Goal: Task Accomplishment & Management: Use online tool/utility

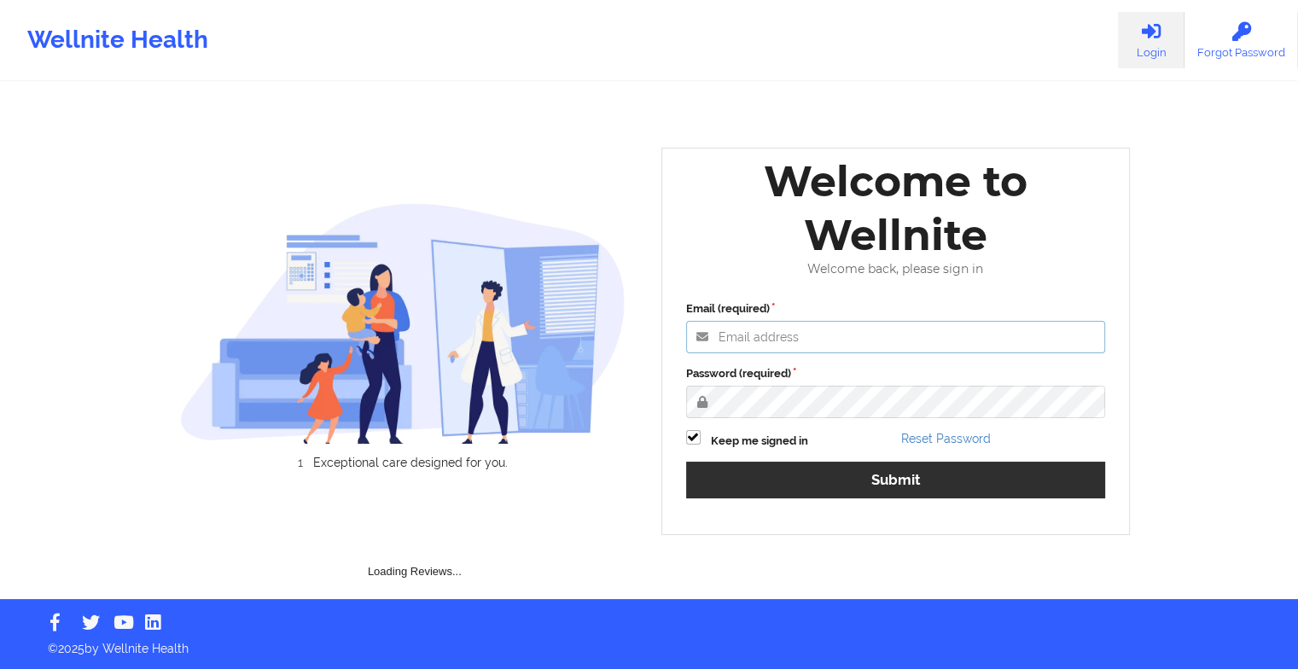
type input "[EMAIL_ADDRESS][DOMAIN_NAME]"
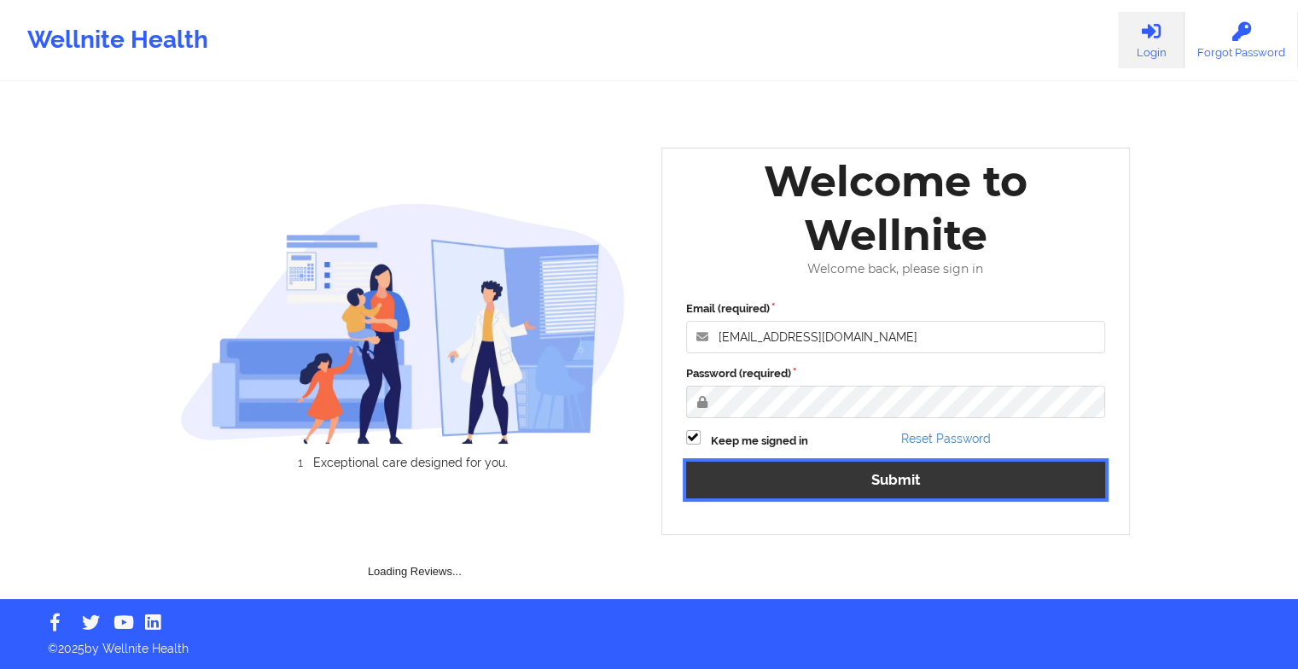
click at [809, 471] on button "Submit" at bounding box center [896, 480] width 420 height 37
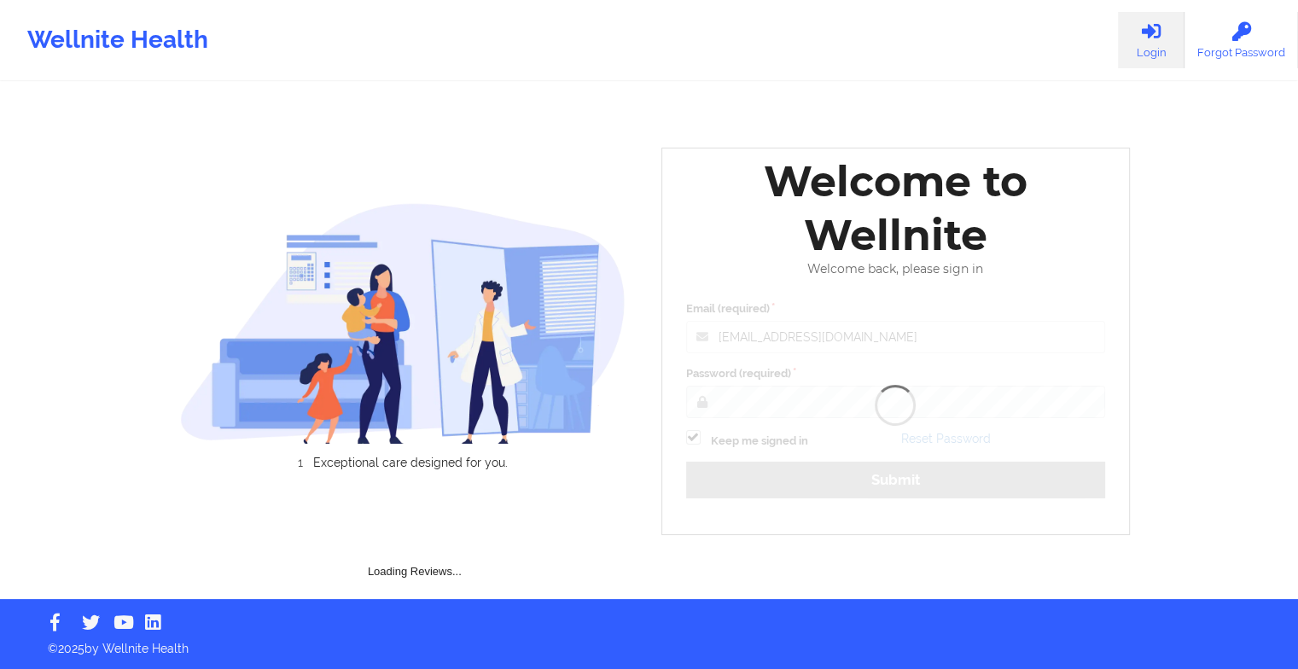
click at [809, 471] on div "Welcome to Wellnite Welcome back, please sign in Email (required) [EMAIL_ADDRES…" at bounding box center [895, 341] width 469 height 387
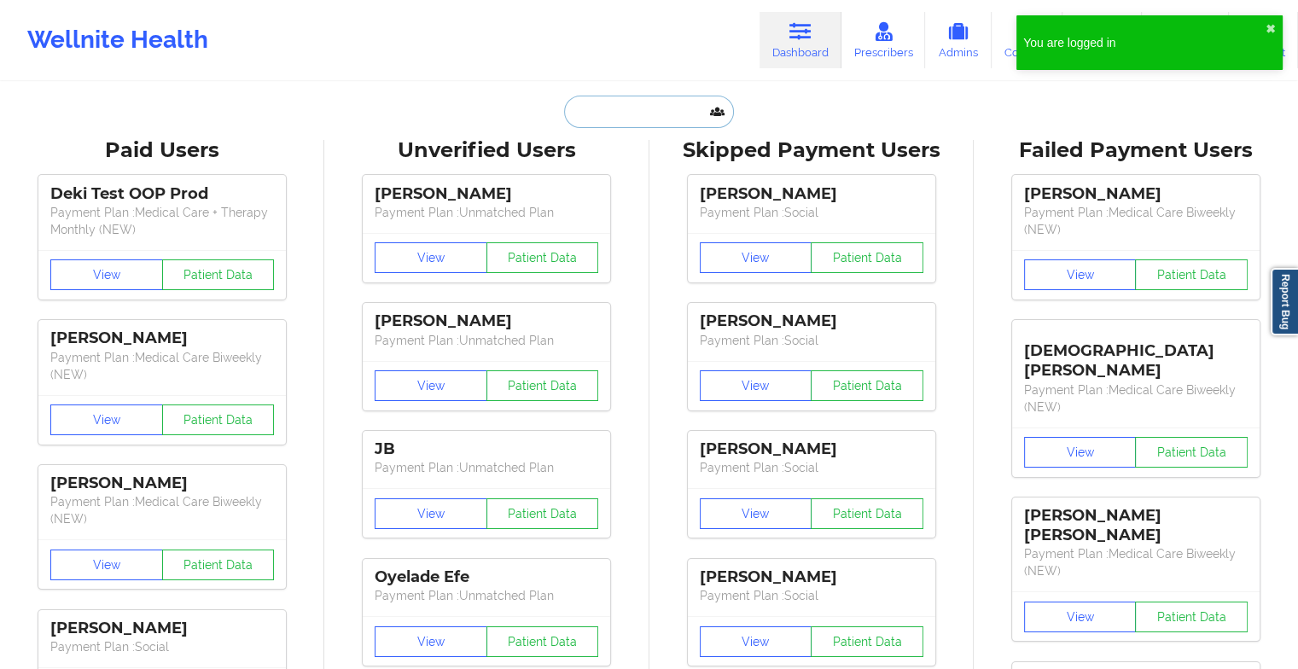
click at [620, 114] on input "text" at bounding box center [648, 112] width 169 height 32
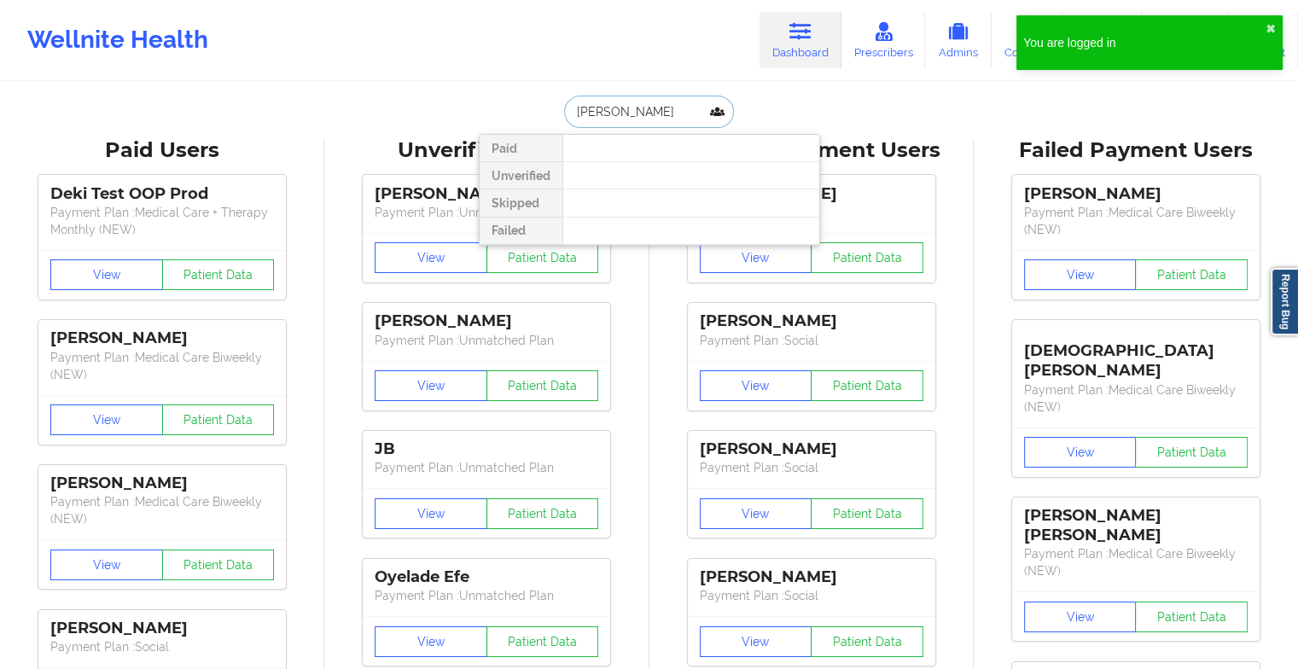
type input "[PERSON_NAME]"
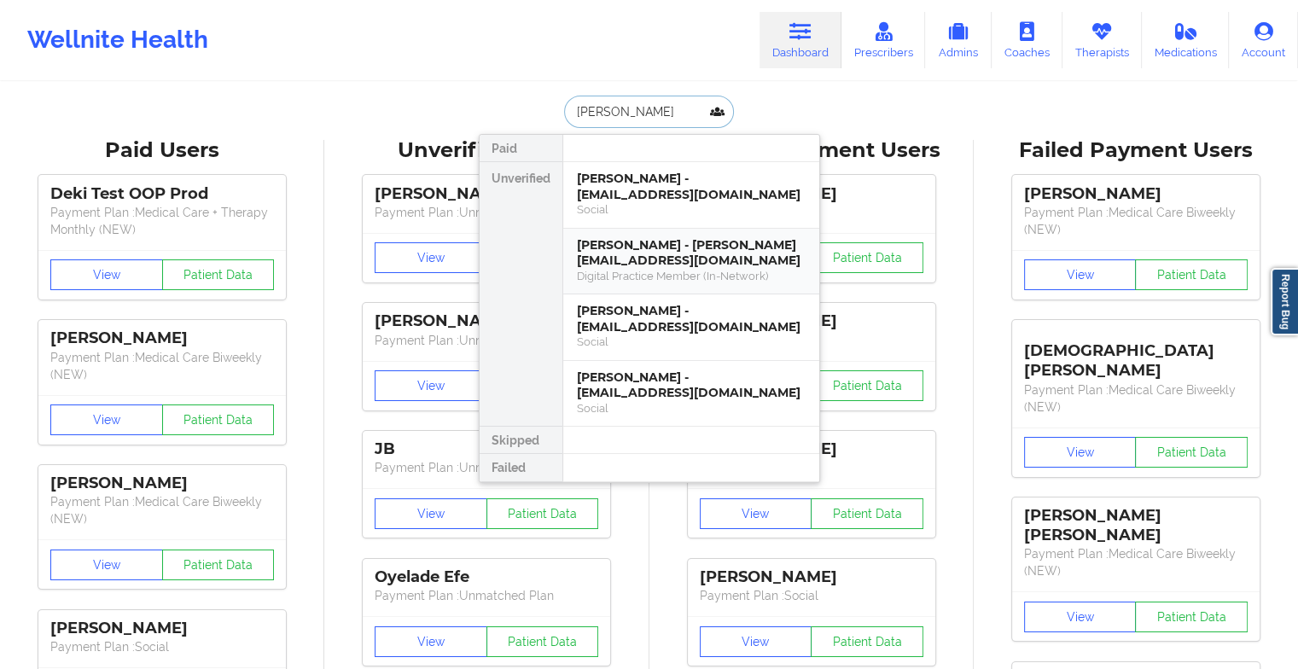
click at [663, 263] on div "[PERSON_NAME] - [PERSON_NAME][EMAIL_ADDRESS][DOMAIN_NAME]" at bounding box center [691, 253] width 229 height 32
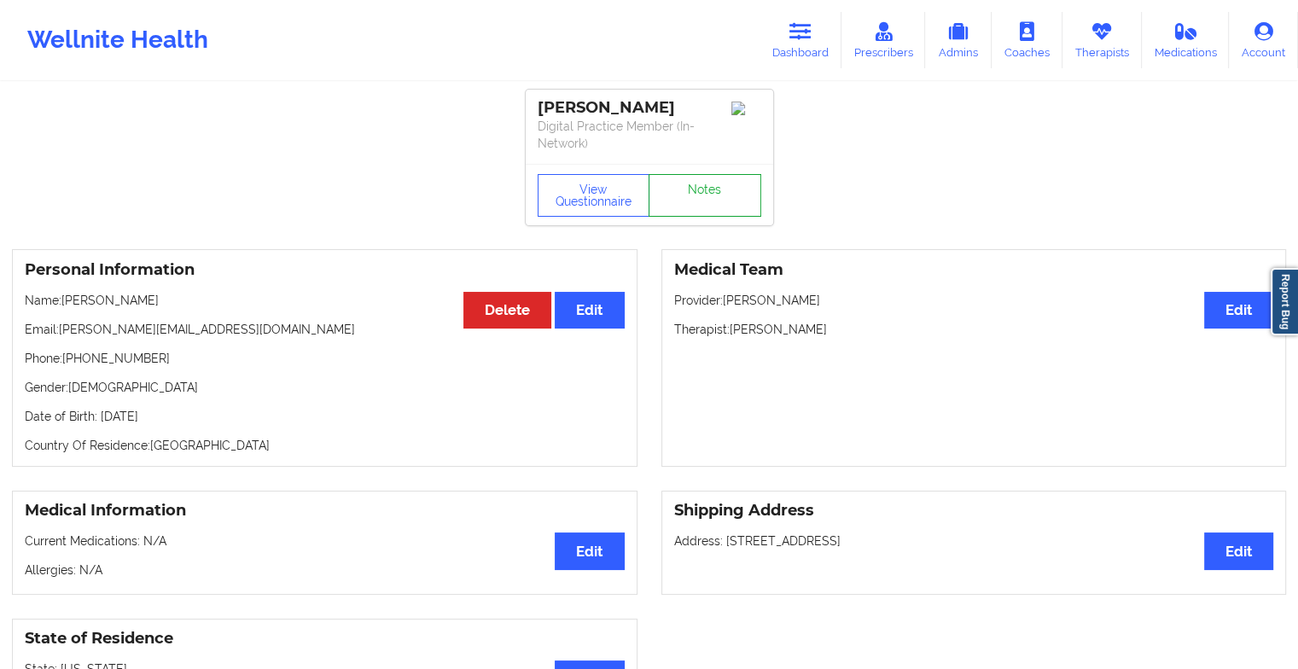
click at [714, 188] on link "Notes" at bounding box center [704, 195] width 113 height 43
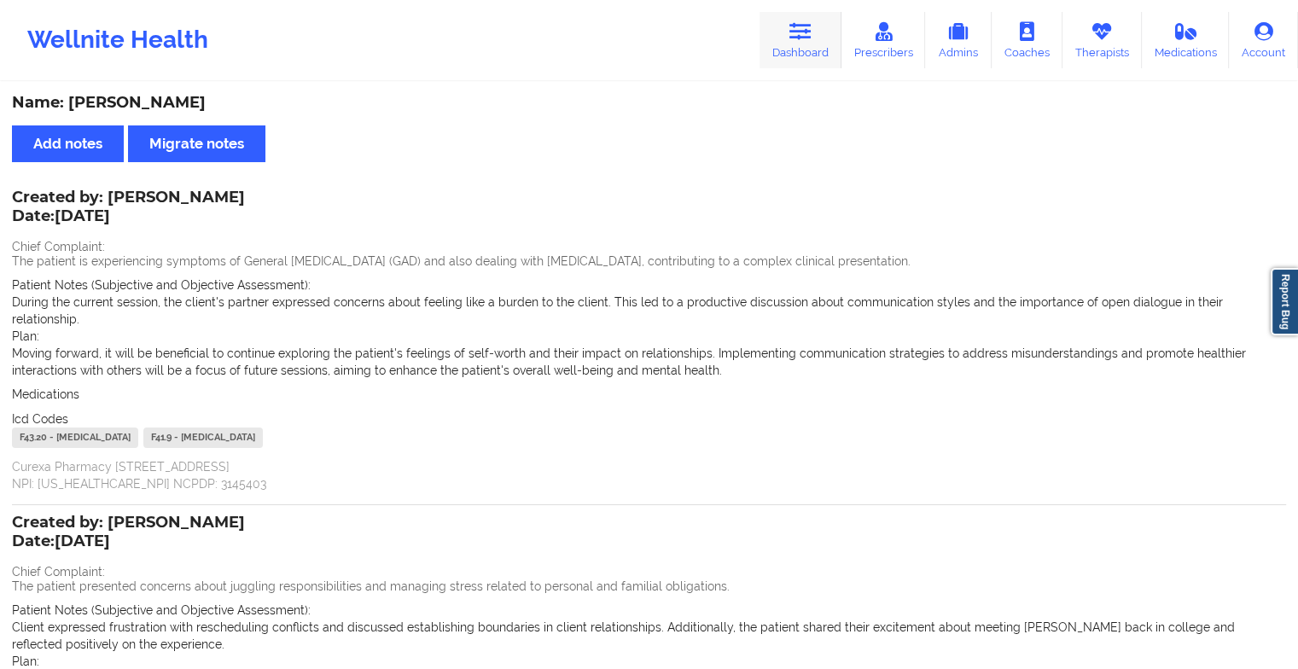
drag, startPoint x: 760, startPoint y: 20, endPoint x: 791, endPoint y: 37, distance: 34.7
click at [791, 37] on div "Wellnite Health Dashboard Prescribers Admins Coaches Therapists Medications Acc…" at bounding box center [649, 40] width 1298 height 68
click at [791, 37] on link "Dashboard" at bounding box center [800, 40] width 82 height 56
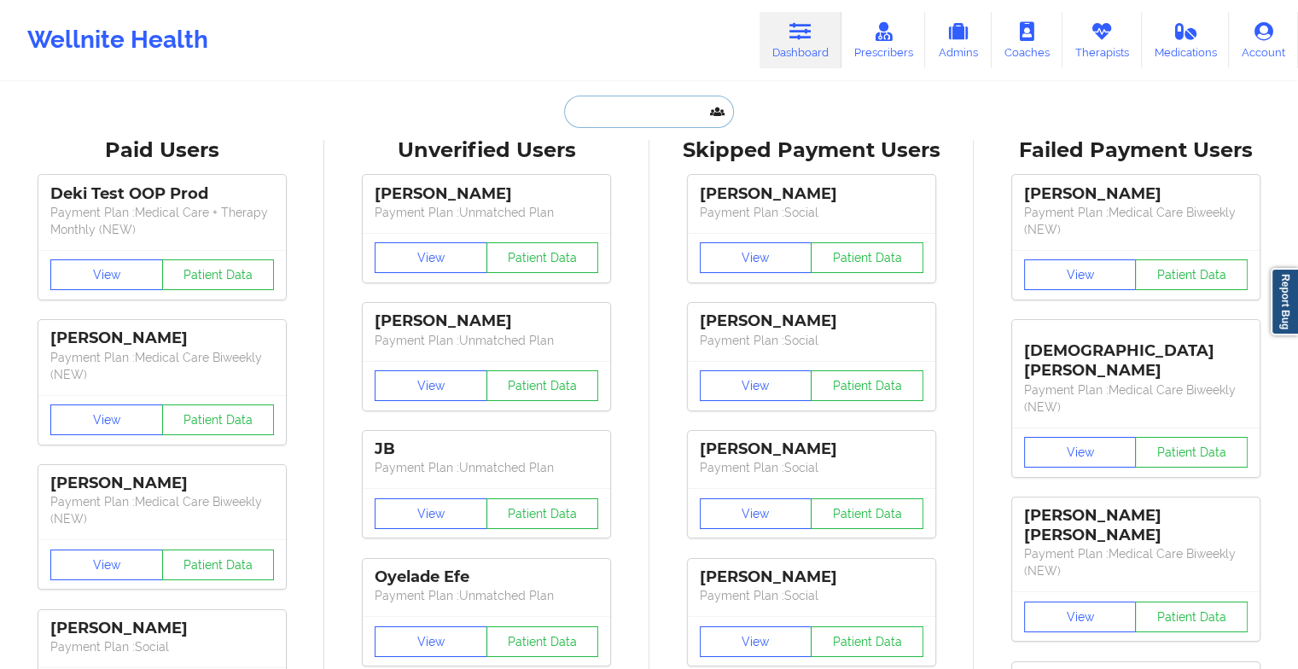
click at [655, 107] on input "text" at bounding box center [648, 112] width 169 height 32
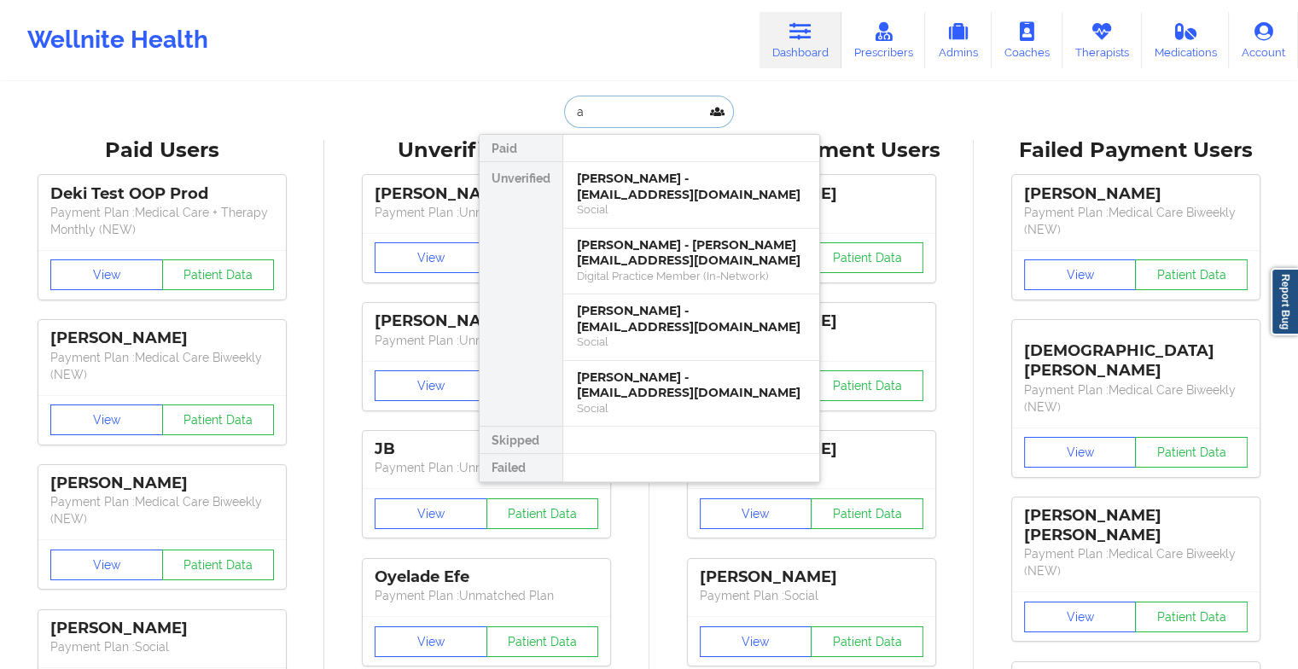
type input "a"
click at [665, 136] on div at bounding box center [690, 148] width 257 height 27
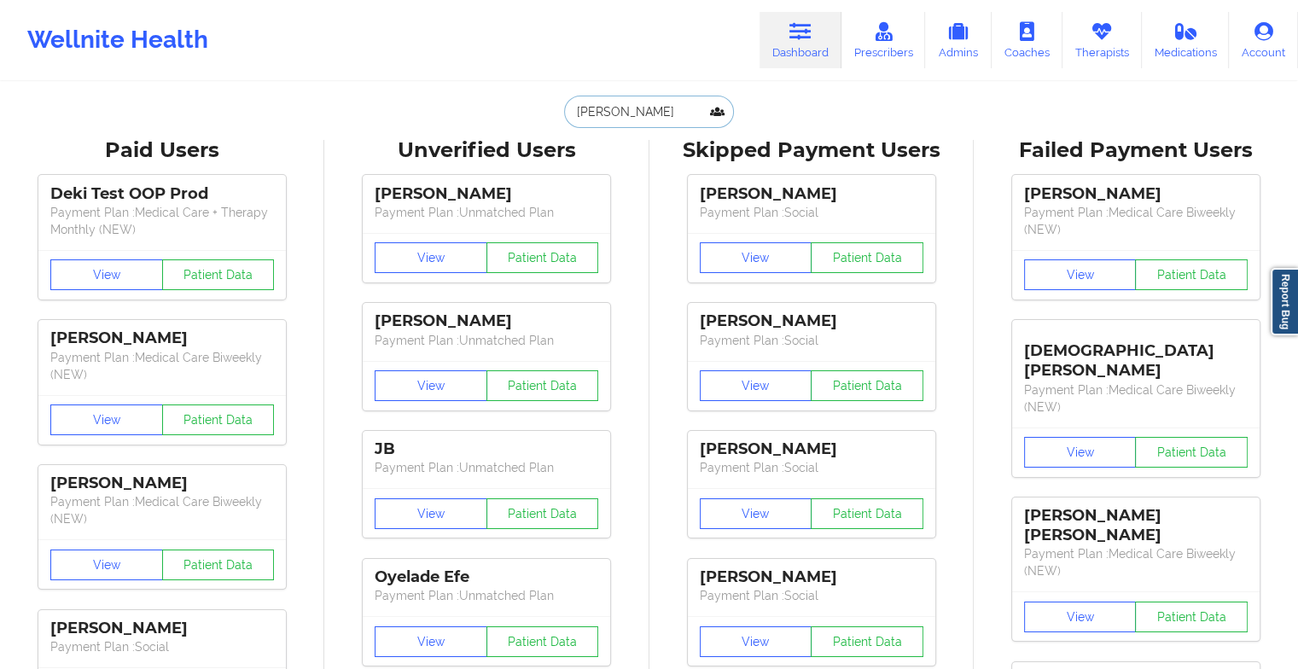
click at [688, 104] on input "[PERSON_NAME]" at bounding box center [648, 112] width 169 height 32
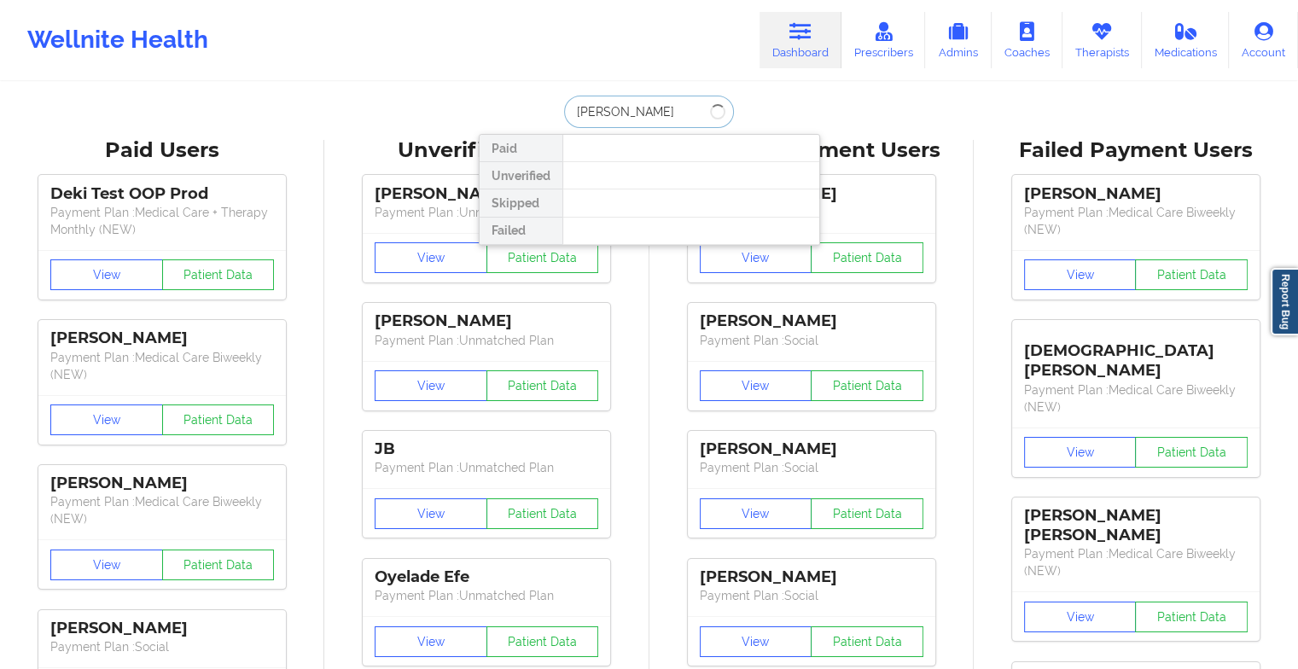
type input "[PERSON_NAME]"
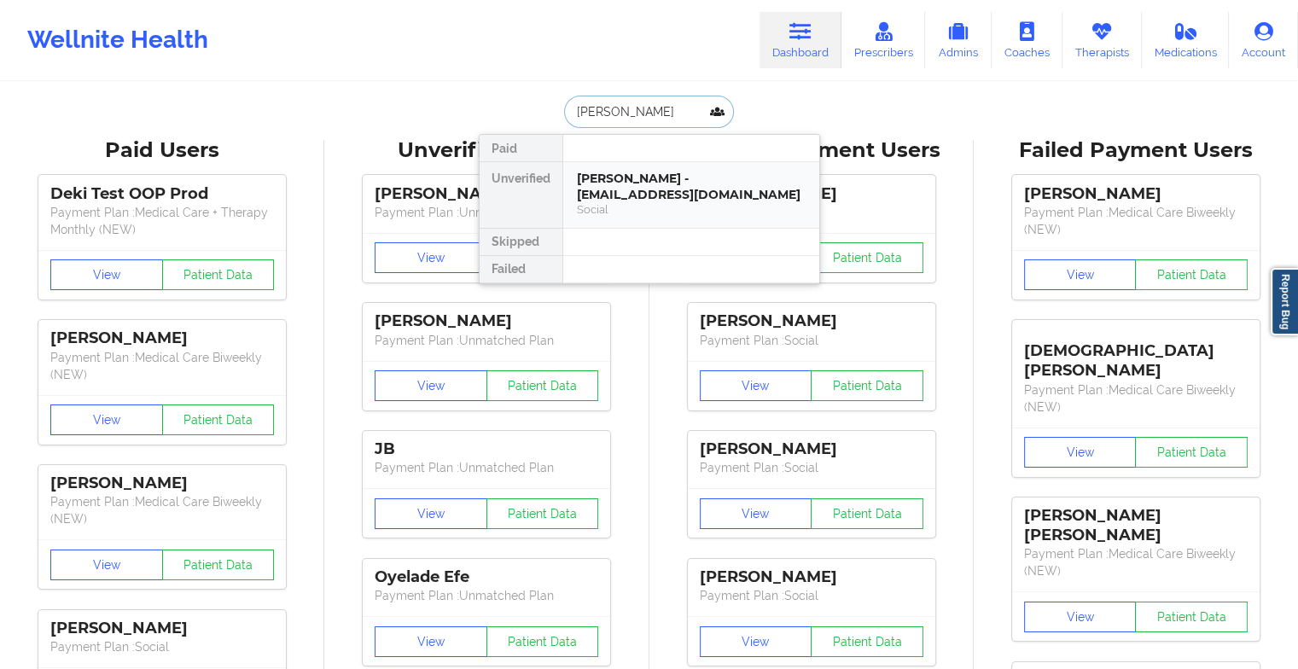
click at [674, 169] on div "[PERSON_NAME] - [EMAIL_ADDRESS][DOMAIN_NAME] Social" at bounding box center [691, 195] width 256 height 66
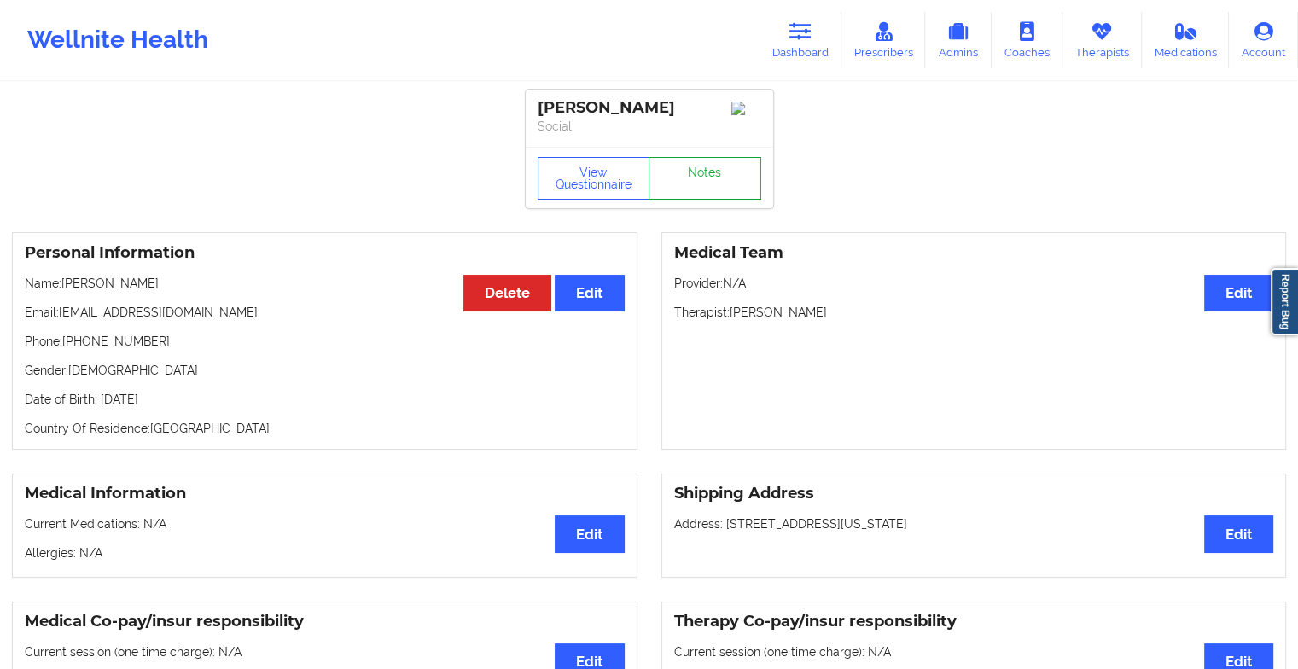
click at [703, 200] on link "Notes" at bounding box center [704, 178] width 113 height 43
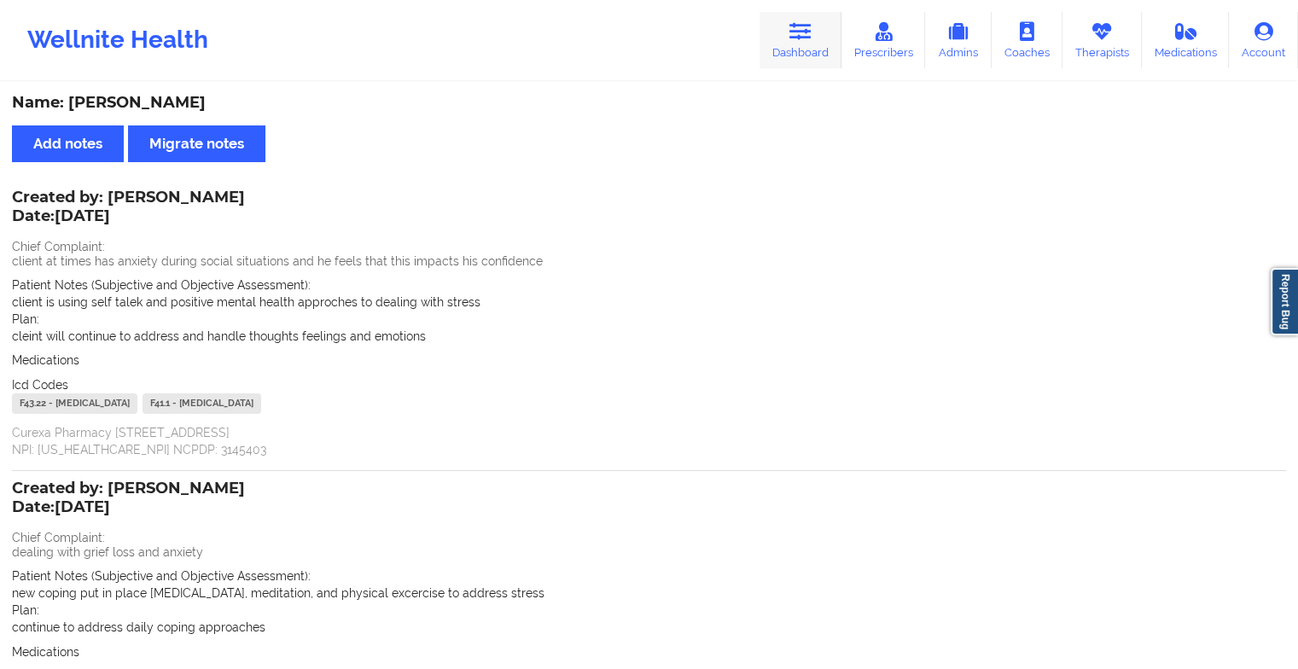
click at [798, 52] on link "Dashboard" at bounding box center [800, 40] width 82 height 56
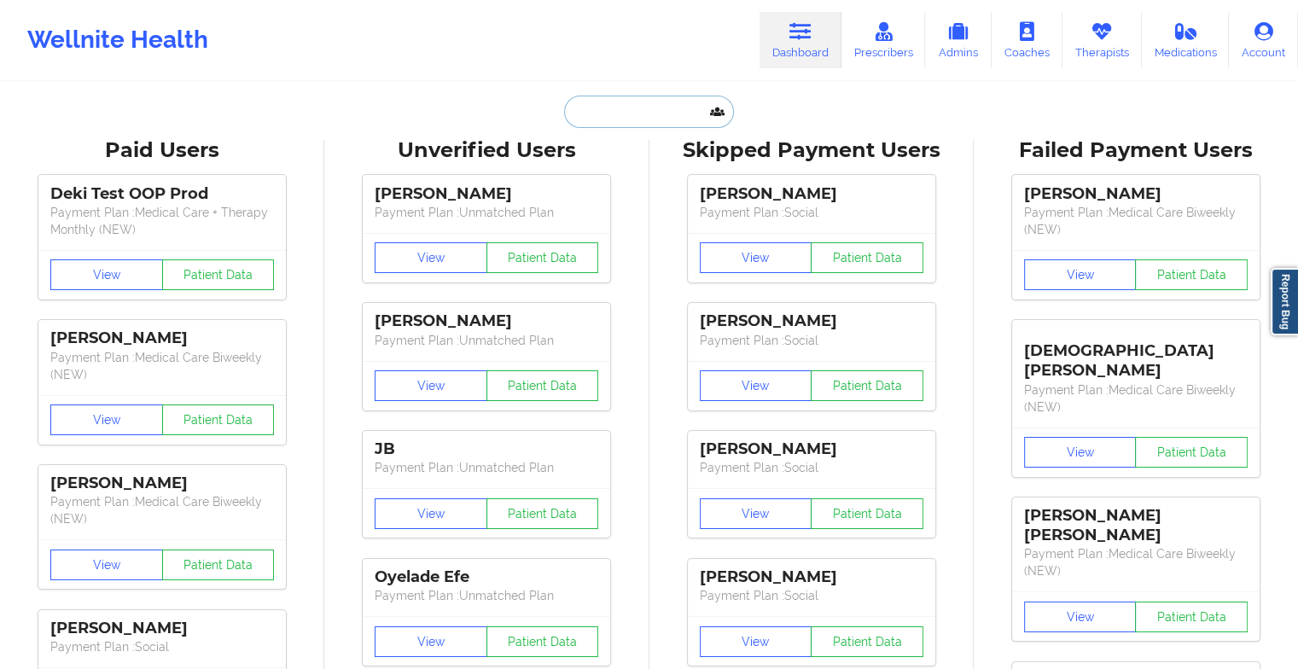
click at [650, 96] on input "text" at bounding box center [648, 112] width 169 height 32
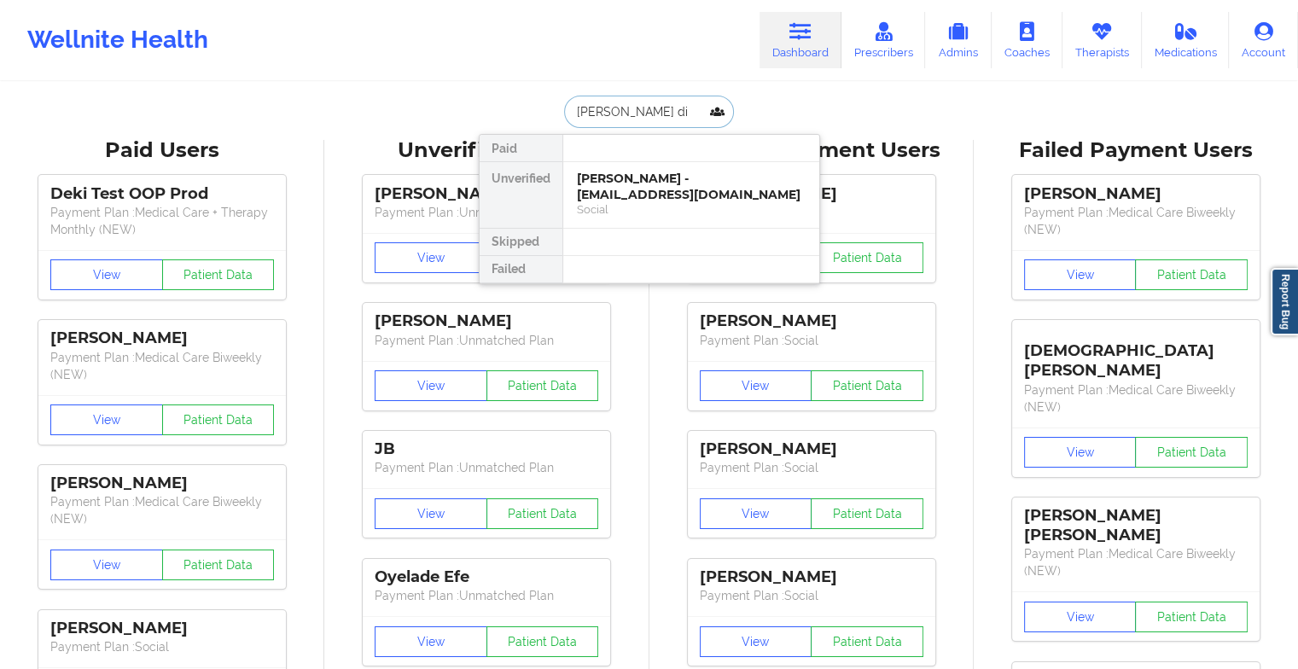
type input "[PERSON_NAME] din"
click at [674, 162] on div "[PERSON_NAME] - [EMAIL_ADDRESS][DOMAIN_NAME] Social" at bounding box center [691, 195] width 256 height 66
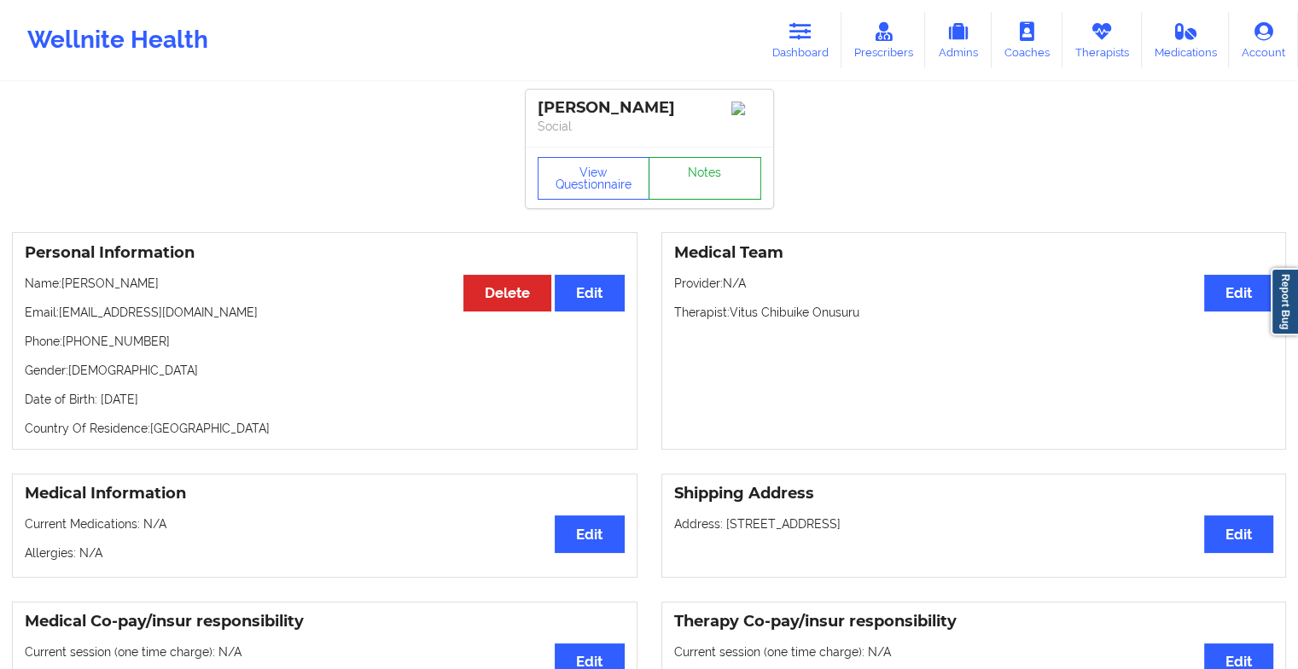
click at [679, 195] on link "Notes" at bounding box center [704, 178] width 113 height 43
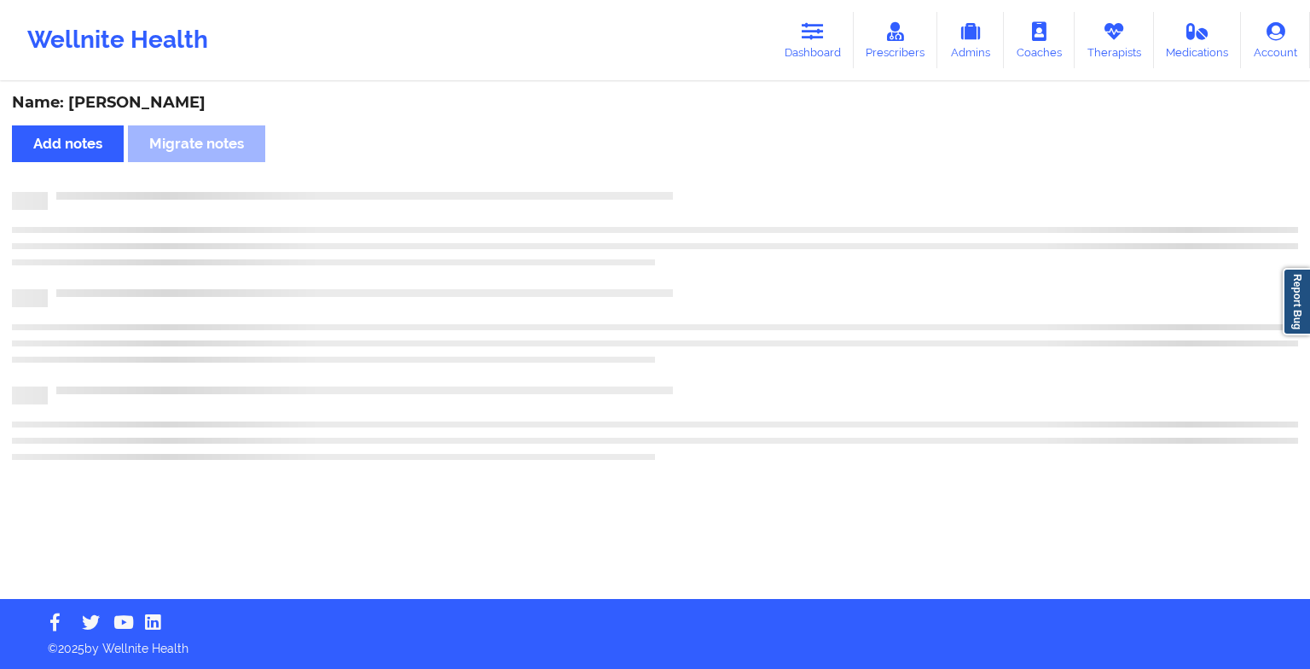
click at [679, 192] on div at bounding box center [673, 192] width 1251 height 0
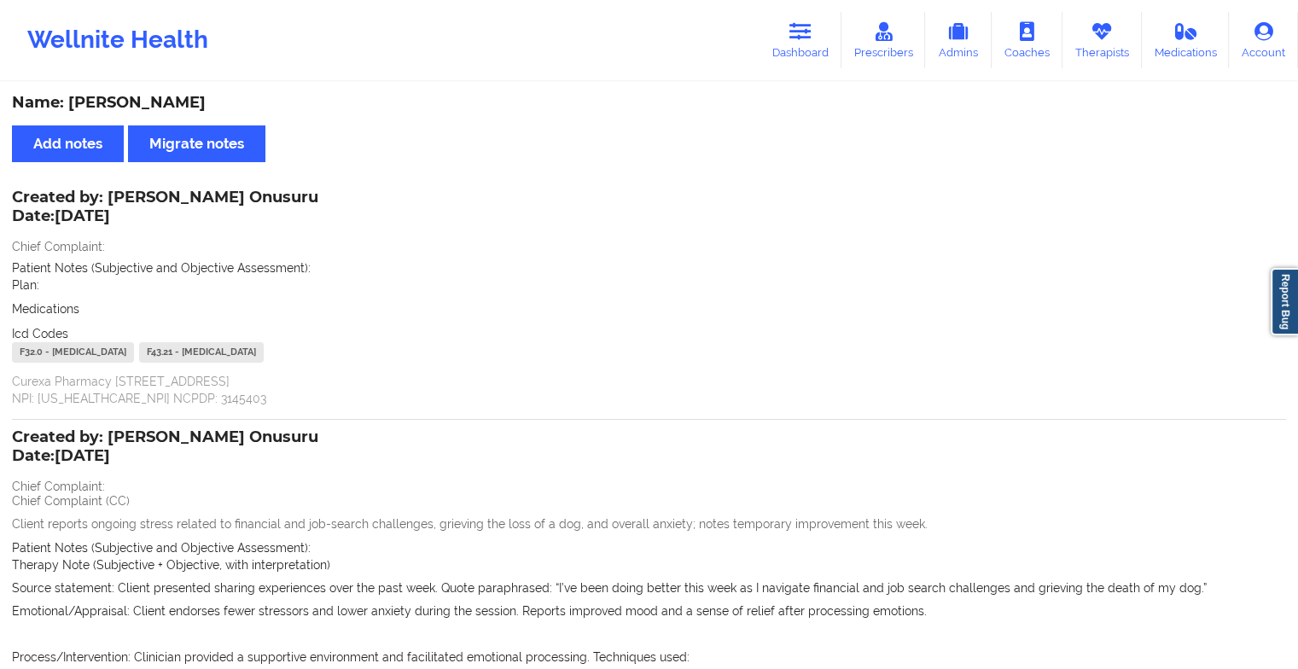
click at [822, 10] on div "Wellnite Health Dashboard Prescribers Admins Coaches Therapists Medications Acc…" at bounding box center [649, 40] width 1298 height 68
click at [793, 57] on link "Dashboard" at bounding box center [800, 40] width 82 height 56
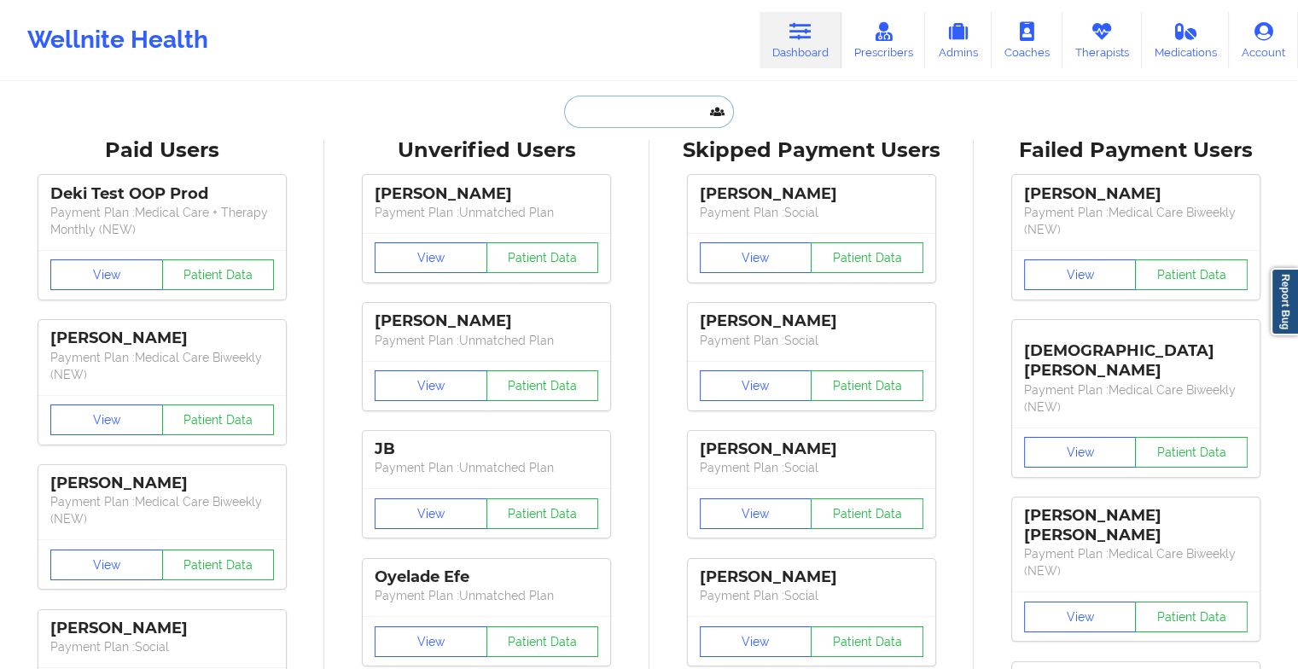
click at [671, 120] on input "text" at bounding box center [648, 112] width 169 height 32
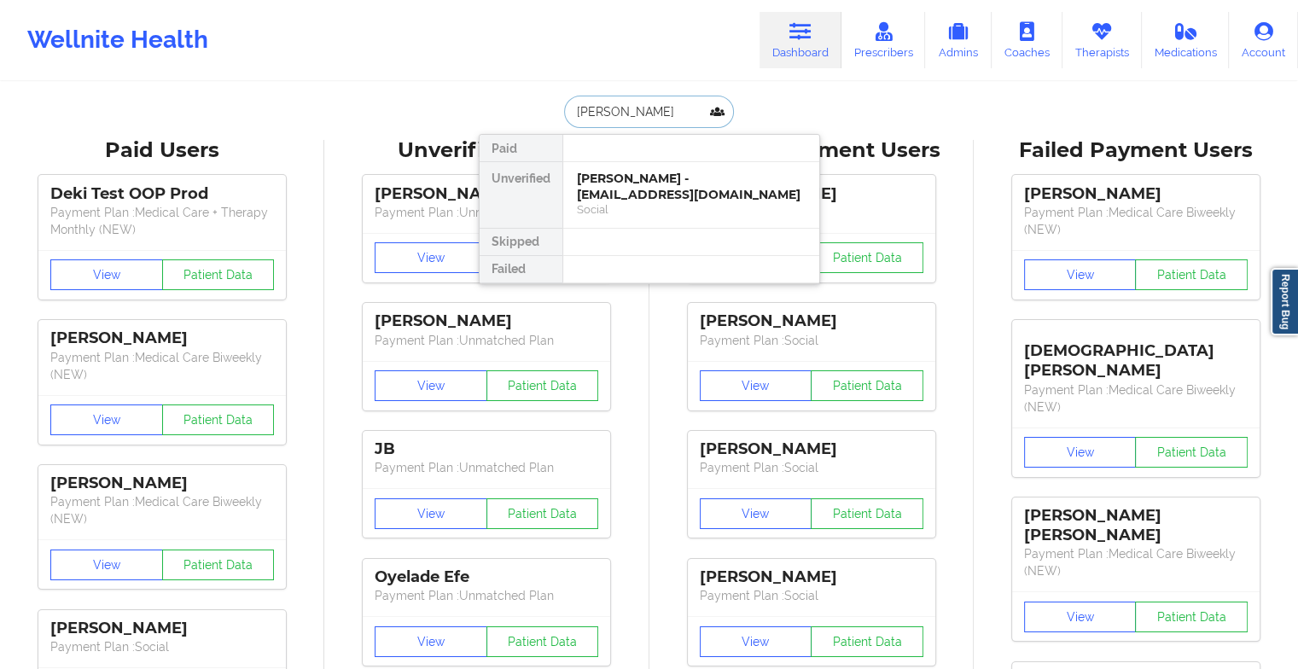
type input "[PERSON_NAME]"
click at [668, 184] on div "[PERSON_NAME] - [EMAIL_ADDRESS][DOMAIN_NAME]" at bounding box center [691, 187] width 229 height 32
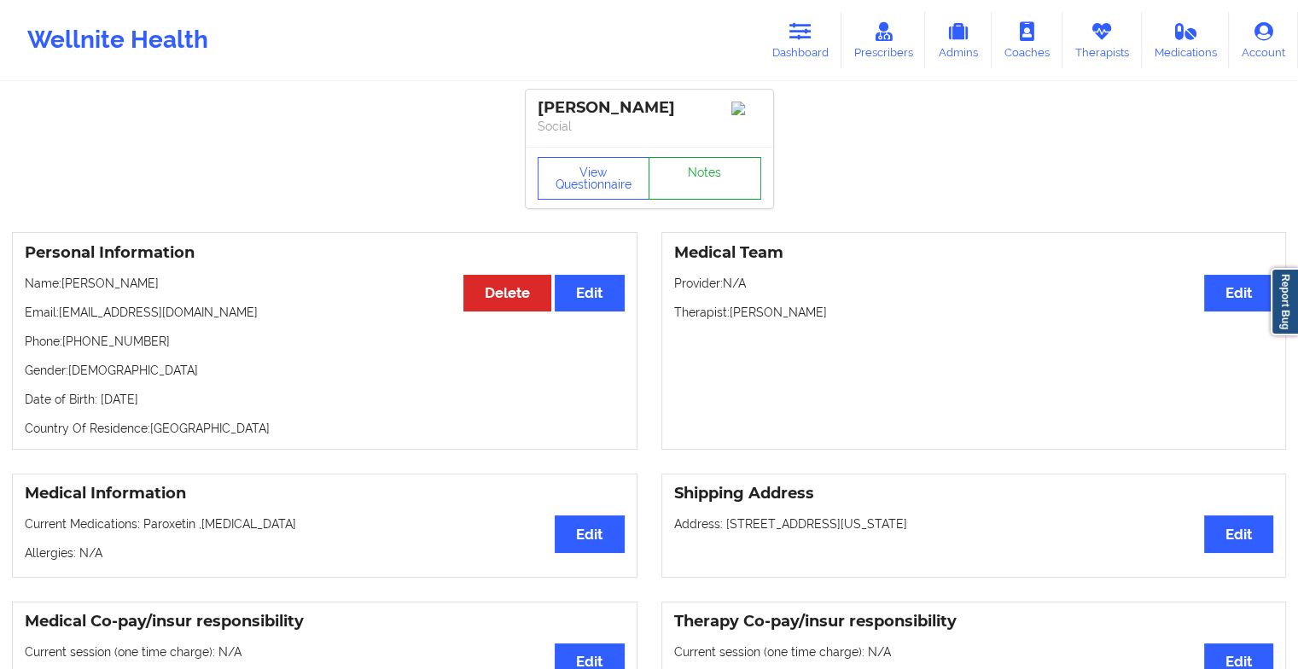
click at [706, 179] on link "Notes" at bounding box center [704, 178] width 113 height 43
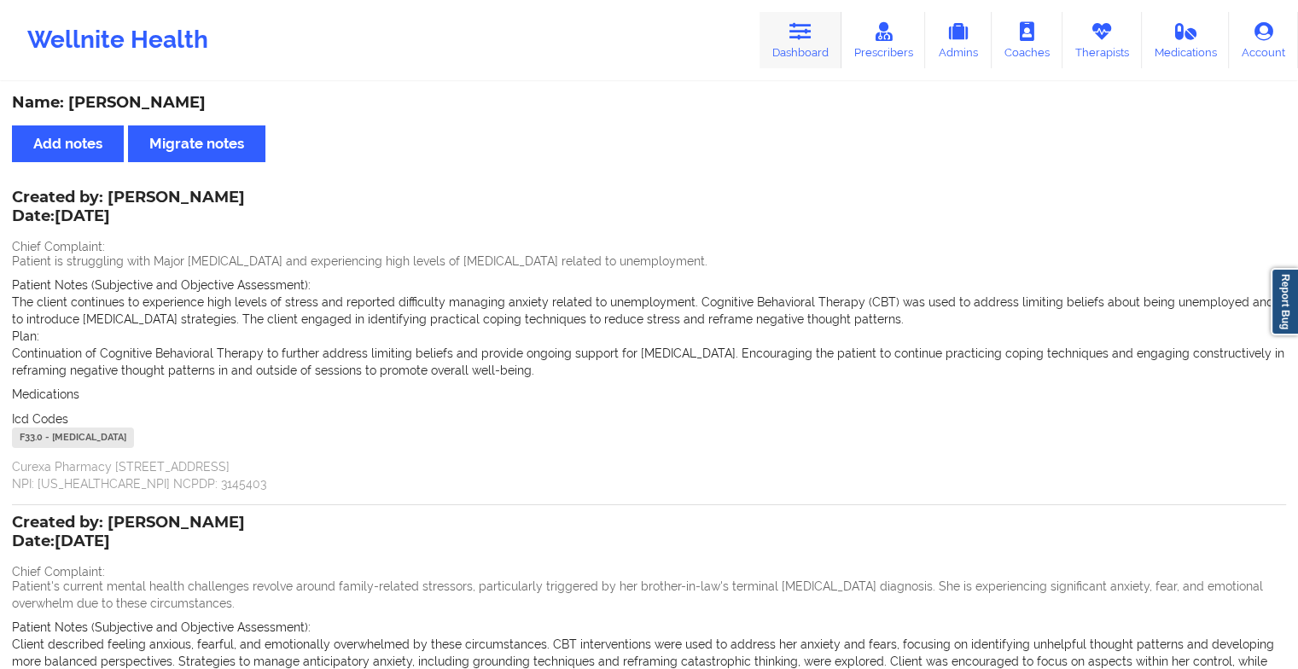
click at [811, 38] on icon at bounding box center [800, 31] width 22 height 19
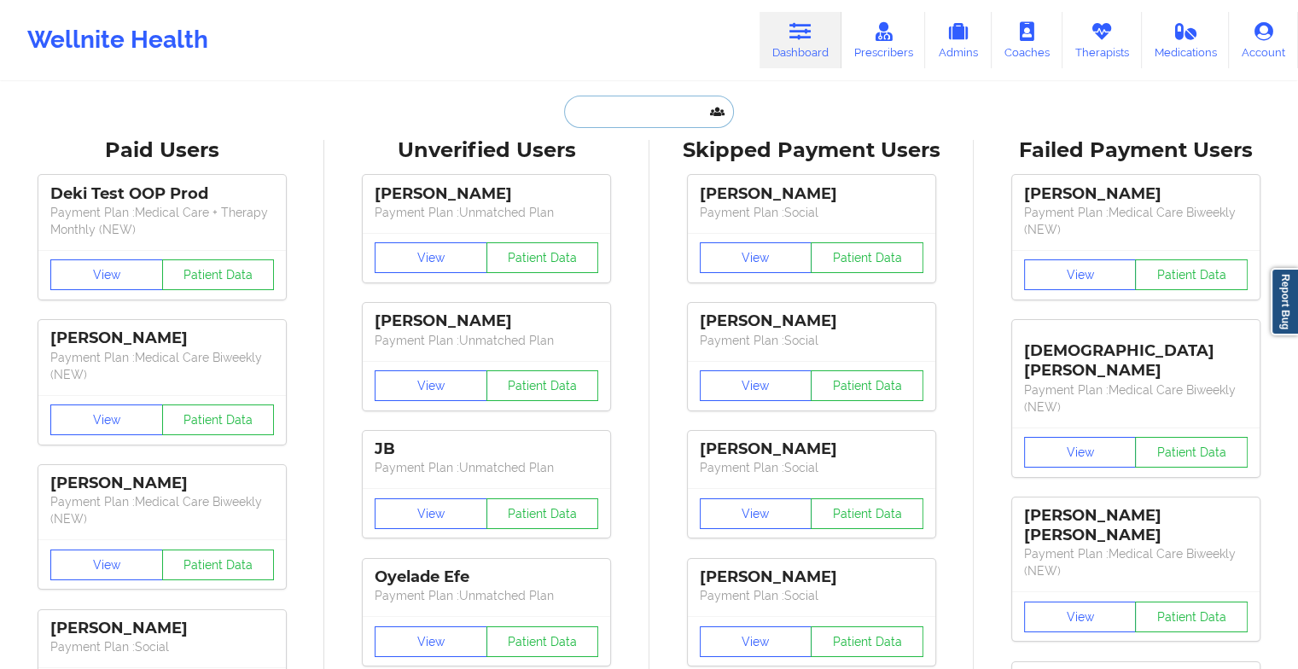
click at [669, 114] on input "text" at bounding box center [648, 112] width 169 height 32
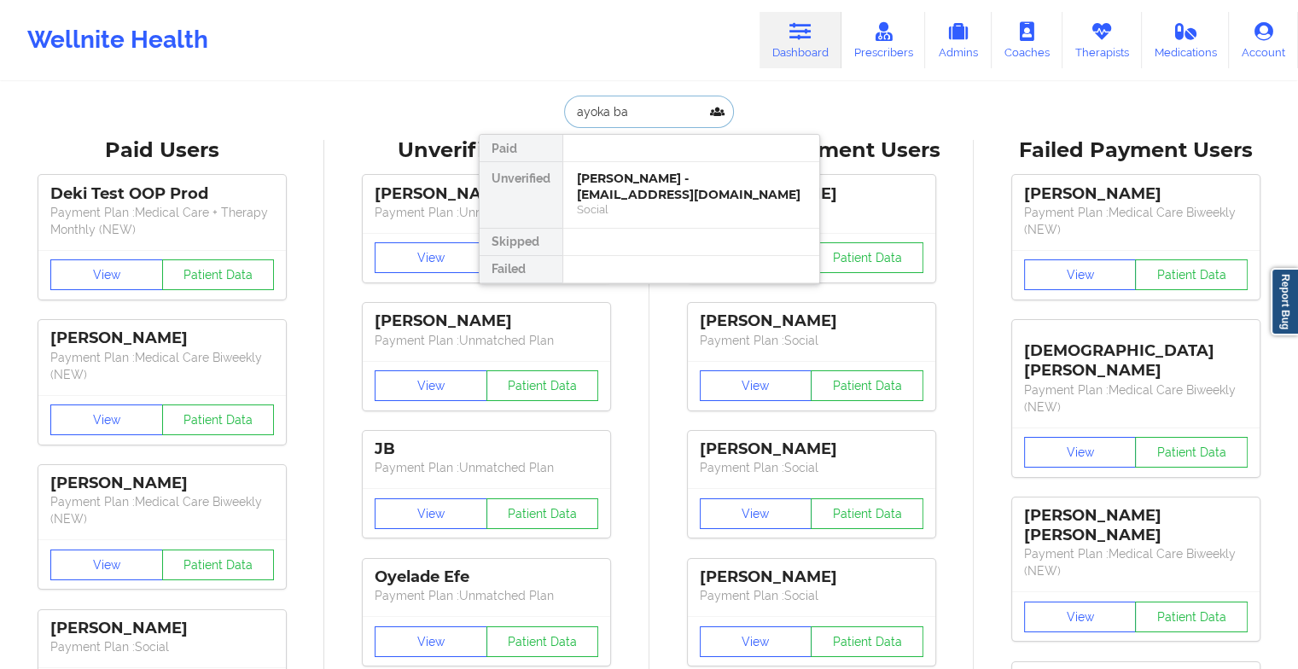
type input "ayoka bap"
click at [679, 187] on div "Ayoka Baptiste - [EMAIL_ADDRESS][PERSON_NAME][DOMAIN_NAME]" at bounding box center [691, 187] width 229 height 32
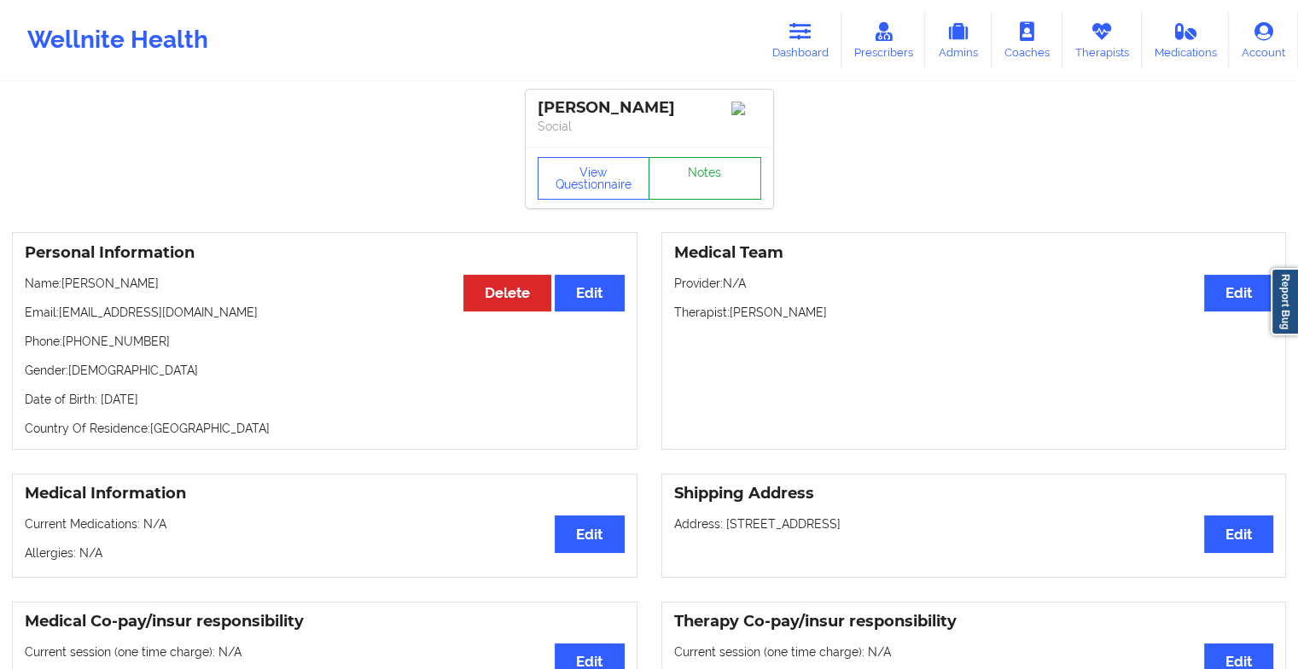
click at [705, 188] on link "Notes" at bounding box center [704, 178] width 113 height 43
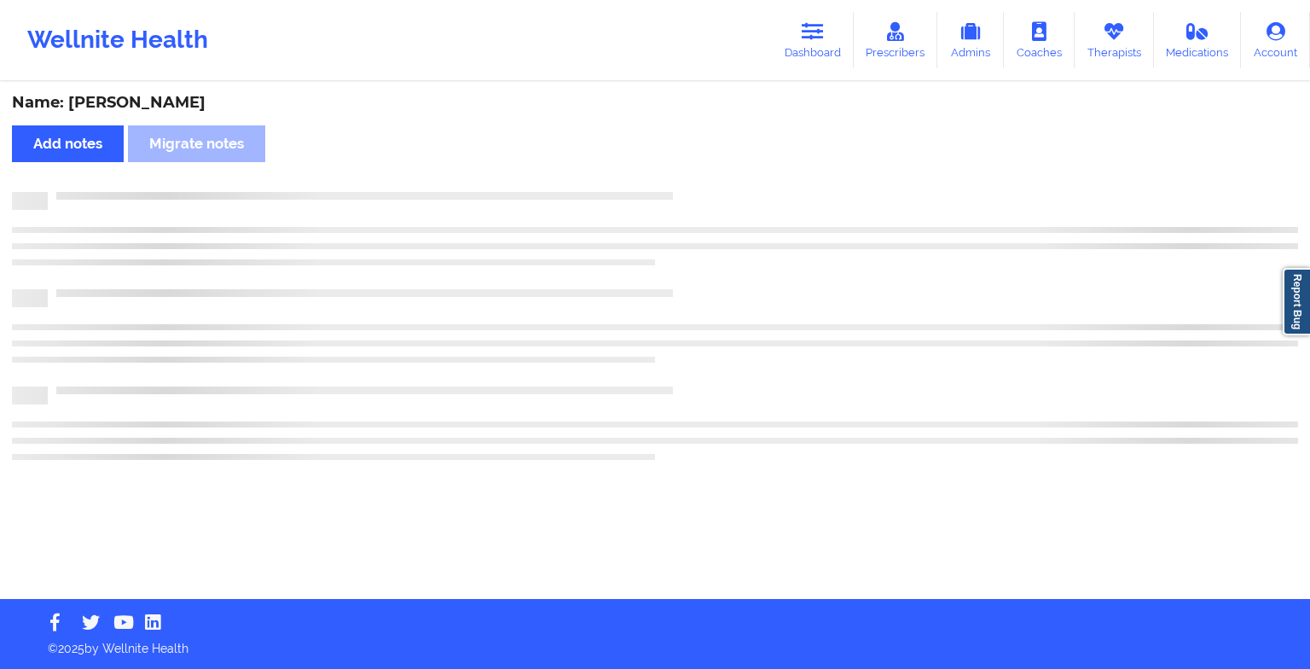
click at [705, 188] on div "Name: [PERSON_NAME] notes Migrate notes" at bounding box center [655, 341] width 1310 height 515
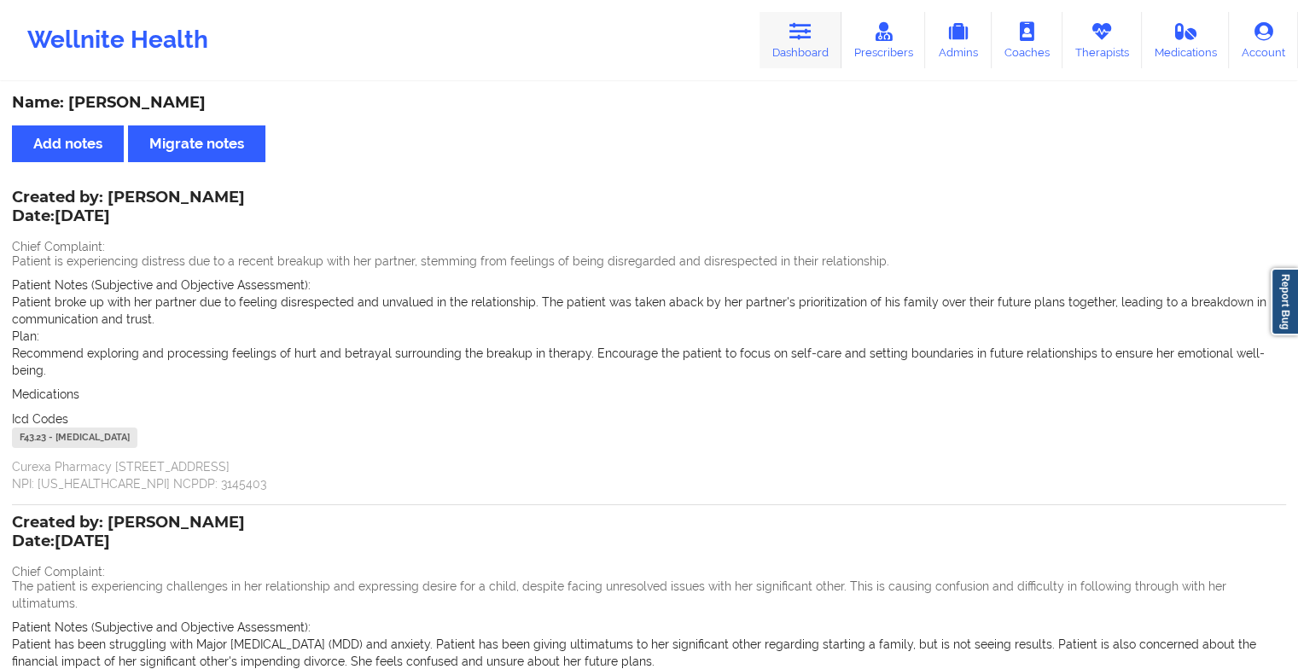
click at [784, 45] on link "Dashboard" at bounding box center [800, 40] width 82 height 56
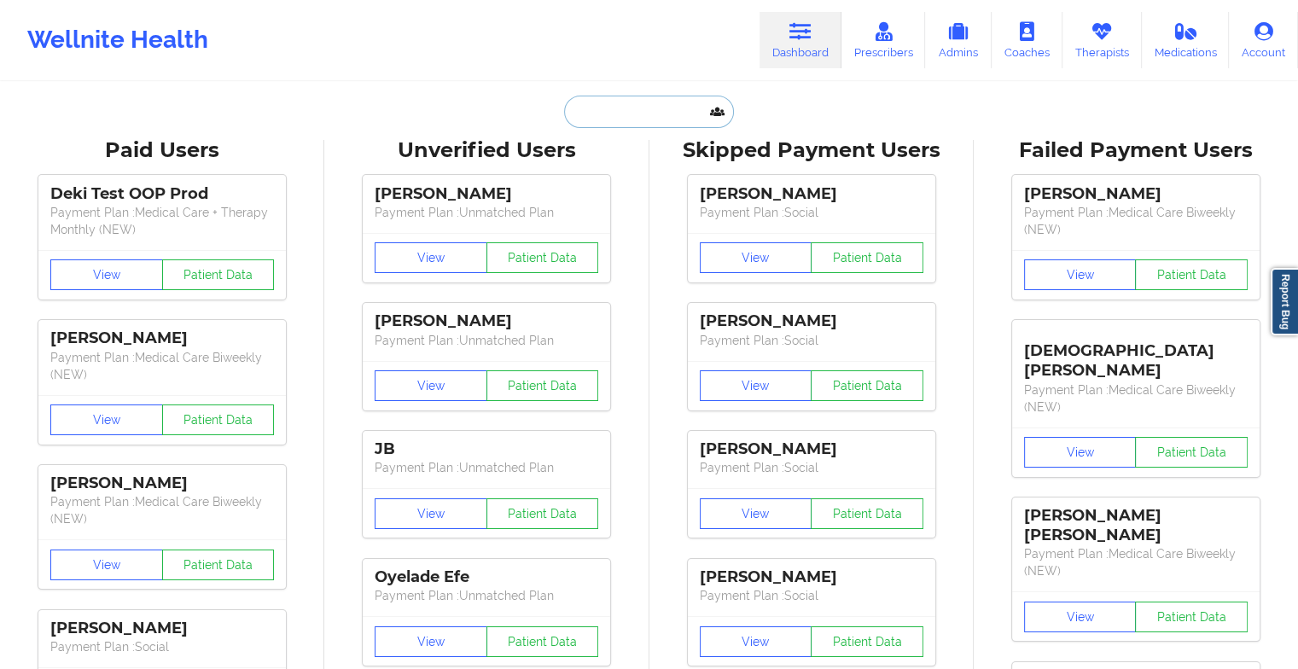
click at [645, 108] on input "text" at bounding box center [648, 112] width 169 height 32
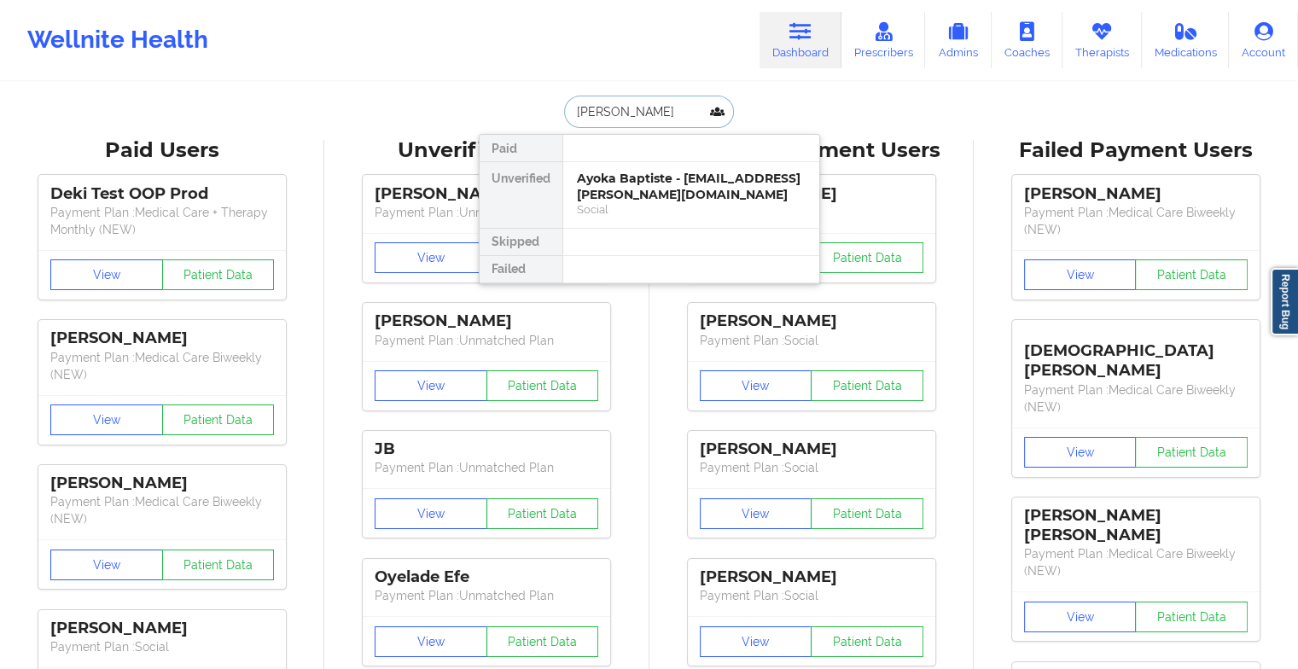
type input "[PERSON_NAME]"
click at [645, 202] on div "Social" at bounding box center [691, 209] width 229 height 15
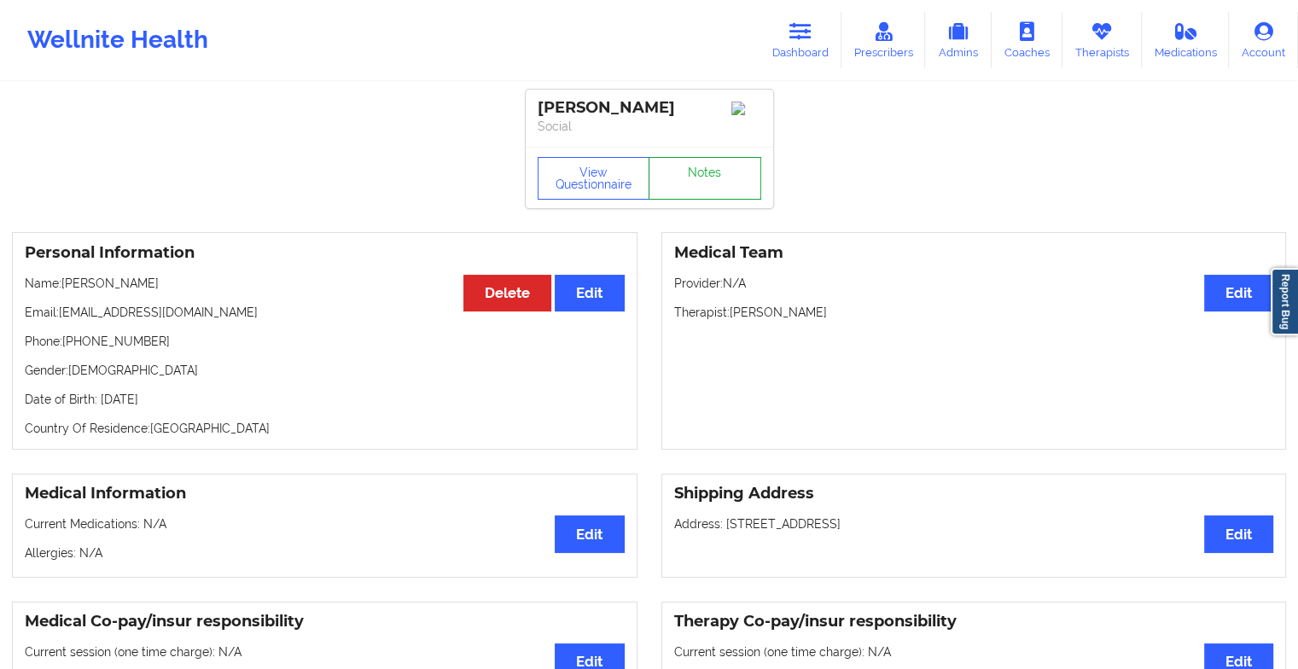
click at [700, 186] on link "Notes" at bounding box center [704, 178] width 113 height 43
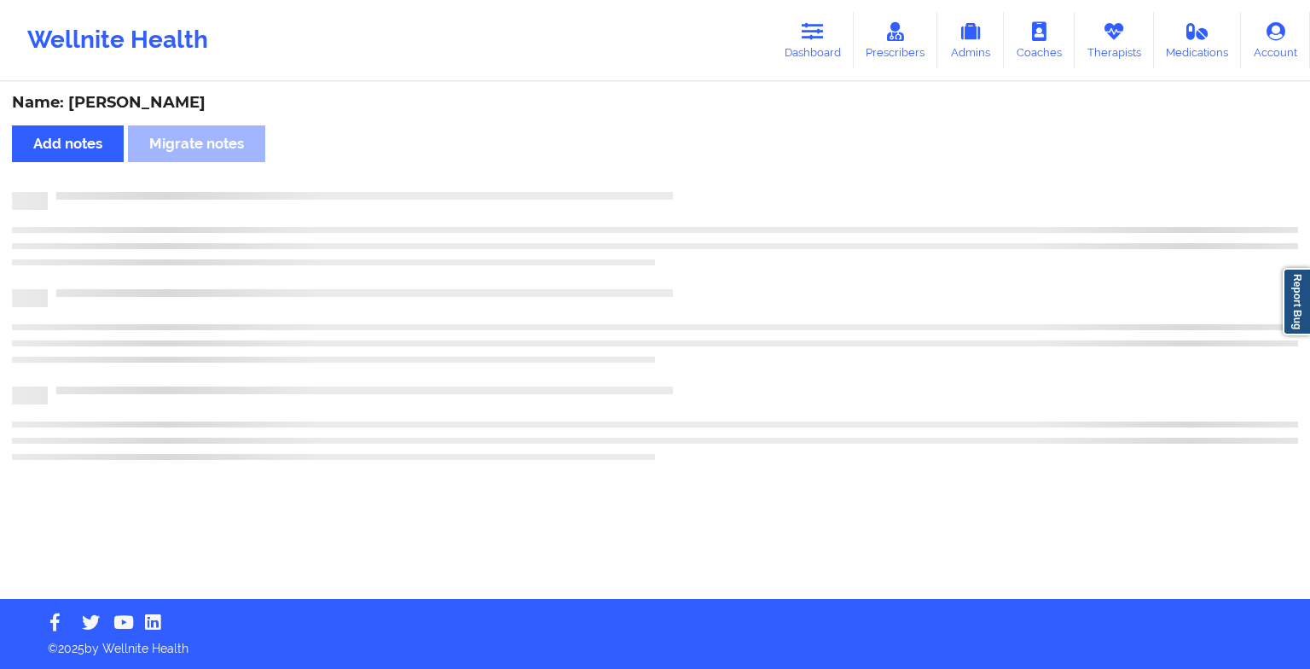
click at [700, 186] on div "Name: [PERSON_NAME] Add notes Migrate notes" at bounding box center [655, 341] width 1310 height 515
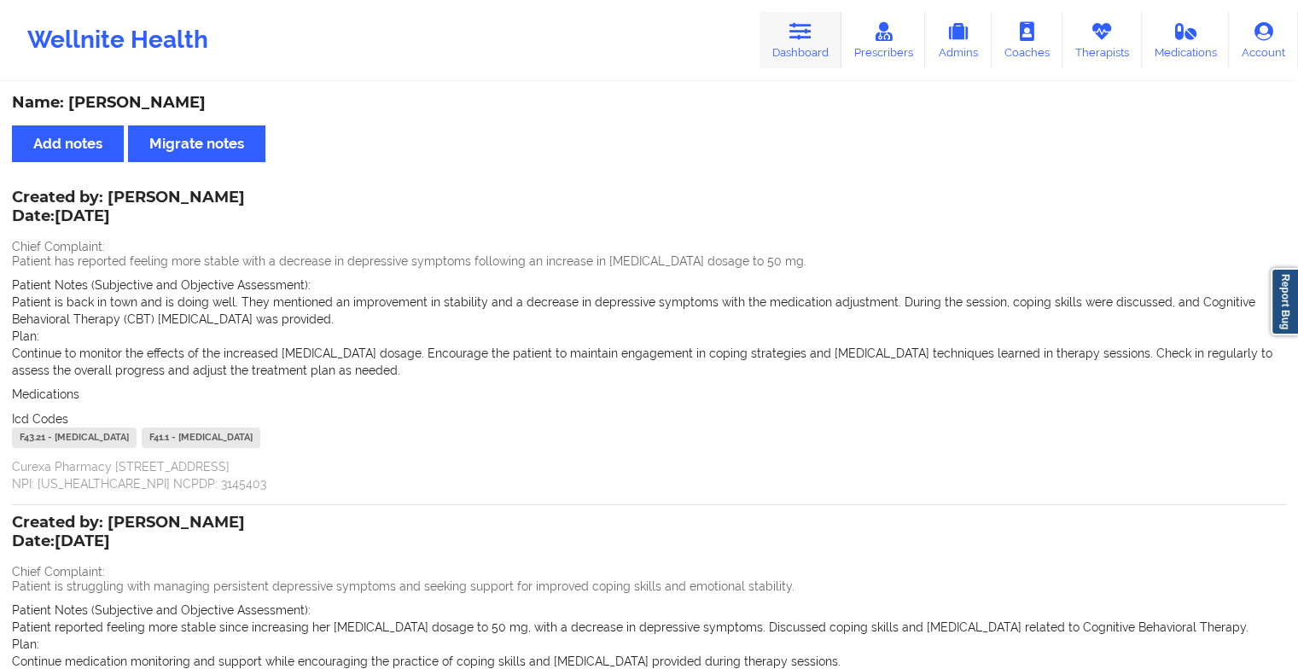
click at [800, 51] on link "Dashboard" at bounding box center [800, 40] width 82 height 56
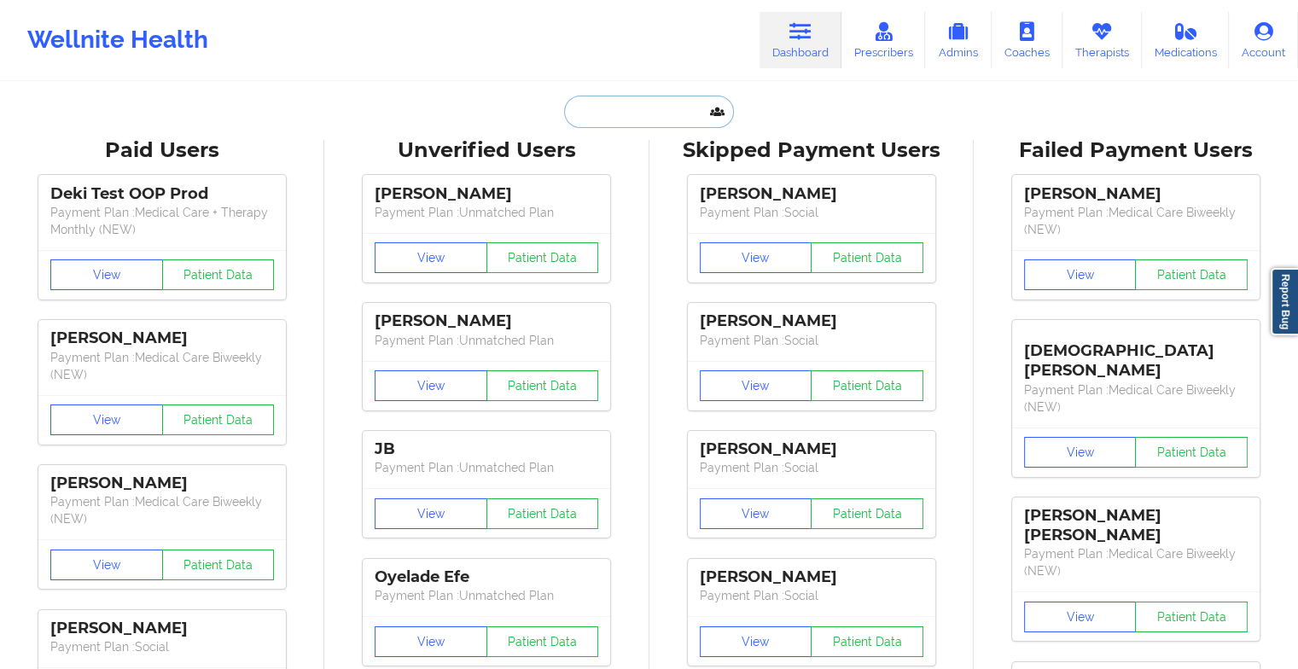
click at [657, 107] on input "text" at bounding box center [648, 112] width 169 height 32
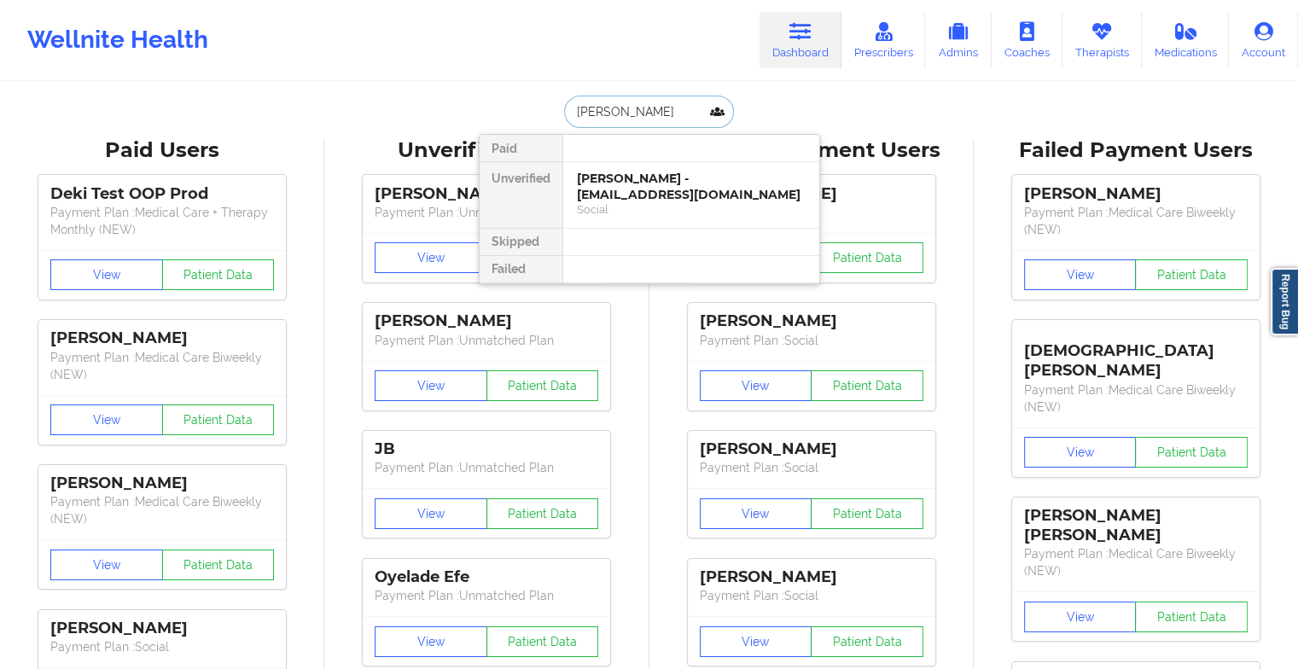
type input "[PERSON_NAME]"
click at [653, 202] on div "Social" at bounding box center [691, 209] width 229 height 15
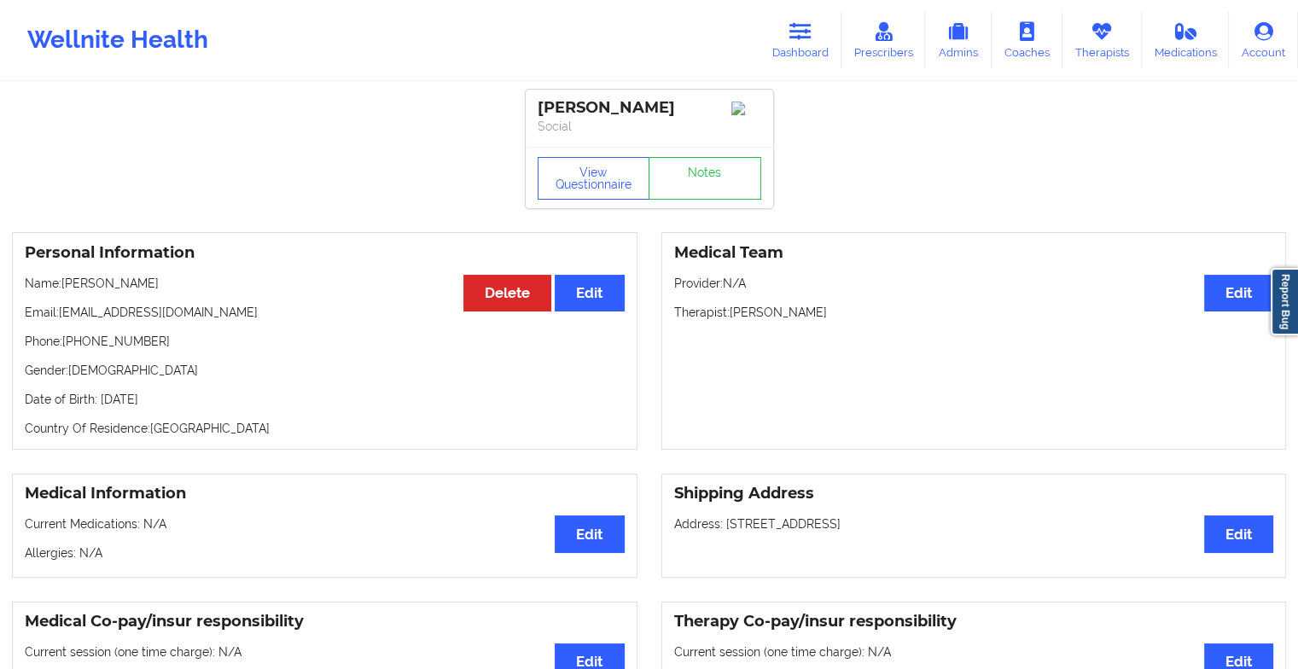
click at [703, 181] on div "View Questionnaire Notes" at bounding box center [649, 177] width 247 height 61
click at [703, 181] on link "Notes" at bounding box center [704, 178] width 113 height 43
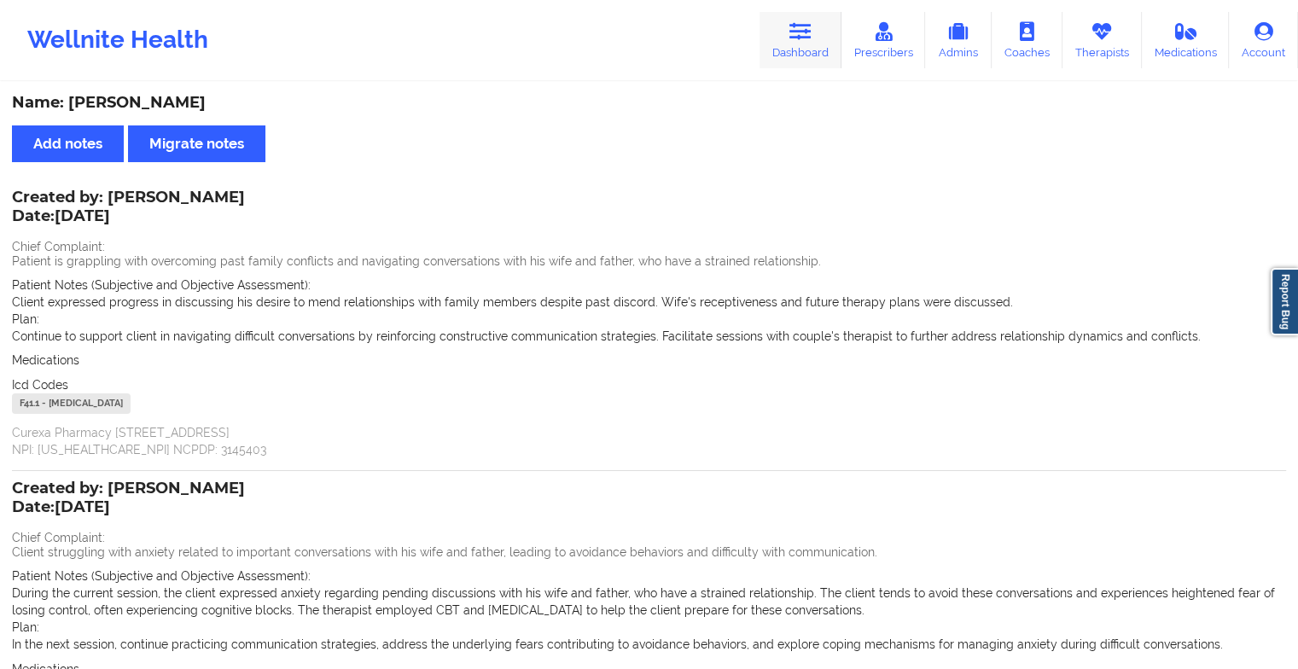
click at [810, 38] on icon at bounding box center [800, 31] width 22 height 19
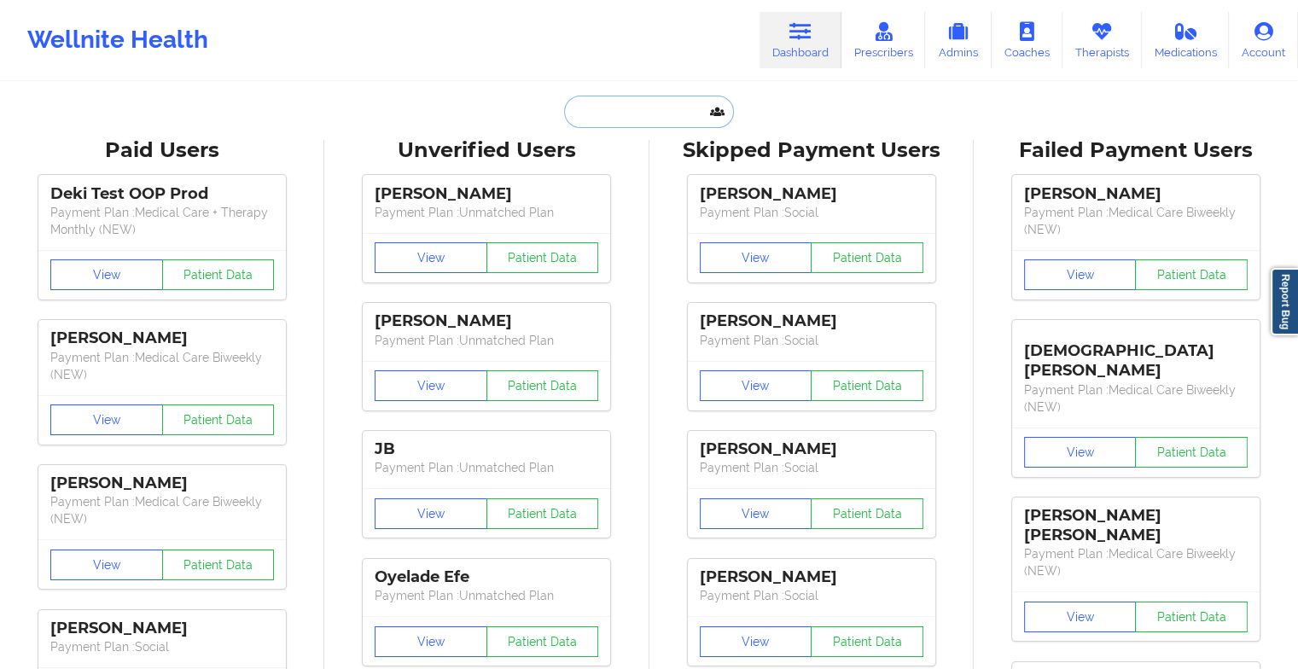
click at [612, 116] on input "text" at bounding box center [648, 112] width 169 height 32
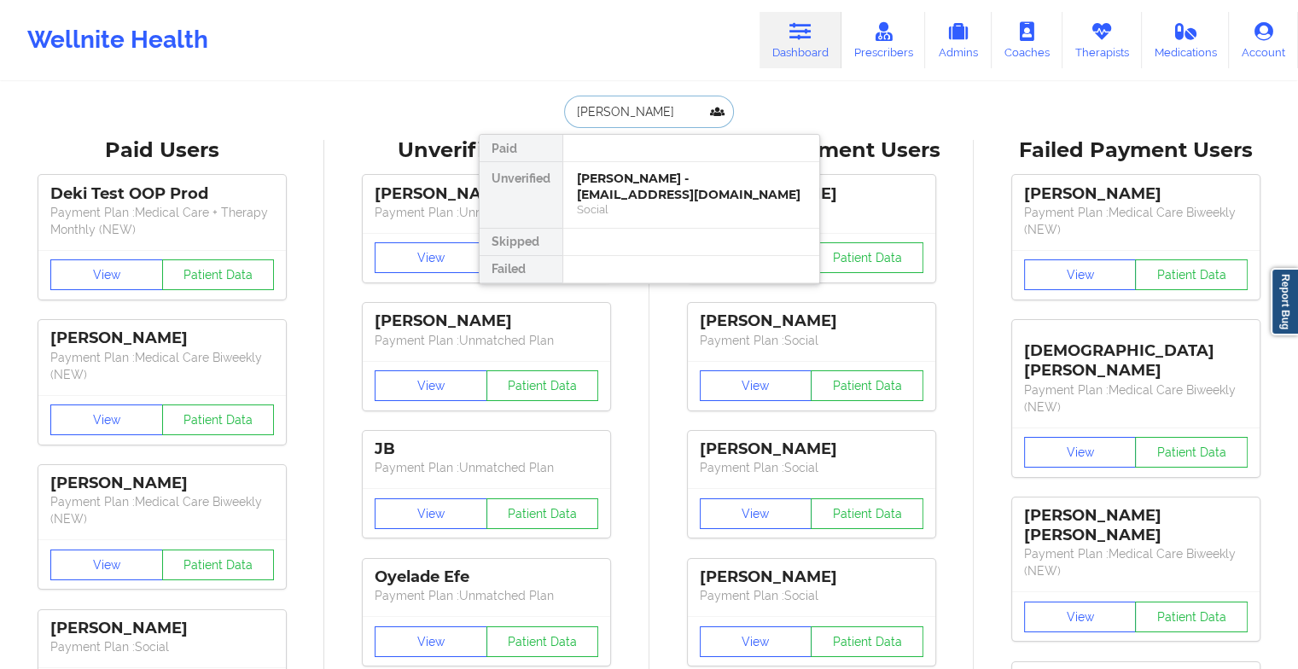
type input "[PERSON_NAME]"
click at [672, 191] on div "[PERSON_NAME] - [EMAIL_ADDRESS][DOMAIN_NAME]" at bounding box center [691, 187] width 229 height 32
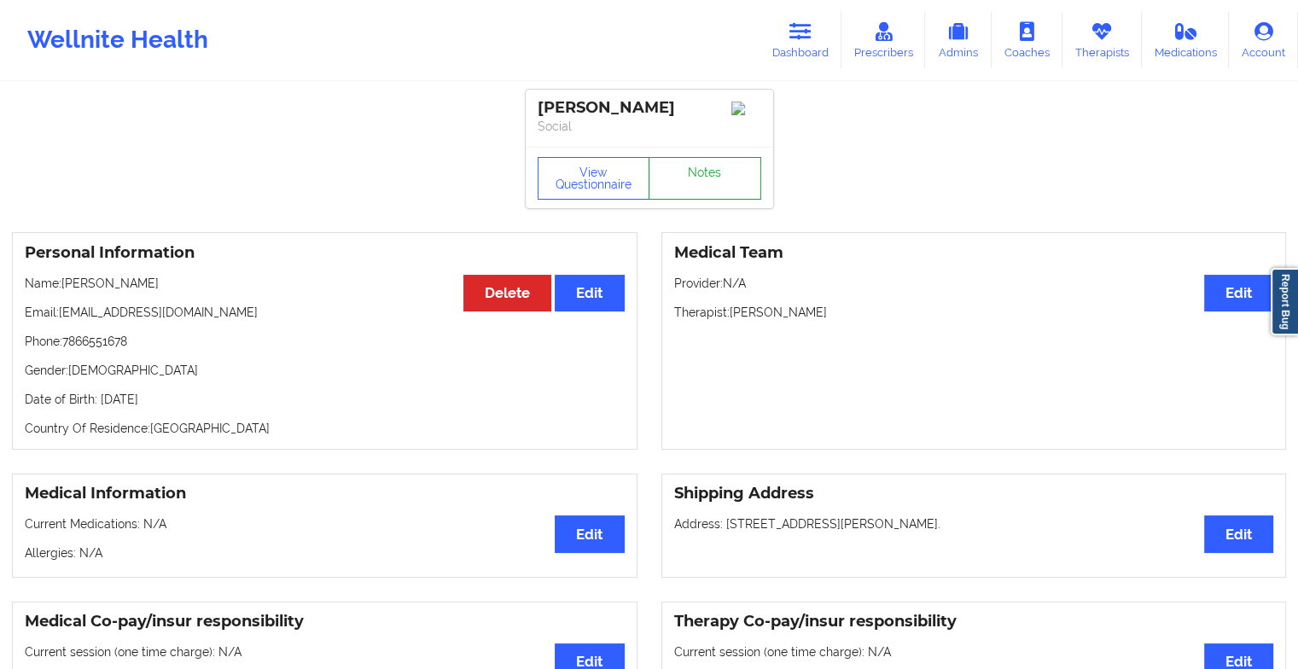
click at [697, 193] on link "Notes" at bounding box center [704, 178] width 113 height 43
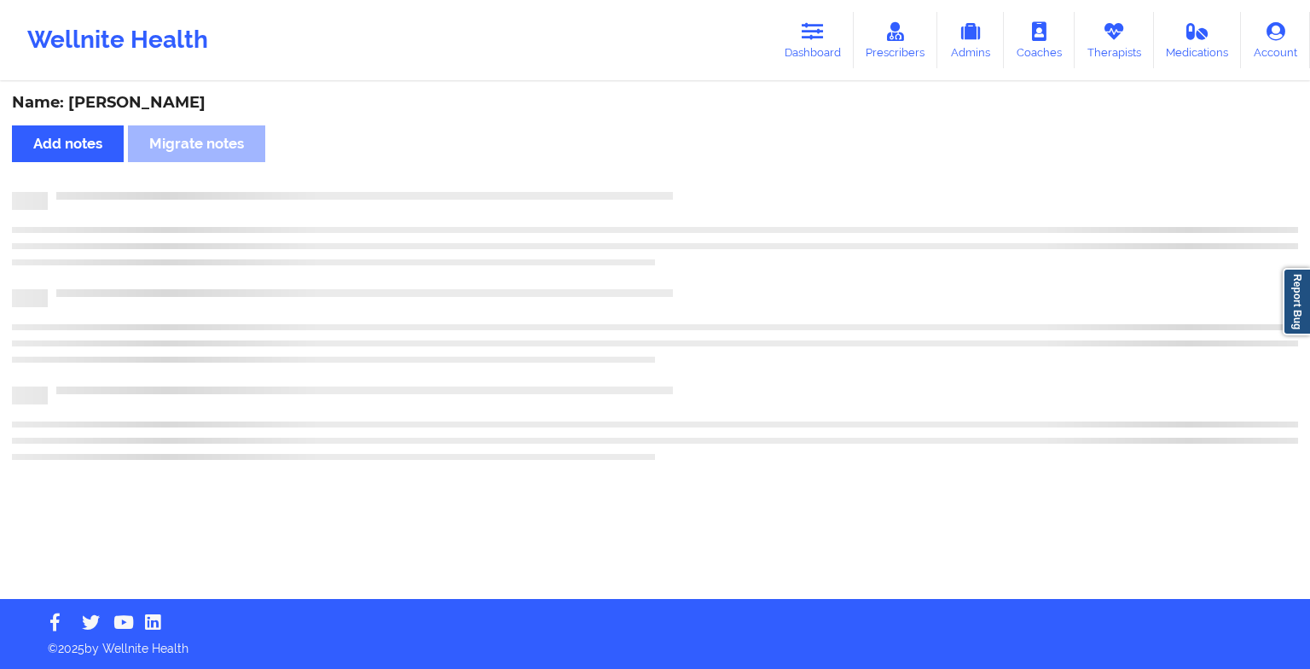
click at [697, 192] on div at bounding box center [673, 192] width 1251 height 0
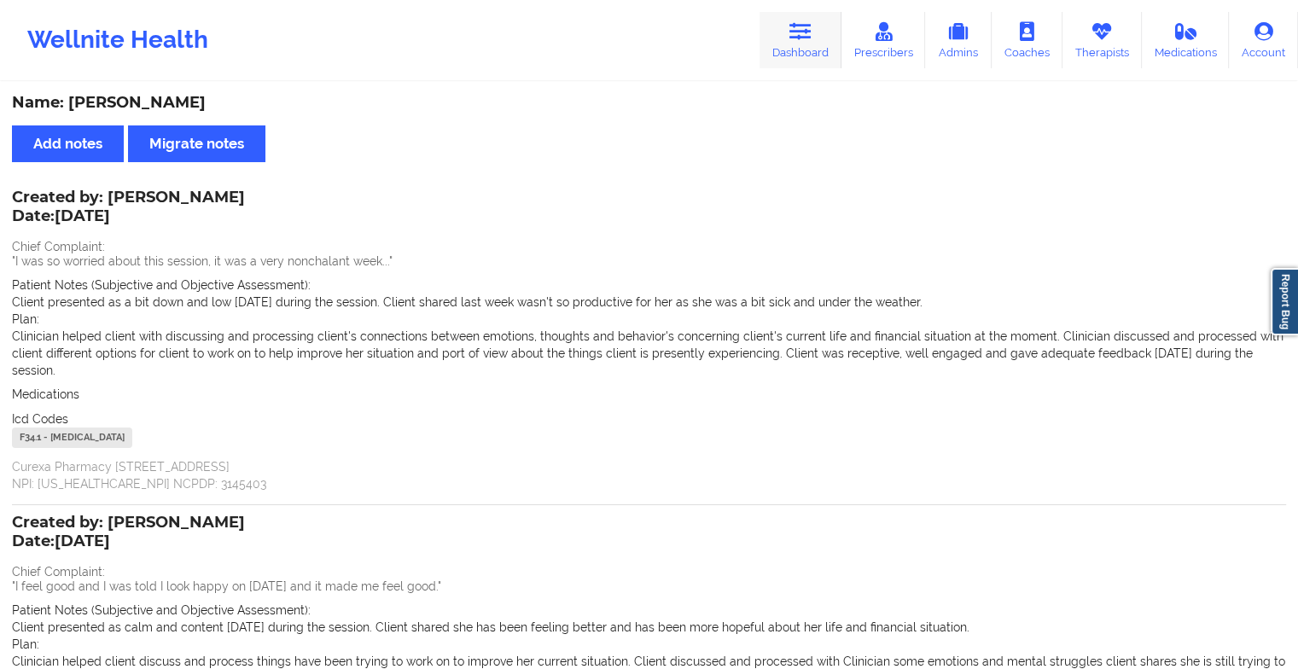
click at [797, 44] on link "Dashboard" at bounding box center [800, 40] width 82 height 56
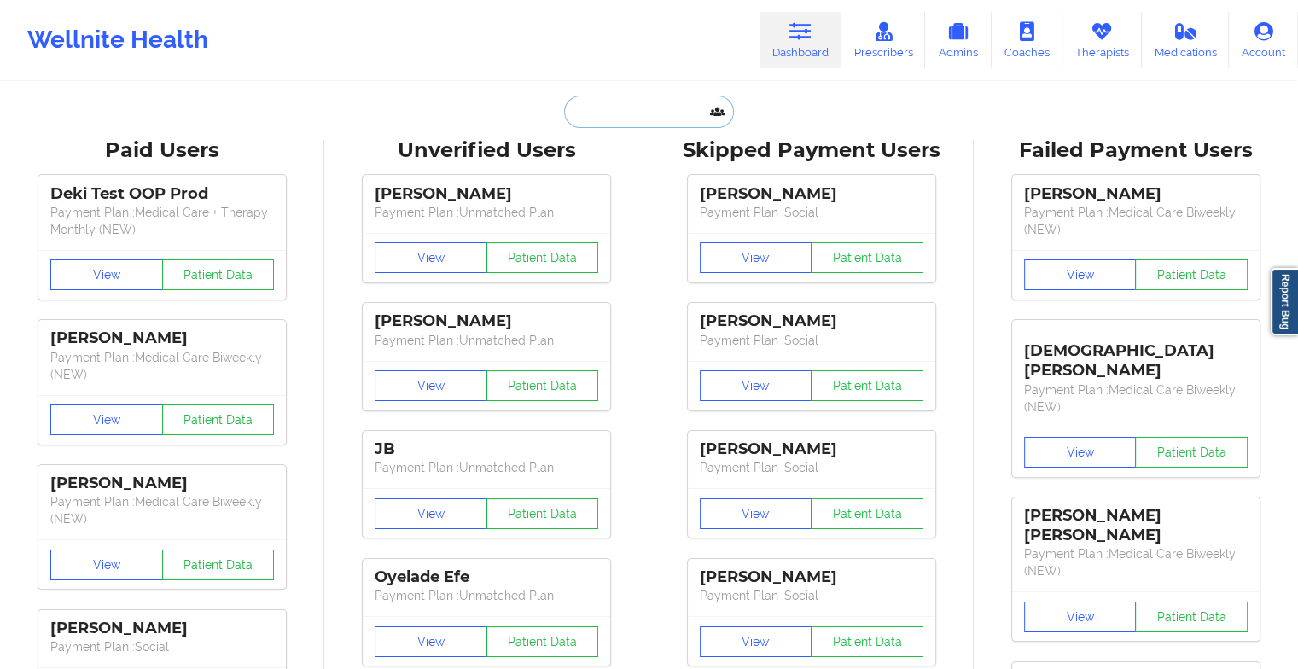
click at [636, 120] on input "text" at bounding box center [648, 112] width 169 height 32
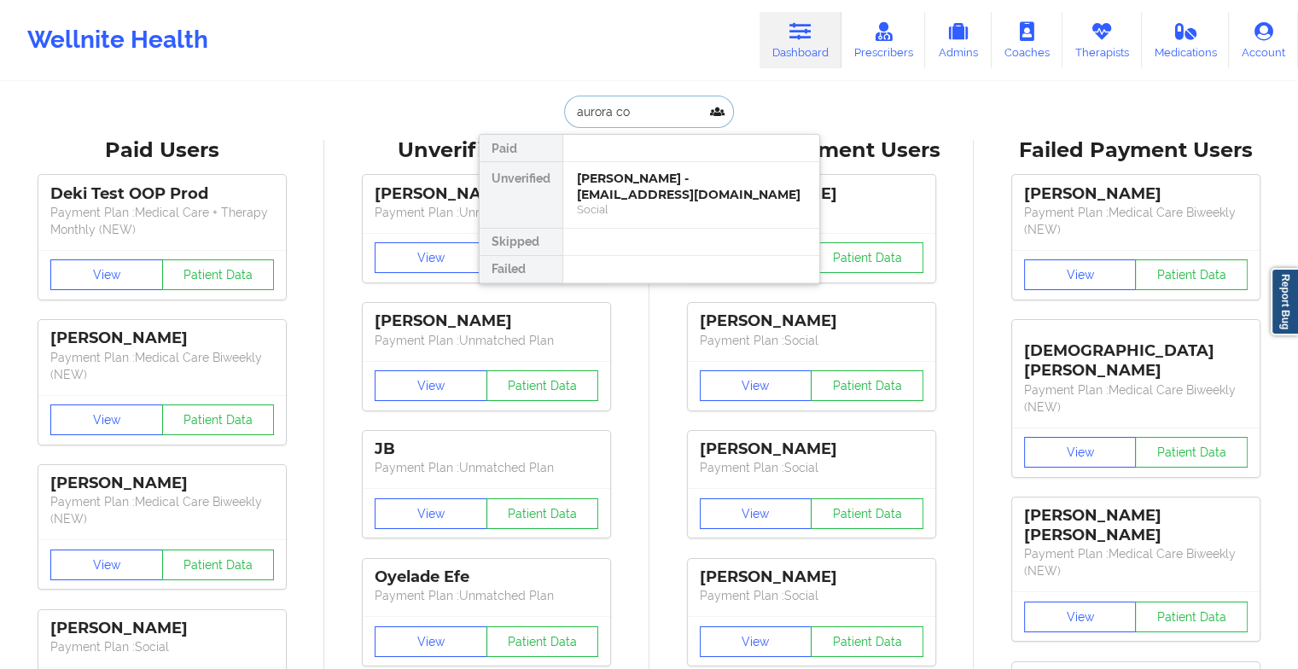
type input "aurora col"
click at [642, 204] on div "Social" at bounding box center [691, 209] width 229 height 15
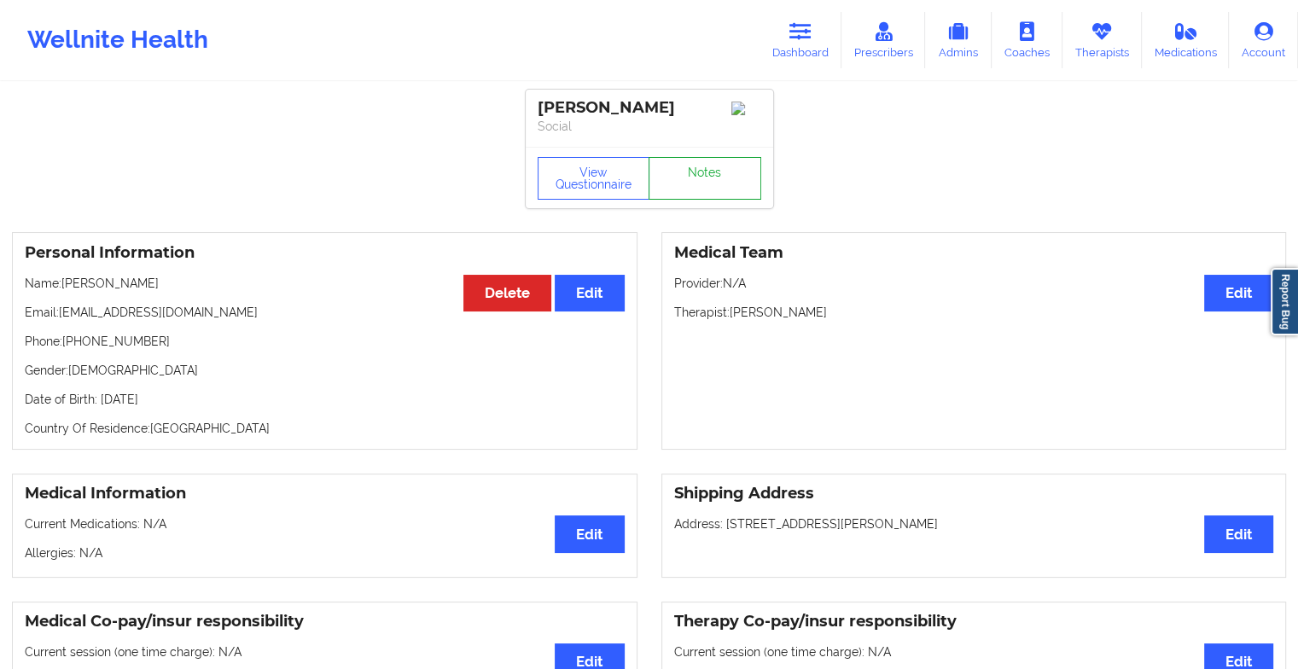
click at [717, 166] on link "Notes" at bounding box center [704, 178] width 113 height 43
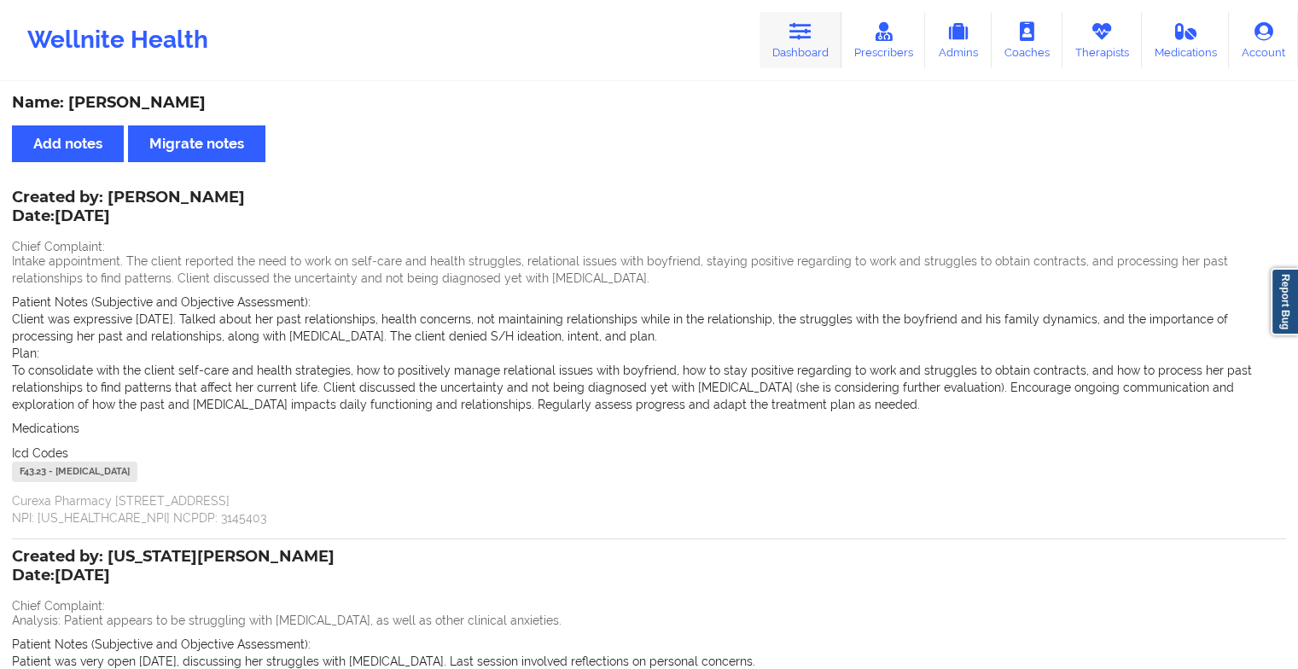
click at [799, 33] on icon at bounding box center [800, 31] width 22 height 19
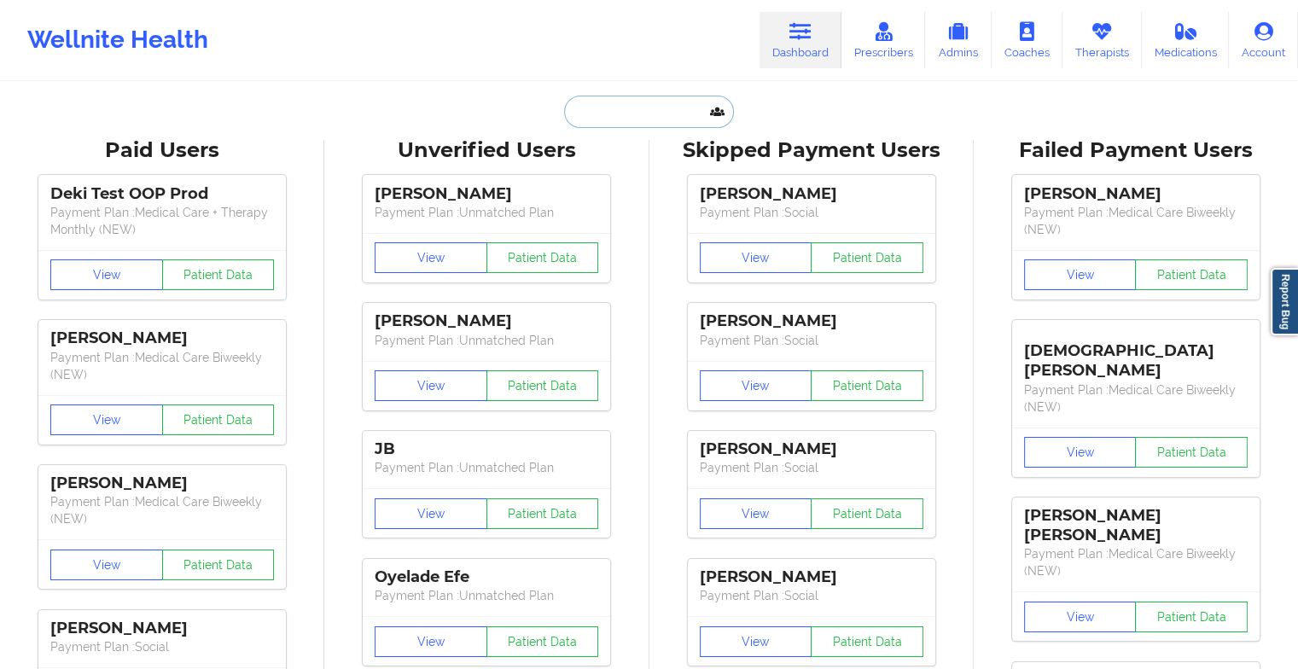
click at [624, 103] on input "text" at bounding box center [648, 112] width 169 height 32
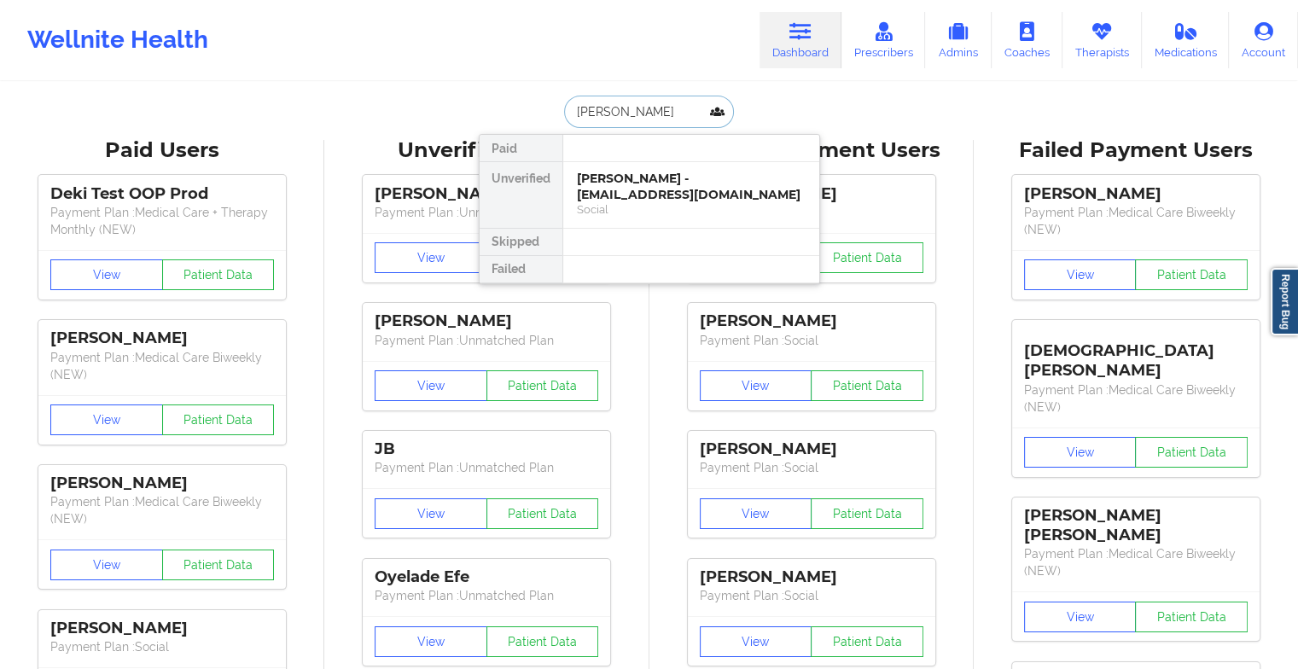
type input "[PERSON_NAME]"
click at [652, 180] on div "[PERSON_NAME] - [EMAIL_ADDRESS][DOMAIN_NAME]" at bounding box center [691, 187] width 229 height 32
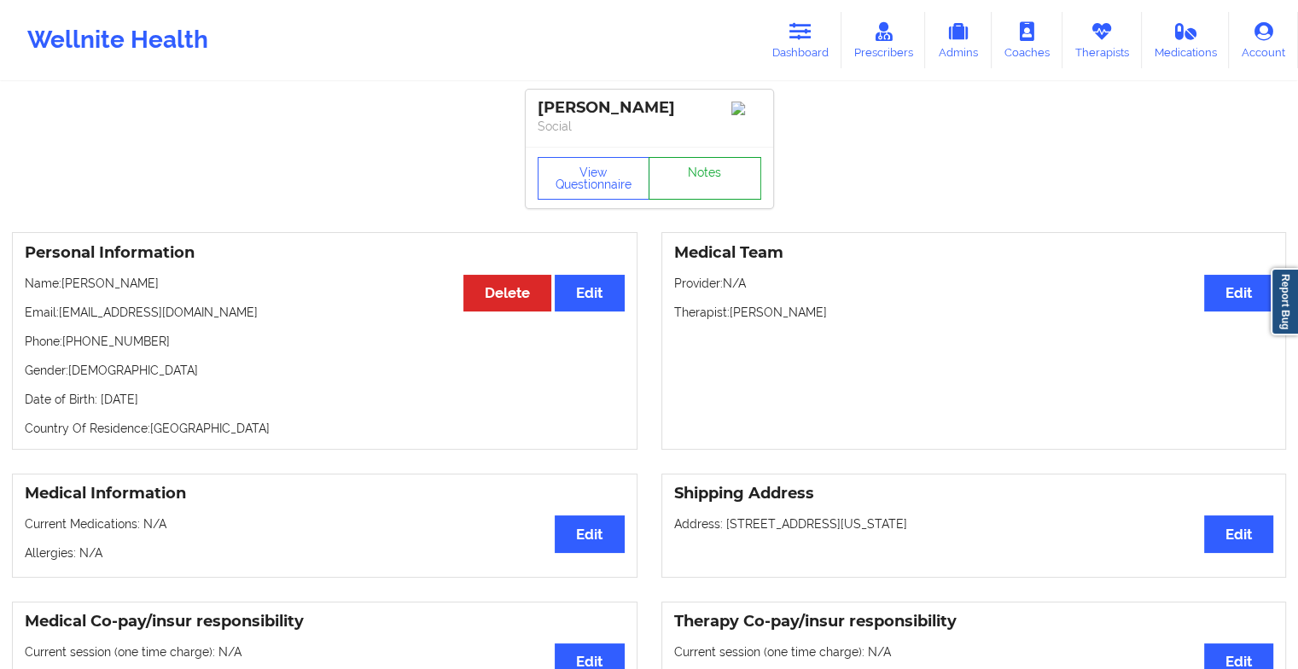
click at [700, 189] on link "Notes" at bounding box center [704, 178] width 113 height 43
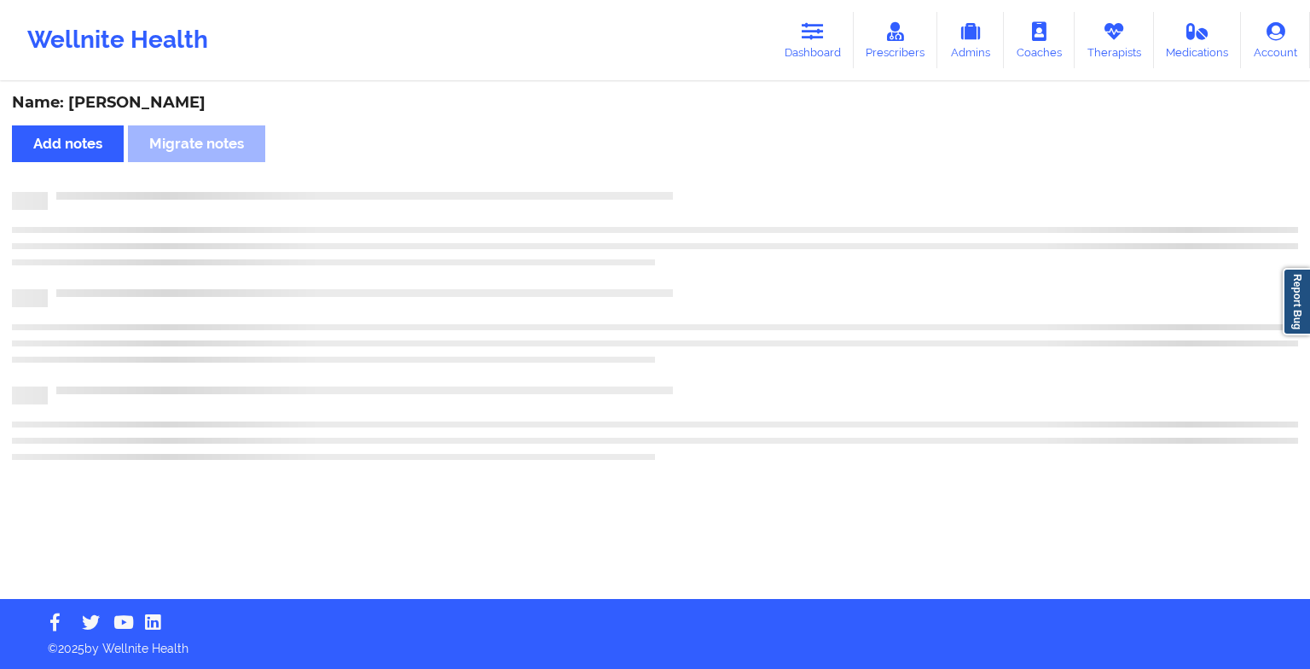
click at [700, 189] on div "Name: [PERSON_NAME] Add notes Migrate notes" at bounding box center [655, 341] width 1310 height 515
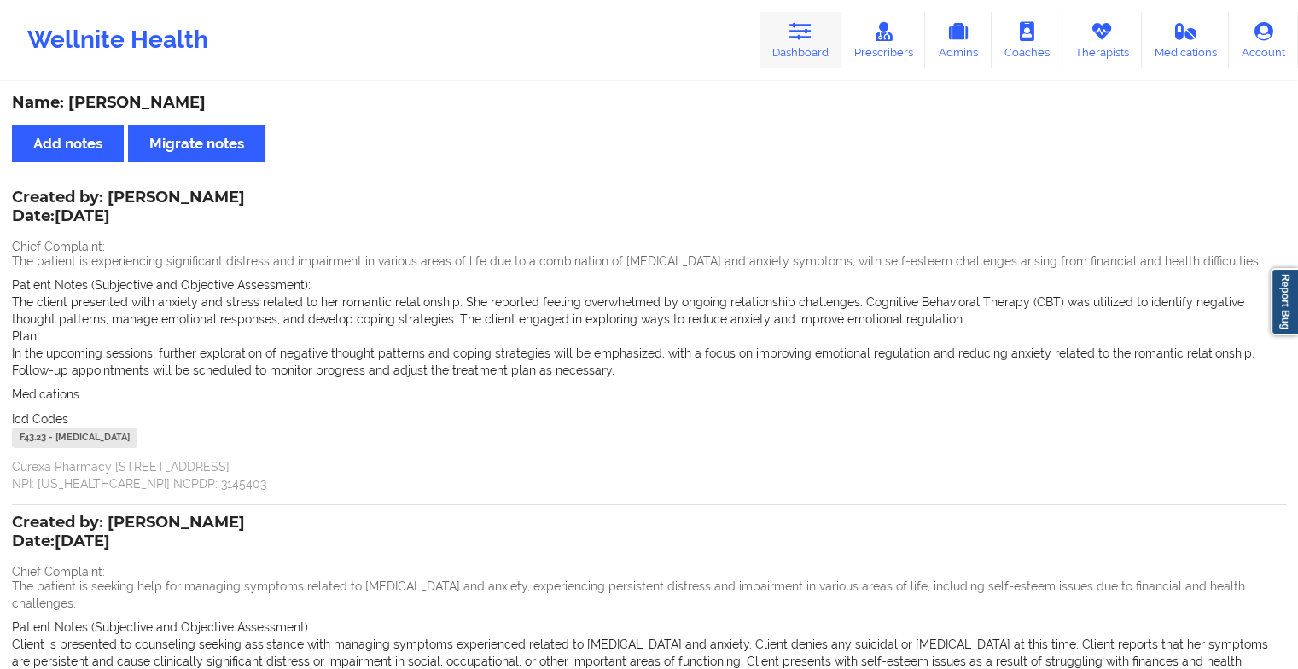
click at [806, 31] on icon at bounding box center [800, 31] width 22 height 19
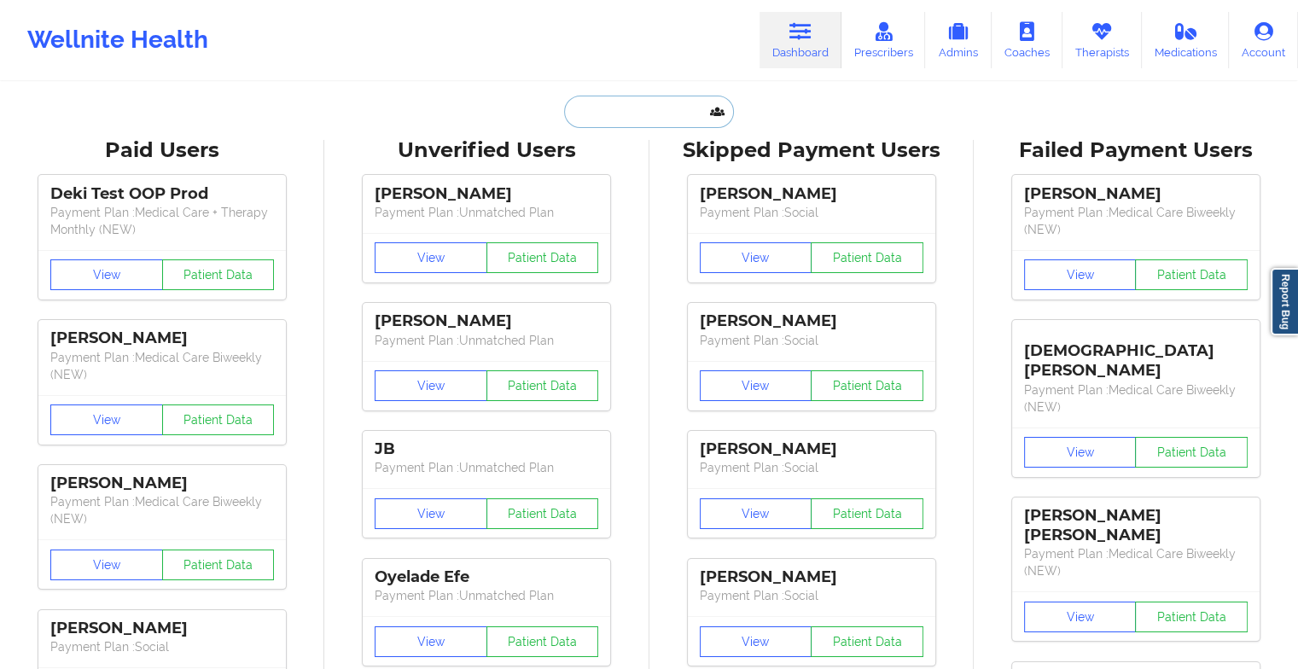
click at [628, 111] on input "text" at bounding box center [648, 112] width 169 height 32
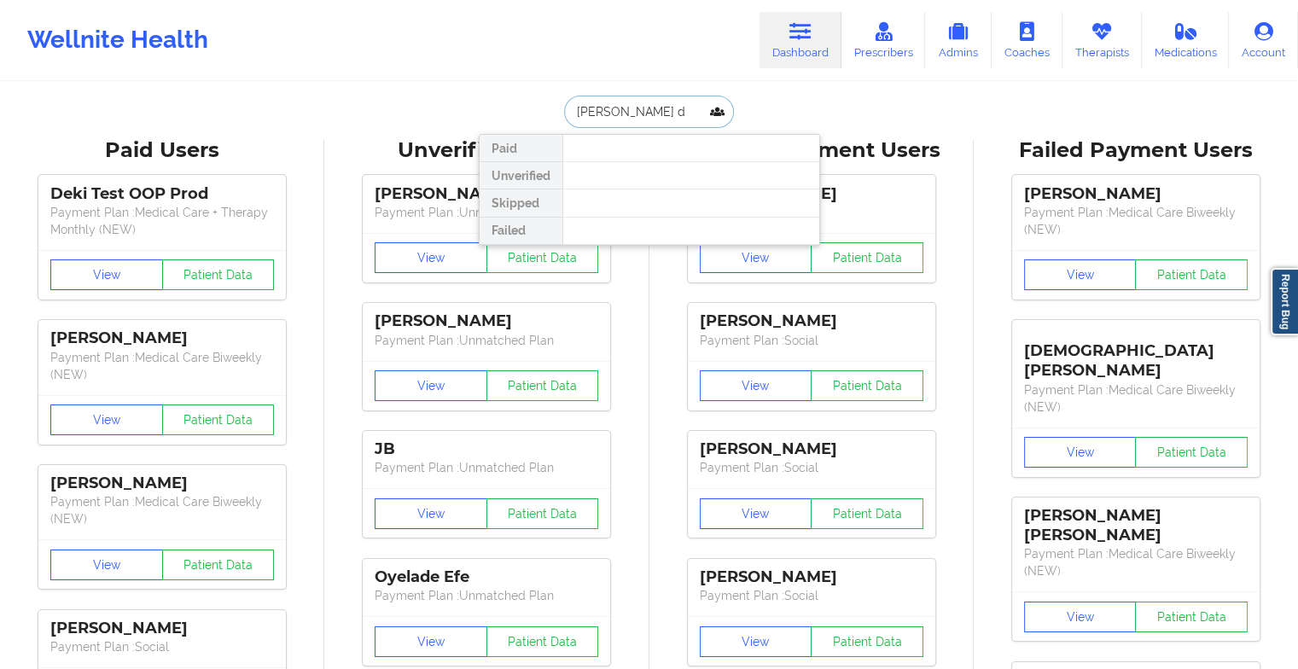
type input "[PERSON_NAME] da"
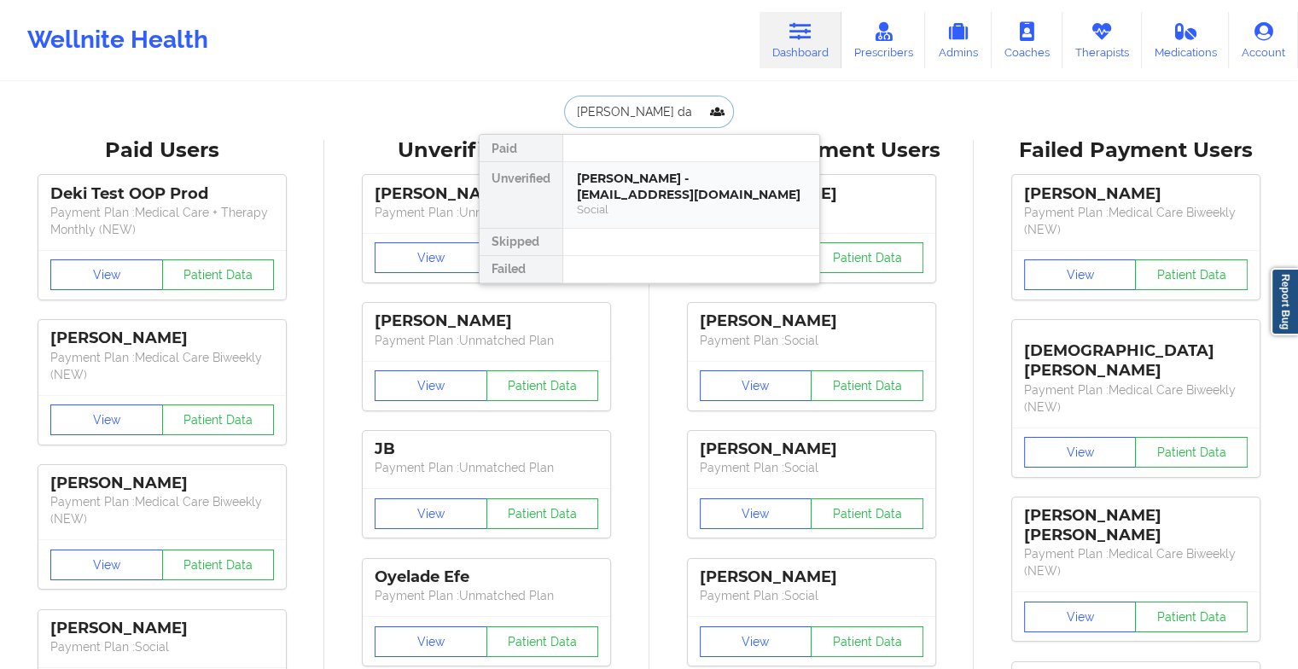
click at [610, 180] on div "[PERSON_NAME] - [EMAIL_ADDRESS][DOMAIN_NAME]" at bounding box center [691, 187] width 229 height 32
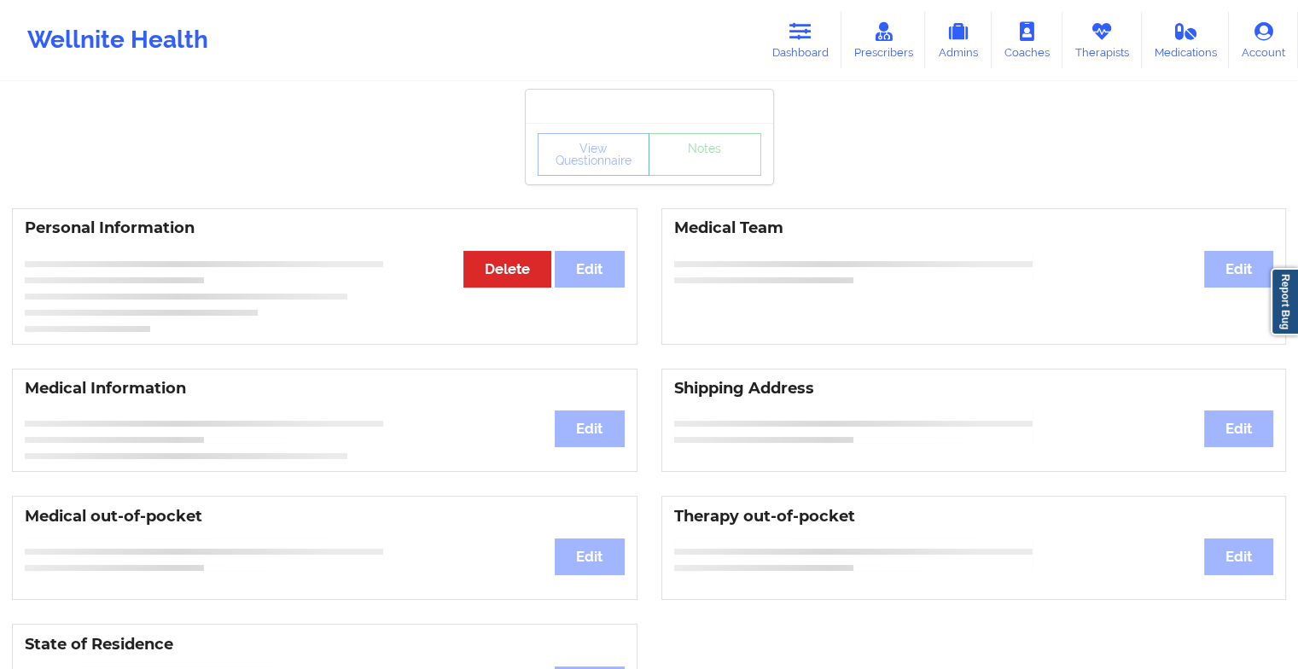
click at [705, 174] on div "View Questionnaire Notes" at bounding box center [649, 154] width 224 height 43
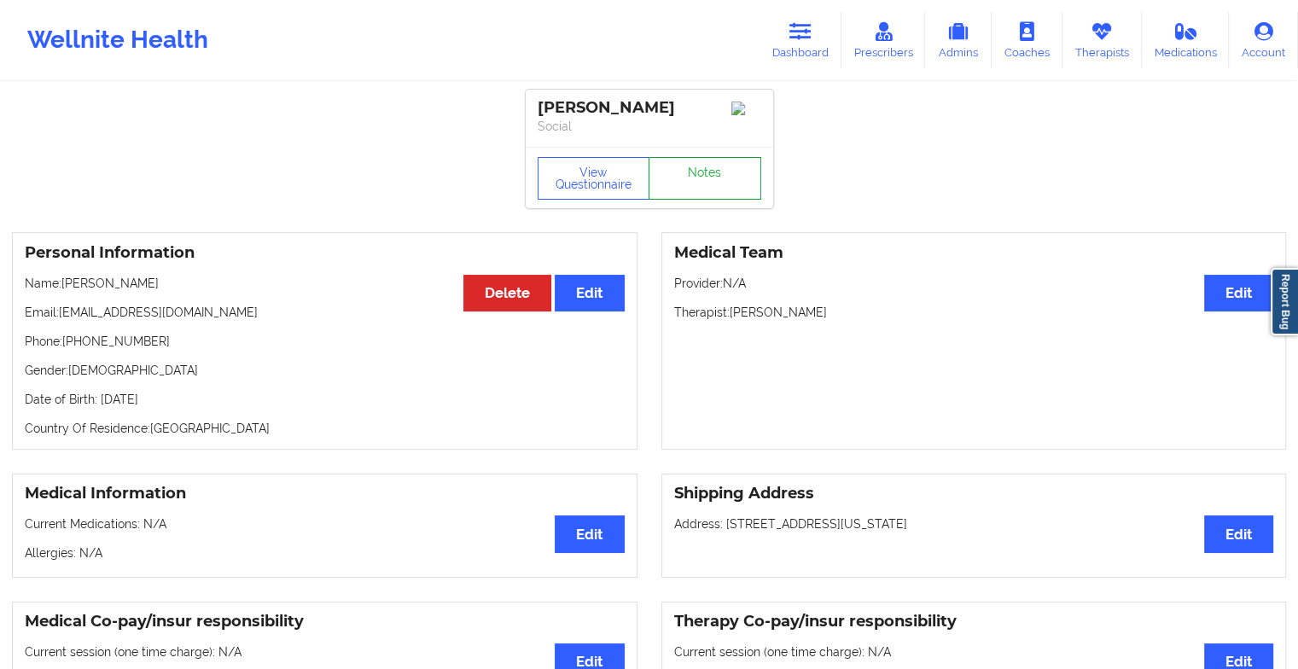
click at [709, 200] on link "Notes" at bounding box center [704, 178] width 113 height 43
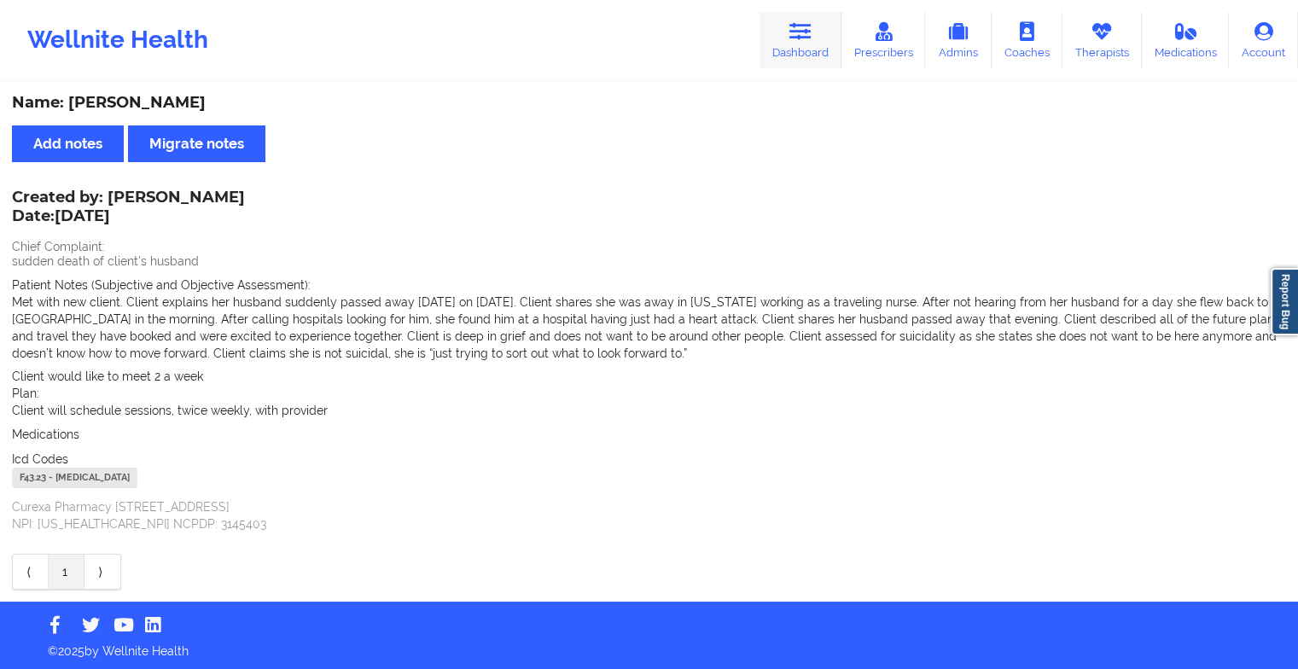
click at [808, 23] on icon at bounding box center [800, 31] width 22 height 19
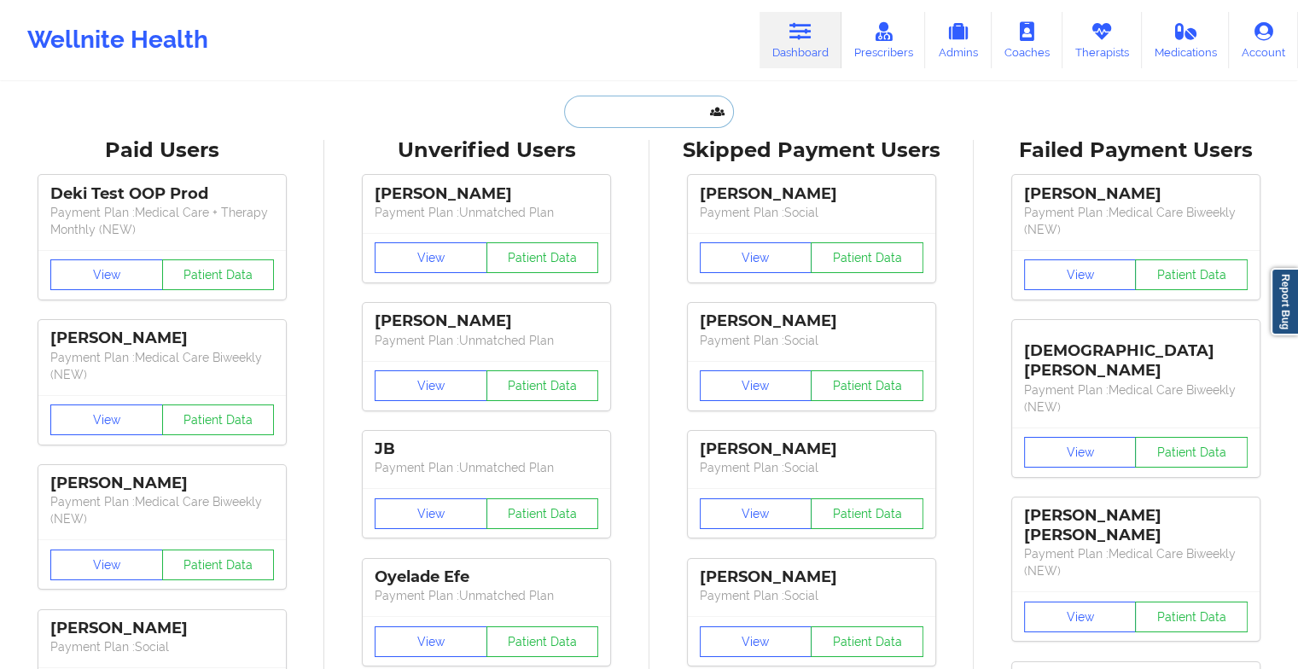
click at [600, 116] on input "text" at bounding box center [648, 112] width 169 height 32
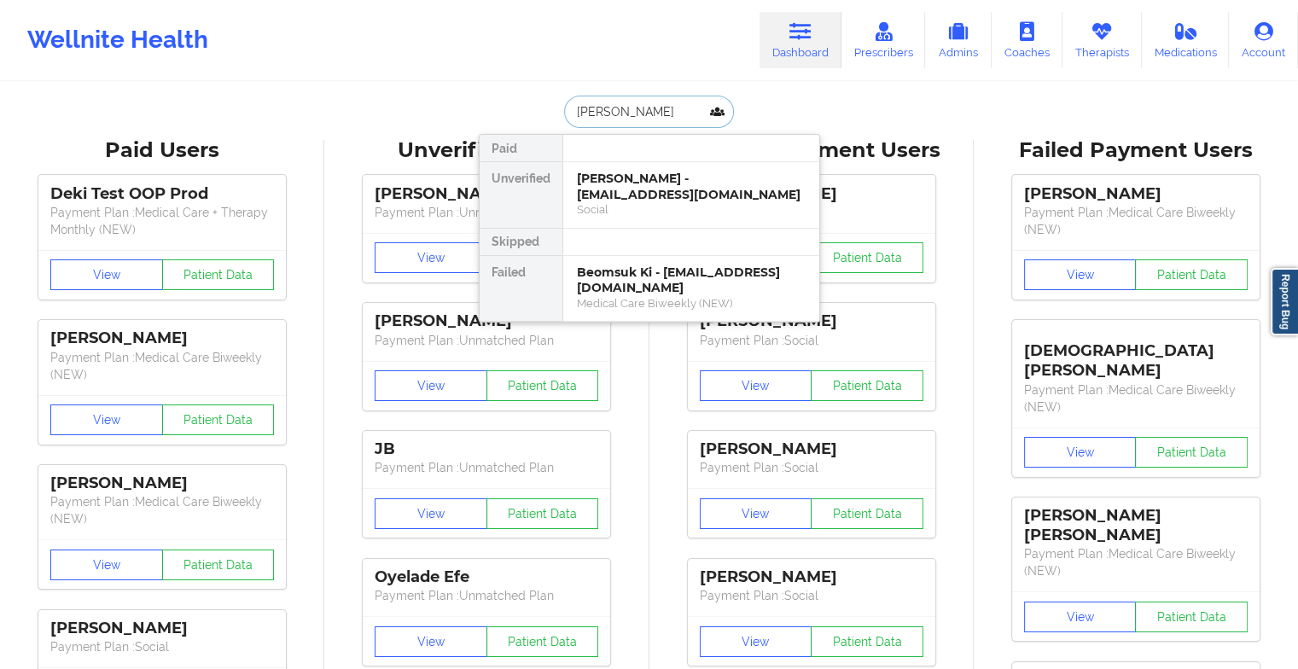
type input "[PERSON_NAME]"
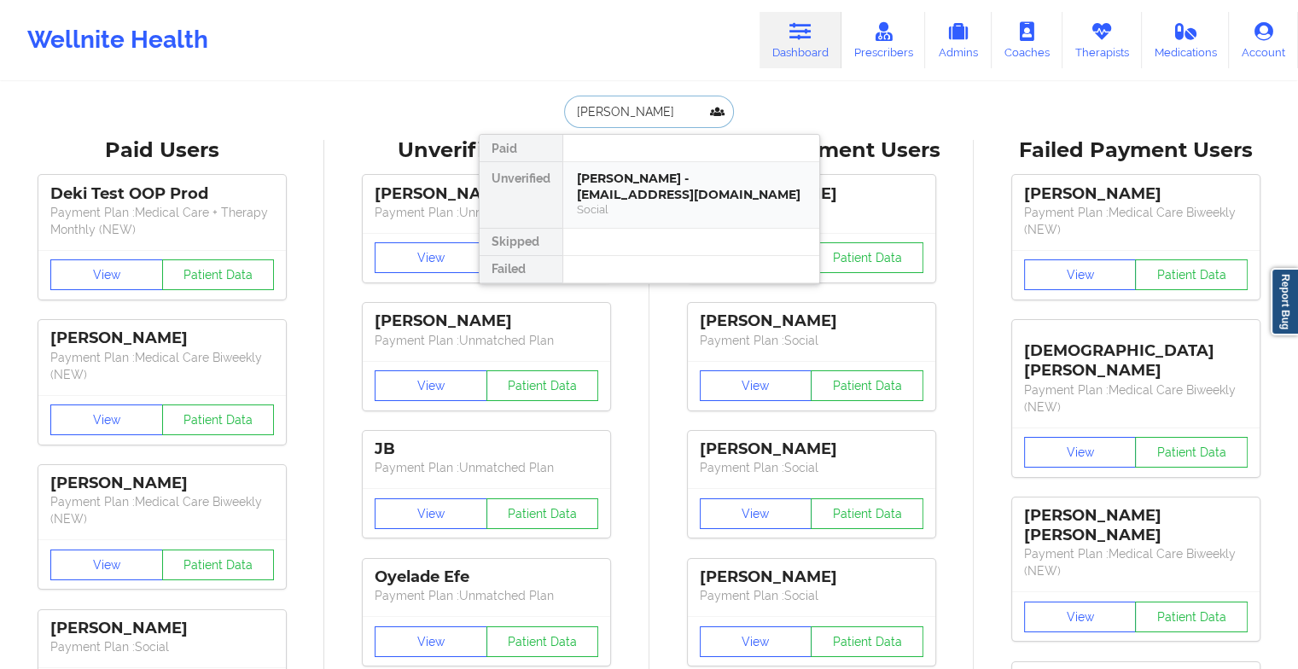
click at [604, 166] on div "[PERSON_NAME] - [EMAIL_ADDRESS][DOMAIN_NAME] Social" at bounding box center [691, 195] width 256 height 66
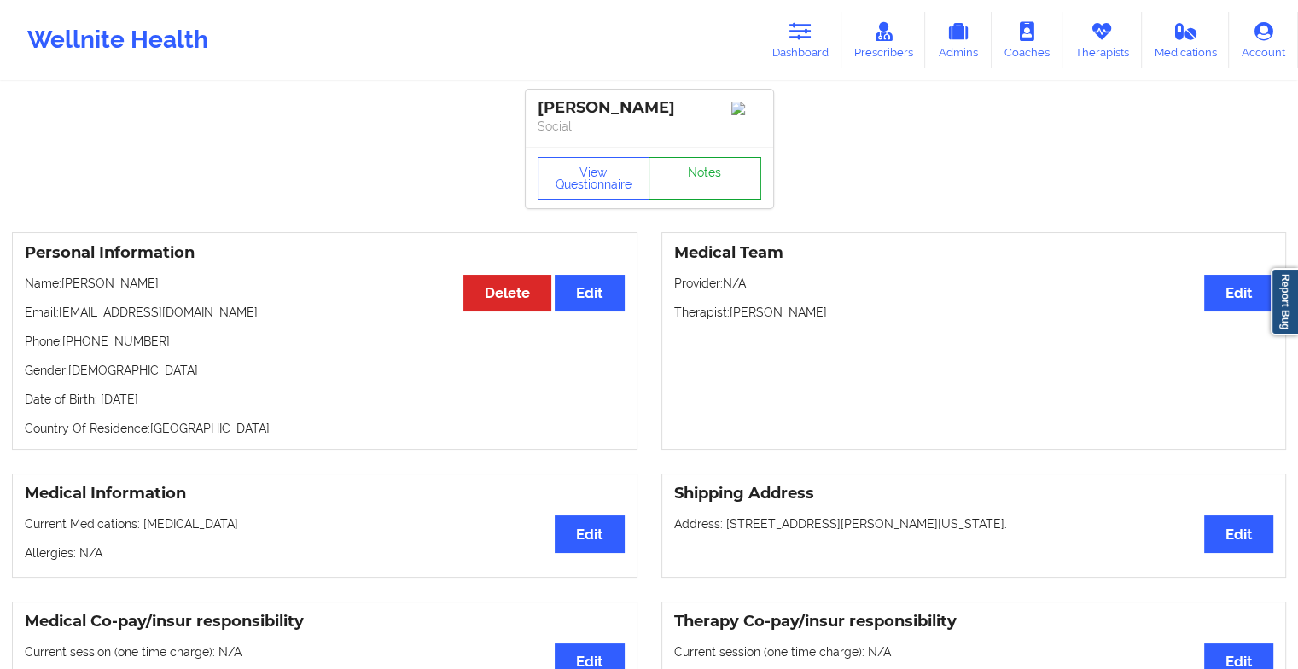
click at [699, 176] on link "Notes" at bounding box center [704, 178] width 113 height 43
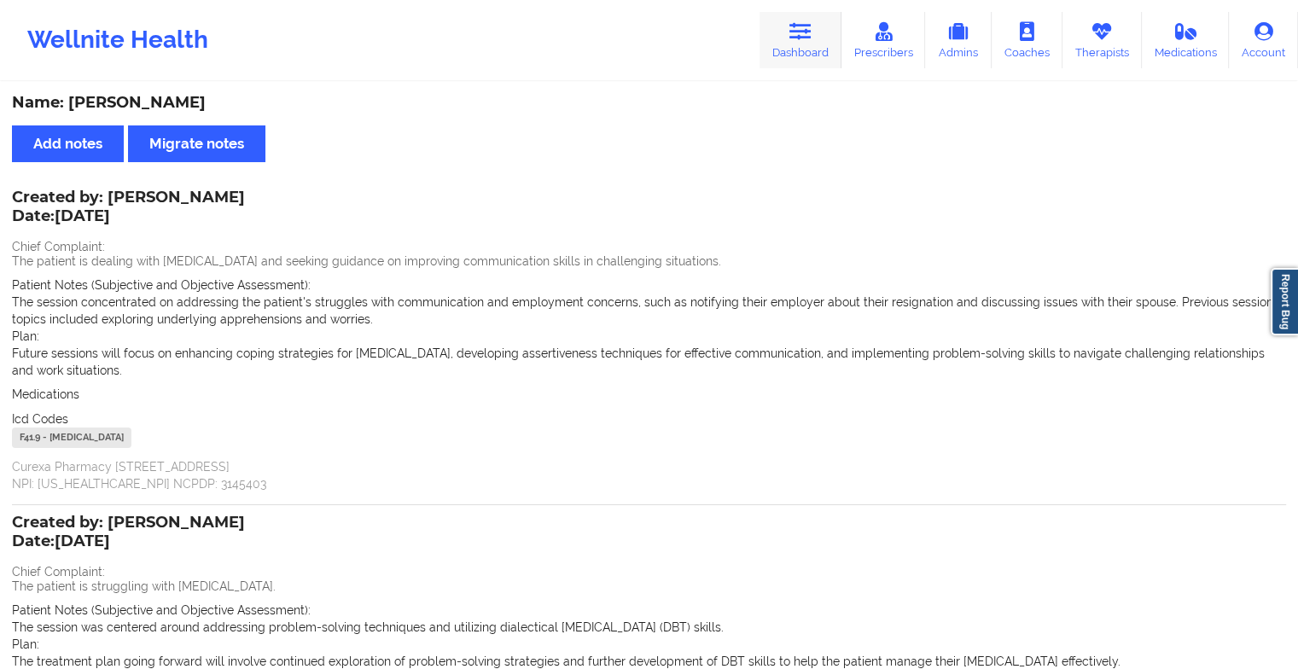
click at [825, 53] on link "Dashboard" at bounding box center [800, 40] width 82 height 56
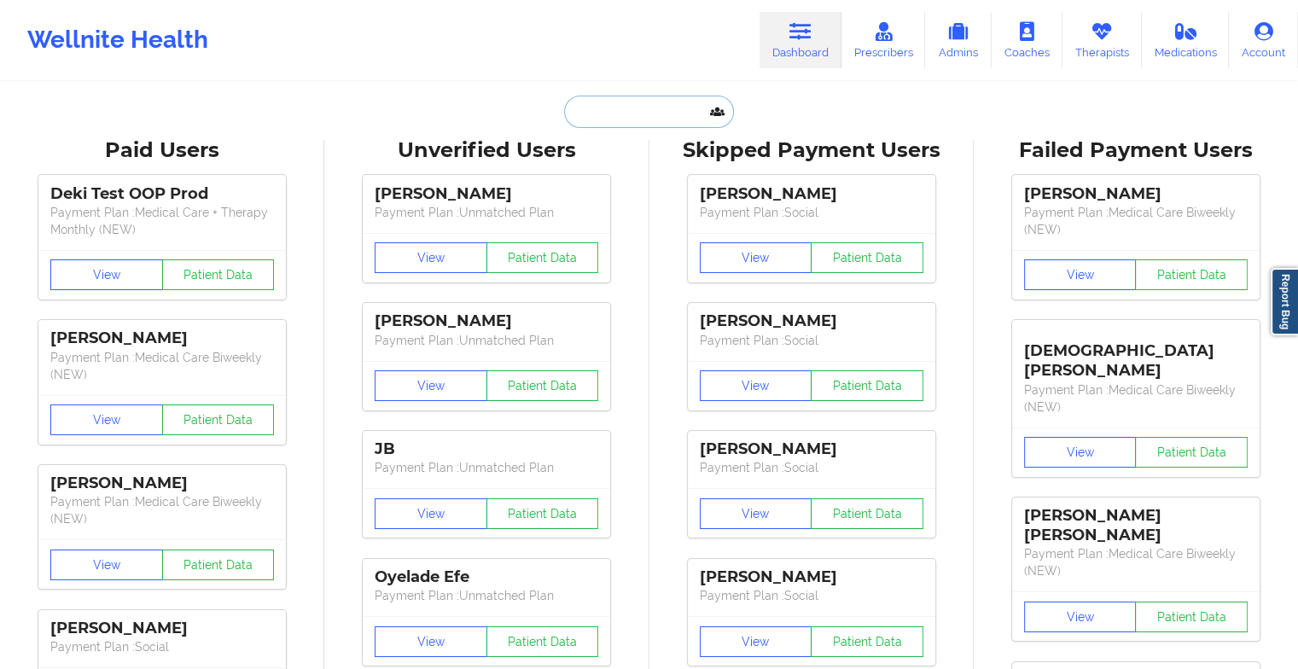
click at [604, 104] on input "text" at bounding box center [648, 112] width 169 height 32
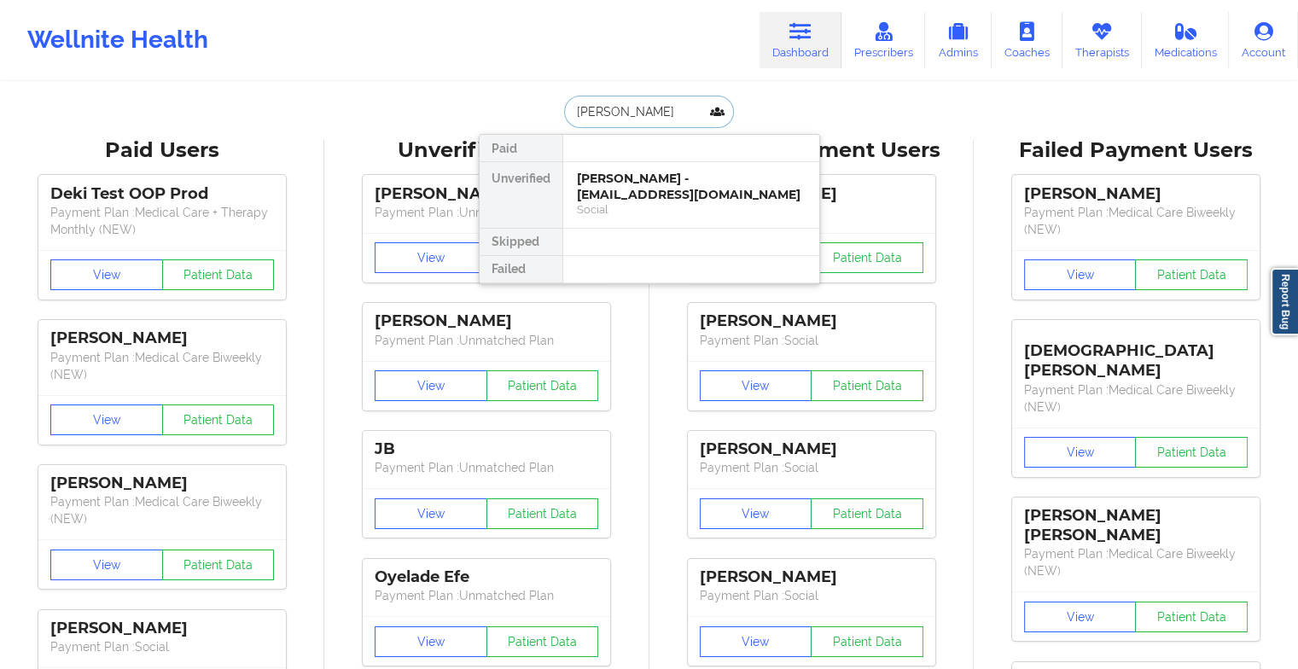
type input "[PERSON_NAME]"
click at [611, 176] on div "[PERSON_NAME] - [EMAIL_ADDRESS][DOMAIN_NAME]" at bounding box center [691, 187] width 229 height 32
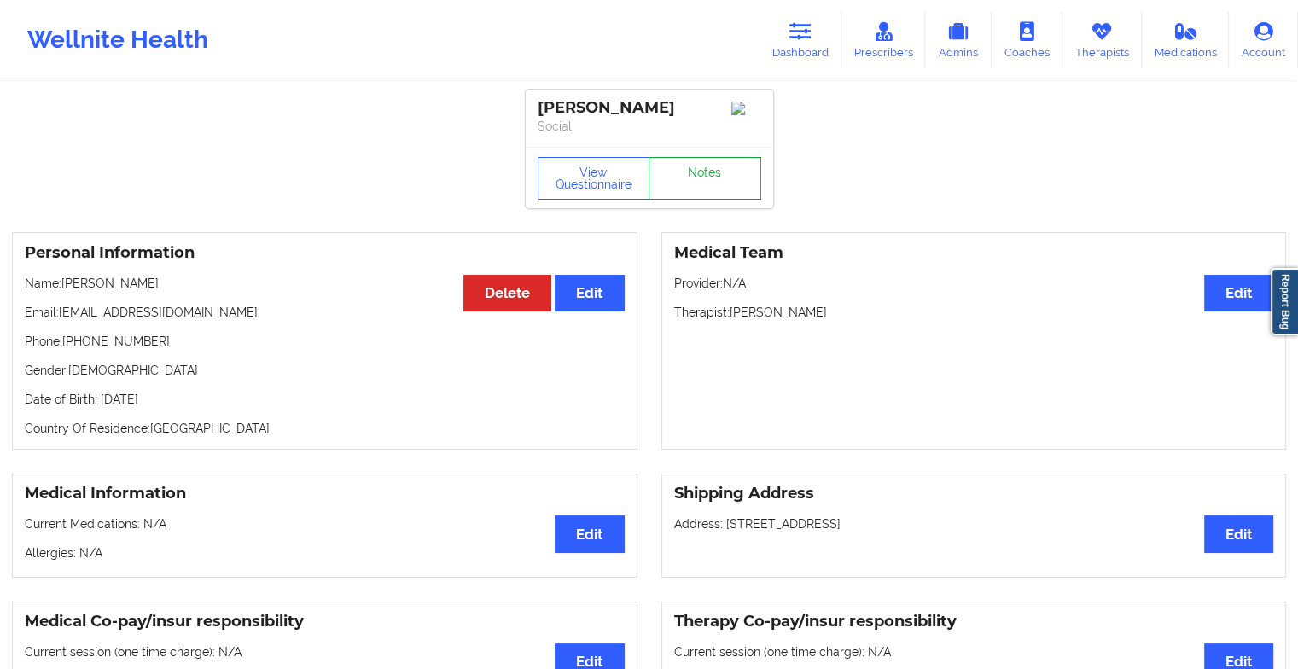
click at [683, 184] on link "Notes" at bounding box center [704, 178] width 113 height 43
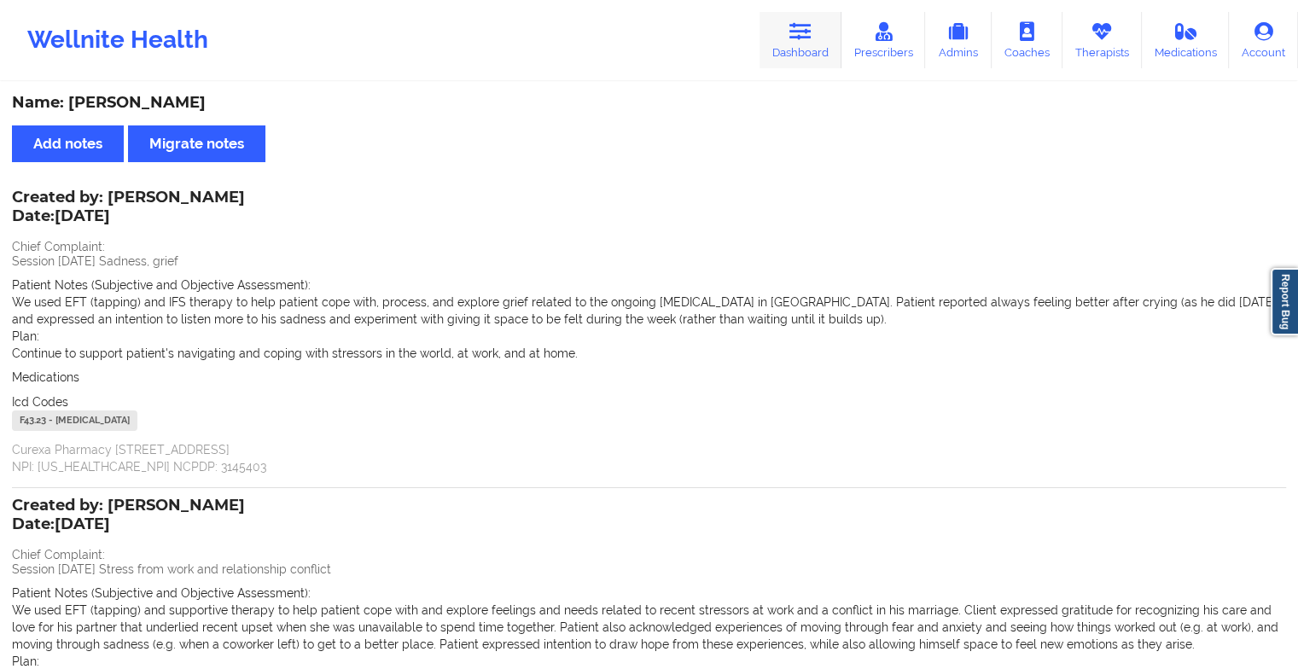
click at [785, 38] on link "Dashboard" at bounding box center [800, 40] width 82 height 56
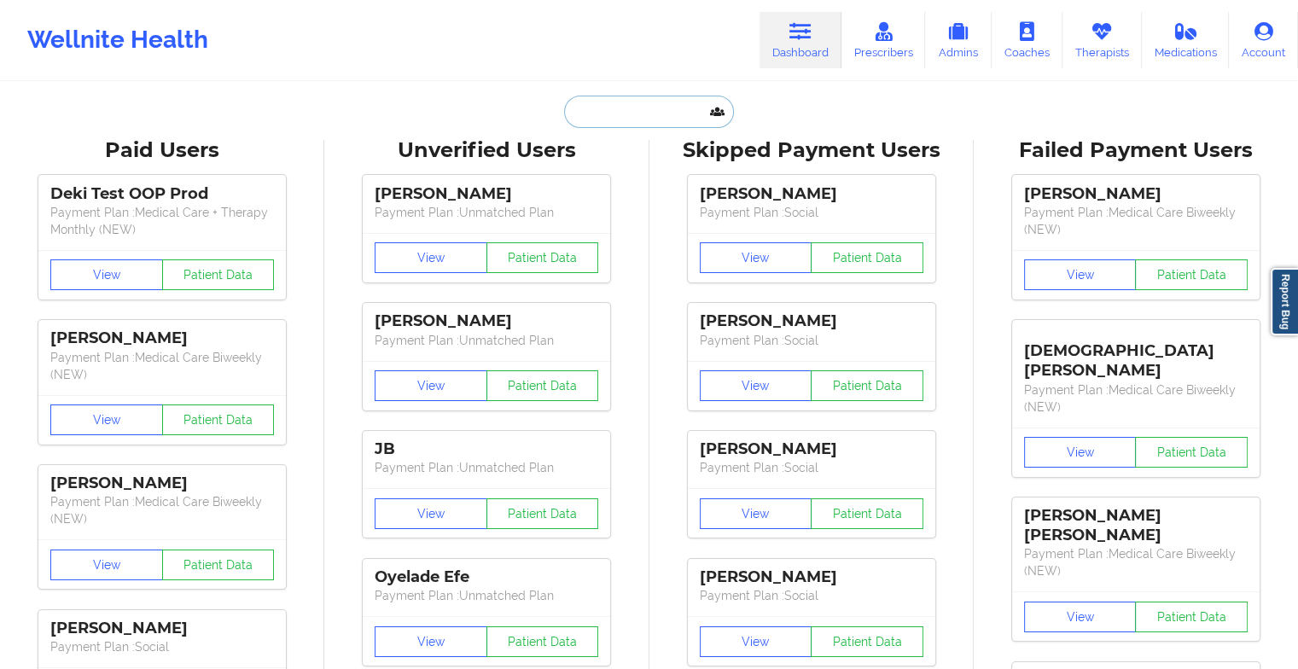
click at [659, 103] on input "text" at bounding box center [648, 112] width 169 height 32
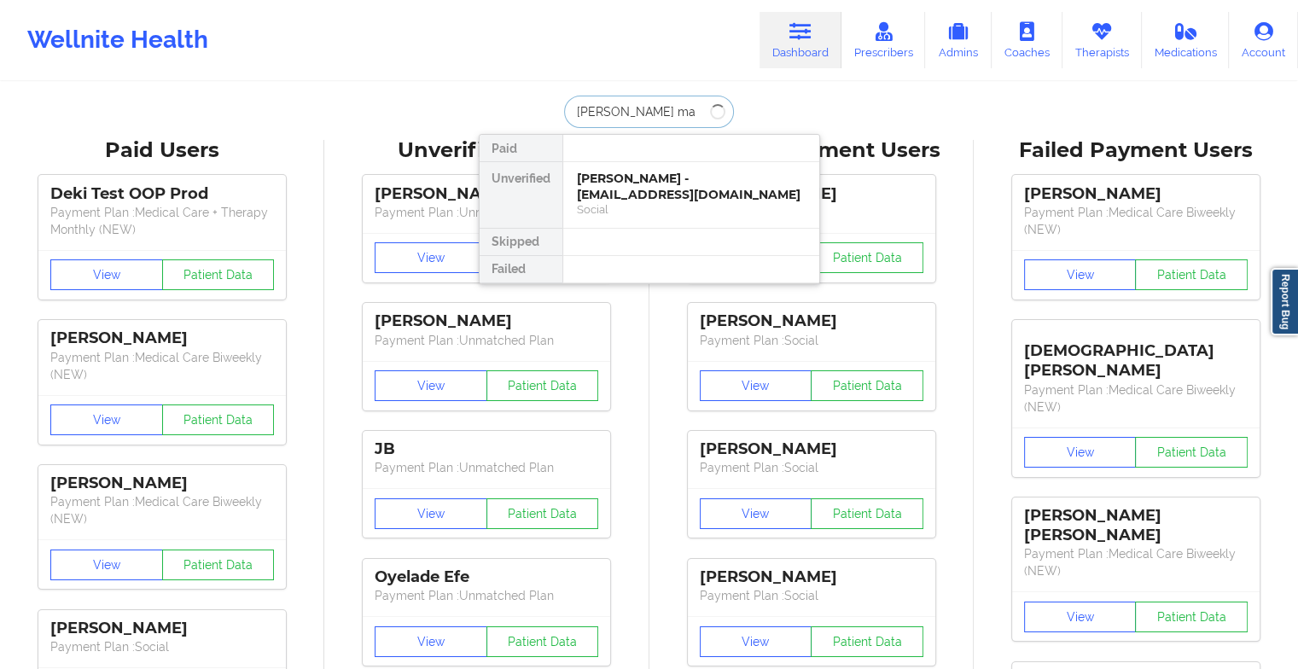
type input "[PERSON_NAME]"
click at [645, 177] on div "[PERSON_NAME] - [EMAIL_ADDRESS][DOMAIN_NAME]" at bounding box center [691, 187] width 229 height 32
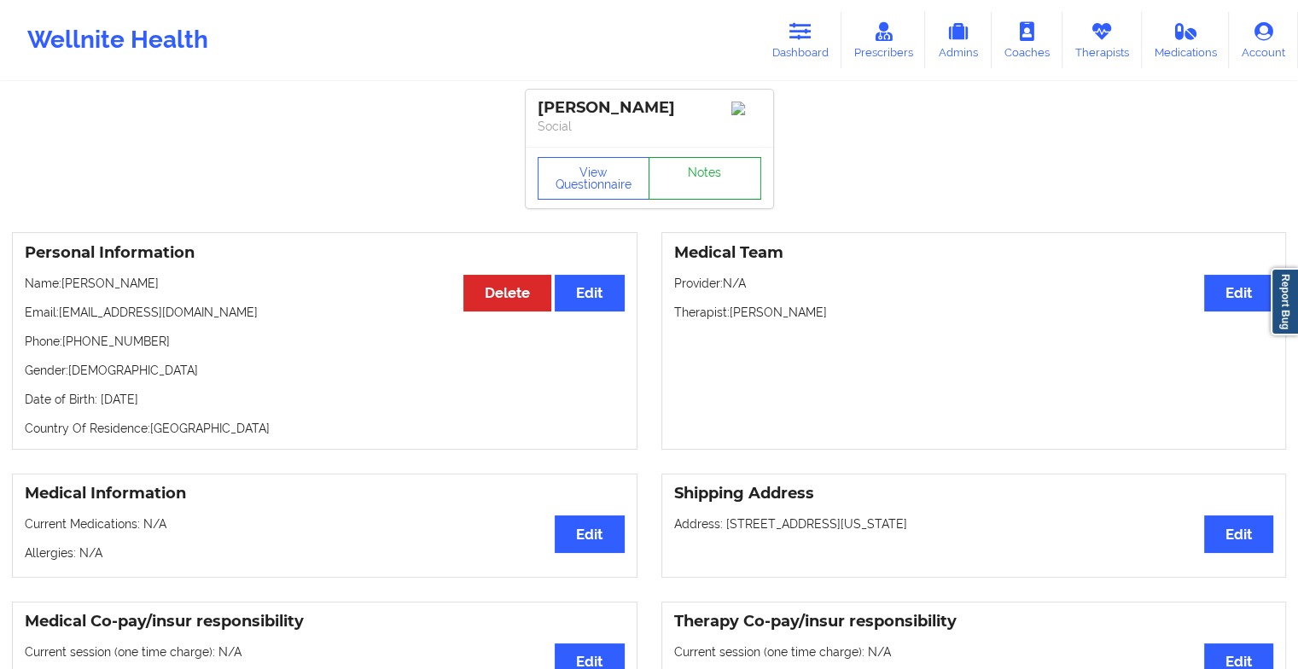
click at [736, 193] on link "Notes" at bounding box center [704, 178] width 113 height 43
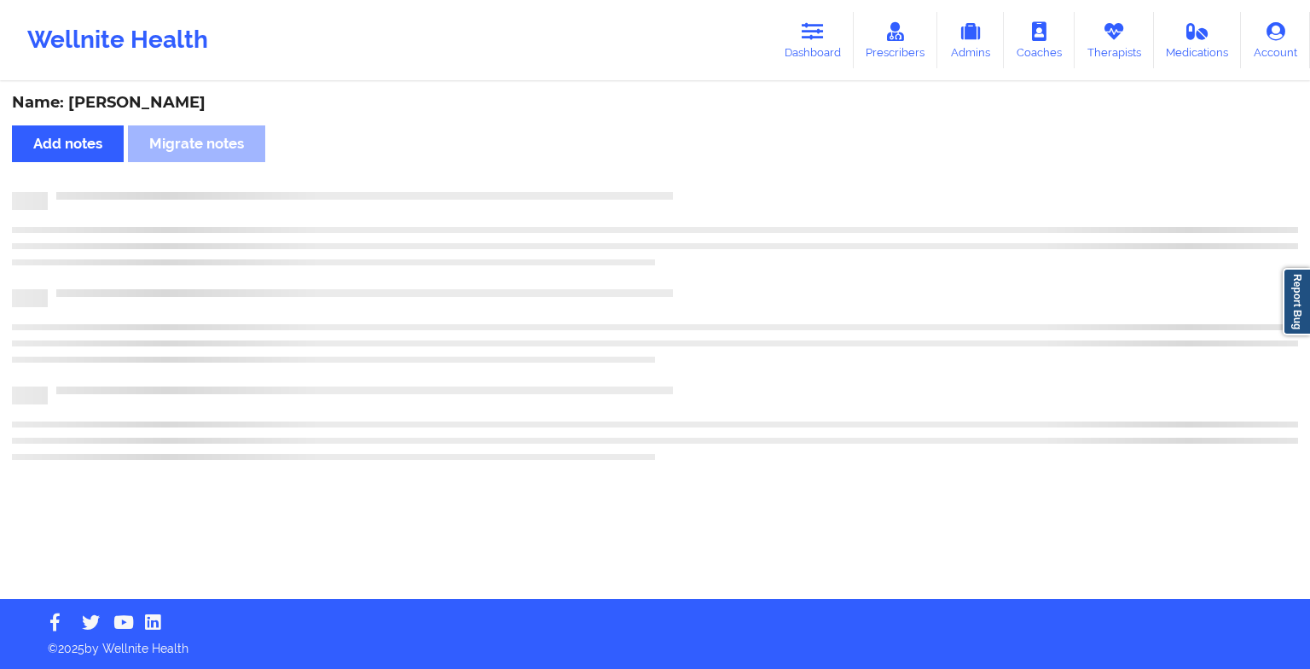
click at [736, 192] on div at bounding box center [673, 192] width 1251 height 0
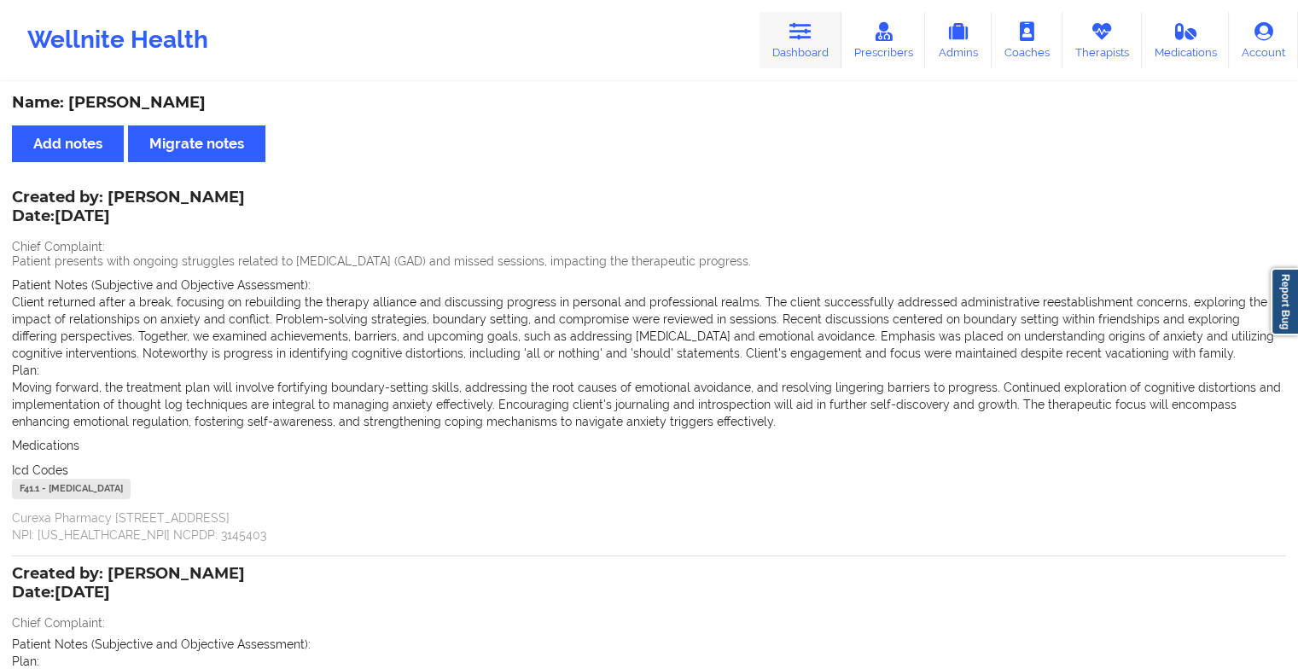
click at [799, 41] on link "Dashboard" at bounding box center [800, 40] width 82 height 56
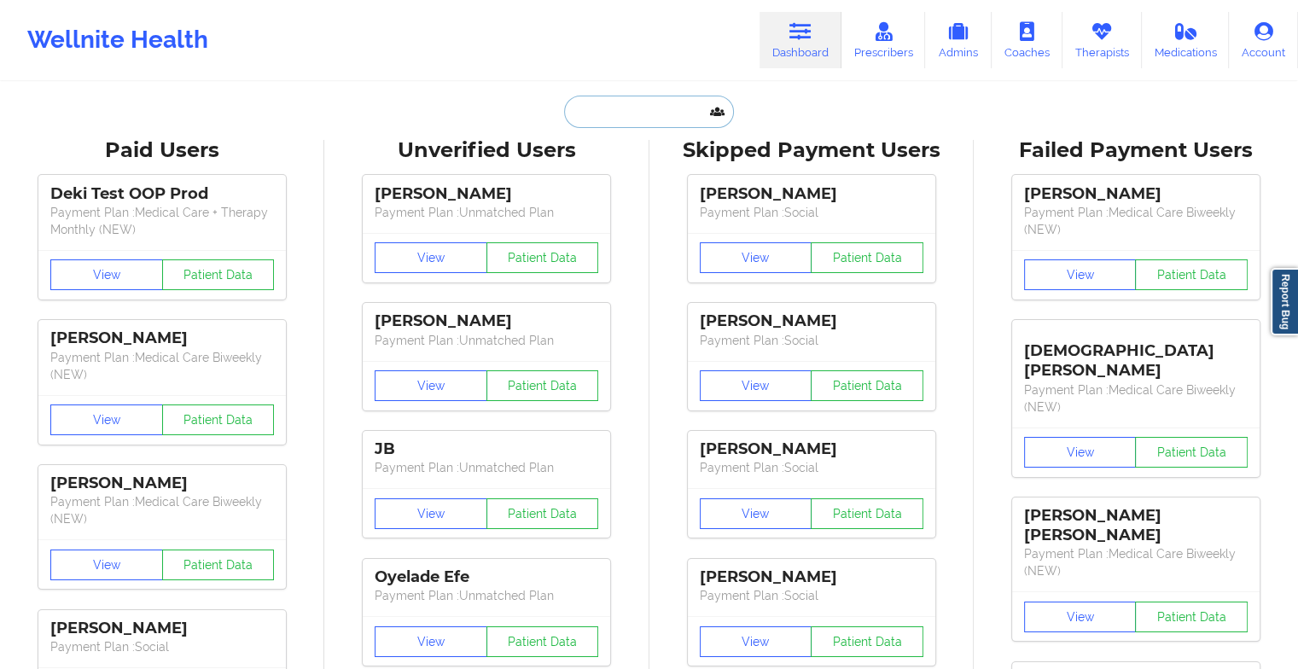
click at [629, 126] on input "text" at bounding box center [648, 112] width 169 height 32
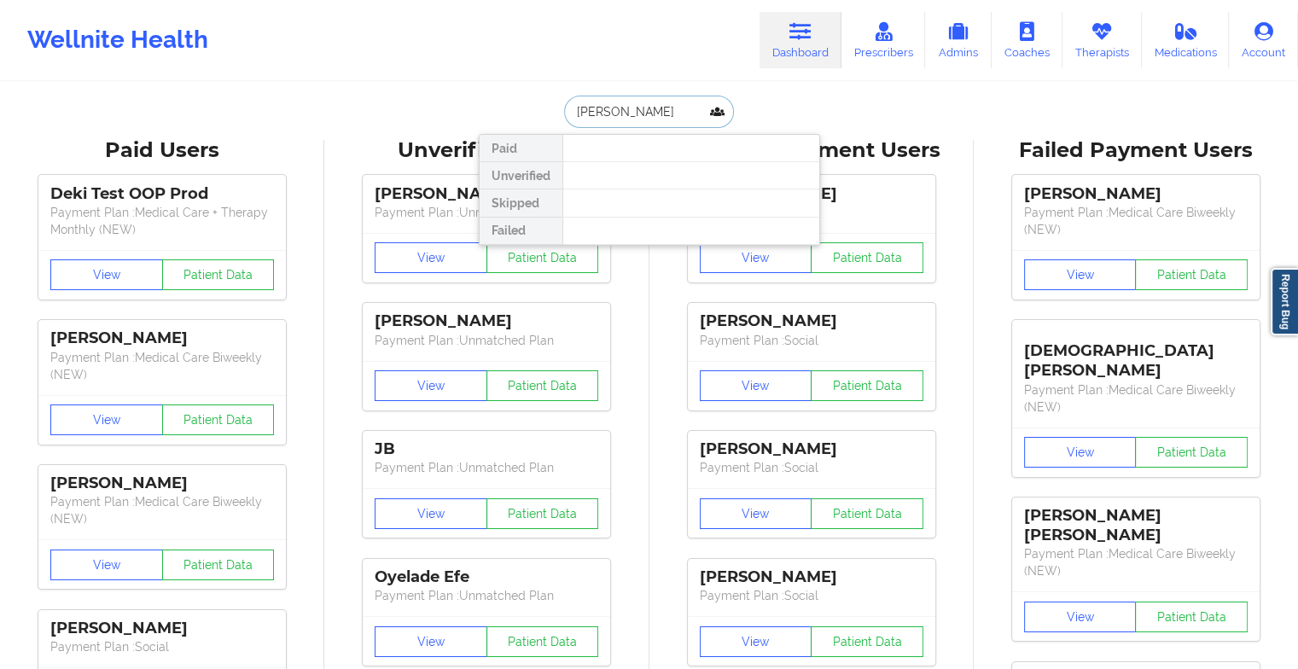
type input "[PERSON_NAME]"
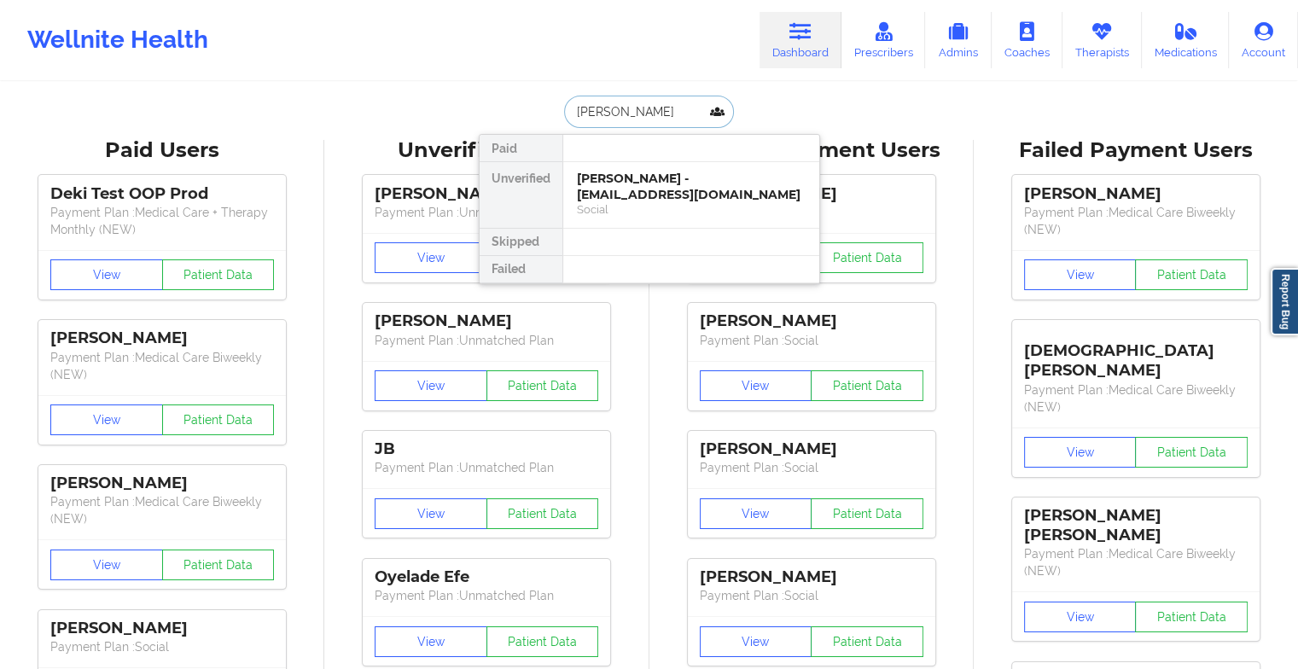
click at [669, 174] on div "[PERSON_NAME] - [EMAIL_ADDRESS][DOMAIN_NAME]" at bounding box center [691, 187] width 229 height 32
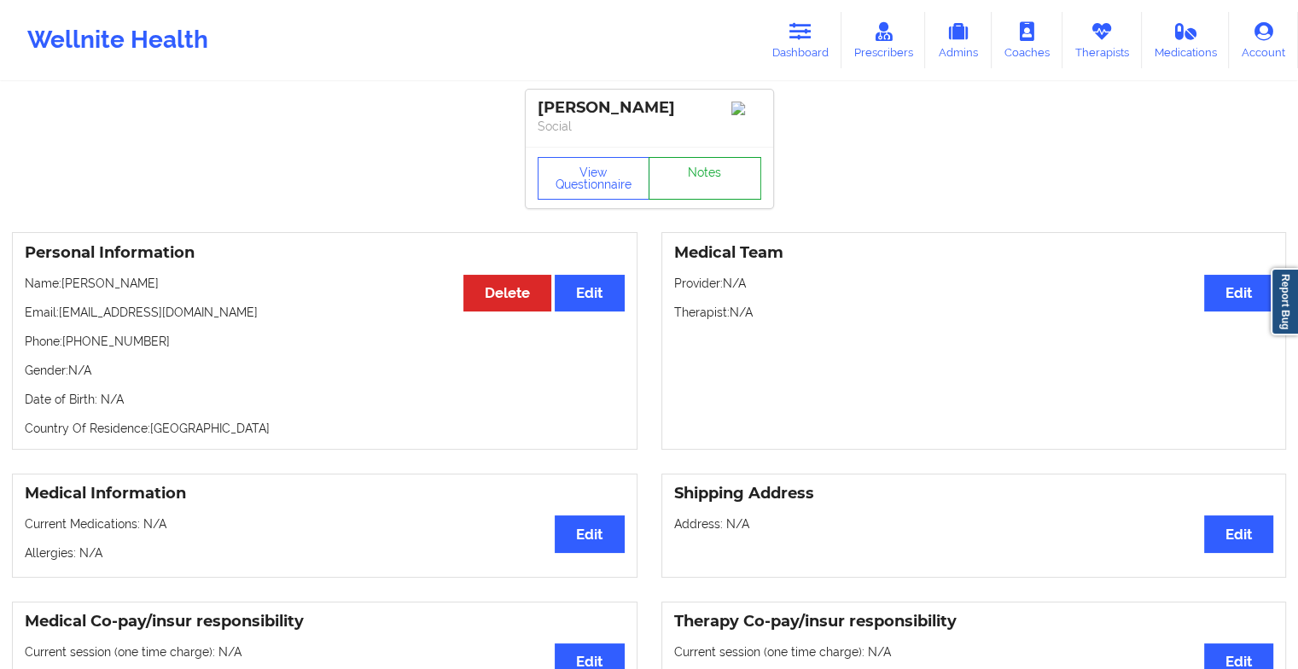
click at [687, 188] on link "Notes" at bounding box center [704, 178] width 113 height 43
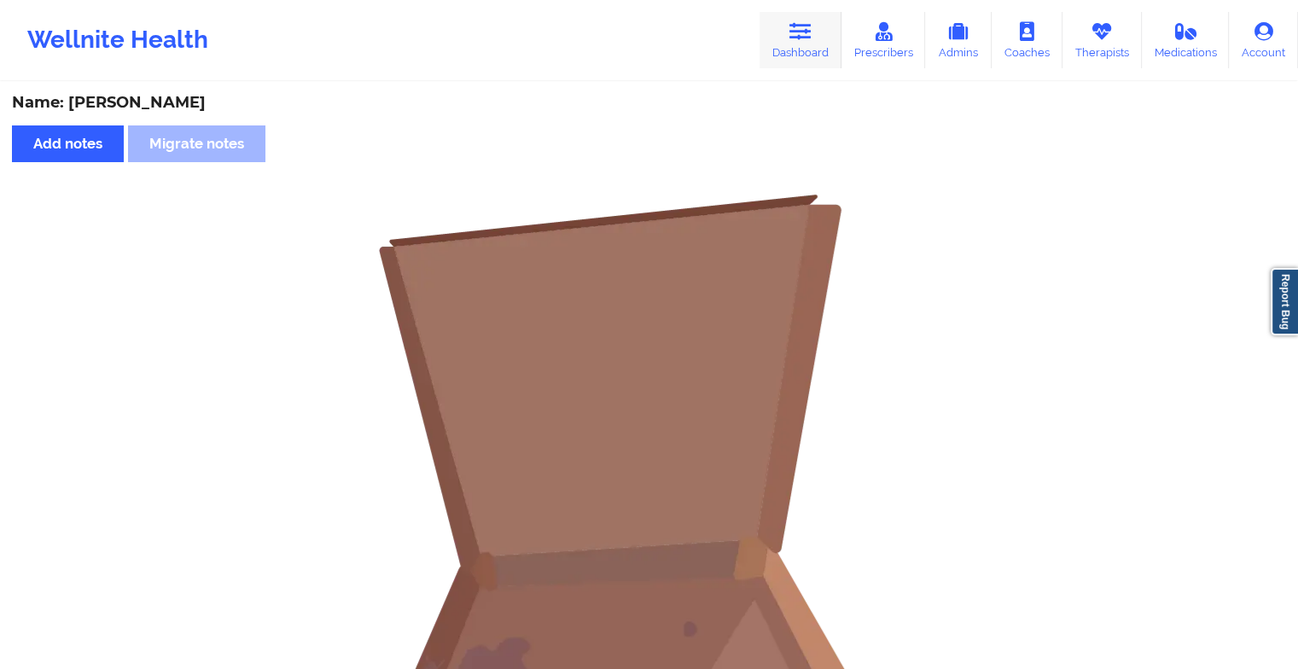
click at [804, 43] on link "Dashboard" at bounding box center [800, 40] width 82 height 56
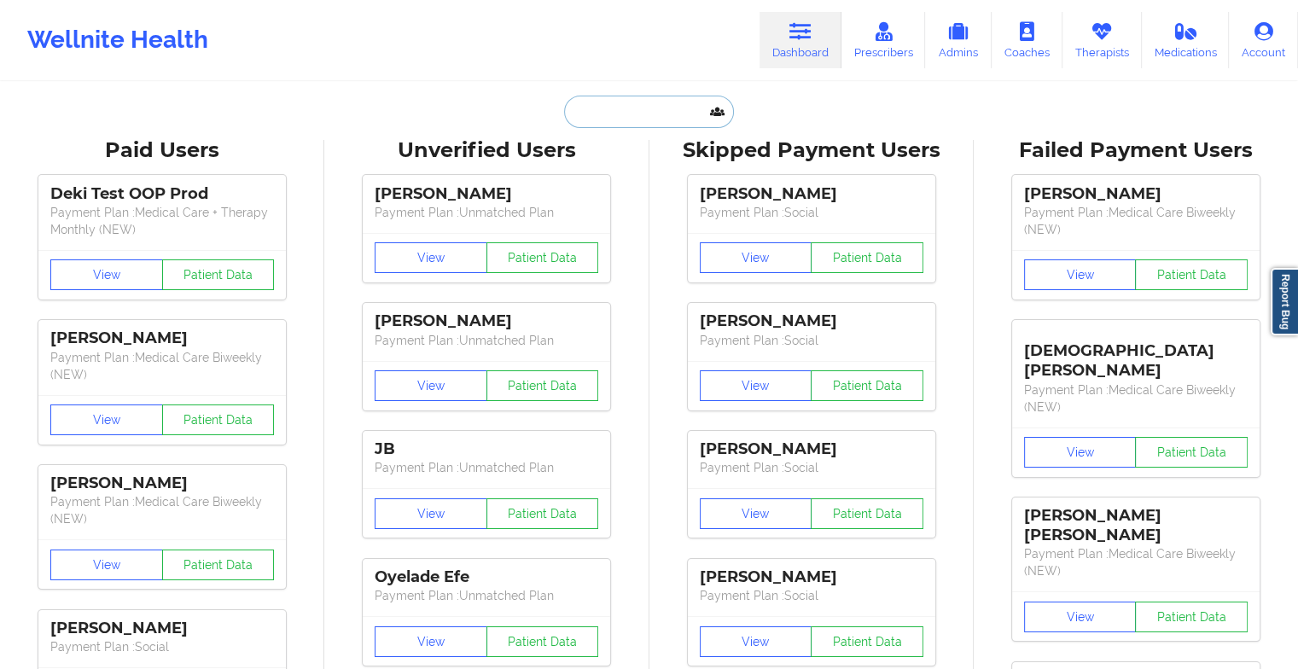
click at [628, 108] on input "text" at bounding box center [648, 112] width 169 height 32
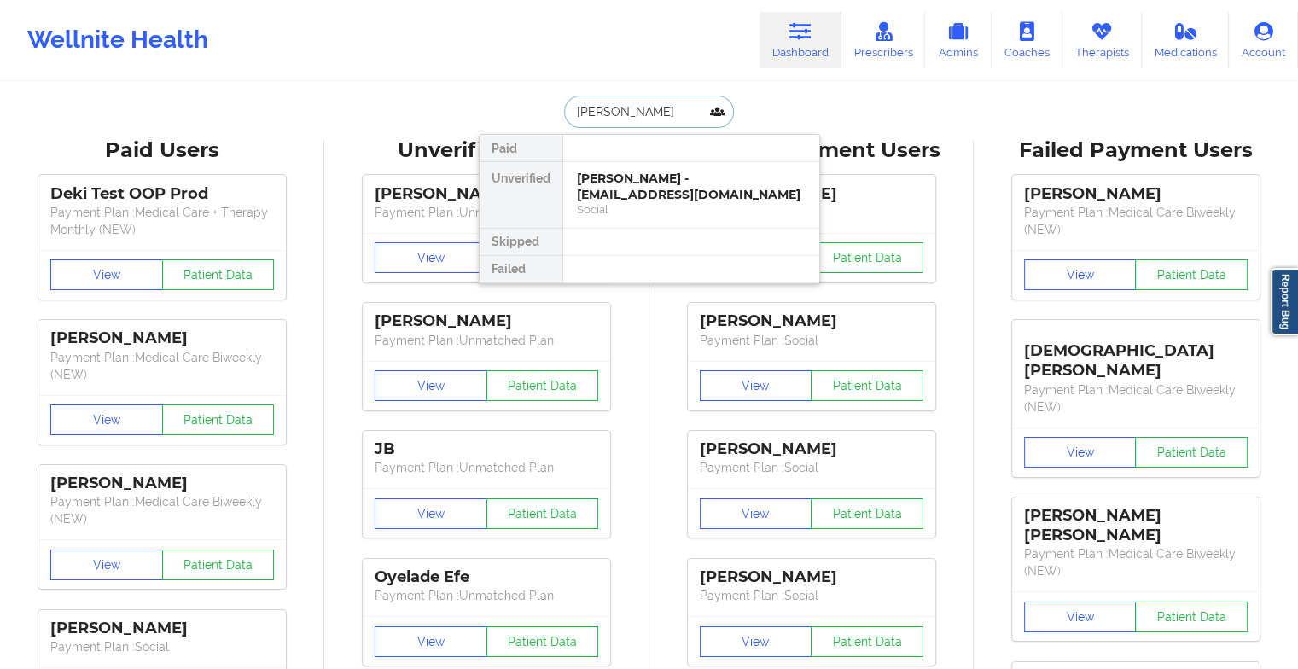
type input "[PERSON_NAME]"
click at [631, 196] on div "[PERSON_NAME] - [EMAIL_ADDRESS][DOMAIN_NAME]" at bounding box center [691, 187] width 229 height 32
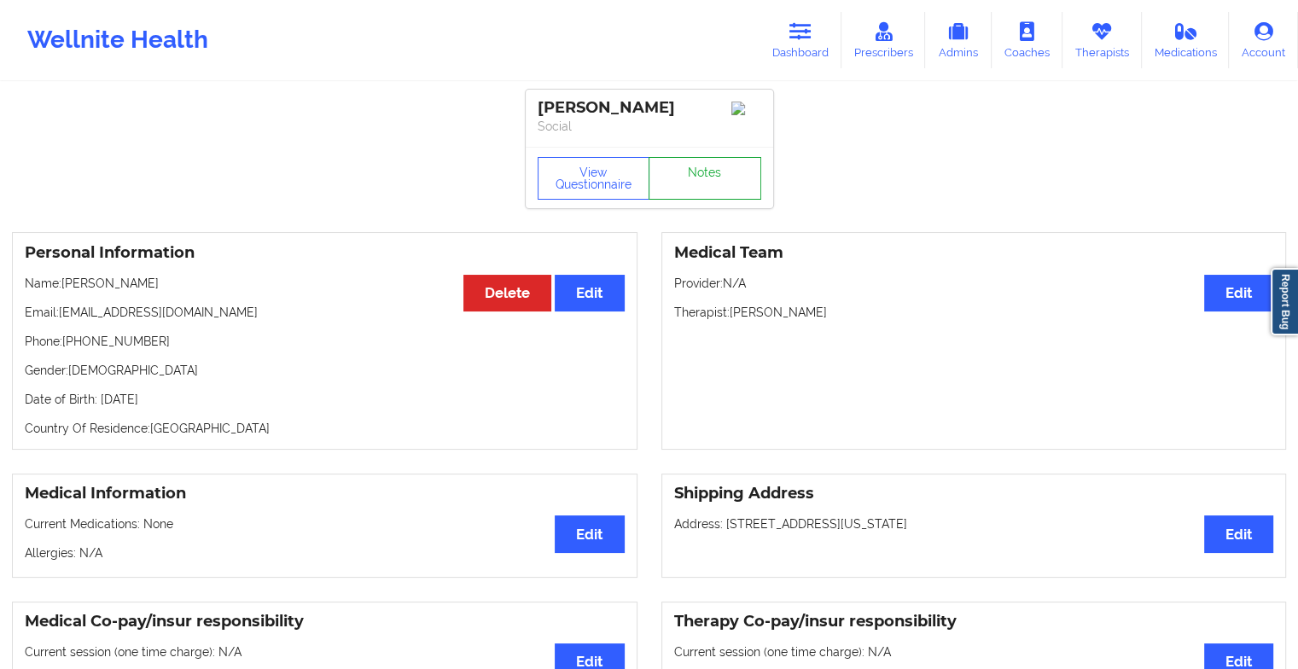
click at [688, 179] on link "Notes" at bounding box center [704, 178] width 113 height 43
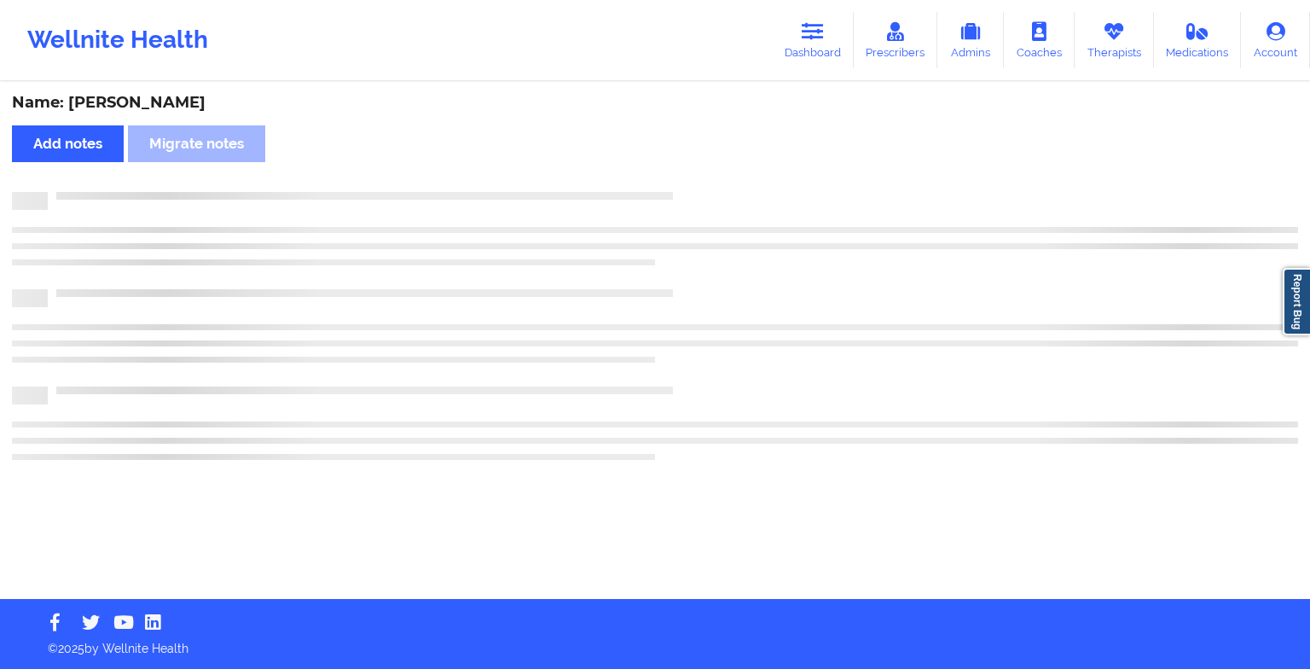
click at [688, 179] on div "Name: [PERSON_NAME] Add notes Migrate notes" at bounding box center [655, 341] width 1310 height 515
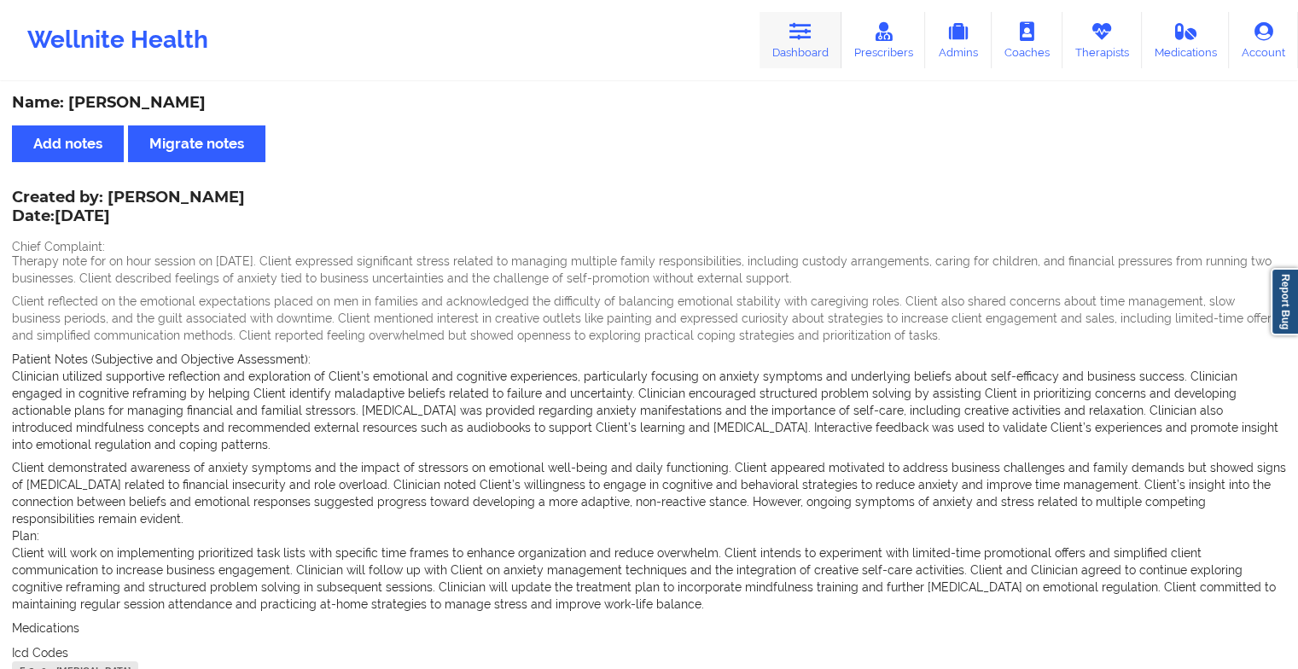
click at [788, 31] on link "Dashboard" at bounding box center [800, 40] width 82 height 56
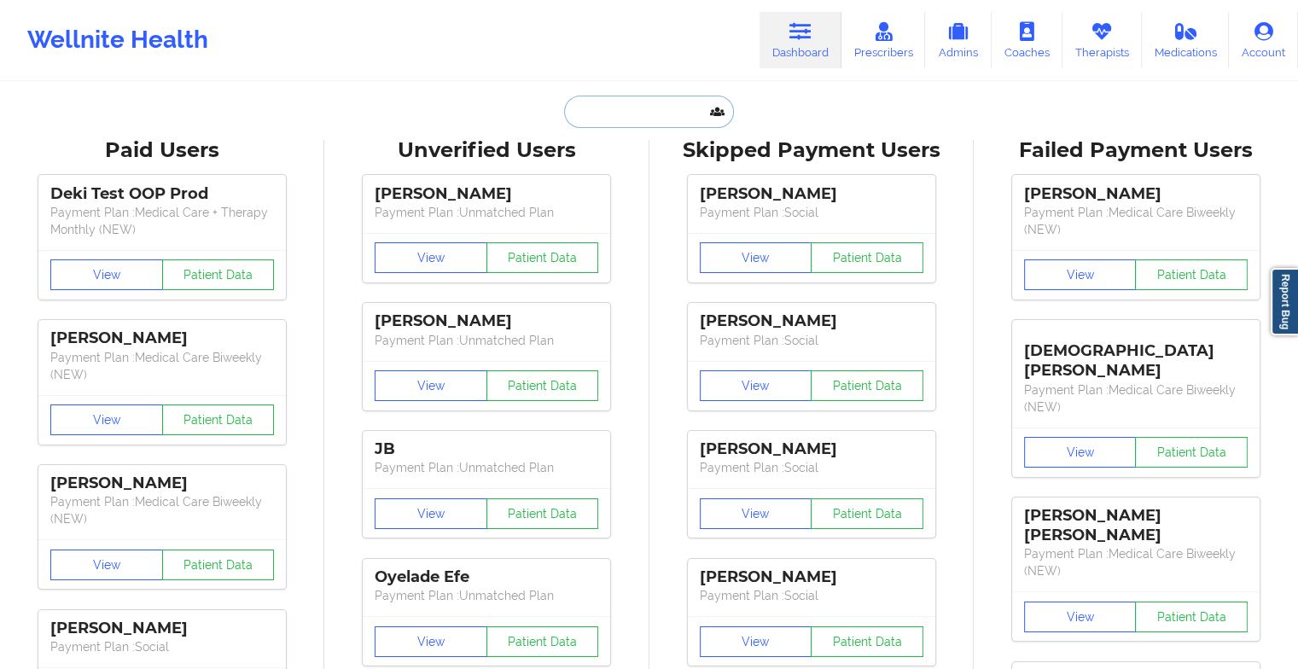
click at [651, 109] on input "text" at bounding box center [648, 112] width 169 height 32
type input "a"
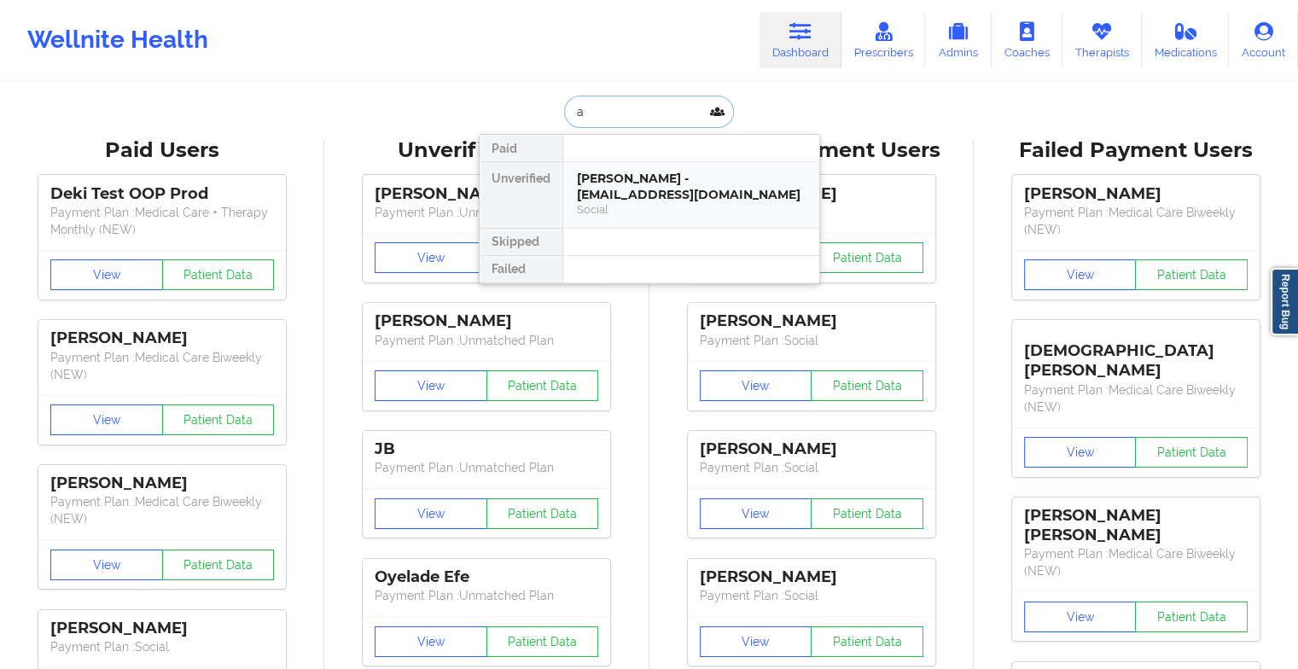
click at [668, 181] on div "[PERSON_NAME] - [EMAIL_ADDRESS][DOMAIN_NAME]" at bounding box center [691, 187] width 229 height 32
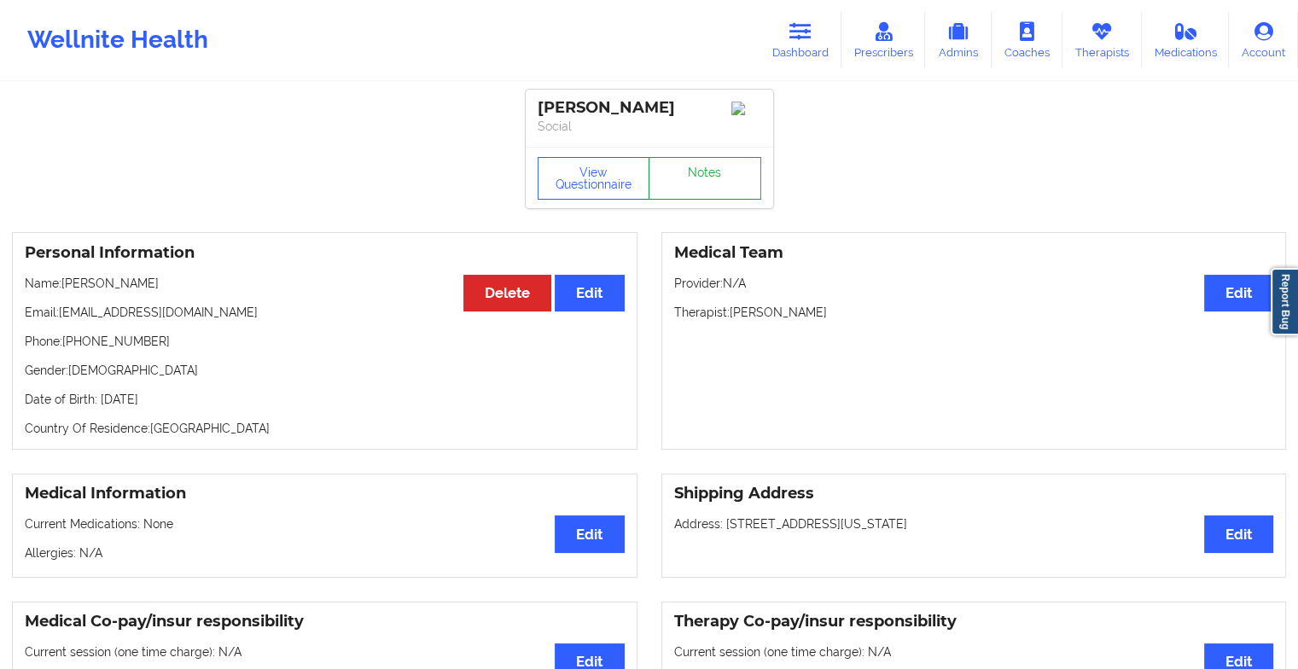
click at [697, 189] on link "Notes" at bounding box center [704, 178] width 113 height 43
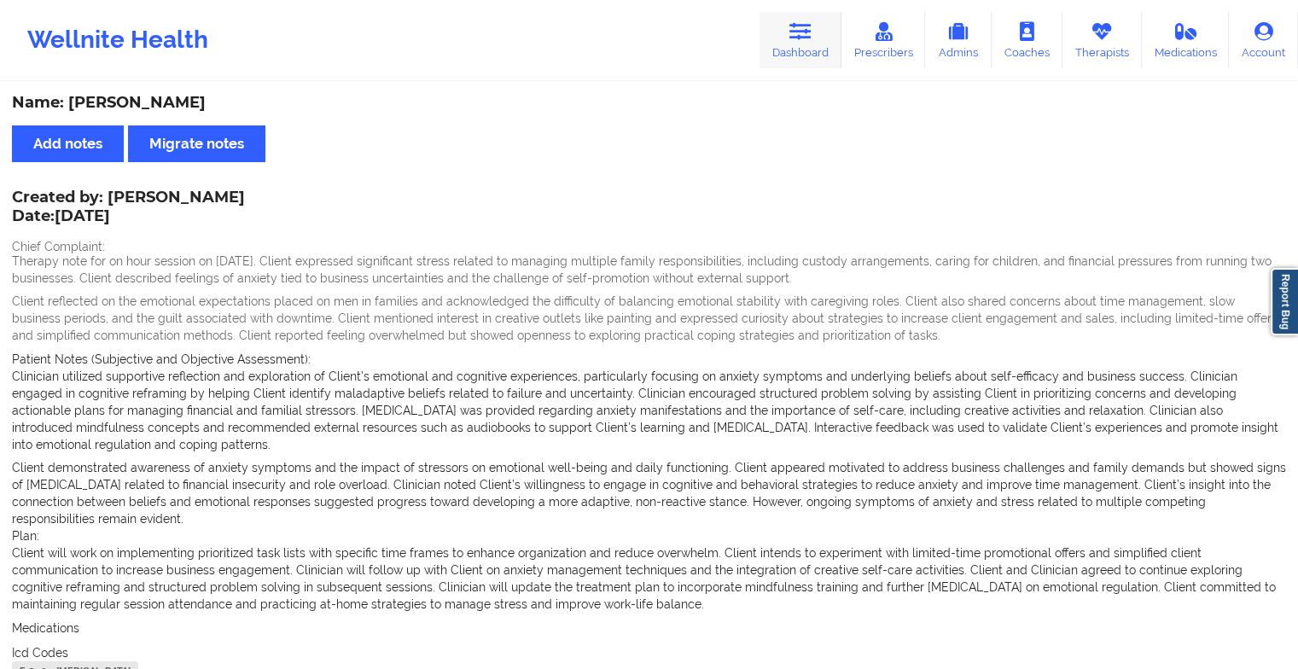
click at [793, 44] on link "Dashboard" at bounding box center [800, 40] width 82 height 56
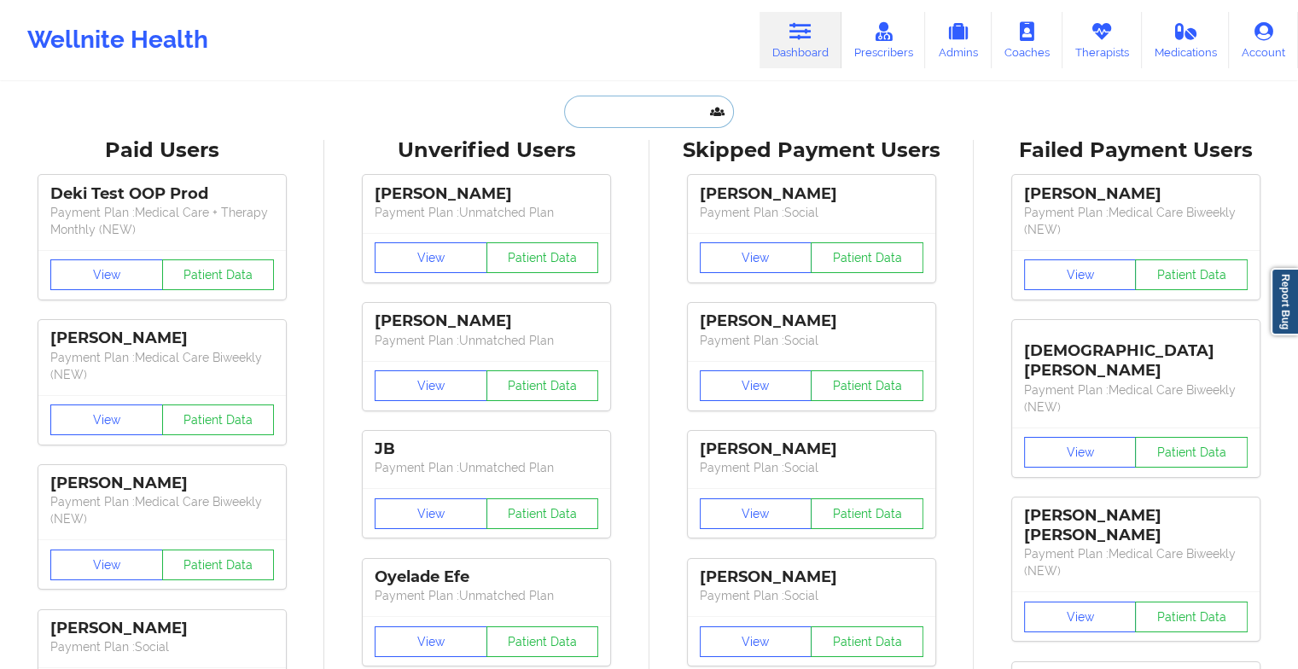
click at [638, 107] on input "text" at bounding box center [648, 112] width 169 height 32
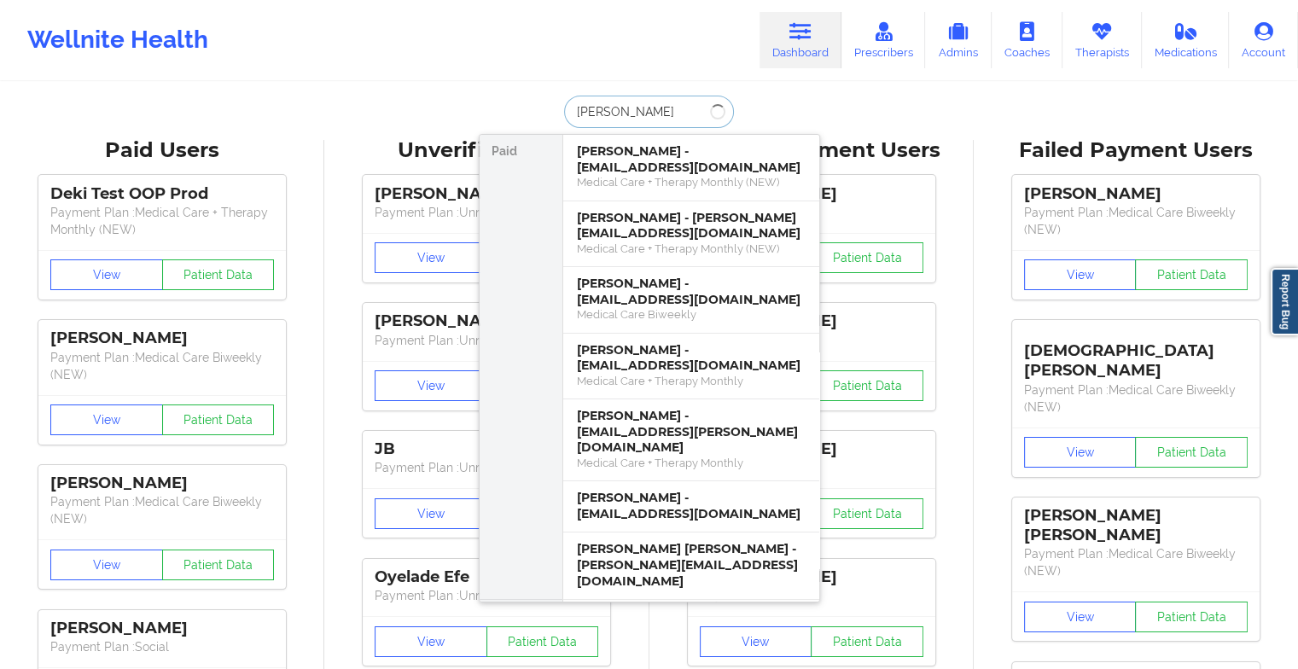
type input "[PERSON_NAME]"
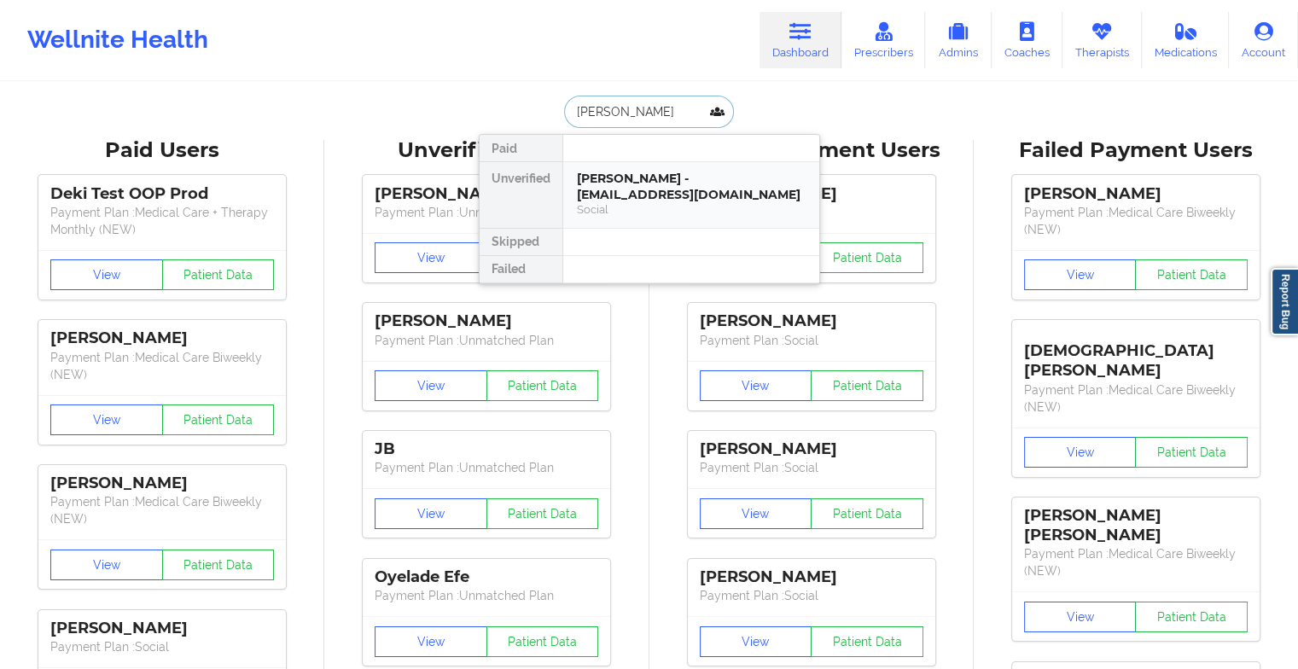
click at [711, 185] on div "[PERSON_NAME] - [EMAIL_ADDRESS][DOMAIN_NAME]" at bounding box center [691, 187] width 229 height 32
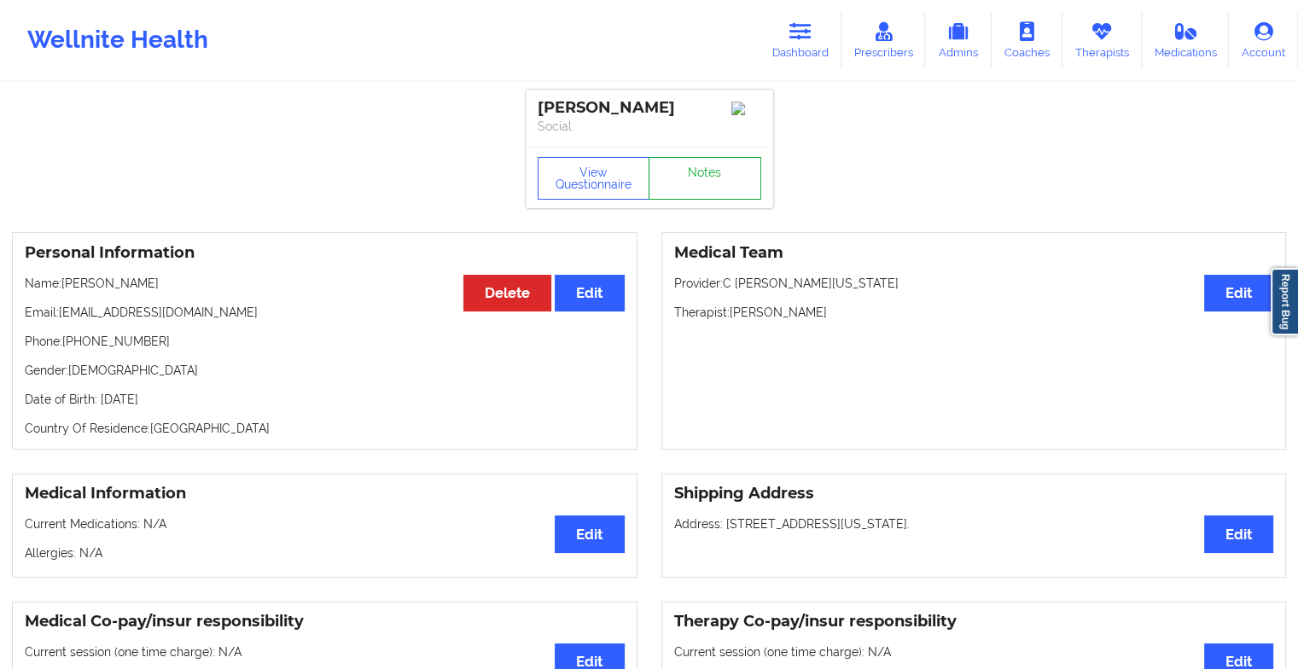
click at [689, 176] on link "Notes" at bounding box center [704, 178] width 113 height 43
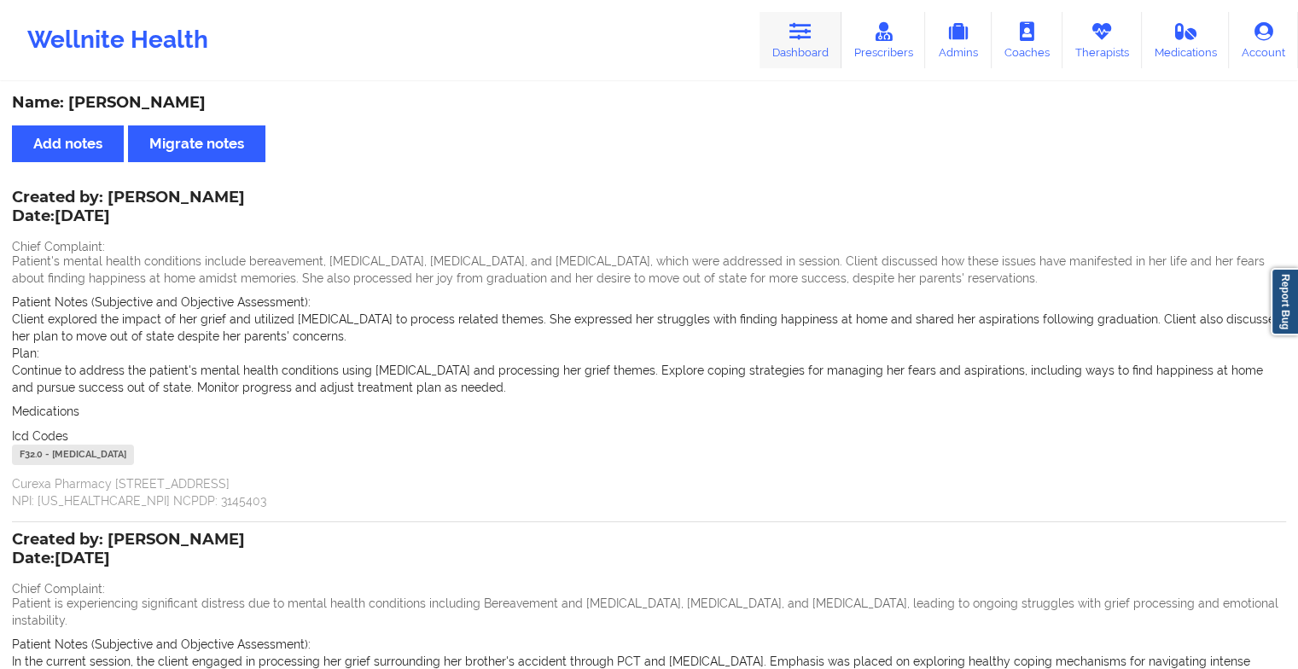
click at [791, 15] on link "Dashboard" at bounding box center [800, 40] width 82 height 56
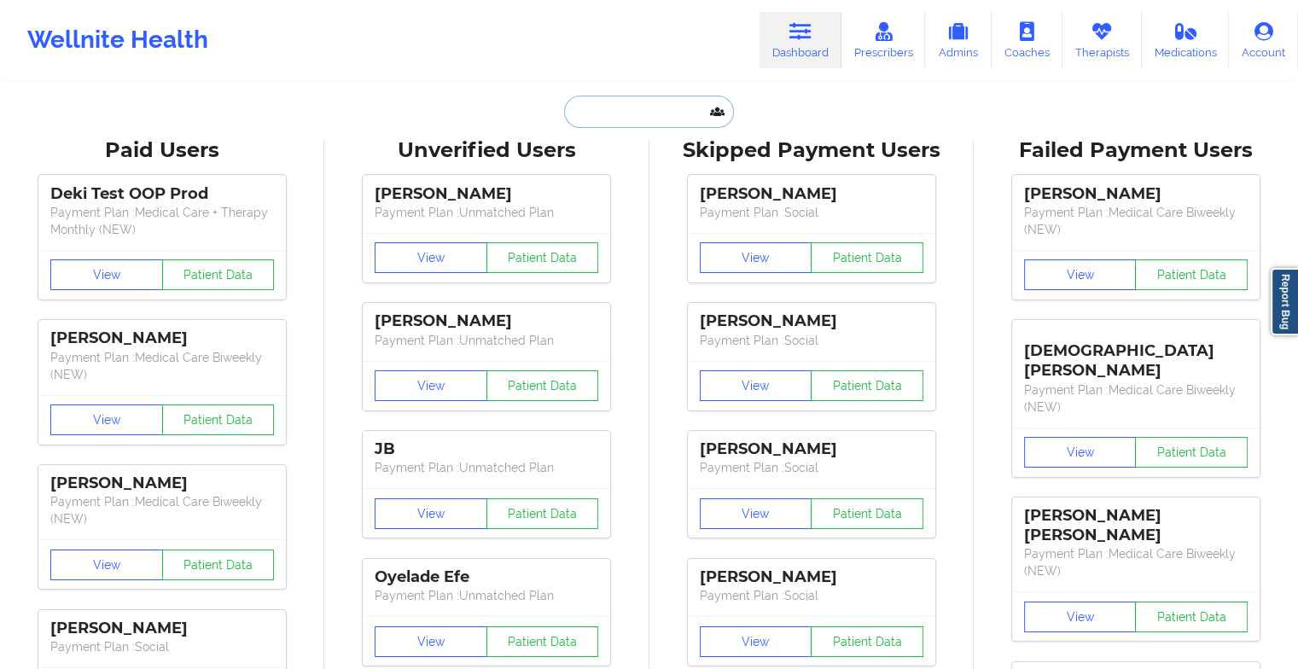
click at [645, 108] on input "text" at bounding box center [648, 112] width 169 height 32
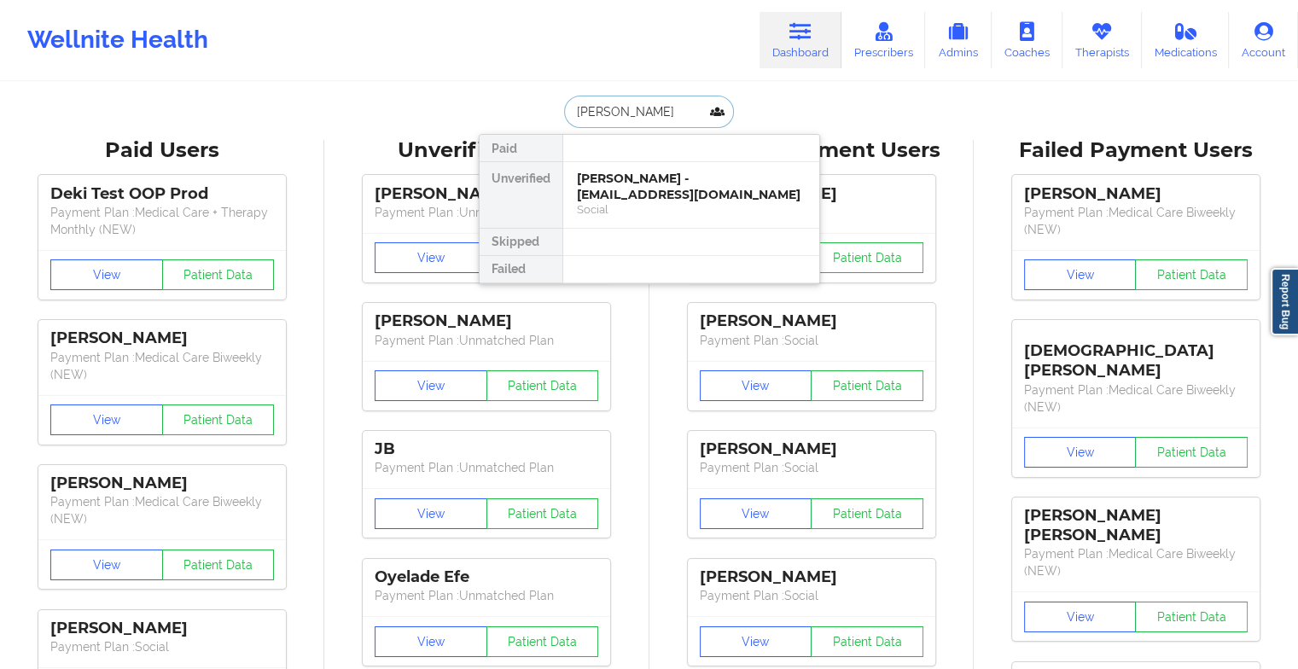
type input "[PERSON_NAME]"
click at [639, 186] on div "[PERSON_NAME] - [EMAIL_ADDRESS][DOMAIN_NAME]" at bounding box center [691, 187] width 229 height 32
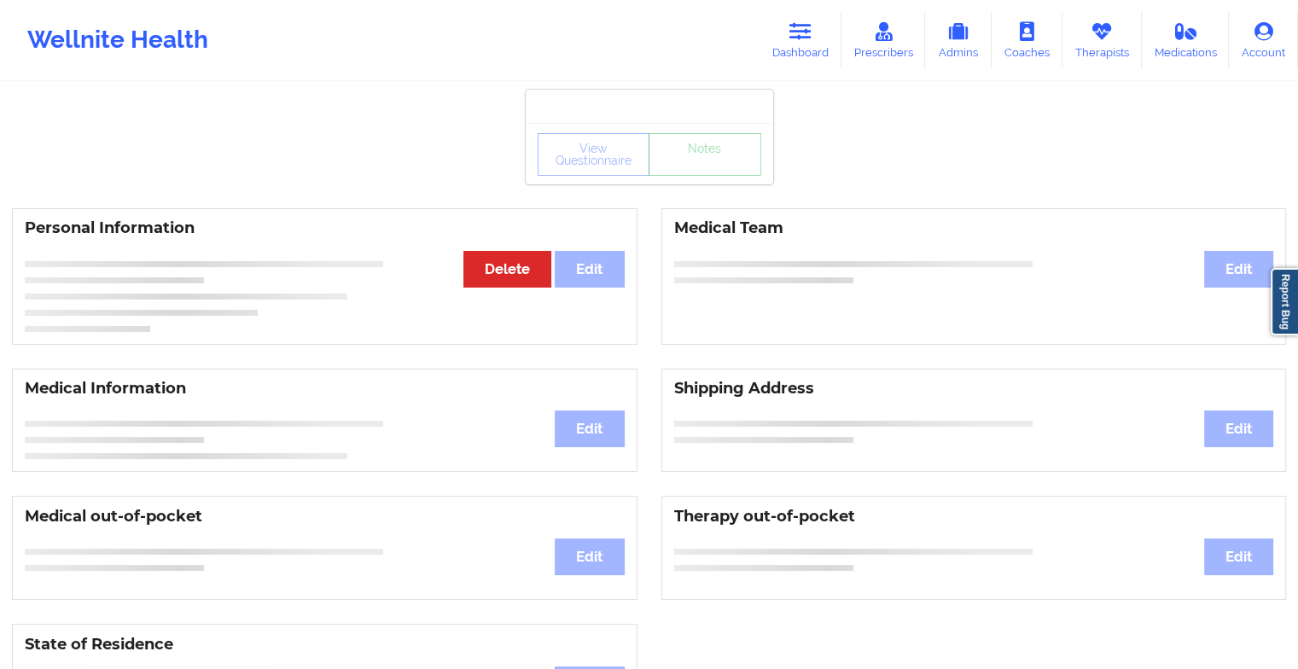
click at [699, 171] on div "View Questionnaire Notes" at bounding box center [649, 154] width 224 height 43
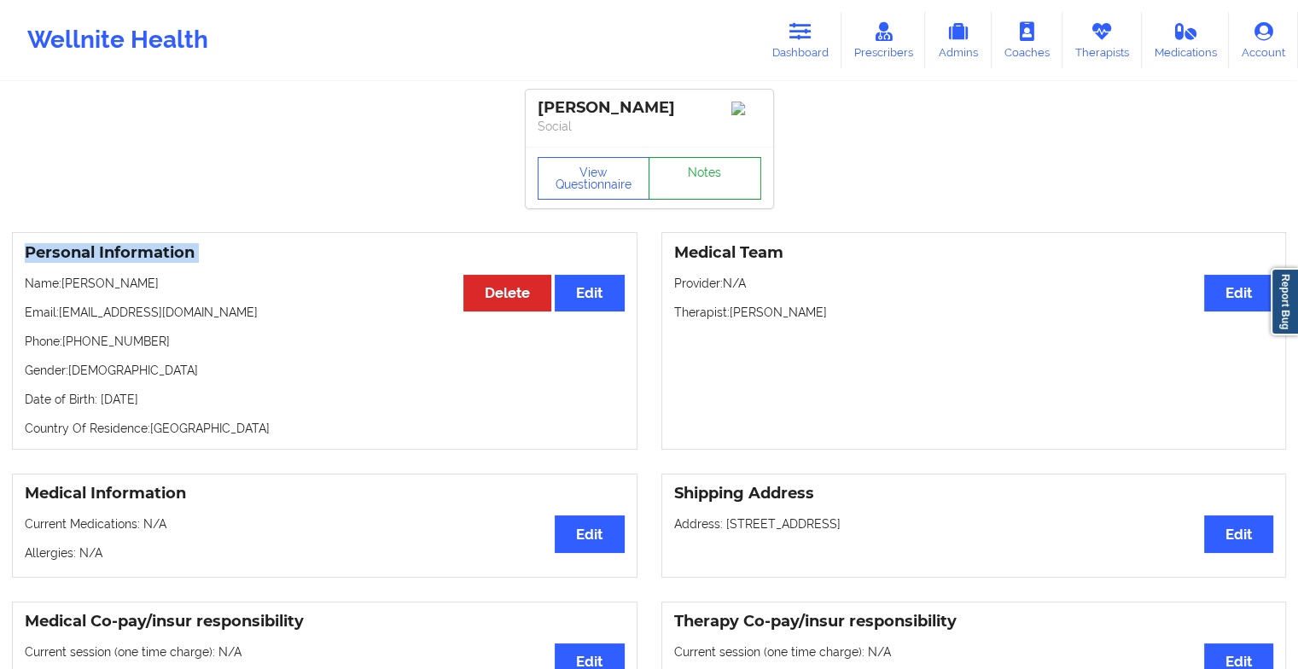
click at [699, 171] on link "Notes" at bounding box center [704, 178] width 113 height 43
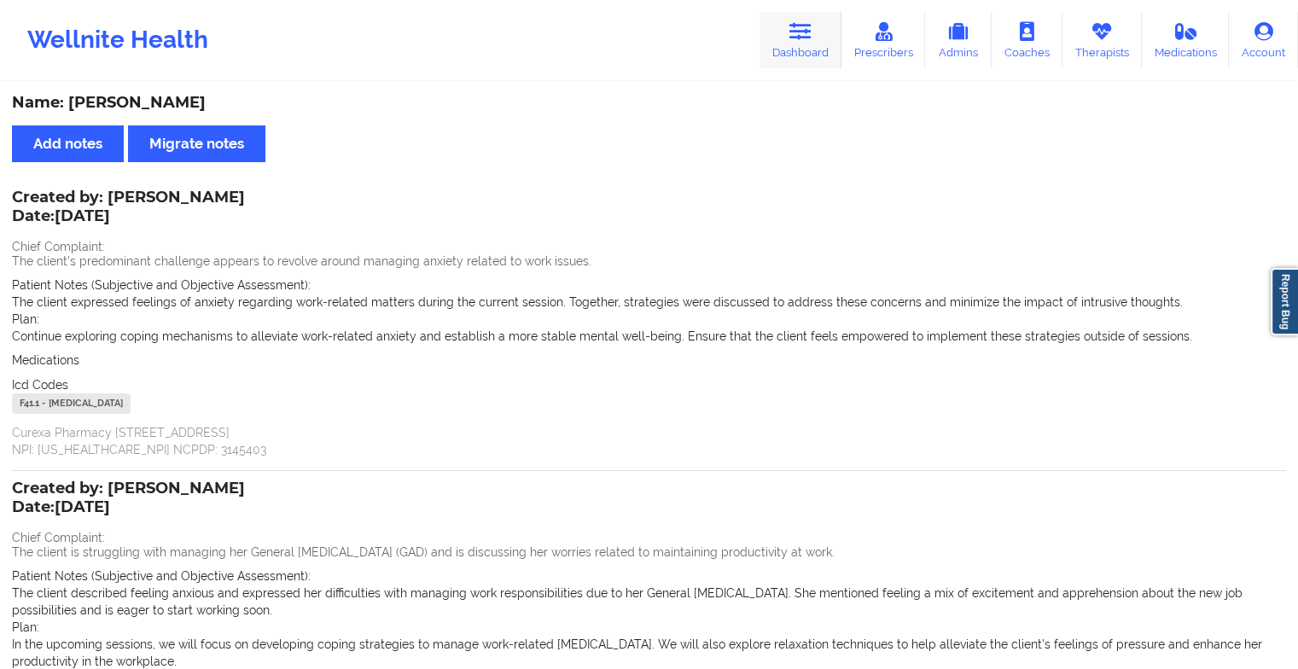
click at [809, 39] on icon at bounding box center [800, 31] width 22 height 19
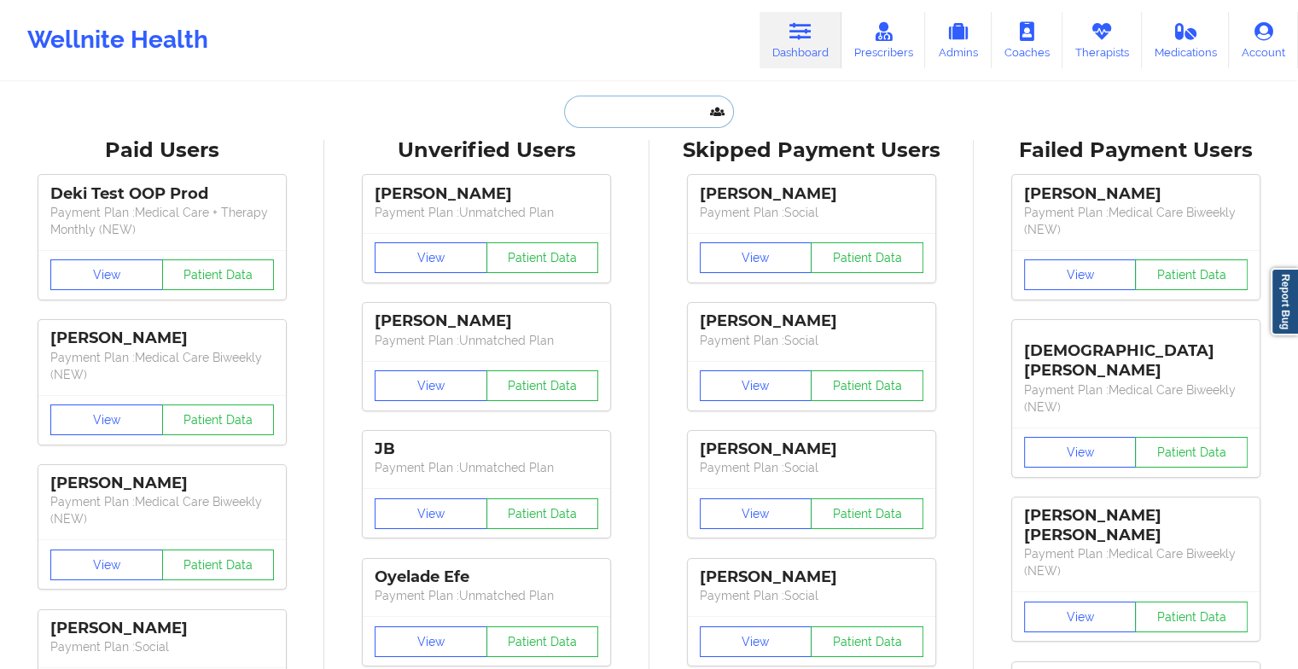
click at [659, 109] on input "text" at bounding box center [648, 112] width 169 height 32
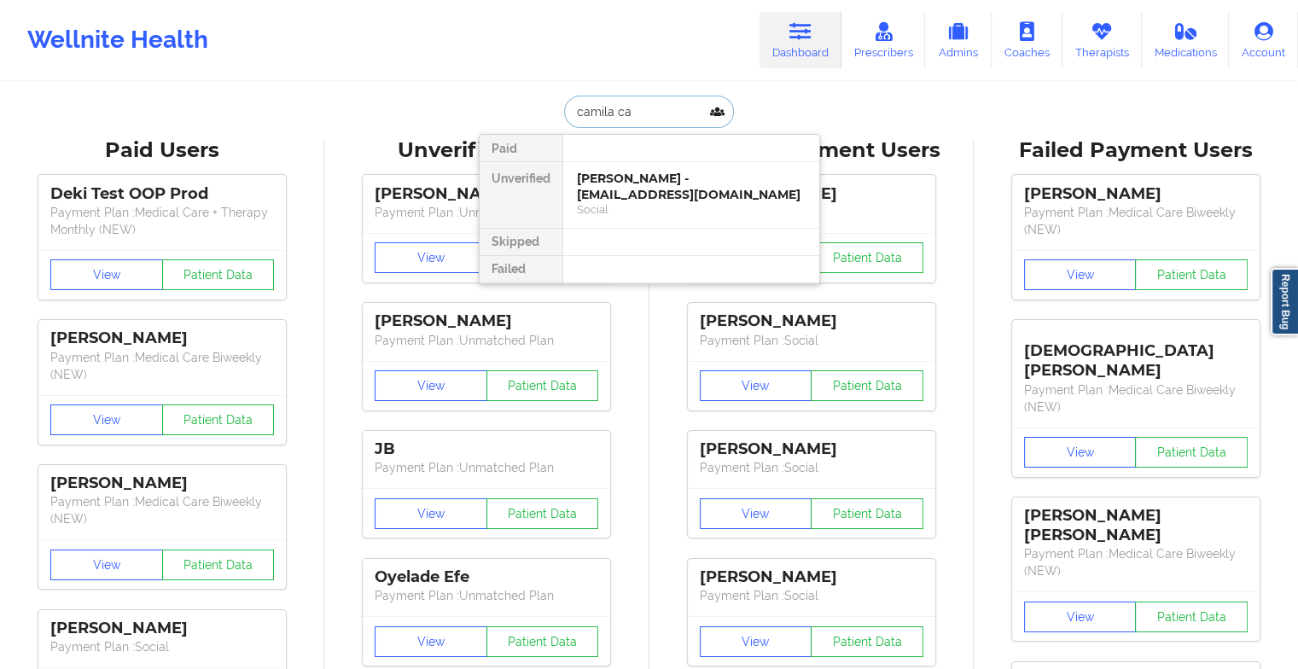
type input "camila cas"
click at [657, 197] on div "[PERSON_NAME] - [EMAIL_ADDRESS][DOMAIN_NAME]" at bounding box center [691, 187] width 229 height 32
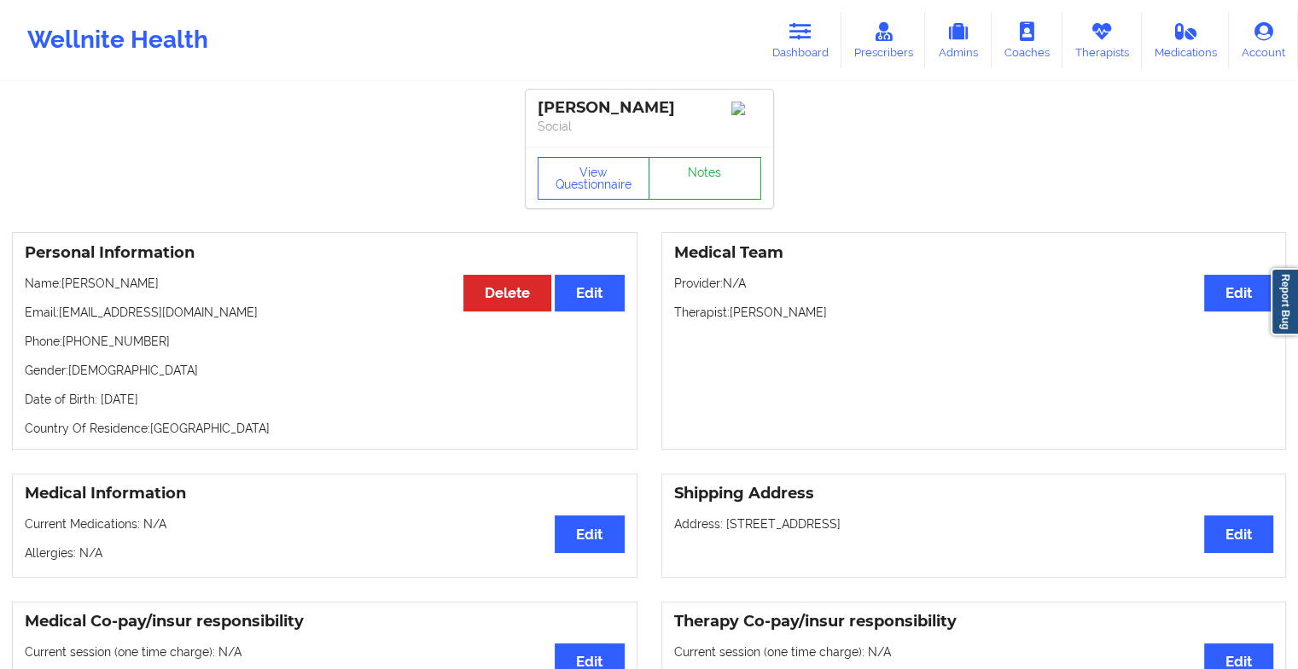
click at [693, 188] on link "Notes" at bounding box center [704, 178] width 113 height 43
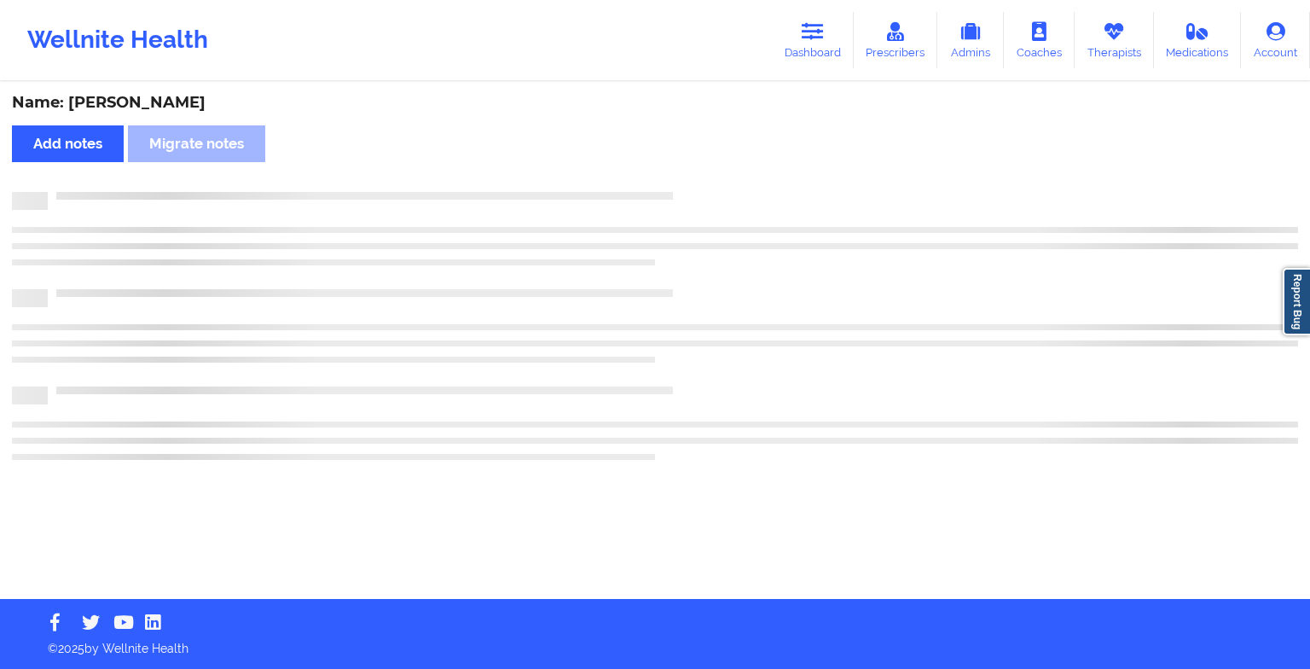
click at [693, 188] on div "Name: [PERSON_NAME] Add notes Migrate notes" at bounding box center [655, 341] width 1310 height 515
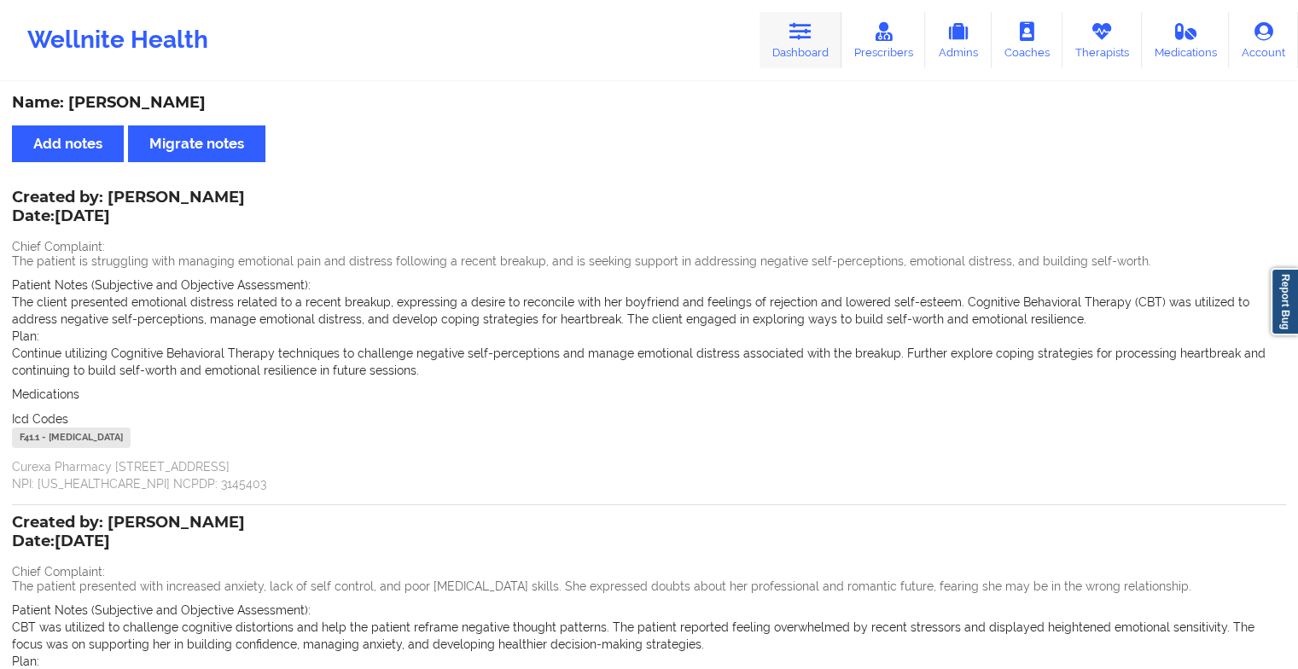
click at [795, 49] on link "Dashboard" at bounding box center [800, 40] width 82 height 56
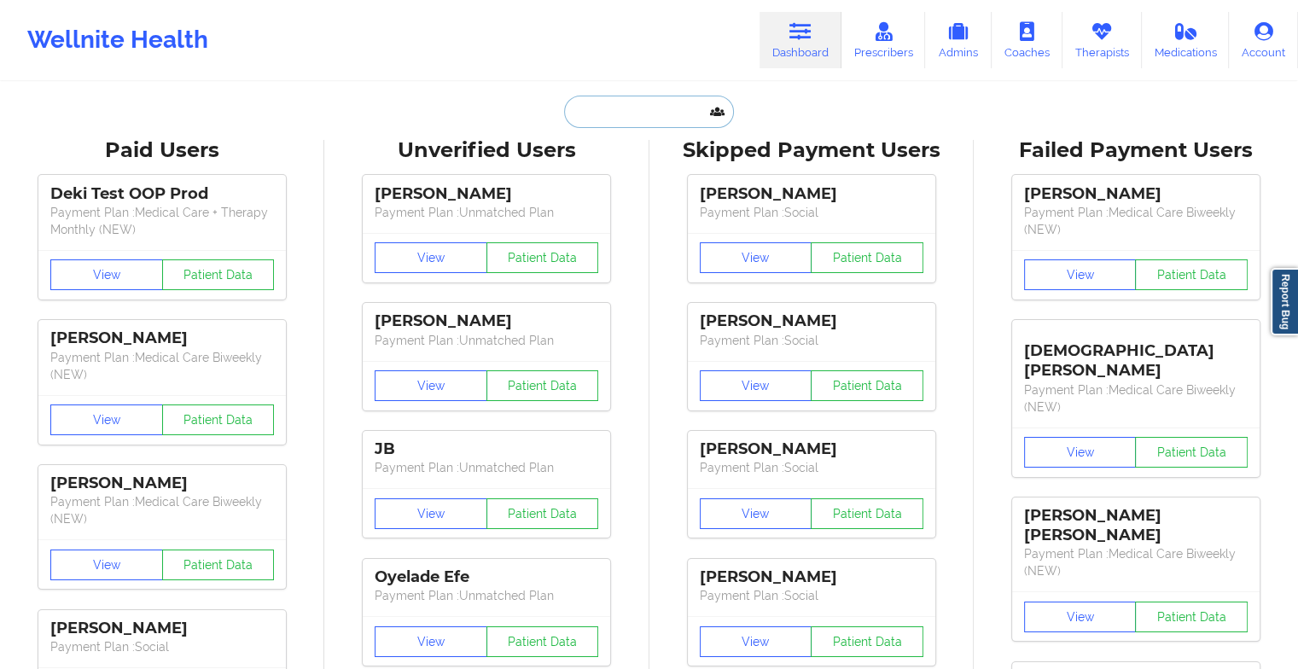
click at [630, 106] on input "text" at bounding box center [648, 112] width 169 height 32
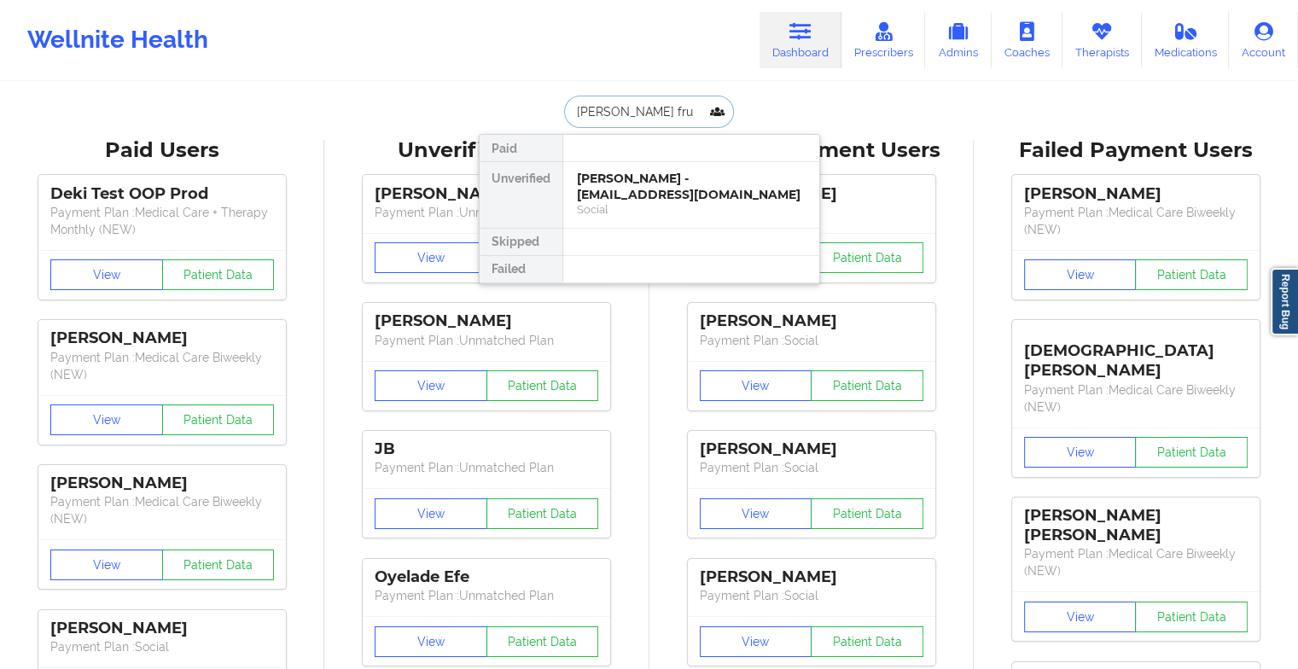
type input "[PERSON_NAME] frud"
click at [670, 189] on div "[PERSON_NAME] - [EMAIL_ADDRESS][DOMAIN_NAME]" at bounding box center [691, 187] width 229 height 32
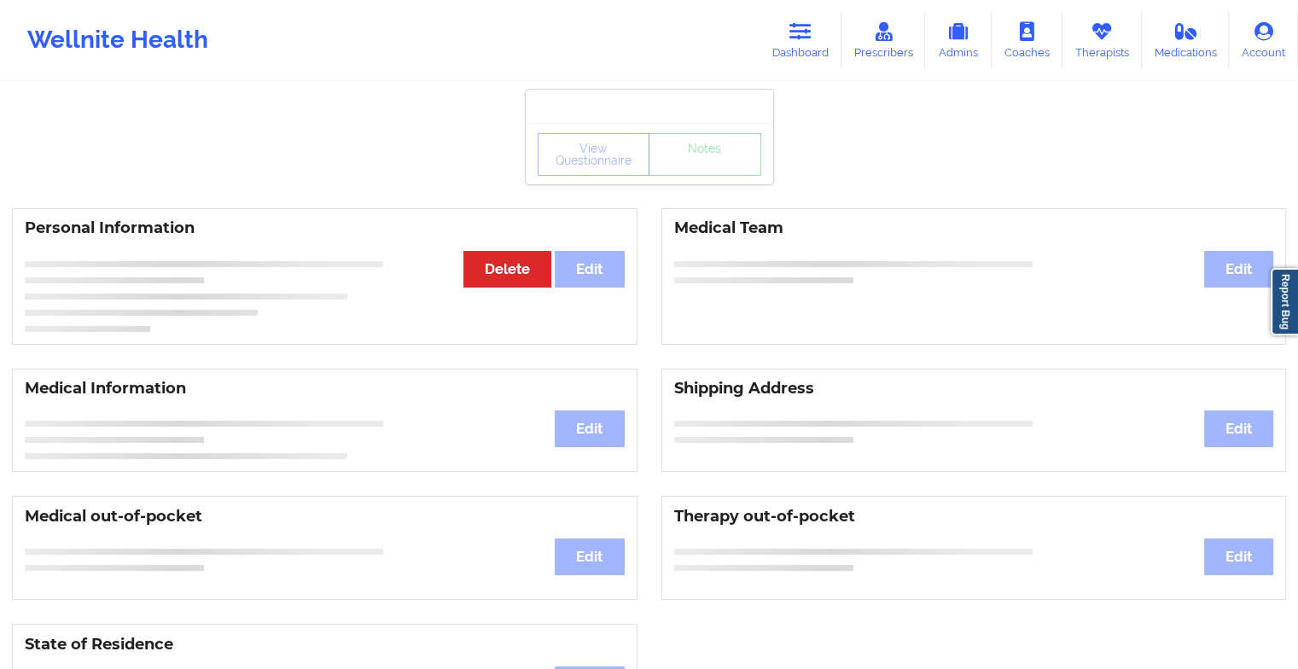
click at [723, 166] on div "View Questionnaire Notes" at bounding box center [649, 154] width 224 height 43
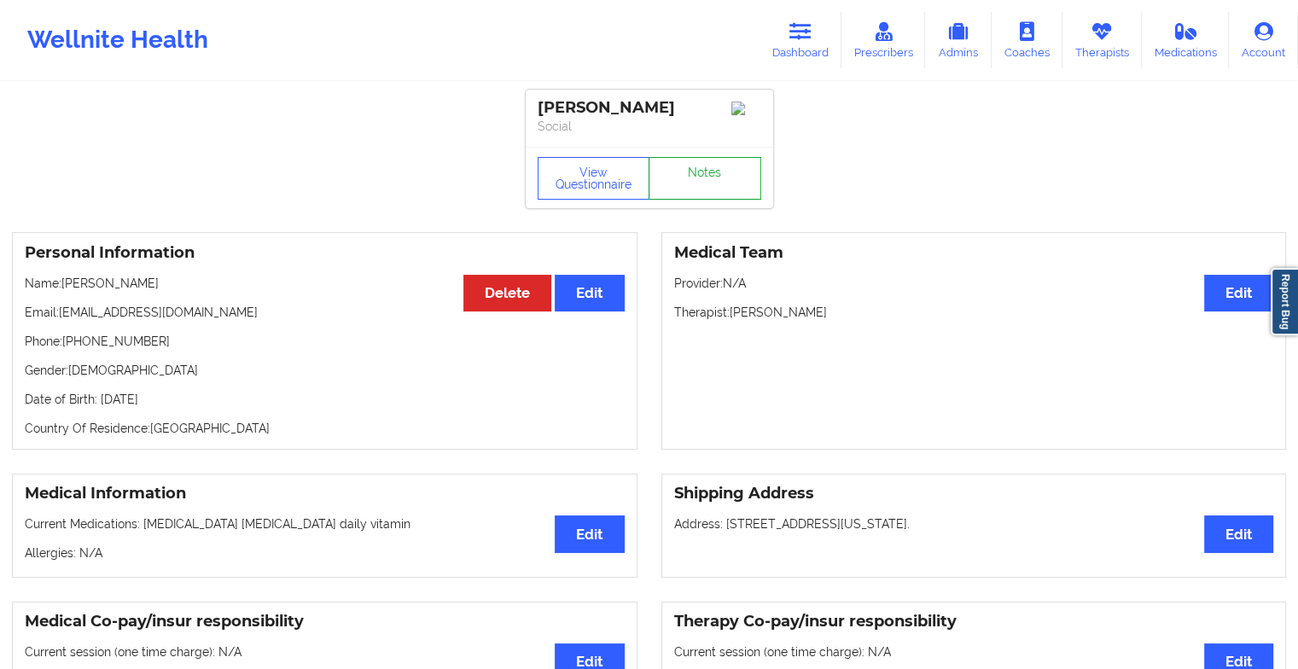
click at [723, 166] on link "Notes" at bounding box center [704, 178] width 113 height 43
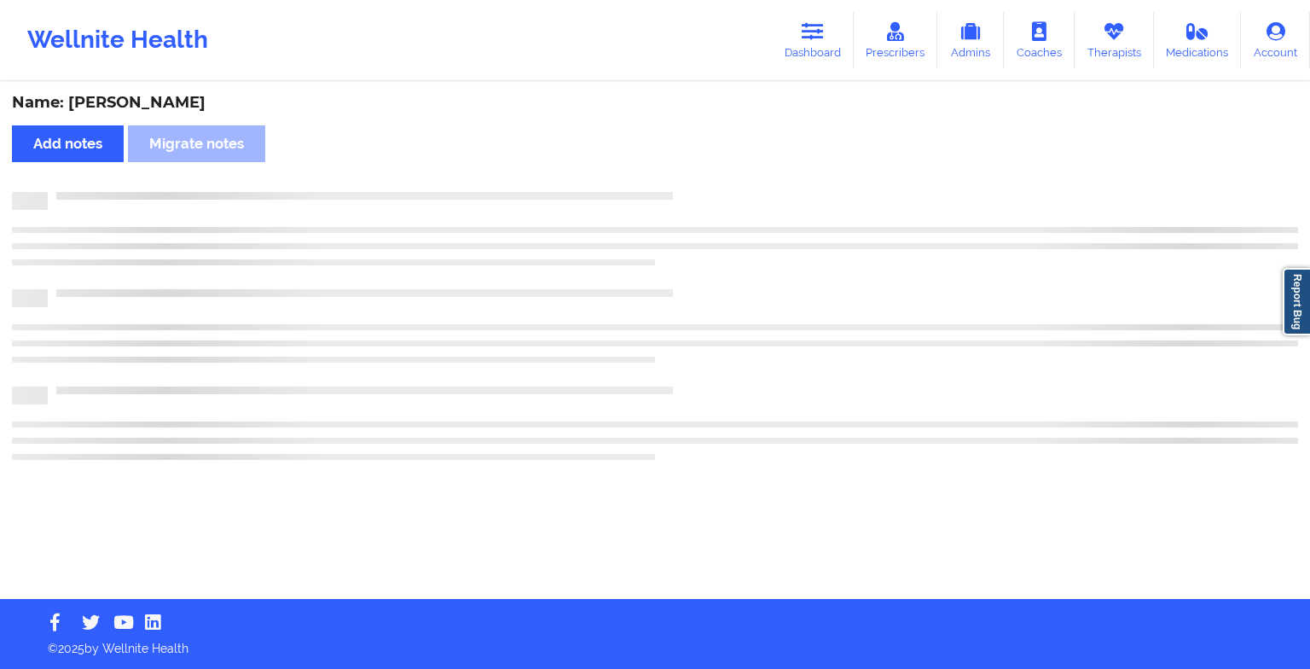
click at [723, 166] on div "Name: [PERSON_NAME] Add notes Migrate notes" at bounding box center [655, 341] width 1310 height 515
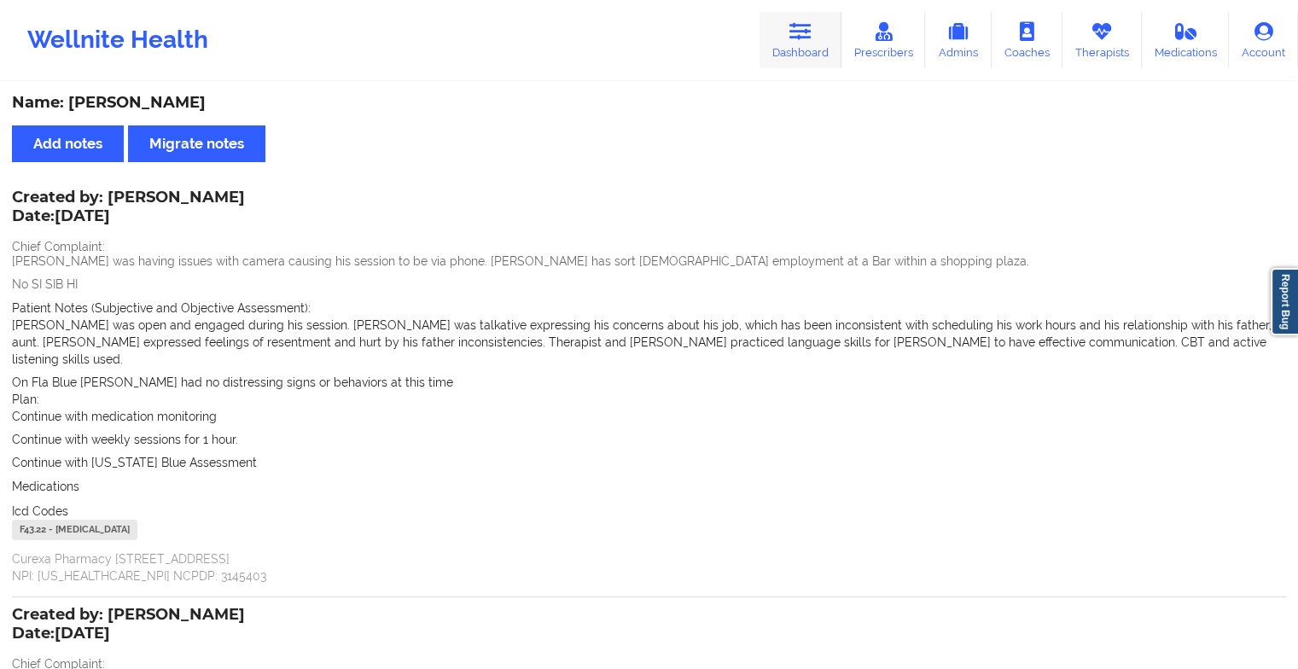
click at [780, 38] on link "Dashboard" at bounding box center [800, 40] width 82 height 56
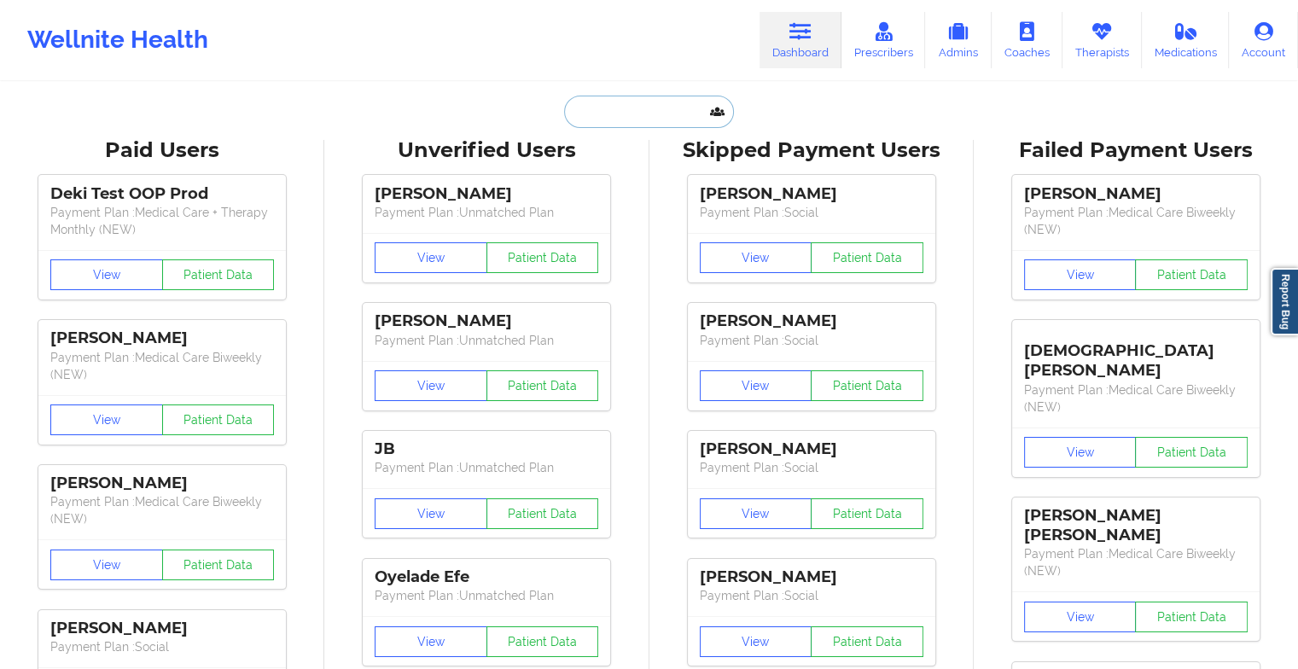
click at [643, 111] on input "text" at bounding box center [648, 112] width 169 height 32
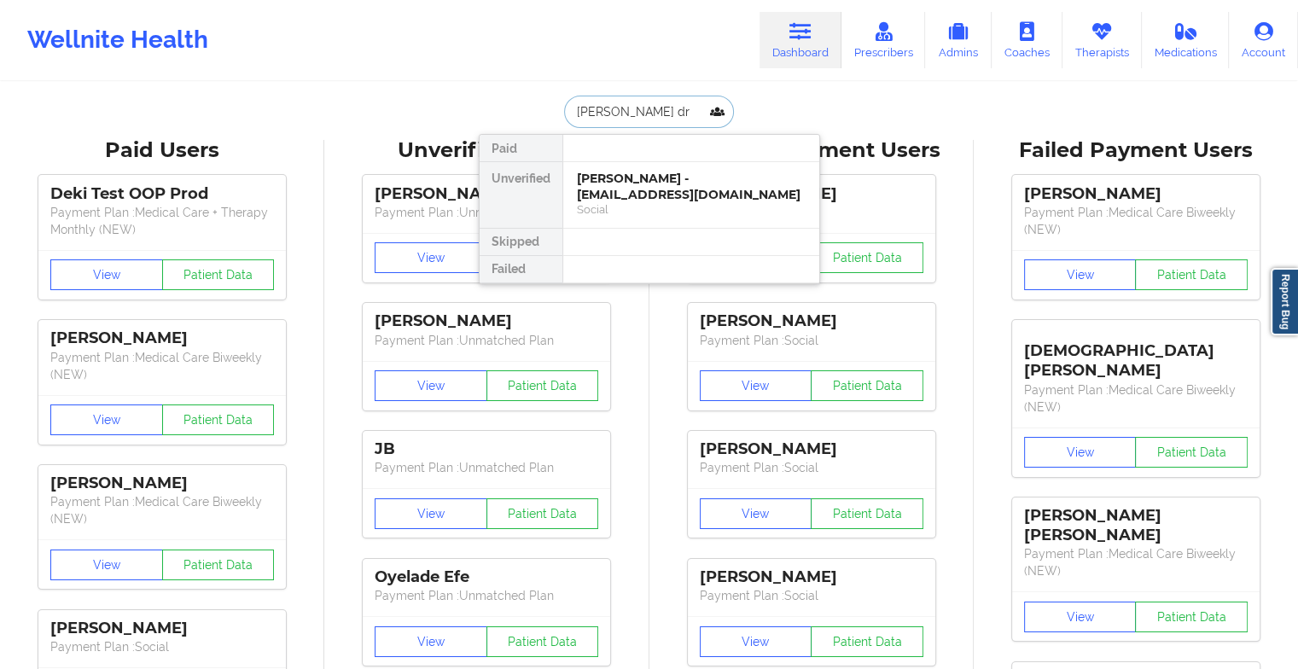
type input "[PERSON_NAME]"
click at [688, 191] on div "[PERSON_NAME] - [PERSON_NAME][EMAIL_ADDRESS][DOMAIN_NAME]" at bounding box center [691, 187] width 229 height 32
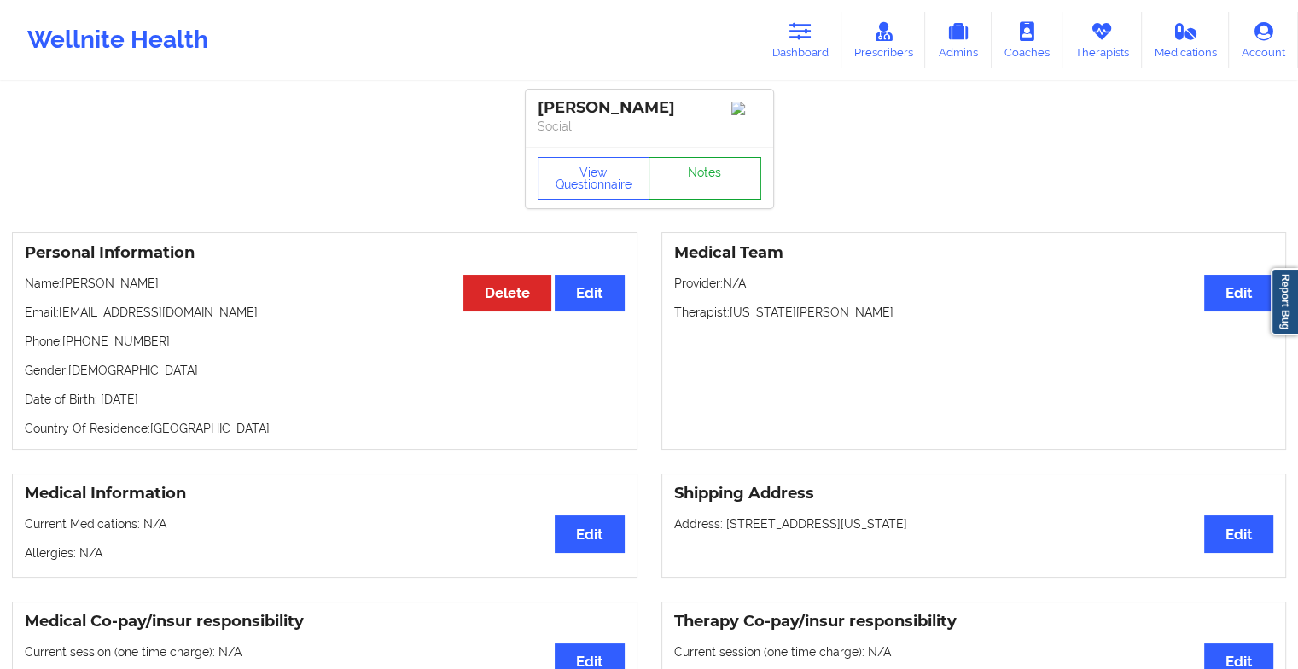
click at [706, 174] on link "Notes" at bounding box center [704, 178] width 113 height 43
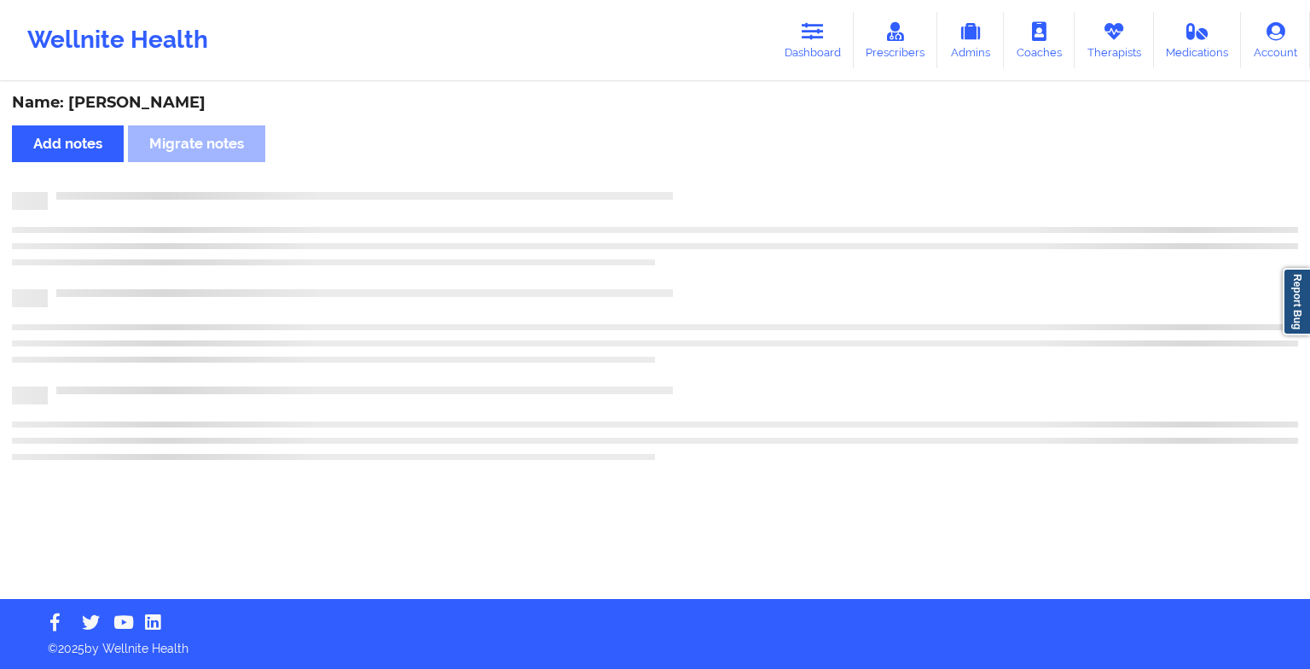
click at [706, 174] on div "Name: [PERSON_NAME] Add notes Migrate notes" at bounding box center [655, 341] width 1310 height 515
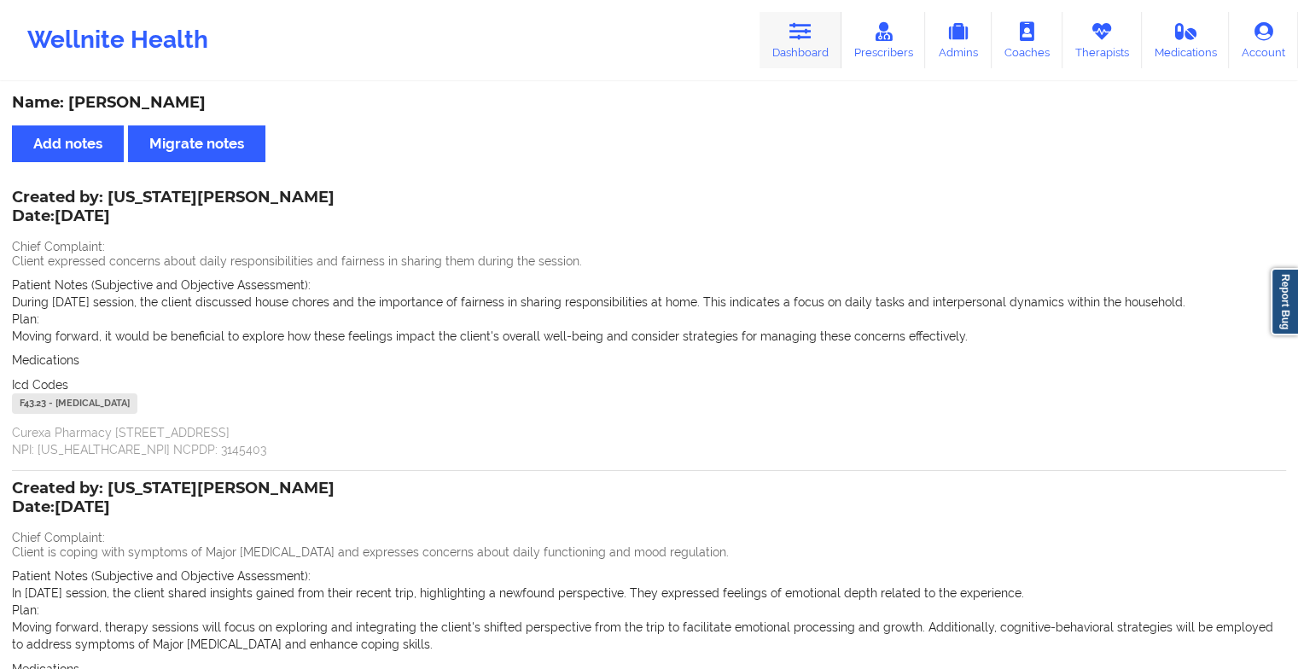
click at [804, 13] on link "Dashboard" at bounding box center [800, 40] width 82 height 56
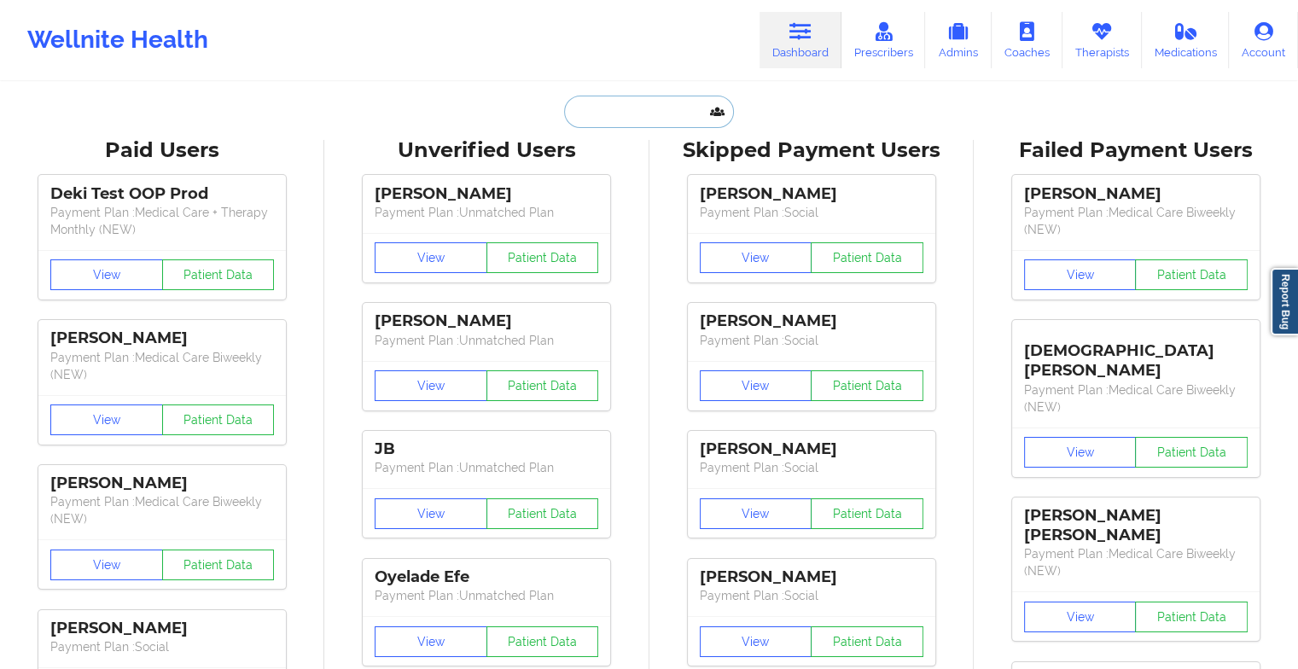
click at [625, 107] on input "text" at bounding box center [648, 112] width 169 height 32
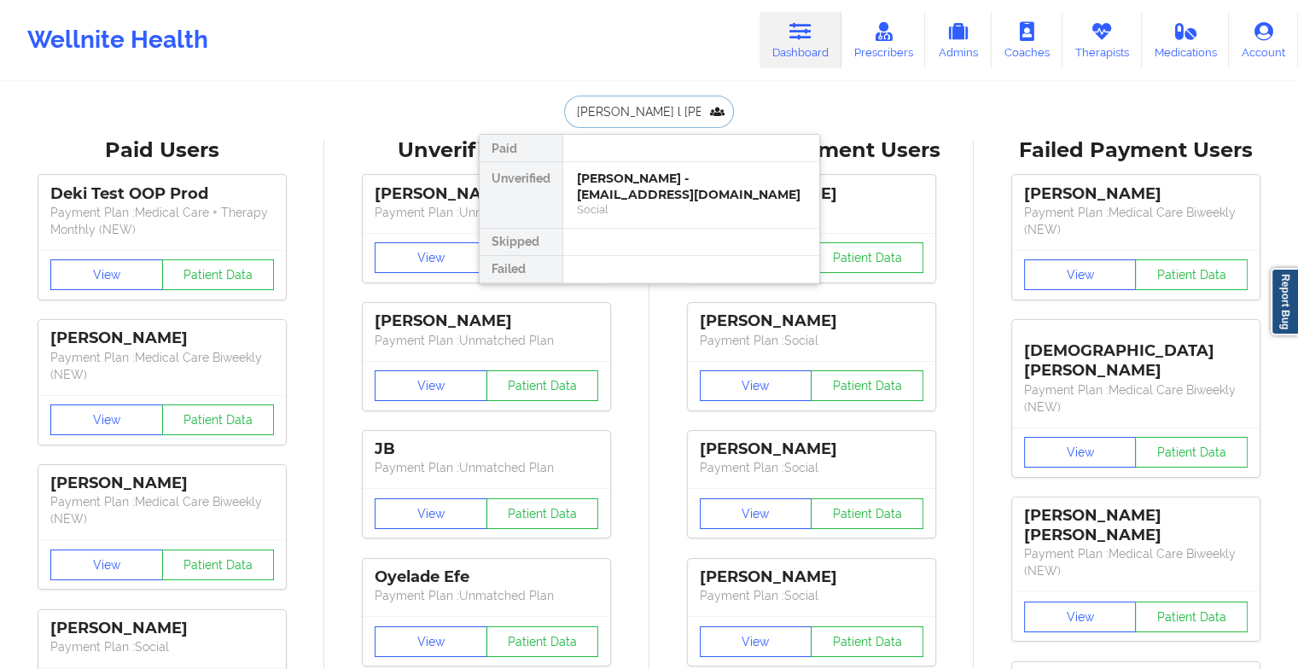
type input "[PERSON_NAME]"
click at [641, 192] on div "[PERSON_NAME] - [EMAIL_ADDRESS][DOMAIN_NAME]" at bounding box center [691, 187] width 229 height 32
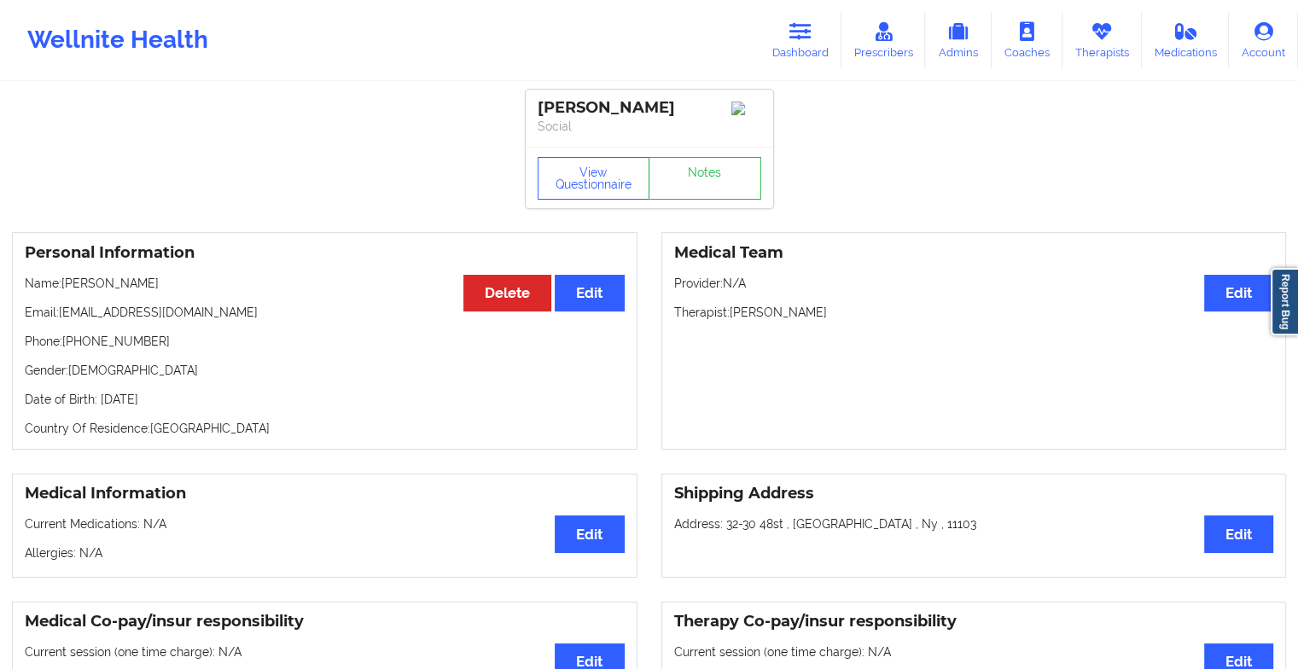
click at [689, 157] on div "View Questionnaire Notes" at bounding box center [649, 177] width 247 height 61
drag, startPoint x: 689, startPoint y: 157, endPoint x: 690, endPoint y: 191, distance: 34.1
click at [690, 191] on link "Notes" at bounding box center [704, 178] width 113 height 43
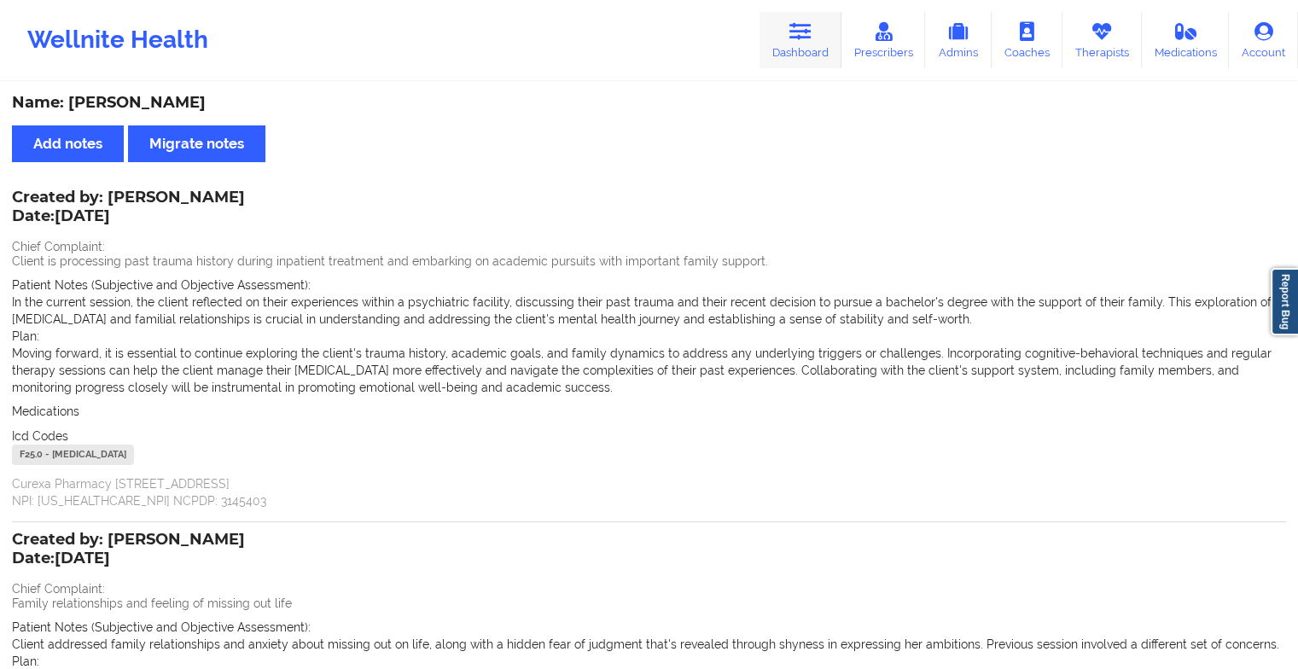
click at [811, 38] on icon at bounding box center [800, 31] width 22 height 19
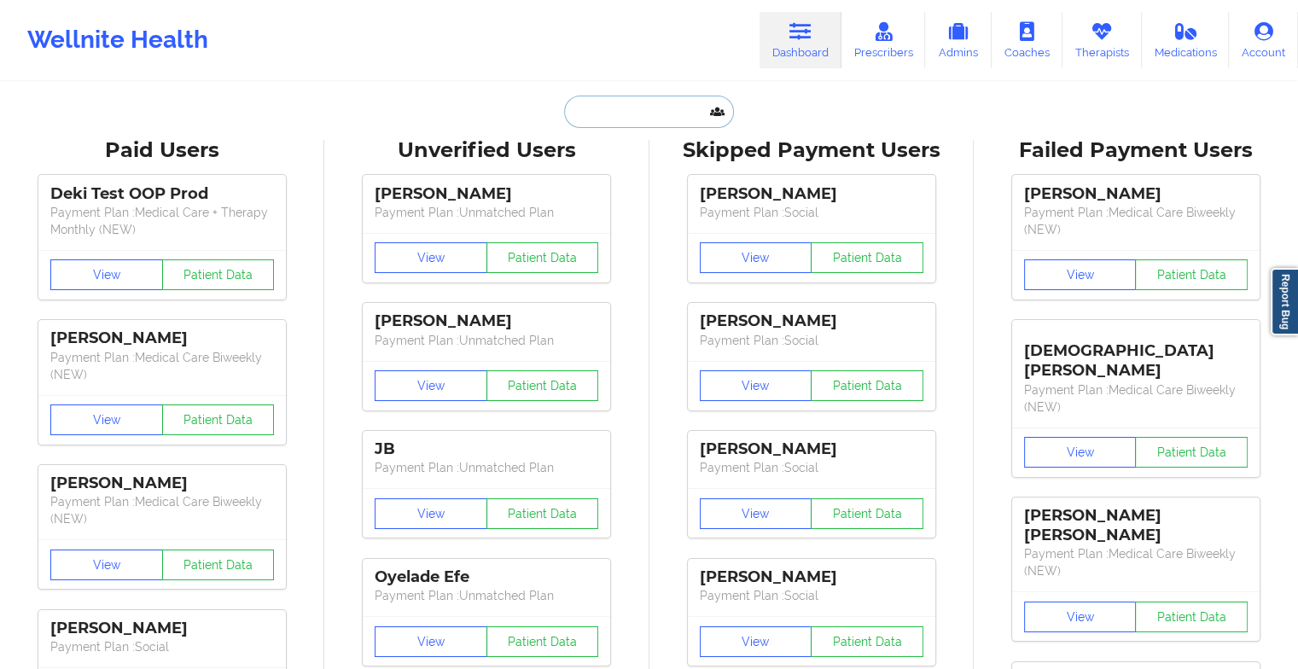
click at [627, 107] on input "text" at bounding box center [648, 112] width 169 height 32
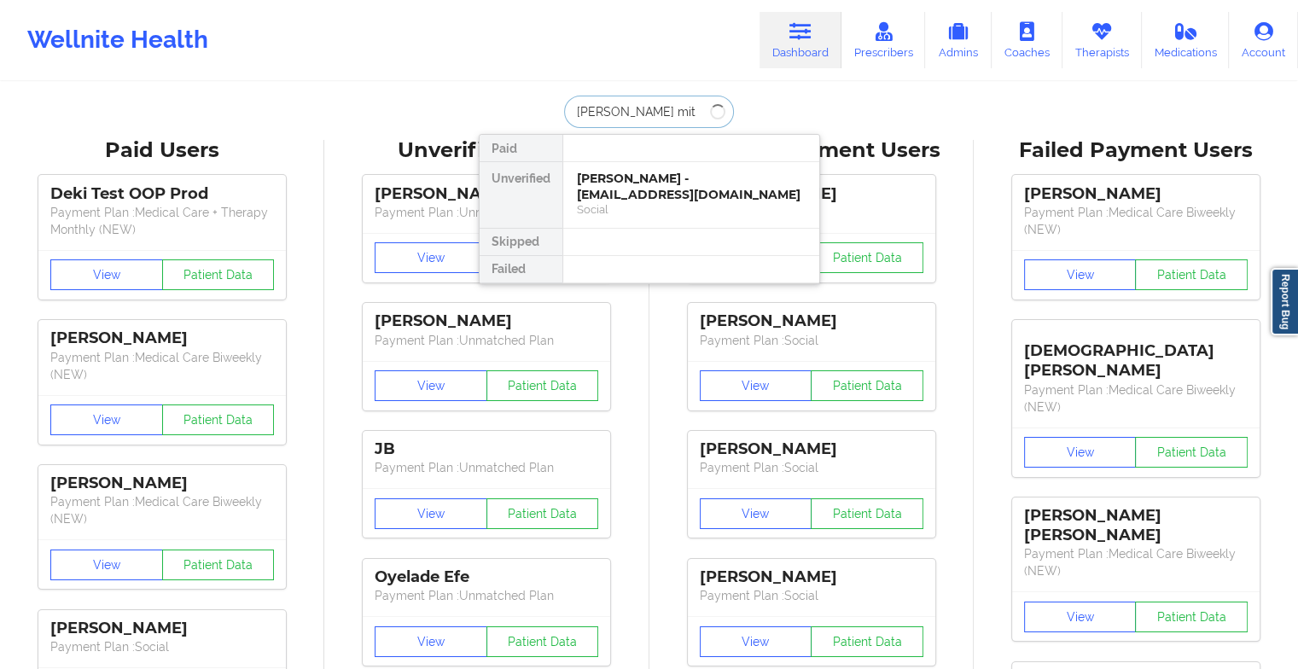
type input "[PERSON_NAME]"
click at [653, 185] on div "[PERSON_NAME] Santiago - [EMAIL_ADDRESS][DOMAIN_NAME]" at bounding box center [691, 187] width 229 height 32
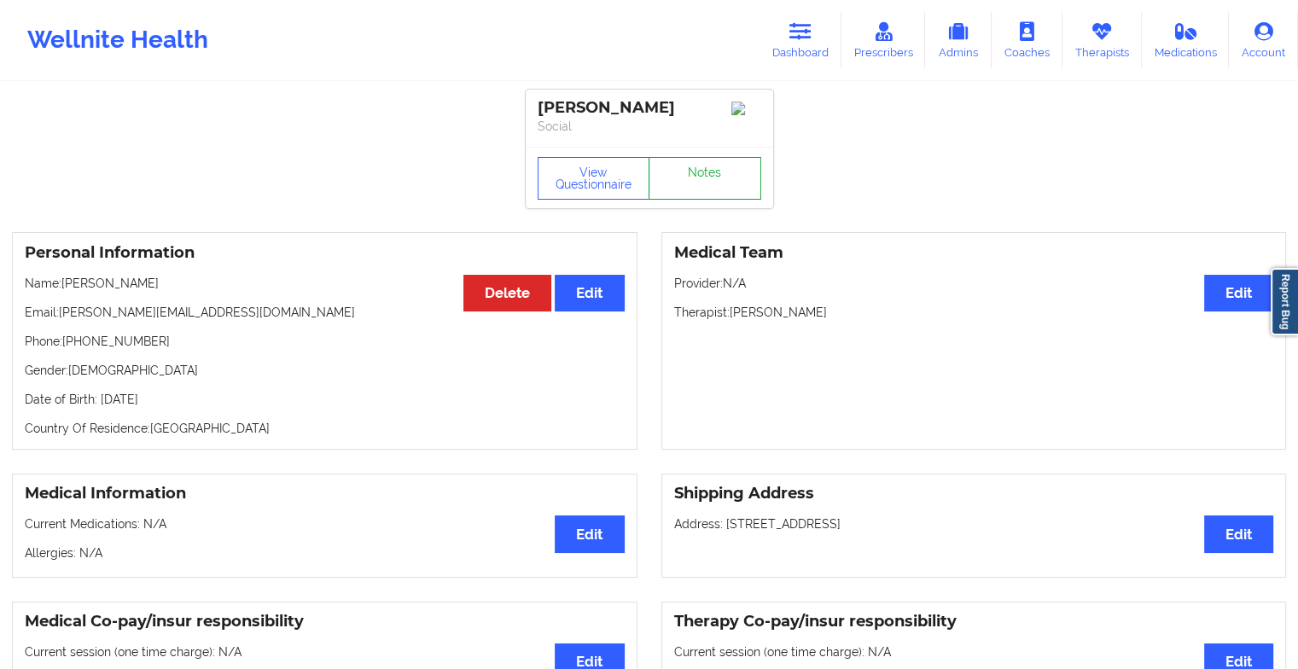
click at [697, 191] on link "Notes" at bounding box center [704, 178] width 113 height 43
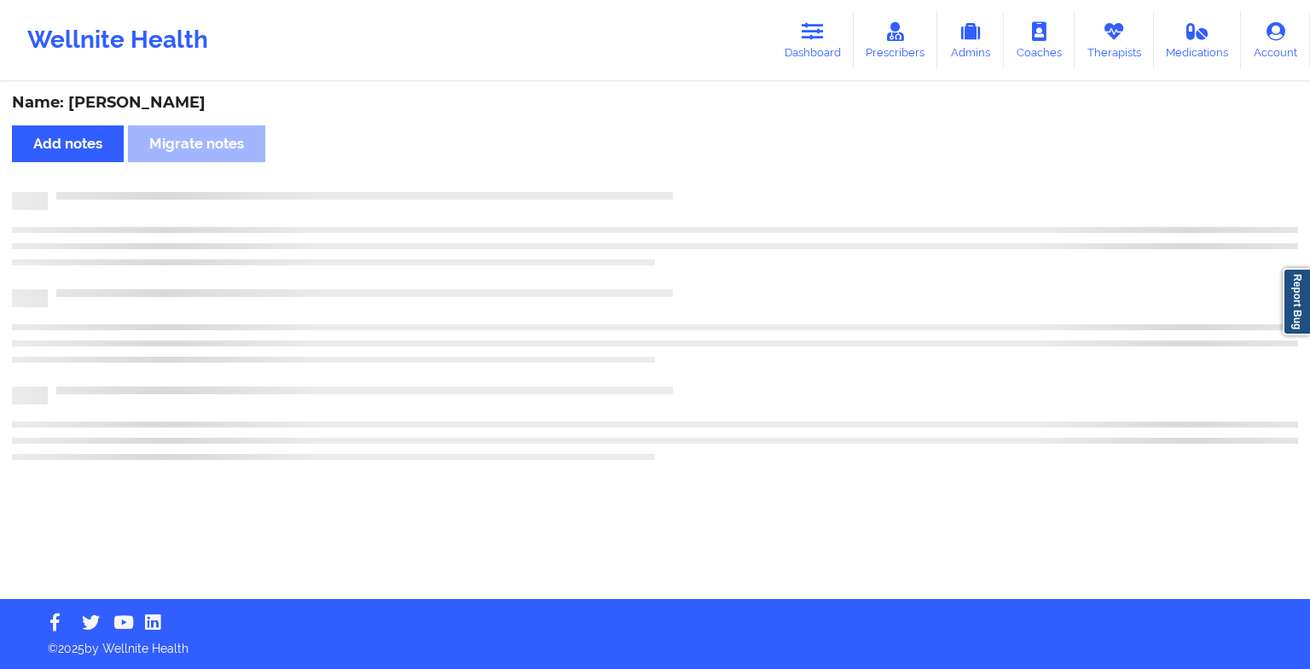
click at [697, 192] on div at bounding box center [673, 192] width 1251 height 0
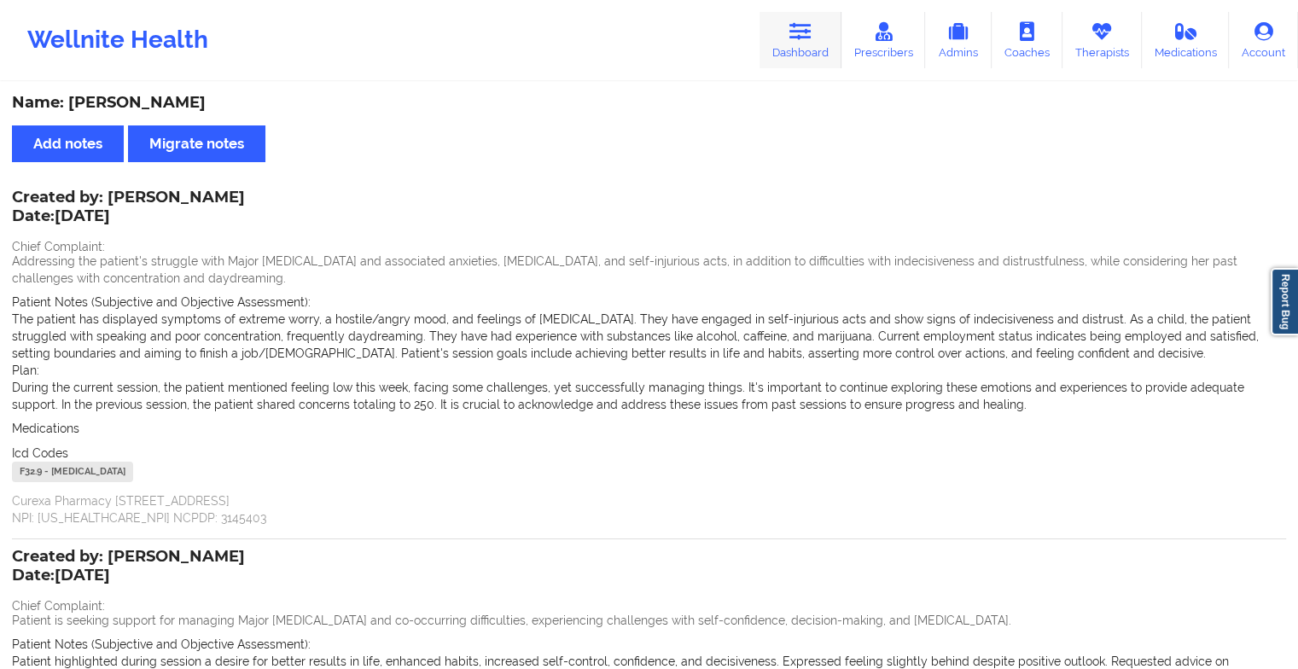
click at [783, 26] on link "Dashboard" at bounding box center [800, 40] width 82 height 56
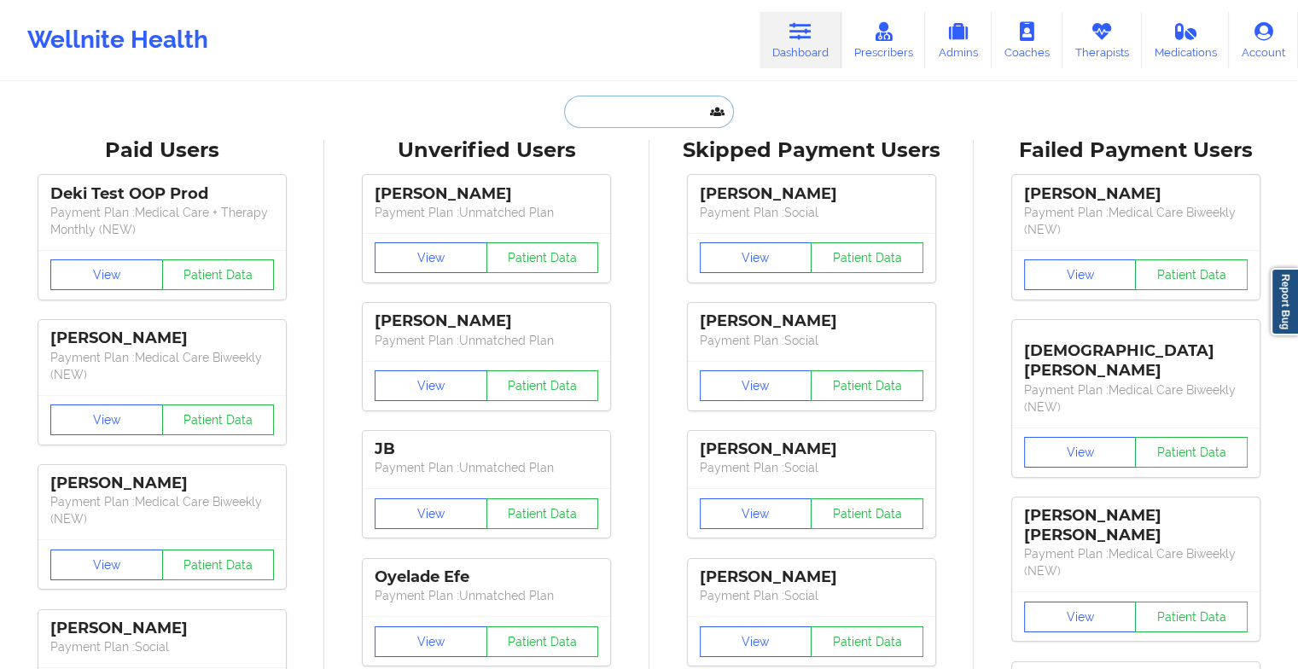
click at [624, 110] on input "text" at bounding box center [648, 112] width 169 height 32
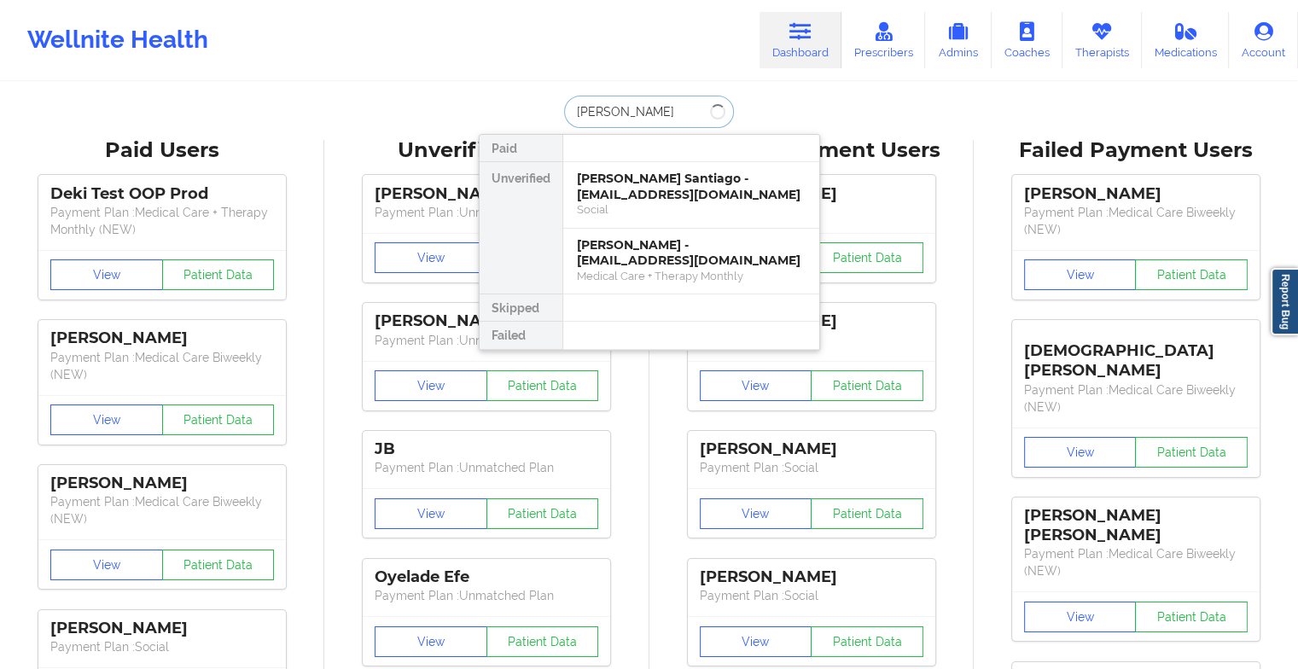
type input "[PERSON_NAME] hi"
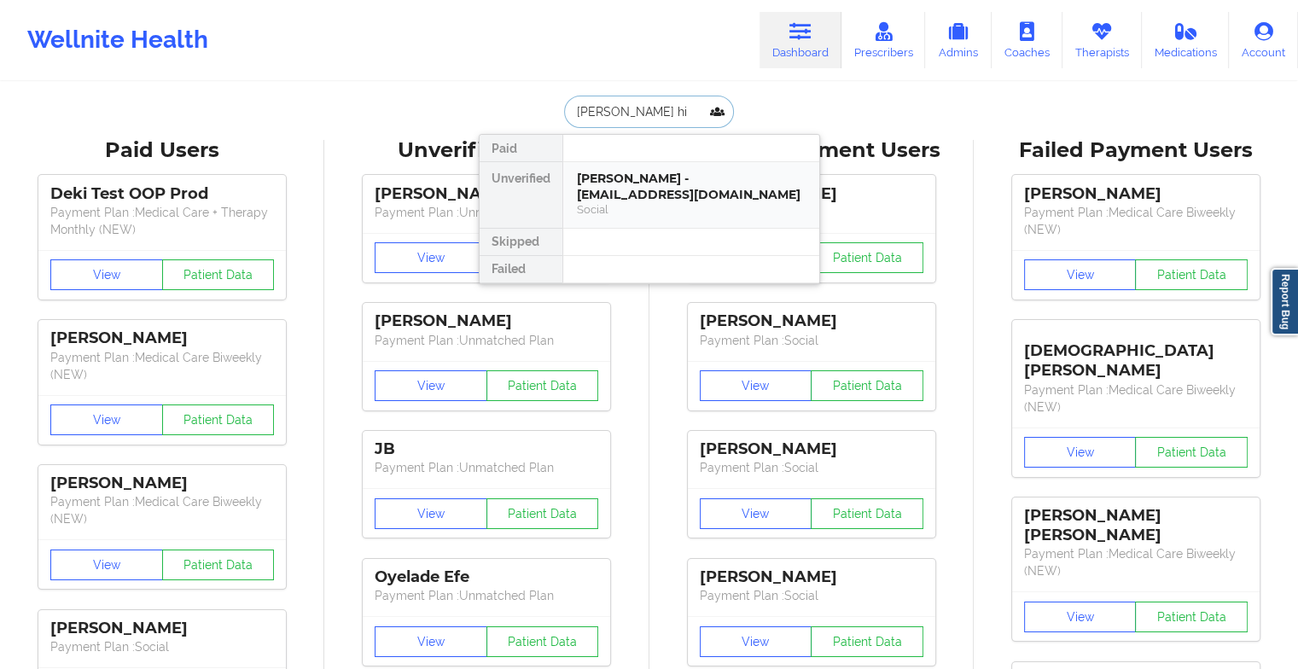
click at [586, 173] on div "[PERSON_NAME] - [EMAIL_ADDRESS][DOMAIN_NAME]" at bounding box center [691, 187] width 229 height 32
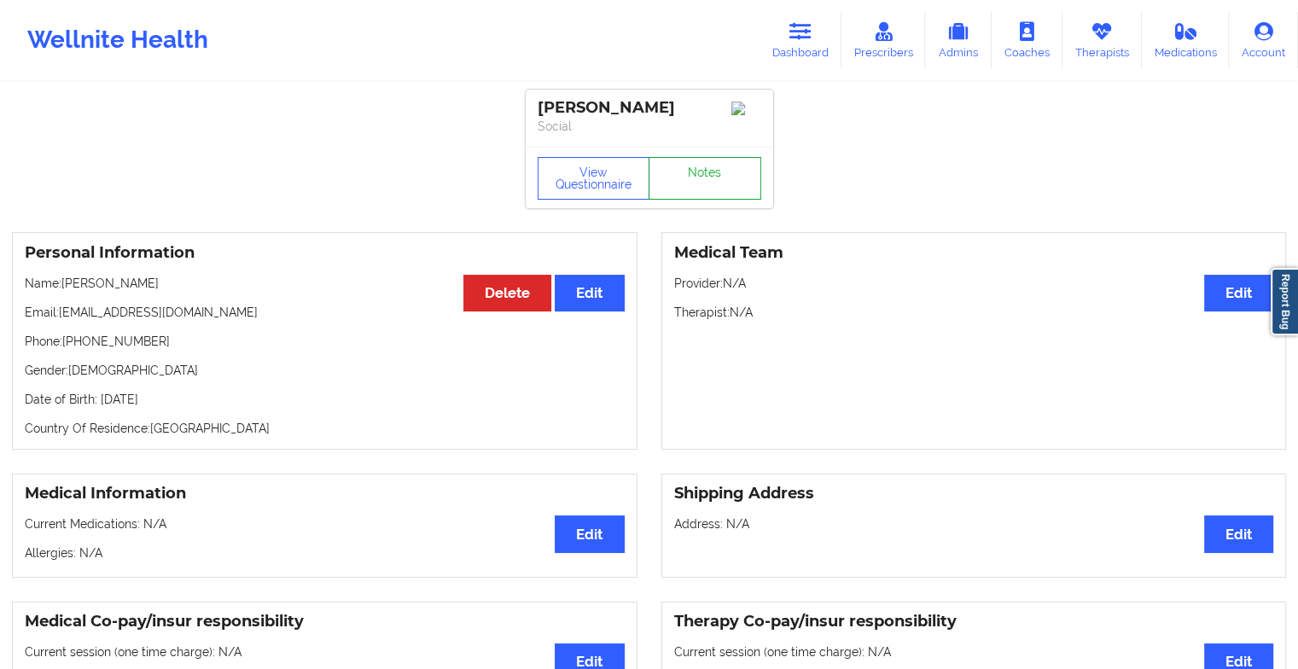
click at [709, 183] on link "Notes" at bounding box center [704, 178] width 113 height 43
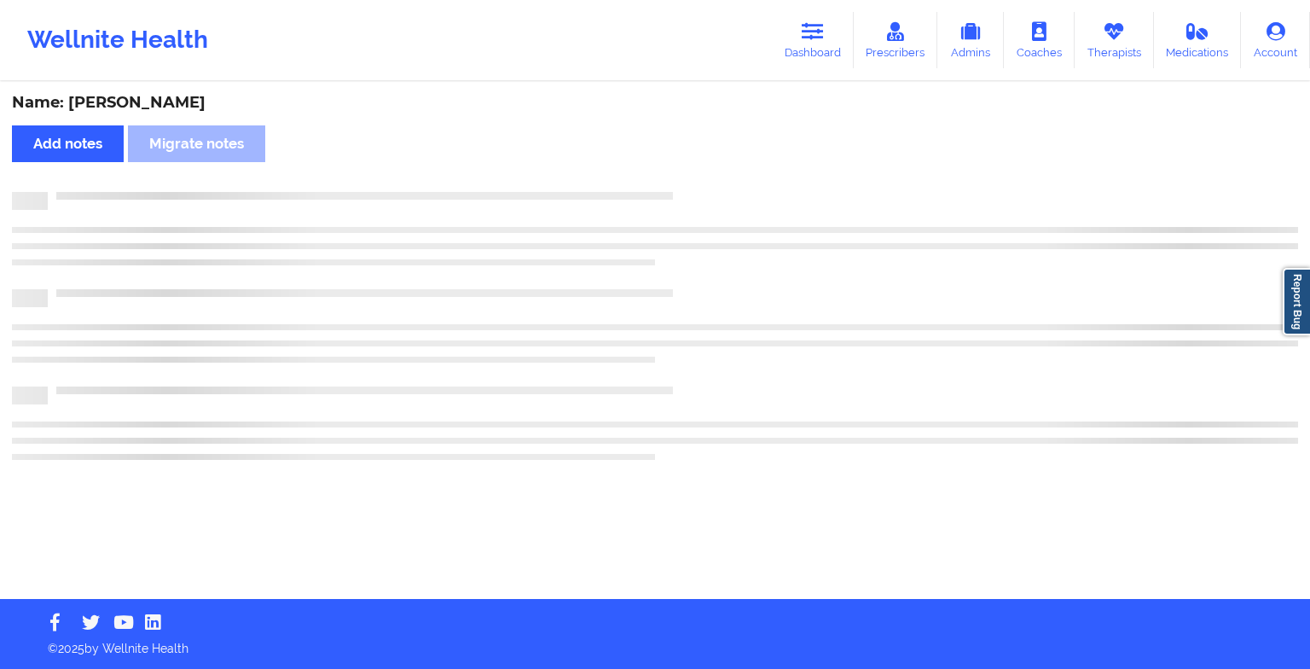
click at [709, 183] on div "Name: [PERSON_NAME] Add notes Migrate notes" at bounding box center [655, 341] width 1310 height 515
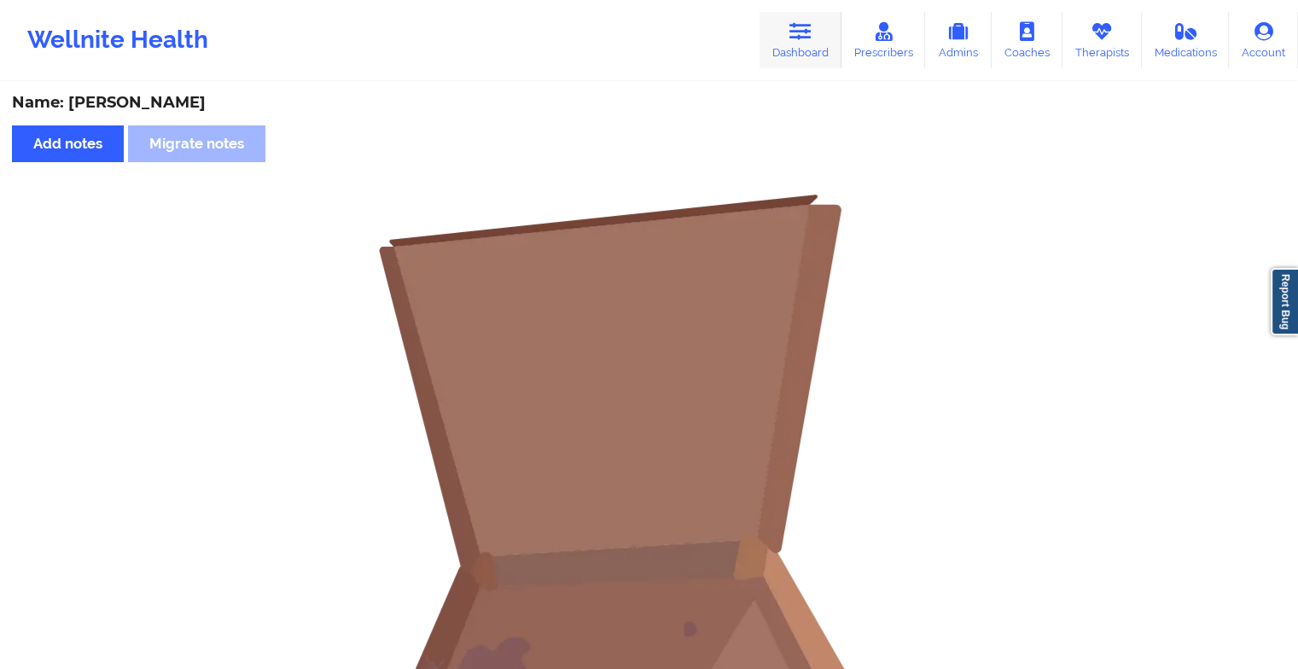
click at [789, 46] on link "Dashboard" at bounding box center [800, 40] width 82 height 56
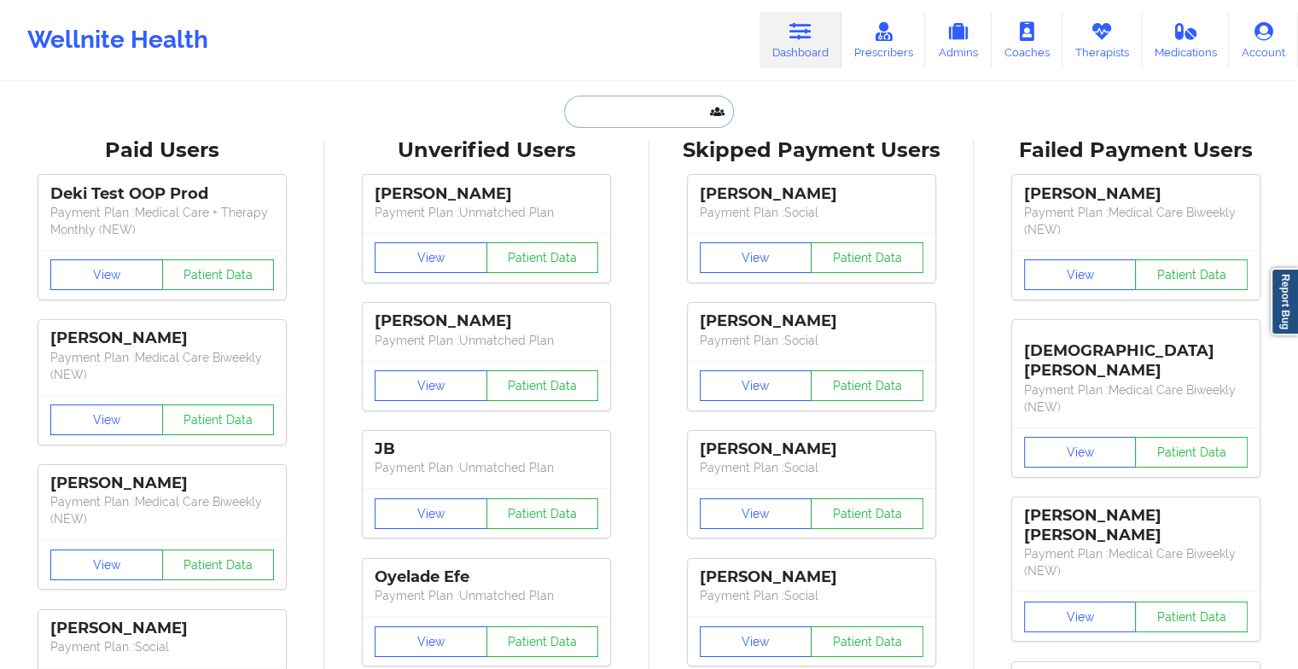
click at [644, 119] on input "text" at bounding box center [648, 112] width 169 height 32
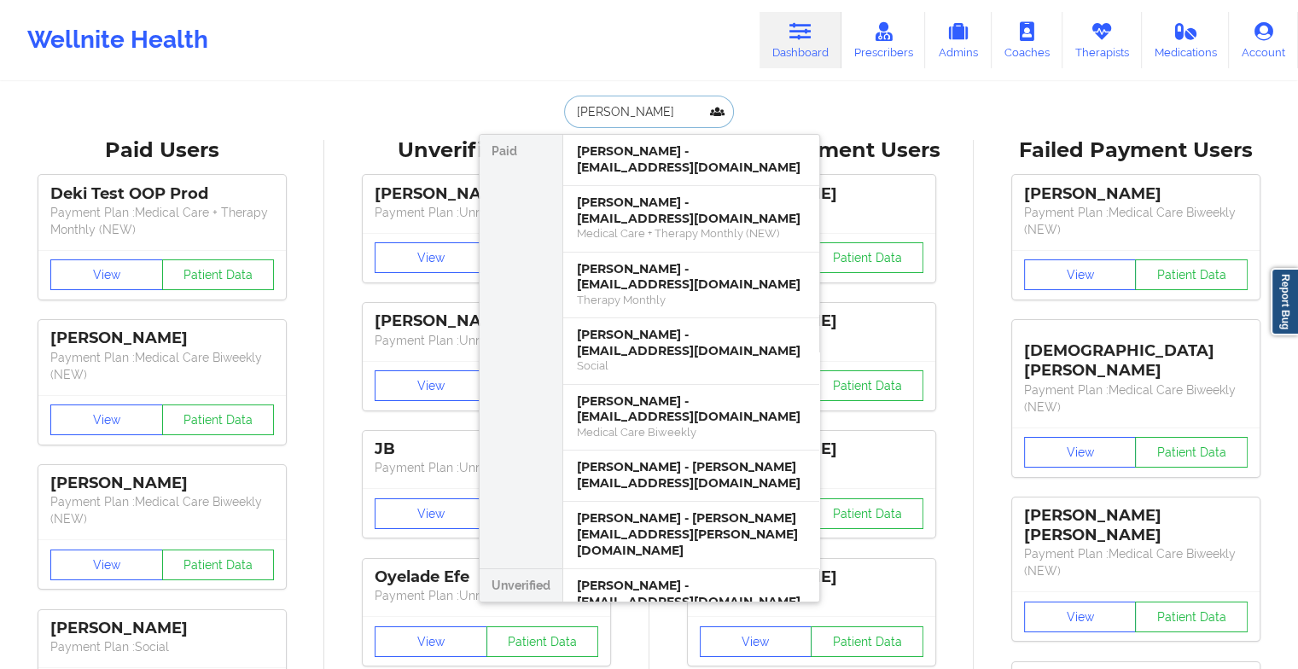
type input "[PERSON_NAME]"
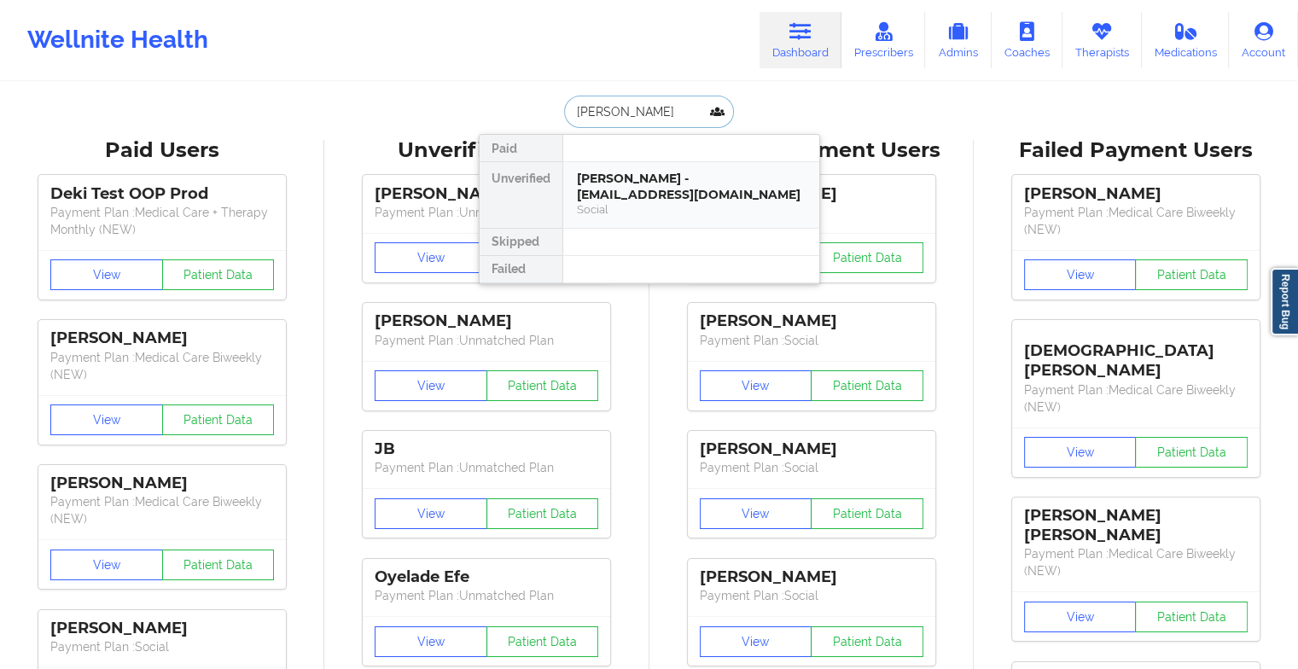
click at [639, 189] on div "[PERSON_NAME] - [EMAIL_ADDRESS][DOMAIN_NAME]" at bounding box center [691, 187] width 229 height 32
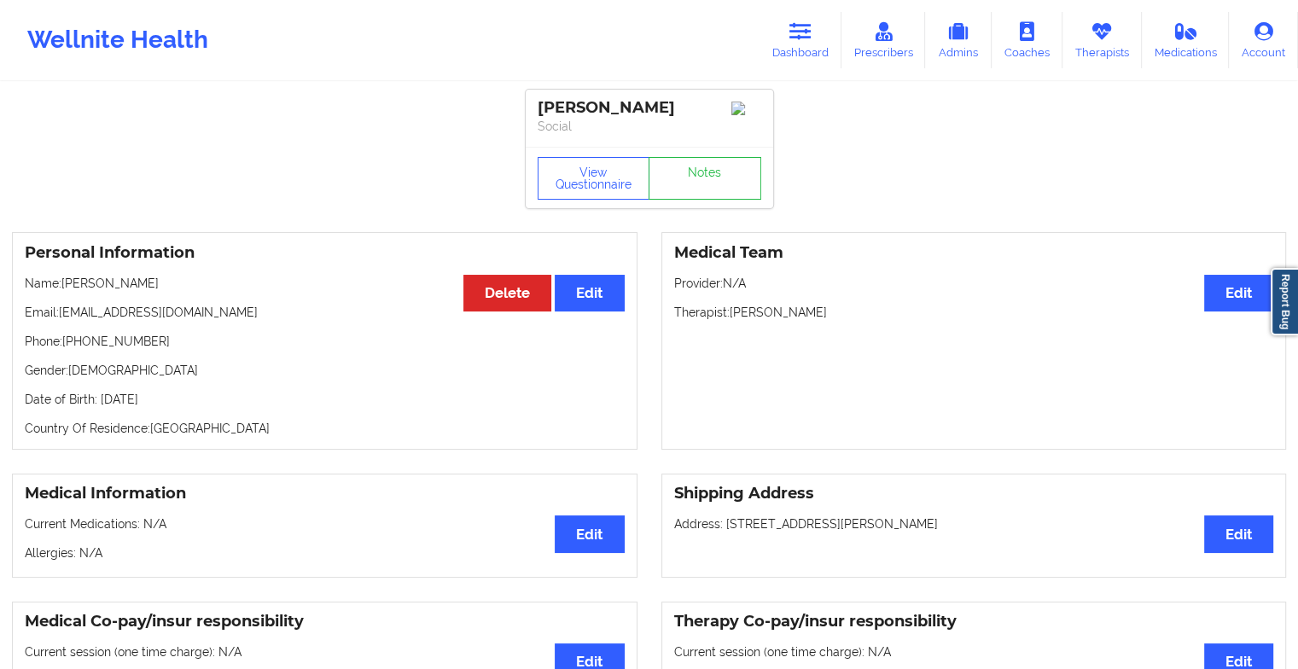
drag, startPoint x: 639, startPoint y: 189, endPoint x: 689, endPoint y: 212, distance: 55.4
click at [689, 208] on div "View Questionnaire Notes" at bounding box center [649, 177] width 247 height 61
drag, startPoint x: 689, startPoint y: 212, endPoint x: 671, endPoint y: 185, distance: 32.4
click at [671, 185] on link "Notes" at bounding box center [704, 178] width 113 height 43
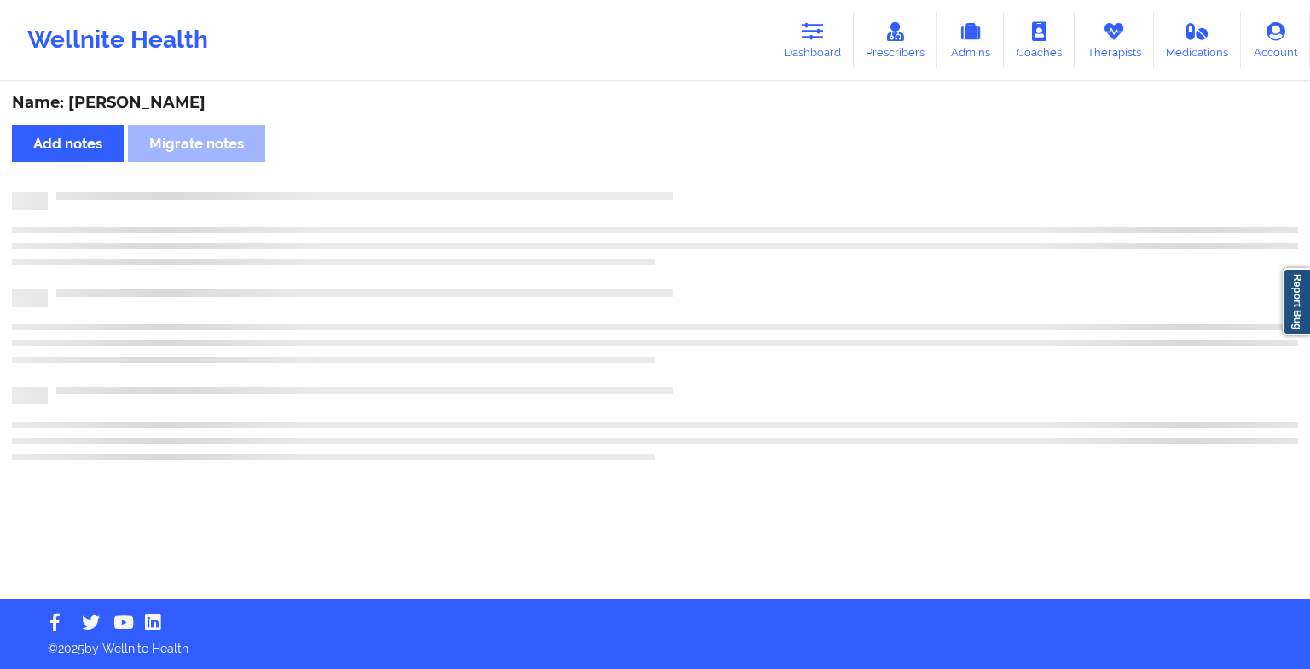
click at [671, 185] on div "Name: [PERSON_NAME] Add notes Migrate notes" at bounding box center [655, 341] width 1310 height 515
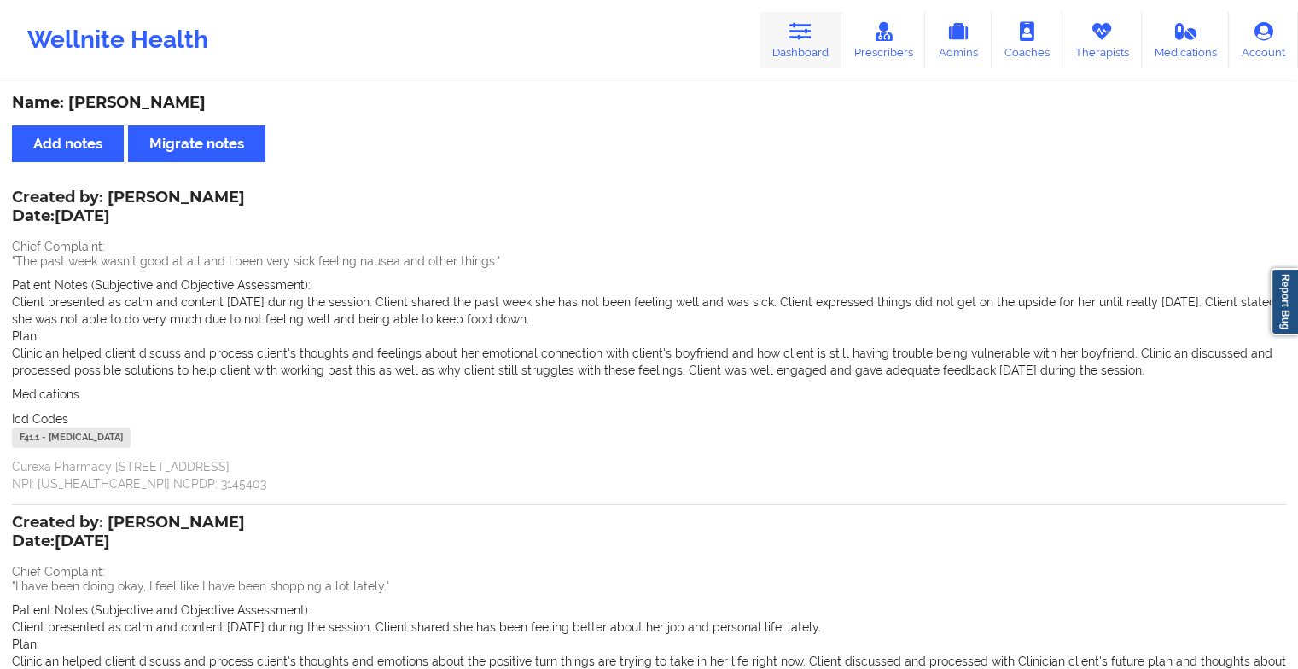
click at [788, 33] on link "Dashboard" at bounding box center [800, 40] width 82 height 56
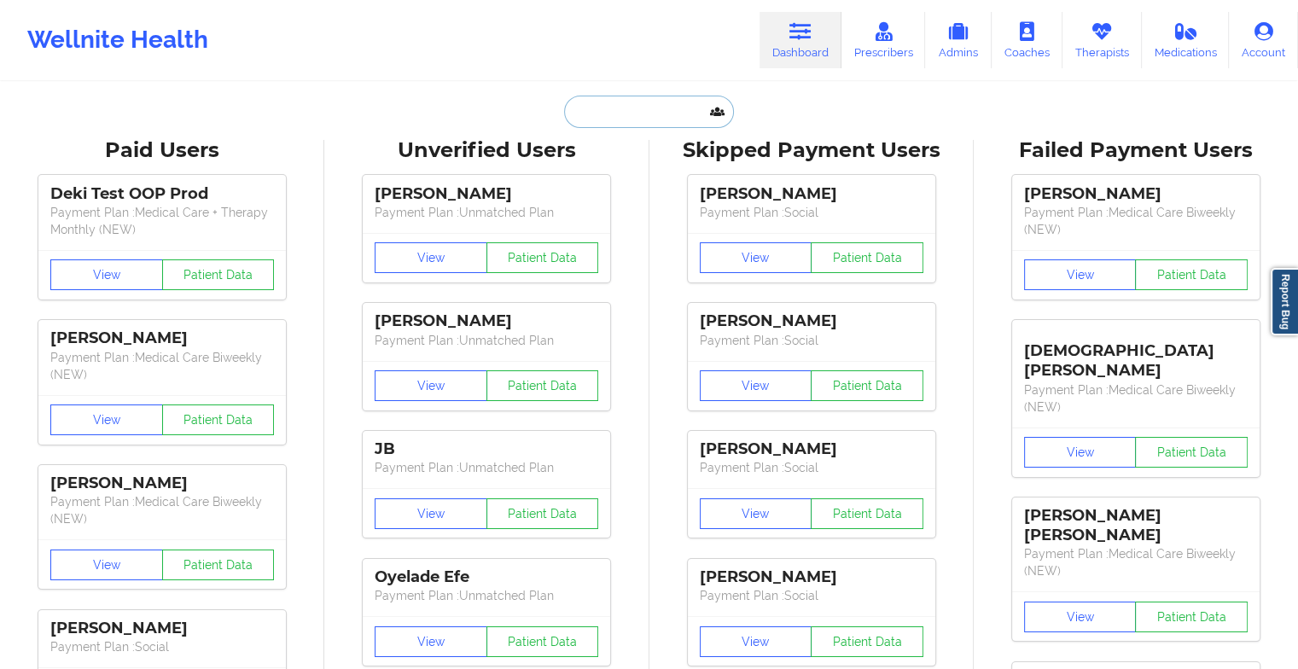
click at [635, 112] on input "text" at bounding box center [648, 112] width 169 height 32
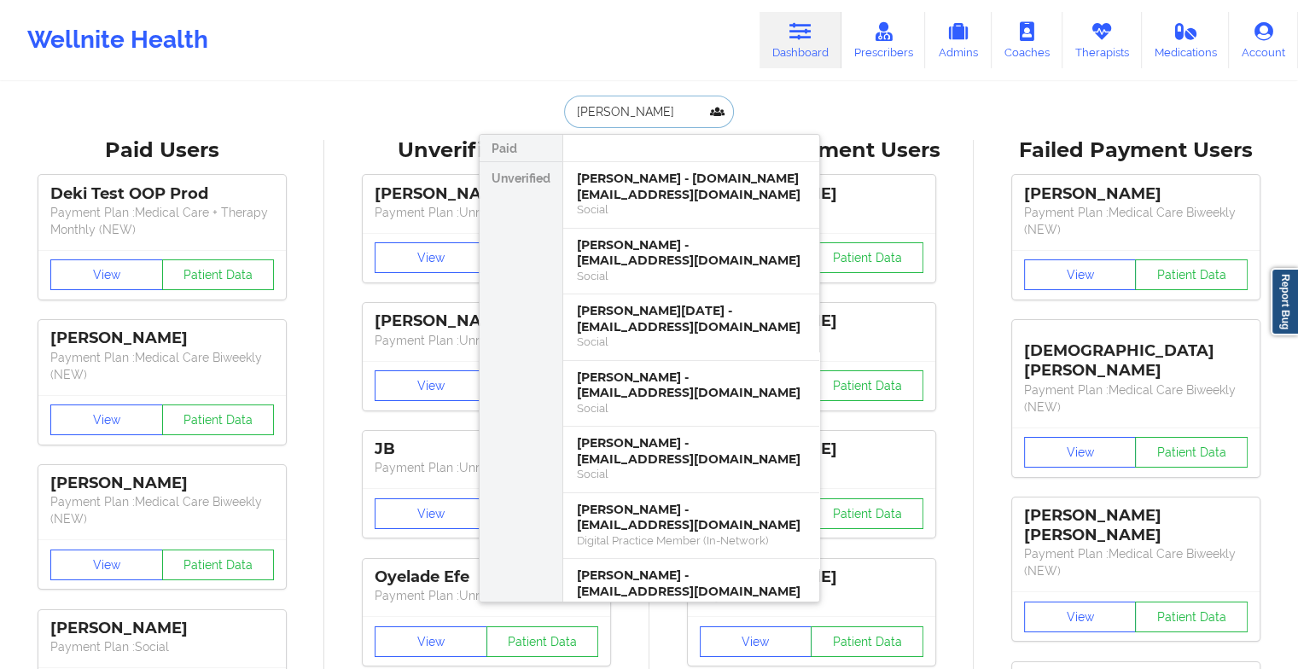
type input "[PERSON_NAME]"
click at [648, 202] on div "Social" at bounding box center [691, 209] width 229 height 15
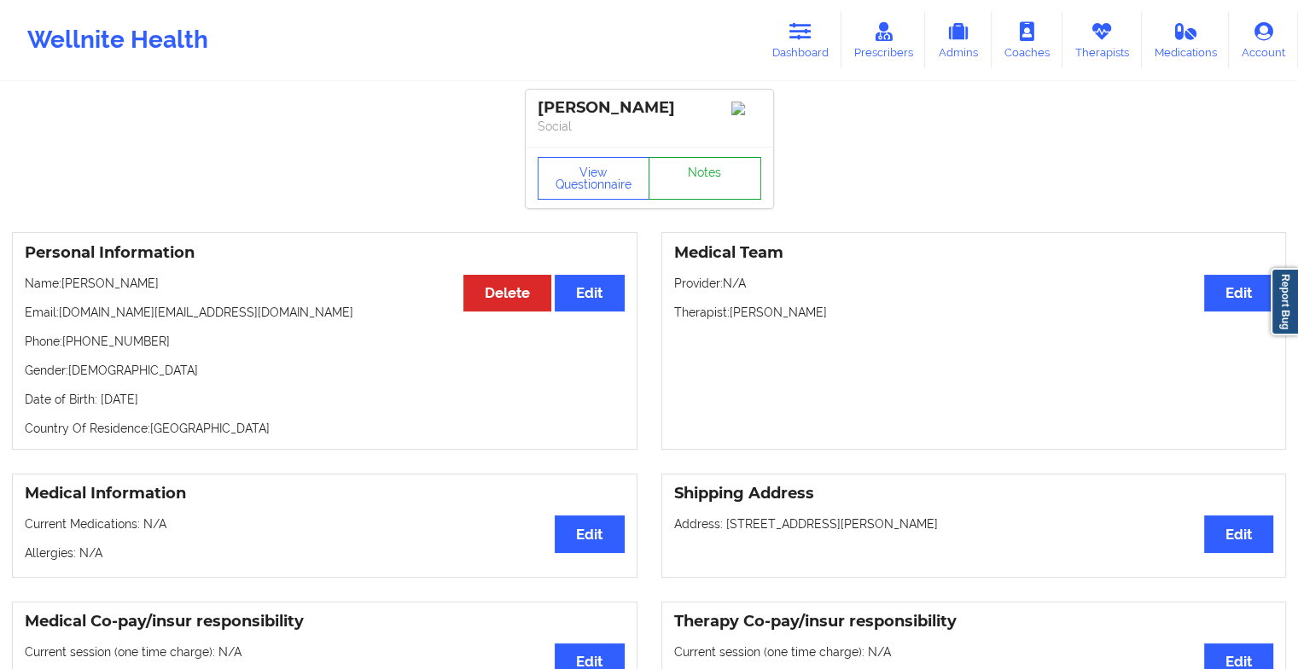
click at [691, 190] on link "Notes" at bounding box center [704, 178] width 113 height 43
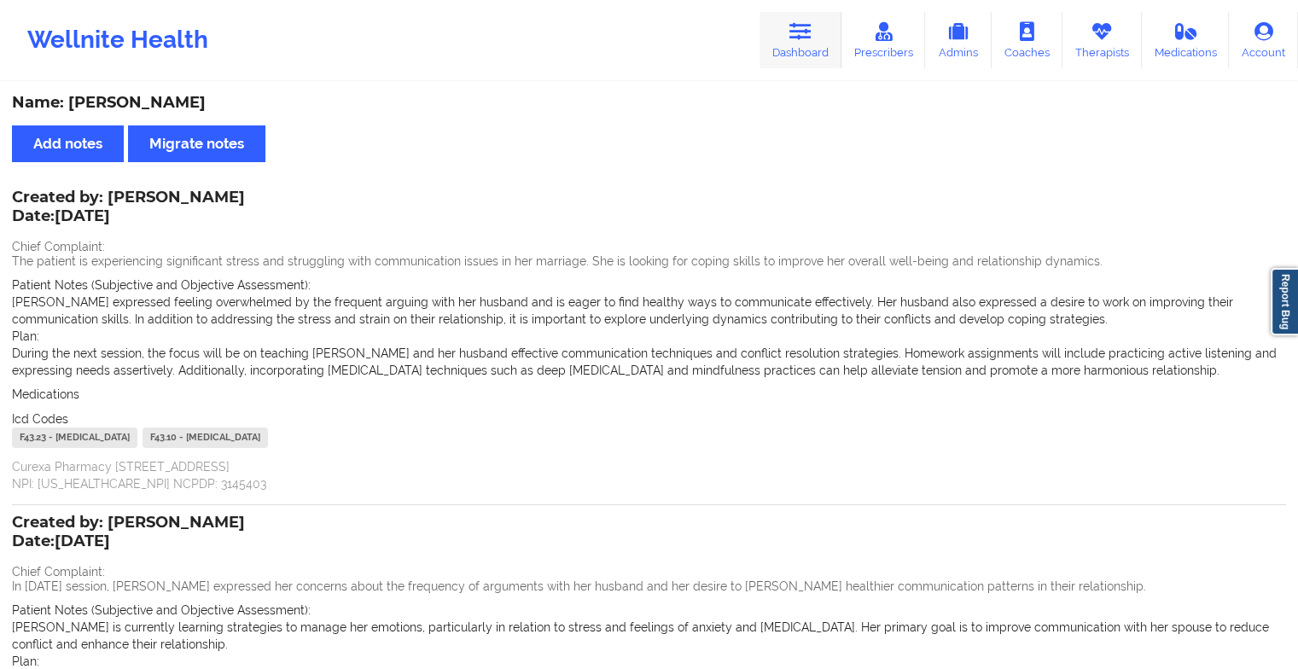
click at [792, 37] on icon at bounding box center [800, 31] width 22 height 19
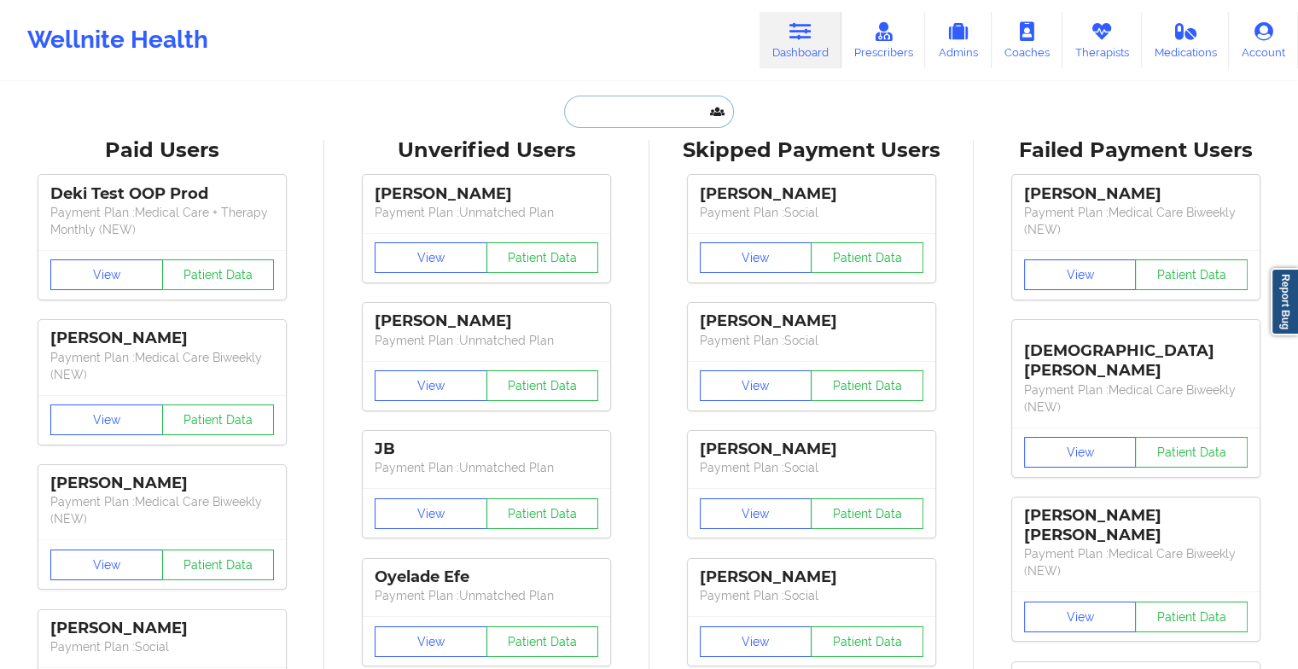
click at [581, 102] on input "text" at bounding box center [648, 112] width 169 height 32
paste input "[PERSON_NAME][DATE]"
type input "[PERSON_NAME][DATE]"
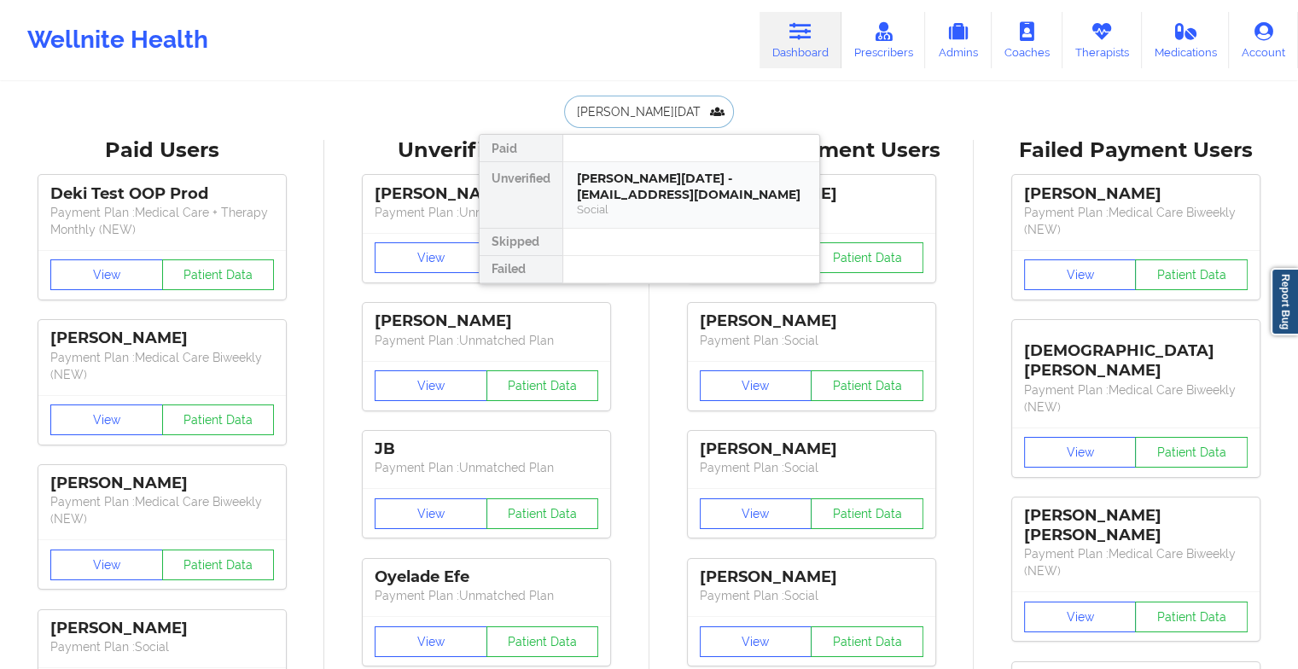
click at [629, 181] on div "[PERSON_NAME][DATE] - [EMAIL_ADDRESS][DOMAIN_NAME]" at bounding box center [691, 187] width 229 height 32
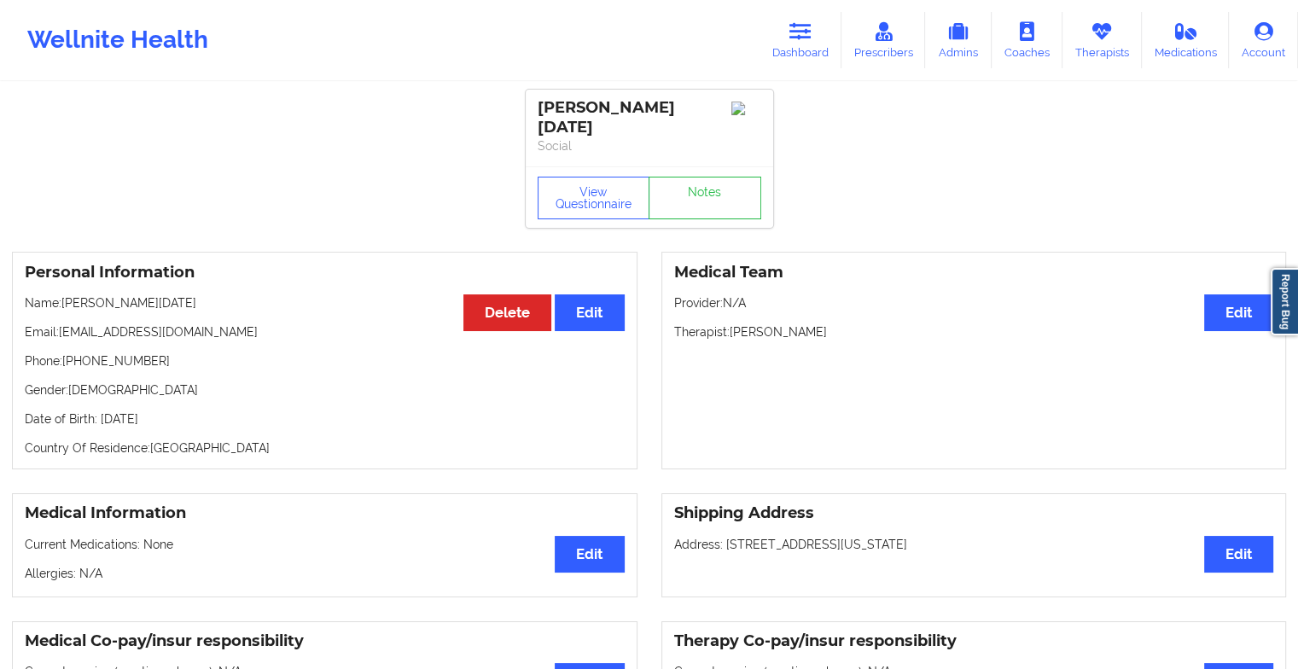
click at [706, 163] on div "[PERSON_NAME][DATE] Social" at bounding box center [649, 128] width 247 height 77
drag, startPoint x: 706, startPoint y: 163, endPoint x: 702, endPoint y: 183, distance: 20.1
click at [702, 183] on div "[PERSON_NAME][DATE] Social View Questionnaire Notes" at bounding box center [649, 159] width 247 height 138
click at [702, 183] on link "Notes" at bounding box center [704, 198] width 113 height 43
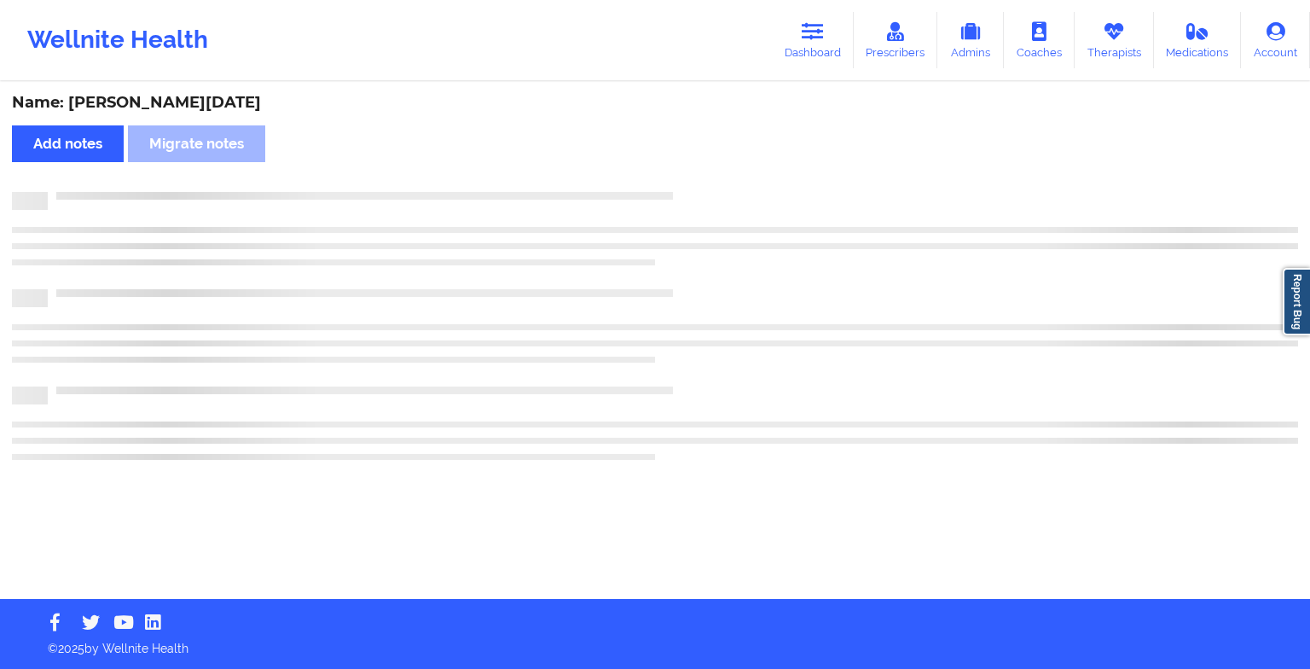
click at [702, 183] on div "Name: [PERSON_NAME][DATE] Add notes Migrate notes" at bounding box center [655, 341] width 1310 height 515
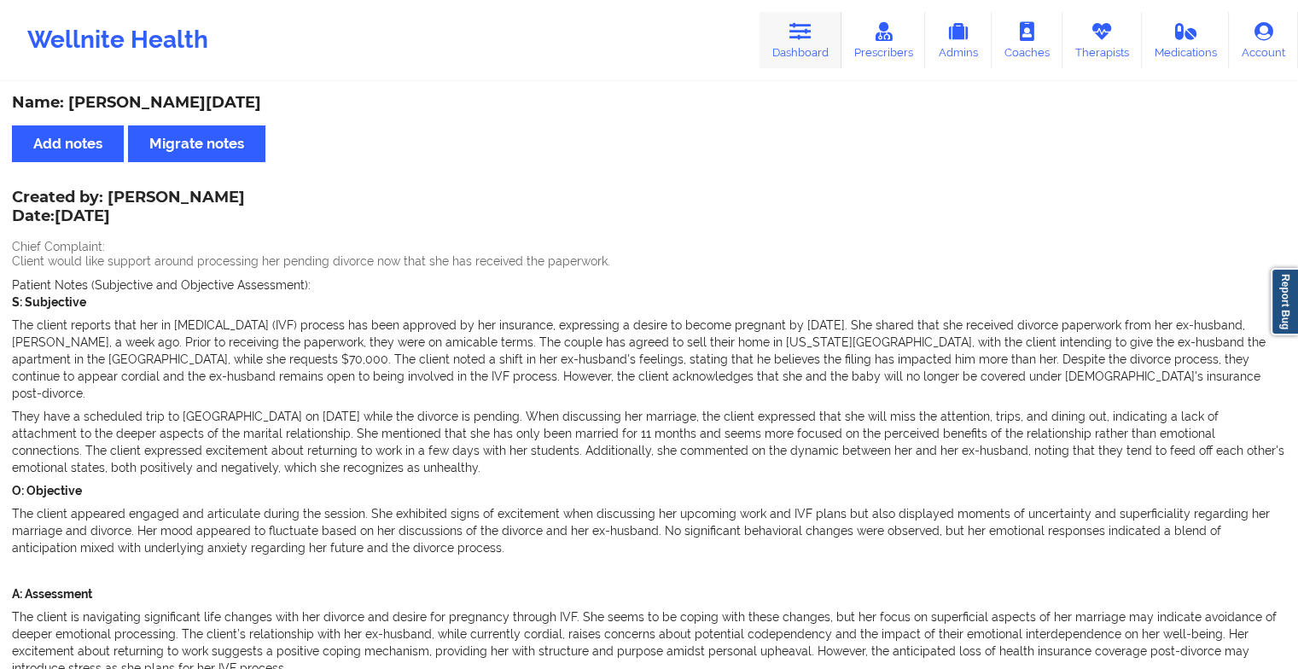
click at [799, 49] on link "Dashboard" at bounding box center [800, 40] width 82 height 56
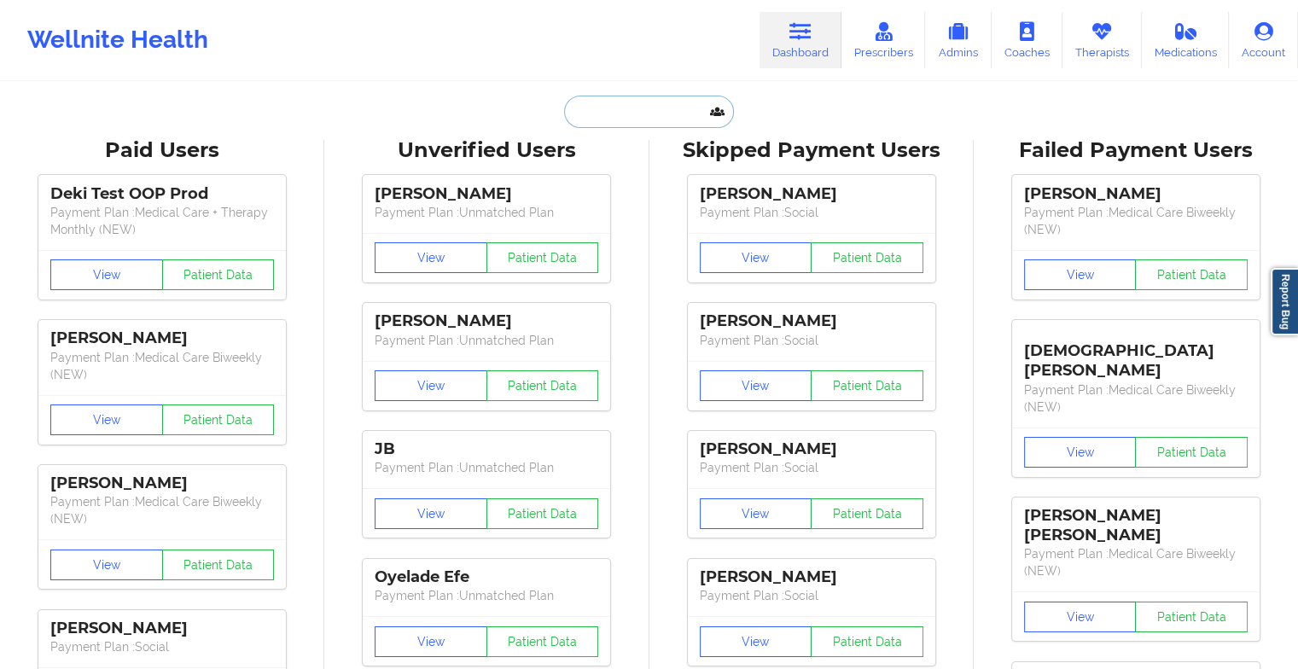
click at [630, 121] on input "text" at bounding box center [648, 112] width 169 height 32
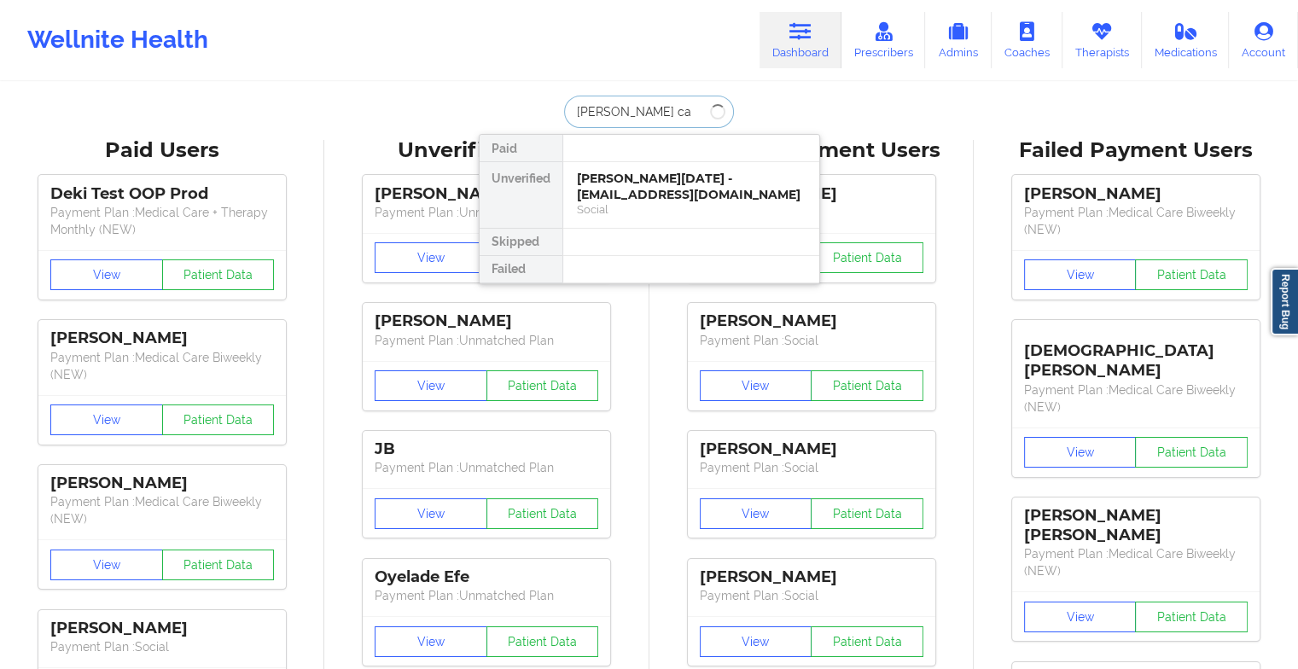
type input "[PERSON_NAME] cam"
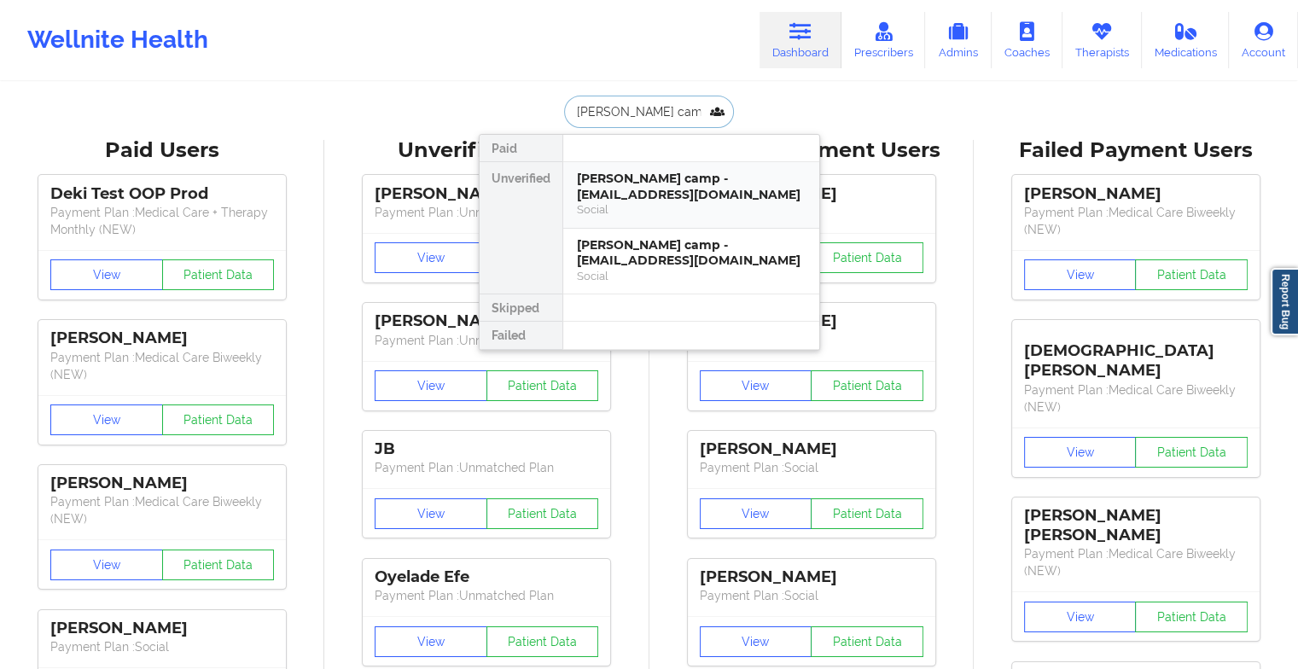
click at [645, 184] on div "[PERSON_NAME] camp - [EMAIL_ADDRESS][DOMAIN_NAME]" at bounding box center [691, 187] width 229 height 32
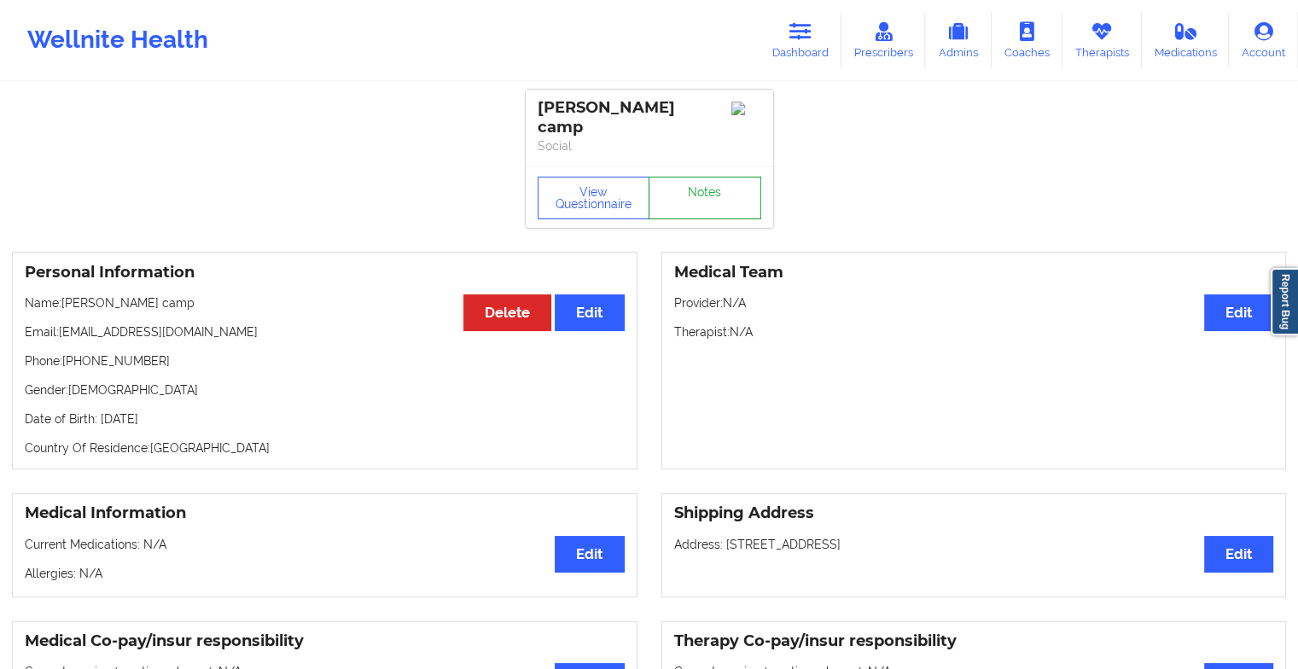
click at [712, 202] on link "Notes" at bounding box center [704, 198] width 113 height 43
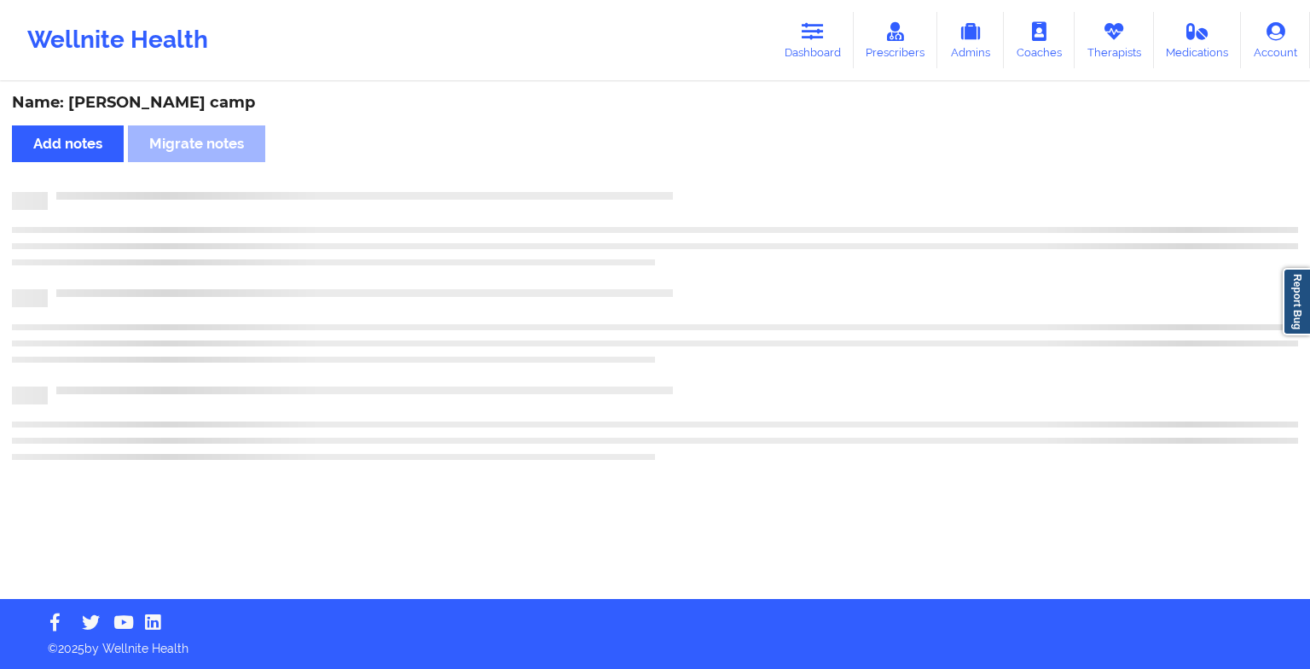
click at [712, 202] on div at bounding box center [655, 201] width 1286 height 18
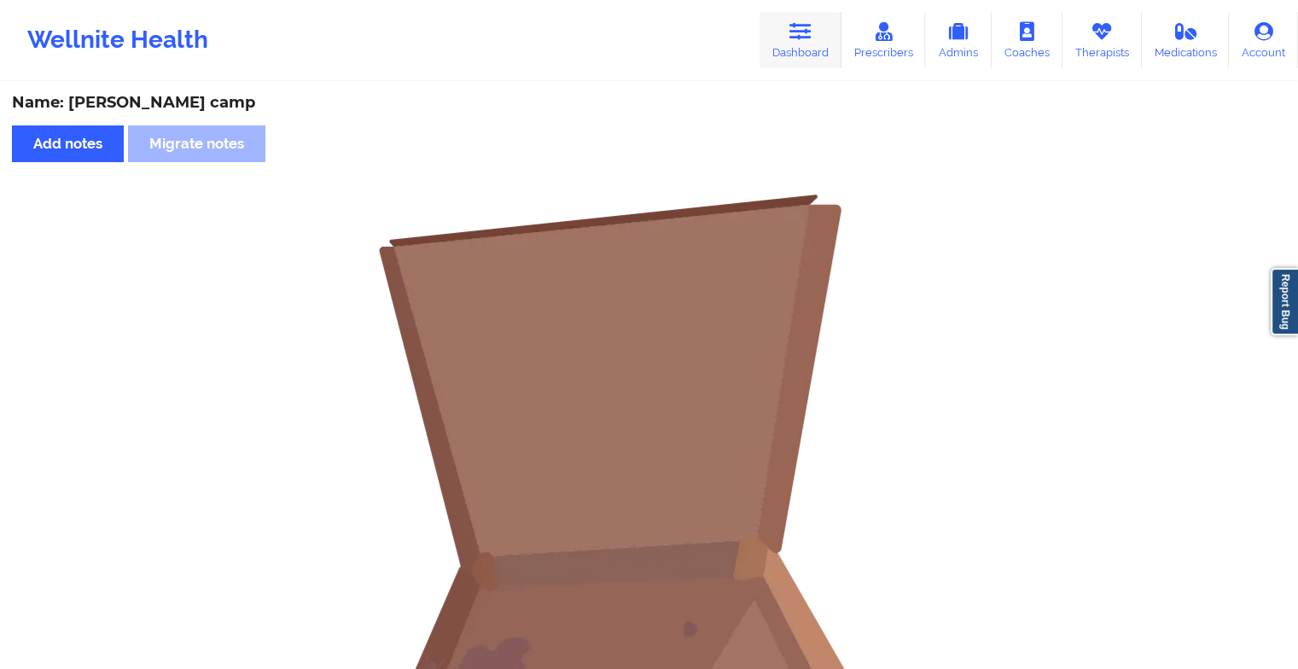
click at [808, 40] on icon at bounding box center [800, 31] width 22 height 19
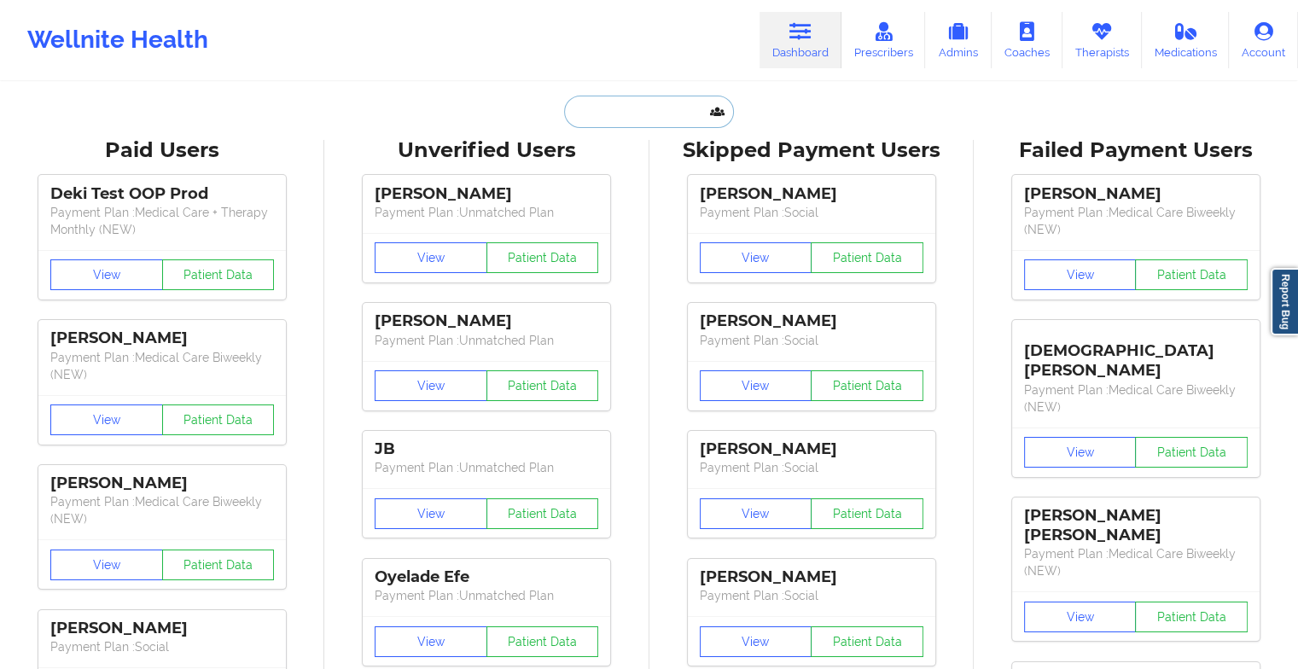
click at [627, 107] on input "text" at bounding box center [648, 112] width 169 height 32
type input "b"
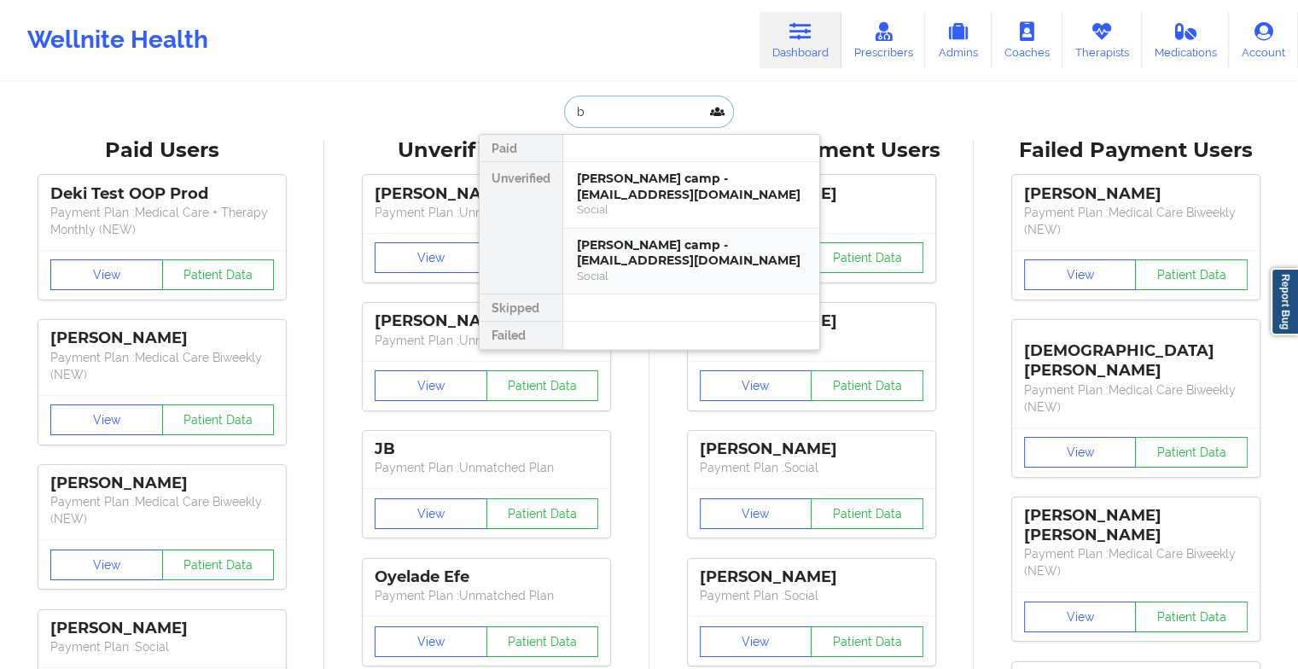
click at [622, 250] on div "[PERSON_NAME] camp - [EMAIL_ADDRESS][DOMAIN_NAME]" at bounding box center [691, 253] width 229 height 32
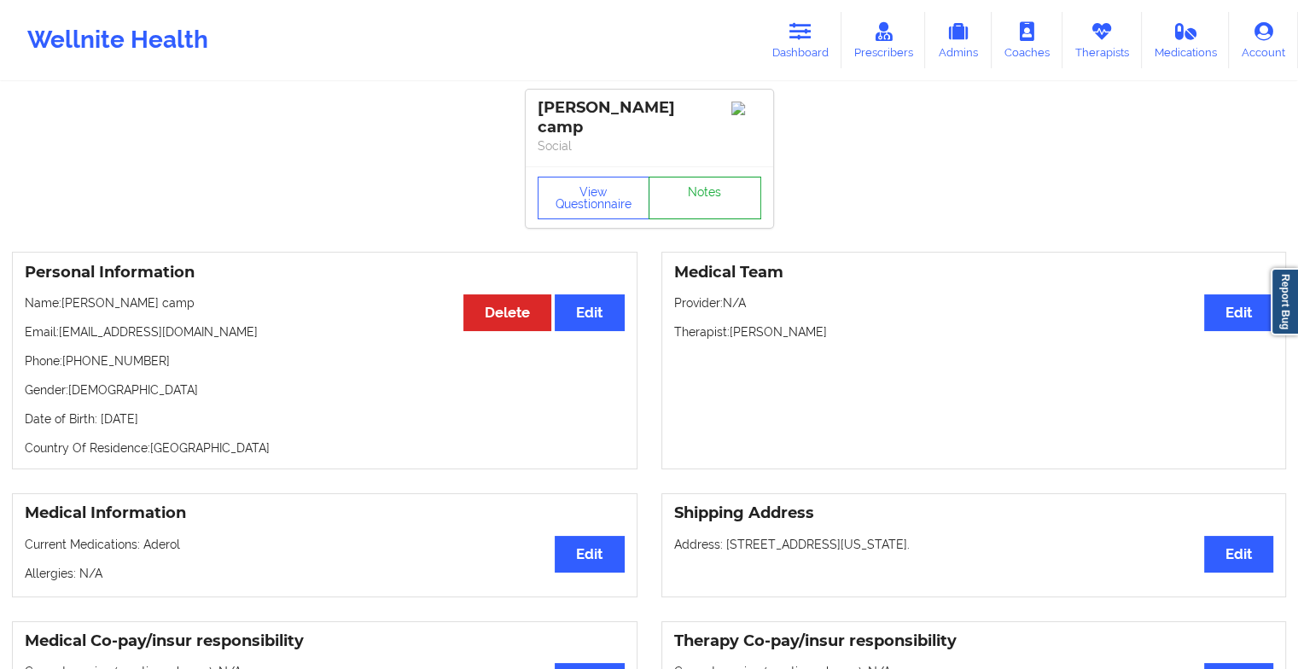
click at [721, 177] on link "Notes" at bounding box center [704, 198] width 113 height 43
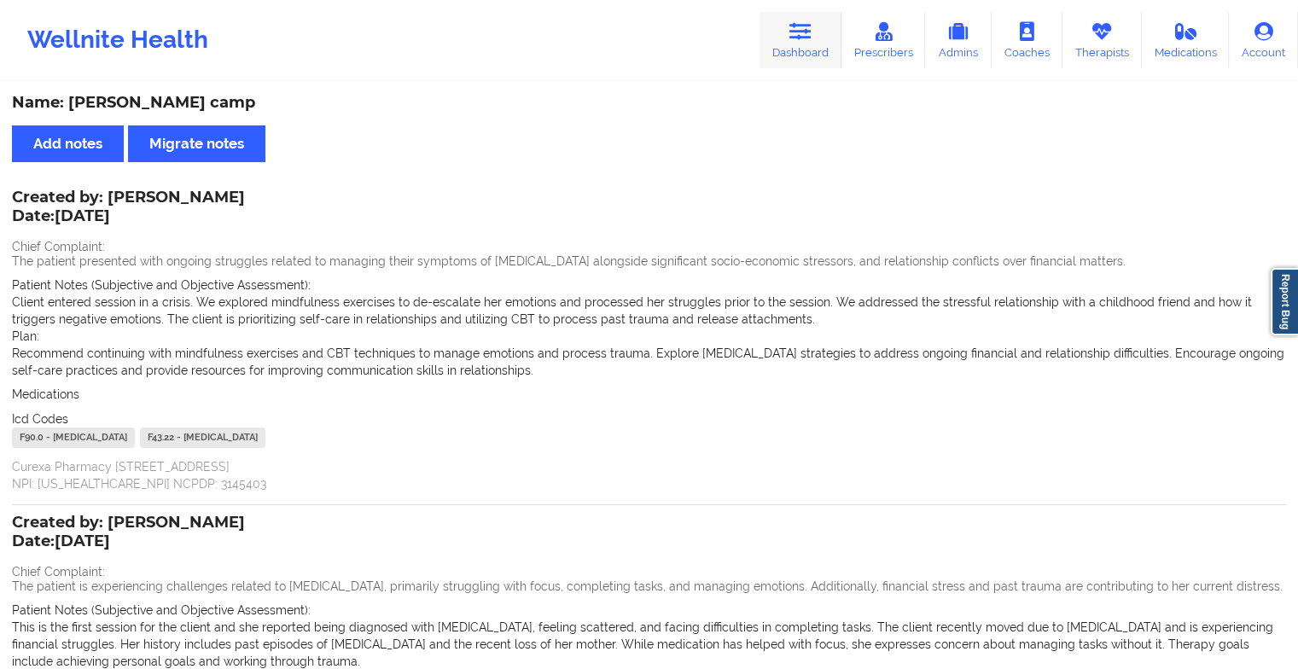
click at [807, 39] on icon at bounding box center [800, 31] width 22 height 19
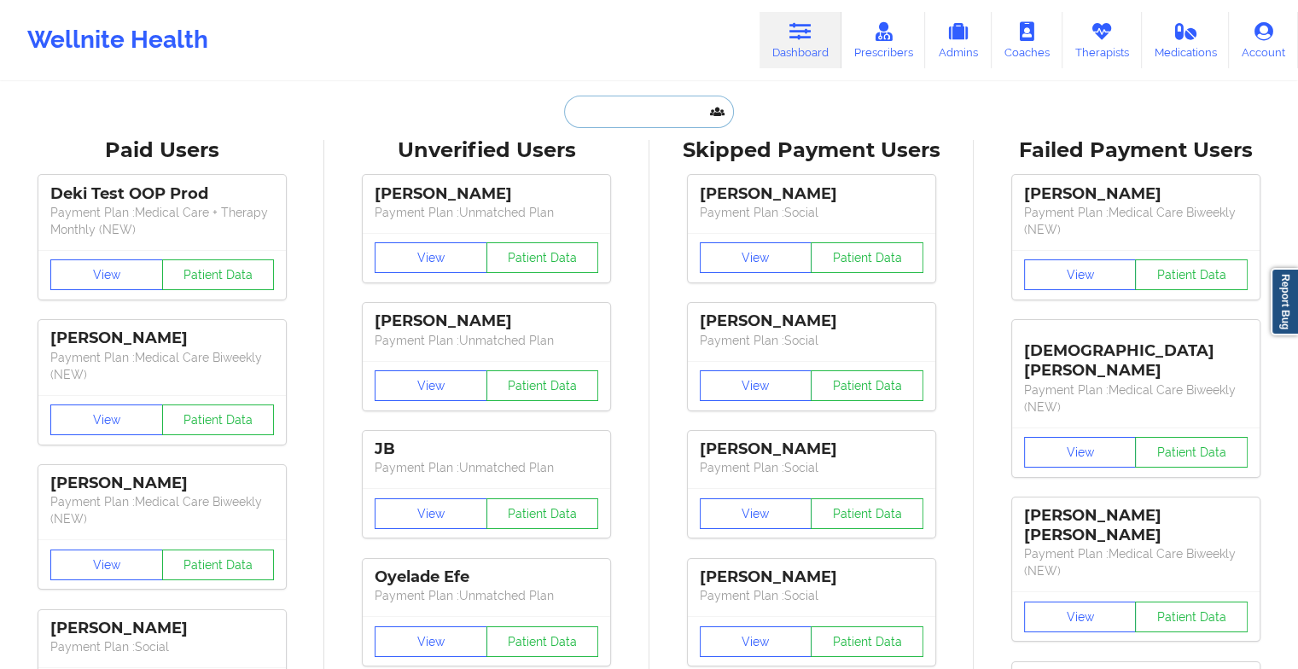
click at [624, 102] on input "text" at bounding box center [648, 112] width 169 height 32
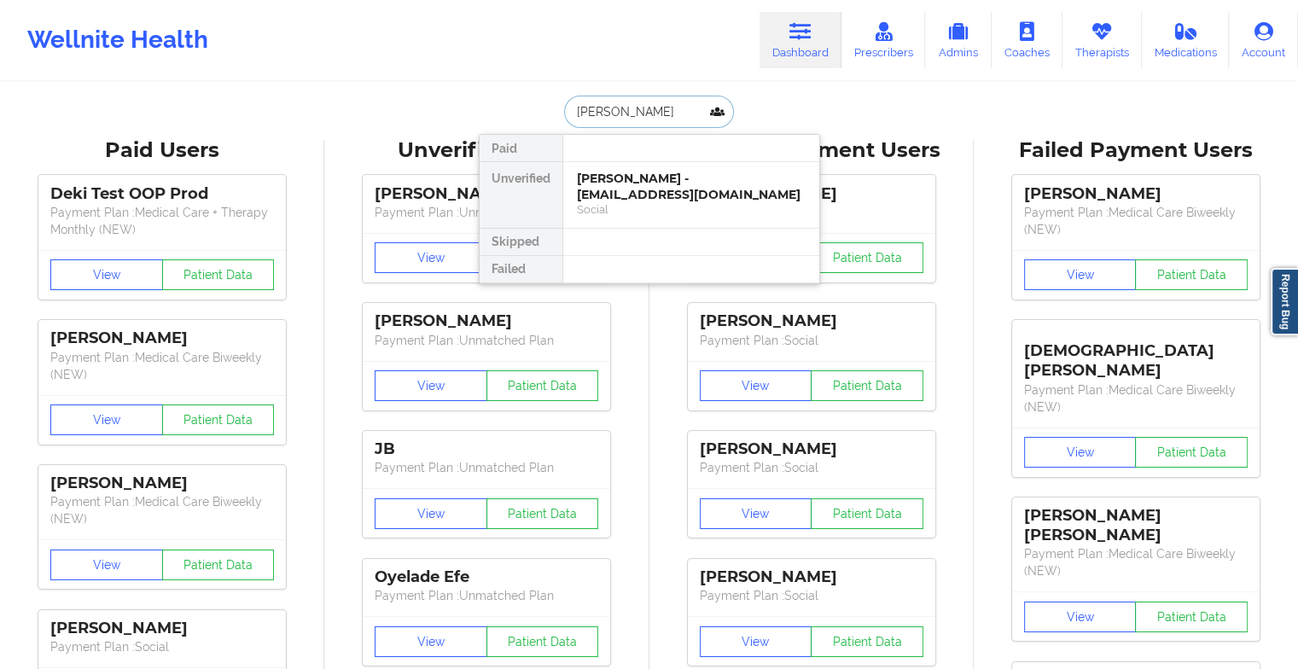
type input "[PERSON_NAME]"
click at [636, 182] on div "[PERSON_NAME] - [EMAIL_ADDRESS][DOMAIN_NAME]" at bounding box center [691, 187] width 229 height 32
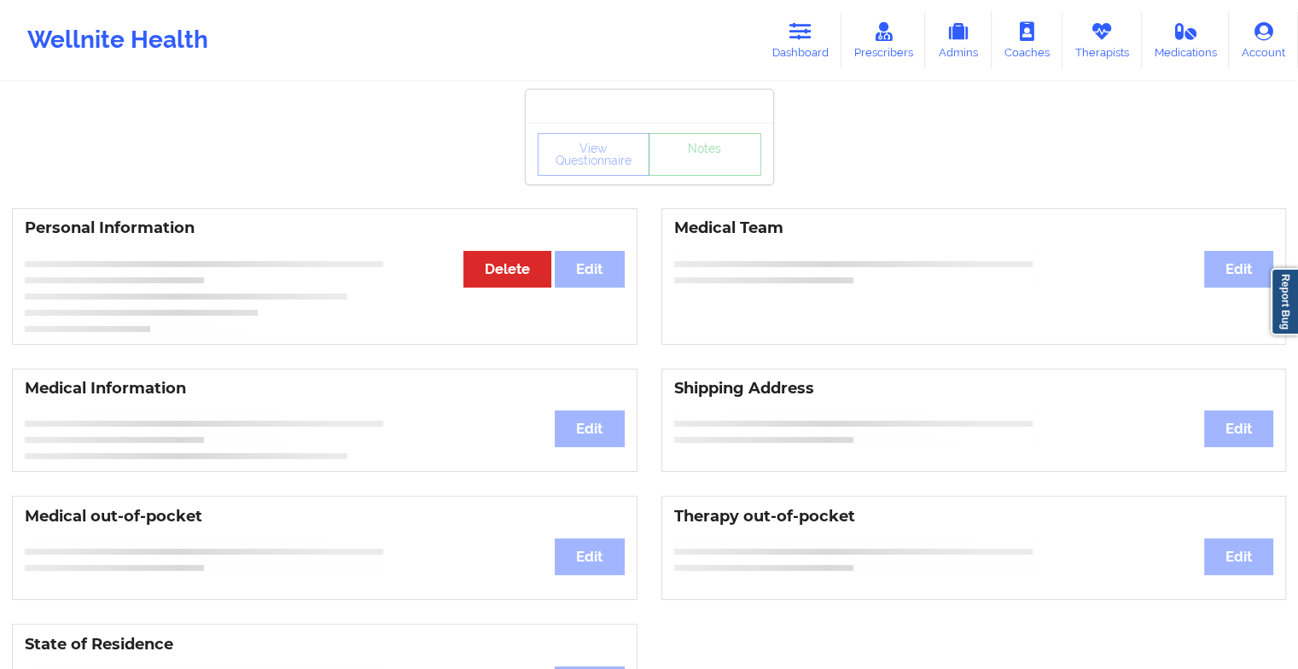
click at [636, 182] on div "View Questionnaire Notes" at bounding box center [649, 153] width 247 height 61
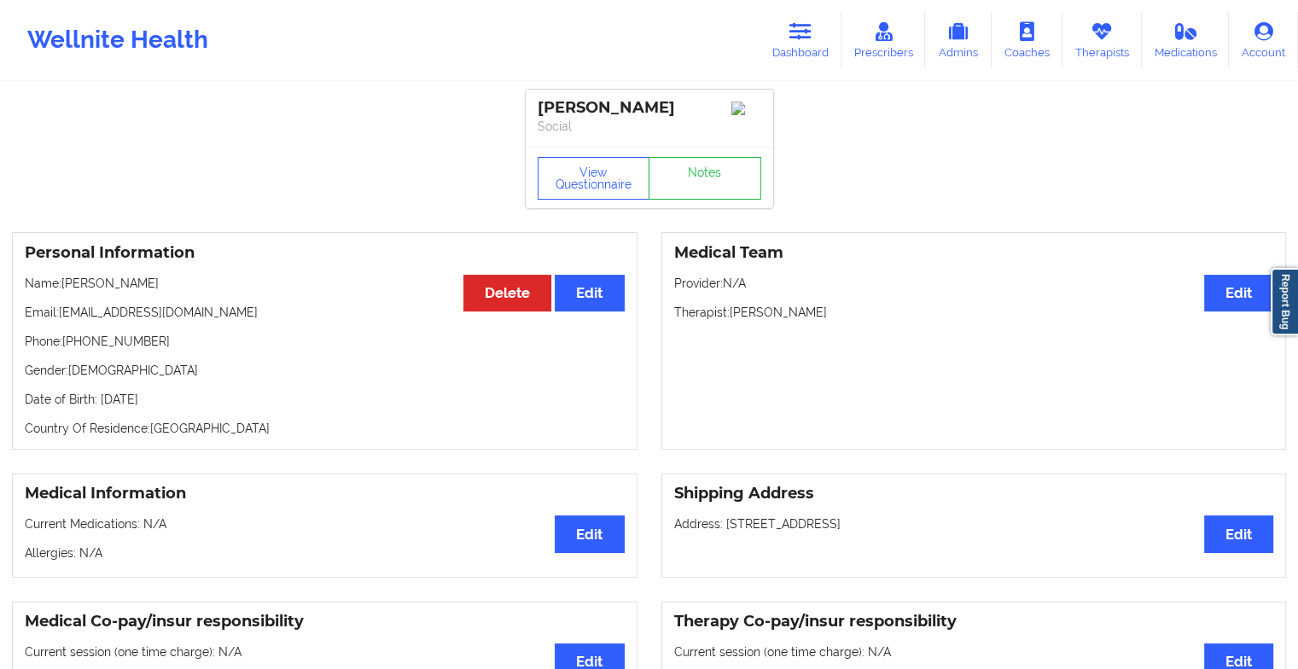
click at [695, 172] on link "Notes" at bounding box center [704, 178] width 113 height 43
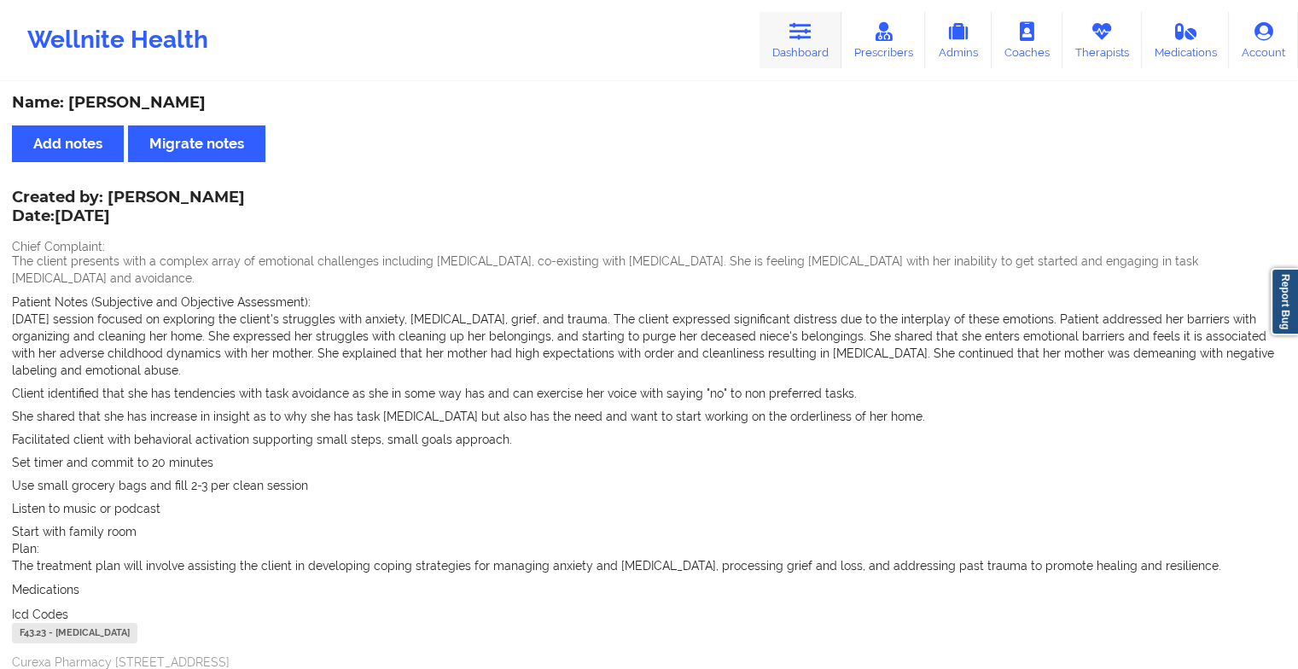
click at [804, 31] on icon at bounding box center [800, 31] width 22 height 19
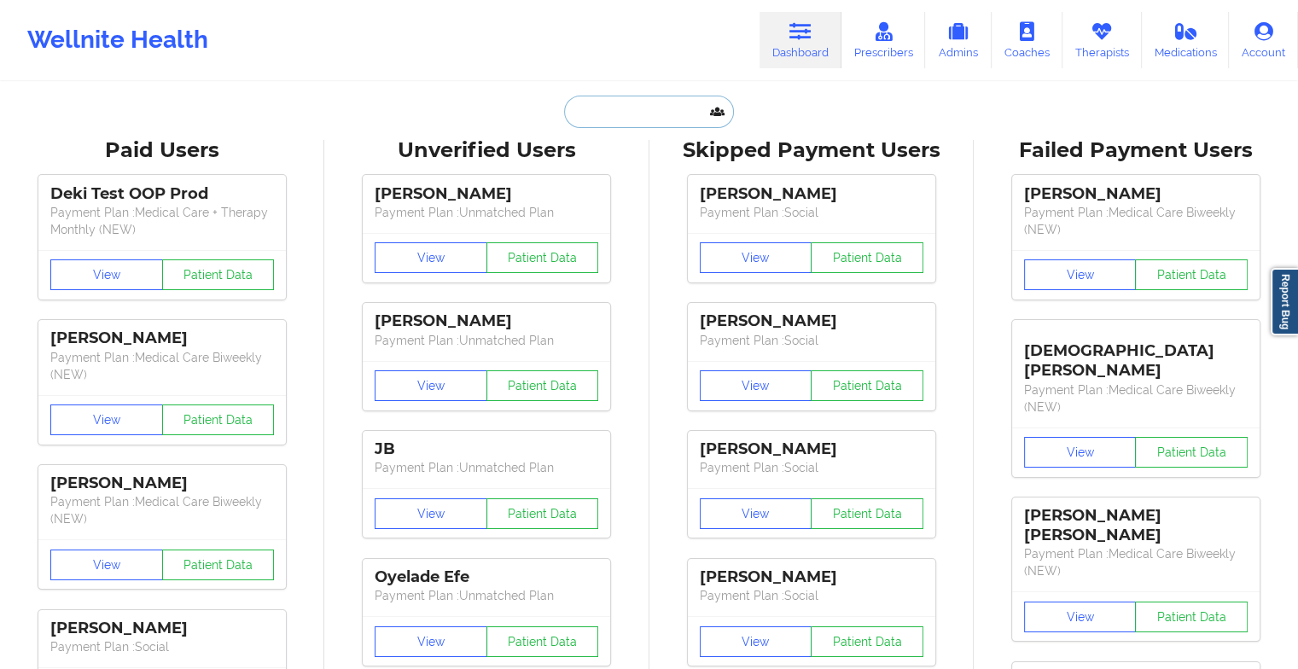
click at [647, 119] on input "text" at bounding box center [648, 112] width 169 height 32
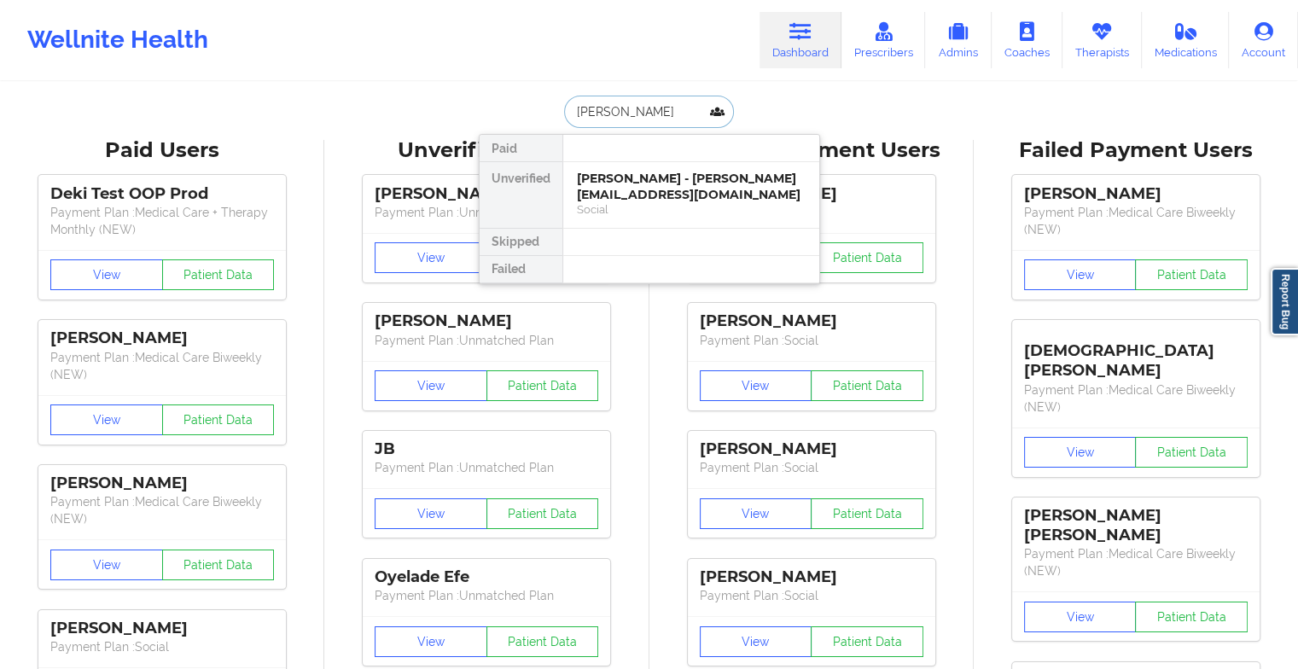
drag, startPoint x: 676, startPoint y: 182, endPoint x: 744, endPoint y: 50, distance: 148.0
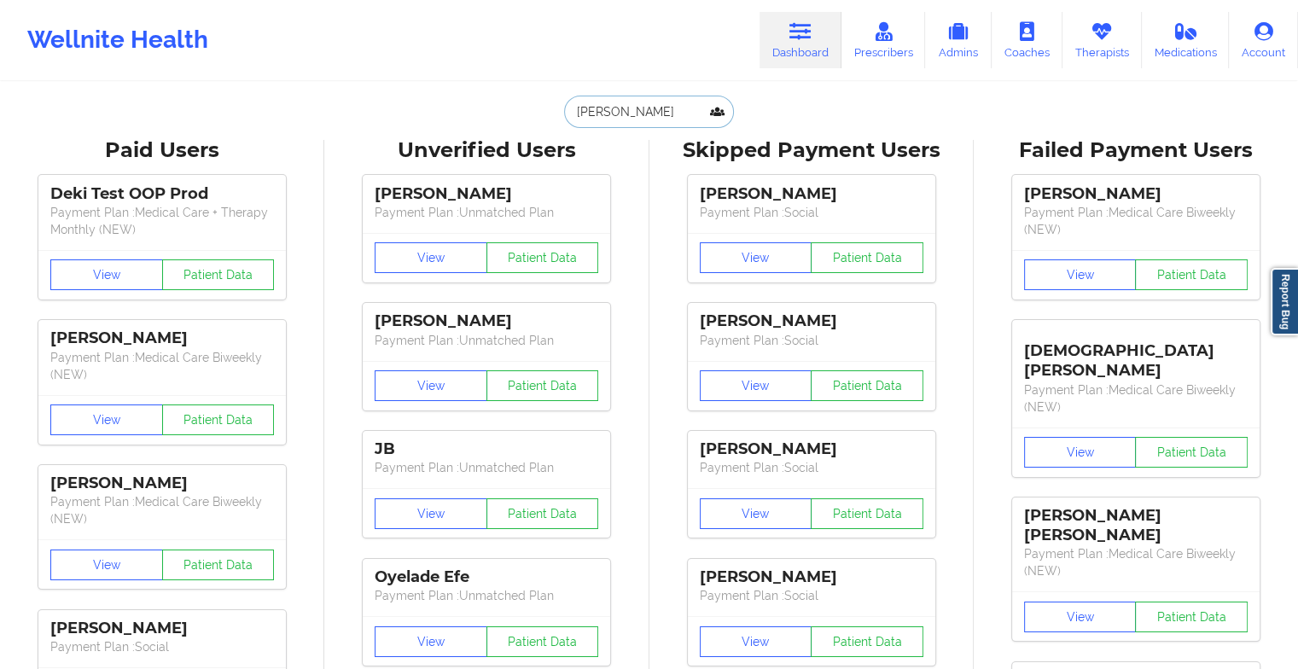
type input "[PERSON_NAME] cum"
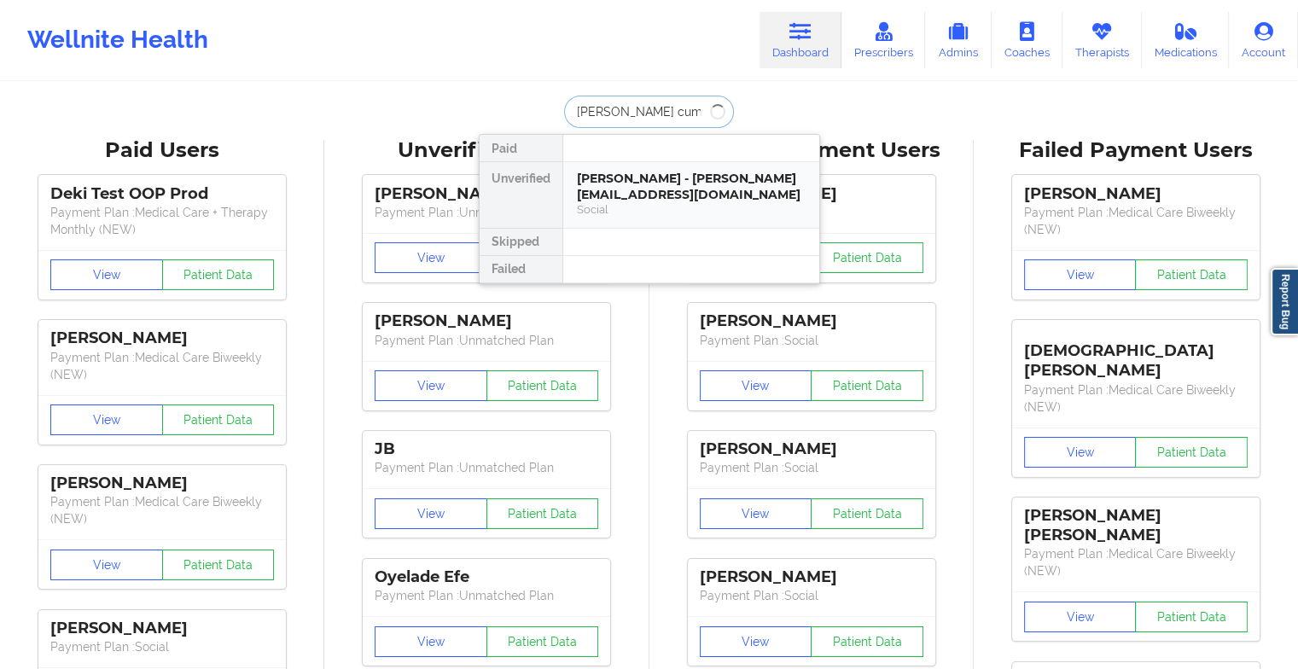
click at [654, 196] on div "[PERSON_NAME] - [PERSON_NAME][EMAIL_ADDRESS][DOMAIN_NAME]" at bounding box center [691, 187] width 229 height 32
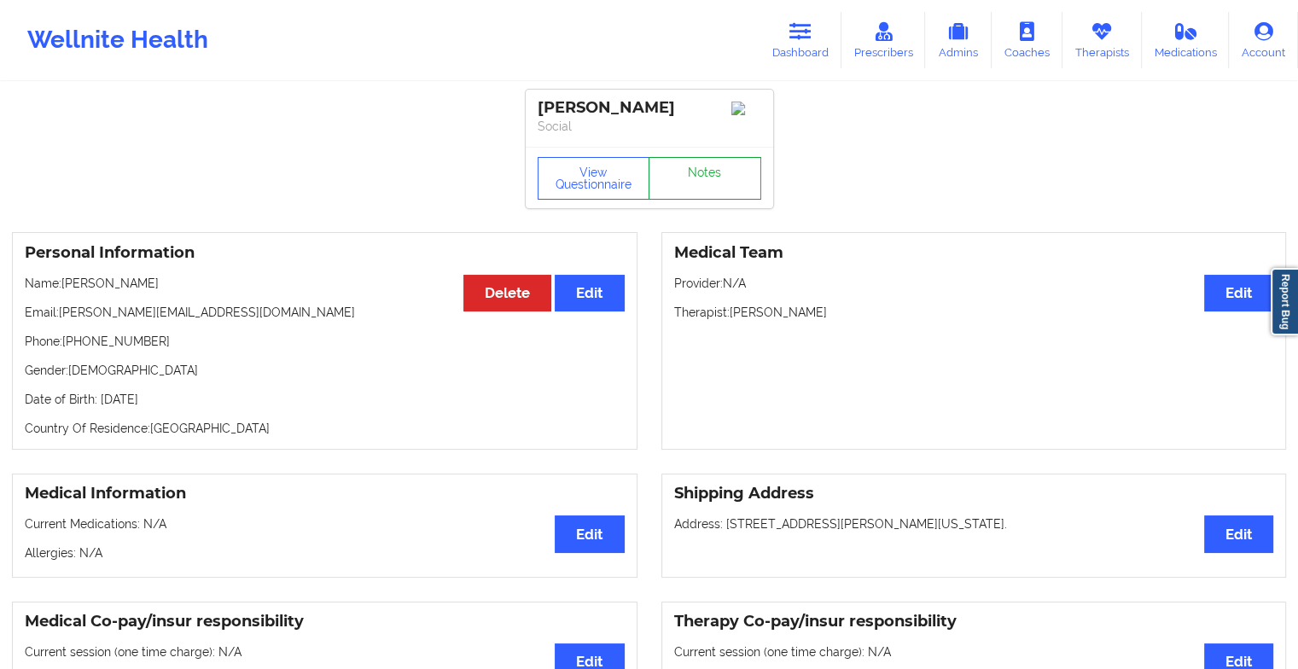
click at [698, 195] on link "Notes" at bounding box center [704, 178] width 113 height 43
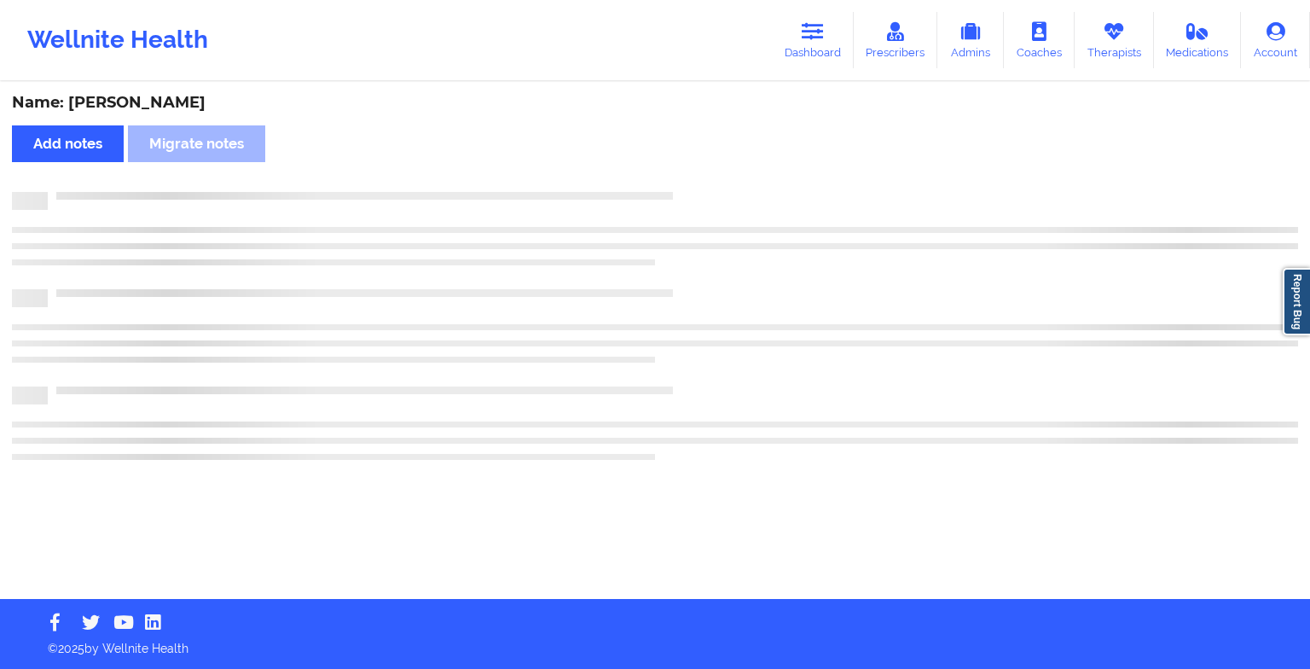
click at [698, 192] on div at bounding box center [673, 192] width 1251 height 0
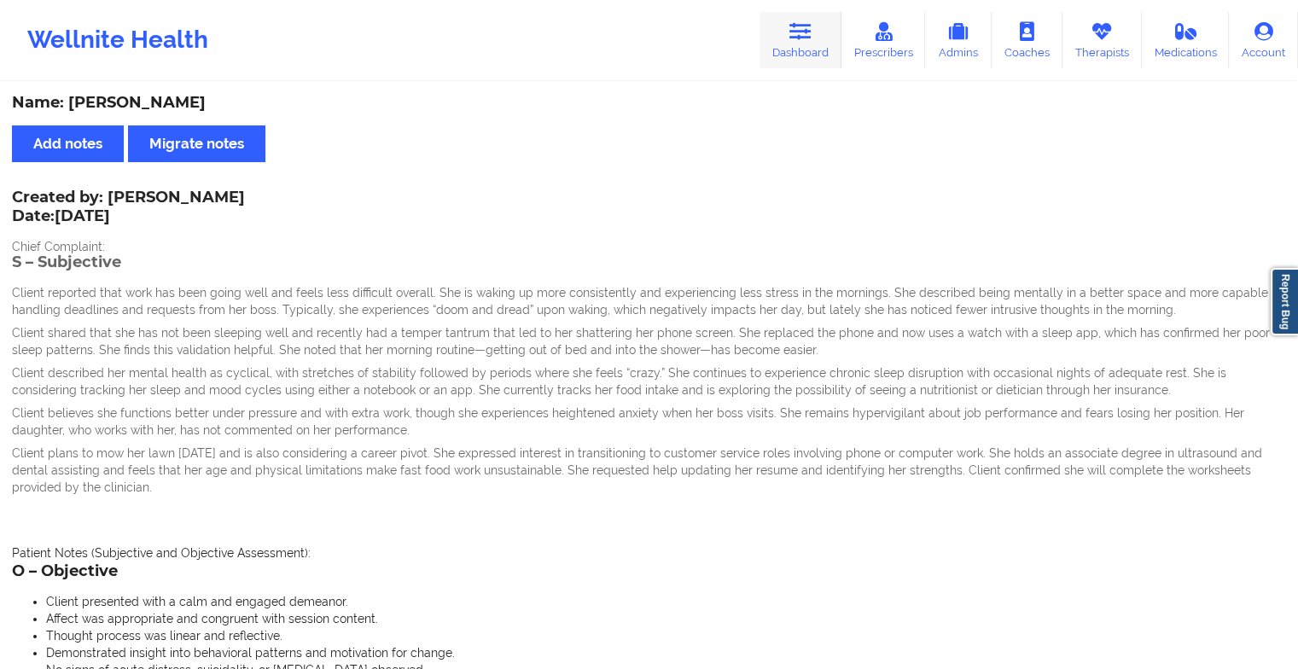
click at [830, 23] on link "Dashboard" at bounding box center [800, 40] width 82 height 56
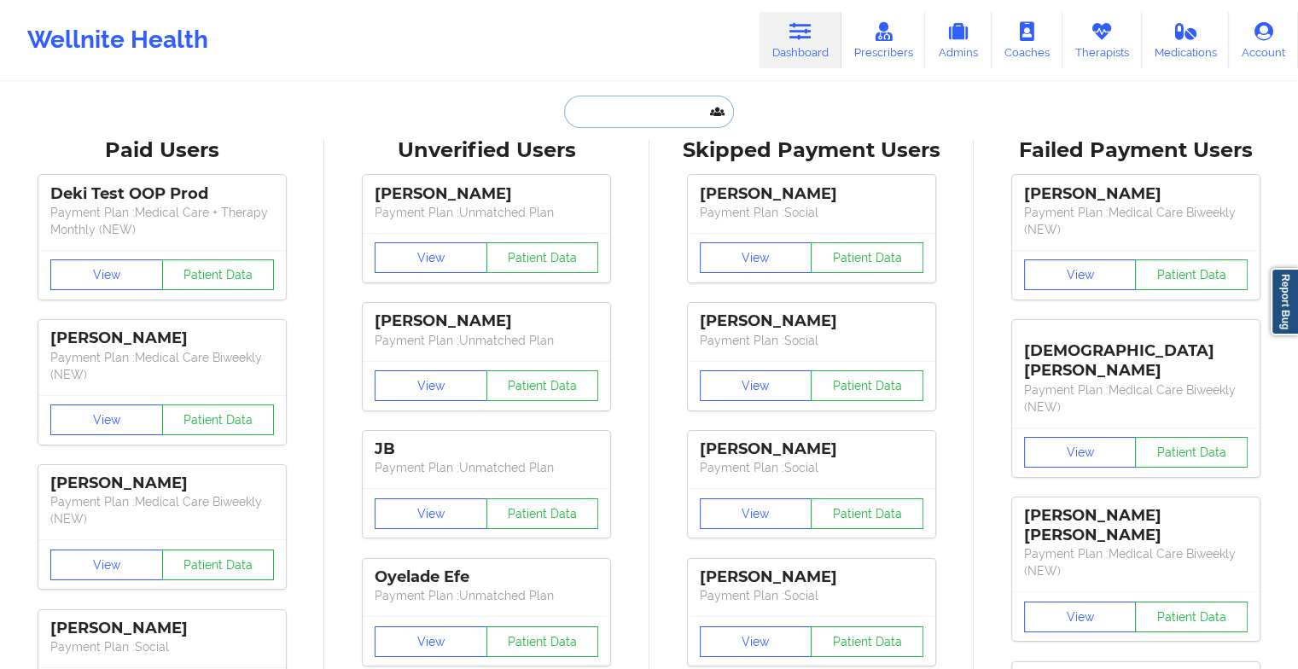
click at [670, 113] on input "text" at bounding box center [648, 112] width 169 height 32
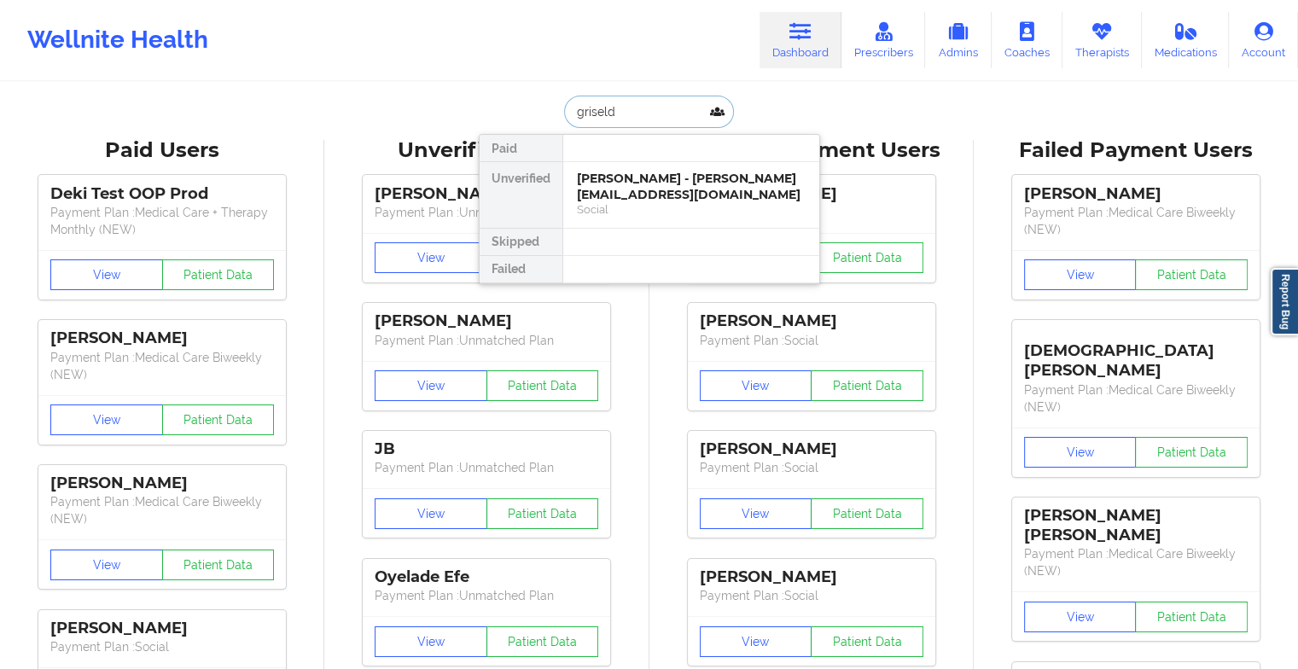
type input "[PERSON_NAME]"
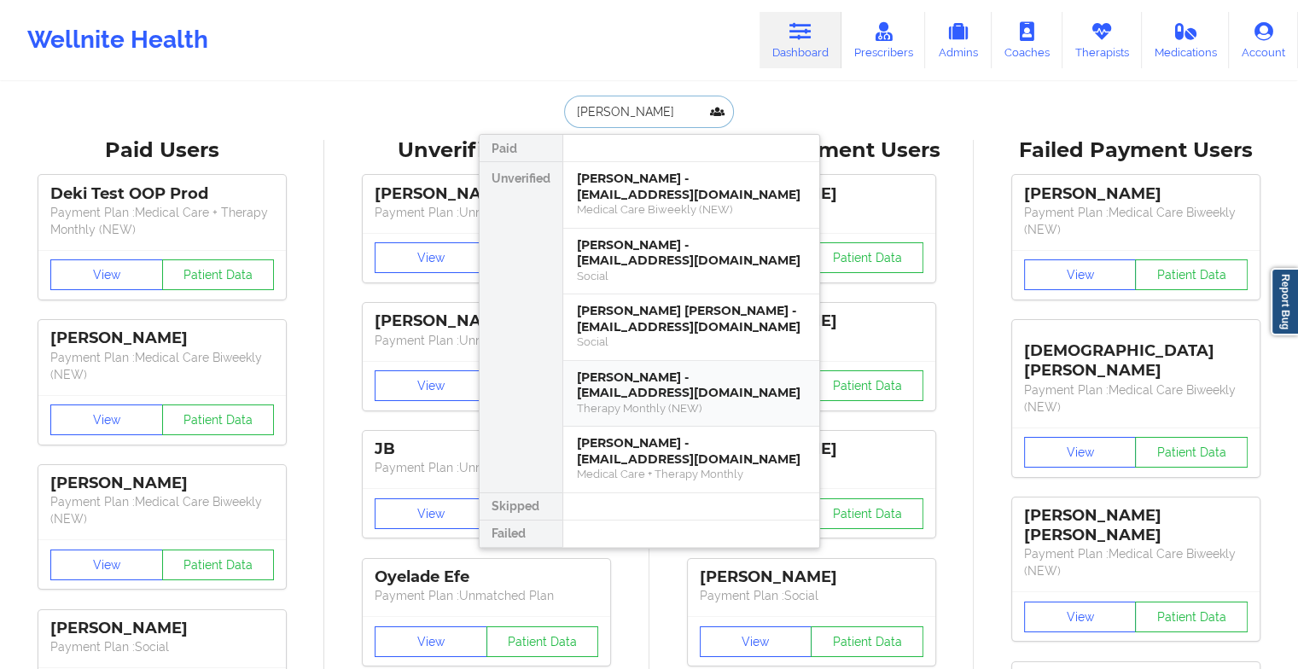
click at [660, 394] on div "[PERSON_NAME] - [EMAIL_ADDRESS][DOMAIN_NAME]" at bounding box center [691, 385] width 229 height 32
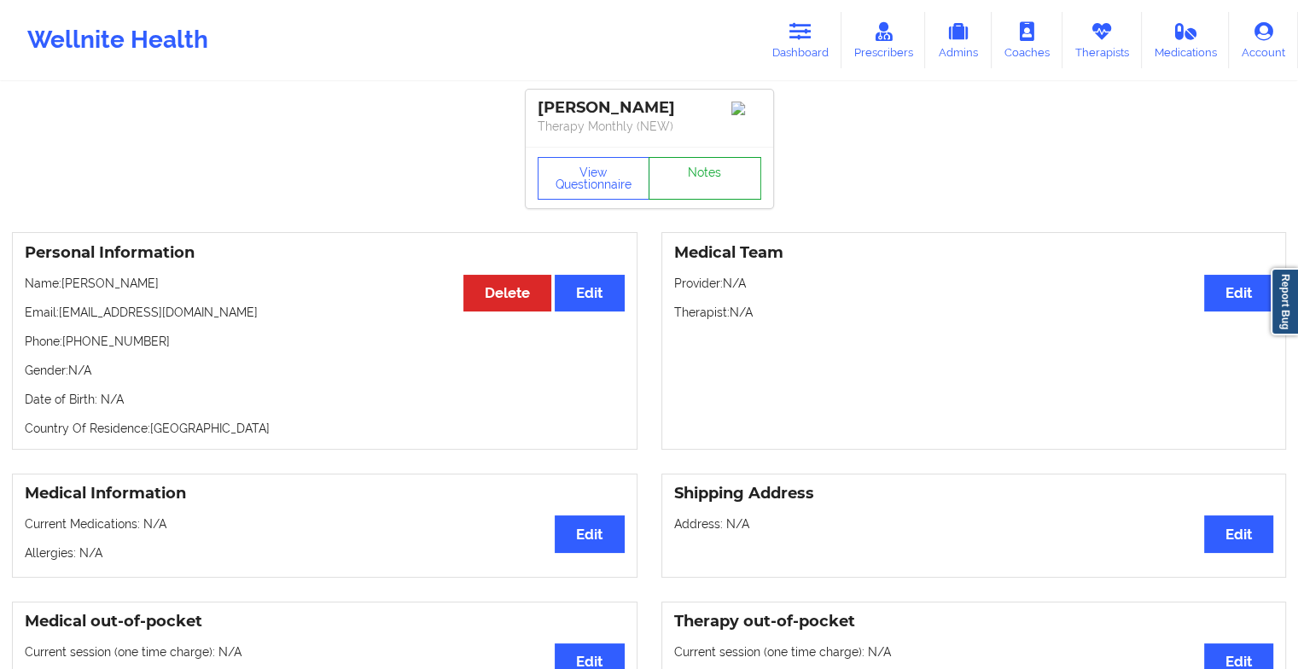
click at [697, 175] on link "Notes" at bounding box center [704, 178] width 113 height 43
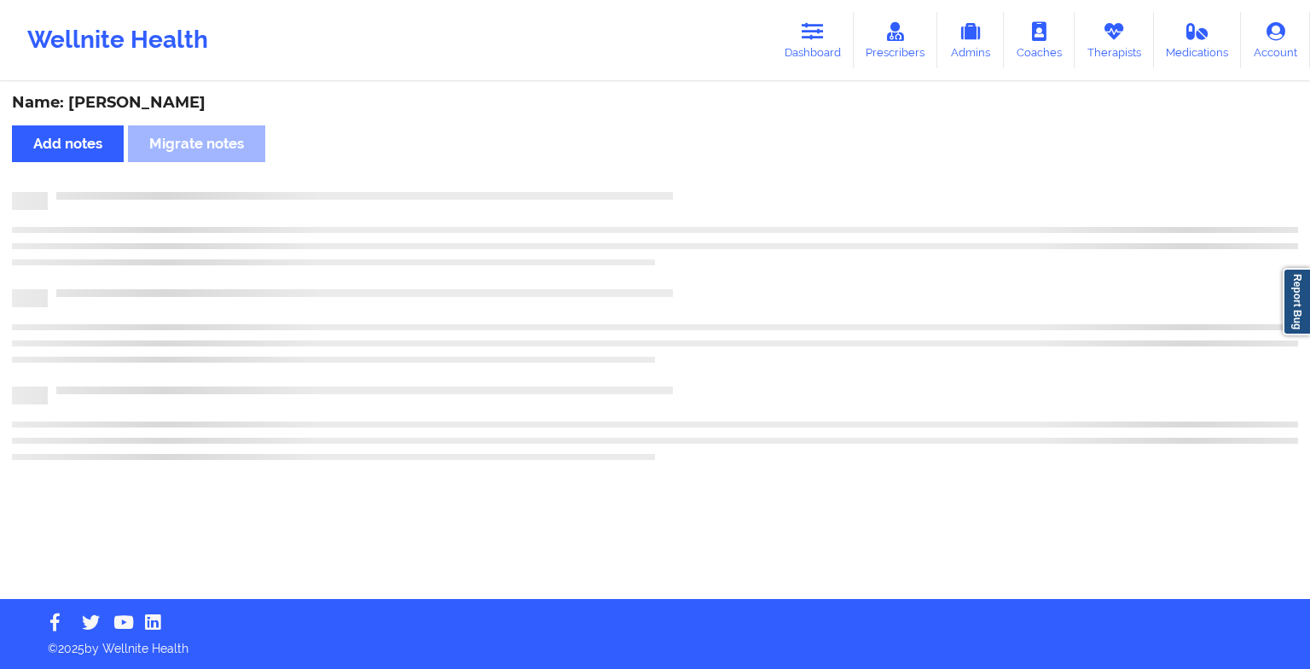
click at [697, 175] on div "Name: [PERSON_NAME] Add notes Migrate notes" at bounding box center [655, 341] width 1310 height 515
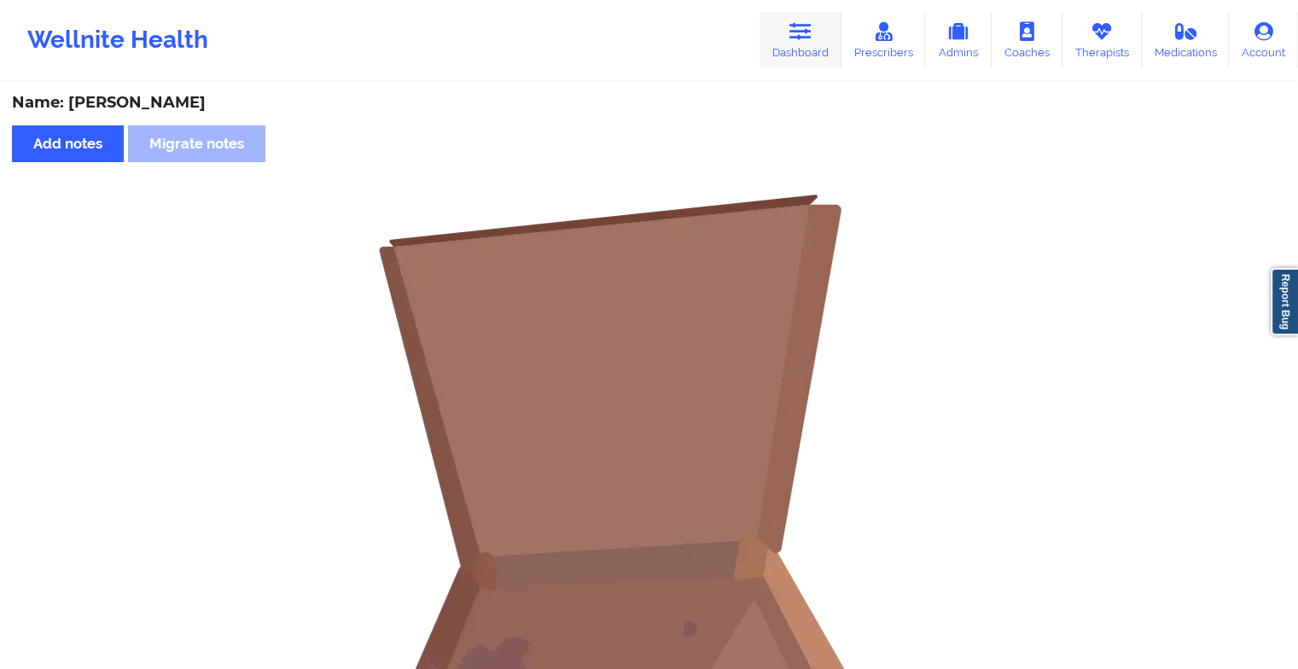
click at [792, 37] on icon at bounding box center [800, 31] width 22 height 19
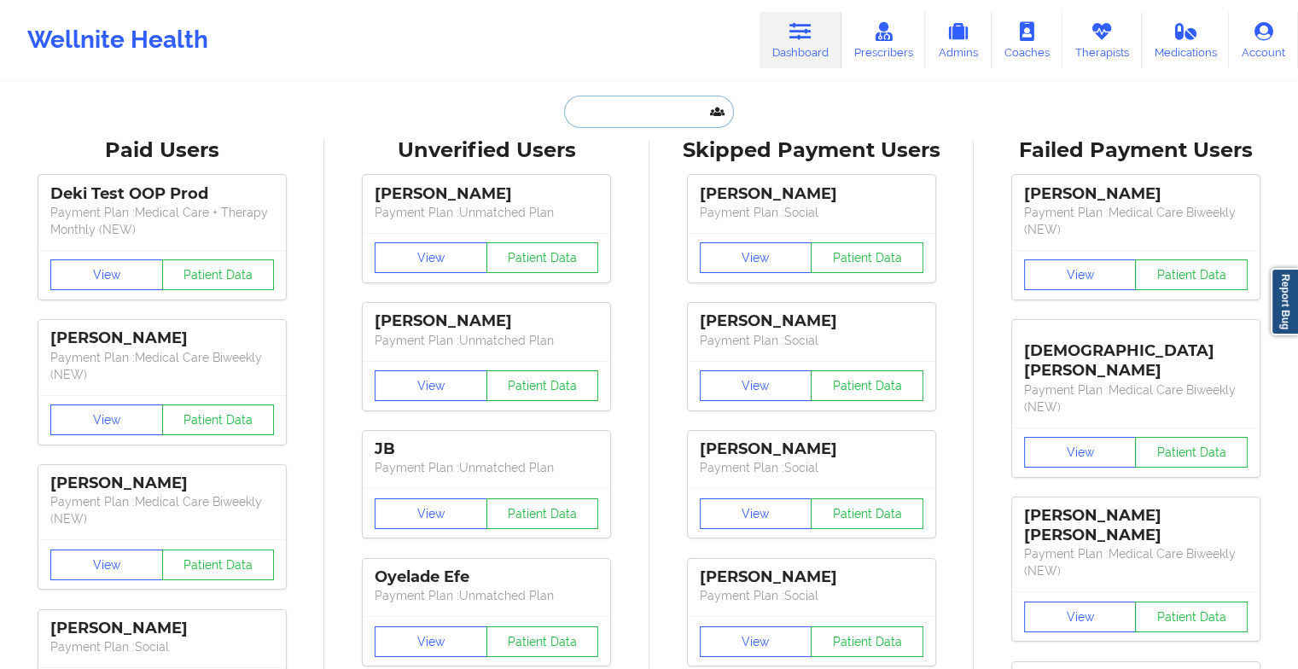
click at [642, 123] on input "text" at bounding box center [648, 112] width 169 height 32
type input "g"
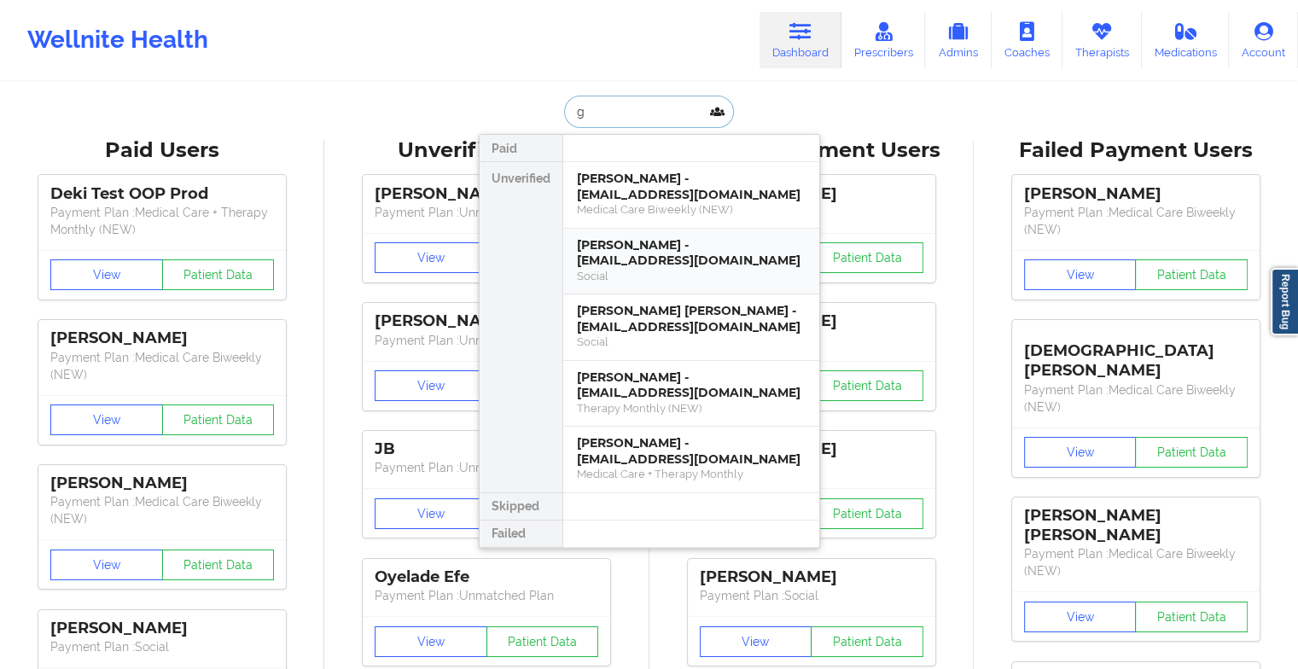
click at [678, 237] on div "[PERSON_NAME] - [EMAIL_ADDRESS][DOMAIN_NAME]" at bounding box center [691, 253] width 229 height 32
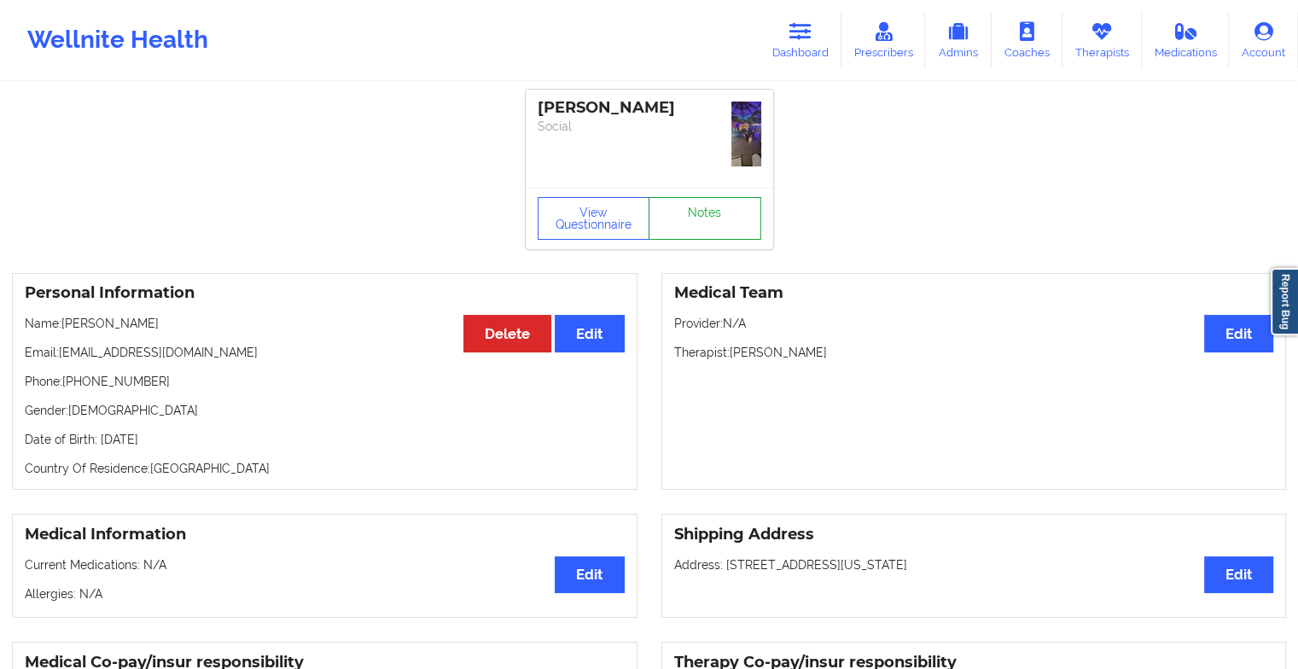
click at [713, 197] on link "Notes" at bounding box center [704, 218] width 113 height 43
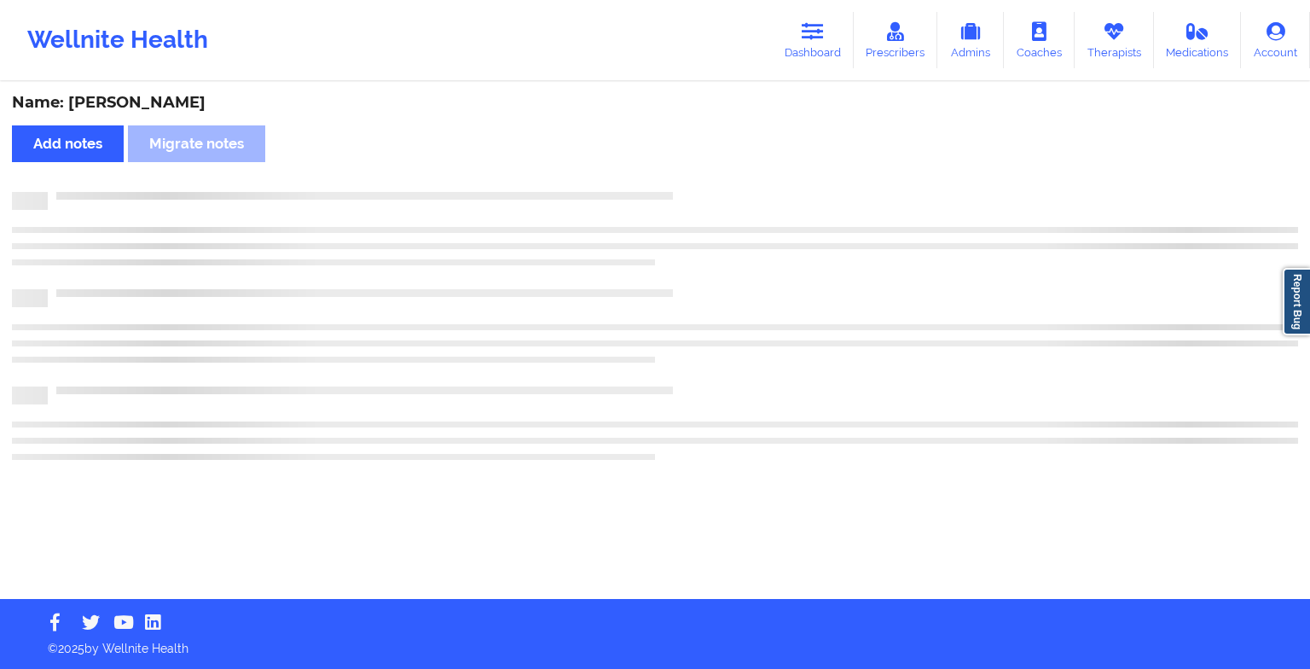
click at [595, 611] on div "Wellnite Health Dashboard Prescribers Admins Coaches Therapists Medications Acc…" at bounding box center [655, 334] width 1310 height 669
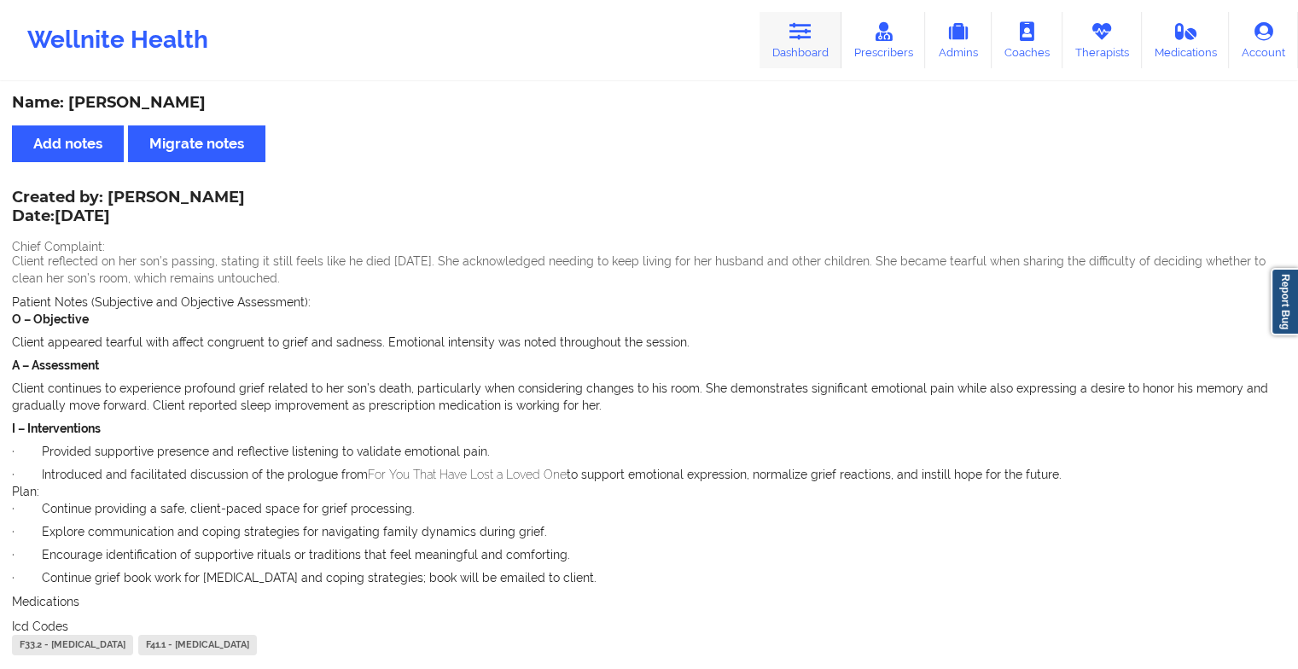
click at [788, 55] on link "Dashboard" at bounding box center [800, 40] width 82 height 56
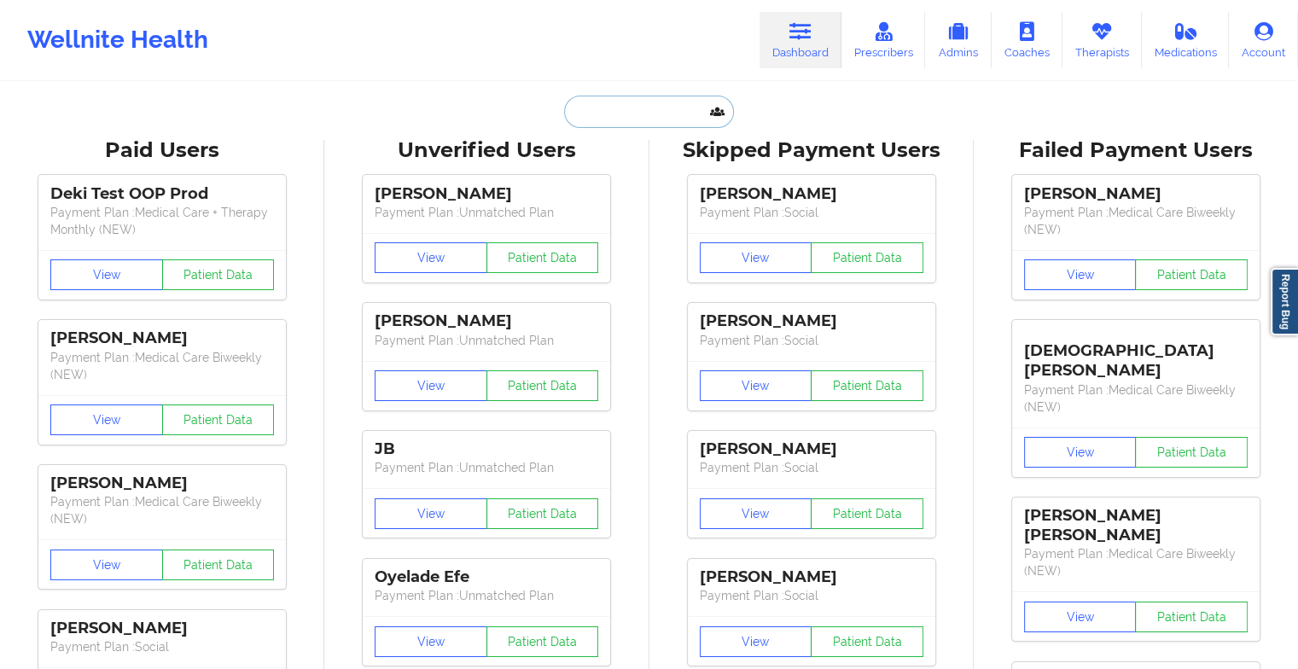
click at [648, 115] on input "text" at bounding box center [648, 112] width 169 height 32
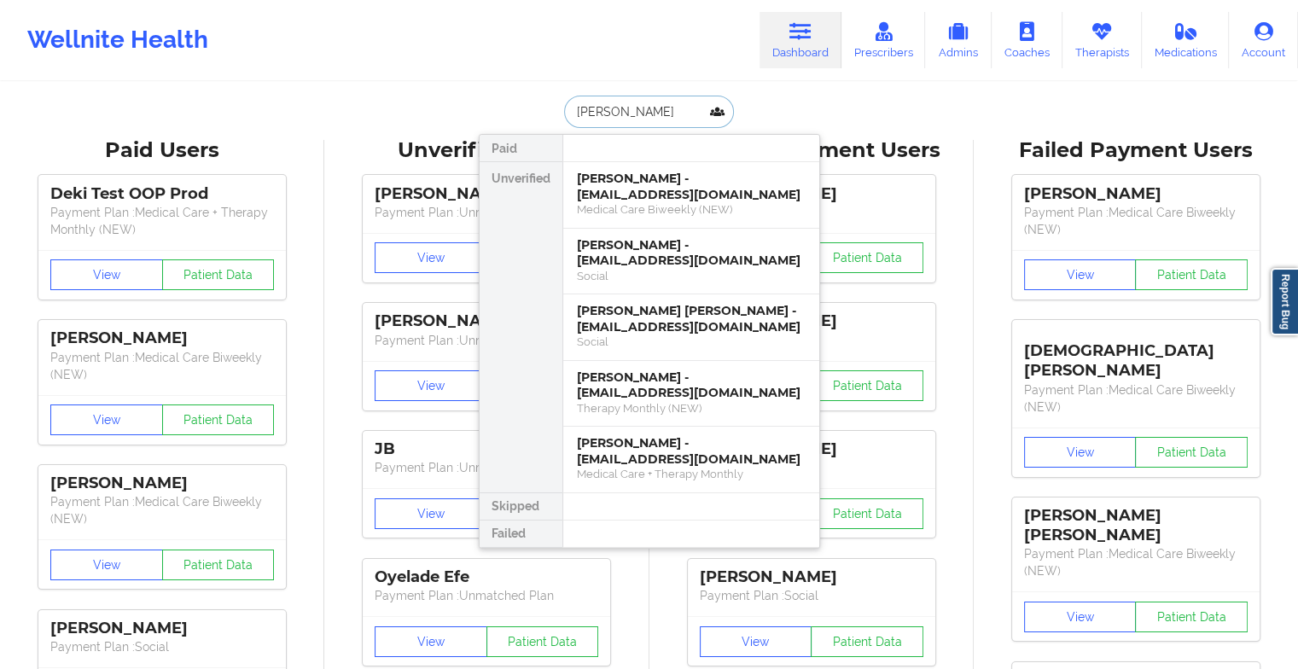
type input "[PERSON_NAME]"
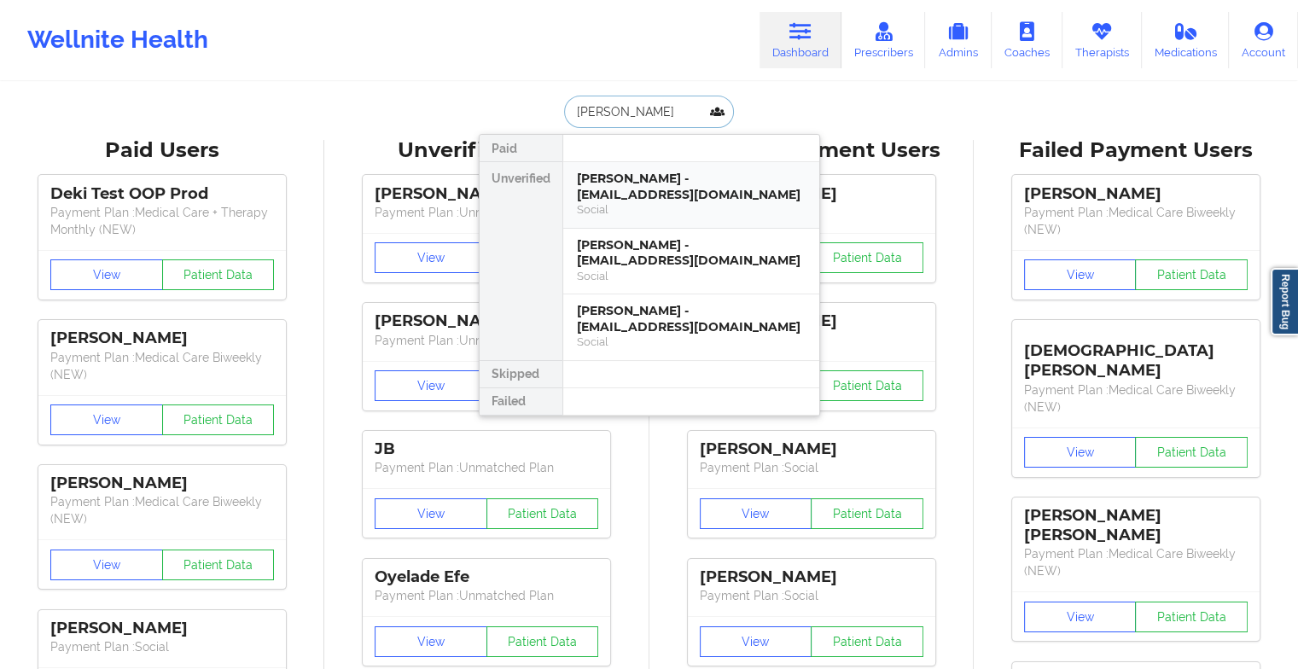
click at [638, 168] on div "[PERSON_NAME] - [EMAIL_ADDRESS][DOMAIN_NAME] Social" at bounding box center [691, 195] width 256 height 67
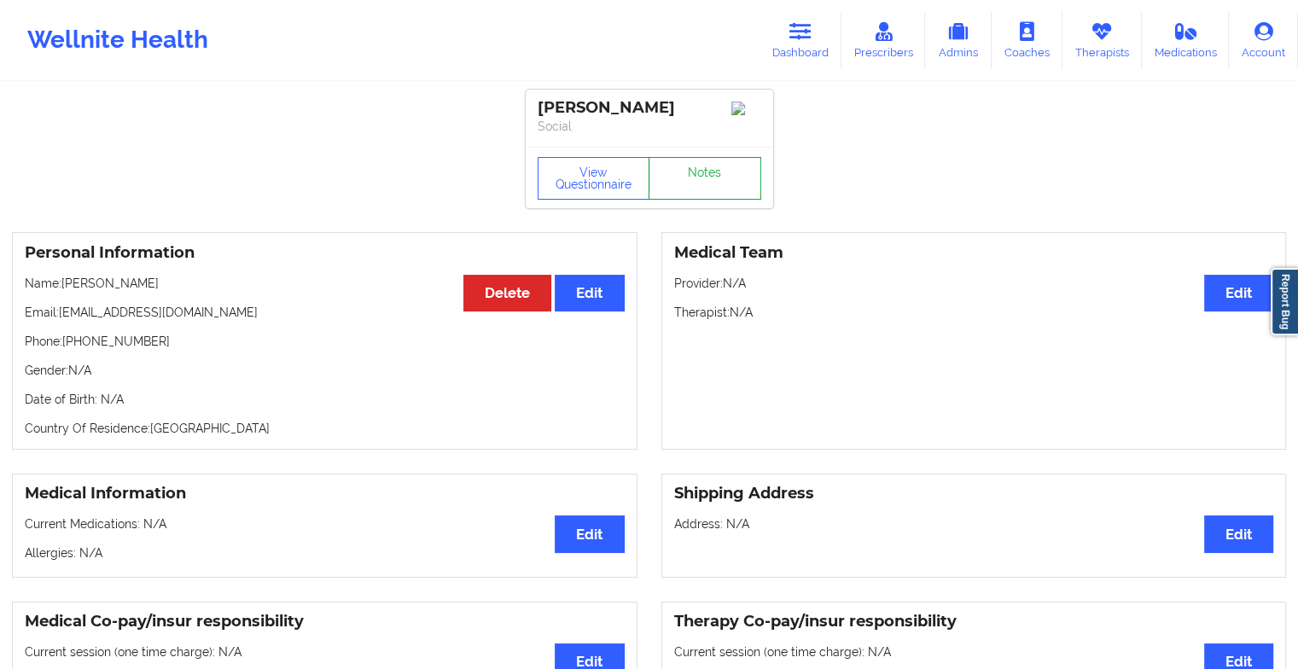
click at [707, 165] on link "Notes" at bounding box center [704, 178] width 113 height 43
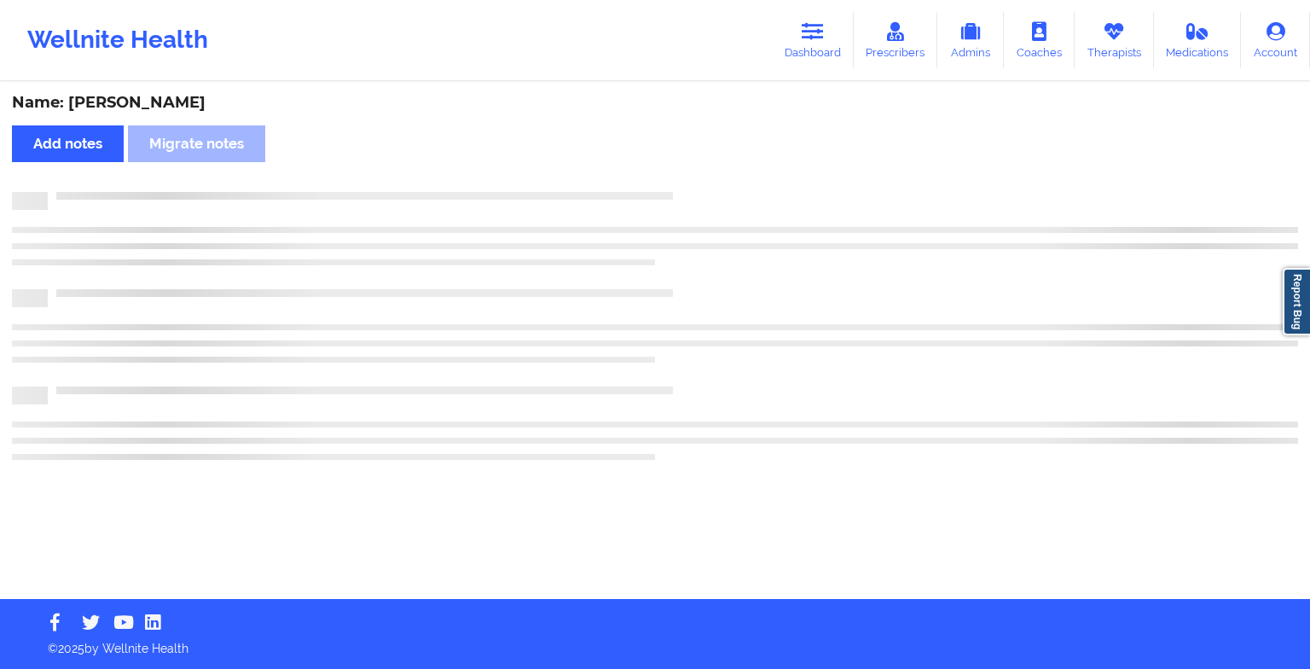
click at [707, 165] on div "Name: [PERSON_NAME] Add notes Migrate notes" at bounding box center [655, 341] width 1310 height 515
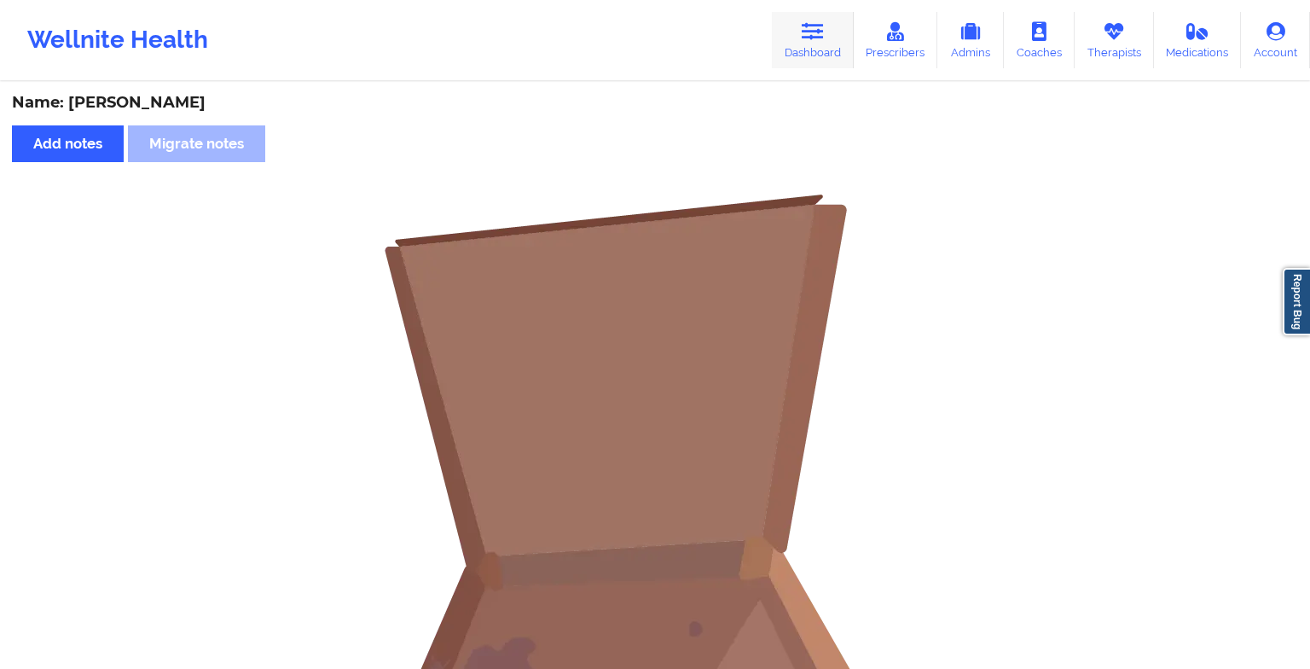
click at [805, 53] on link "Dashboard" at bounding box center [813, 40] width 82 height 56
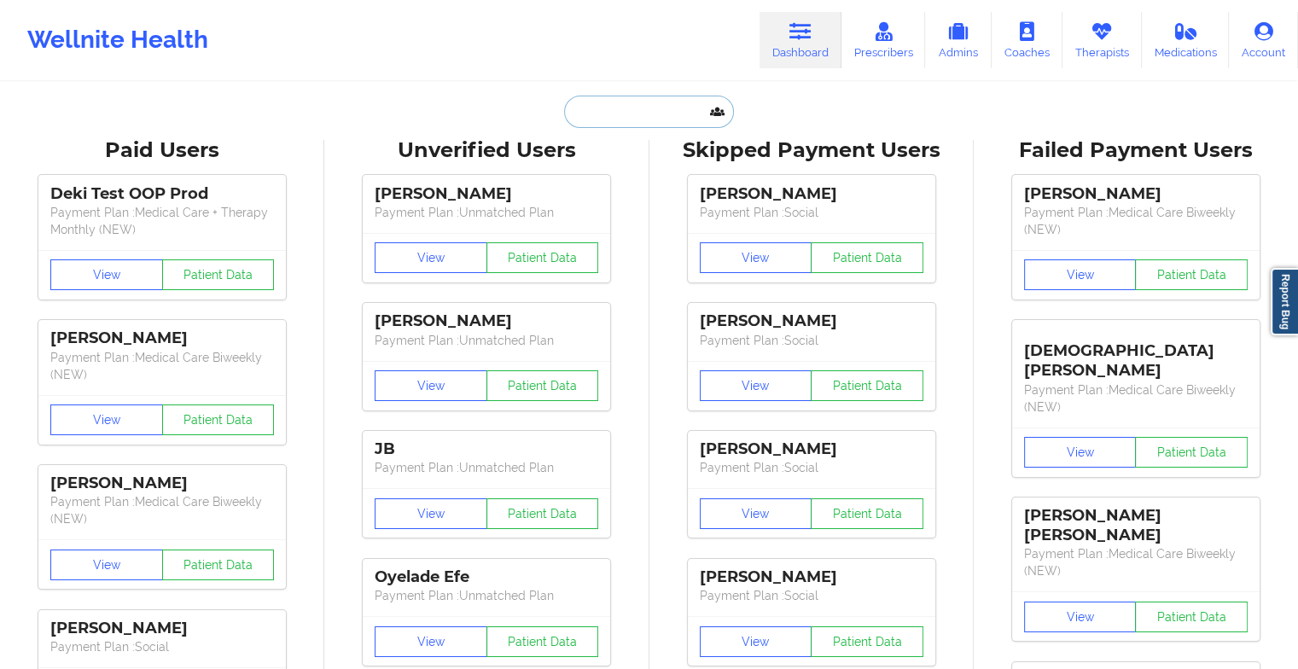
click at [653, 117] on input "text" at bounding box center [648, 112] width 169 height 32
type input "k"
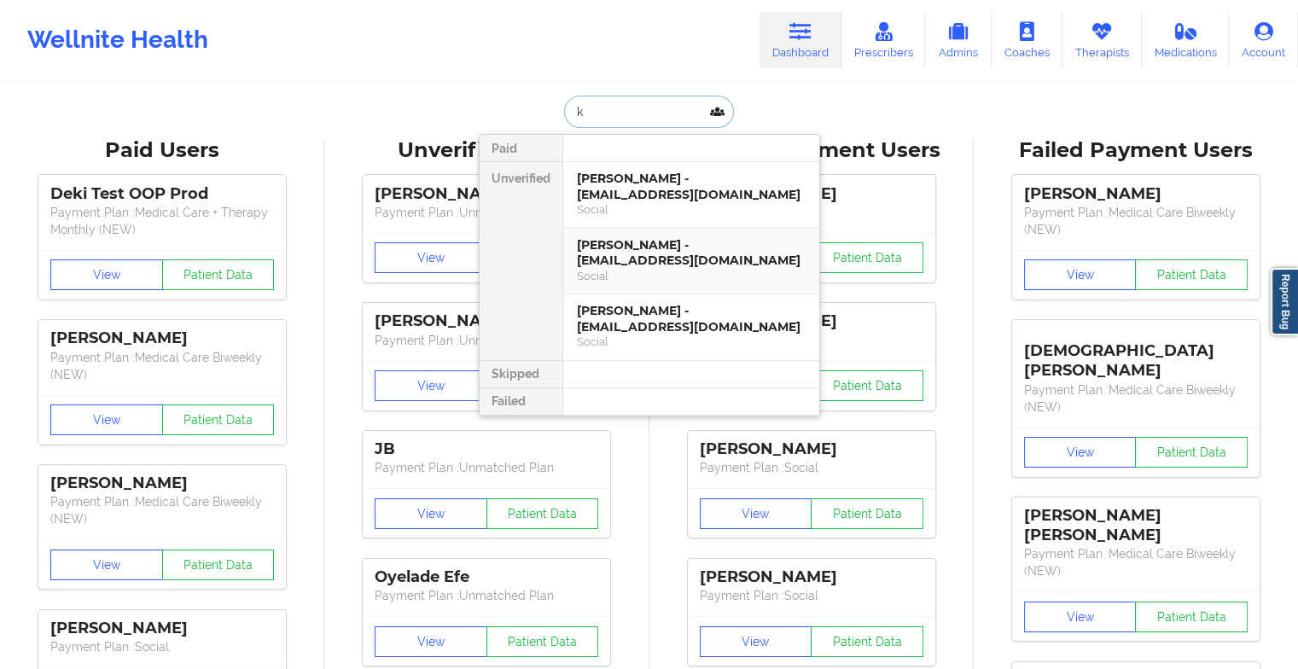
click at [682, 269] on div "Social" at bounding box center [691, 276] width 229 height 15
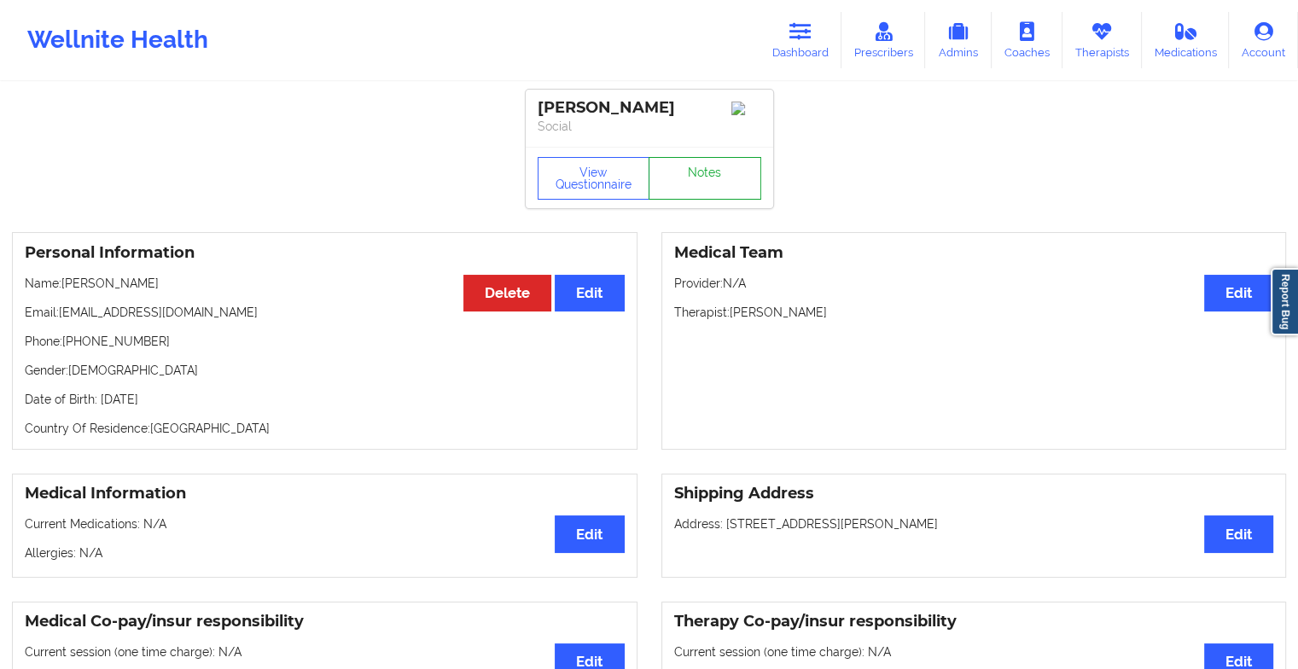
click at [687, 177] on link "Notes" at bounding box center [704, 178] width 113 height 43
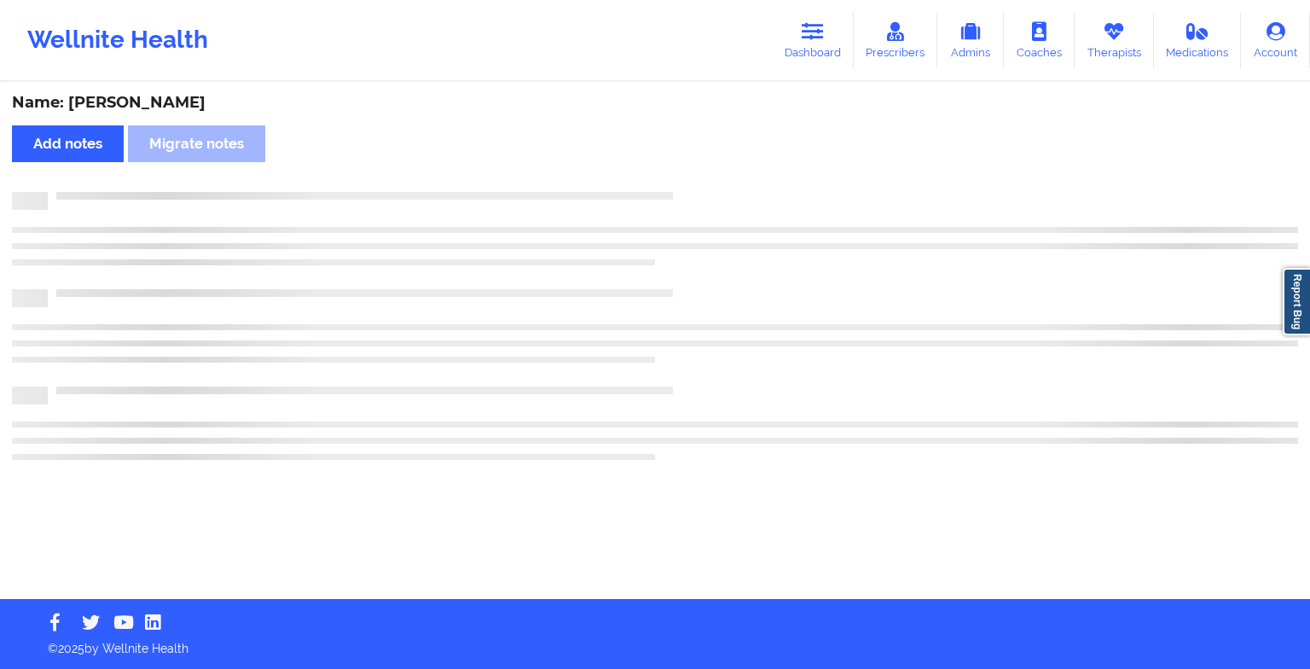
click at [687, 177] on div "Name: [PERSON_NAME] Add notes Migrate notes" at bounding box center [655, 341] width 1310 height 515
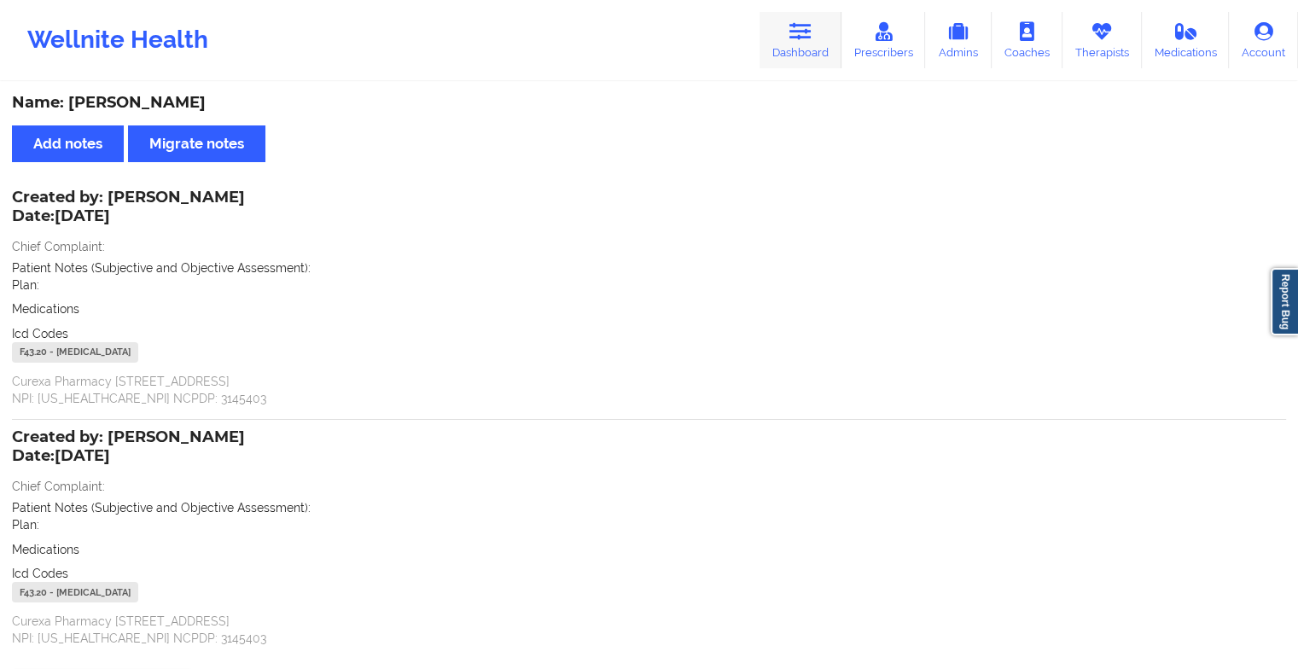
click at [812, 46] on link "Dashboard" at bounding box center [800, 40] width 82 height 56
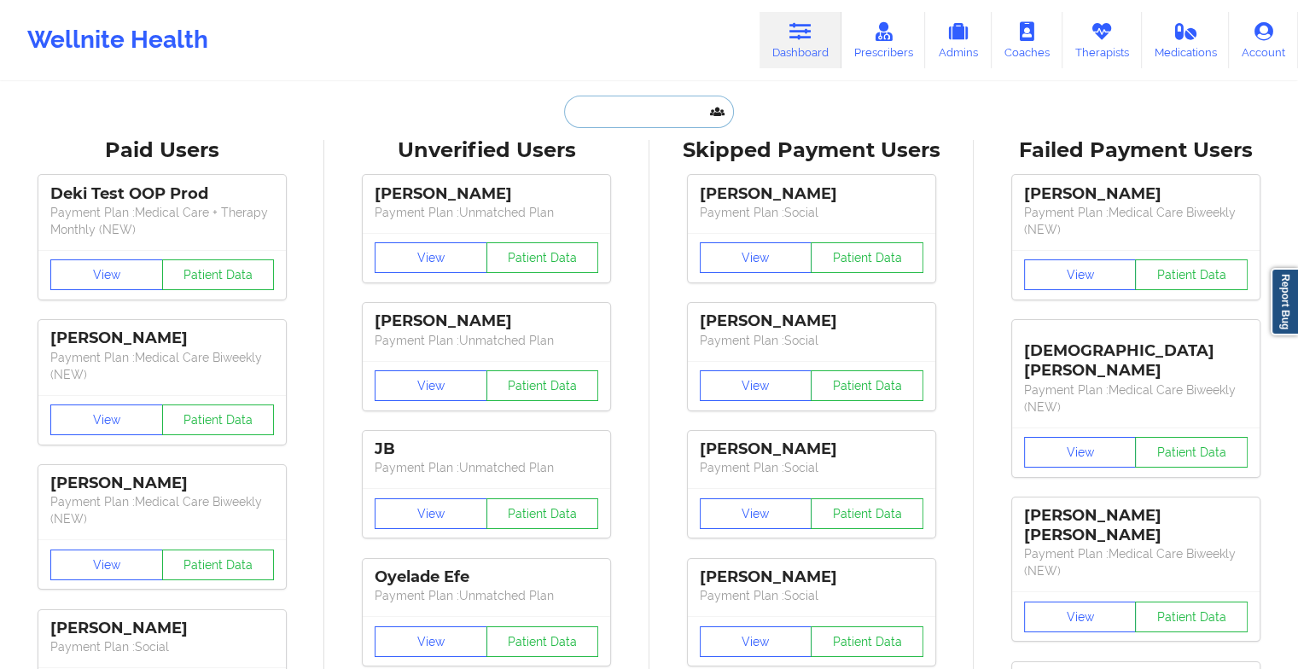
click at [645, 99] on input "text" at bounding box center [648, 112] width 169 height 32
type input "k"
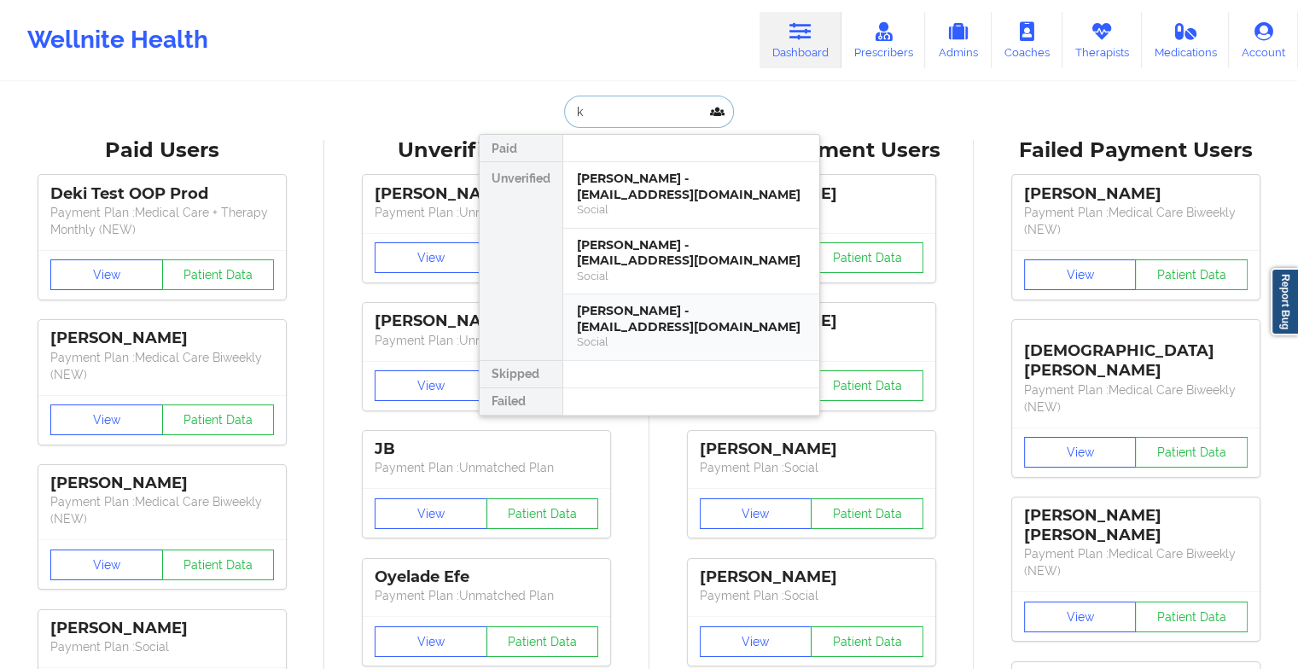
click at [643, 305] on div "[PERSON_NAME] - [EMAIL_ADDRESS][DOMAIN_NAME]" at bounding box center [691, 319] width 229 height 32
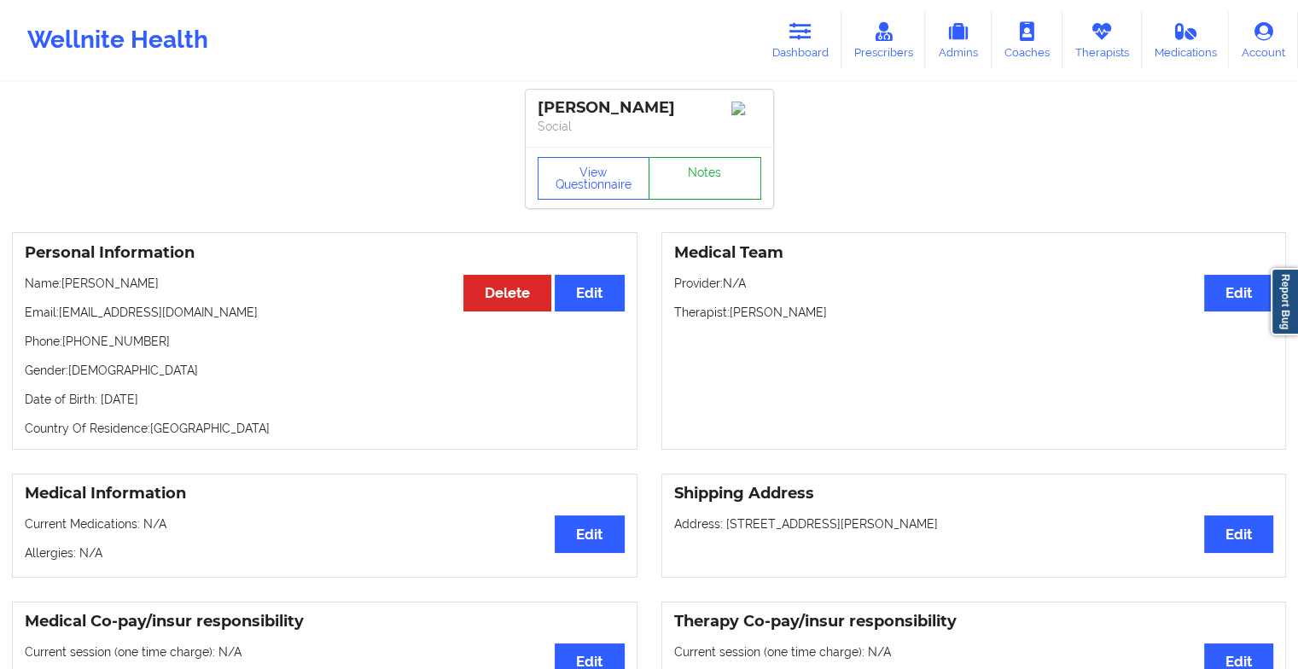
click at [711, 200] on link "Notes" at bounding box center [704, 178] width 113 height 43
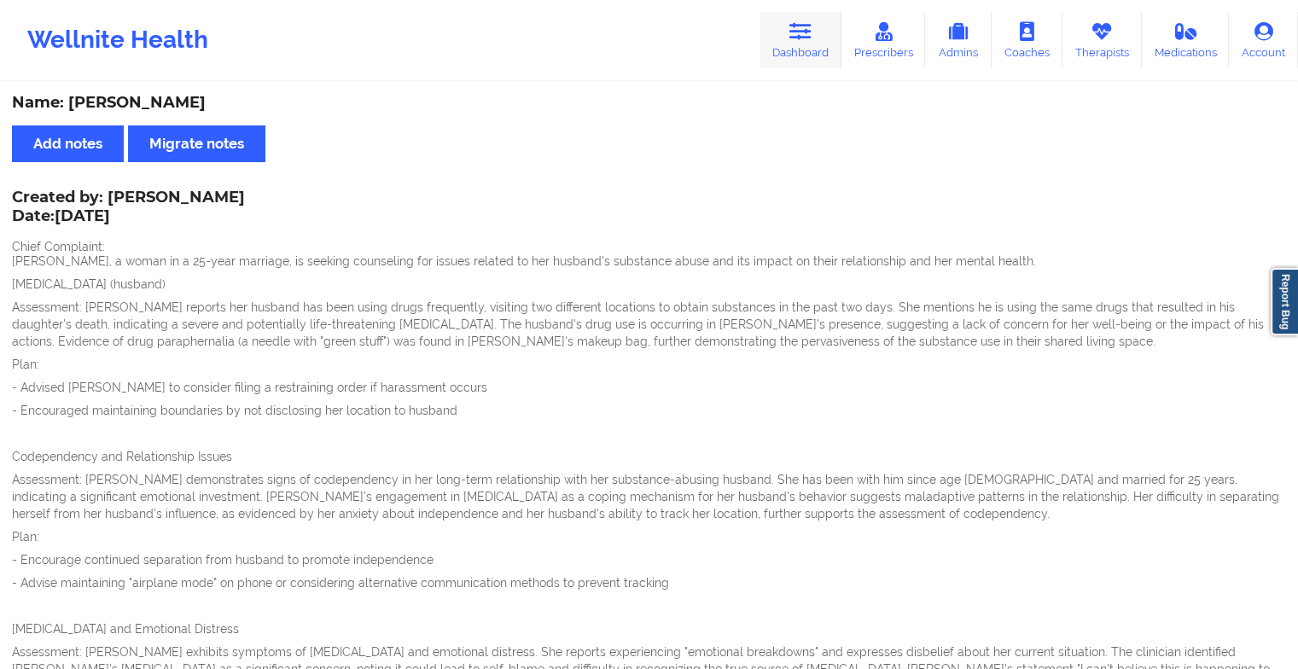
click at [802, 51] on link "Dashboard" at bounding box center [800, 40] width 82 height 56
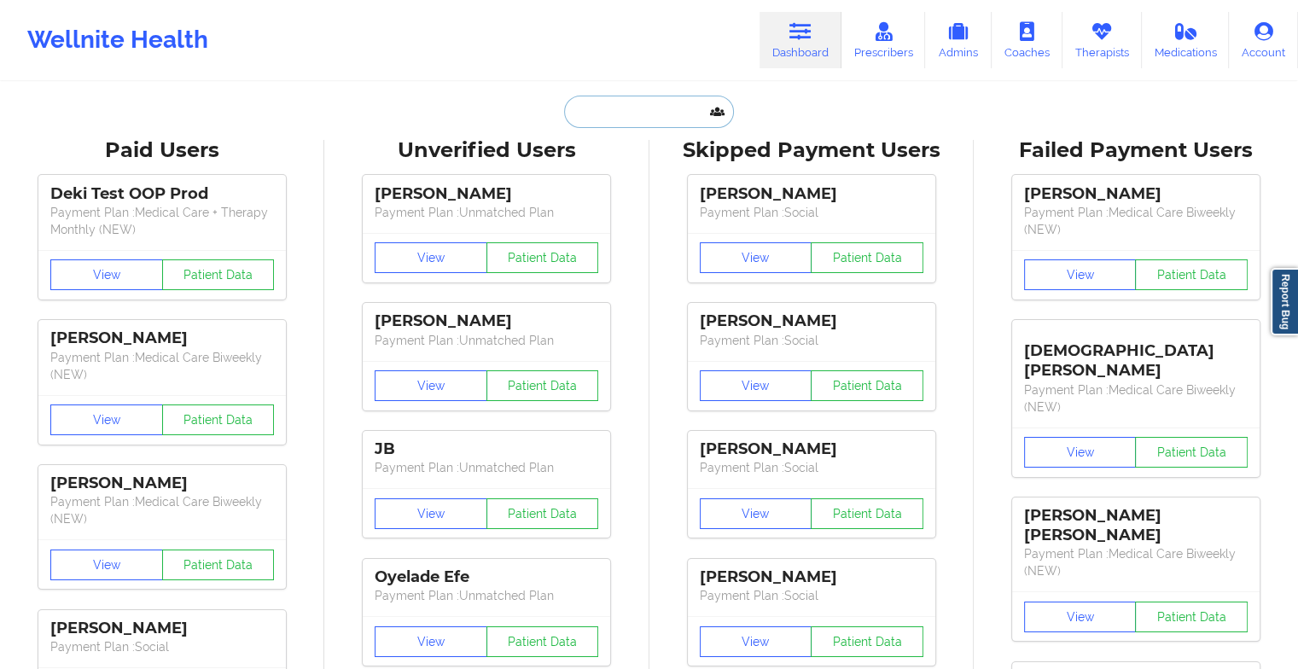
click at [656, 112] on input "text" at bounding box center [648, 112] width 169 height 32
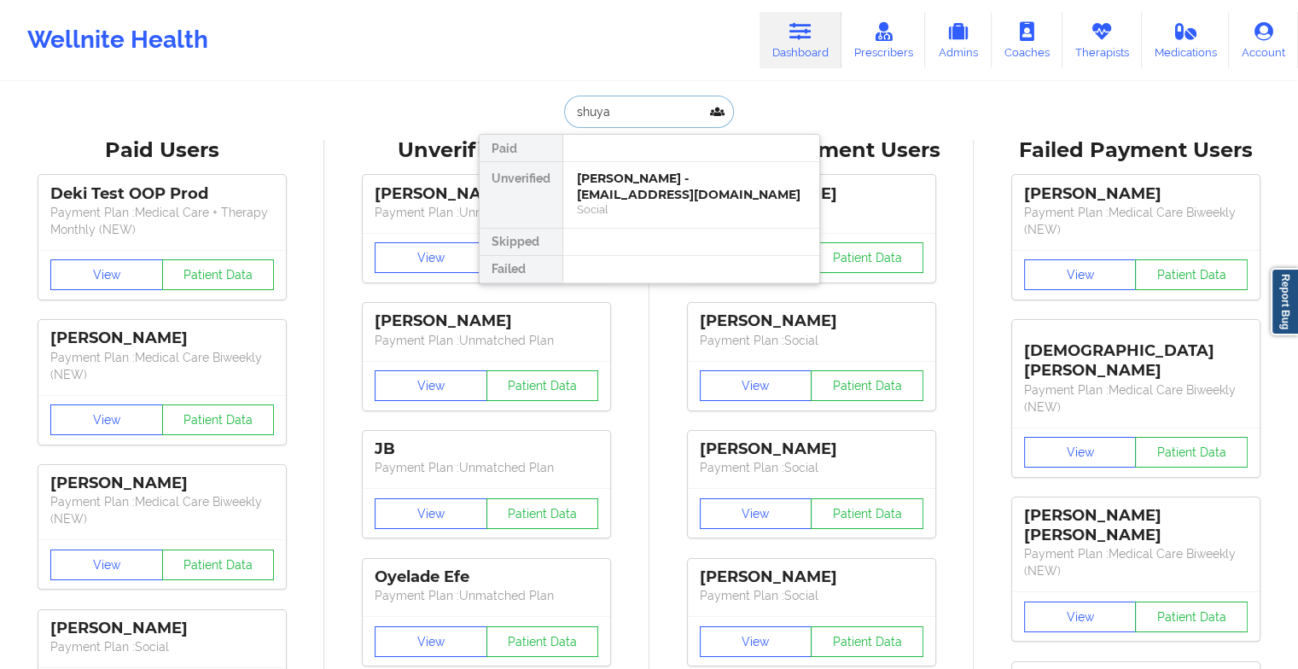
type input "shuyan"
click at [635, 181] on div "[PERSON_NAME] - [EMAIL_ADDRESS][DOMAIN_NAME]" at bounding box center [691, 187] width 229 height 32
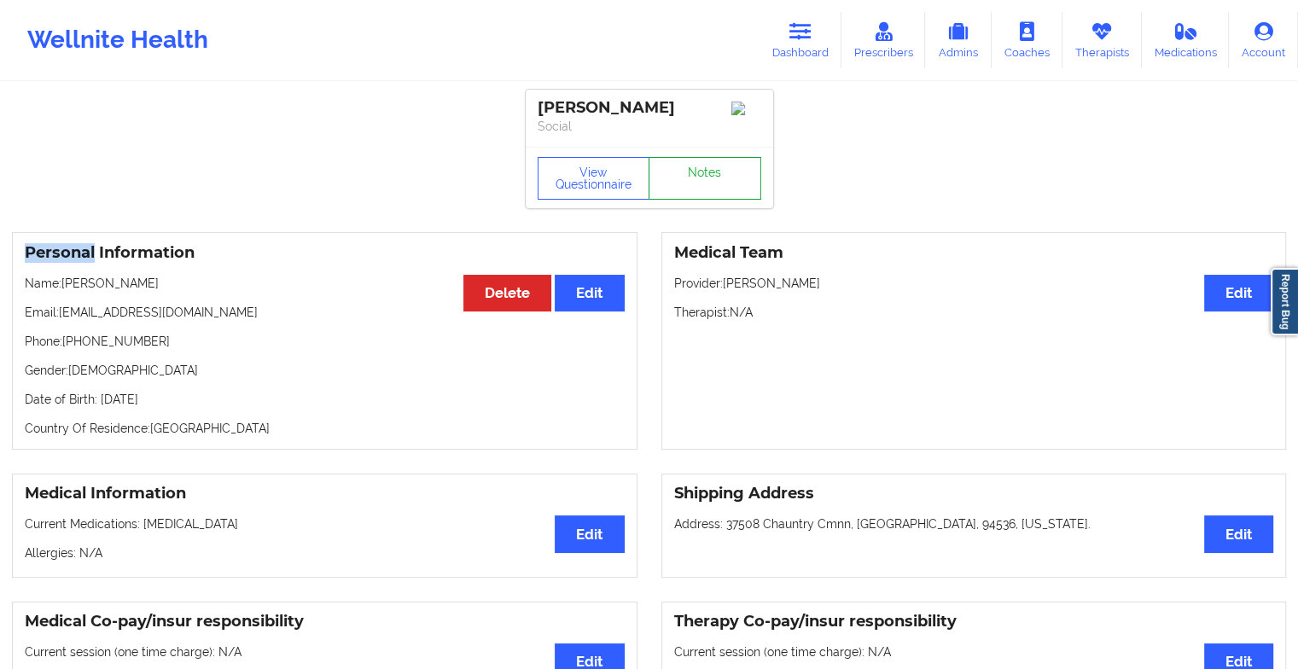
click at [700, 188] on link "Notes" at bounding box center [704, 178] width 113 height 43
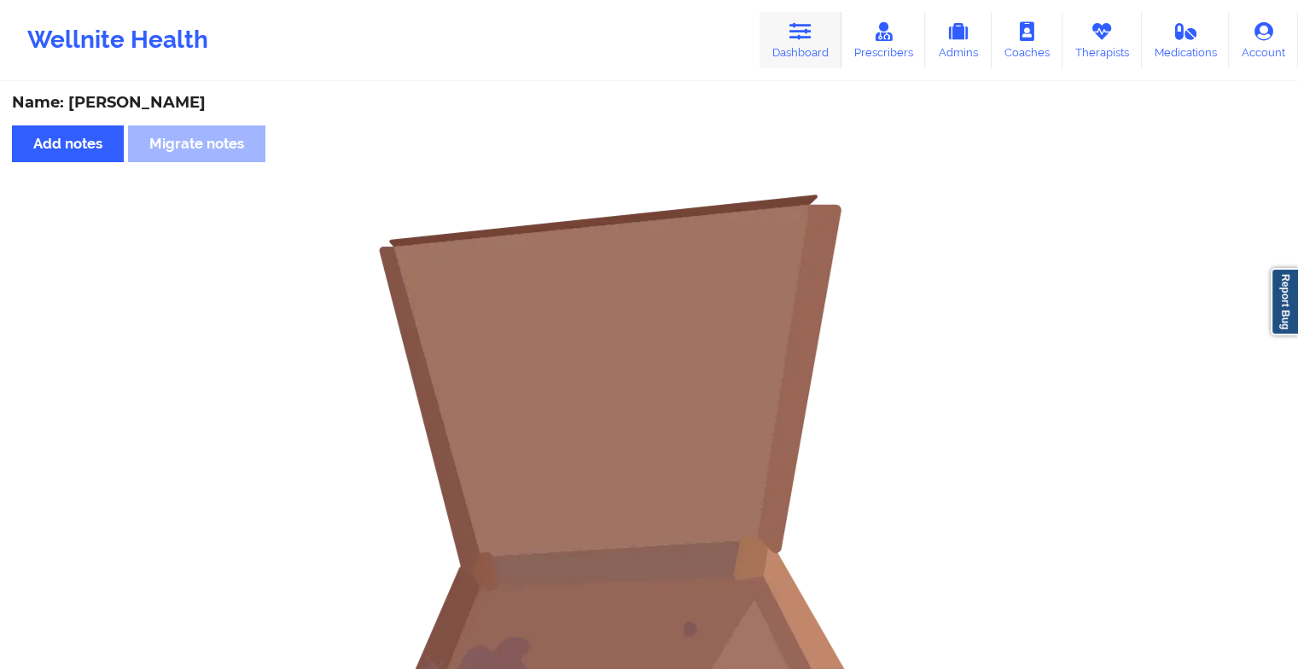
click at [795, 39] on icon at bounding box center [800, 31] width 22 height 19
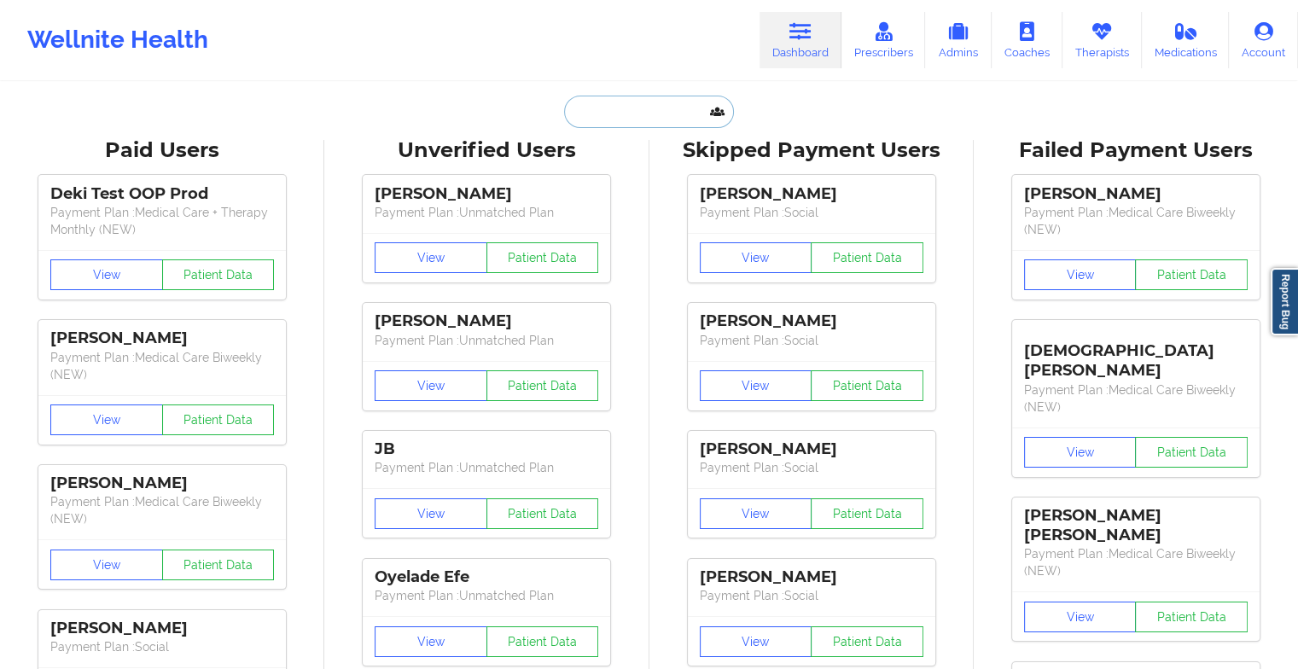
click at [673, 120] on input "text" at bounding box center [648, 112] width 169 height 32
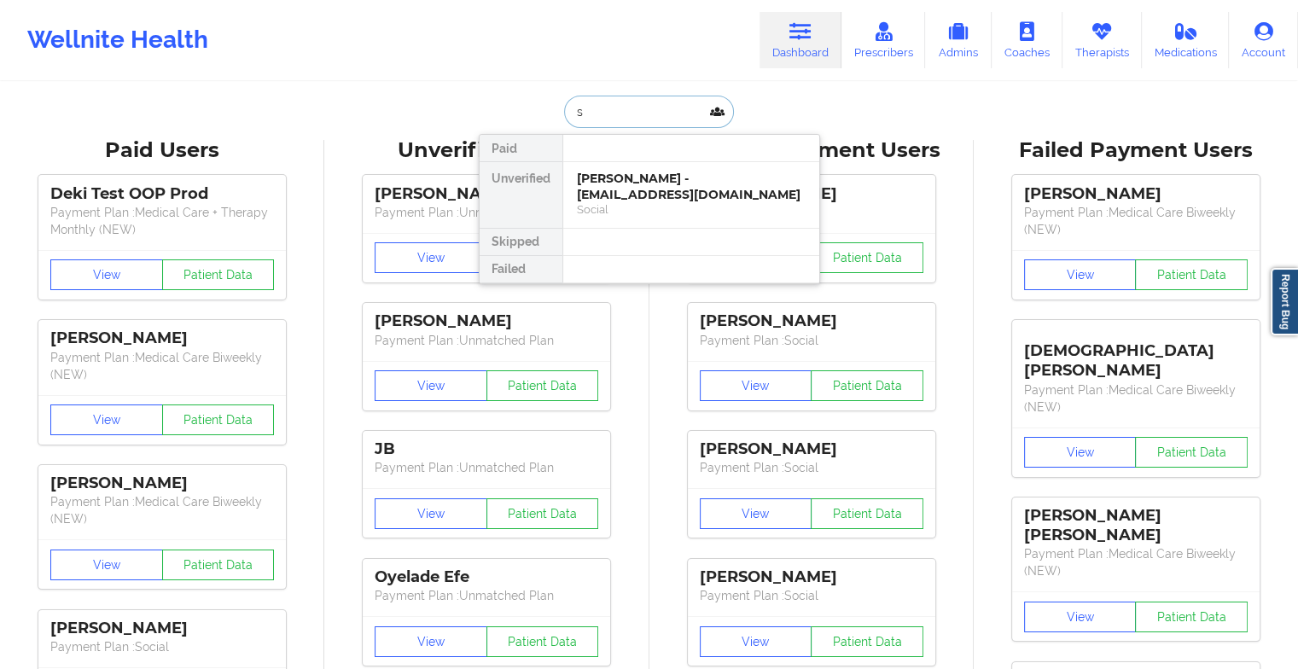
type input "s"
type input "yarimar gon"
click at [618, 187] on div "[PERSON_NAME] - [EMAIL_ADDRESS][DOMAIN_NAME]" at bounding box center [691, 187] width 229 height 32
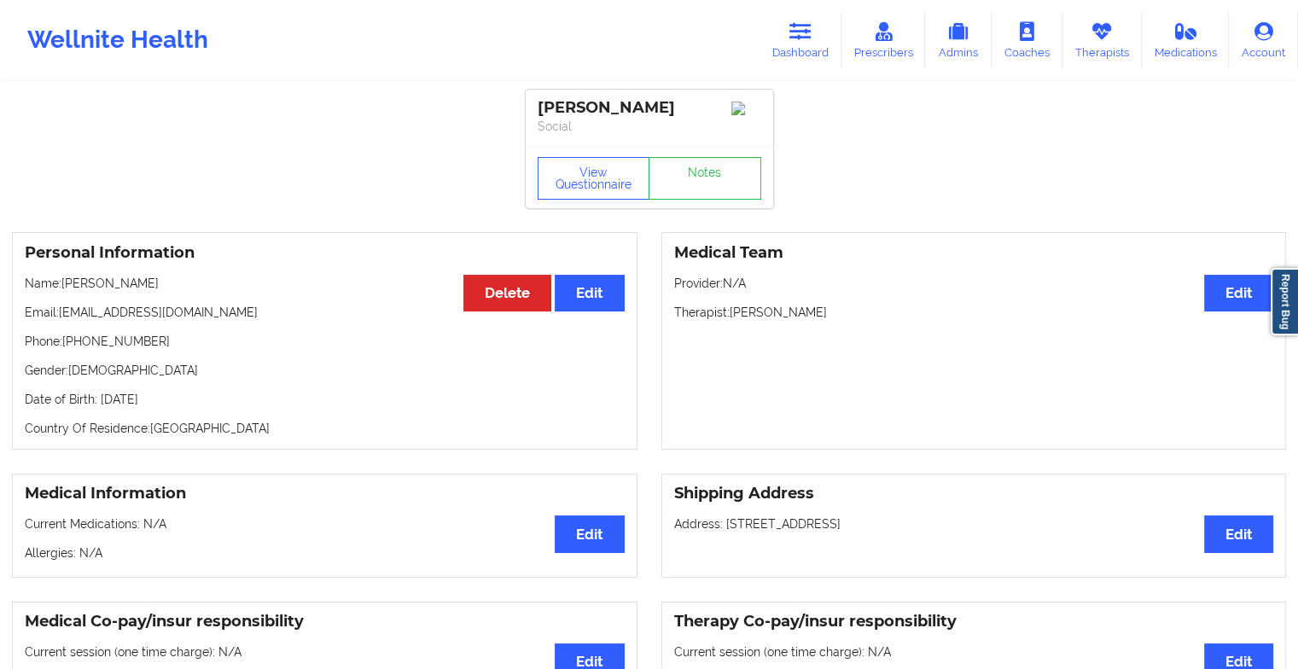
click at [671, 159] on div "View Questionnaire Notes" at bounding box center [649, 177] width 247 height 61
drag, startPoint x: 671, startPoint y: 159, endPoint x: 671, endPoint y: 178, distance: 19.6
click at [671, 178] on link "Notes" at bounding box center [704, 178] width 113 height 43
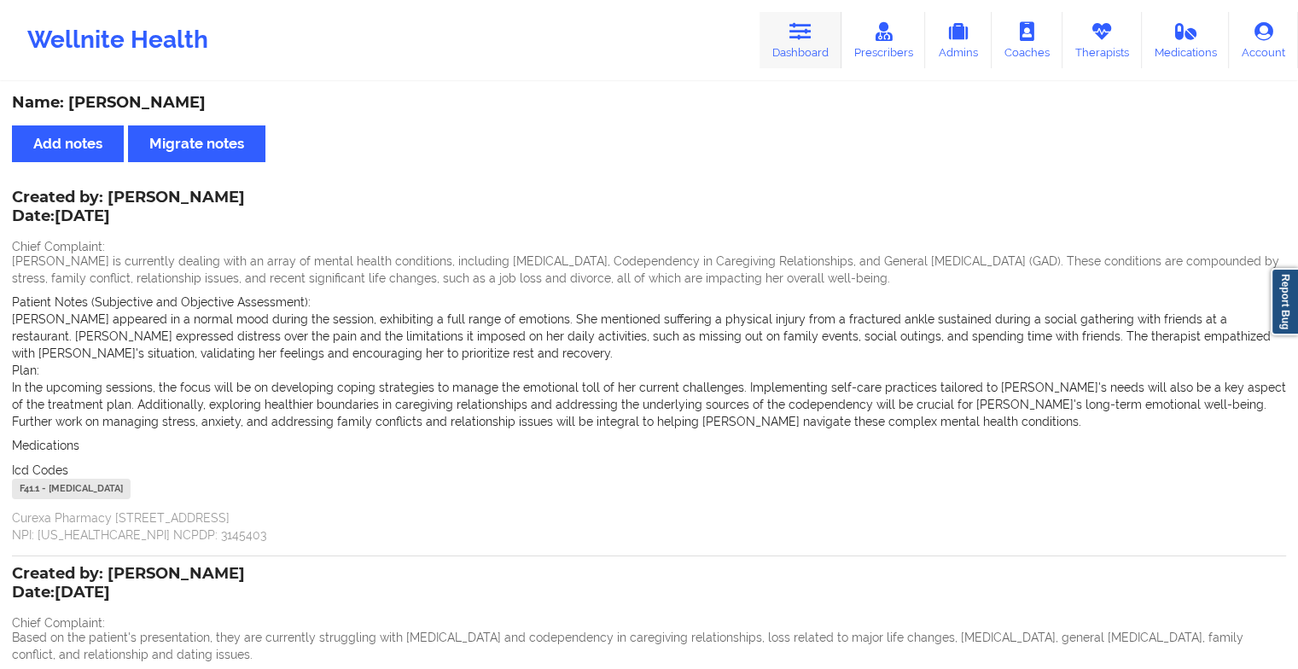
click at [799, 44] on link "Dashboard" at bounding box center [800, 40] width 82 height 56
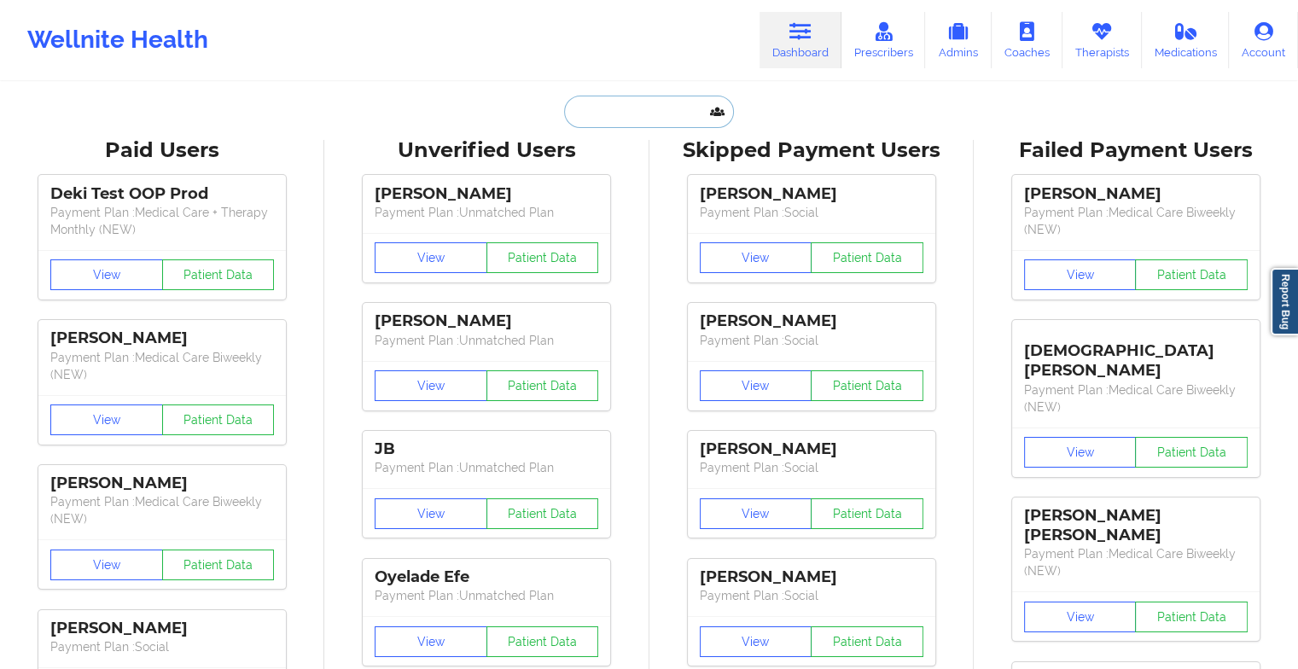
click at [602, 119] on input "text" at bounding box center [648, 112] width 169 height 32
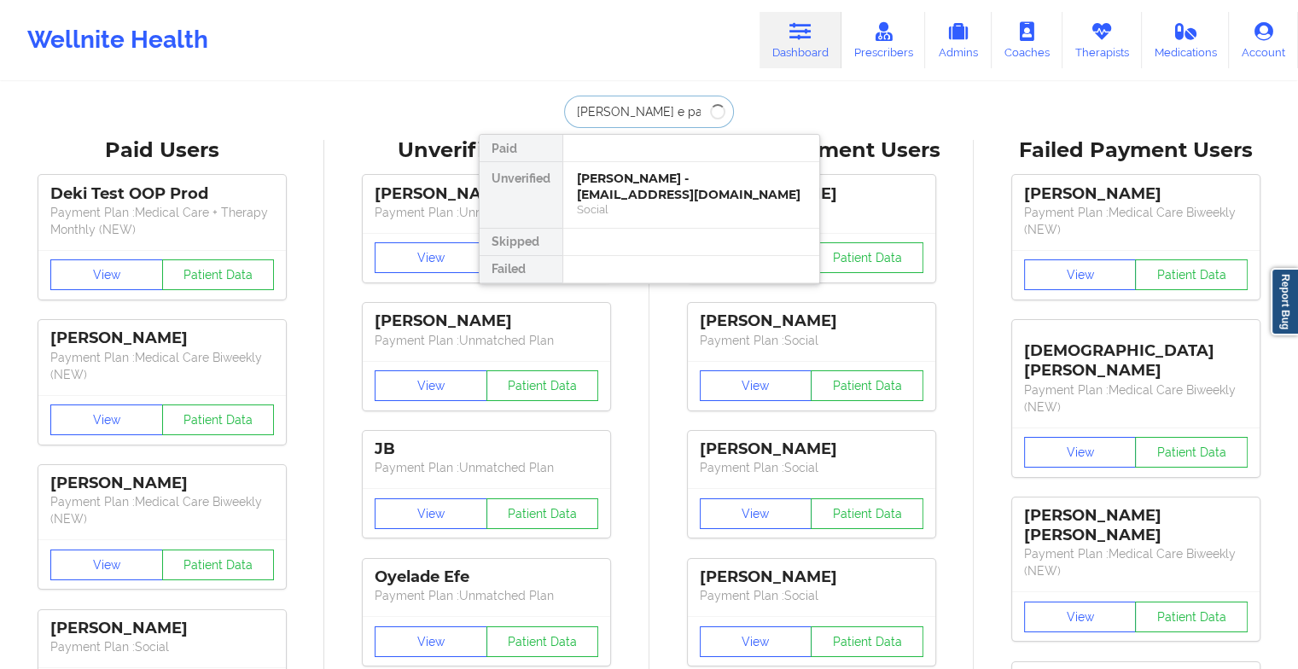
type input "[PERSON_NAME] e page"
click at [662, 186] on div "[PERSON_NAME] E Page - [EMAIL_ADDRESS][DOMAIN_NAME]" at bounding box center [691, 187] width 229 height 32
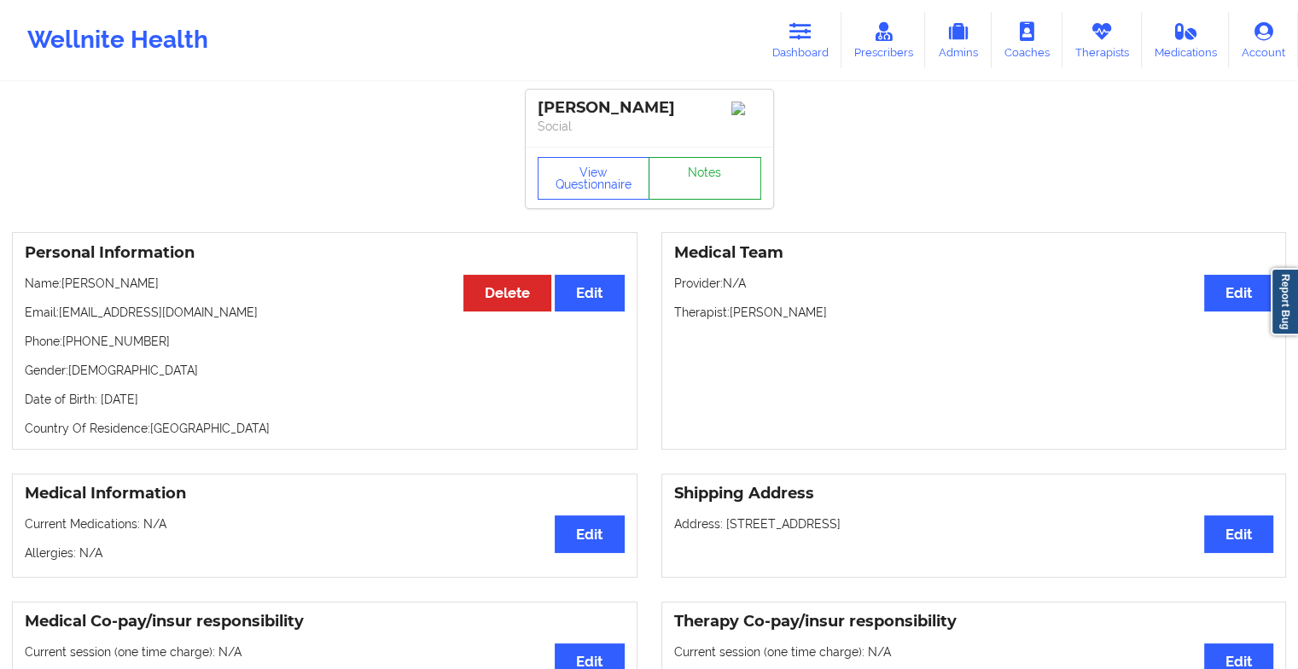
click at [700, 169] on link "Notes" at bounding box center [704, 178] width 113 height 43
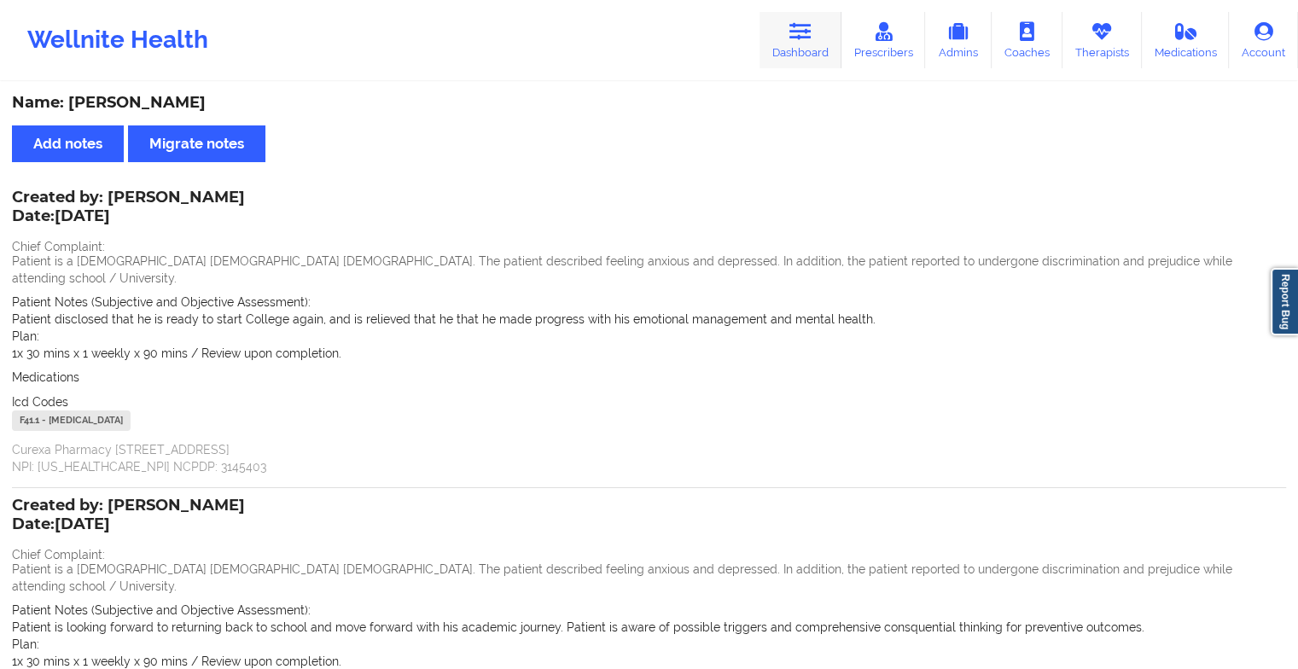
click at [802, 44] on link "Dashboard" at bounding box center [800, 40] width 82 height 56
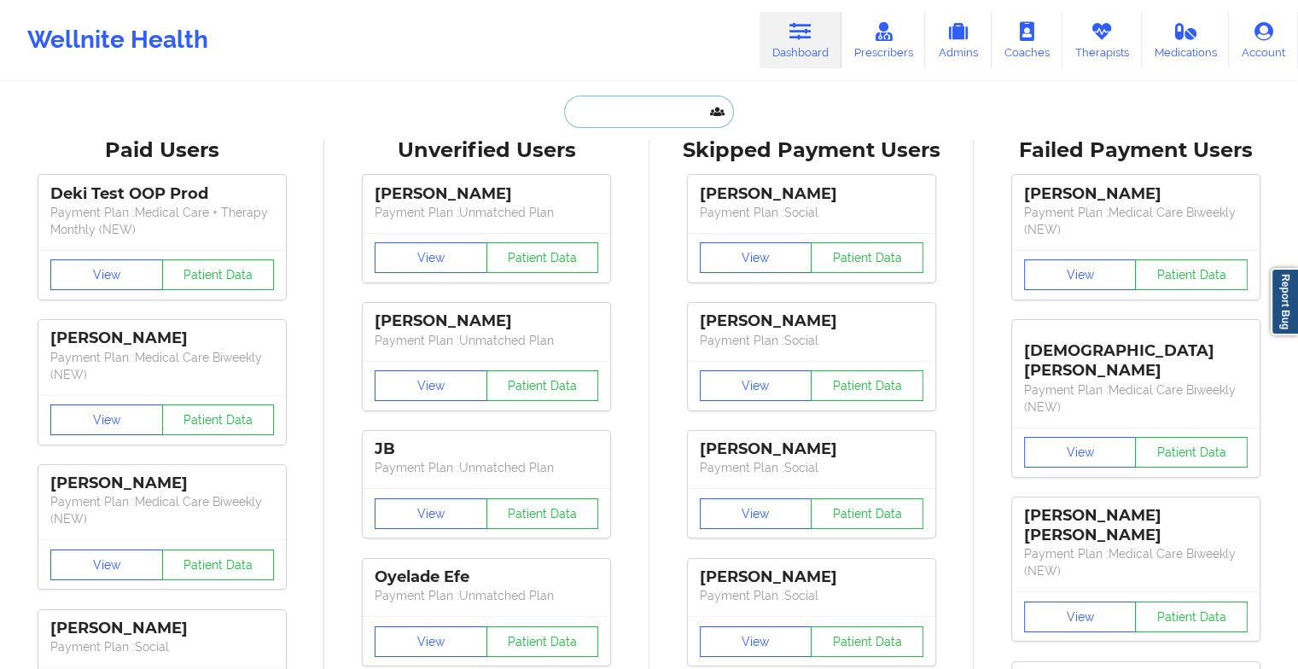
click at [618, 126] on input "text" at bounding box center [648, 112] width 169 height 32
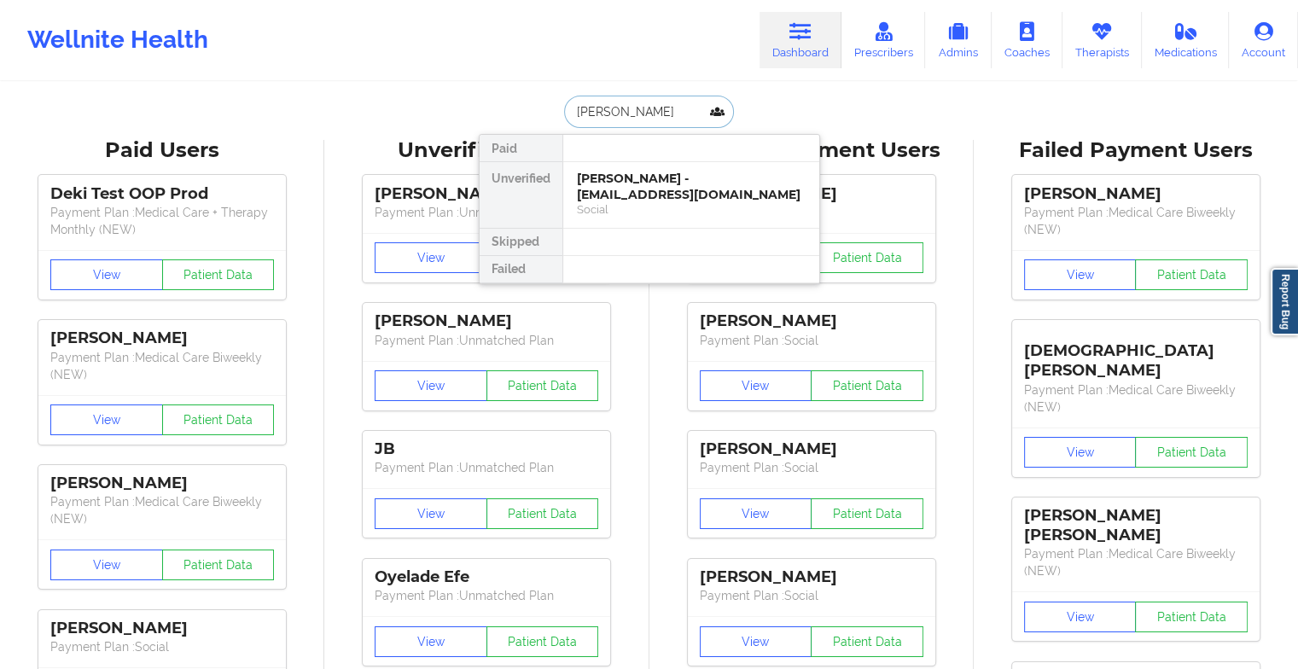
type input "[PERSON_NAME]"
click at [660, 218] on div "[PERSON_NAME] - [EMAIL_ADDRESS][DOMAIN_NAME] Social" at bounding box center [691, 195] width 256 height 66
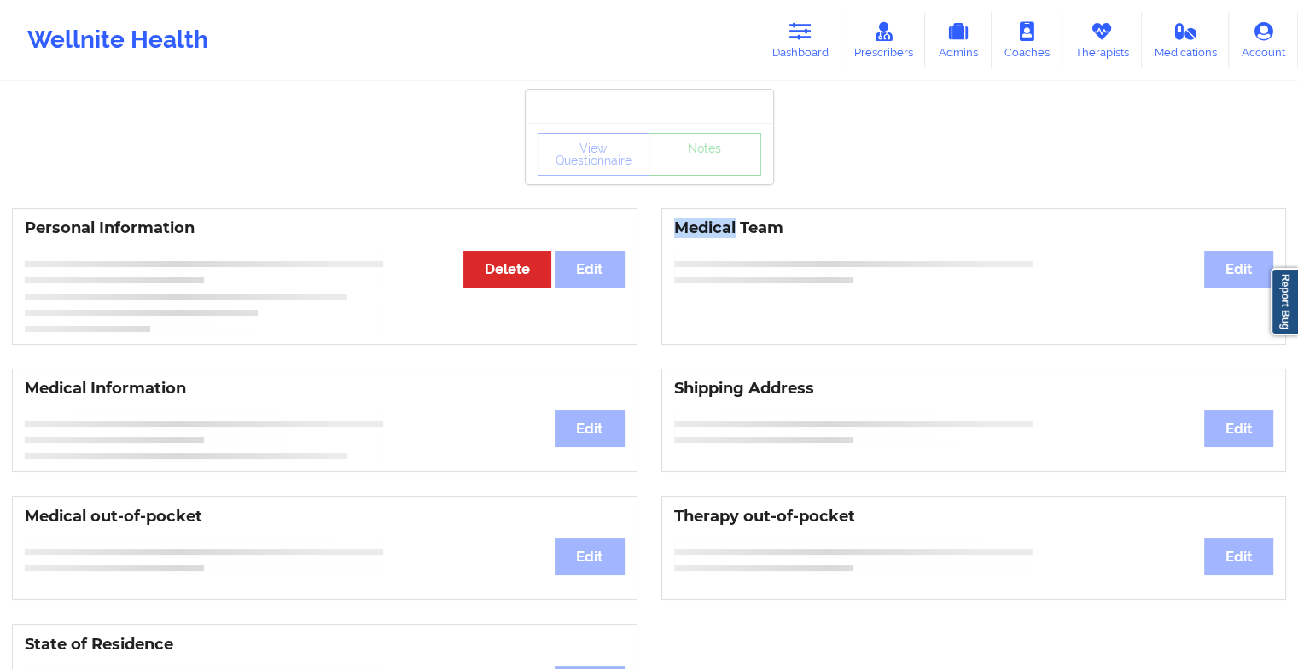
click at [661, 218] on div "Medical Team Edit" at bounding box center [973, 276] width 625 height 136
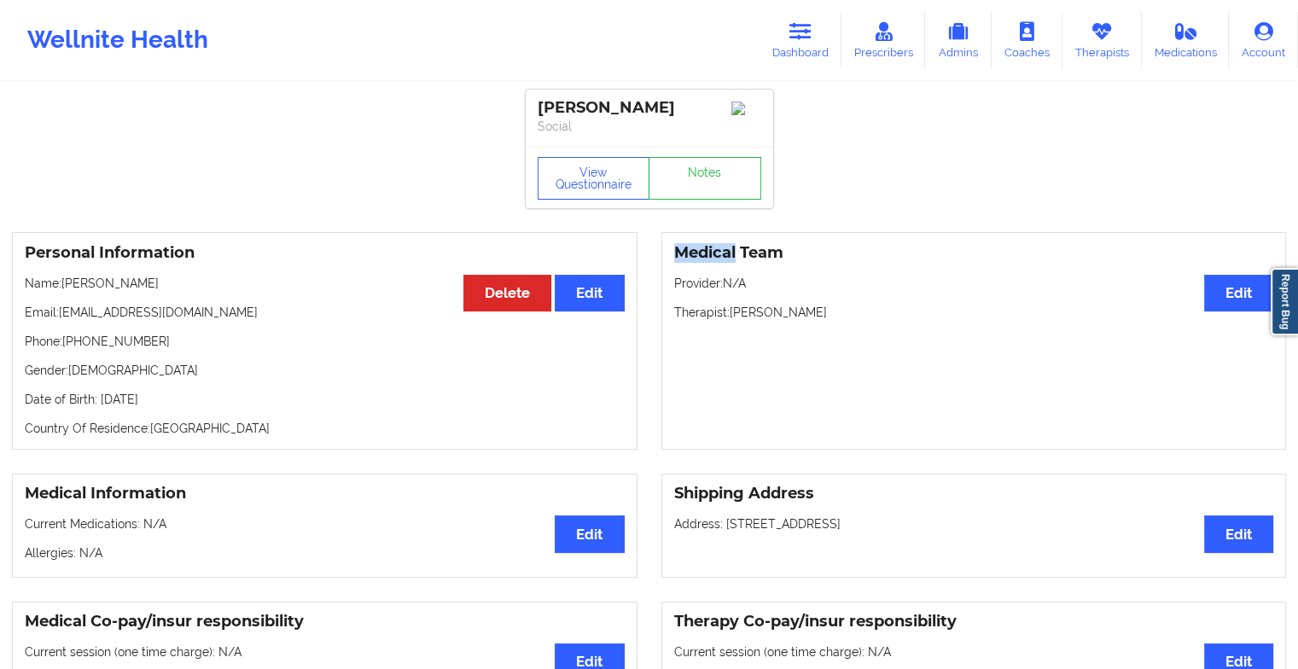
drag, startPoint x: 660, startPoint y: 218, endPoint x: 650, endPoint y: 248, distance: 32.4
click at [650, 248] on div "Medical Team Edit Provider: N/A Therapist: [PERSON_NAME]" at bounding box center [973, 341] width 649 height 218
click at [727, 183] on link "Notes" at bounding box center [704, 178] width 113 height 43
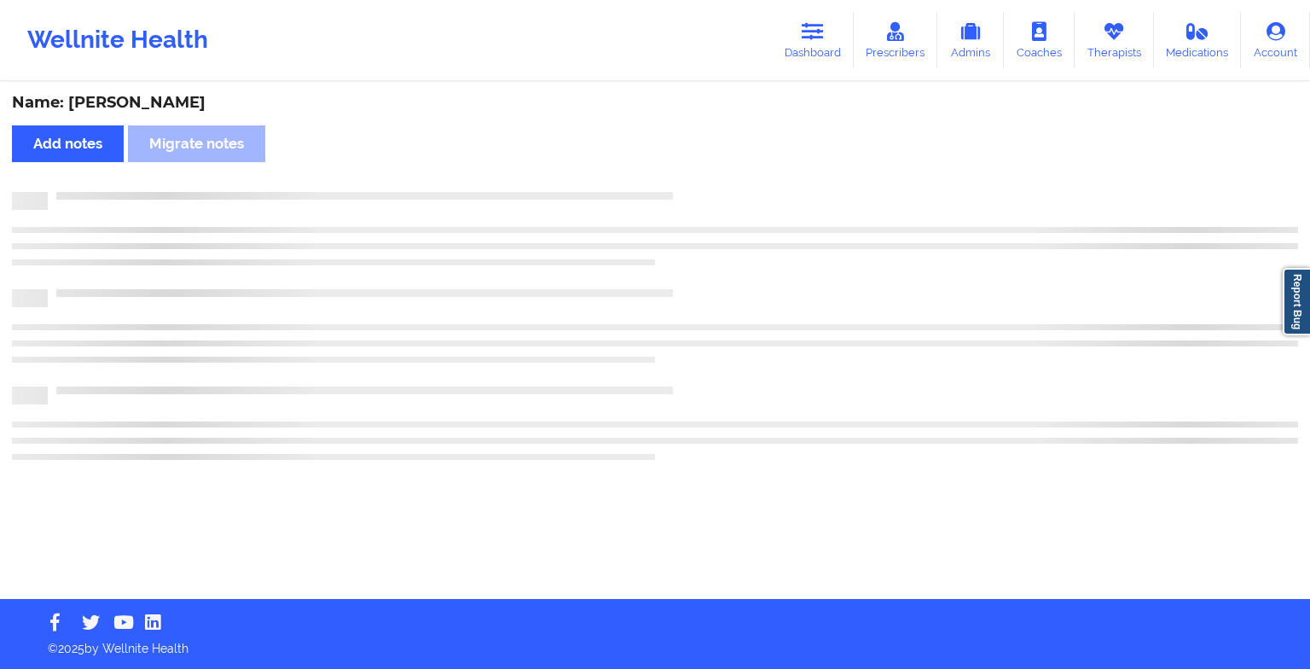
click at [727, 183] on div "Name: [PERSON_NAME] Add notes Migrate notes" at bounding box center [655, 341] width 1310 height 515
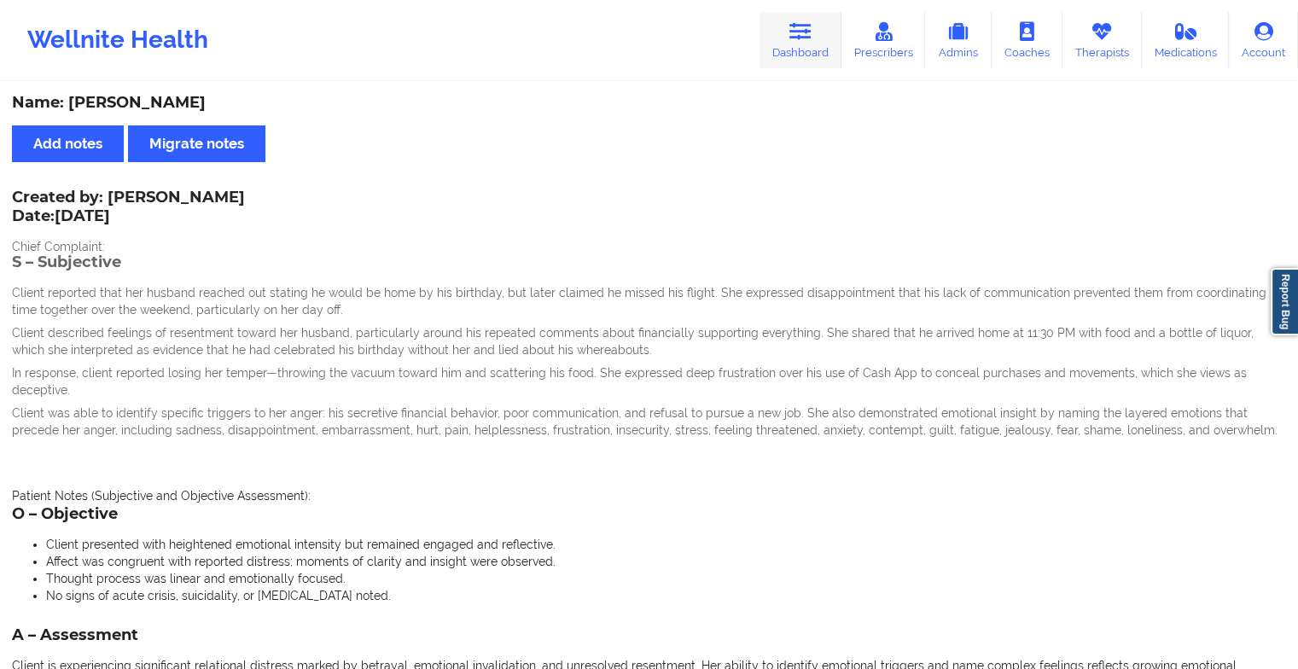
click at [793, 50] on link "Dashboard" at bounding box center [800, 40] width 82 height 56
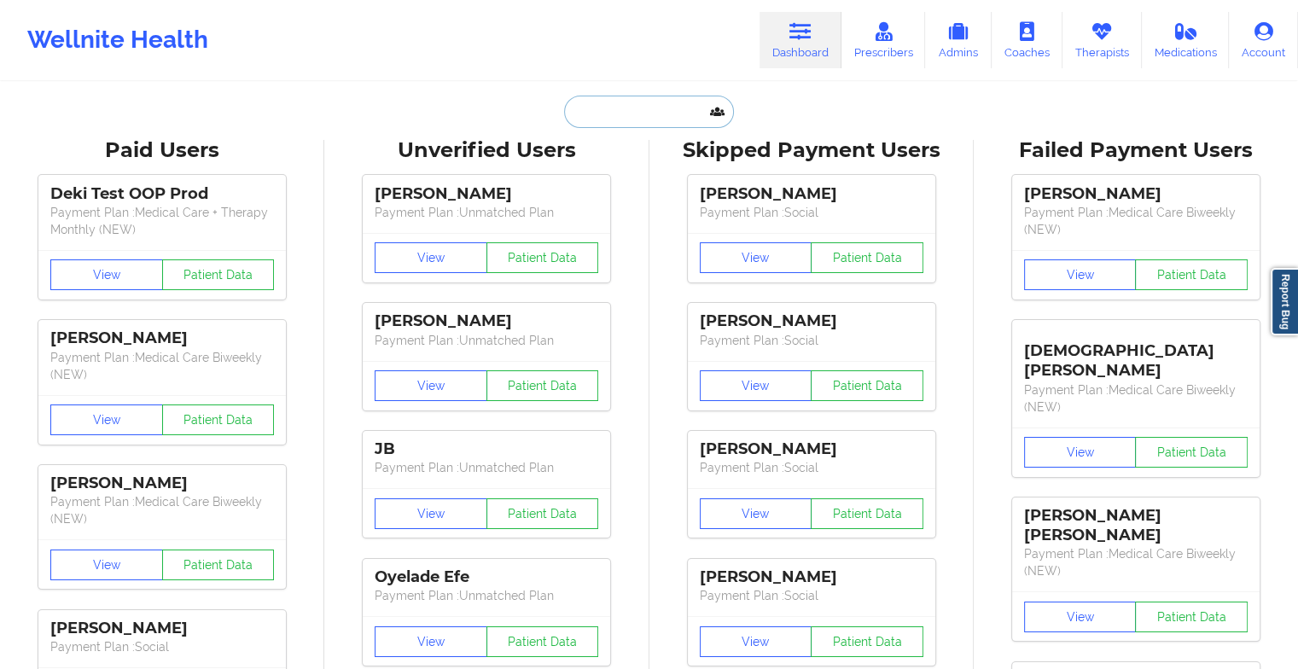
click at [589, 109] on input "text" at bounding box center [648, 112] width 169 height 32
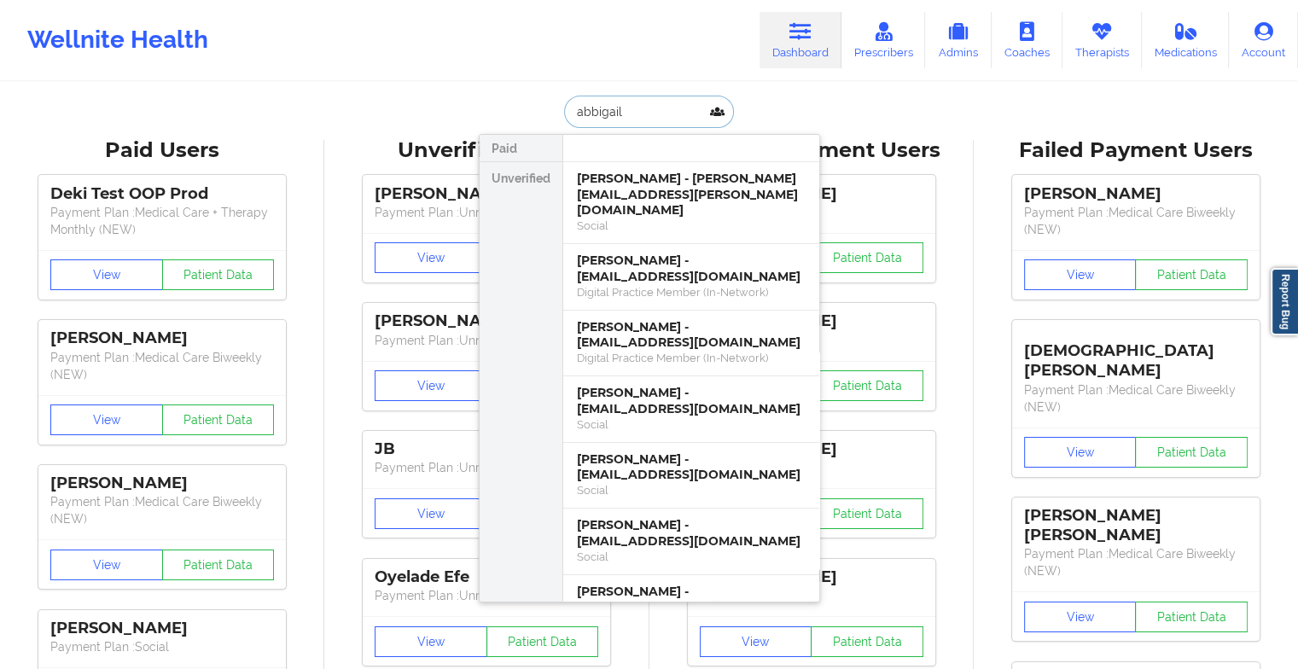
type input "abbigail"
click at [645, 451] on div "[PERSON_NAME] - [EMAIL_ADDRESS][DOMAIN_NAME]" at bounding box center [691, 467] width 229 height 32
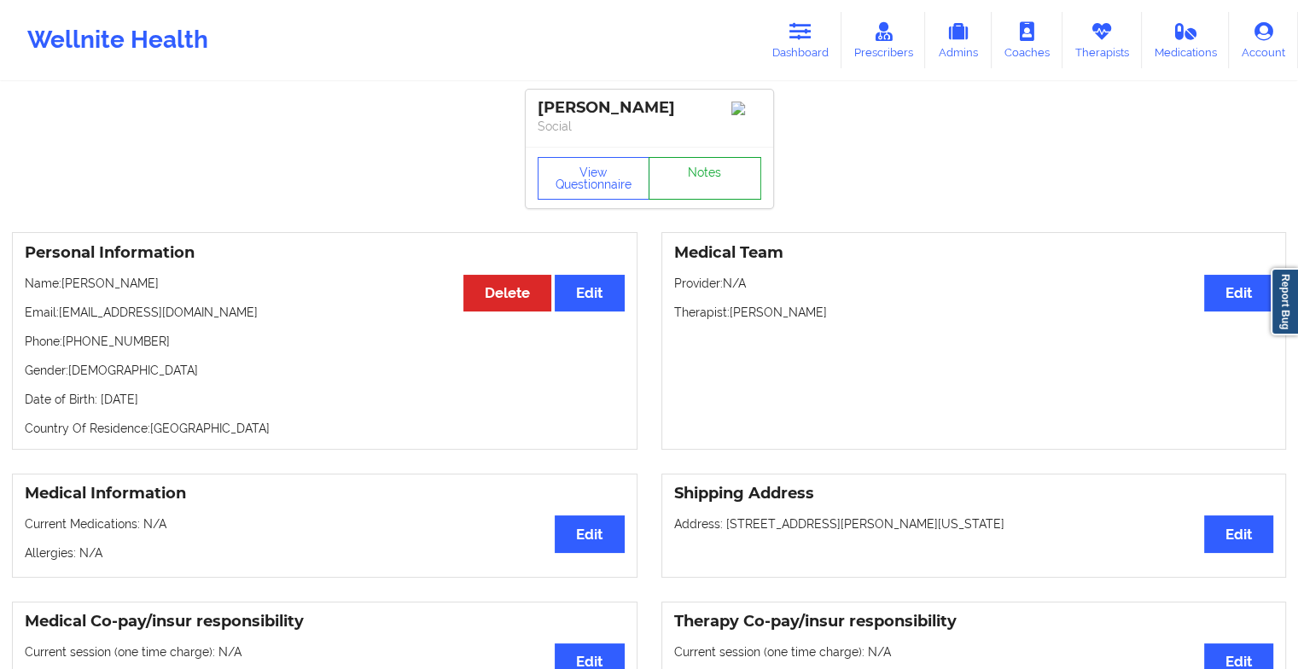
click at [706, 180] on link "Notes" at bounding box center [704, 178] width 113 height 43
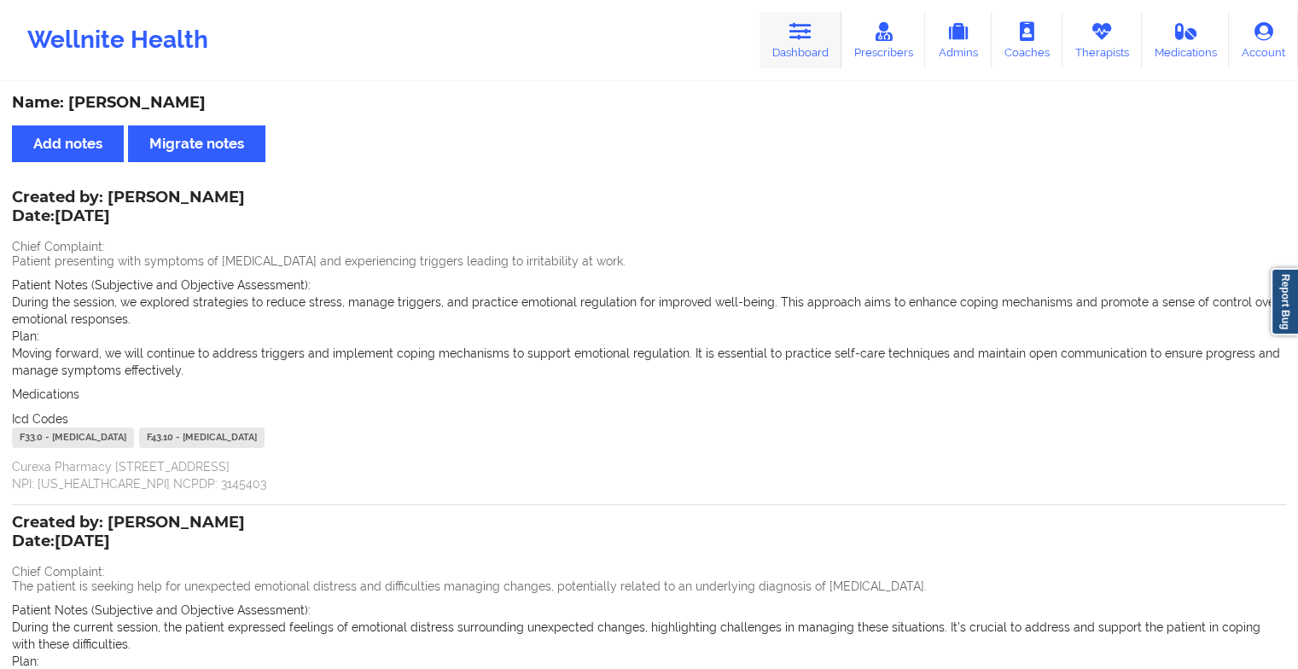
click at [786, 58] on link "Dashboard" at bounding box center [800, 40] width 82 height 56
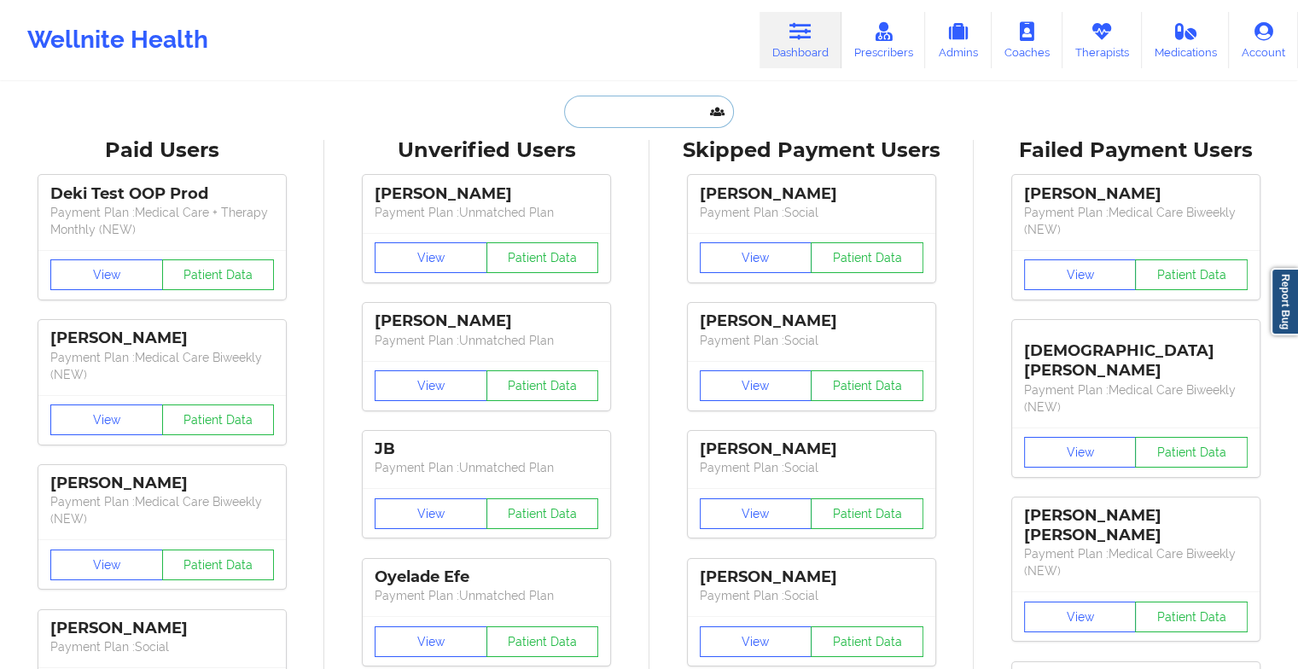
click at [663, 109] on input "text" at bounding box center [648, 112] width 169 height 32
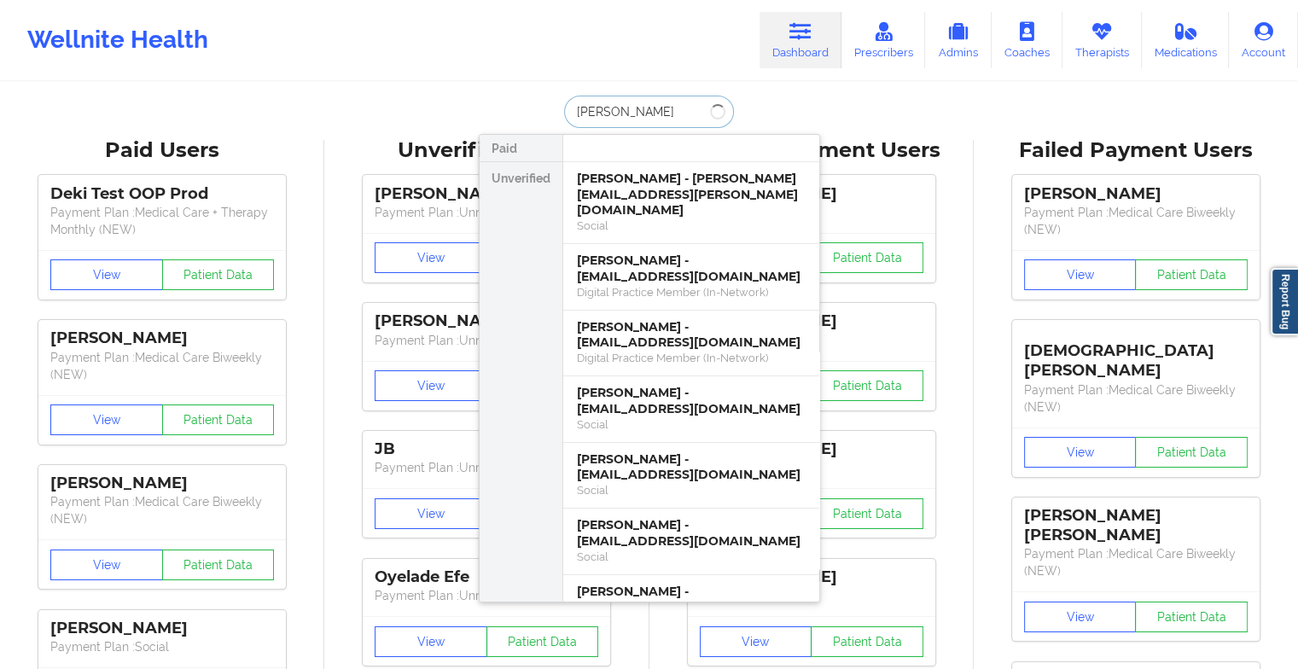
type input "[PERSON_NAME]"
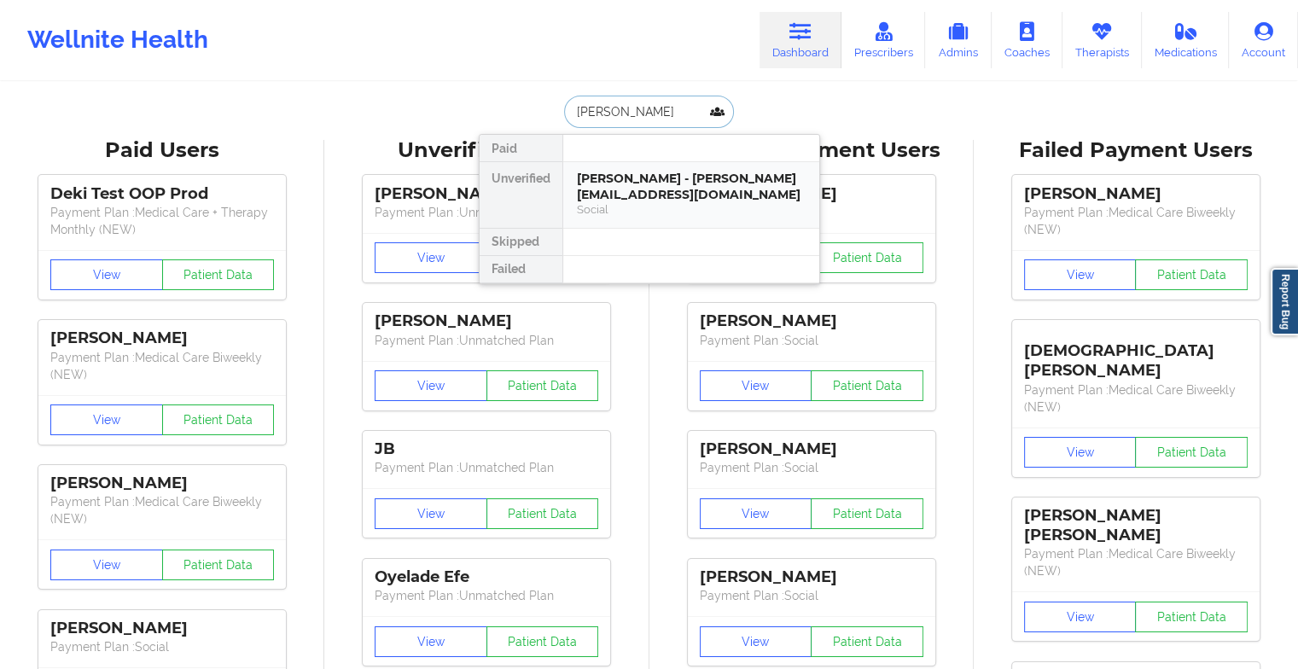
click at [661, 206] on div "Social" at bounding box center [691, 209] width 229 height 15
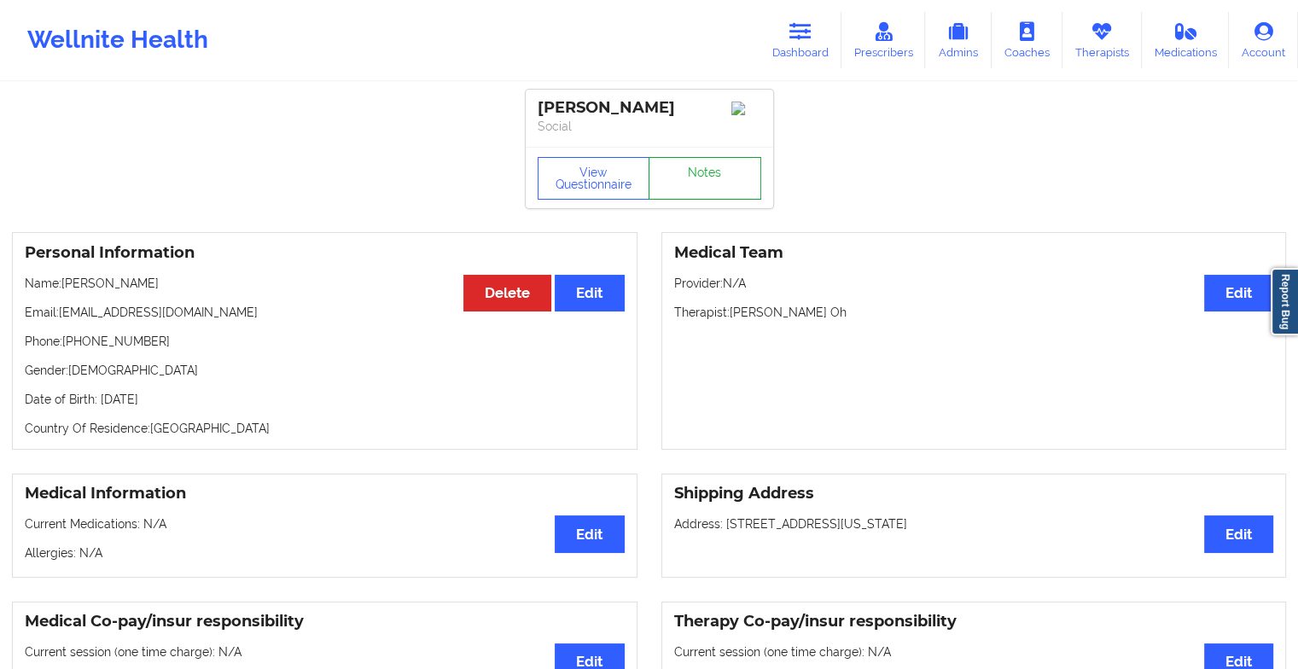
click at [700, 195] on link "Notes" at bounding box center [704, 178] width 113 height 43
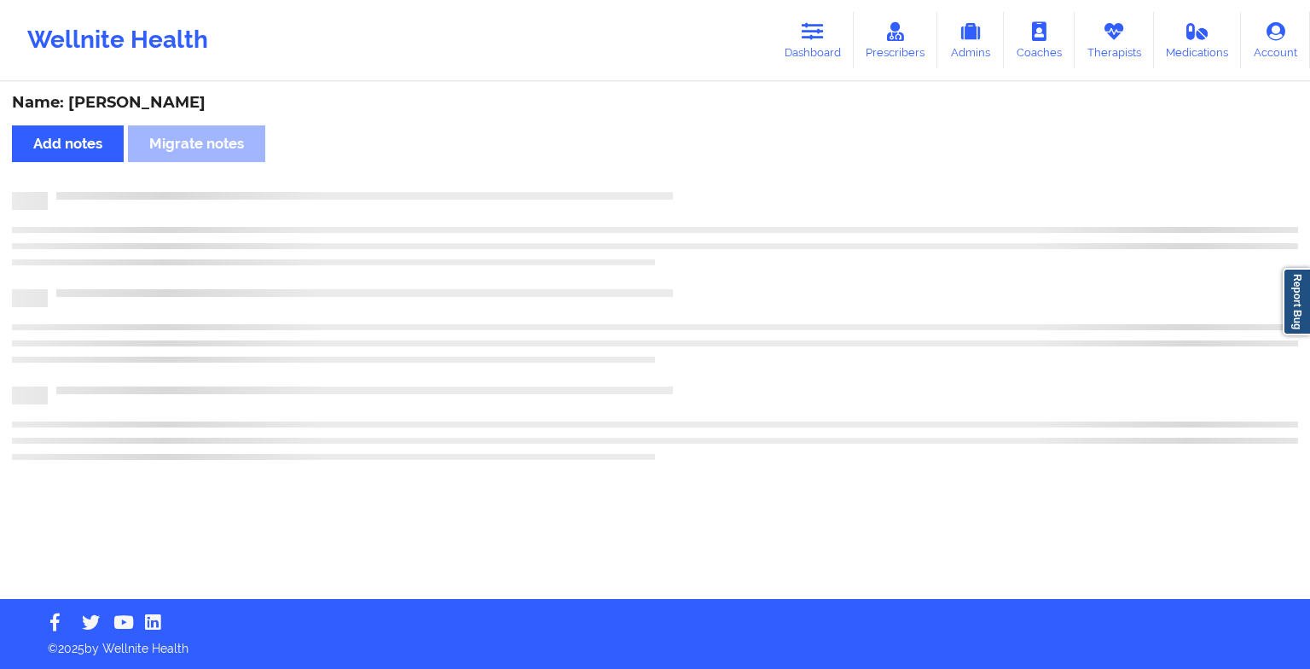
click at [700, 192] on div at bounding box center [673, 192] width 1251 height 0
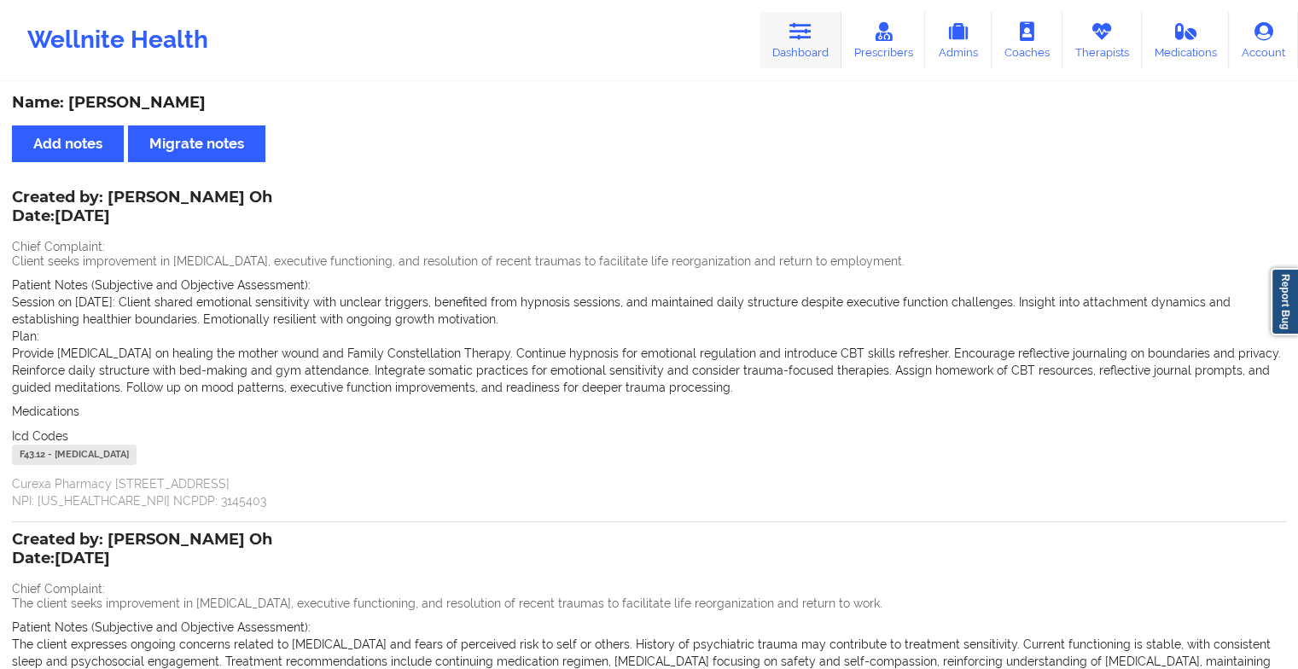
click at [815, 42] on link "Dashboard" at bounding box center [800, 40] width 82 height 56
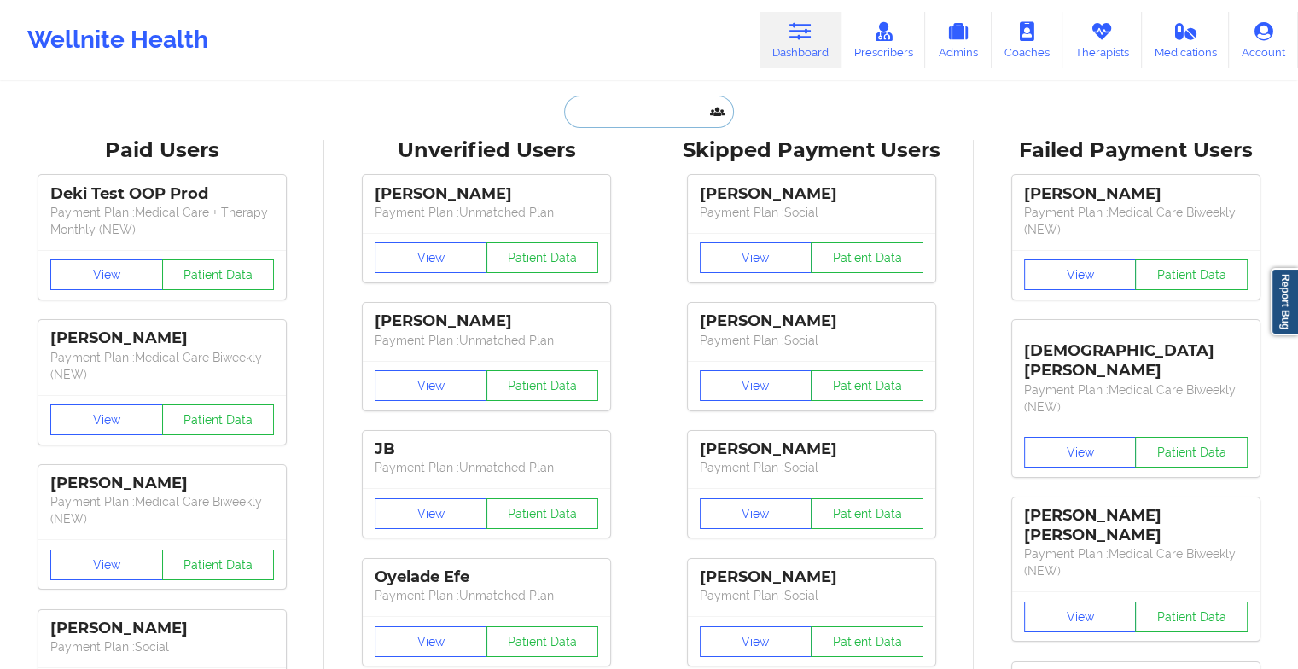
click at [635, 112] on input "text" at bounding box center [648, 112] width 169 height 32
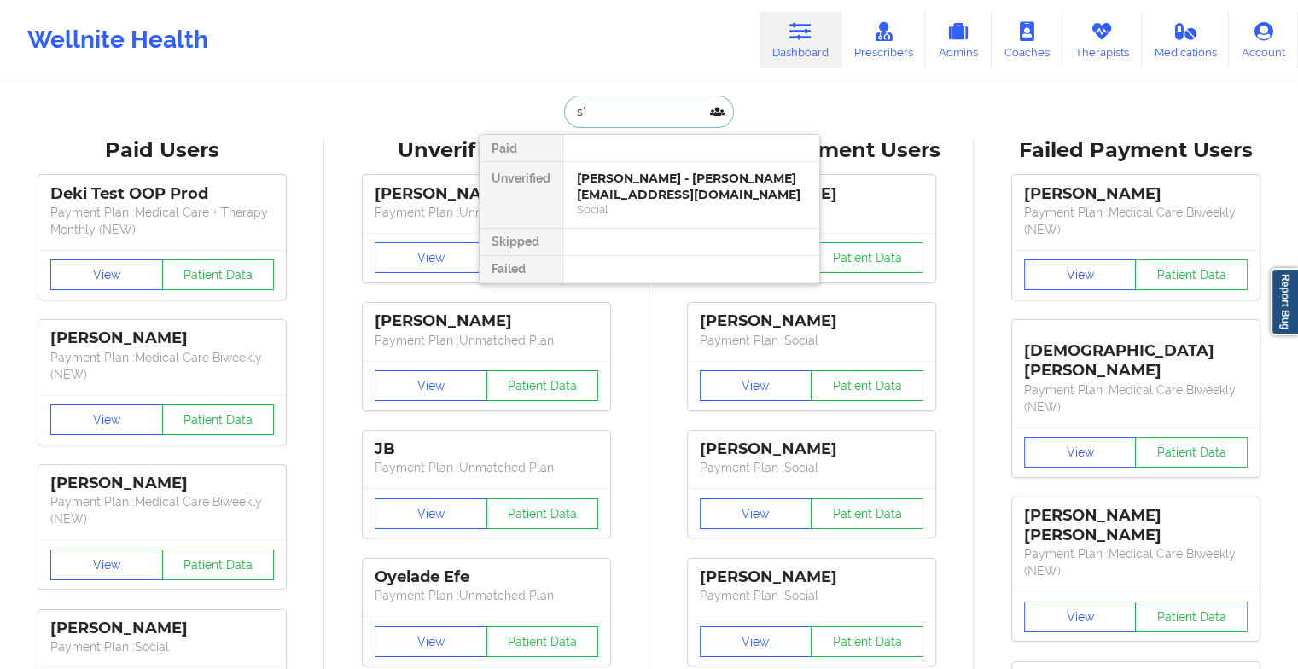
type input "s"
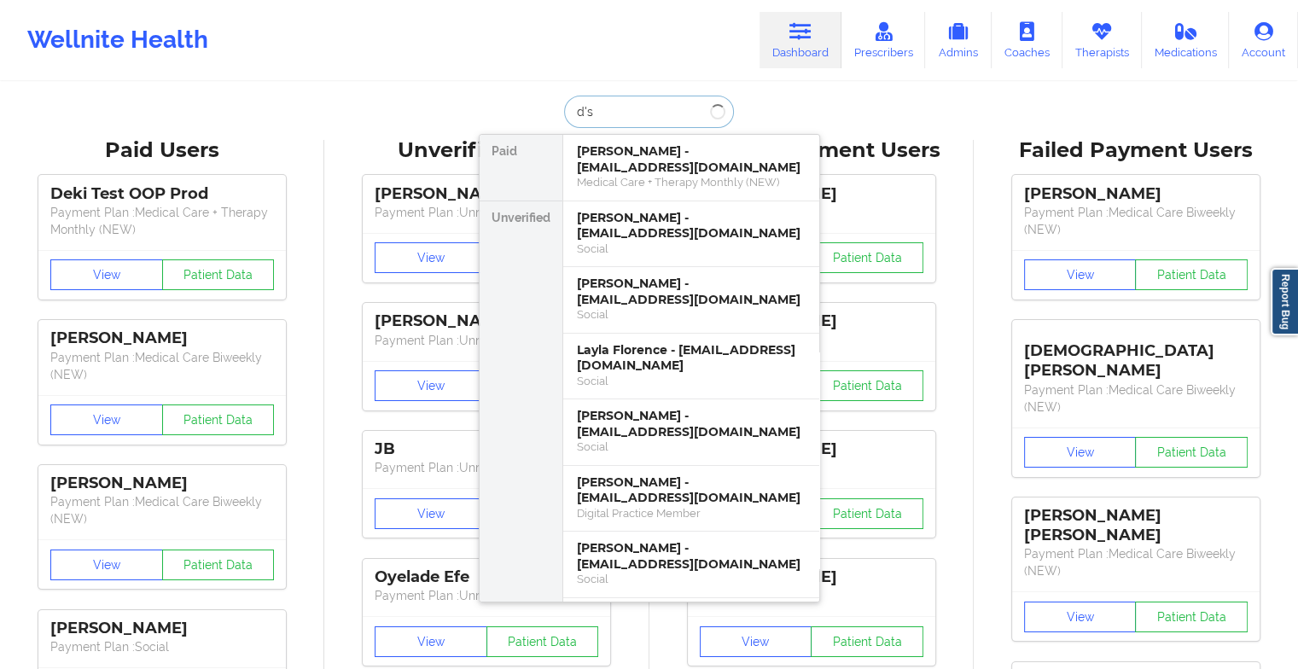
type input "d'sh"
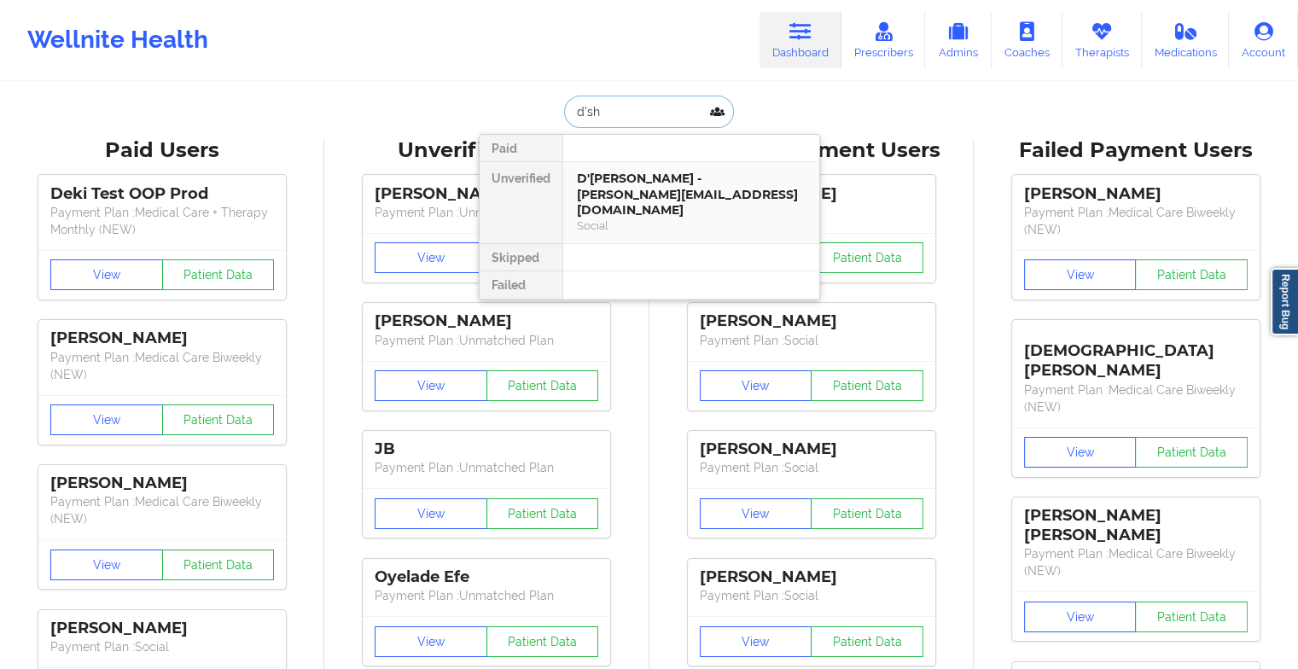
click at [658, 177] on div "D'[PERSON_NAME] - [PERSON_NAME][EMAIL_ADDRESS][DOMAIN_NAME]" at bounding box center [691, 195] width 229 height 48
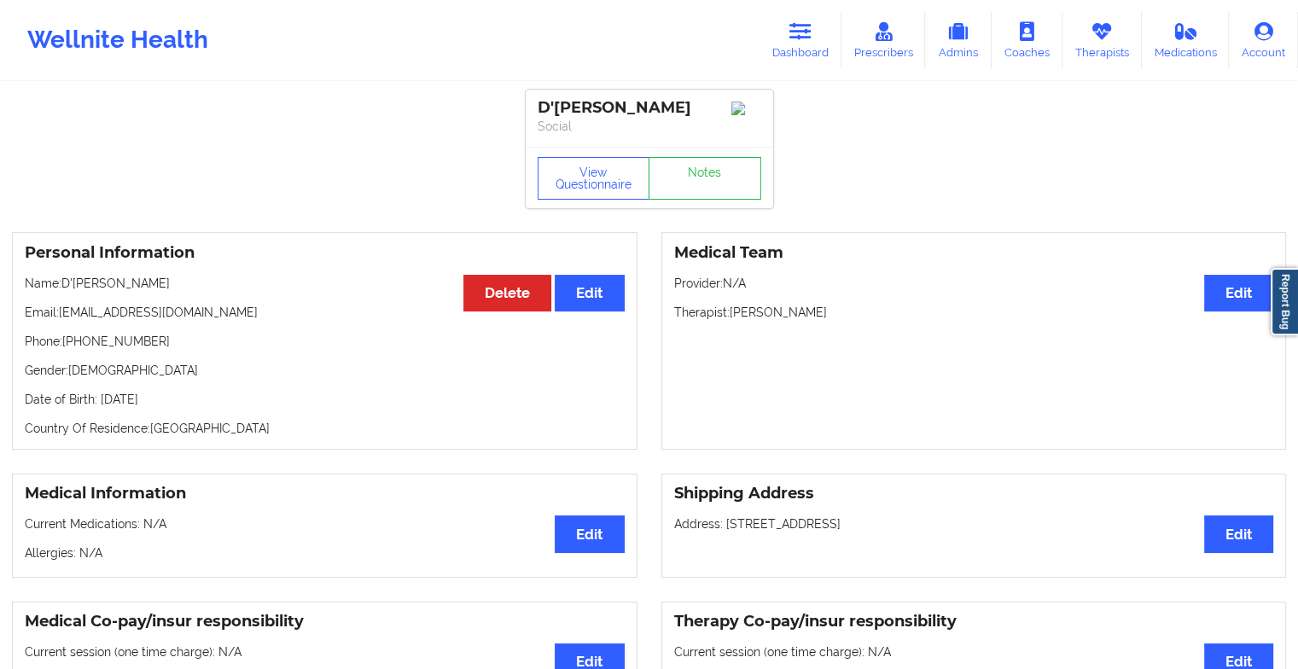
click at [706, 160] on div "View Questionnaire Notes" at bounding box center [649, 177] width 247 height 61
drag, startPoint x: 706, startPoint y: 160, endPoint x: 708, endPoint y: 180, distance: 20.6
click at [708, 180] on link "Notes" at bounding box center [704, 178] width 113 height 43
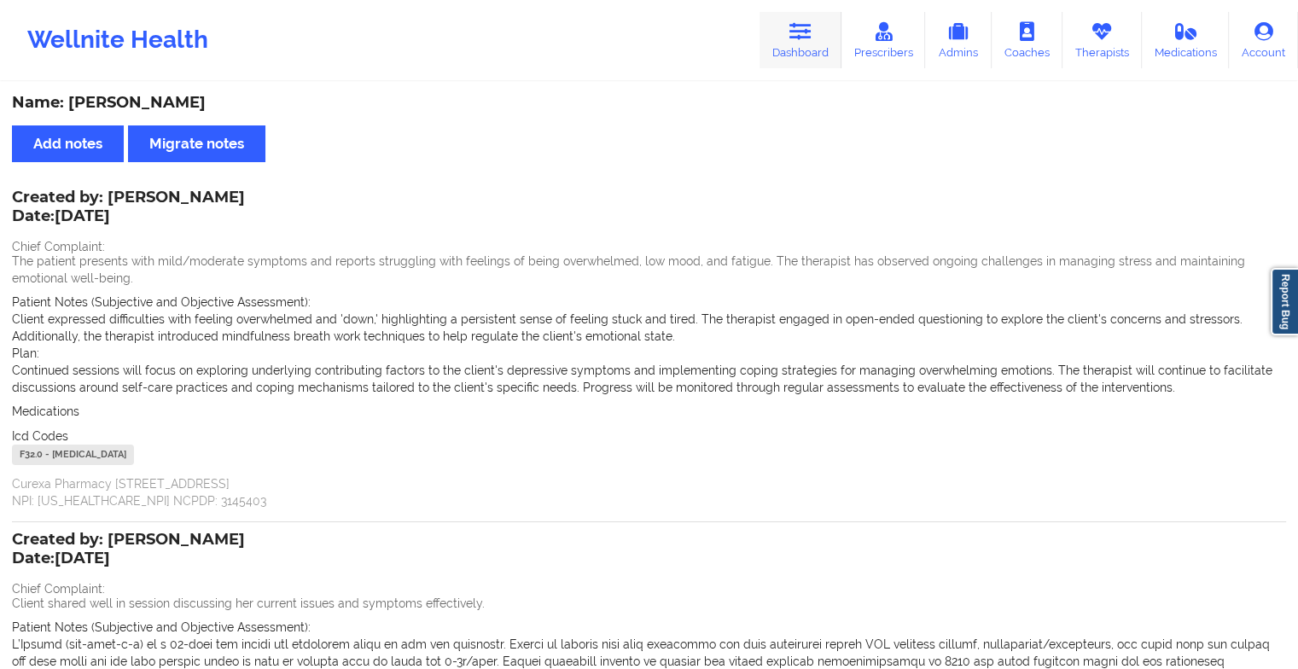
click at [811, 30] on icon at bounding box center [800, 31] width 22 height 19
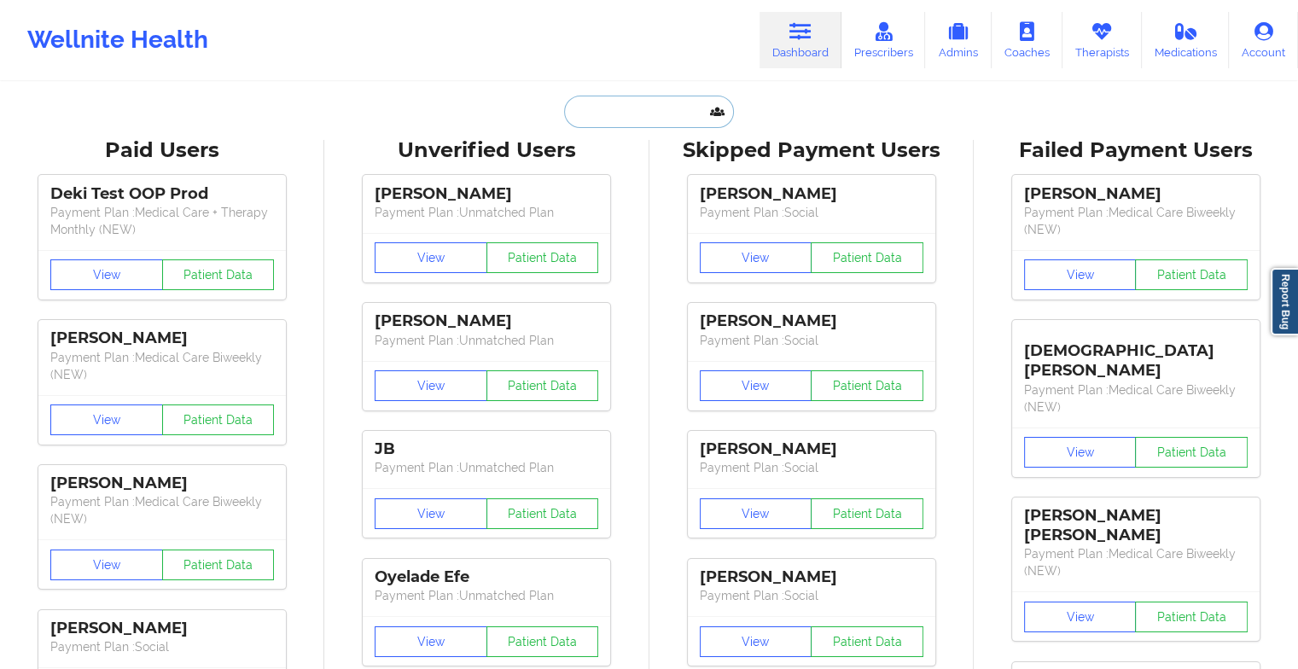
click at [642, 113] on input "text" at bounding box center [648, 112] width 169 height 32
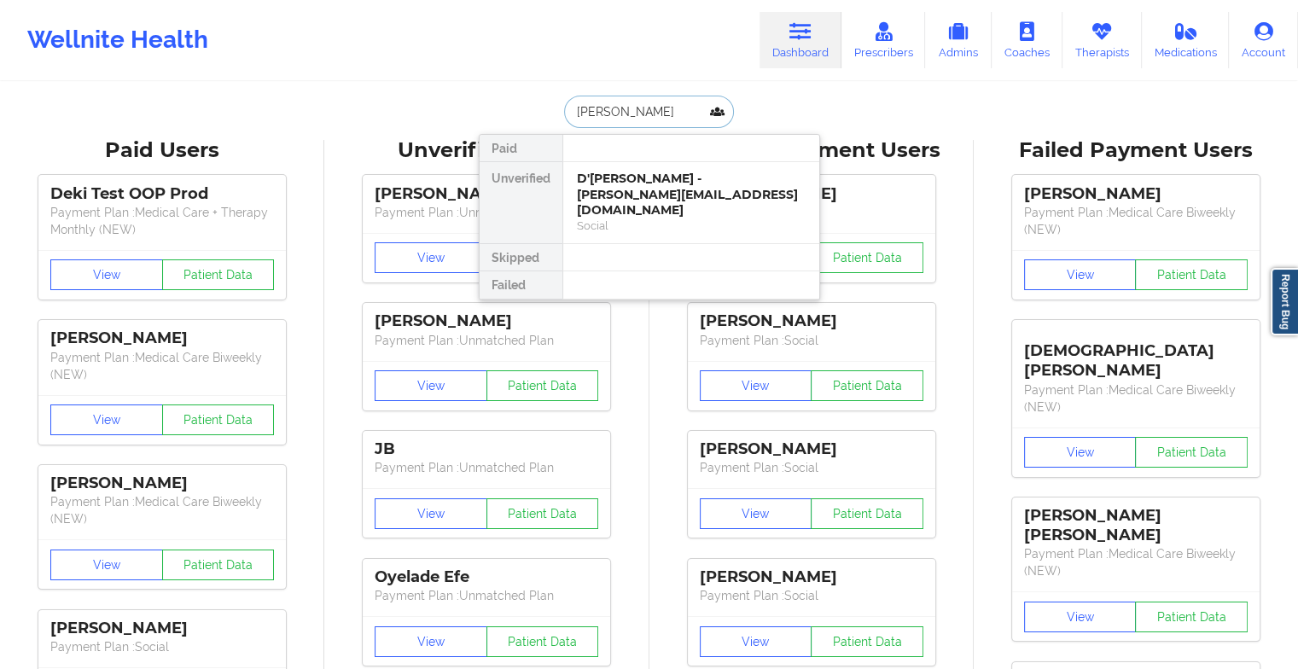
type input "[PERSON_NAME] ch"
click at [677, 212] on div "Social" at bounding box center [691, 209] width 229 height 15
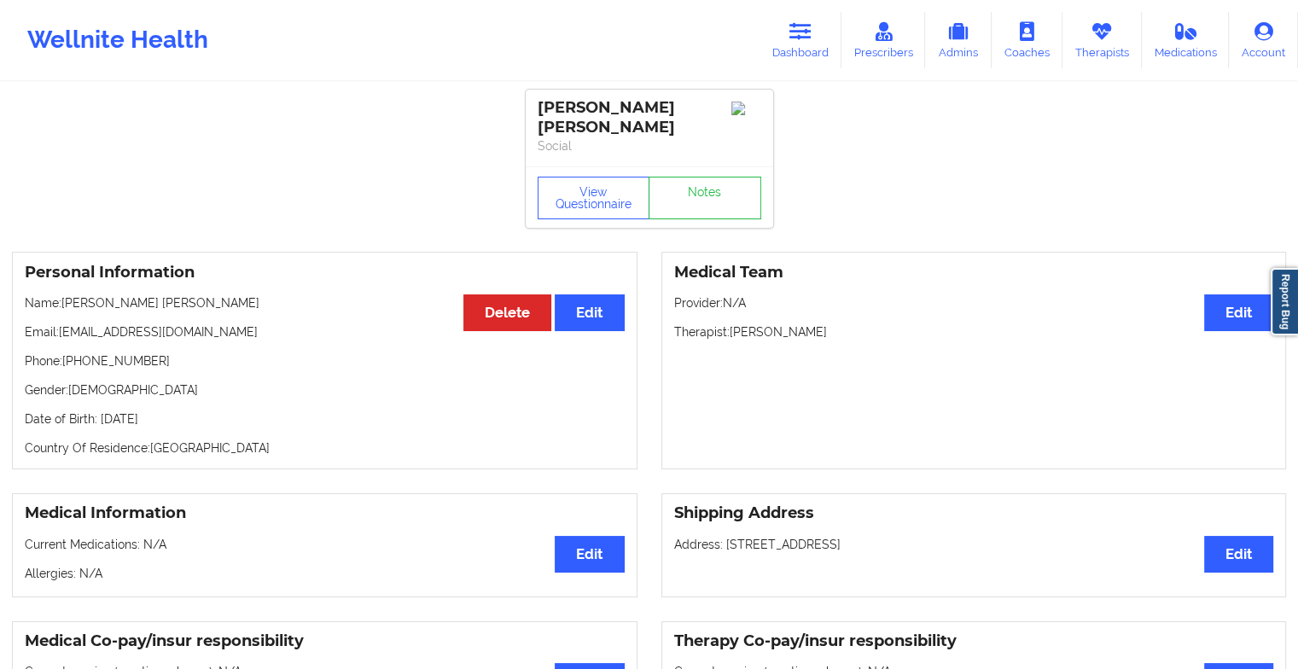
click at [696, 177] on div "View Questionnaire Notes" at bounding box center [649, 196] width 247 height 61
click at [696, 177] on link "Notes" at bounding box center [704, 198] width 113 height 43
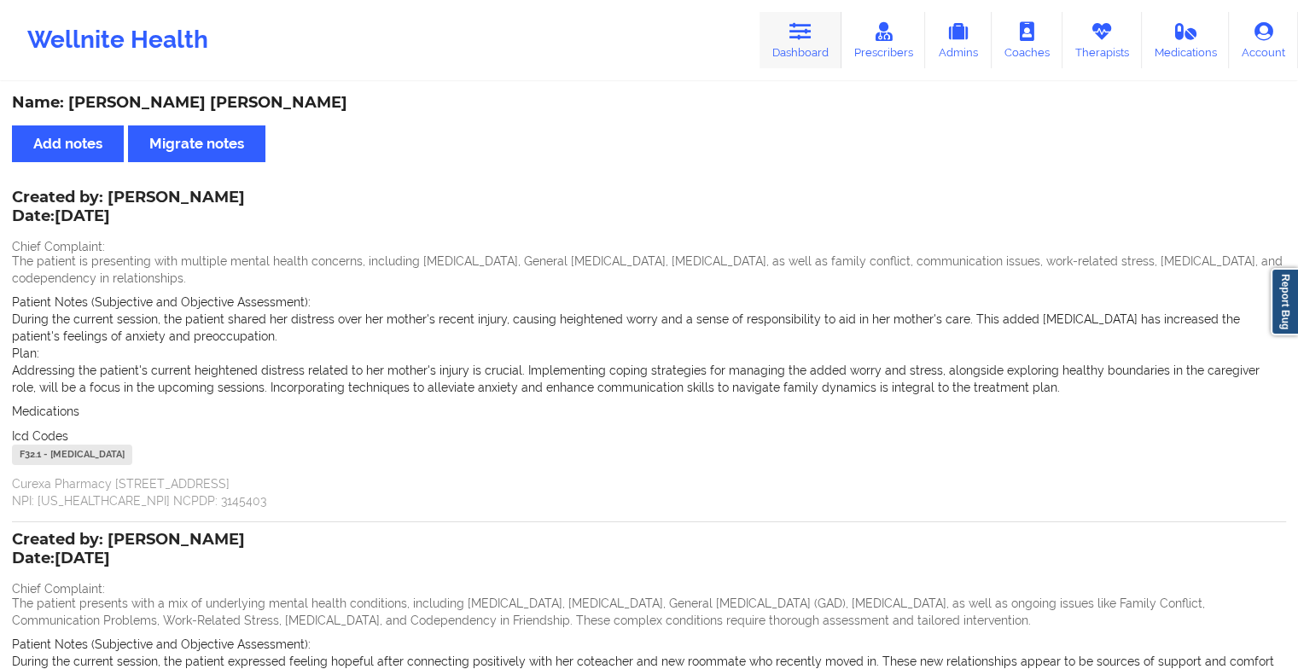
click at [817, 22] on link "Dashboard" at bounding box center [800, 40] width 82 height 56
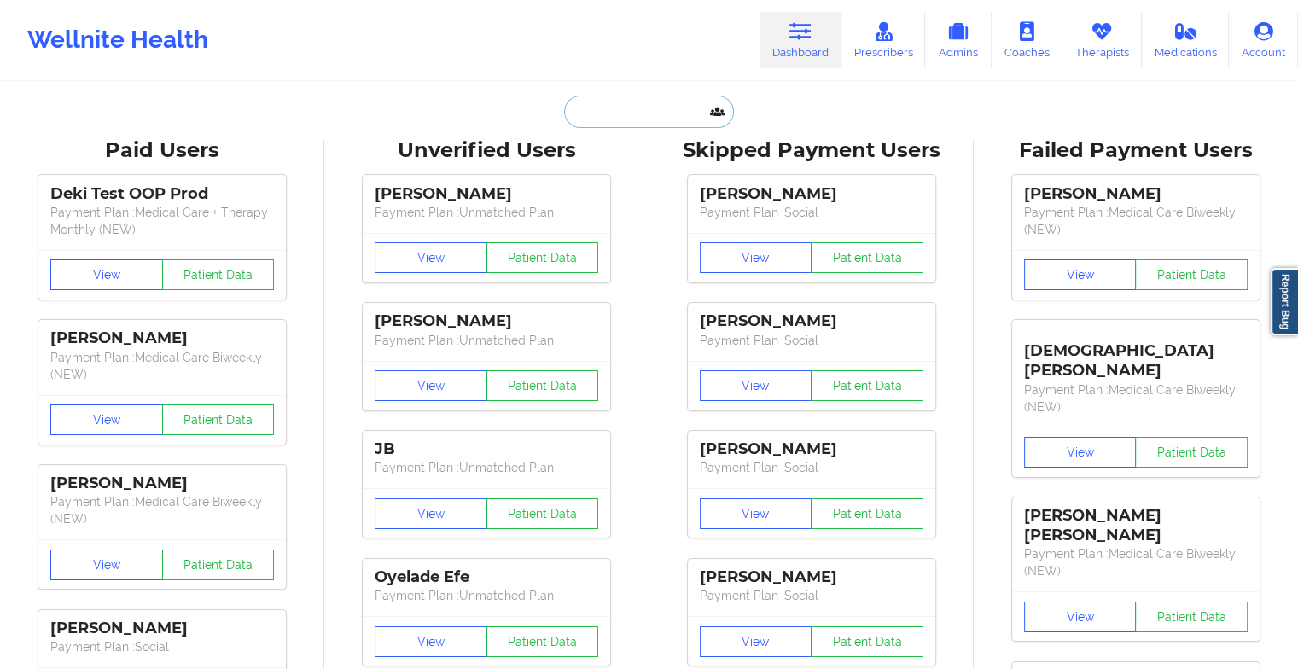
click at [649, 102] on input "text" at bounding box center [648, 112] width 169 height 32
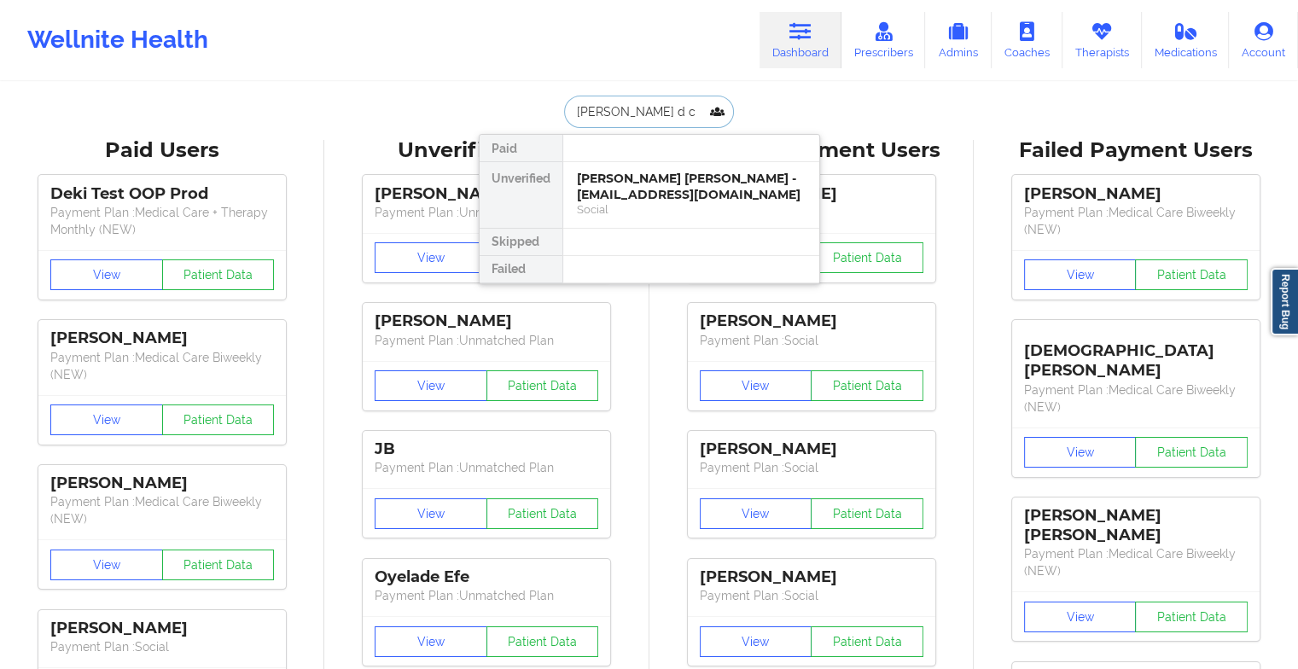
type input "[PERSON_NAME] d co"
click at [675, 175] on div "[PERSON_NAME] - [EMAIL_ADDRESS][DOMAIN_NAME]" at bounding box center [691, 187] width 229 height 32
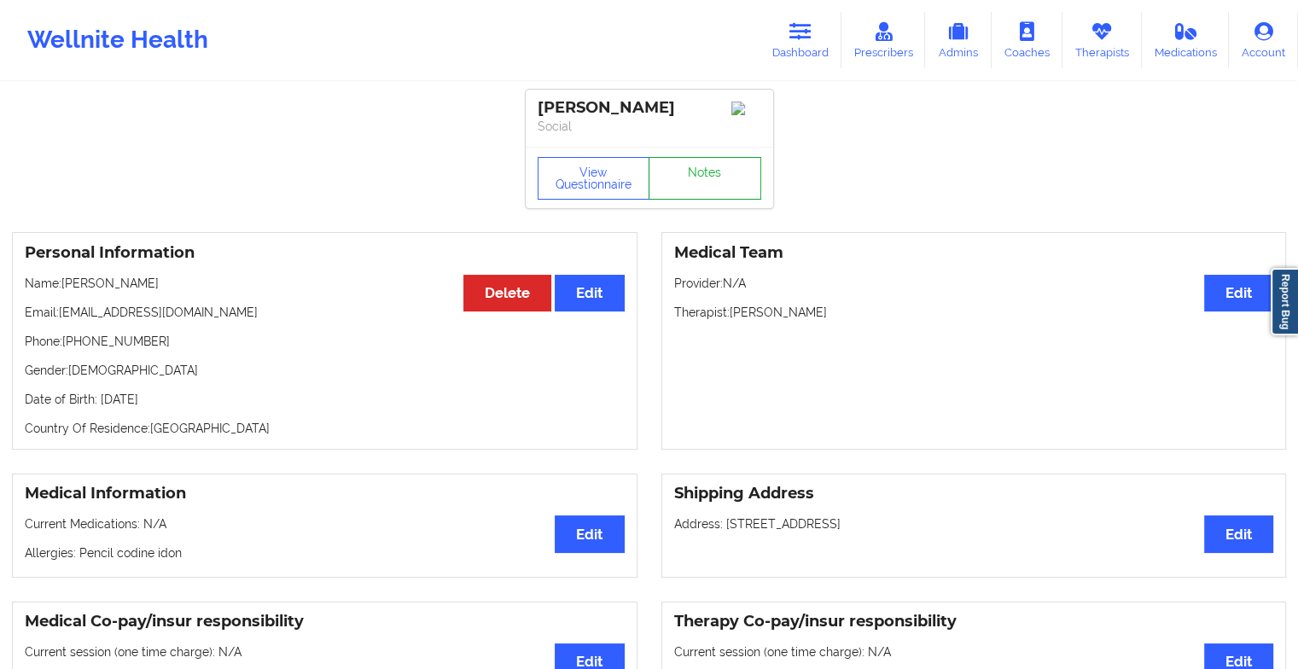
click at [694, 171] on link "Notes" at bounding box center [704, 178] width 113 height 43
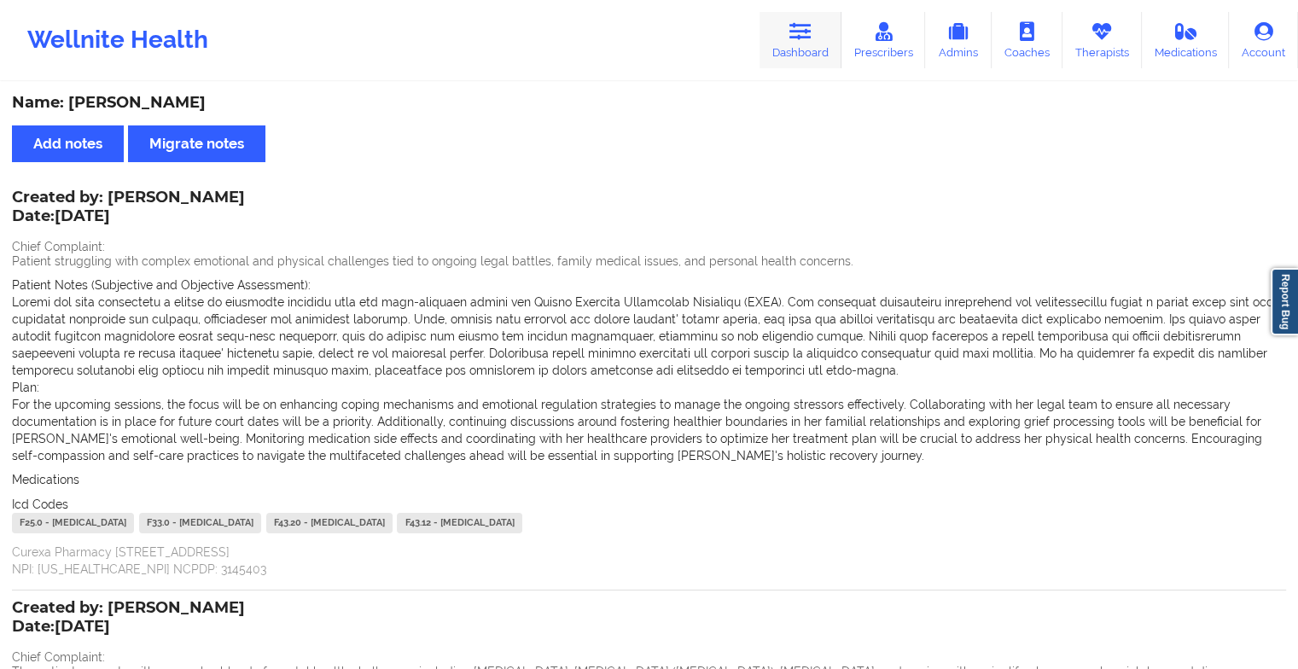
click at [797, 42] on link "Dashboard" at bounding box center [800, 40] width 82 height 56
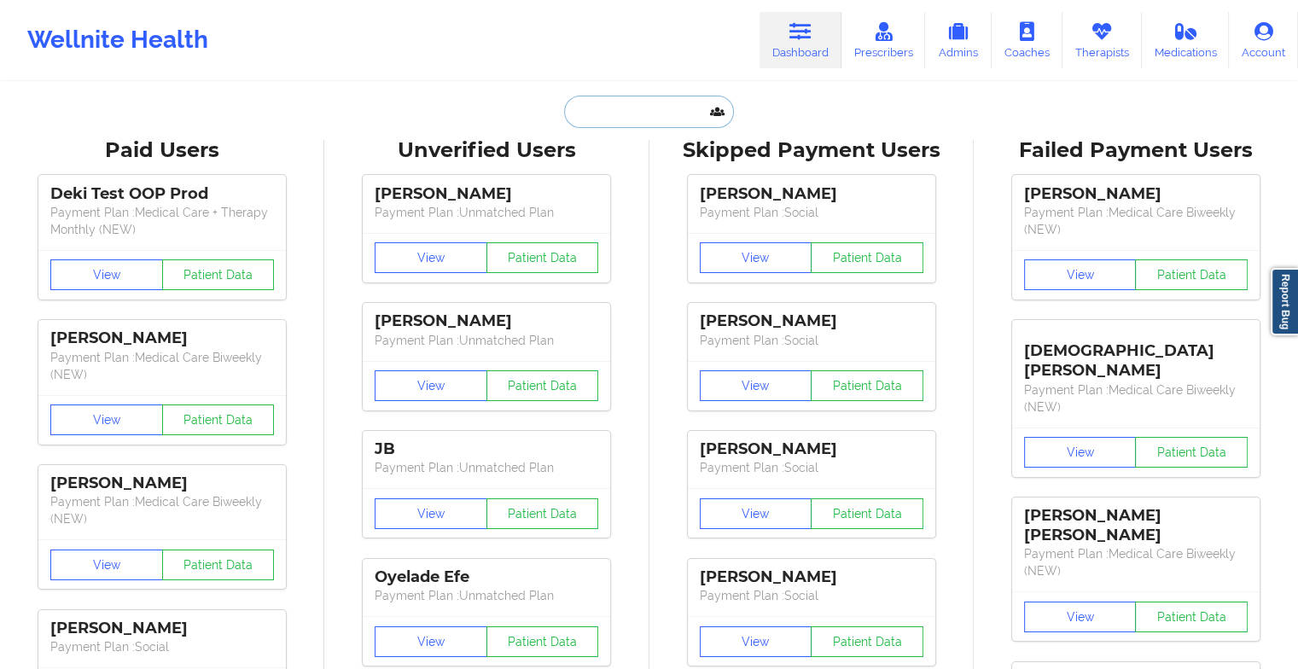
click at [662, 109] on input "text" at bounding box center [648, 112] width 169 height 32
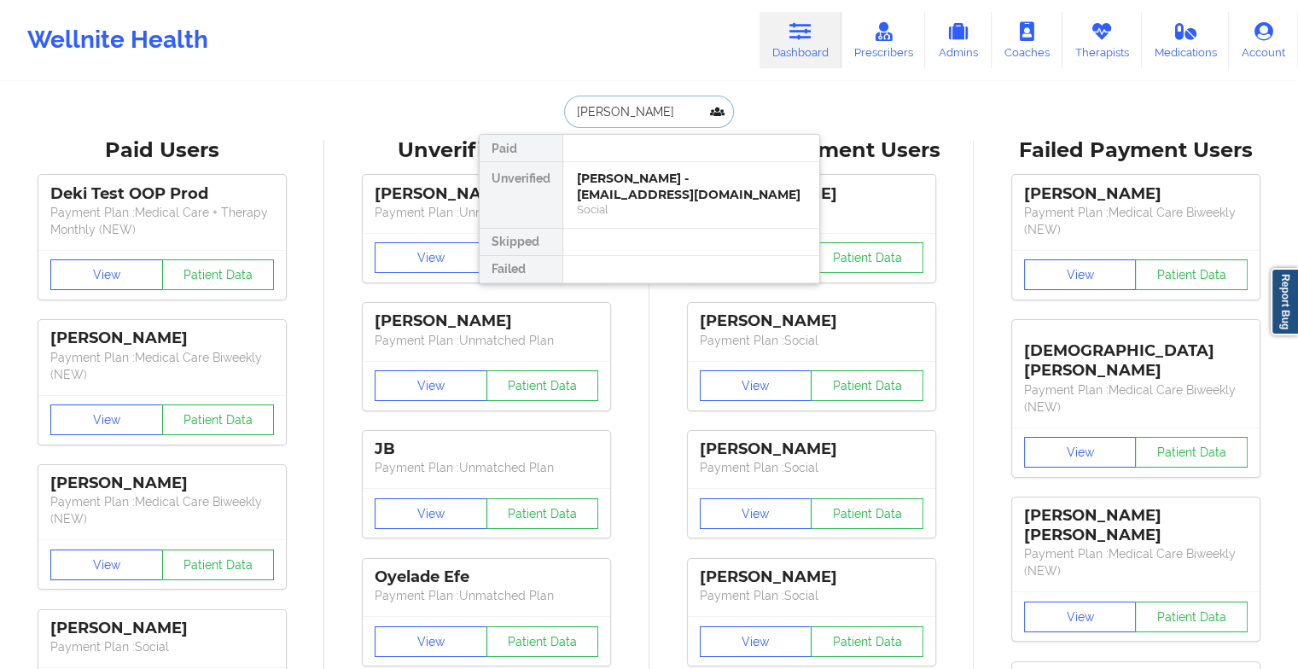
type input "[PERSON_NAME]"
click at [663, 189] on div "[PERSON_NAME] - [EMAIL_ADDRESS][DOMAIN_NAME]" at bounding box center [691, 187] width 229 height 32
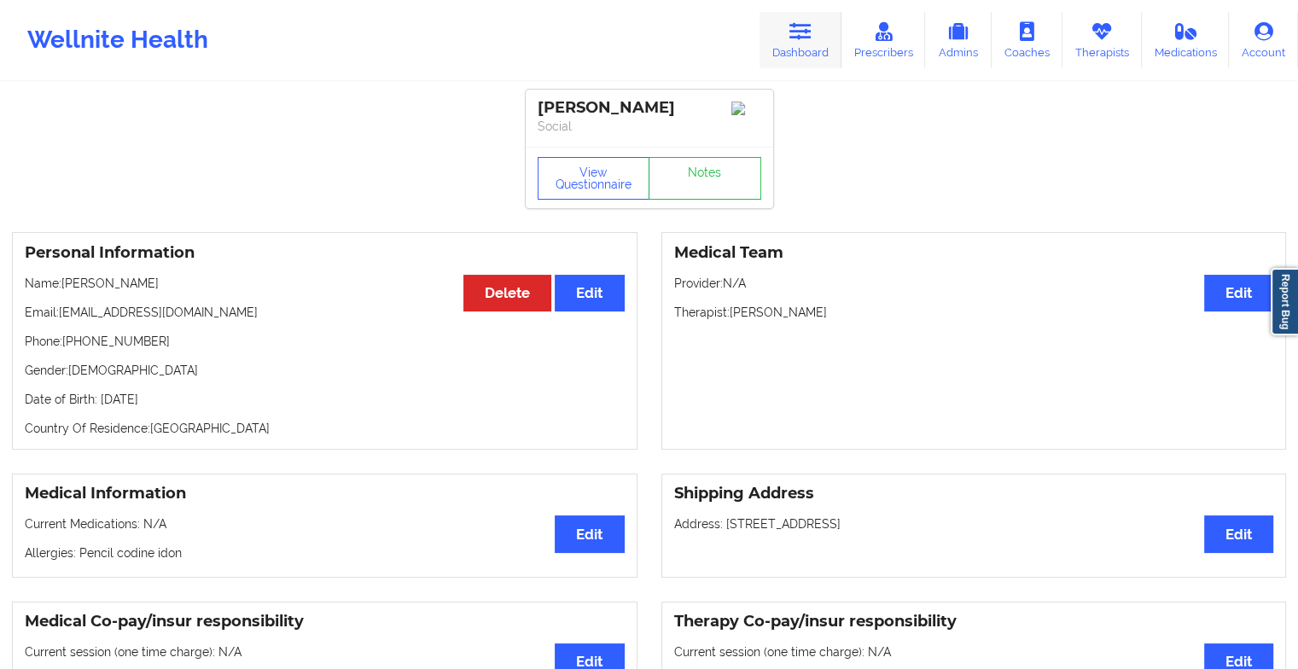
click at [789, 34] on link "Dashboard" at bounding box center [800, 40] width 82 height 56
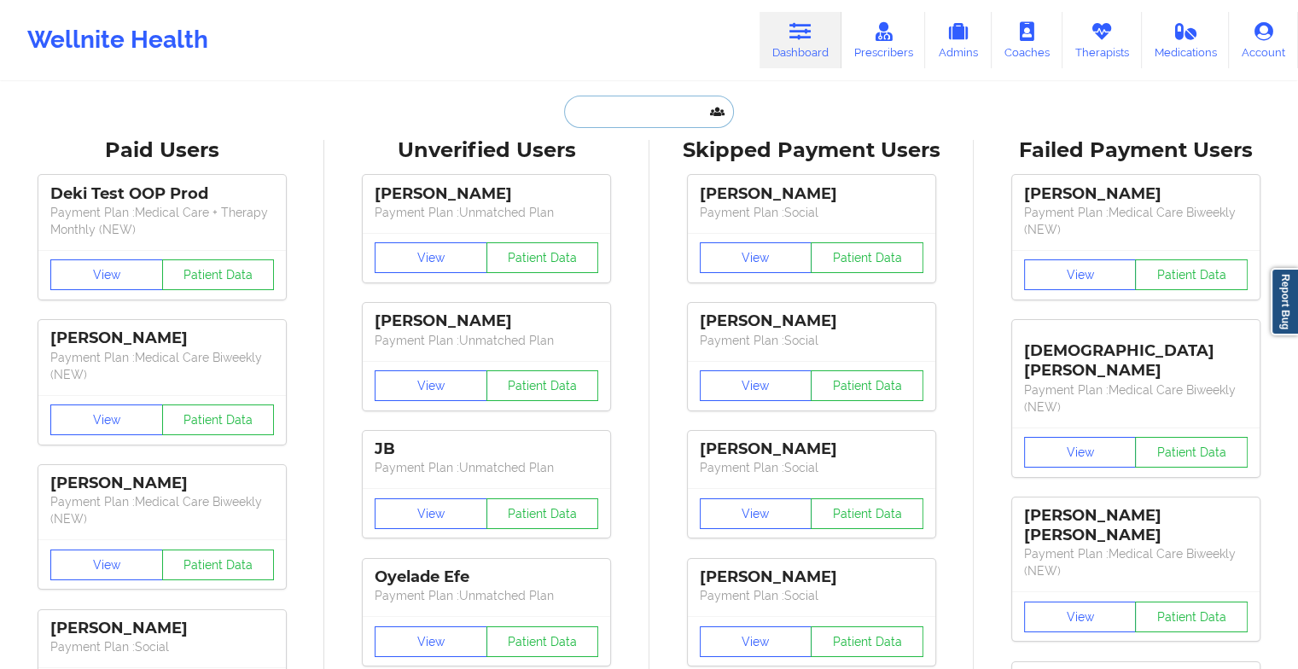
click at [604, 119] on input "text" at bounding box center [648, 112] width 169 height 32
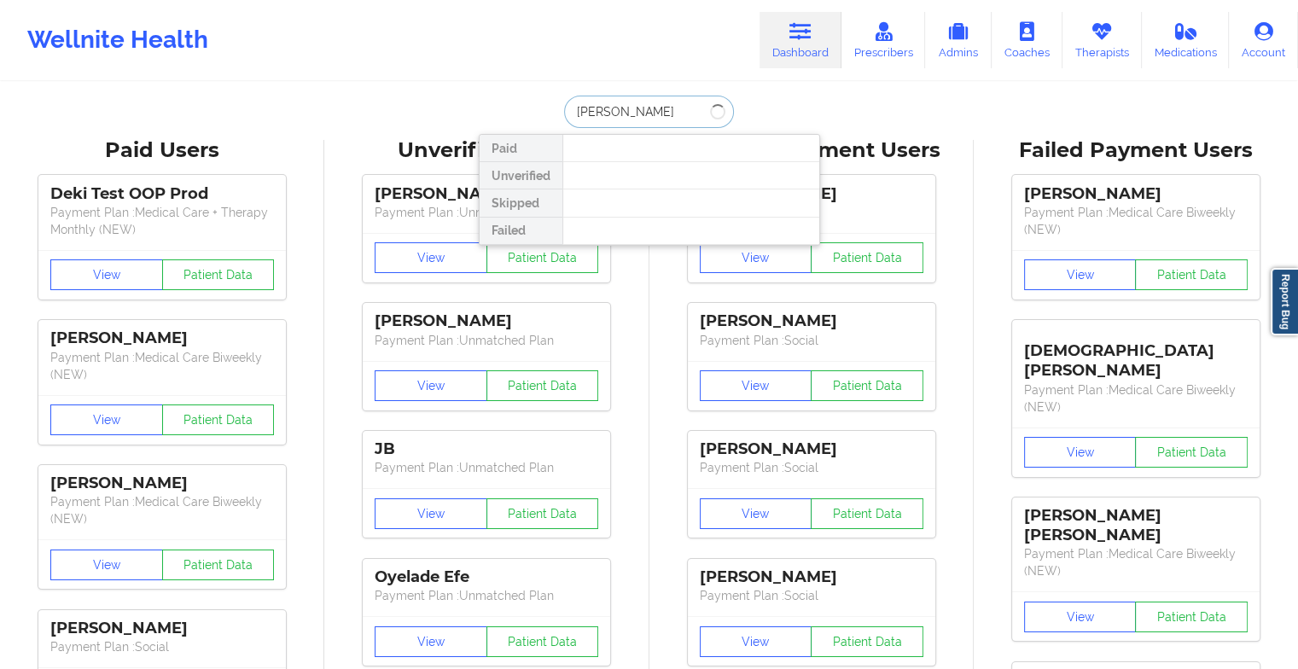
type input "[PERSON_NAME]"
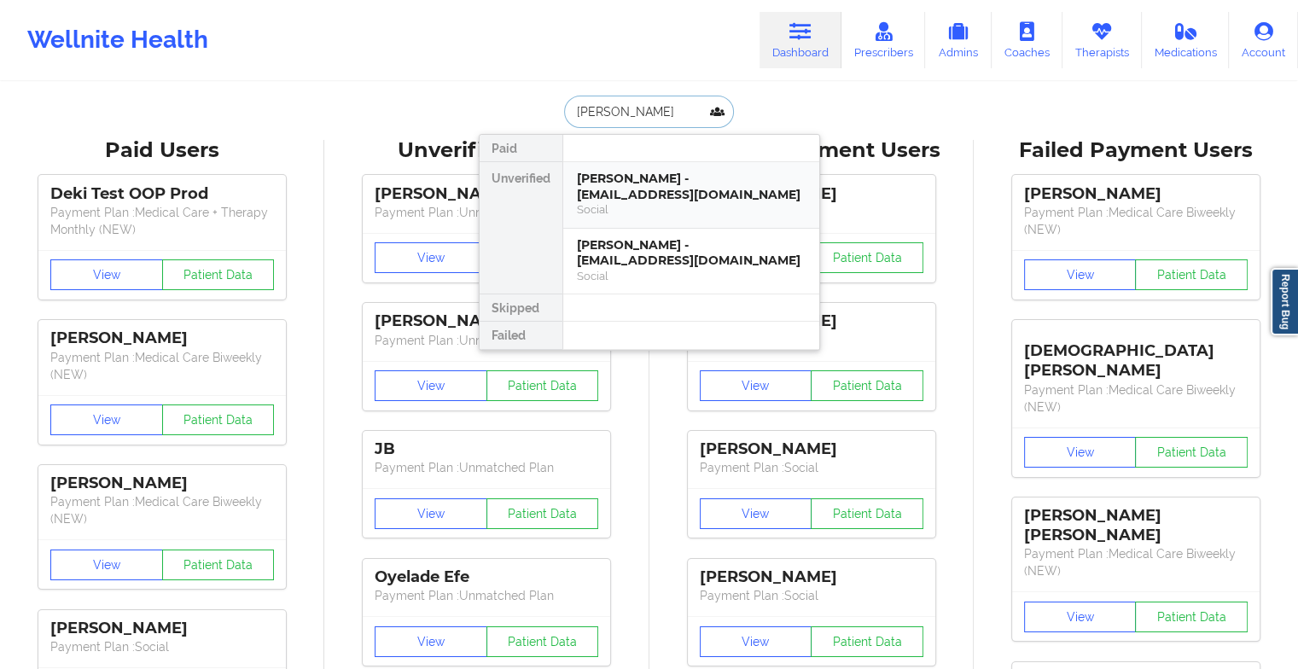
click at [688, 202] on div "Social" at bounding box center [691, 209] width 229 height 15
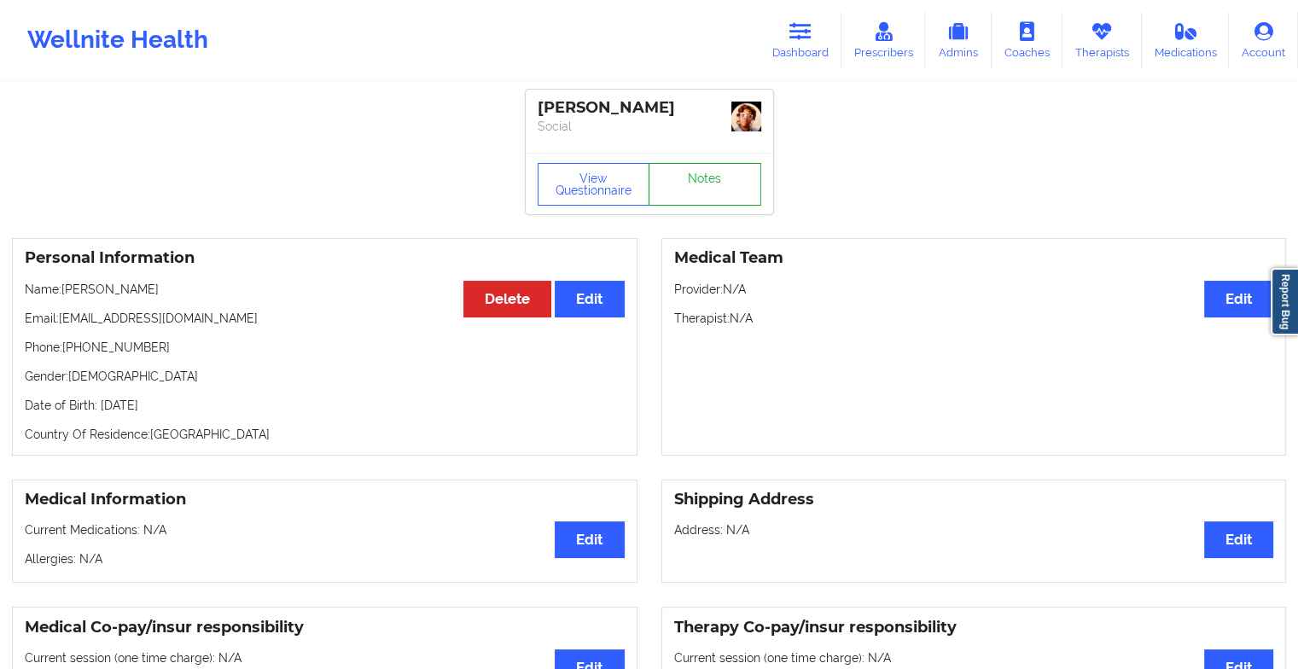
click at [688, 195] on link "Notes" at bounding box center [704, 184] width 113 height 43
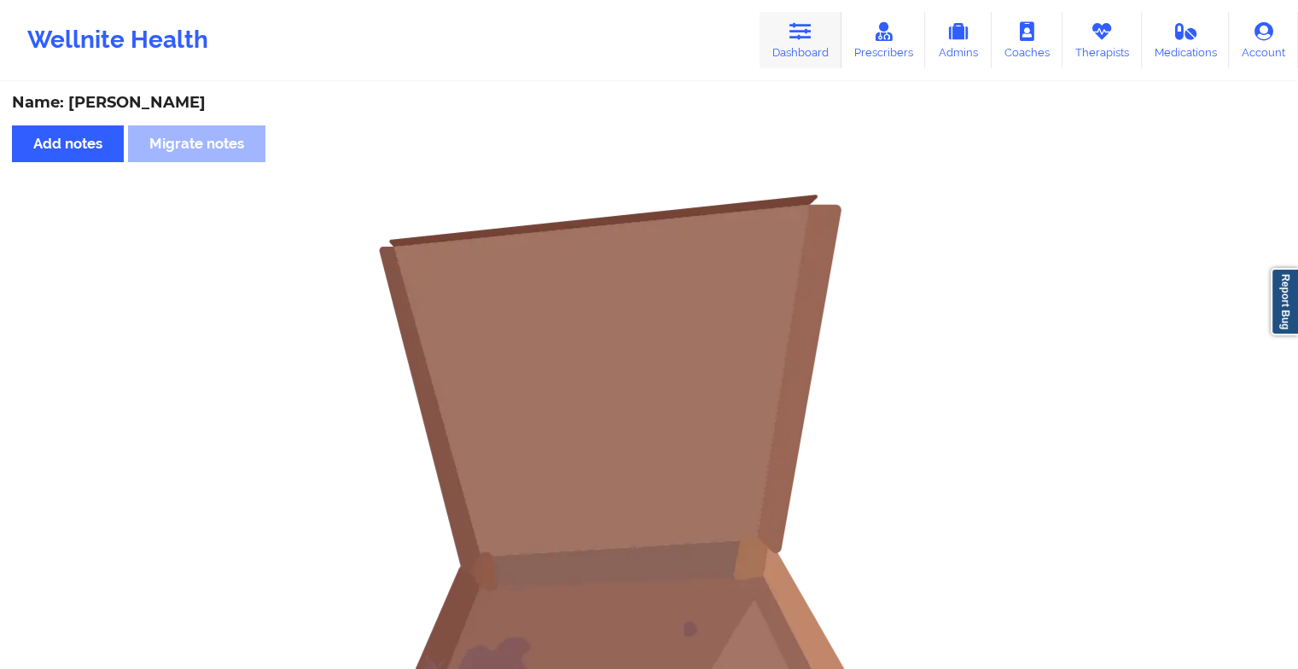
click at [795, 46] on link "Dashboard" at bounding box center [800, 40] width 82 height 56
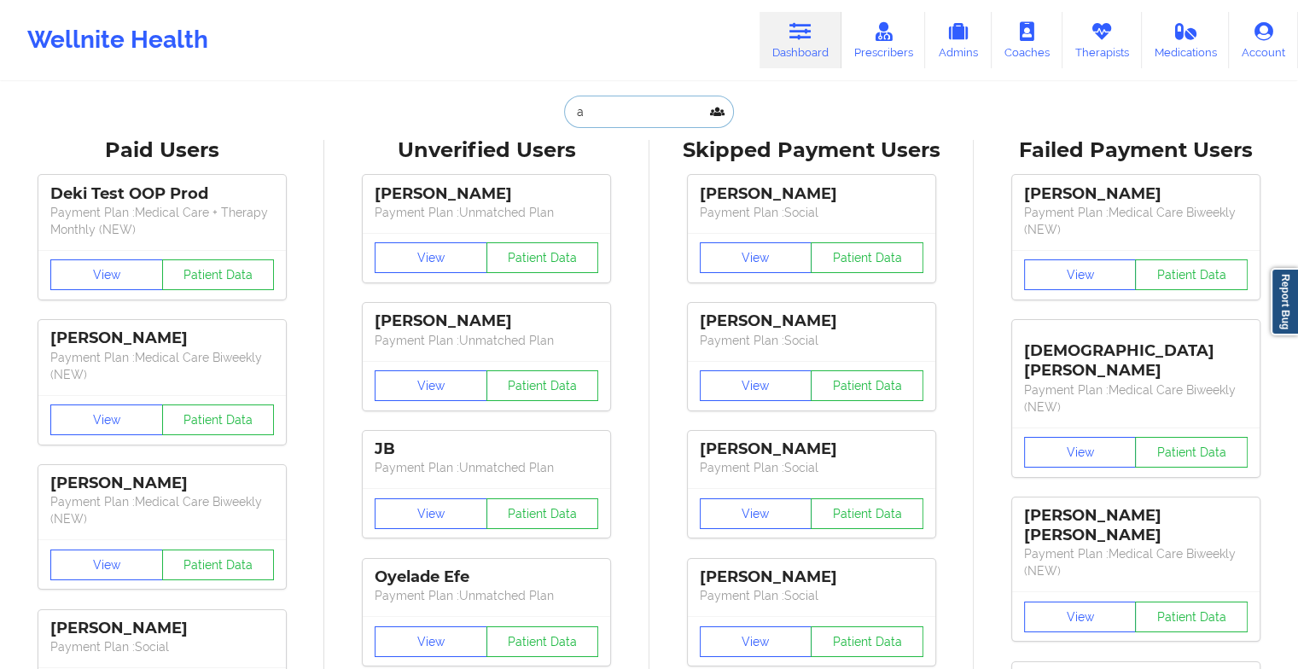
click at [631, 103] on input "a" at bounding box center [648, 112] width 169 height 32
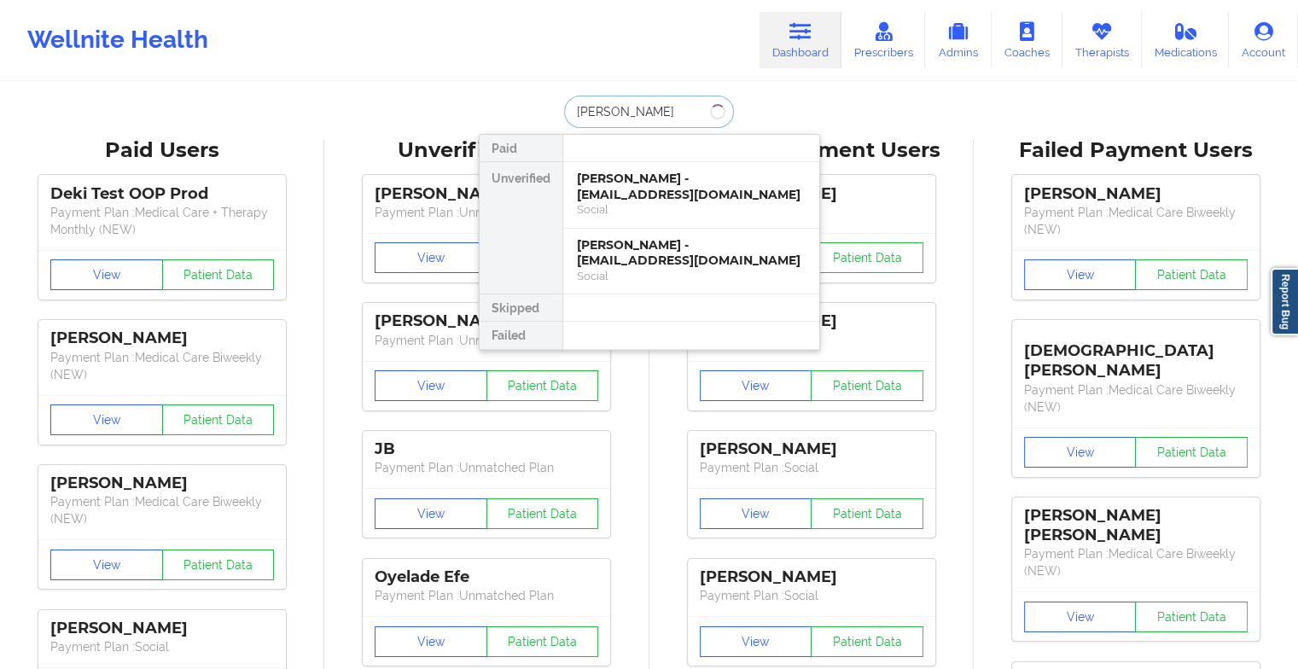
type input "[PERSON_NAME]"
click at [677, 197] on div "[PERSON_NAME] - [EMAIL_ADDRESS][DOMAIN_NAME]" at bounding box center [691, 187] width 229 height 32
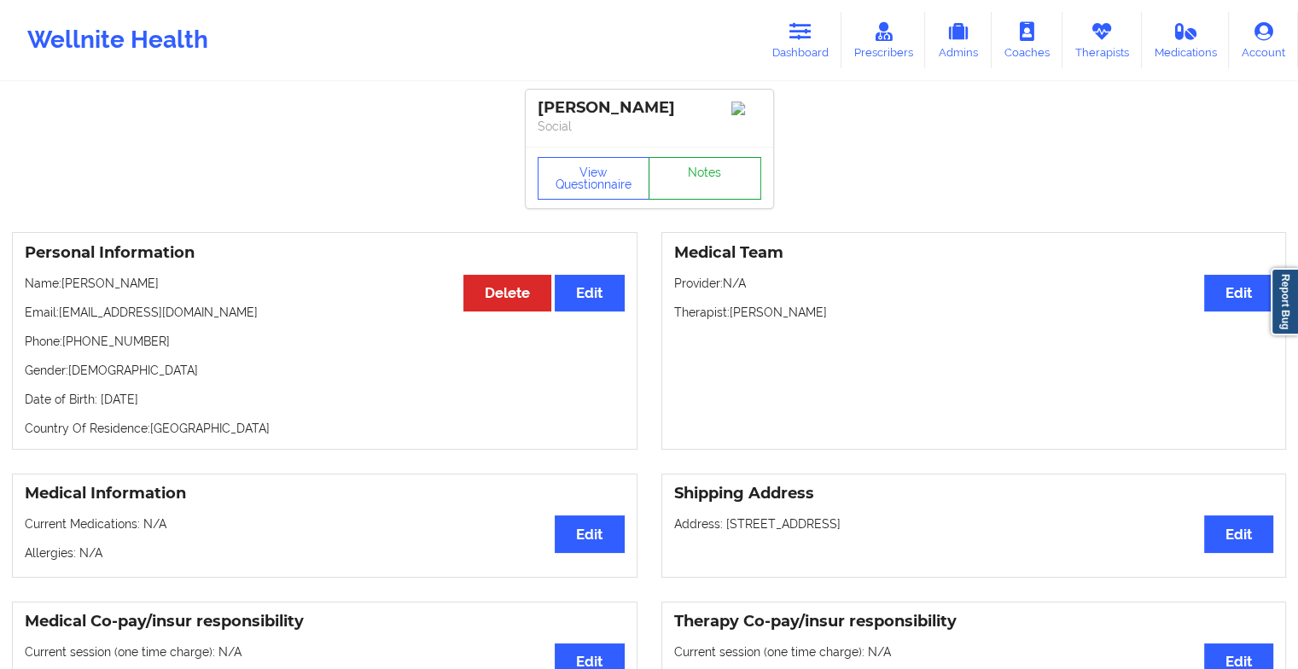
click at [706, 180] on link "Notes" at bounding box center [704, 178] width 113 height 43
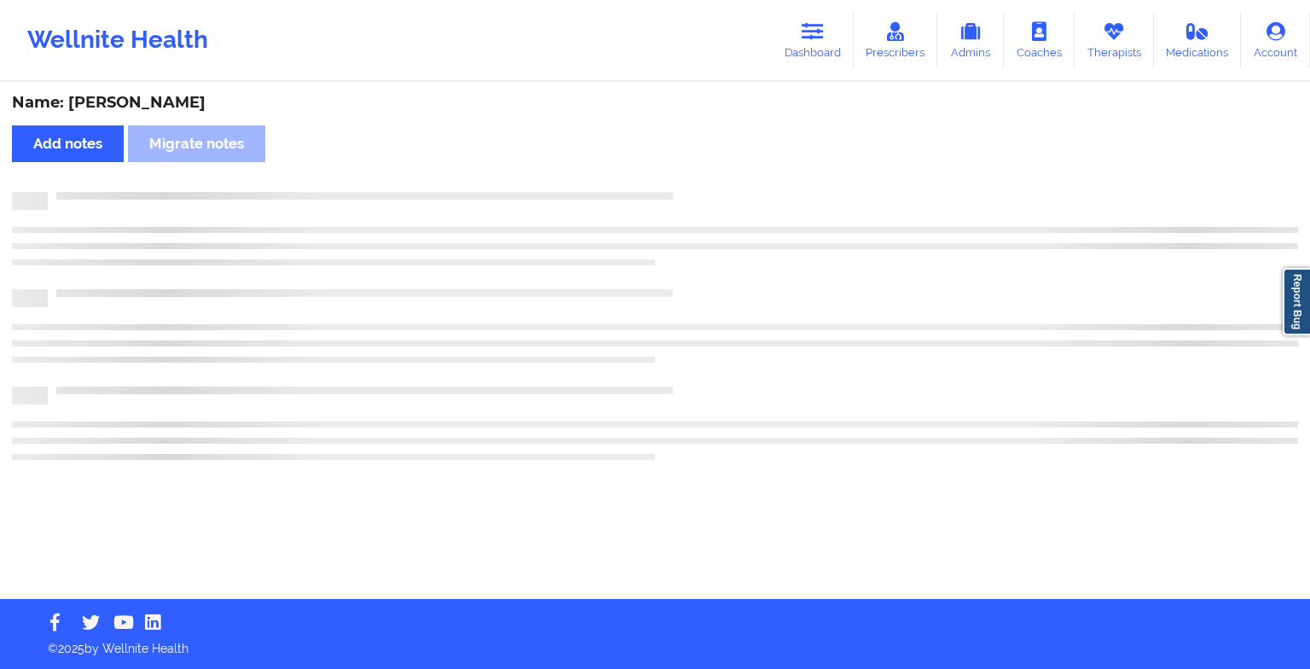
click at [706, 180] on div "Name: [PERSON_NAME] Add notes Migrate notes" at bounding box center [655, 341] width 1310 height 515
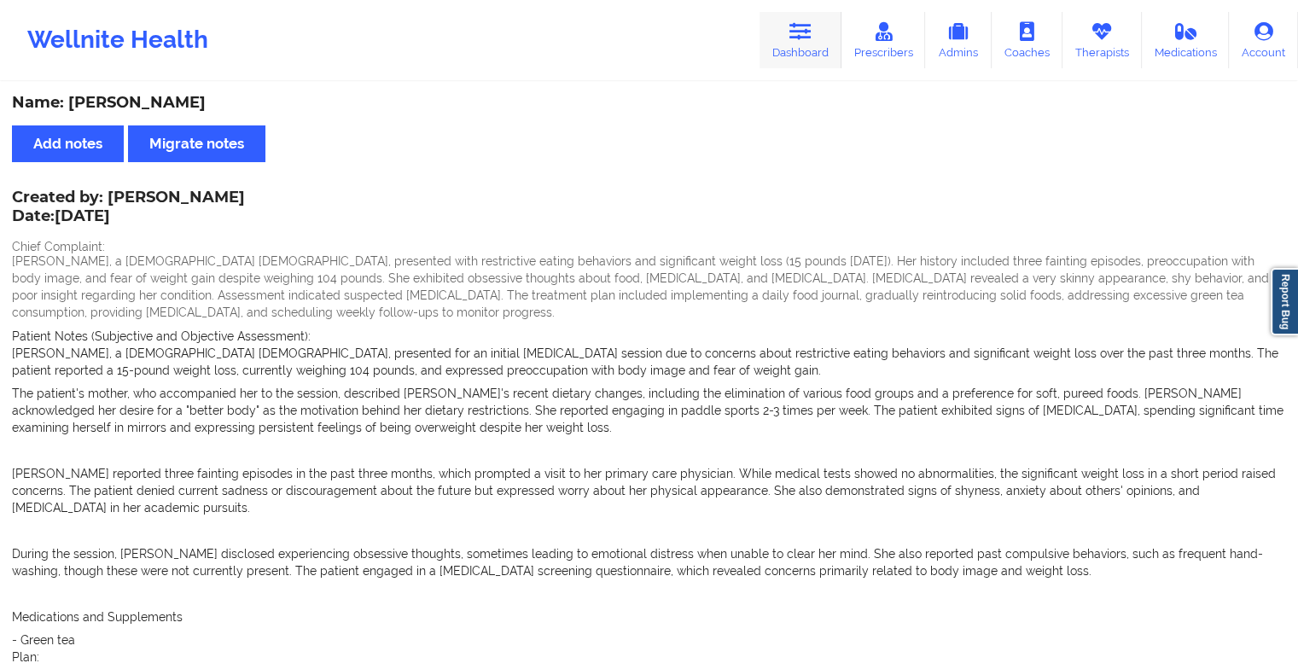
click at [795, 31] on icon at bounding box center [800, 31] width 22 height 19
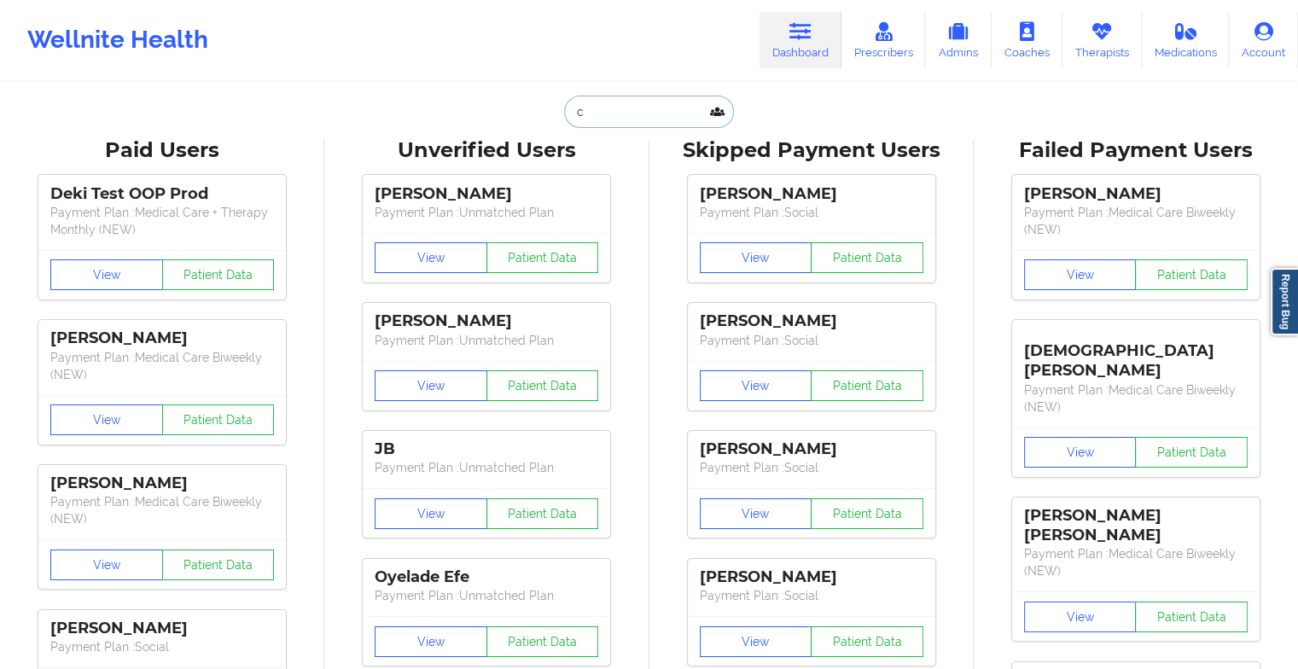
click at [607, 101] on input "c" at bounding box center [648, 112] width 169 height 32
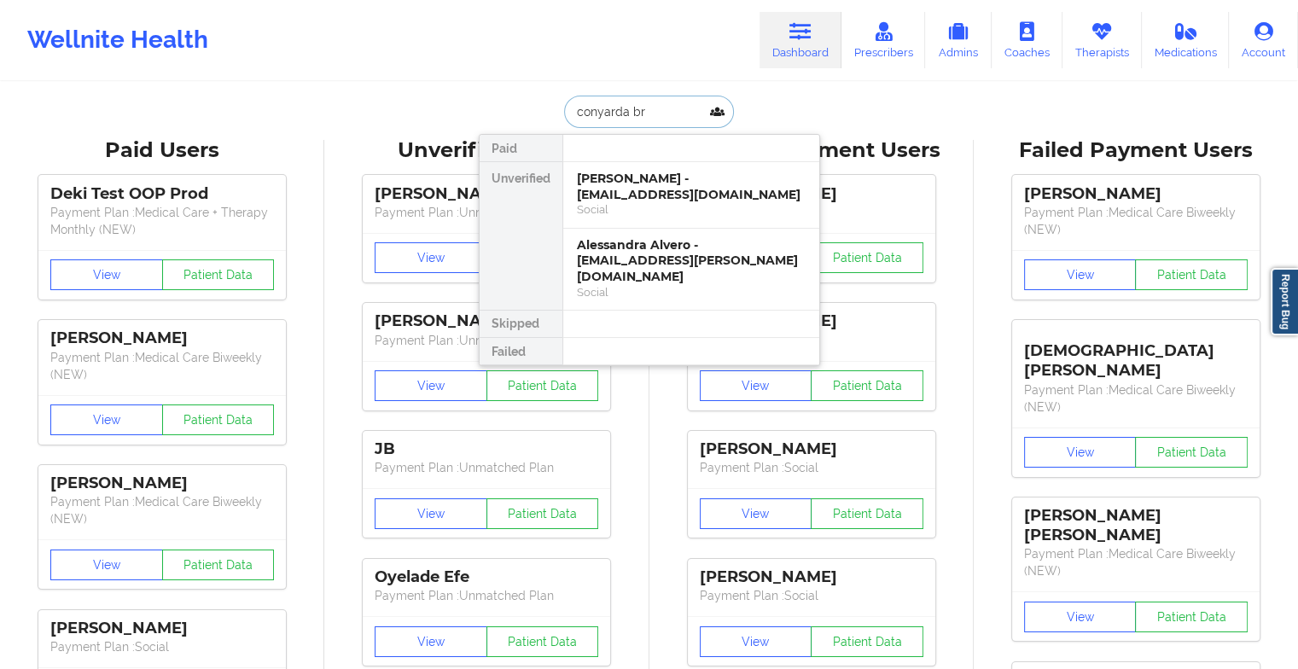
type input "conyarda bry"
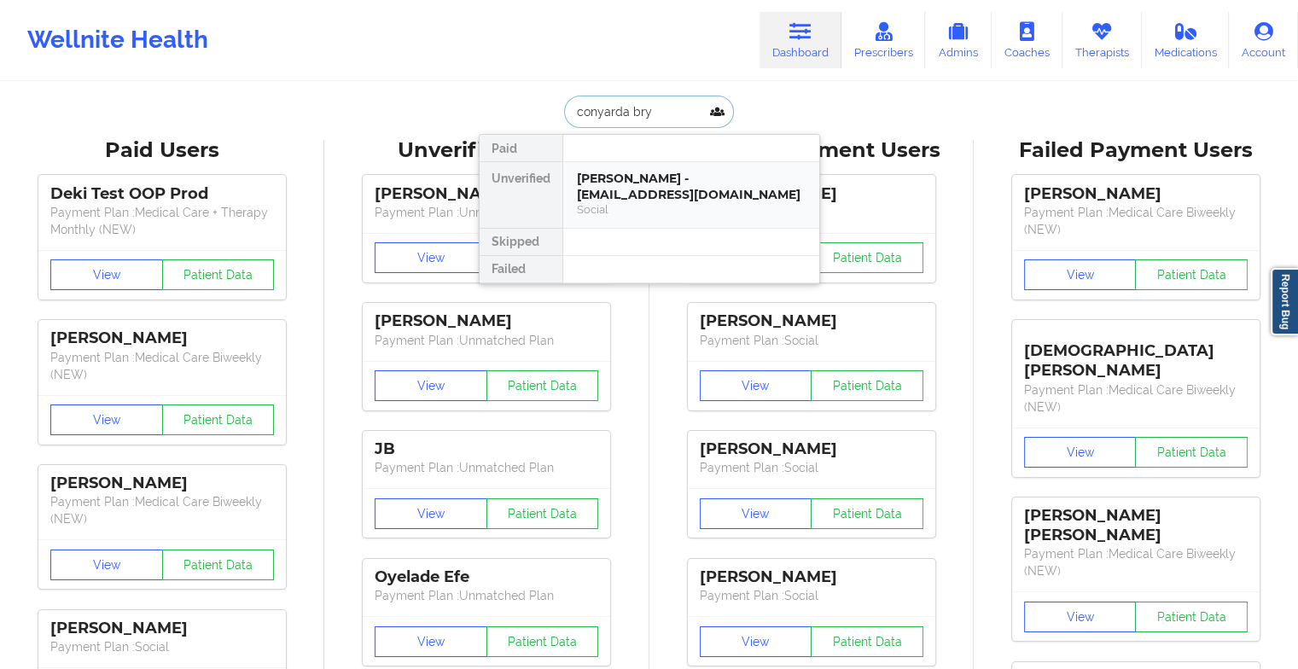
click at [682, 188] on div "[PERSON_NAME] - [EMAIL_ADDRESS][DOMAIN_NAME]" at bounding box center [691, 187] width 229 height 32
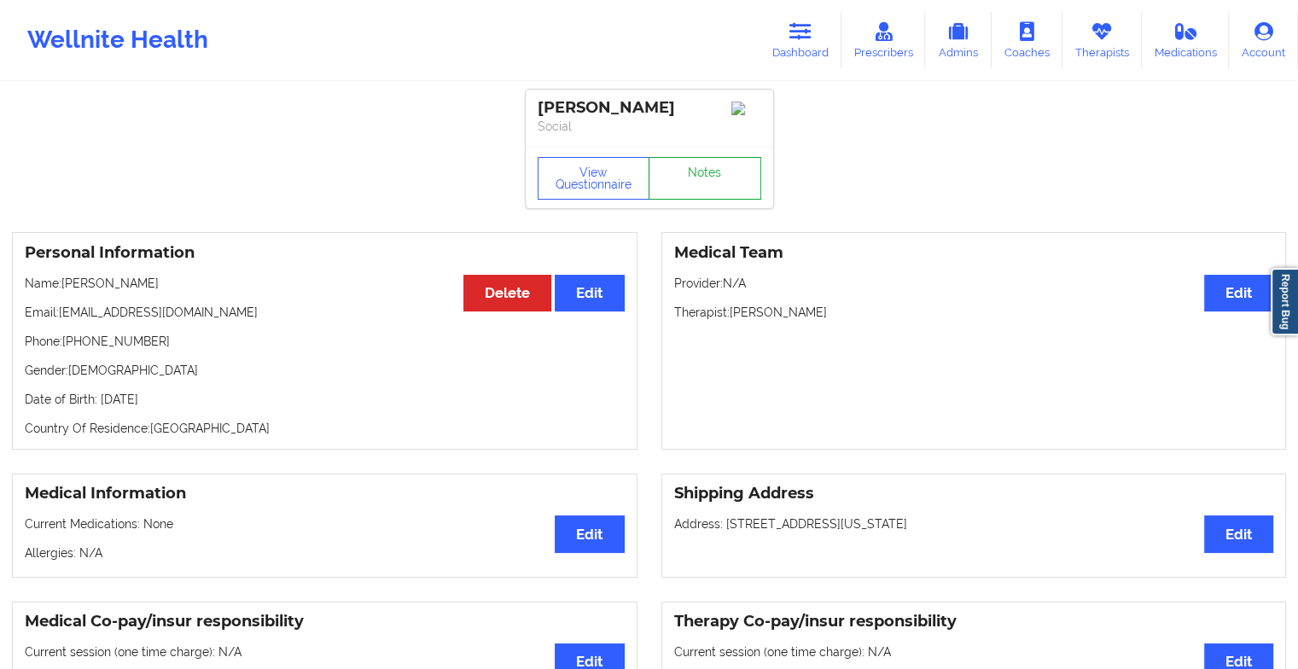
click at [736, 184] on link "Notes" at bounding box center [704, 178] width 113 height 43
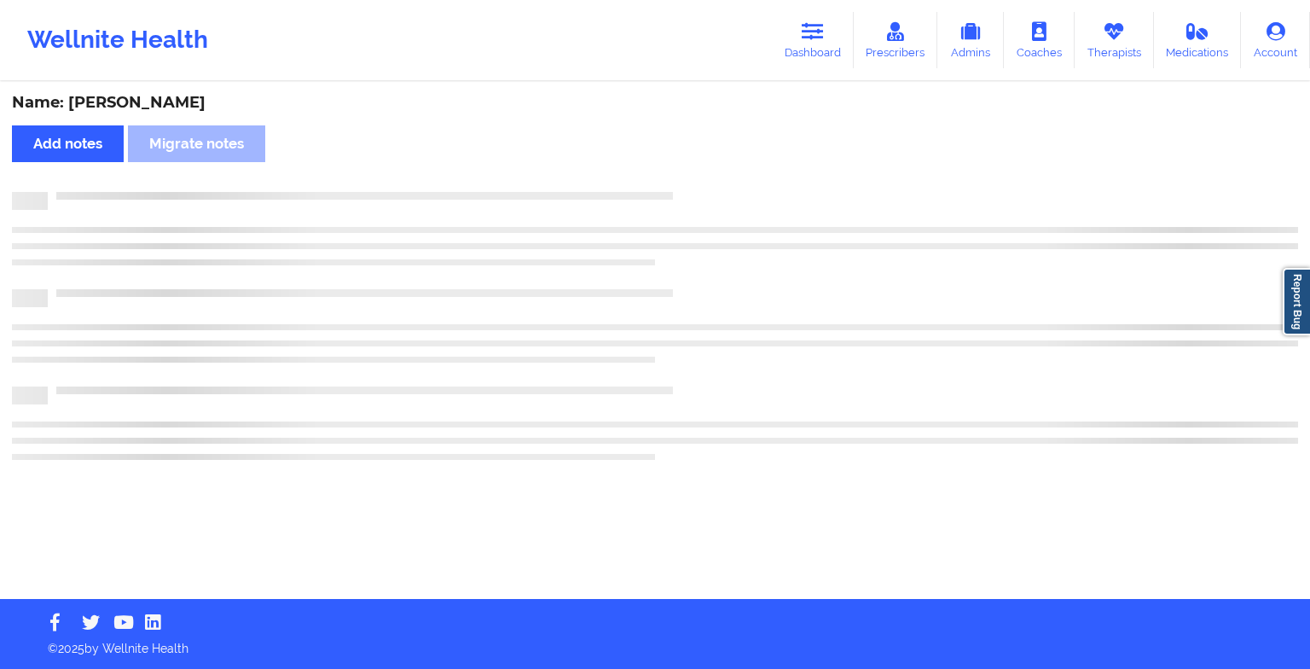
click at [736, 184] on div "Name: [PERSON_NAME] Add notes Migrate notes" at bounding box center [655, 341] width 1310 height 515
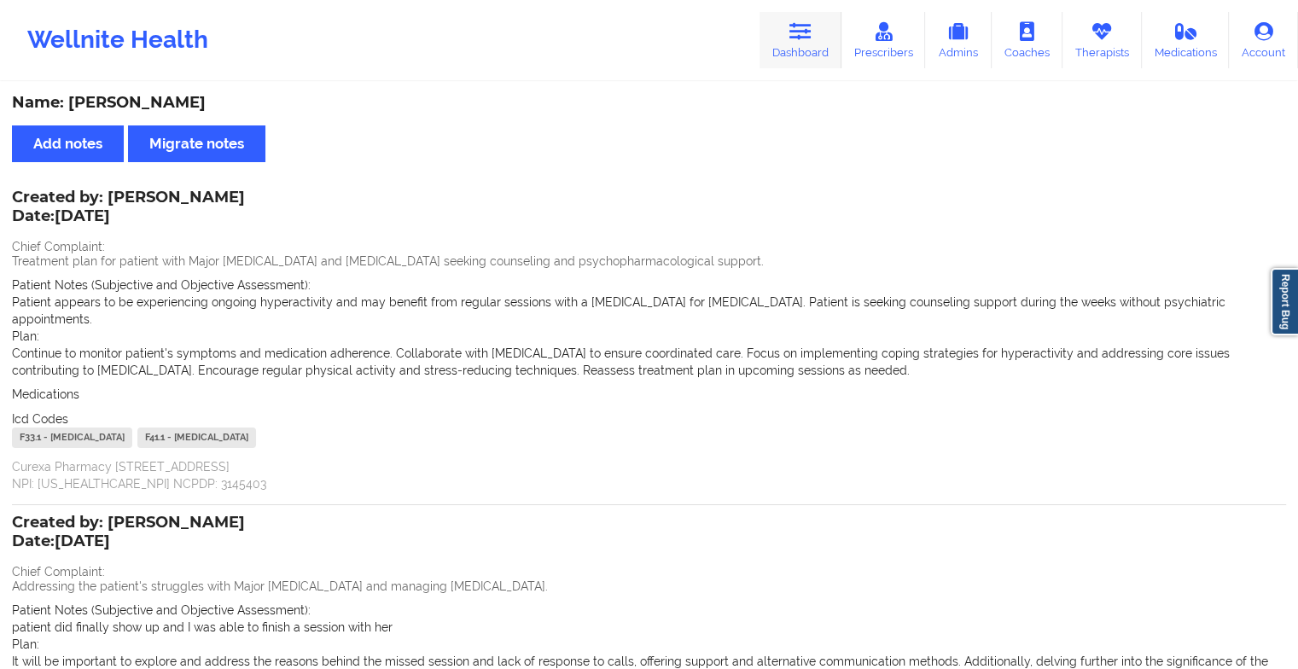
click at [799, 56] on link "Dashboard" at bounding box center [800, 40] width 82 height 56
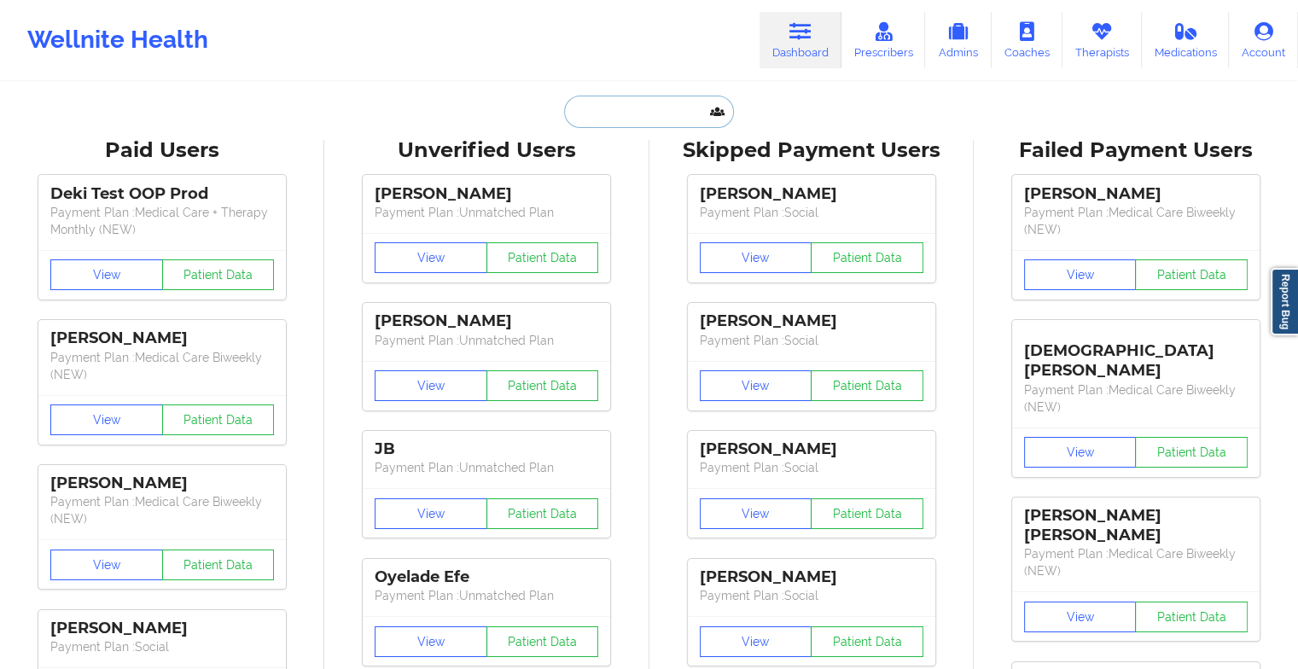
click at [613, 106] on input "text" at bounding box center [648, 112] width 169 height 32
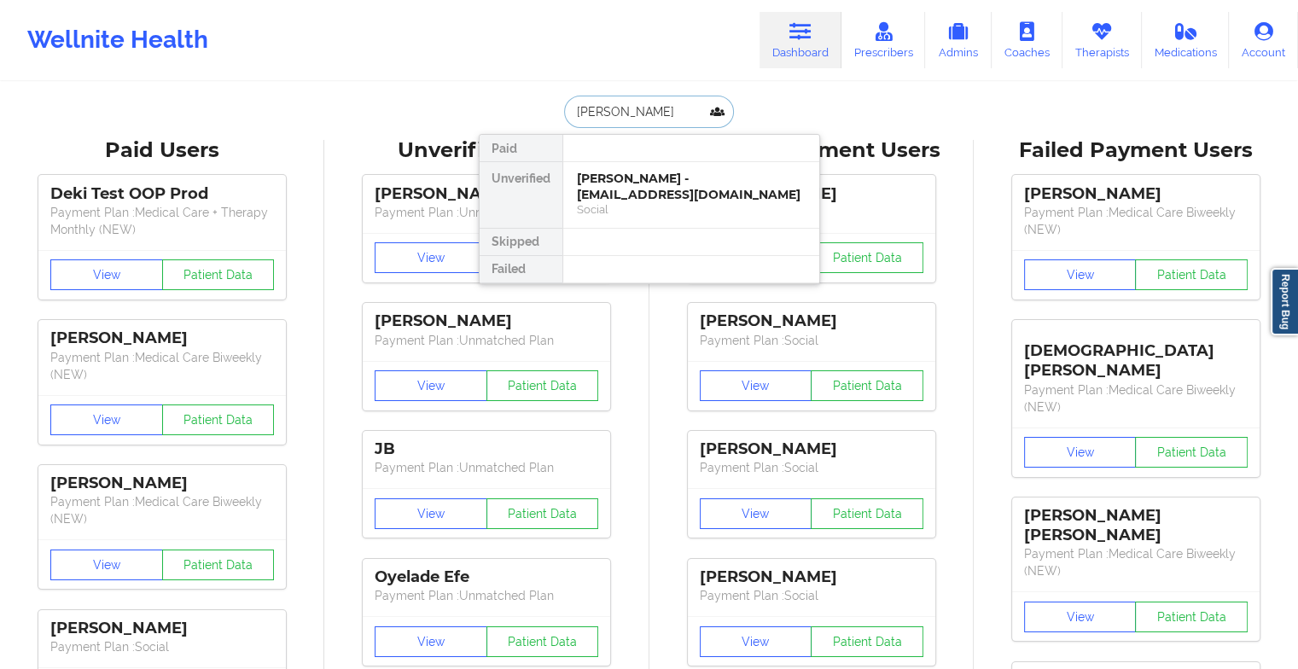
type input "[PERSON_NAME]"
click at [676, 184] on div "[PERSON_NAME] - [EMAIL_ADDRESS][DOMAIN_NAME]" at bounding box center [691, 187] width 229 height 32
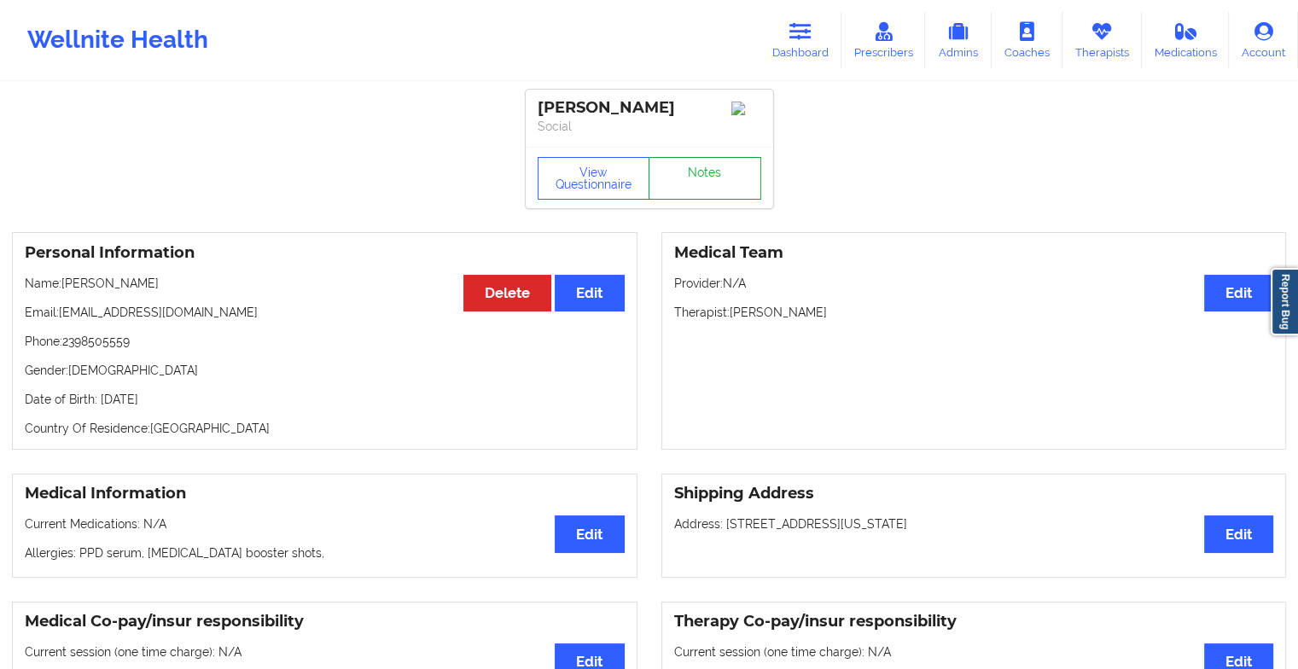
click at [694, 184] on link "Notes" at bounding box center [704, 178] width 113 height 43
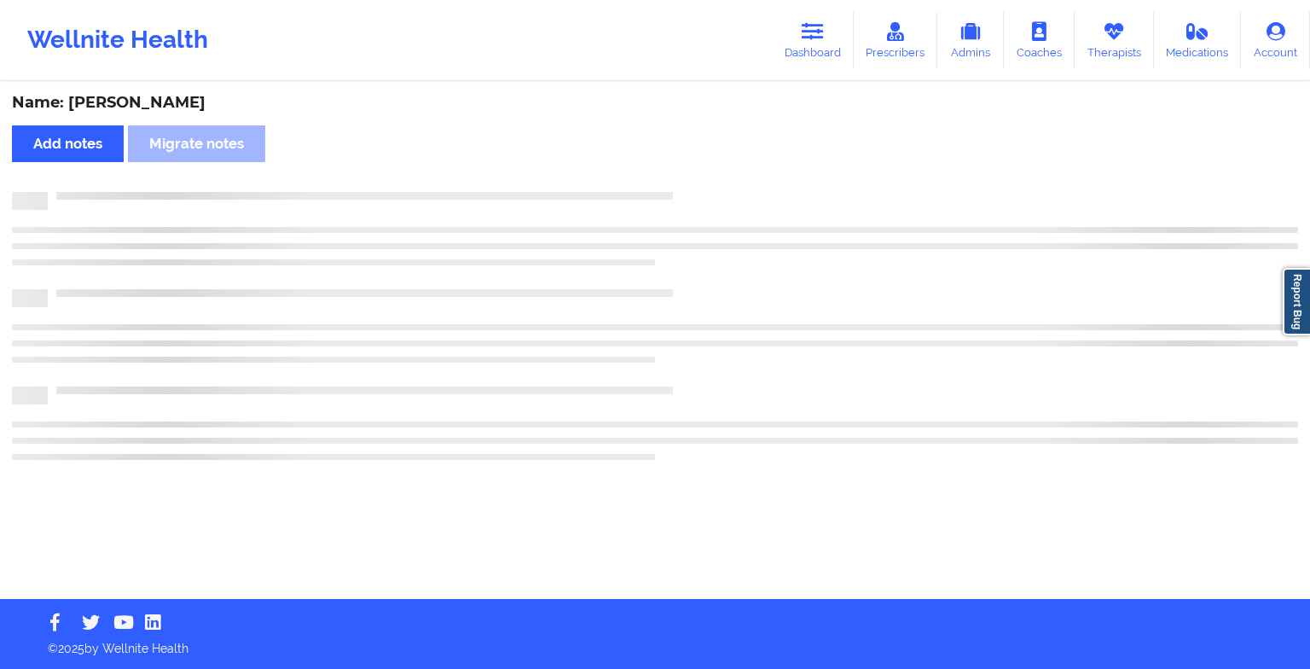
click at [694, 184] on div "Name: [PERSON_NAME] Add notes Migrate notes" at bounding box center [655, 341] width 1310 height 515
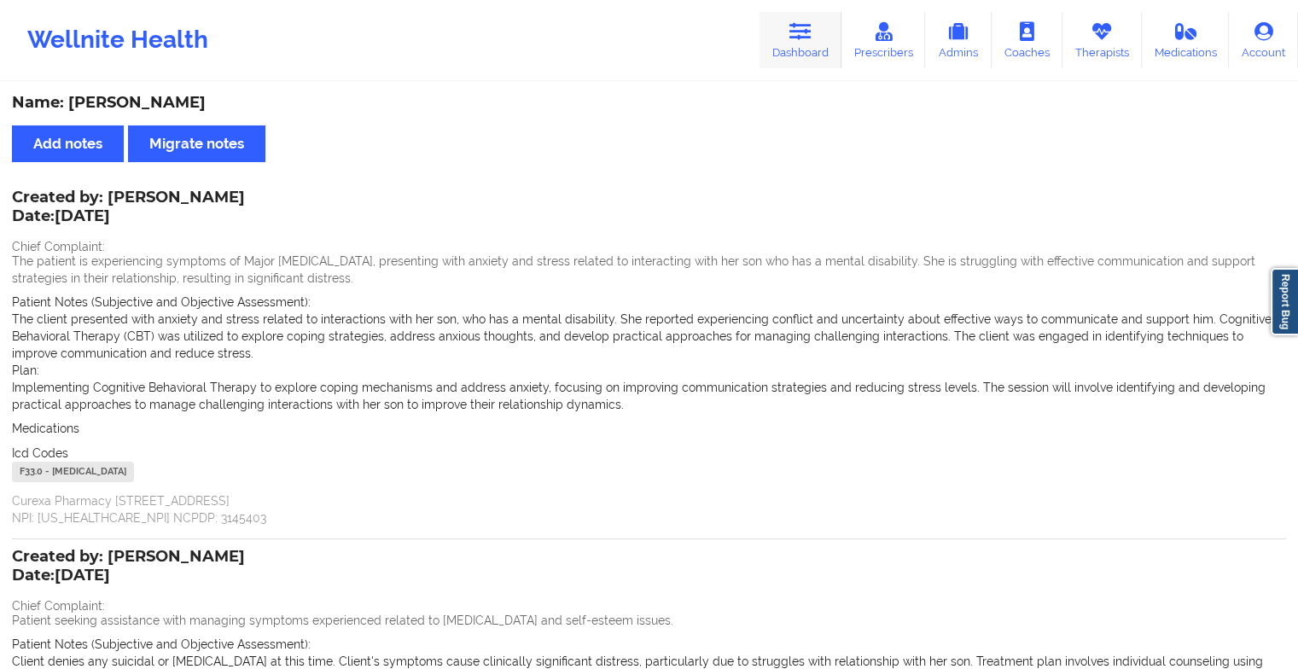
click at [791, 36] on link "Dashboard" at bounding box center [800, 40] width 82 height 56
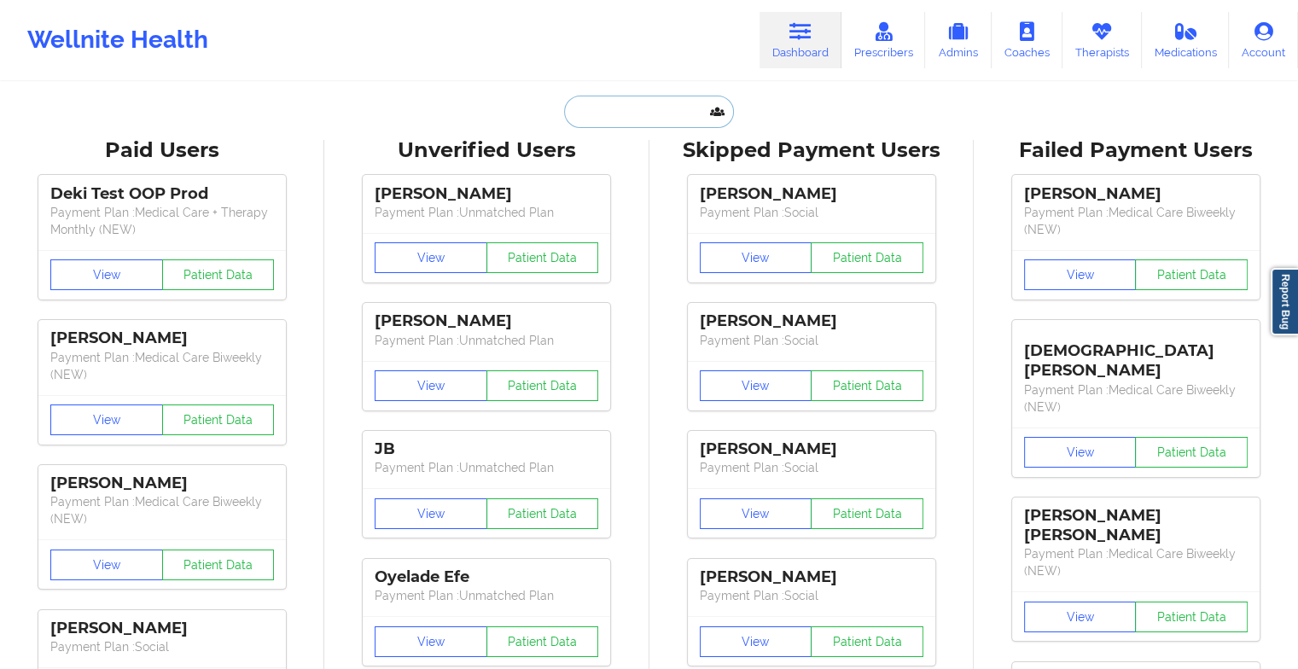
click at [650, 107] on input "text" at bounding box center [648, 112] width 169 height 32
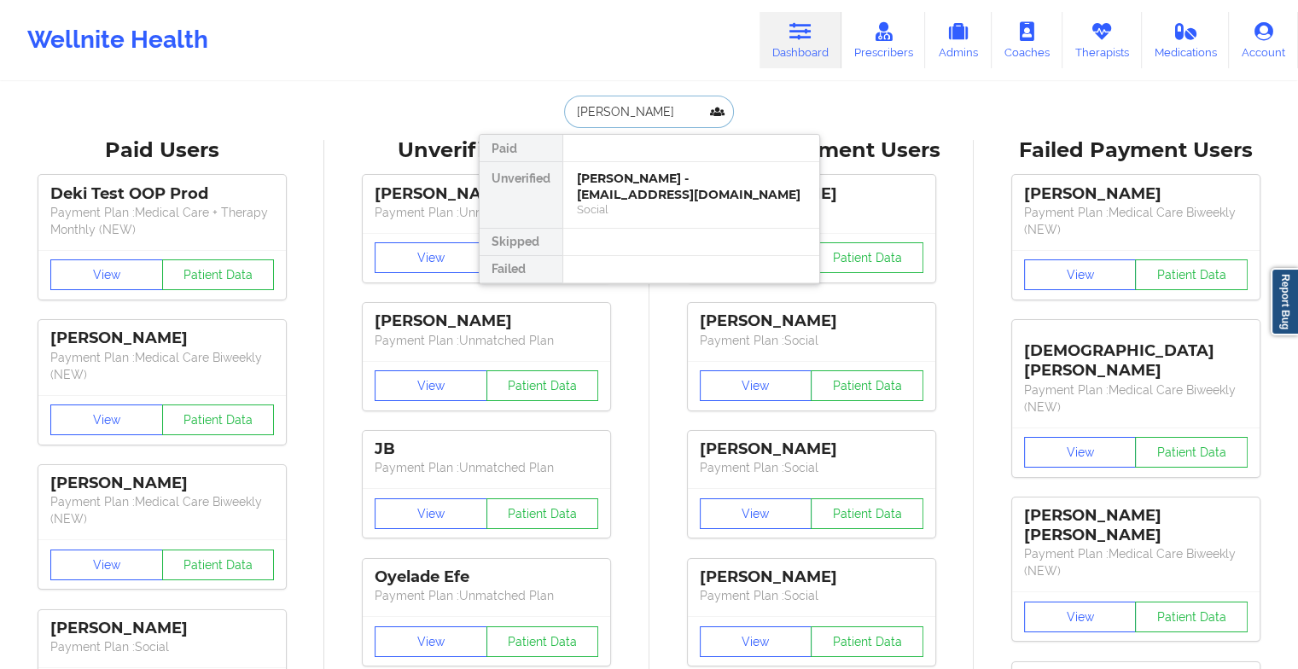
type input "[PERSON_NAME]"
click at [678, 181] on div "[PERSON_NAME] - [EMAIL_ADDRESS][DOMAIN_NAME]" at bounding box center [691, 187] width 229 height 32
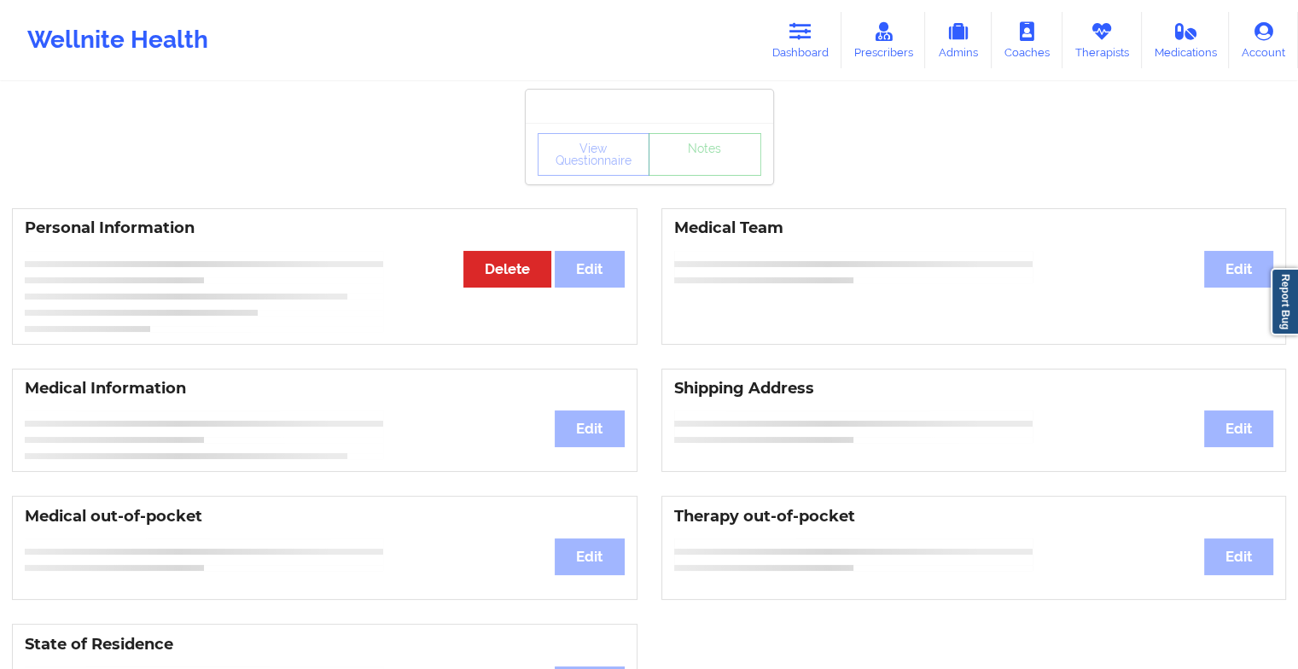
click at [714, 176] on link "Notes" at bounding box center [704, 154] width 113 height 43
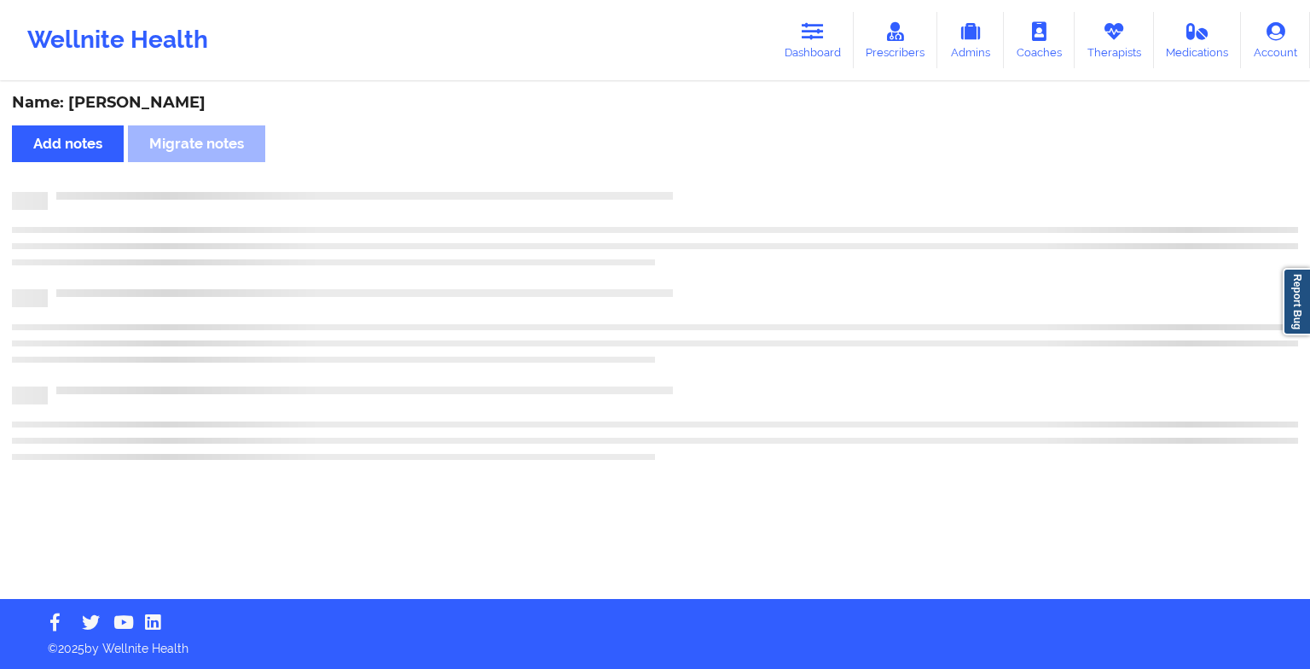
click at [714, 187] on div "Name: [PERSON_NAME] Add notes Migrate notes" at bounding box center [655, 341] width 1310 height 515
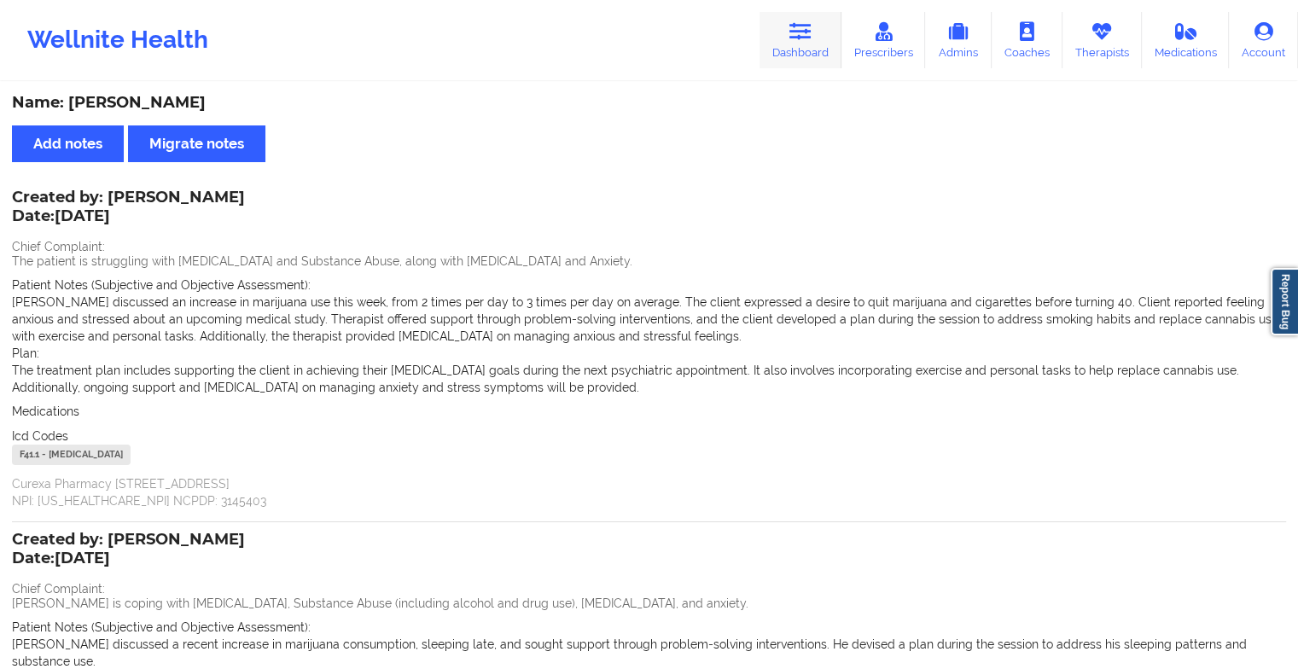
click at [788, 32] on link "Dashboard" at bounding box center [800, 40] width 82 height 56
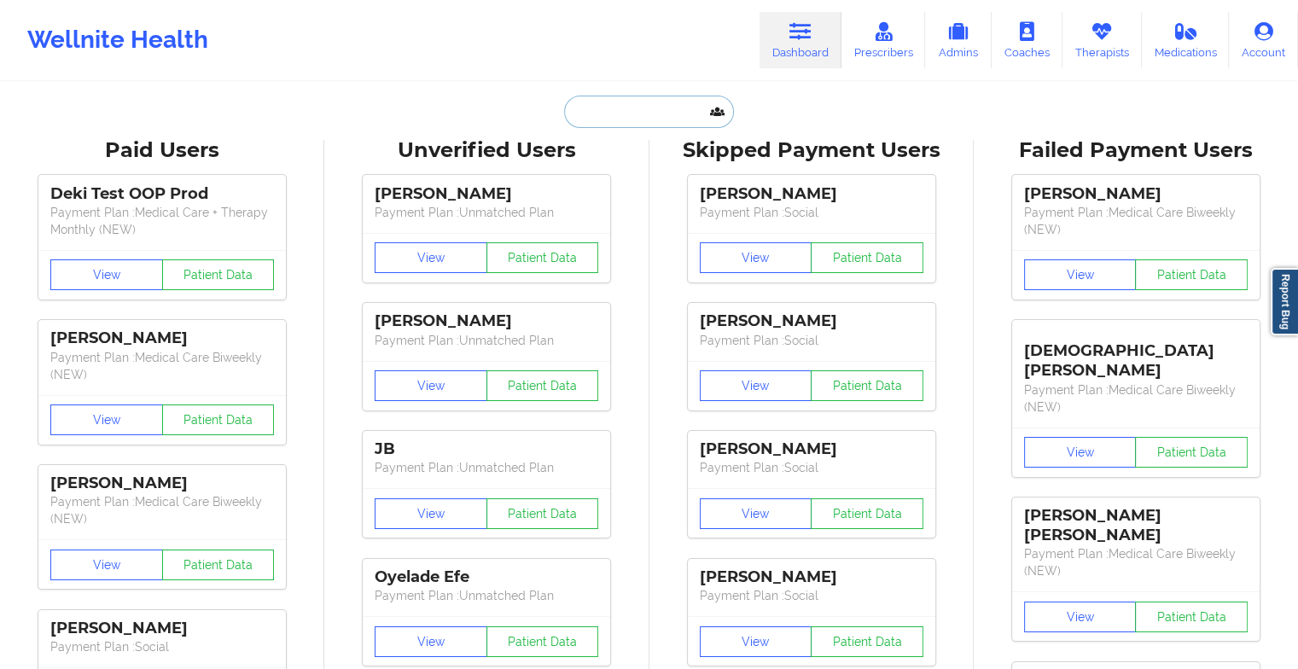
click at [634, 110] on input "text" at bounding box center [648, 112] width 169 height 32
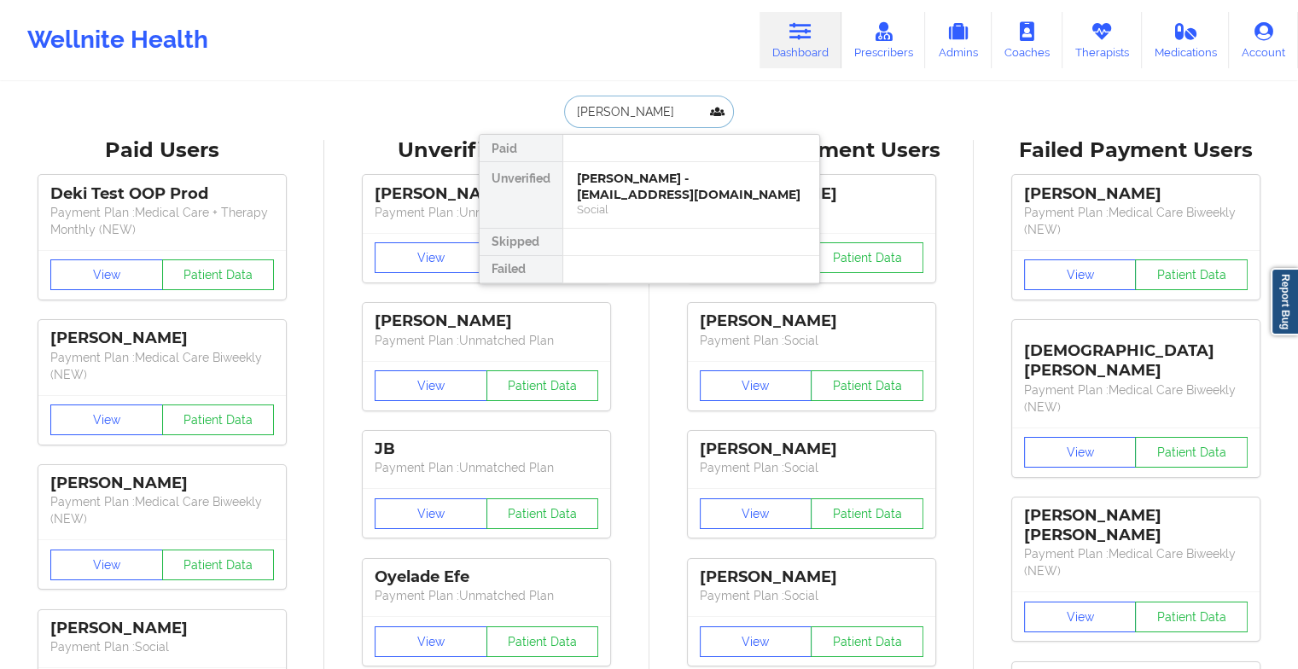
type input "[PERSON_NAME]"
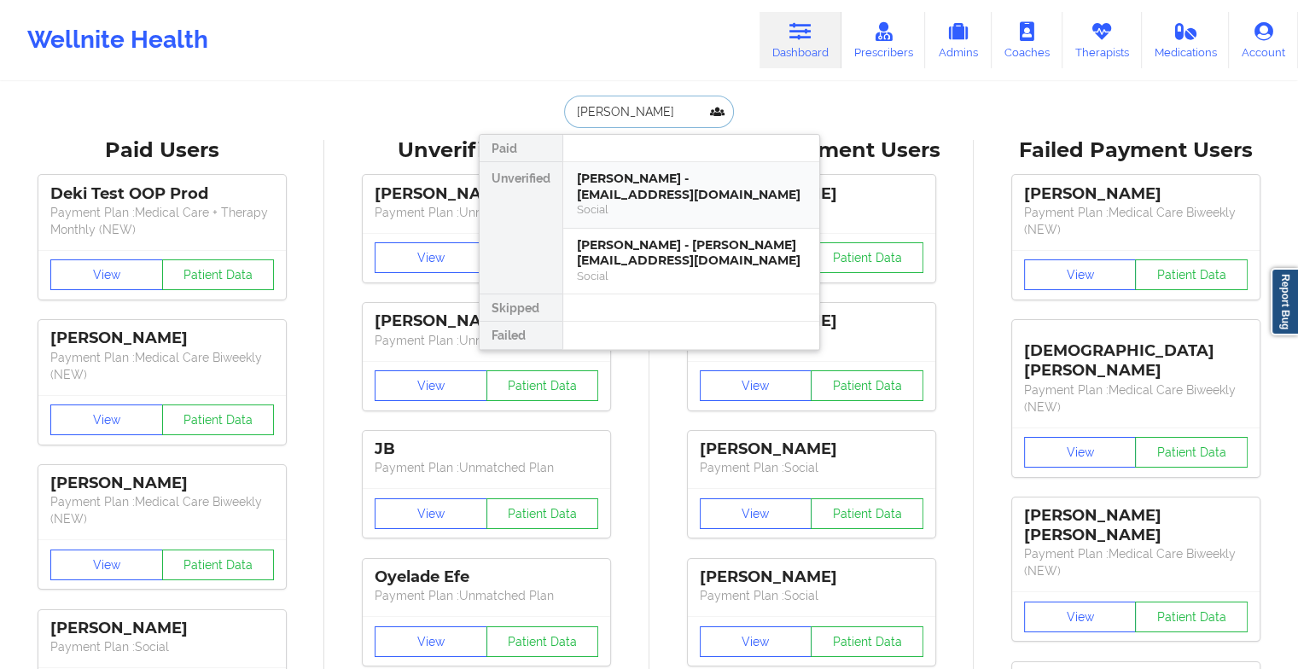
click at [664, 187] on div "[PERSON_NAME] - [EMAIL_ADDRESS][DOMAIN_NAME]" at bounding box center [691, 187] width 229 height 32
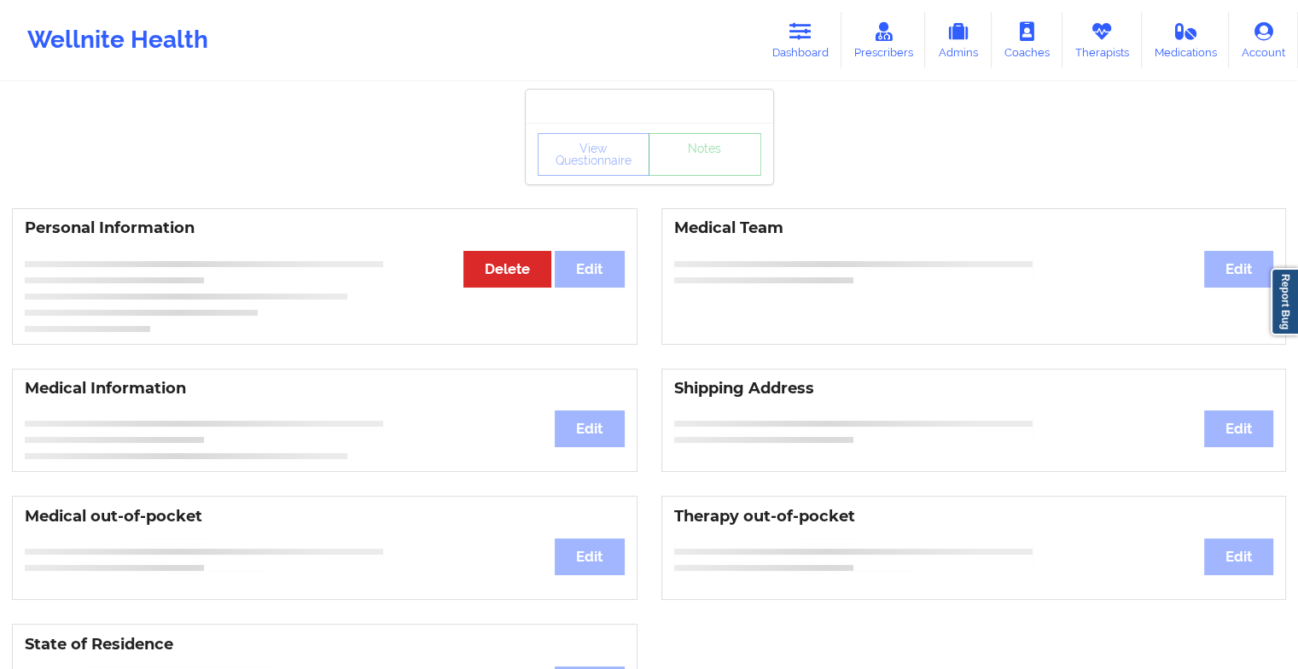
click at [710, 171] on div "View Questionnaire Notes" at bounding box center [649, 154] width 224 height 43
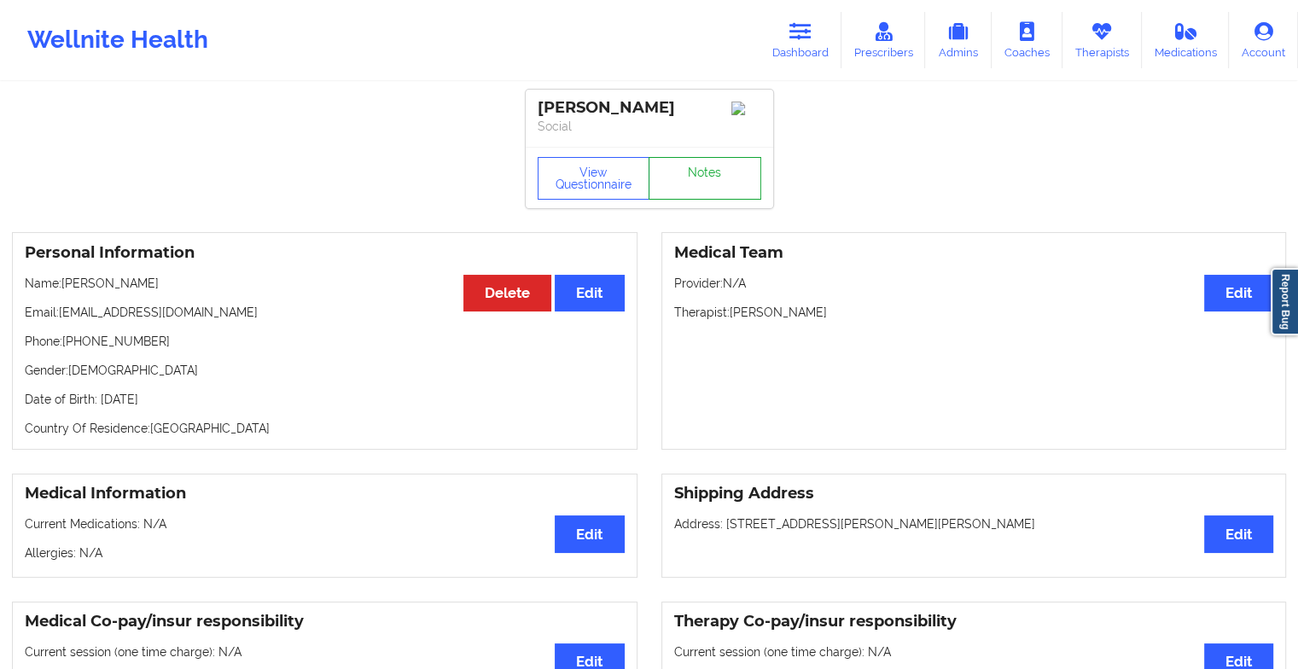
click at [710, 171] on link "Notes" at bounding box center [704, 178] width 113 height 43
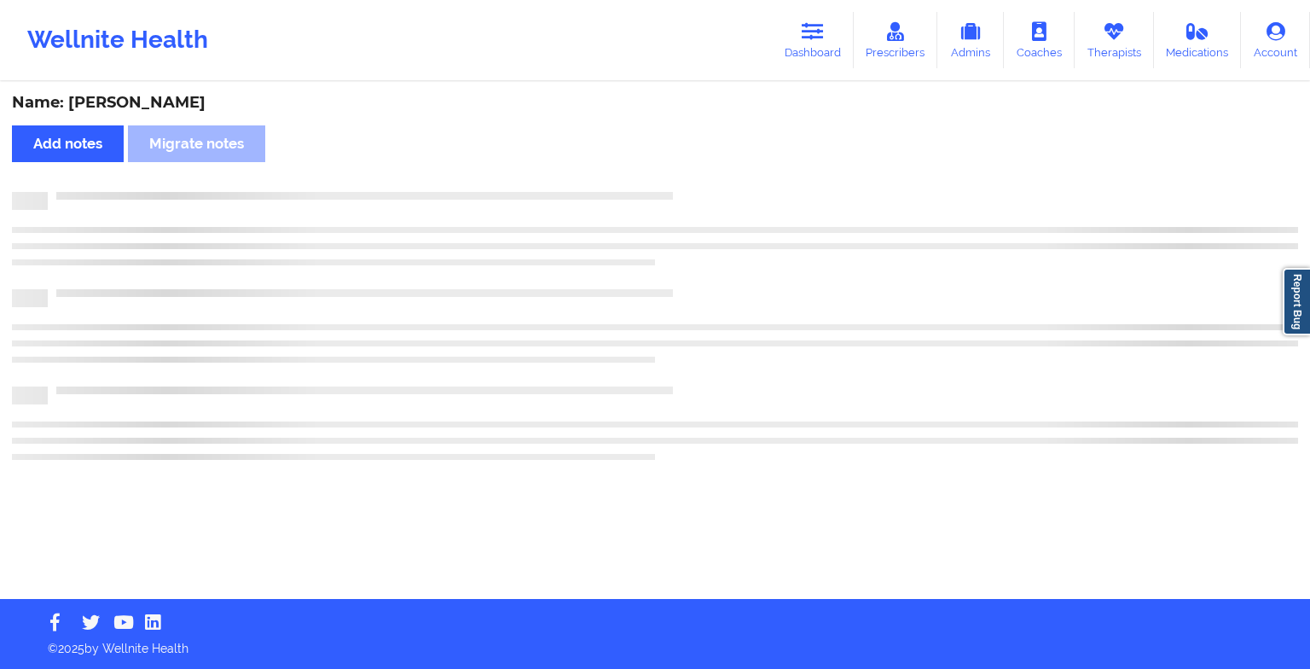
click at [710, 171] on div "Name: [PERSON_NAME] Add notes Migrate notes" at bounding box center [655, 341] width 1310 height 515
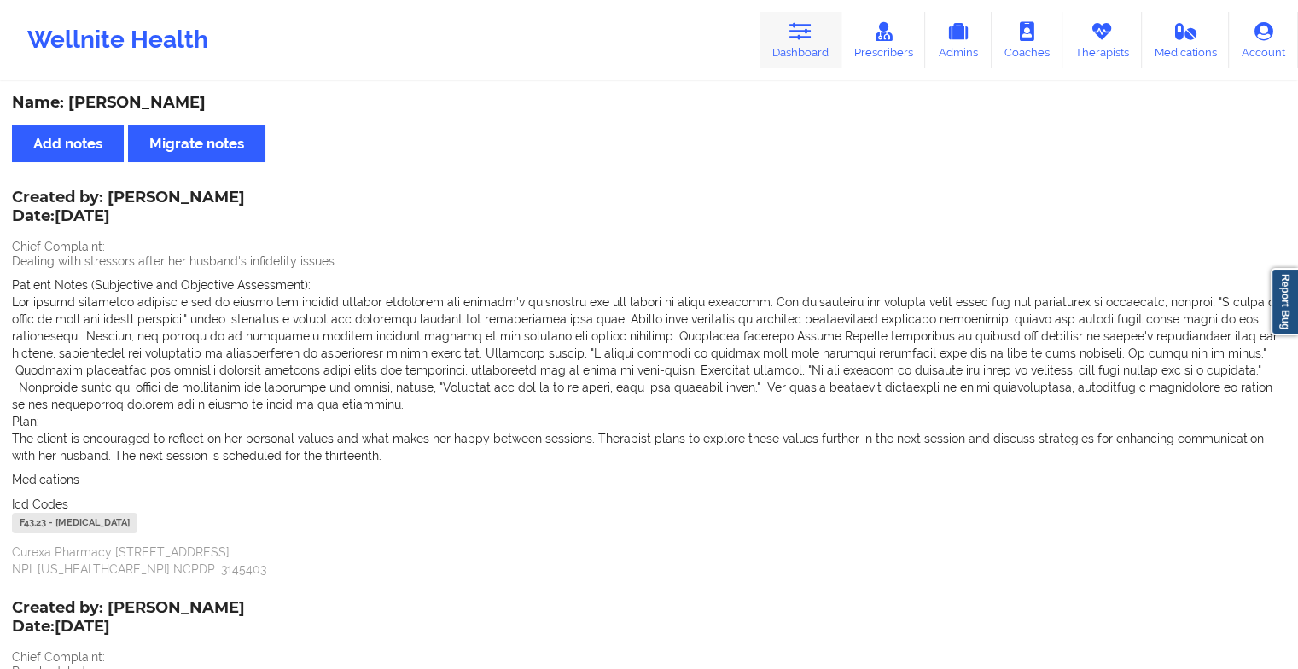
click at [809, 34] on icon at bounding box center [800, 31] width 22 height 19
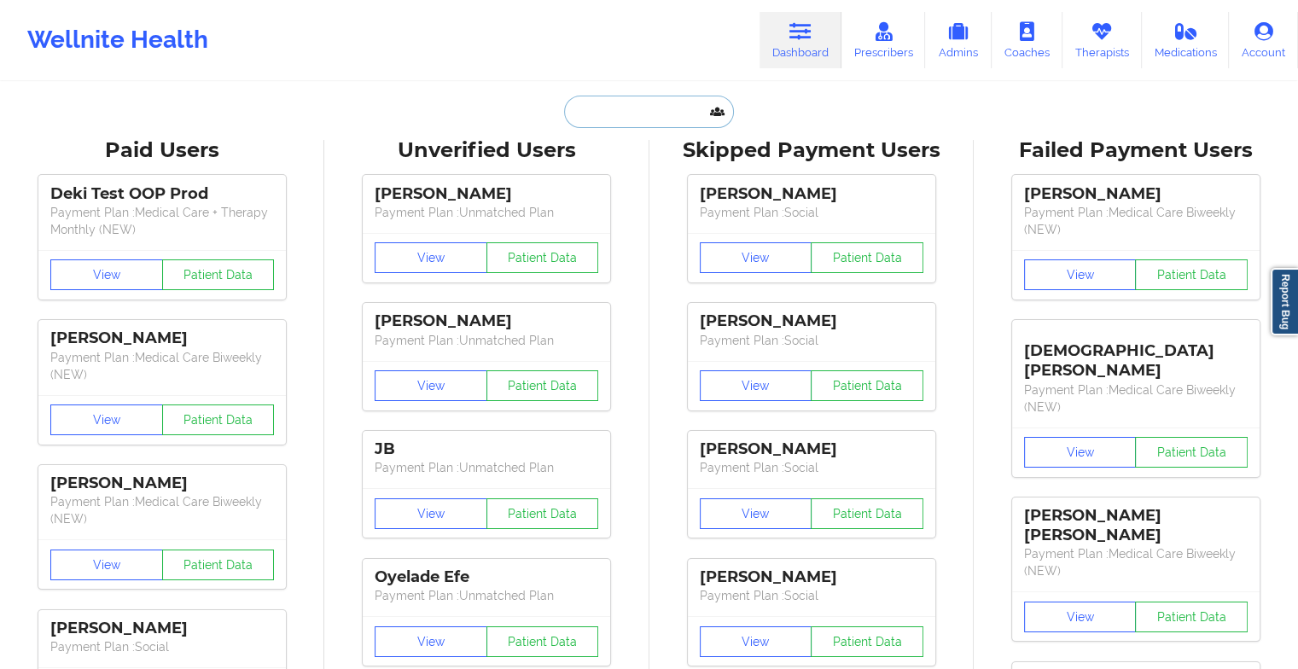
click at [658, 107] on input "text" at bounding box center [648, 112] width 169 height 32
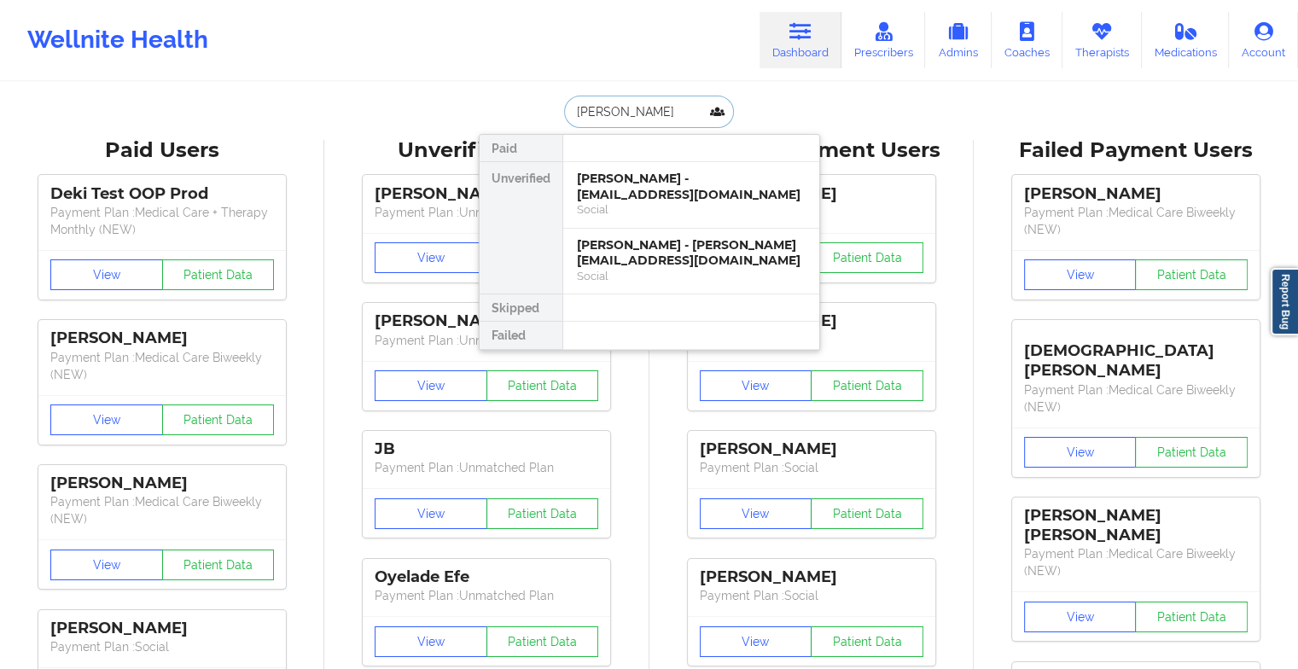
type input "[PERSON_NAME]"
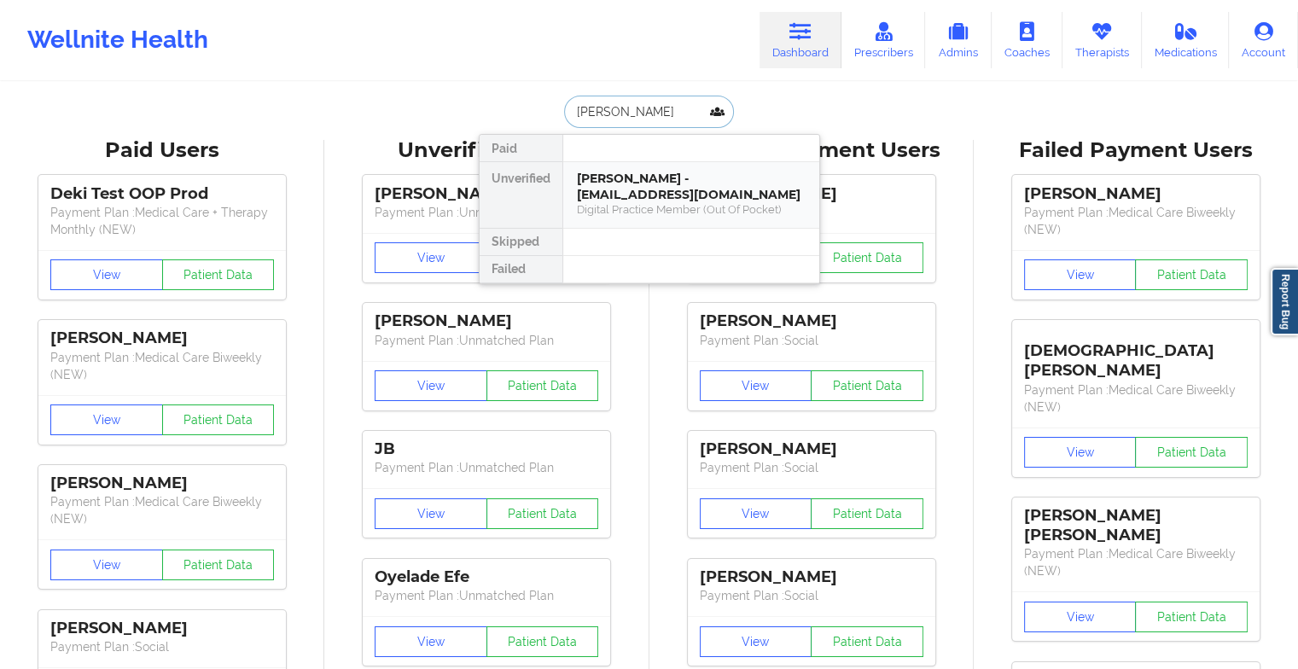
click at [694, 177] on div "[PERSON_NAME] - [EMAIL_ADDRESS][DOMAIN_NAME]" at bounding box center [691, 187] width 229 height 32
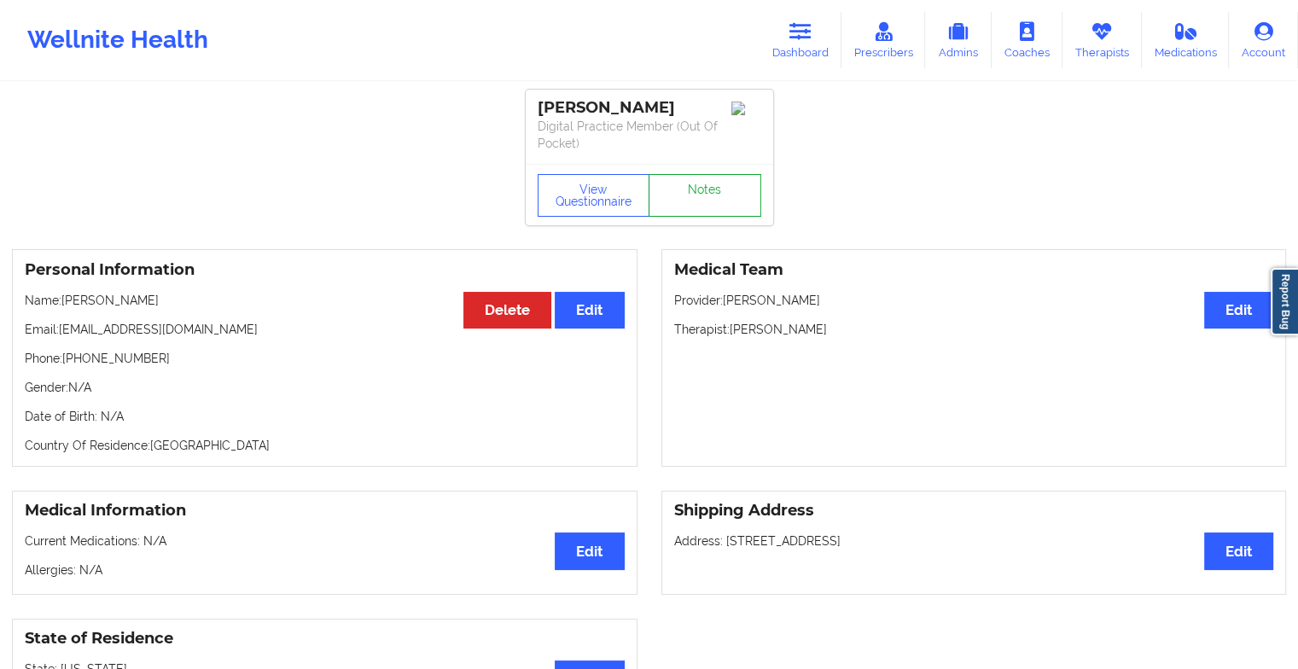
click at [715, 200] on link "Notes" at bounding box center [704, 195] width 113 height 43
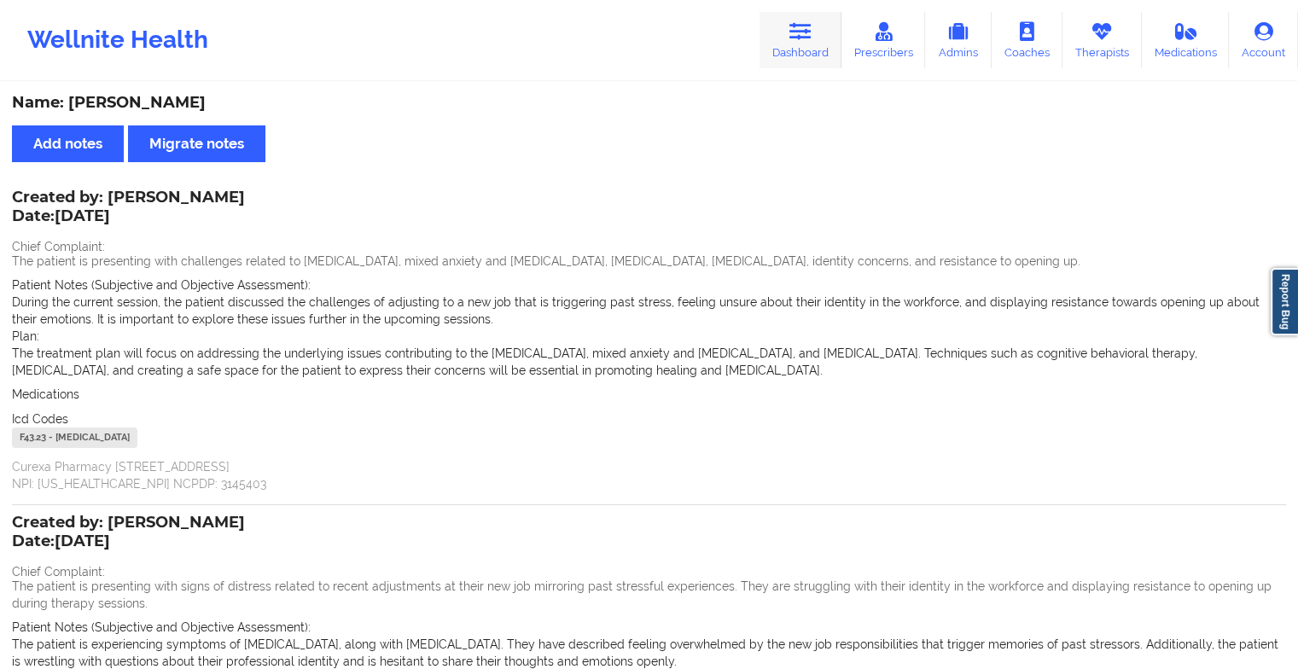
click at [795, 27] on icon at bounding box center [800, 31] width 22 height 19
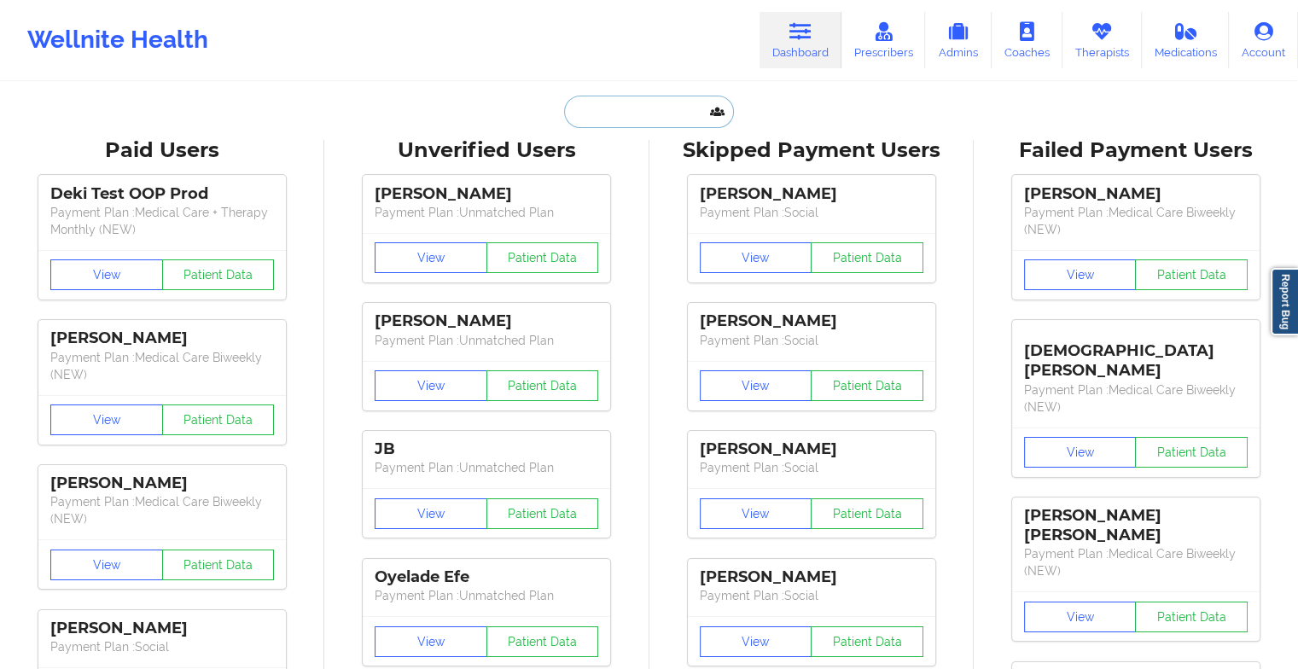
click at [623, 113] on input "text" at bounding box center [648, 112] width 169 height 32
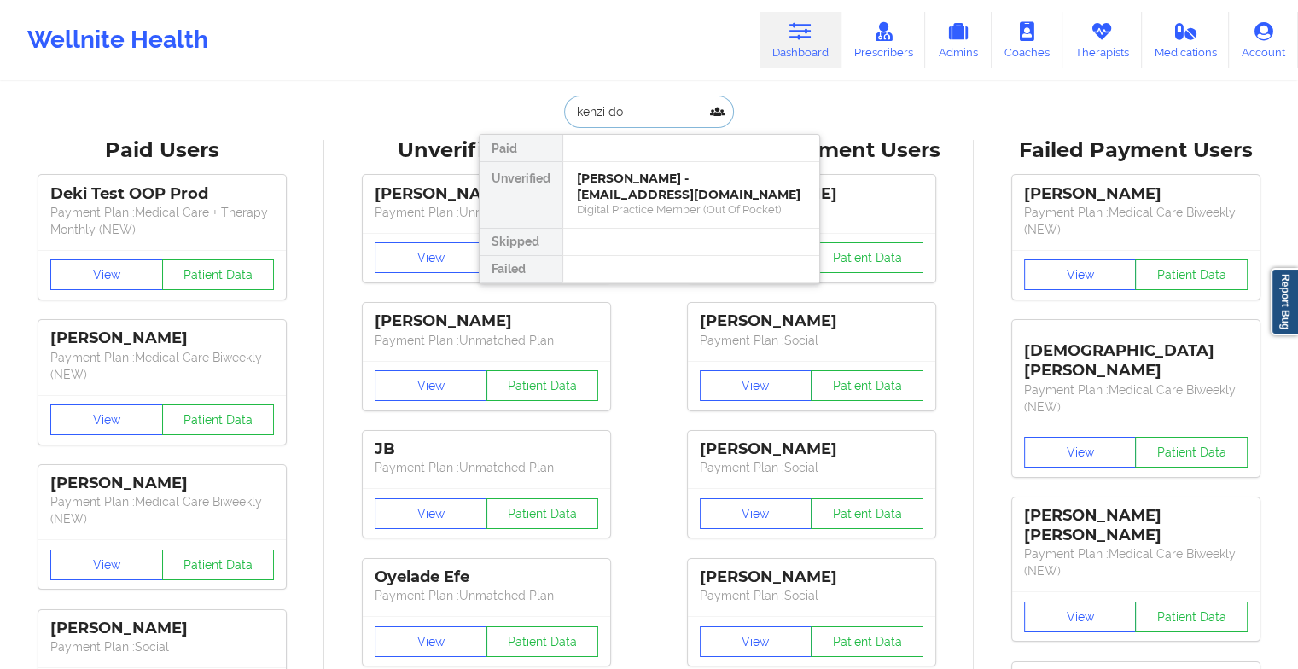
type input "[PERSON_NAME]"
click at [633, 185] on div "[PERSON_NAME] - [EMAIL_ADDRESS][DOMAIN_NAME]" at bounding box center [691, 187] width 229 height 32
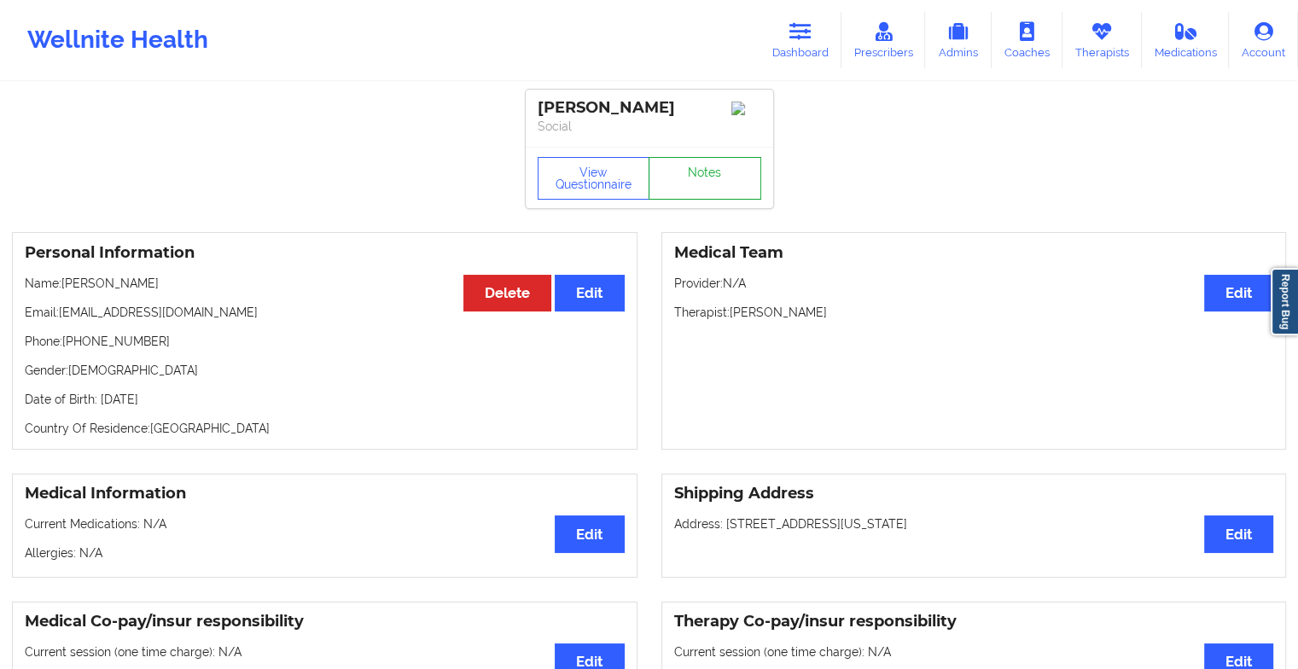
click at [690, 186] on link "Notes" at bounding box center [704, 178] width 113 height 43
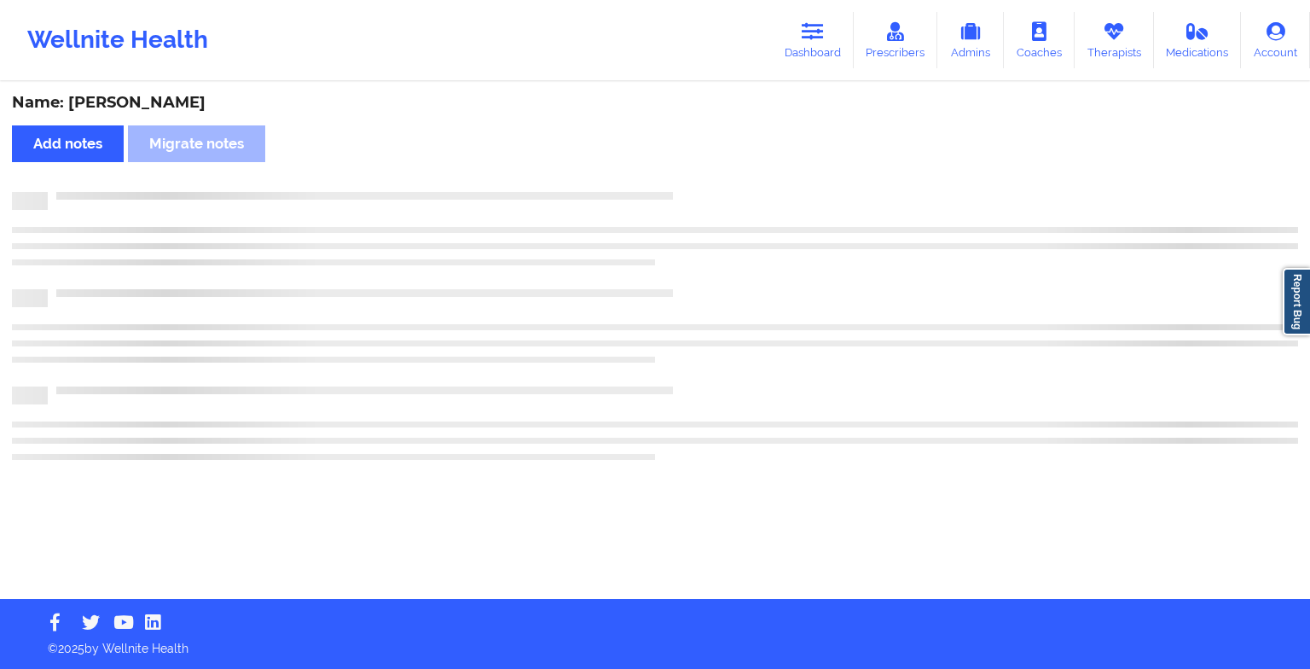
click at [690, 186] on div "Name: [PERSON_NAME] Add notes Migrate notes" at bounding box center [655, 341] width 1310 height 515
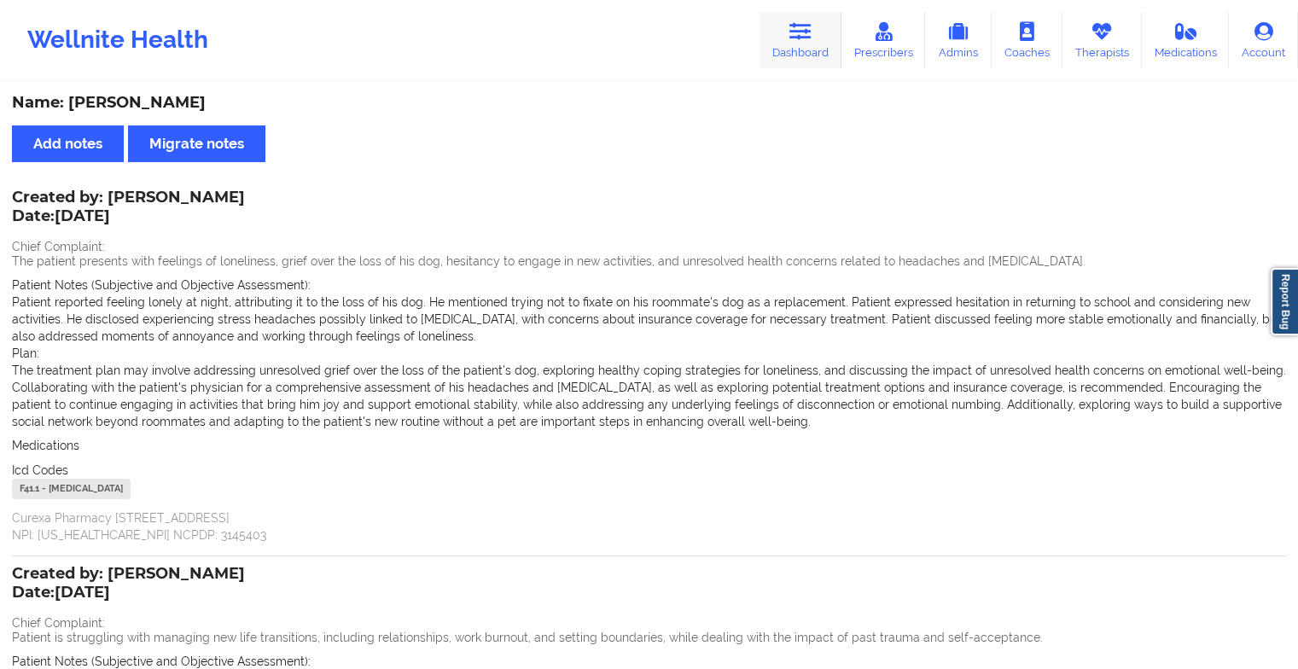
click at [819, 44] on link "Dashboard" at bounding box center [800, 40] width 82 height 56
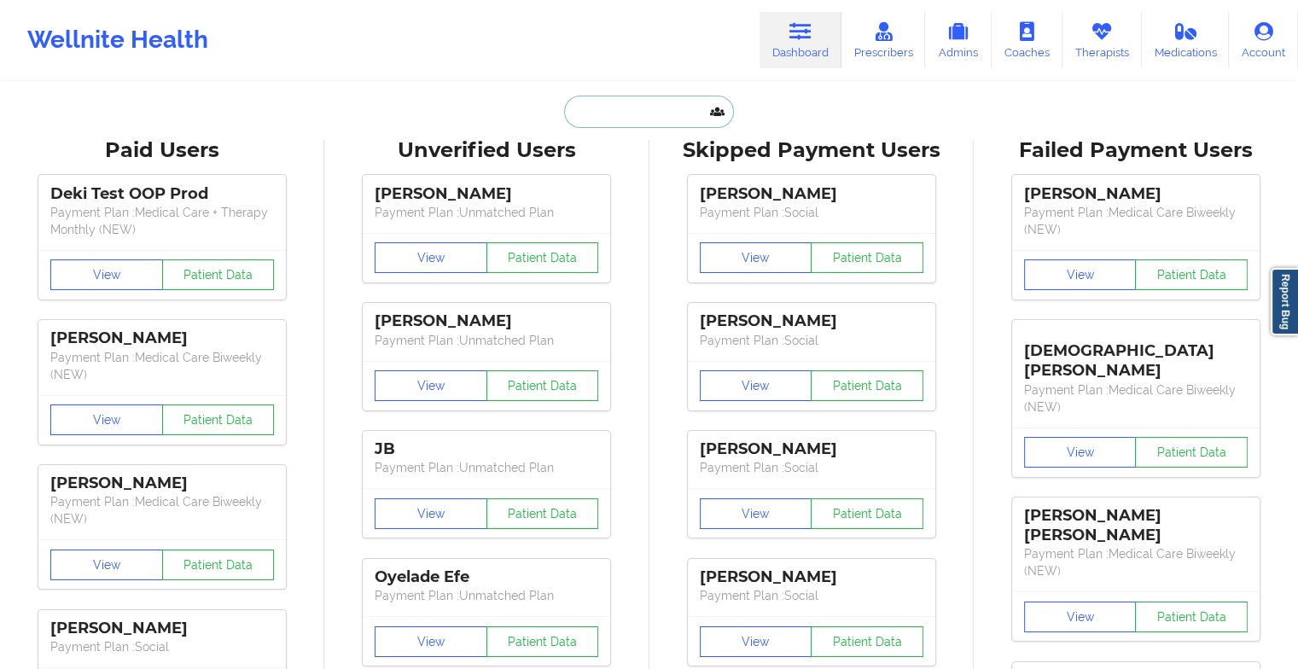
click at [672, 106] on input "text" at bounding box center [648, 112] width 169 height 32
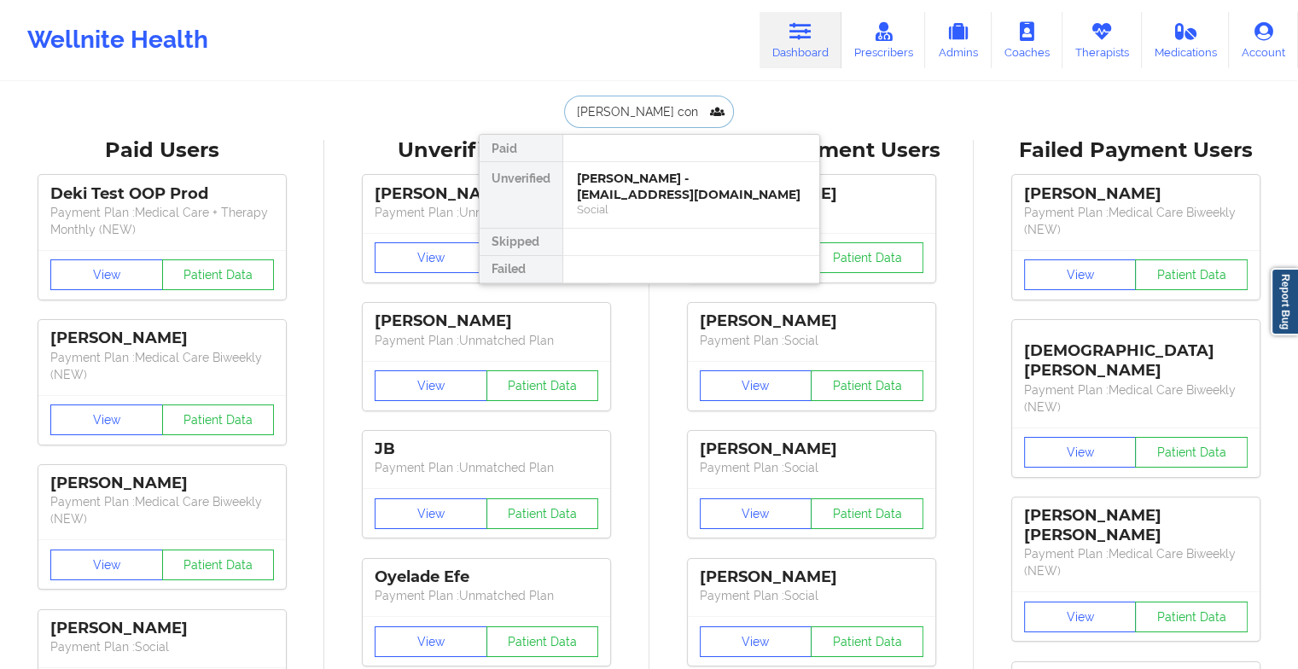
type input "[PERSON_NAME] conc"
click at [677, 189] on div "[PERSON_NAME] - [EMAIL_ADDRESS][DOMAIN_NAME]" at bounding box center [691, 187] width 229 height 32
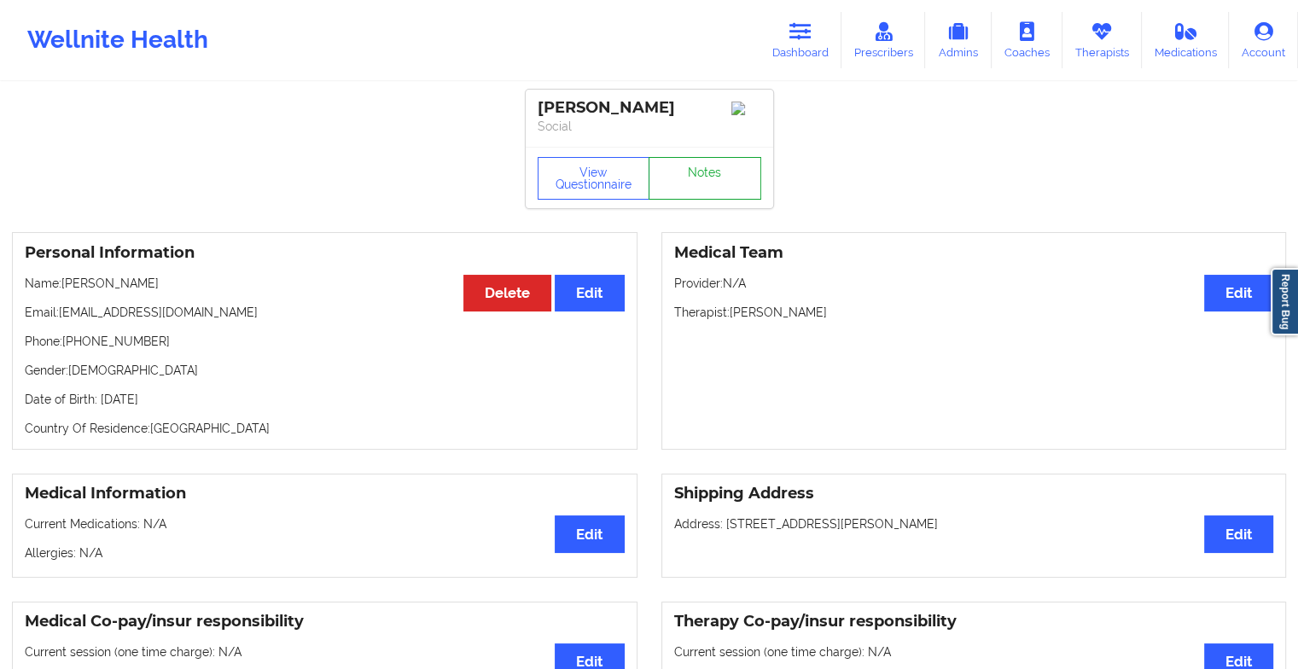
click at [693, 176] on link "Notes" at bounding box center [704, 178] width 113 height 43
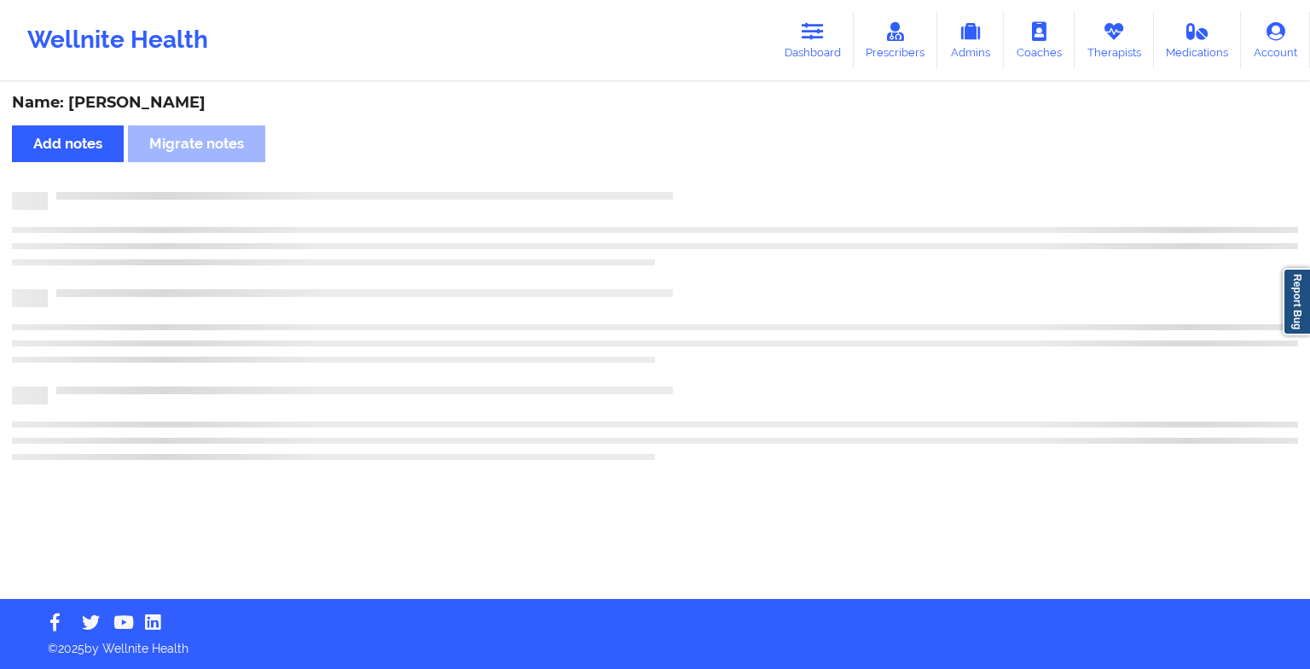
click at [693, 176] on div "Name: [PERSON_NAME] Add notes Migrate notes" at bounding box center [655, 341] width 1310 height 515
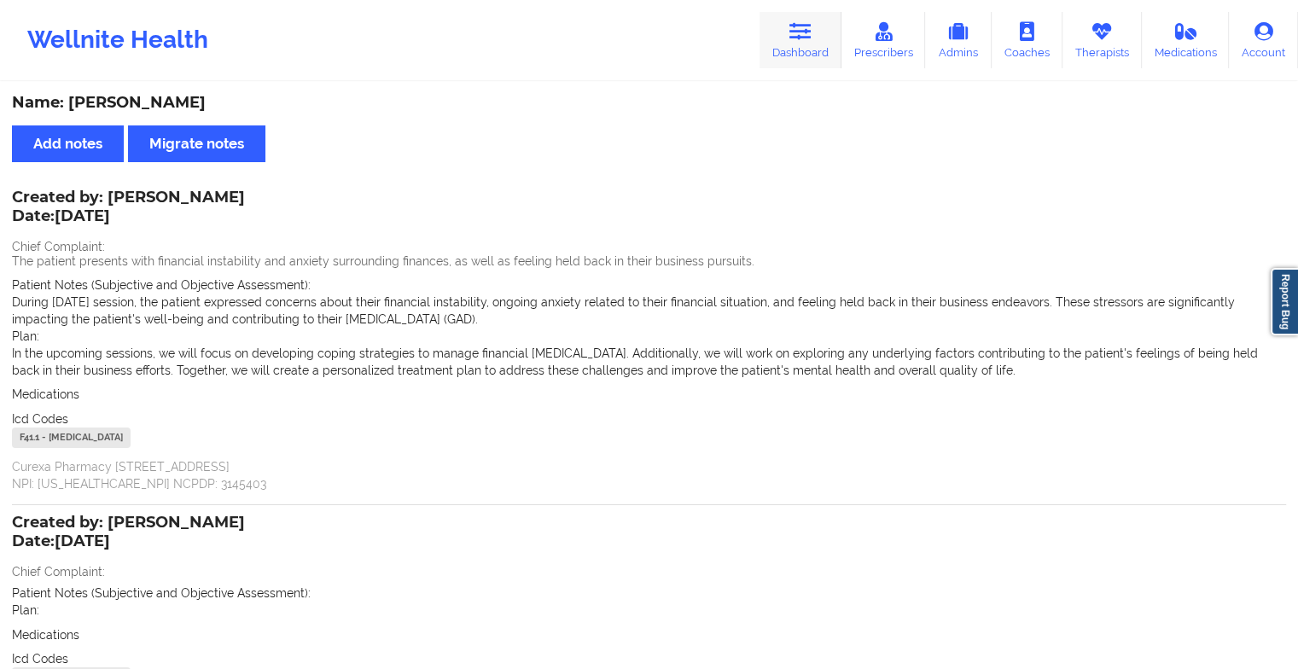
click at [792, 33] on icon at bounding box center [800, 31] width 22 height 19
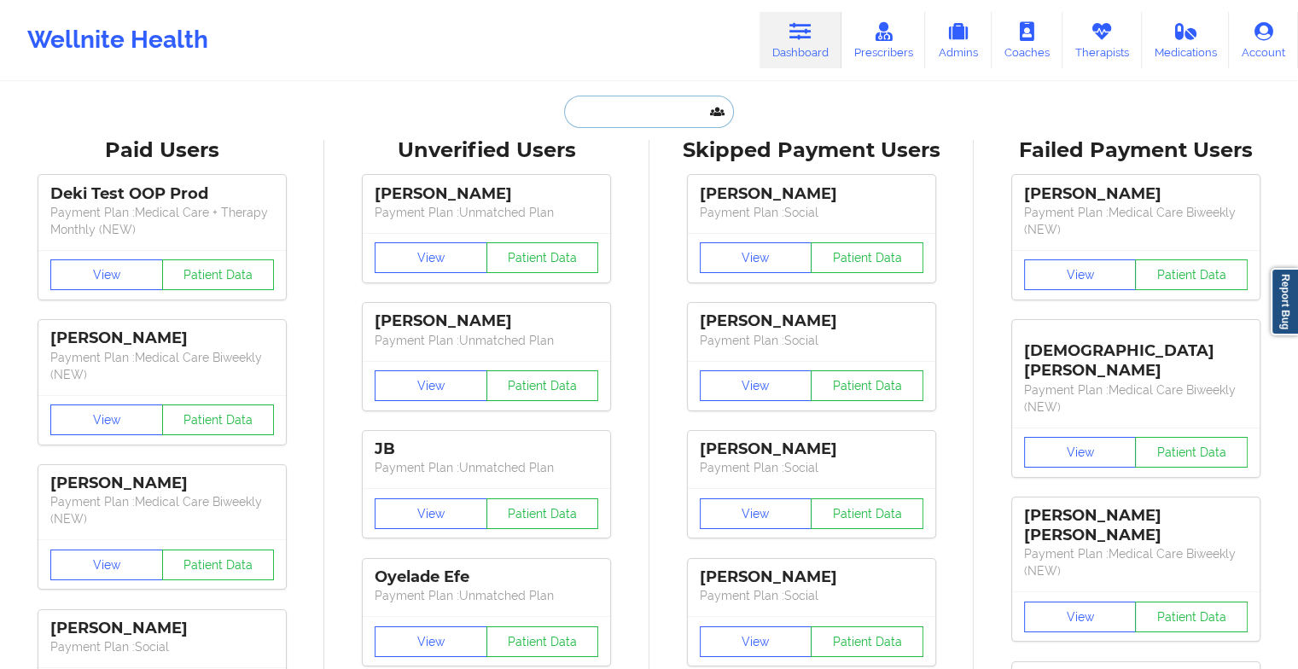
click at [642, 104] on input "text" at bounding box center [648, 112] width 169 height 32
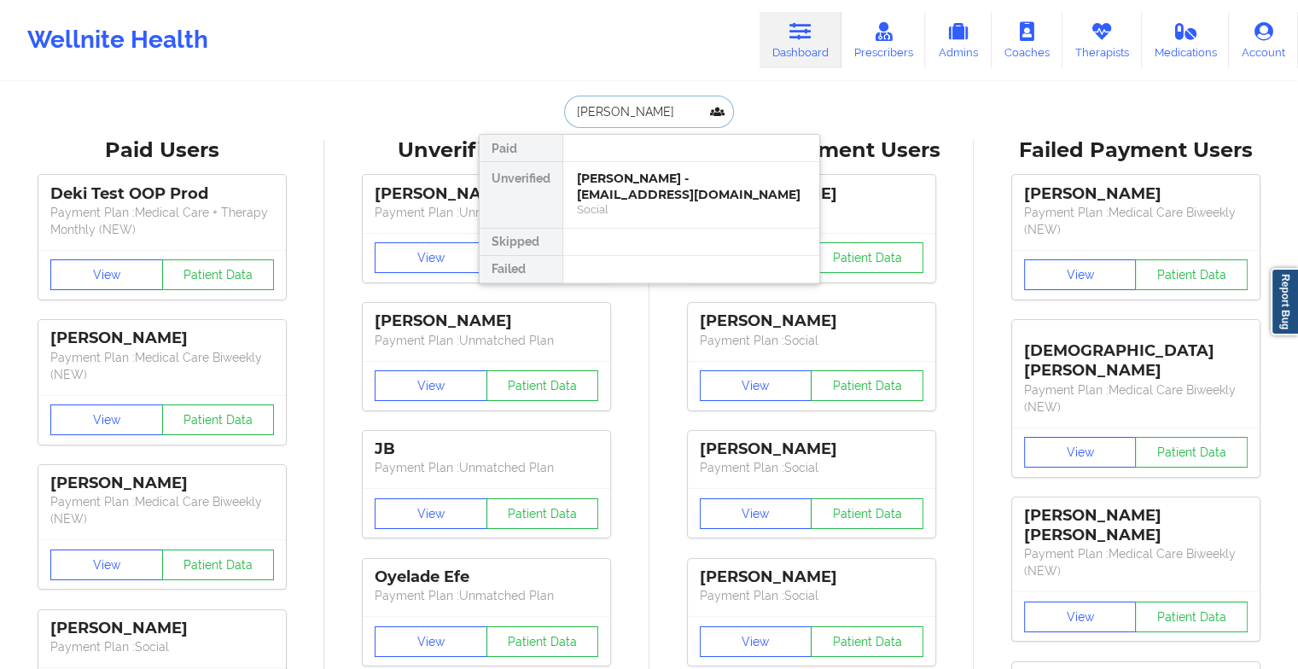
type input "[PERSON_NAME] dam"
click at [665, 195] on div "[PERSON_NAME] - [EMAIL_ADDRESS][DOMAIN_NAME]" at bounding box center [691, 187] width 229 height 32
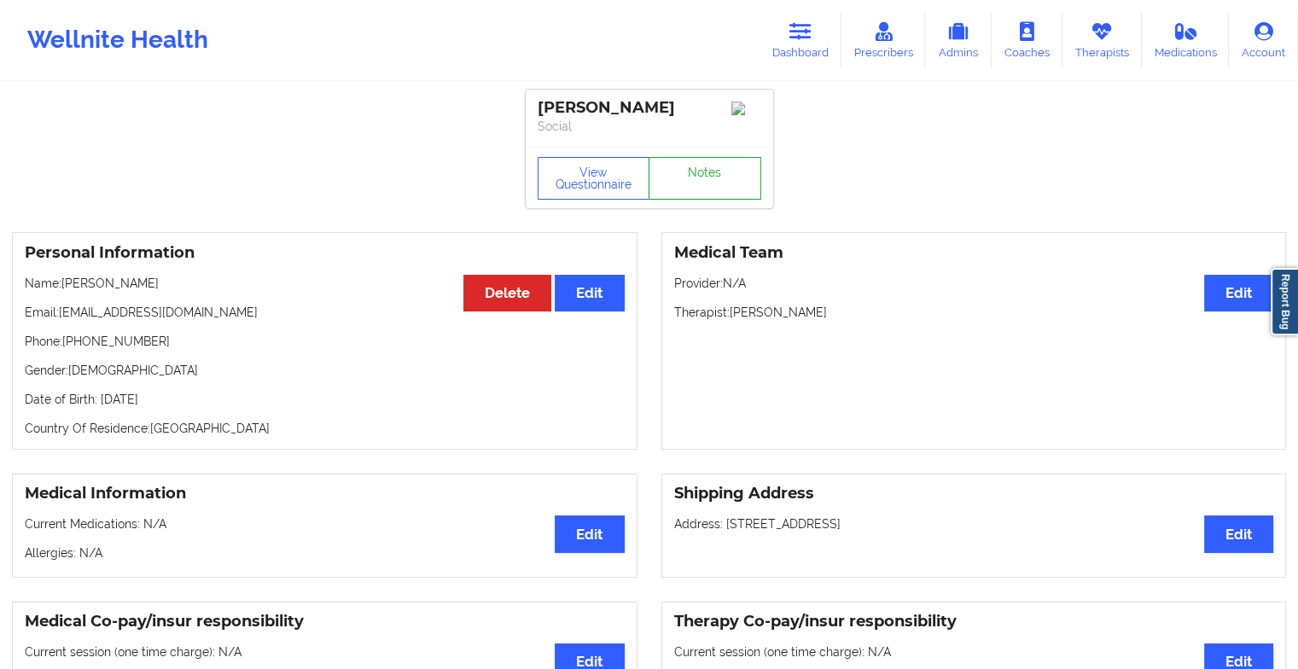
click at [711, 179] on link "Notes" at bounding box center [704, 178] width 113 height 43
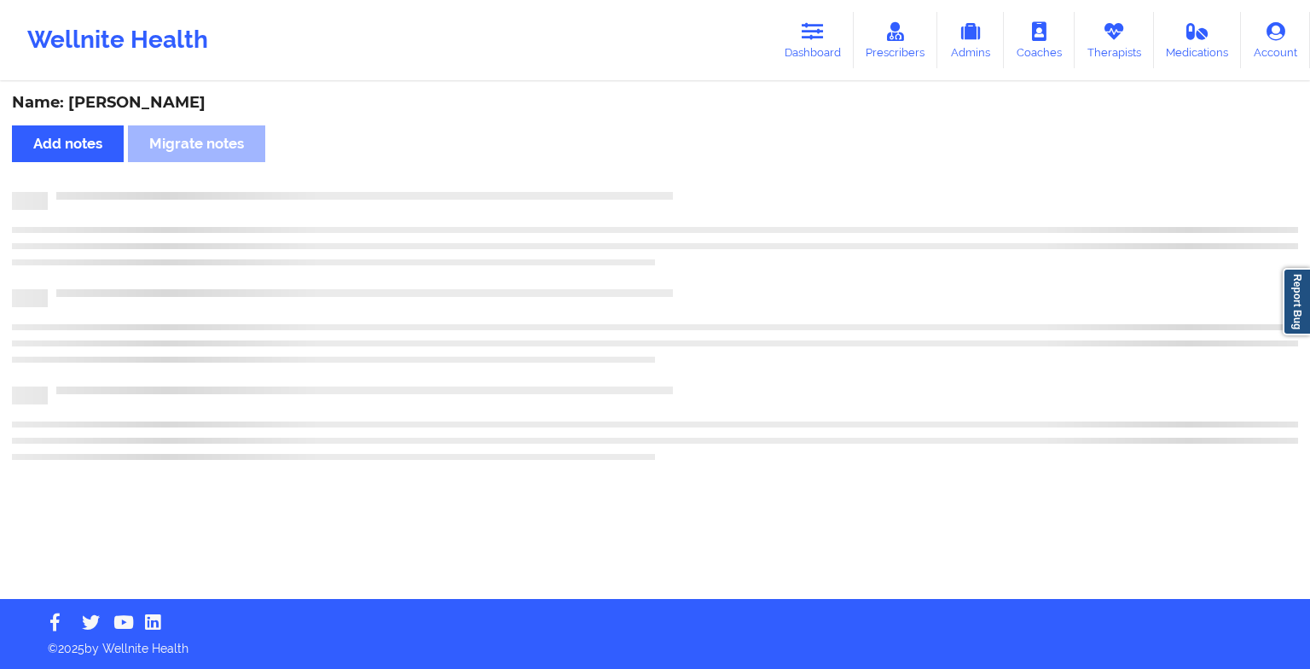
click at [711, 179] on div "Name: [PERSON_NAME] Add notes Migrate notes" at bounding box center [655, 341] width 1310 height 515
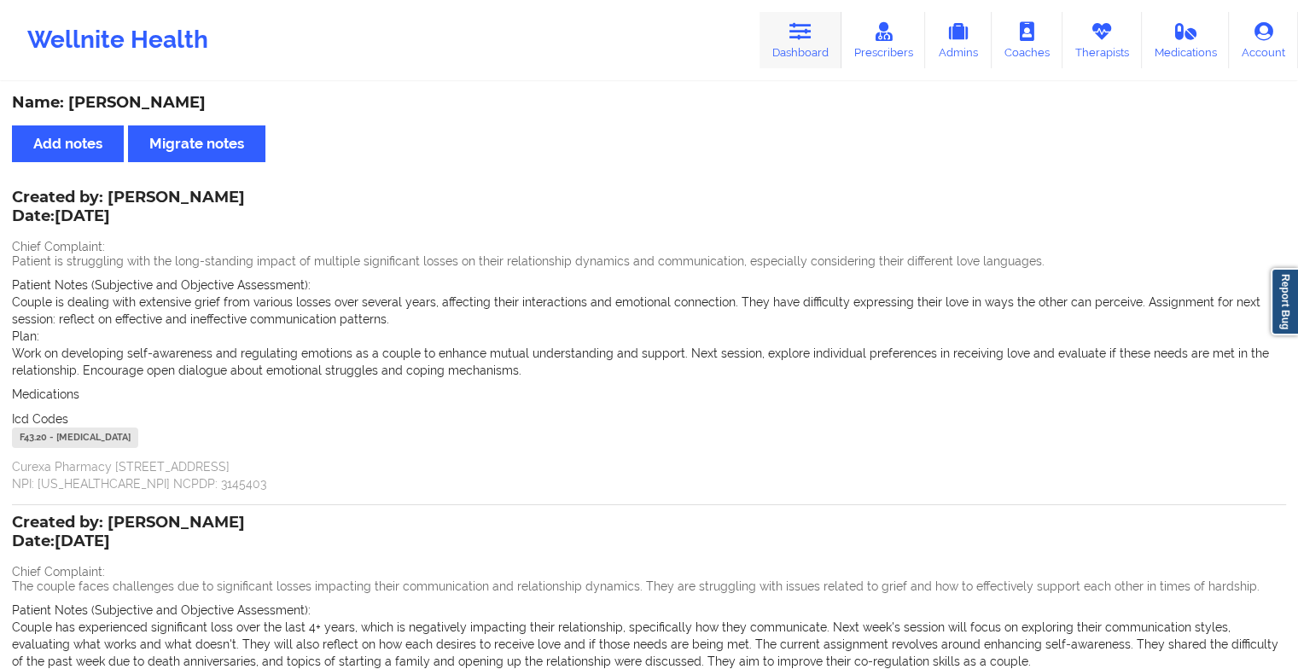
click at [802, 42] on link "Dashboard" at bounding box center [800, 40] width 82 height 56
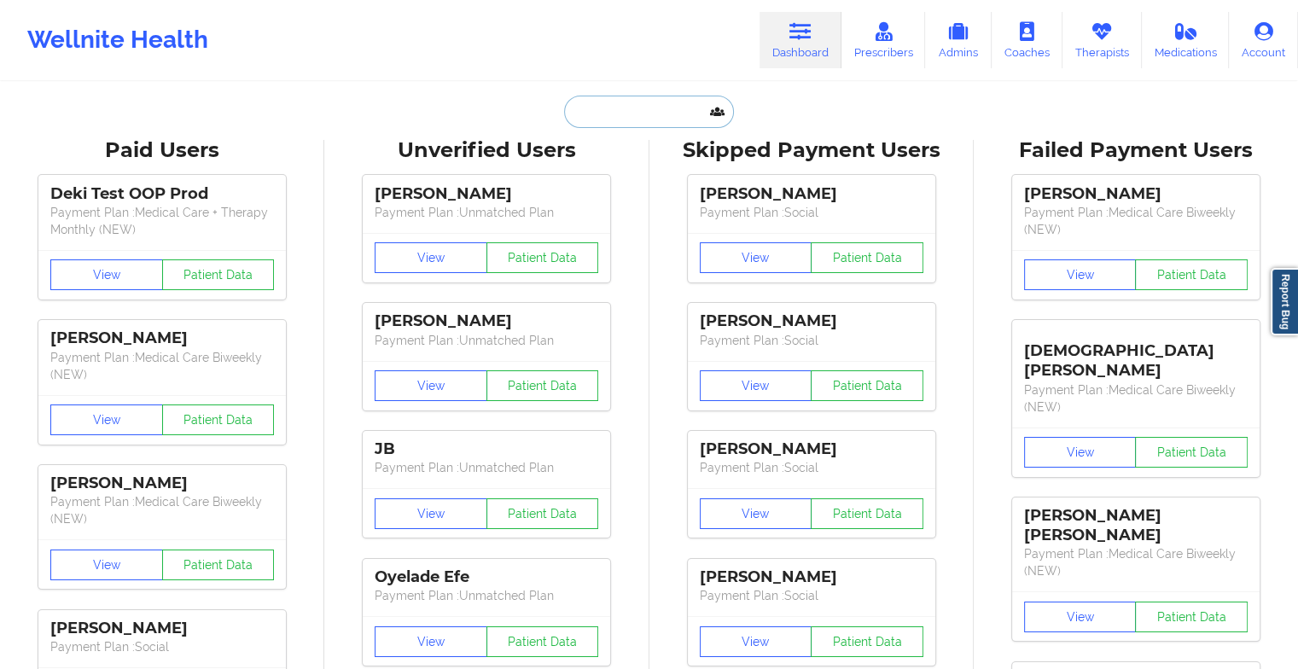
click at [632, 122] on input "text" at bounding box center [648, 112] width 169 height 32
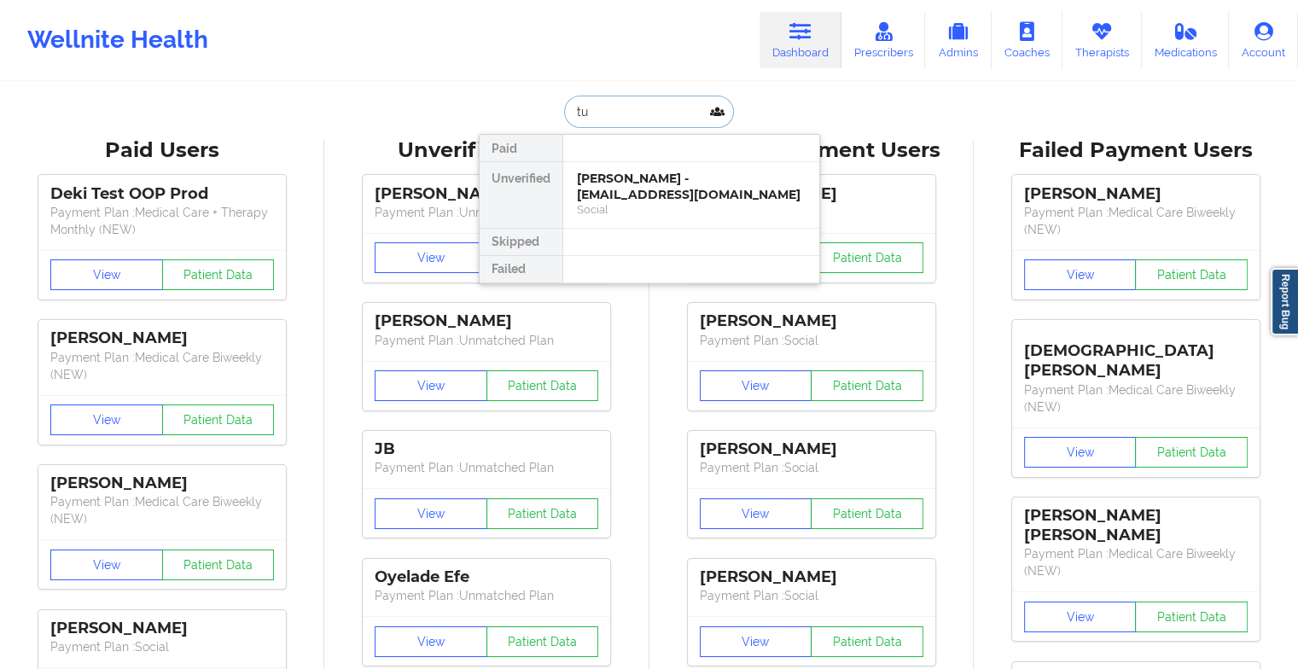
type input "t"
type input "yuraniz orti"
click at [659, 199] on div "[PERSON_NAME] - [PERSON_NAME][EMAIL_ADDRESS]" at bounding box center [691, 187] width 229 height 32
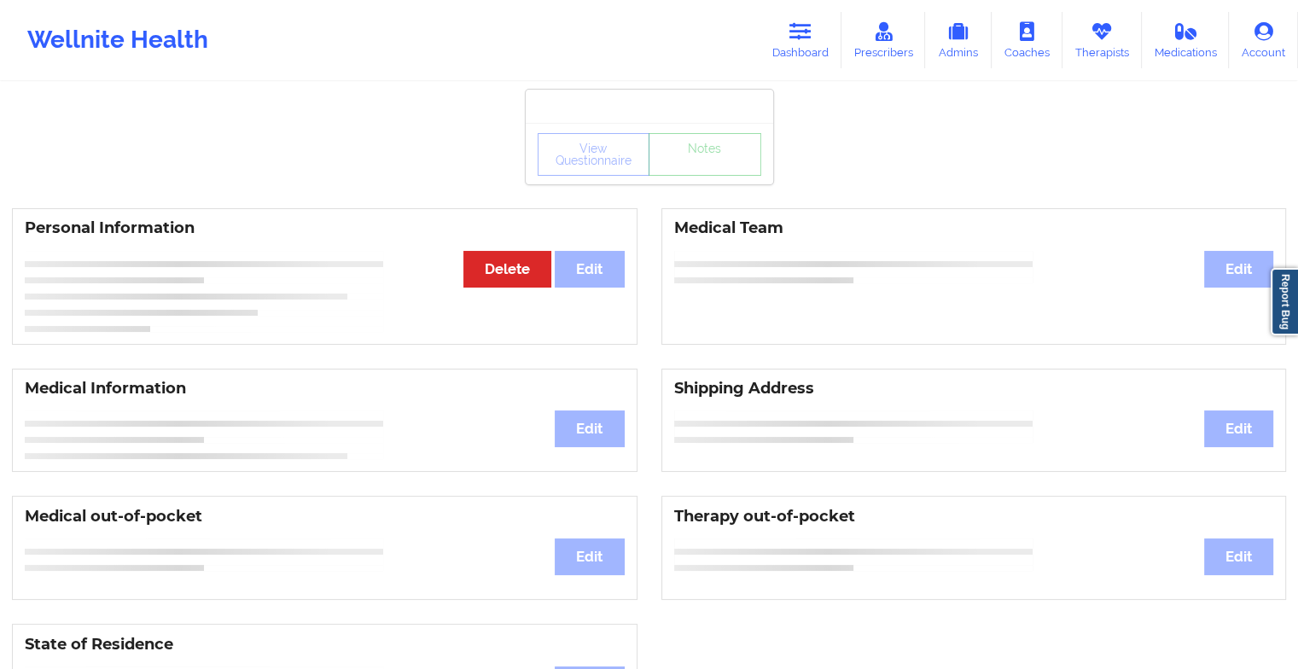
click at [701, 179] on div "View Questionnaire Notes" at bounding box center [649, 153] width 247 height 61
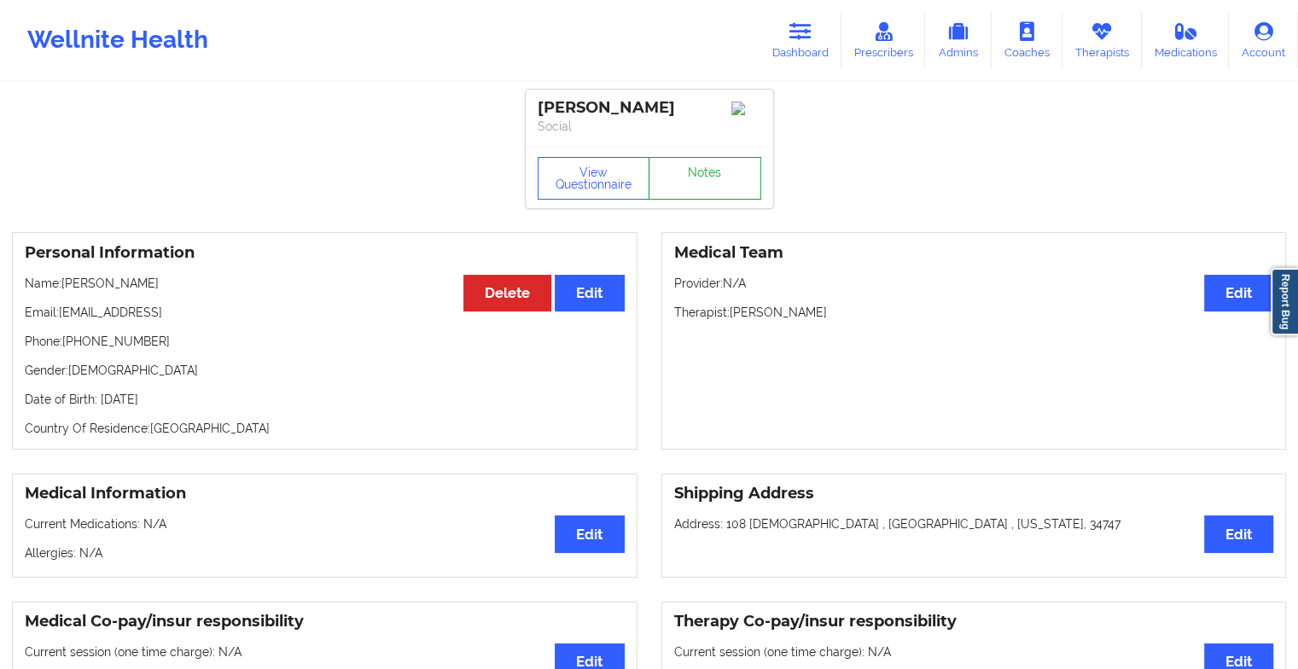
click at [701, 179] on link "Notes" at bounding box center [704, 178] width 113 height 43
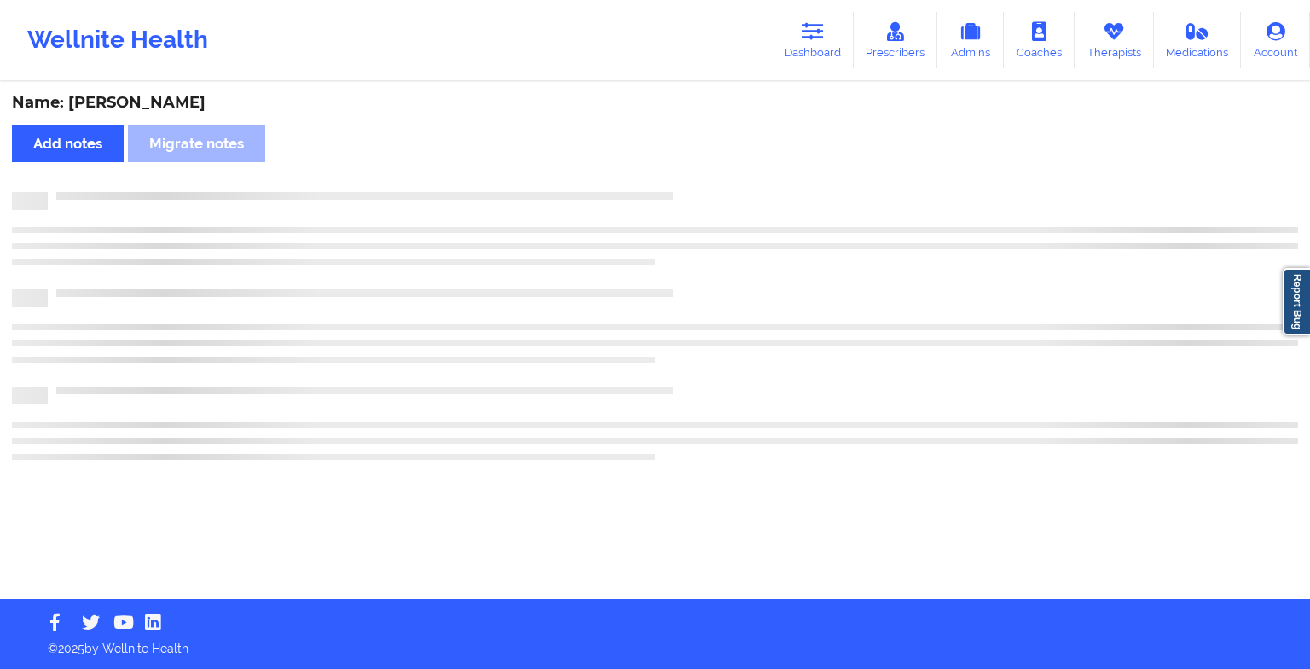
click at [701, 179] on div "Name: [PERSON_NAME] Add notes [PERSON_NAME] notes" at bounding box center [655, 341] width 1310 height 515
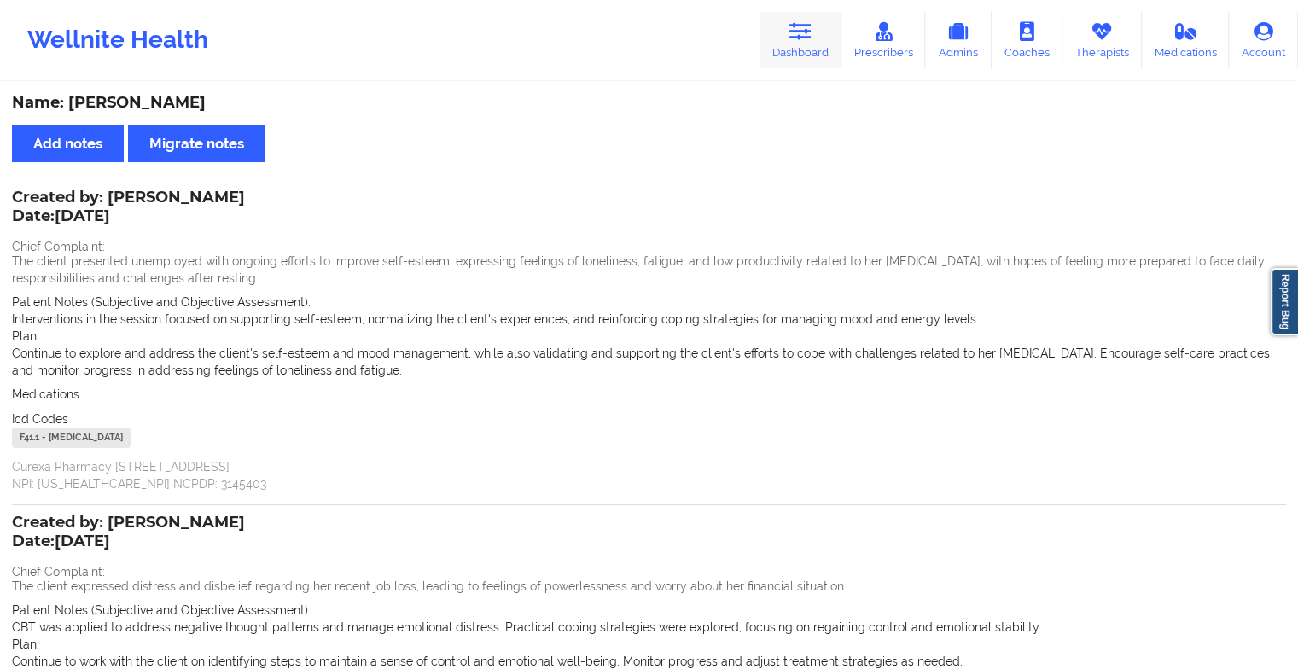
click at [819, 48] on link "Dashboard" at bounding box center [800, 40] width 82 height 56
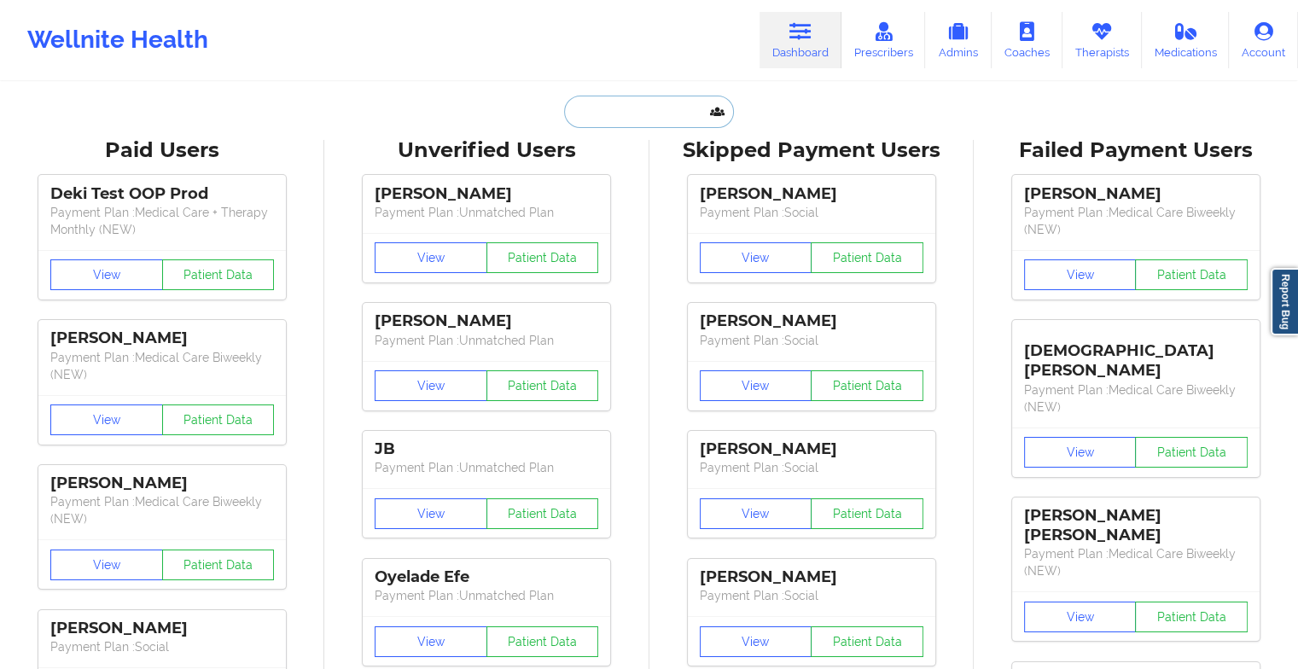
click at [652, 109] on input "text" at bounding box center [648, 112] width 169 height 32
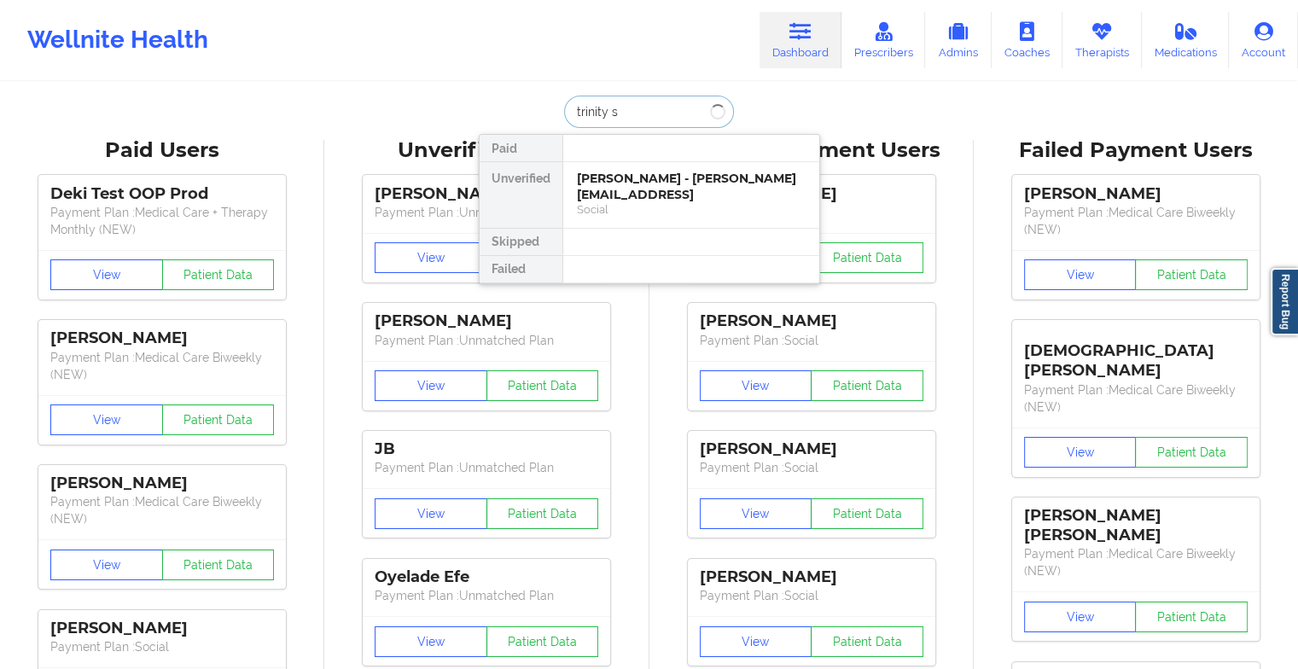
type input "trinity st"
click at [668, 199] on div "Trinity [PERSON_NAME] - [EMAIL_ADDRESS][DOMAIN_NAME]" at bounding box center [691, 187] width 229 height 32
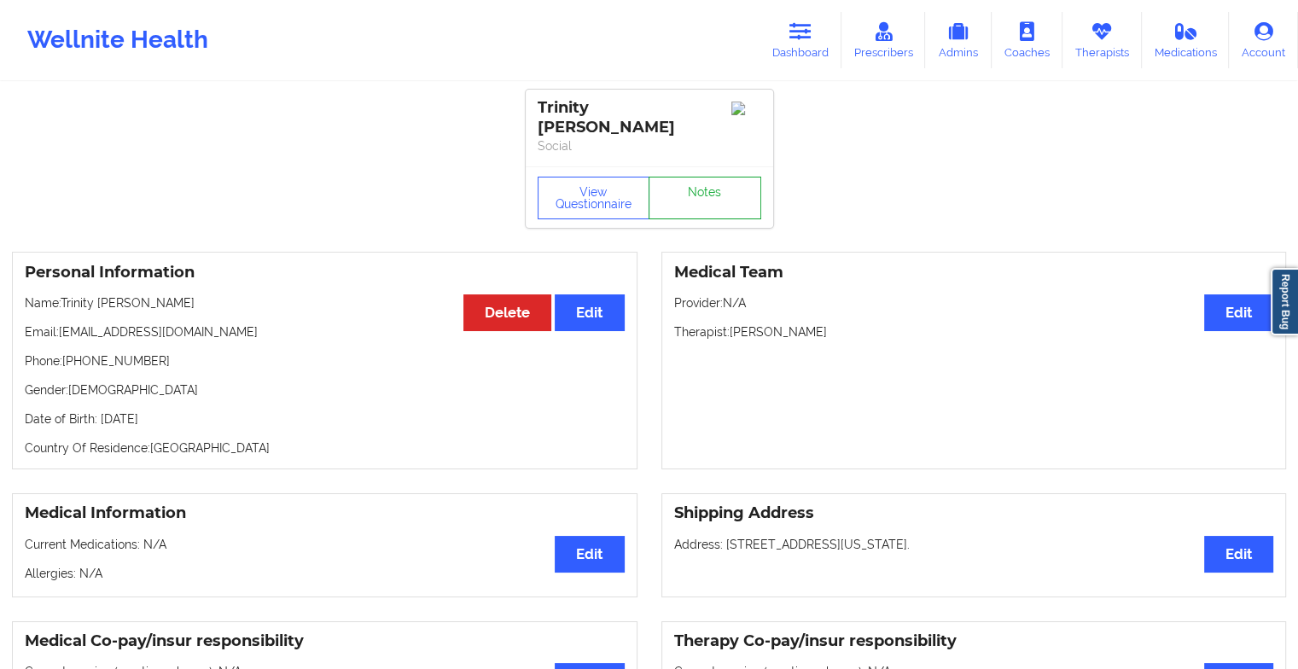
click at [696, 177] on link "Notes" at bounding box center [704, 198] width 113 height 43
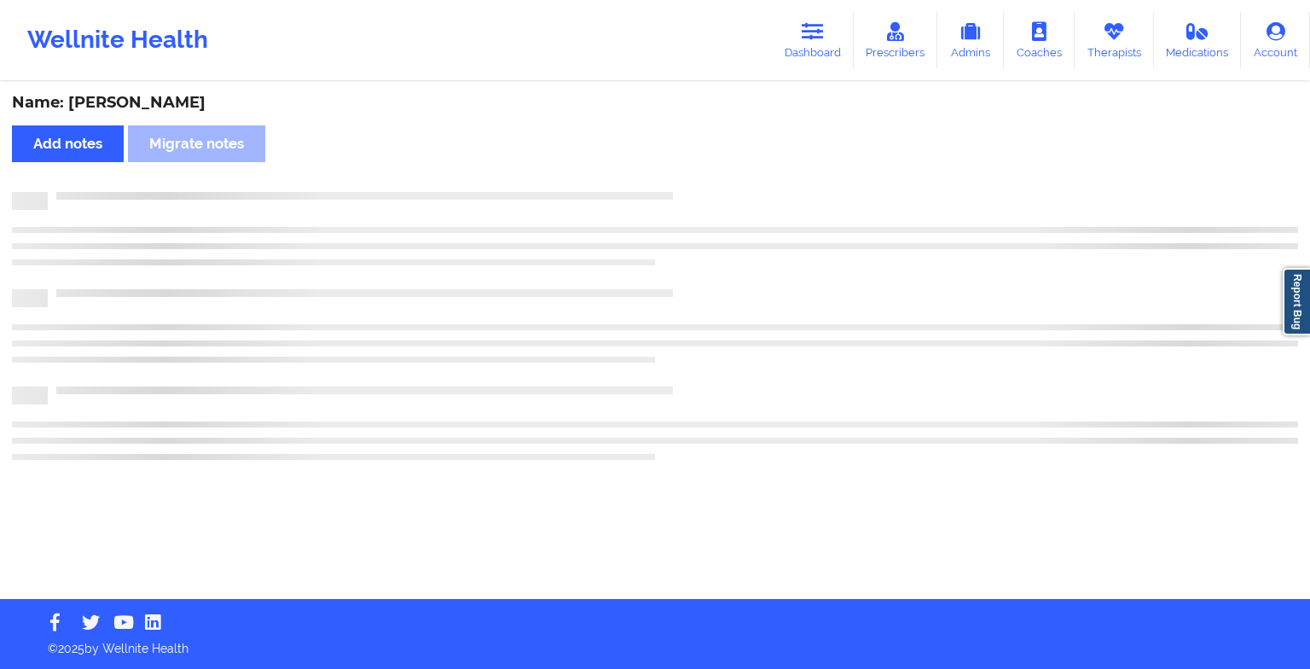
click at [696, 171] on div "Name: [PERSON_NAME] Add notes Migrate notes" at bounding box center [655, 341] width 1310 height 515
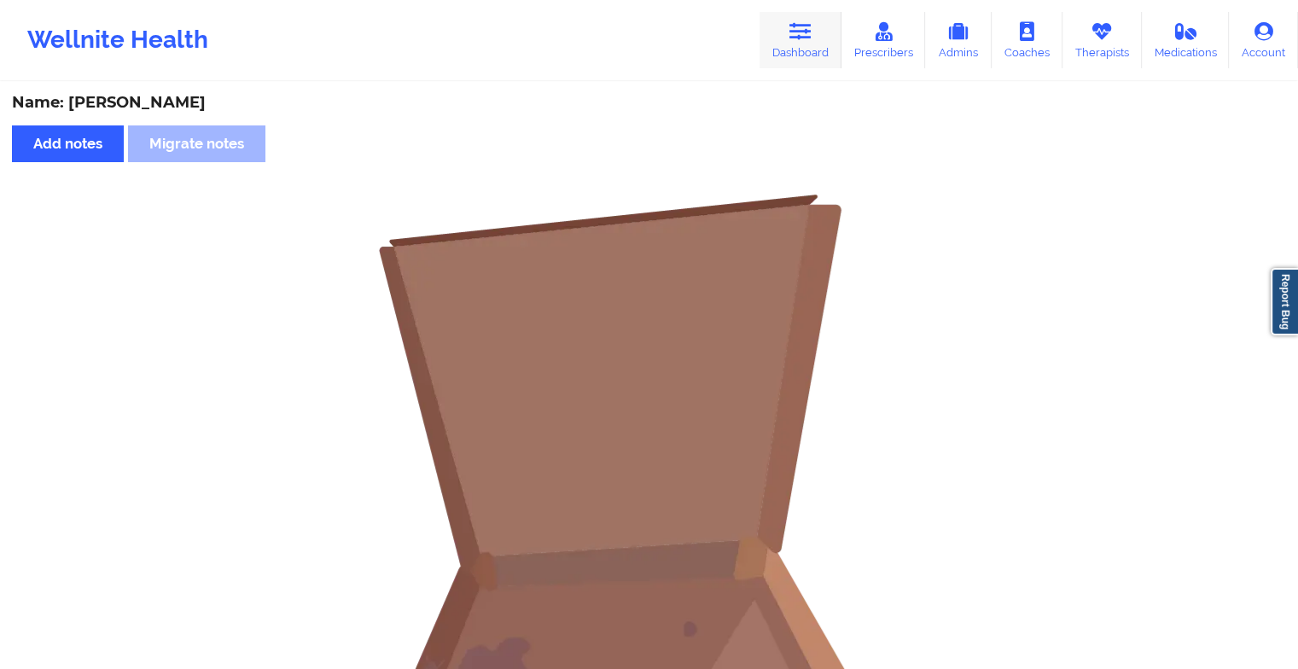
click at [793, 22] on icon at bounding box center [800, 31] width 22 height 19
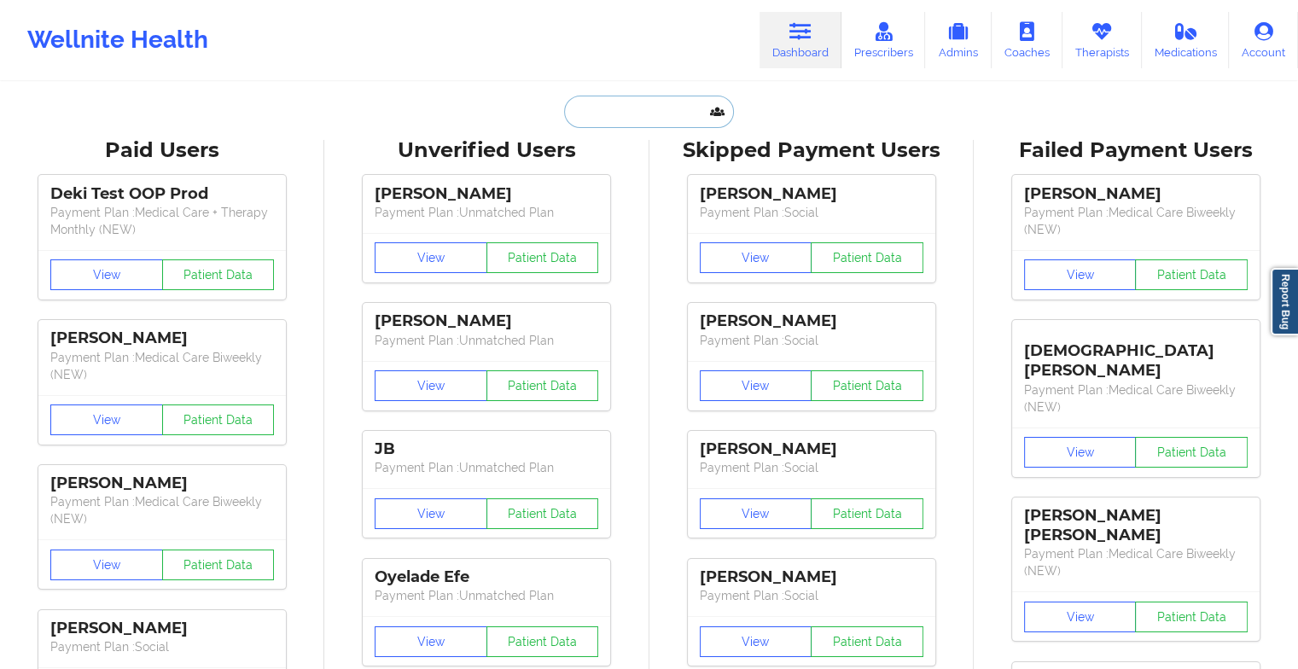
click at [624, 109] on input "text" at bounding box center [648, 112] width 169 height 32
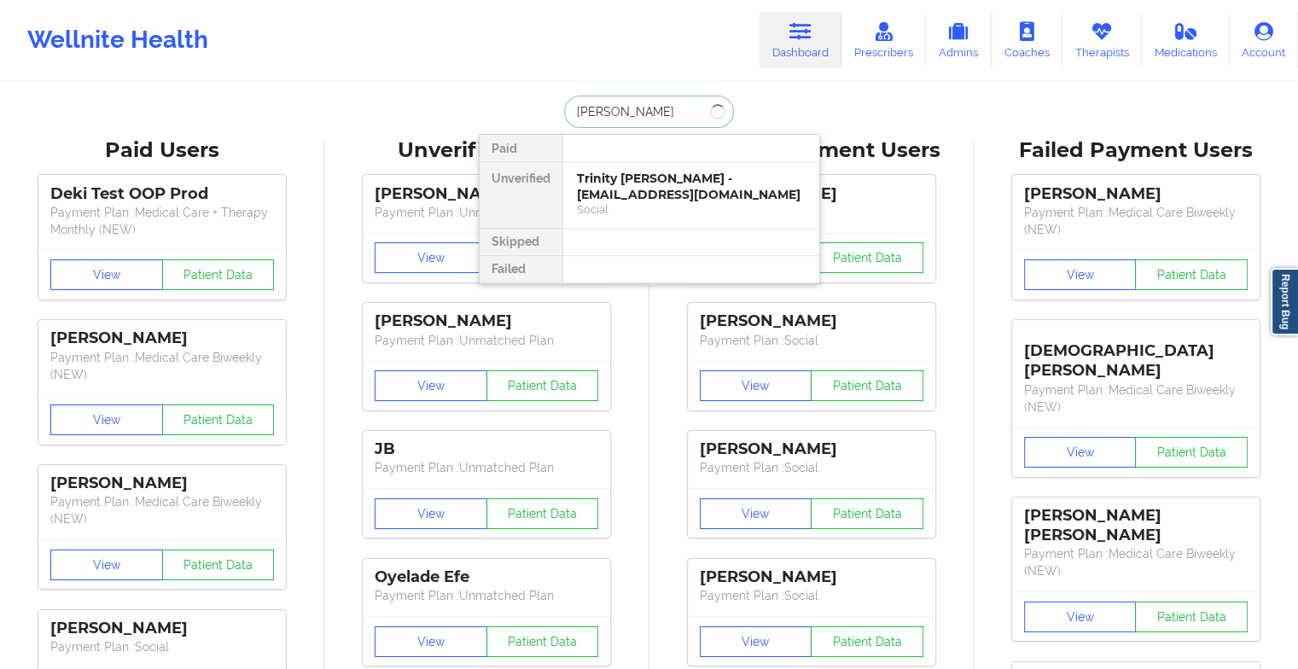
type input "[PERSON_NAME]"
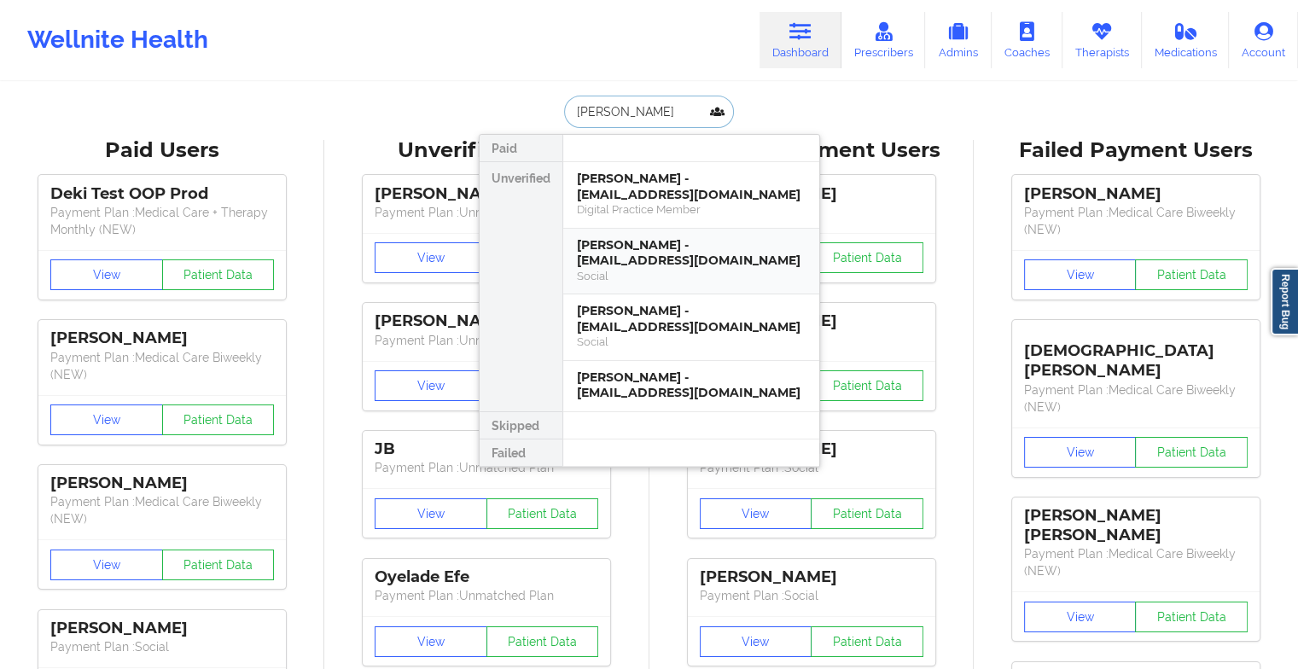
click at [665, 239] on div "[PERSON_NAME] - [EMAIL_ADDRESS][DOMAIN_NAME]" at bounding box center [691, 253] width 229 height 32
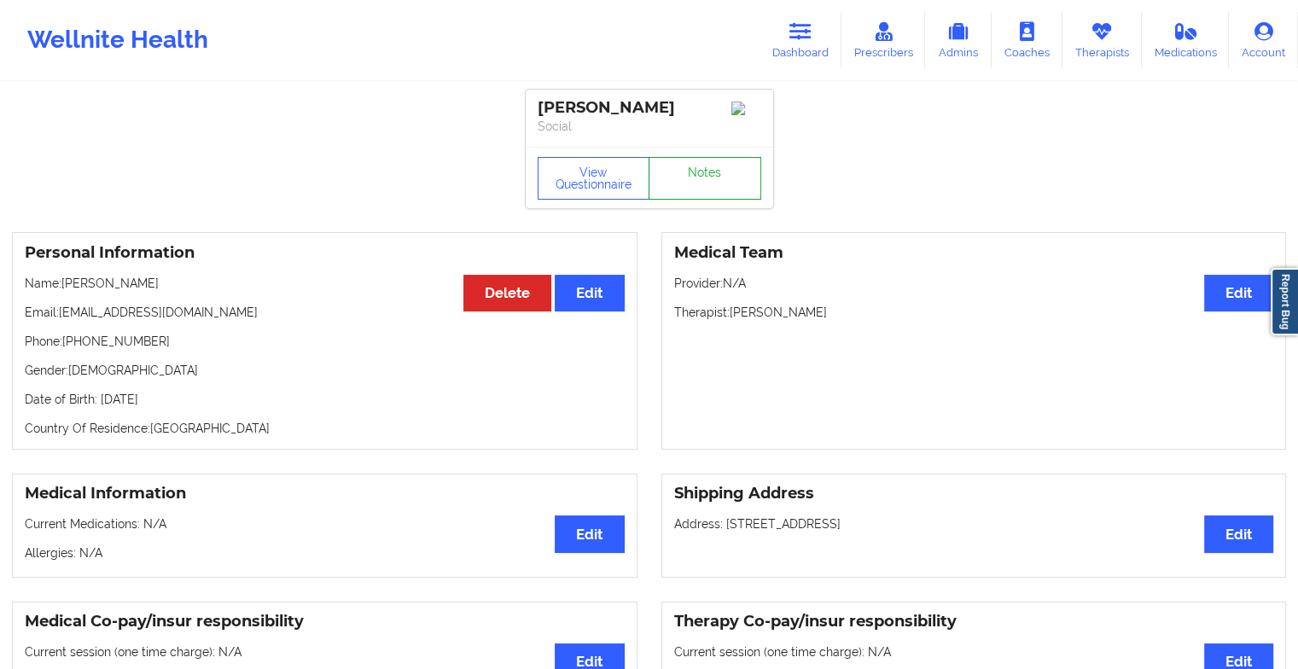
click at [699, 171] on link "Notes" at bounding box center [704, 178] width 113 height 43
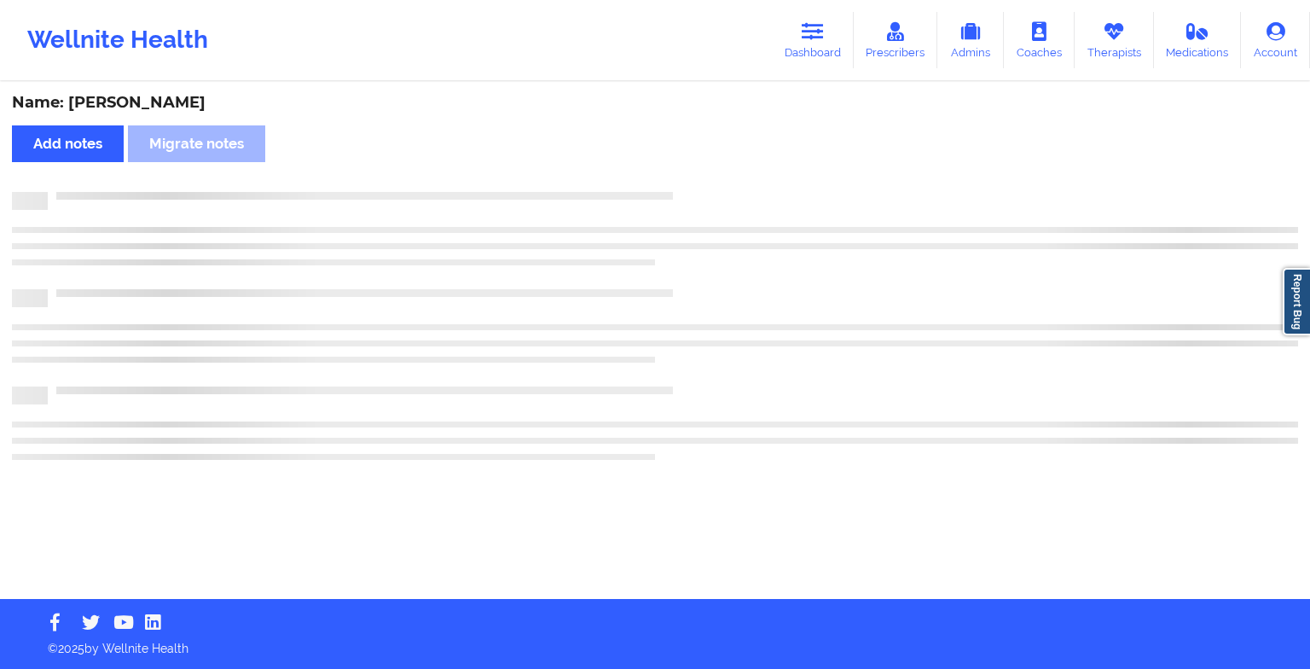
click at [699, 171] on div "Name: [PERSON_NAME] Add notes [PERSON_NAME] notes" at bounding box center [655, 341] width 1310 height 515
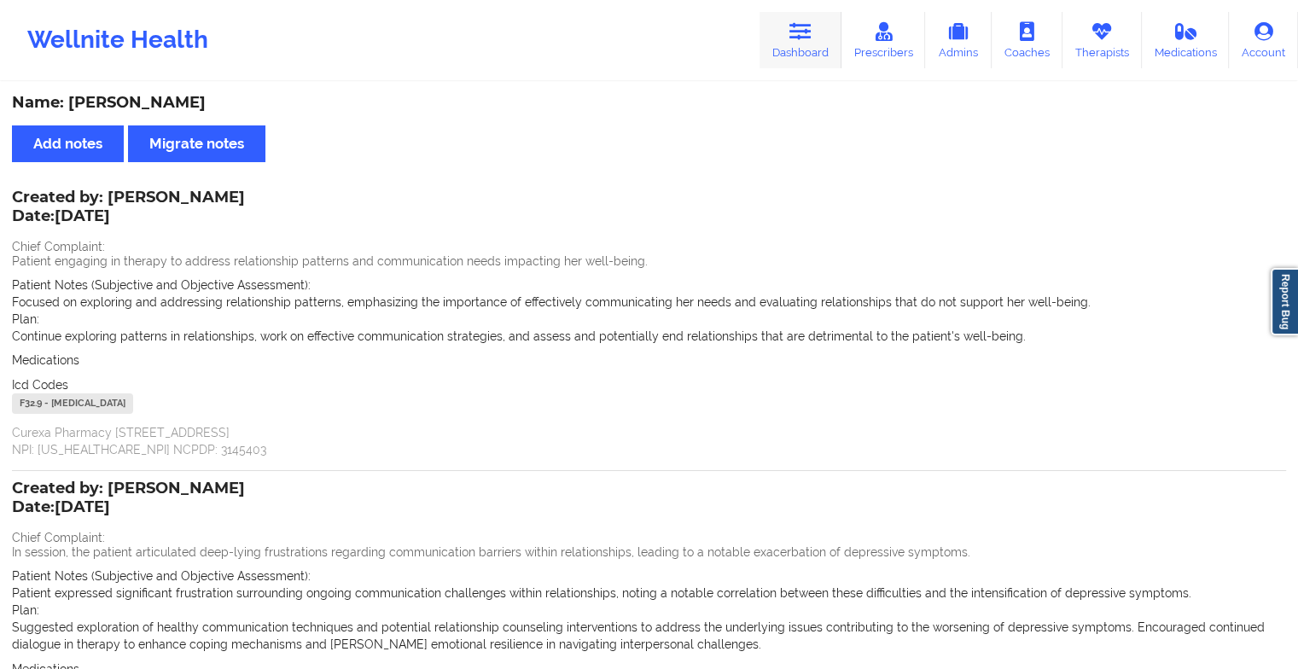
click at [781, 42] on link "Dashboard" at bounding box center [800, 40] width 82 height 56
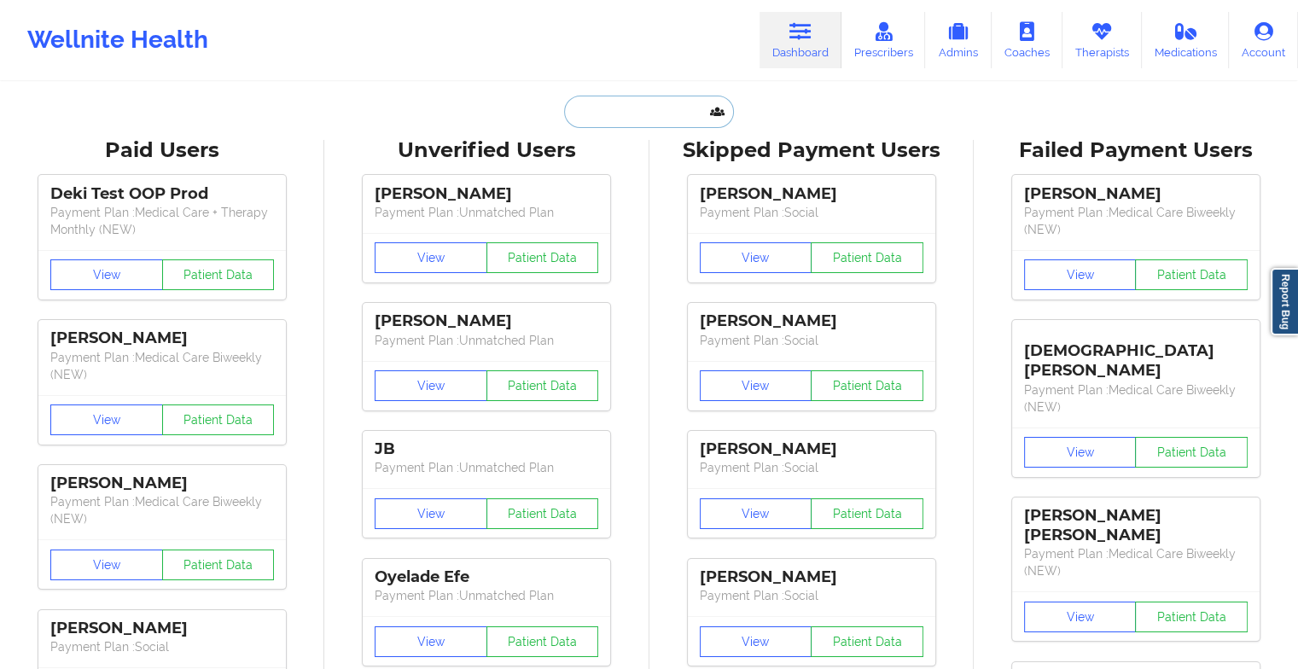
click at [665, 109] on input "text" at bounding box center [648, 112] width 169 height 32
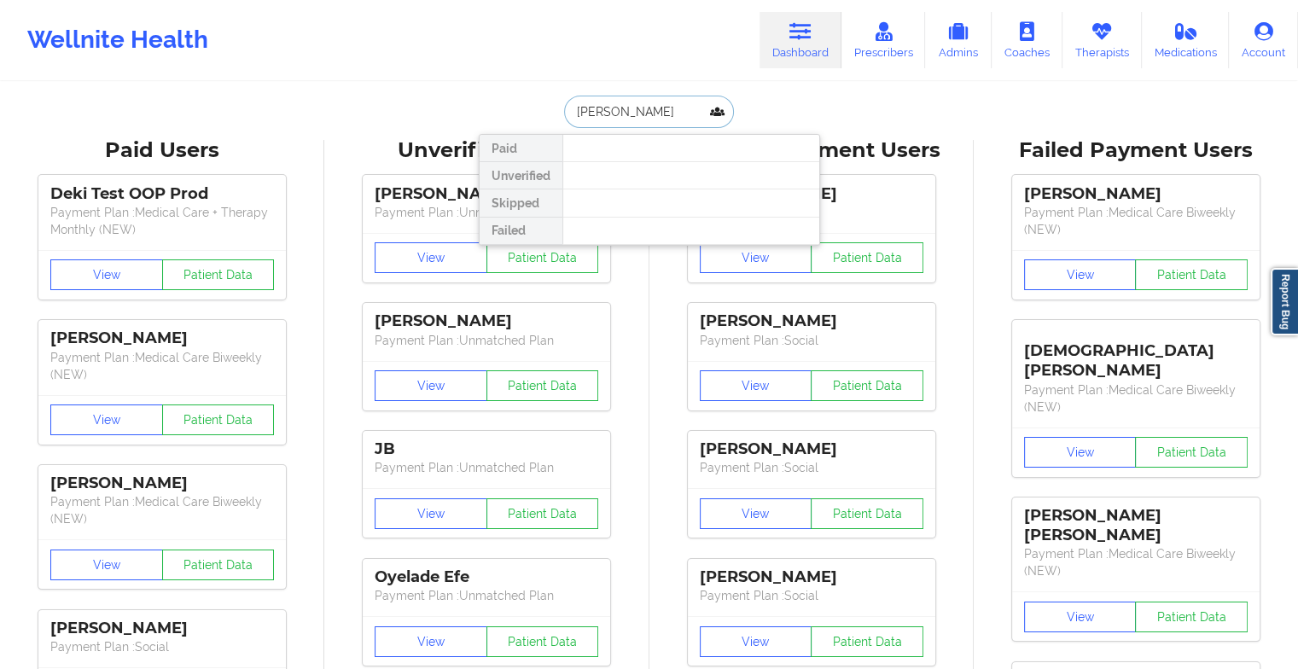
type input "[PERSON_NAME]"
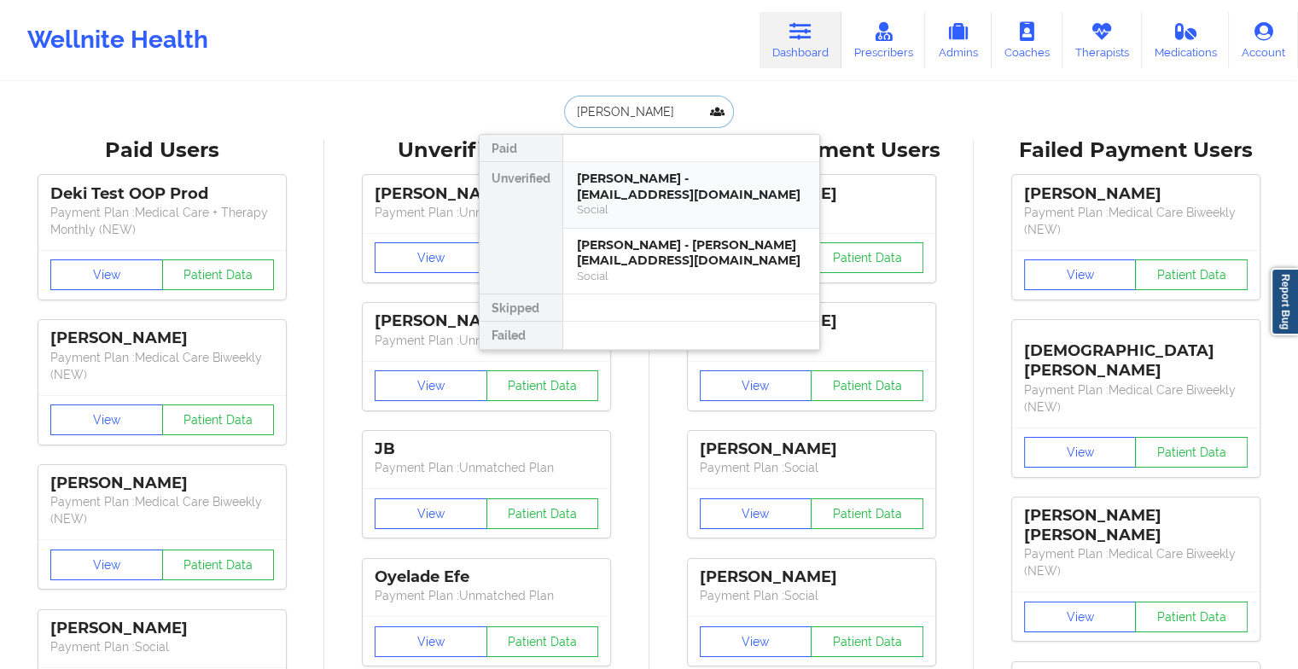
click at [711, 193] on div "[PERSON_NAME] - [EMAIL_ADDRESS][DOMAIN_NAME]" at bounding box center [691, 187] width 229 height 32
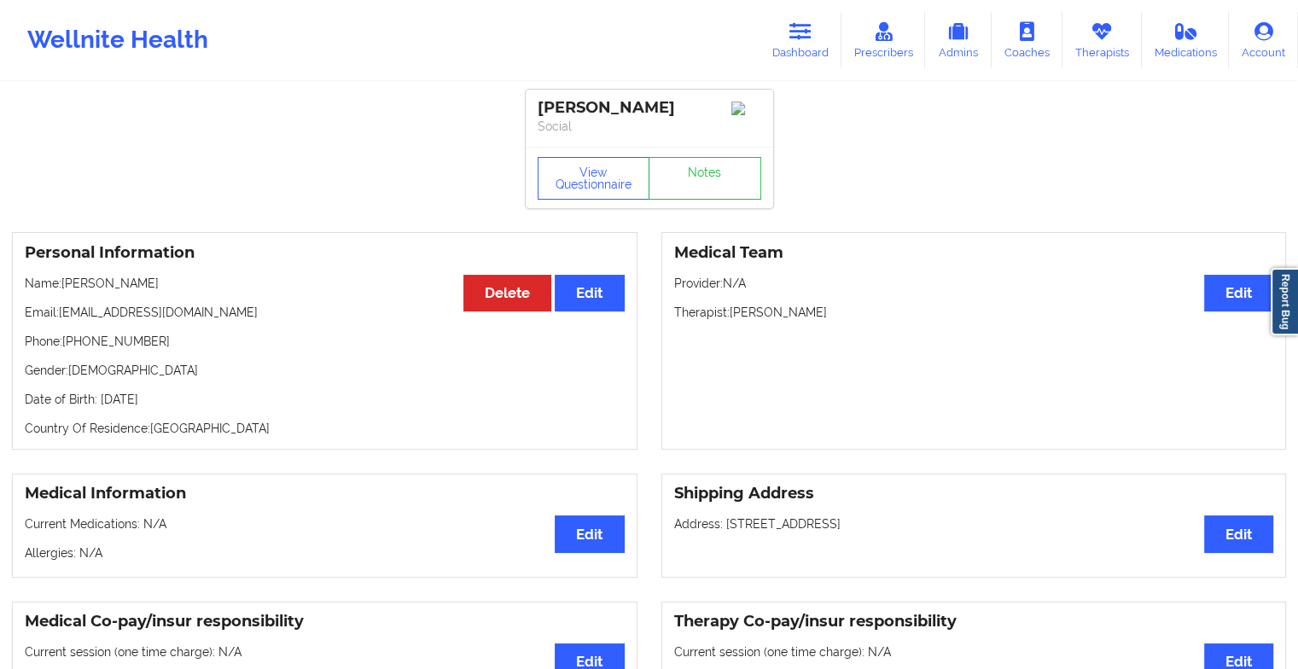
click at [716, 180] on div "View Questionnaire Notes" at bounding box center [649, 177] width 247 height 61
click at [716, 180] on link "Notes" at bounding box center [704, 178] width 113 height 43
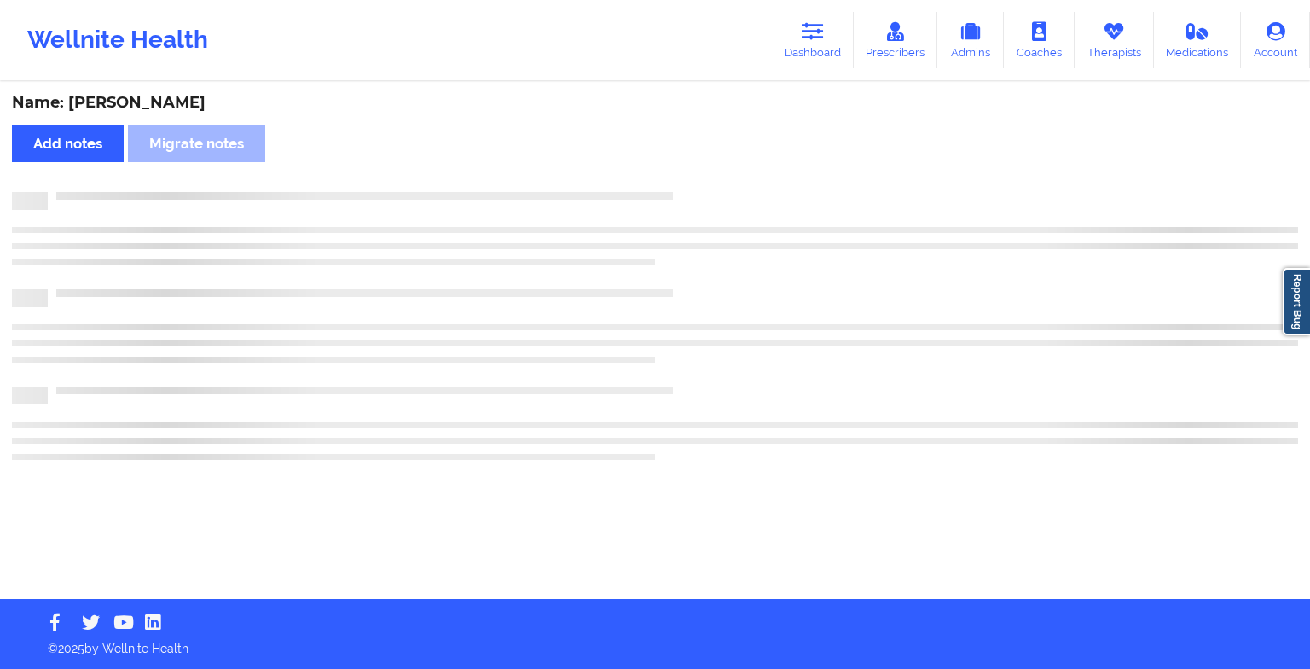
click at [716, 180] on div "Name: [PERSON_NAME] Add notes Migrate notes" at bounding box center [655, 341] width 1310 height 515
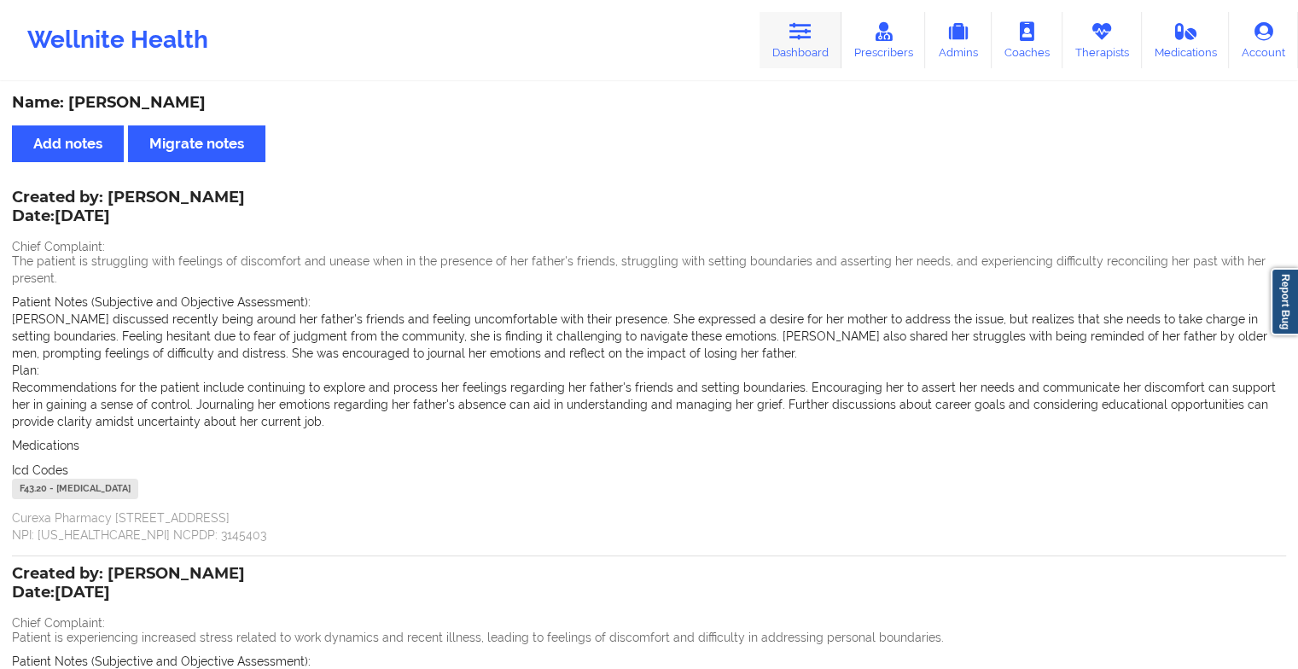
click at [824, 41] on link "Dashboard" at bounding box center [800, 40] width 82 height 56
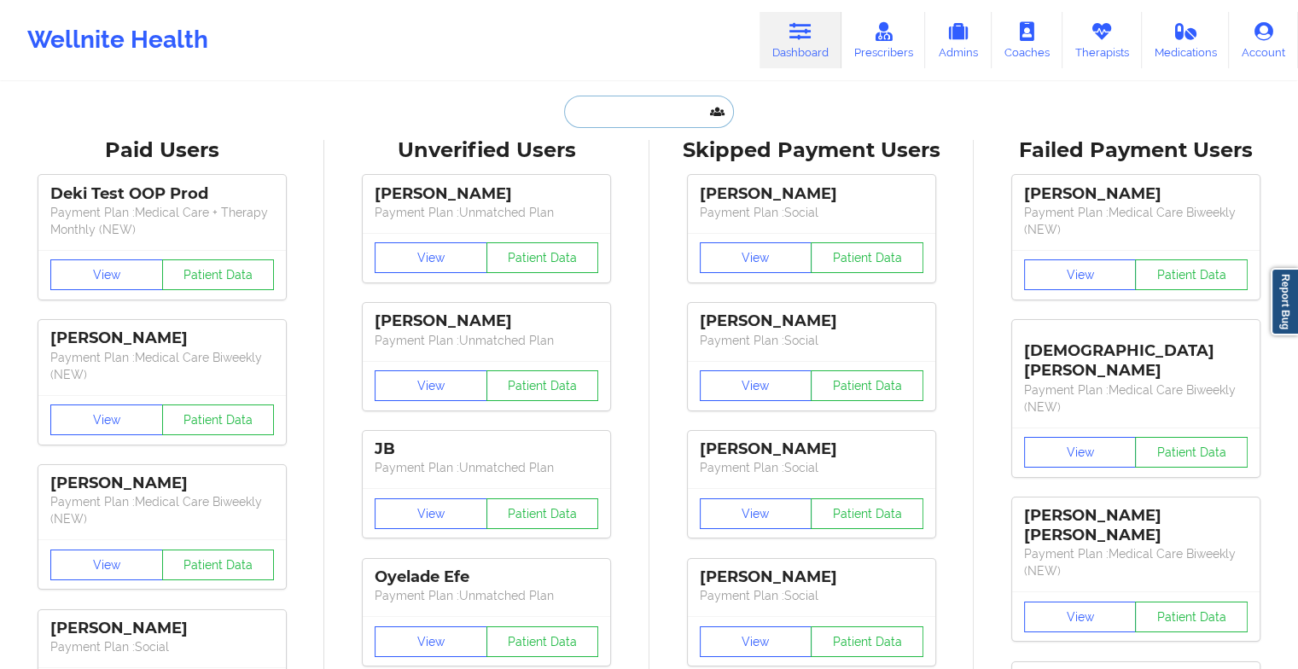
click at [656, 117] on input "text" at bounding box center [648, 112] width 169 height 32
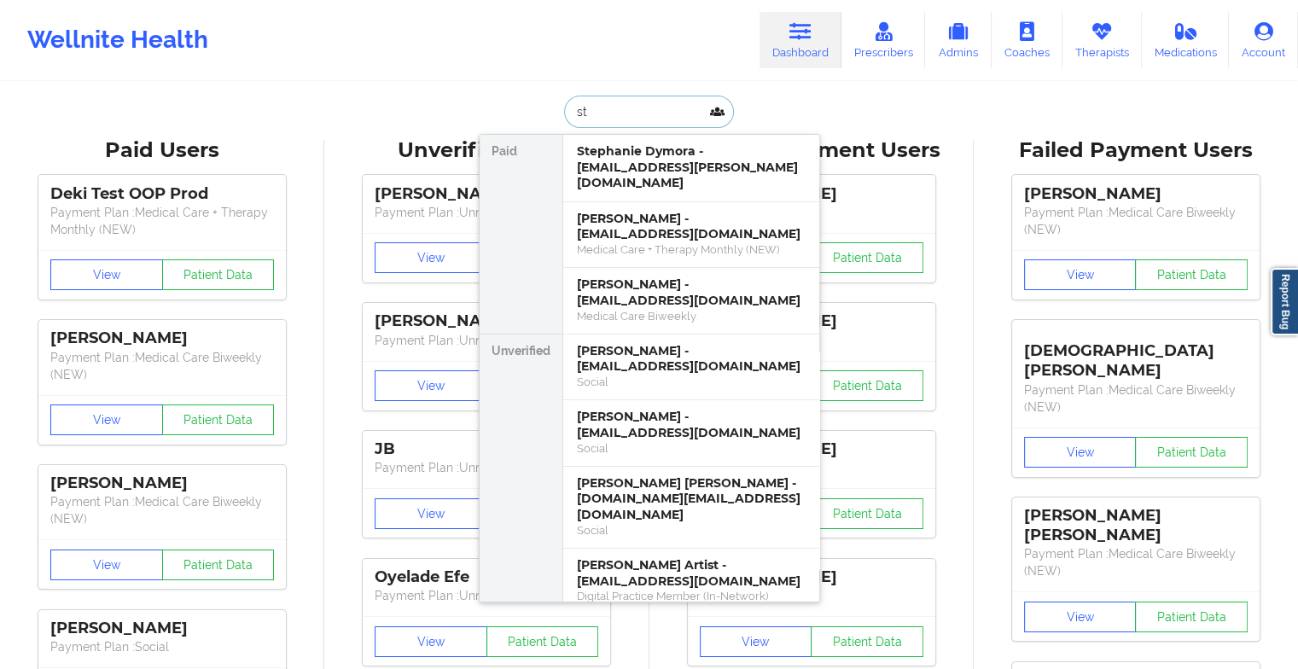
type input "s"
type input "[DOMAIN_NAME]"
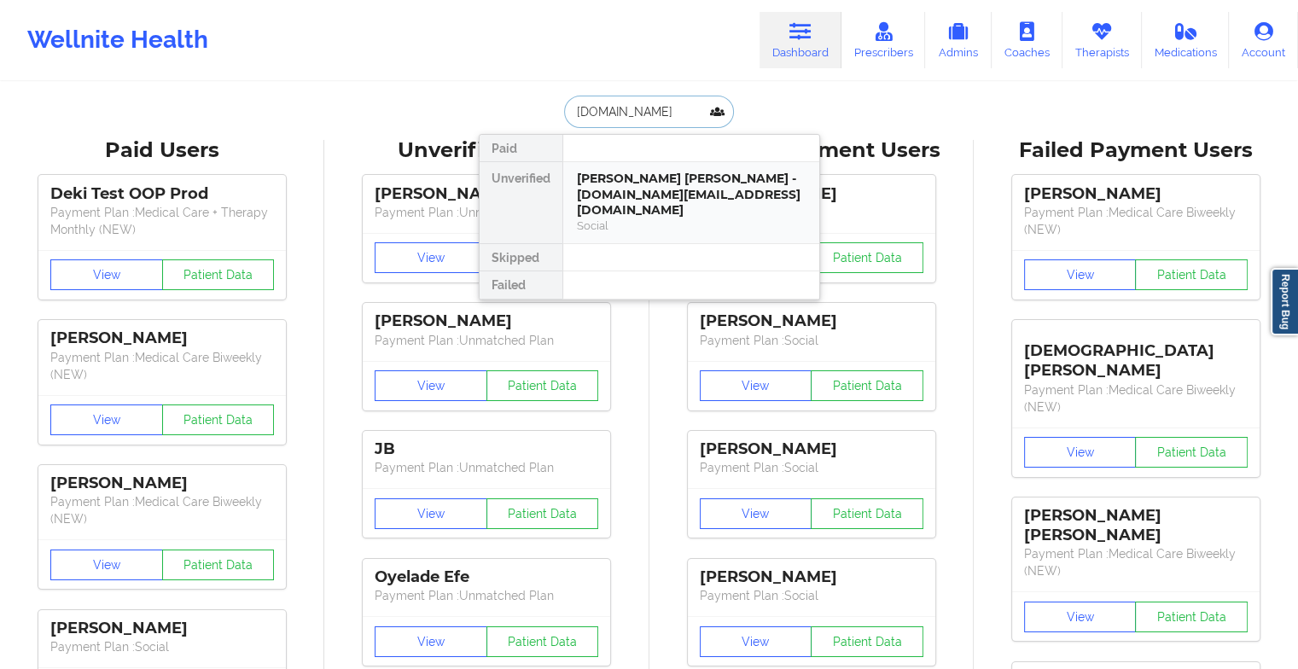
click at [642, 199] on div "[PERSON_NAME] [PERSON_NAME] - [DOMAIN_NAME][EMAIL_ADDRESS][DOMAIN_NAME]" at bounding box center [691, 195] width 229 height 48
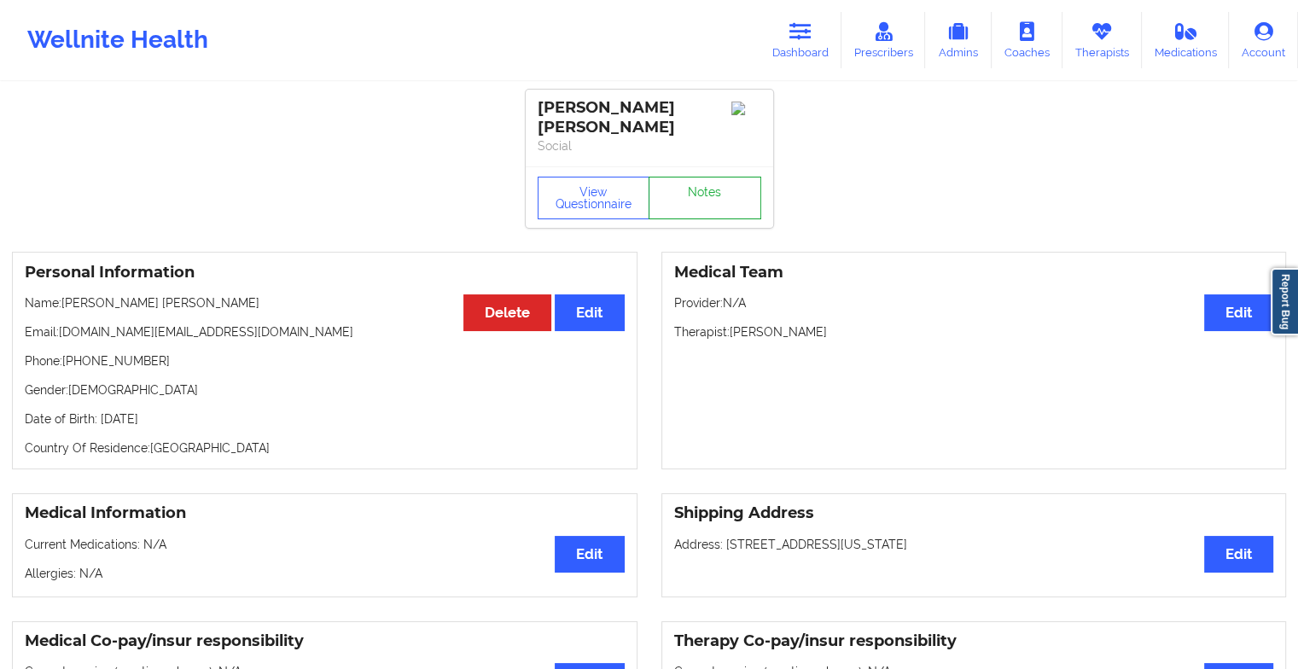
click at [703, 191] on link "Notes" at bounding box center [704, 198] width 113 height 43
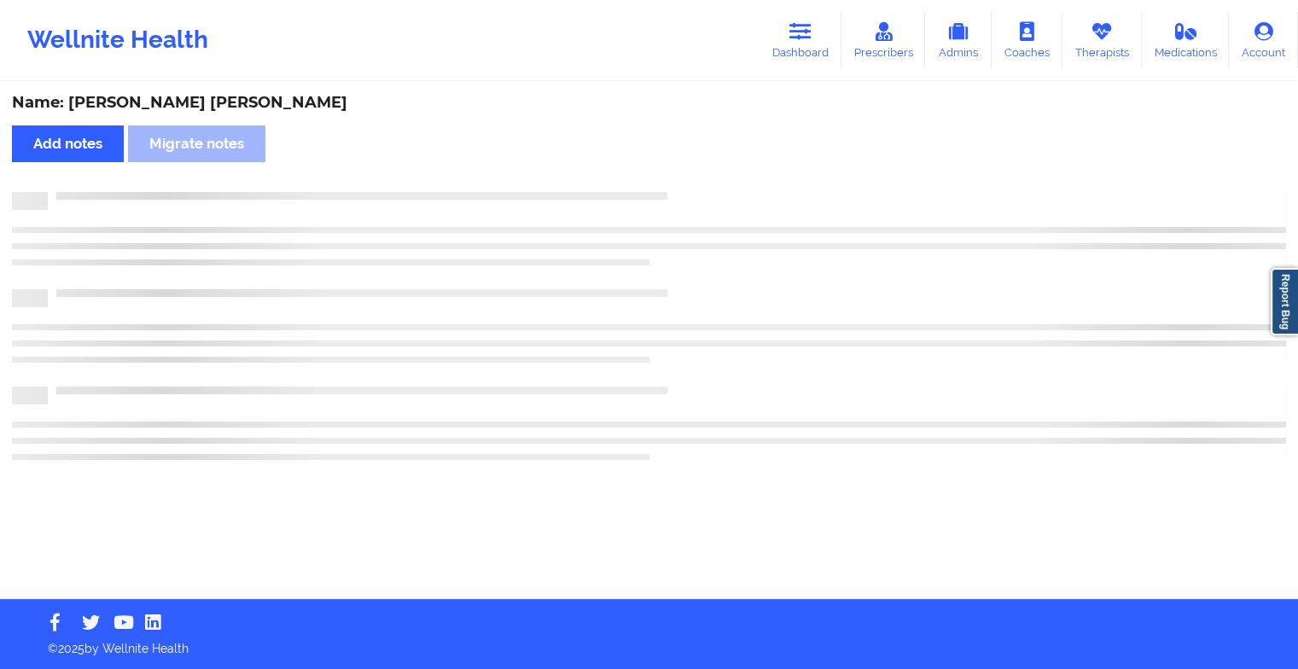
click at [703, 192] on div at bounding box center [667, 192] width 1238 height 0
click at [703, 192] on div at bounding box center [673, 192] width 1251 height 0
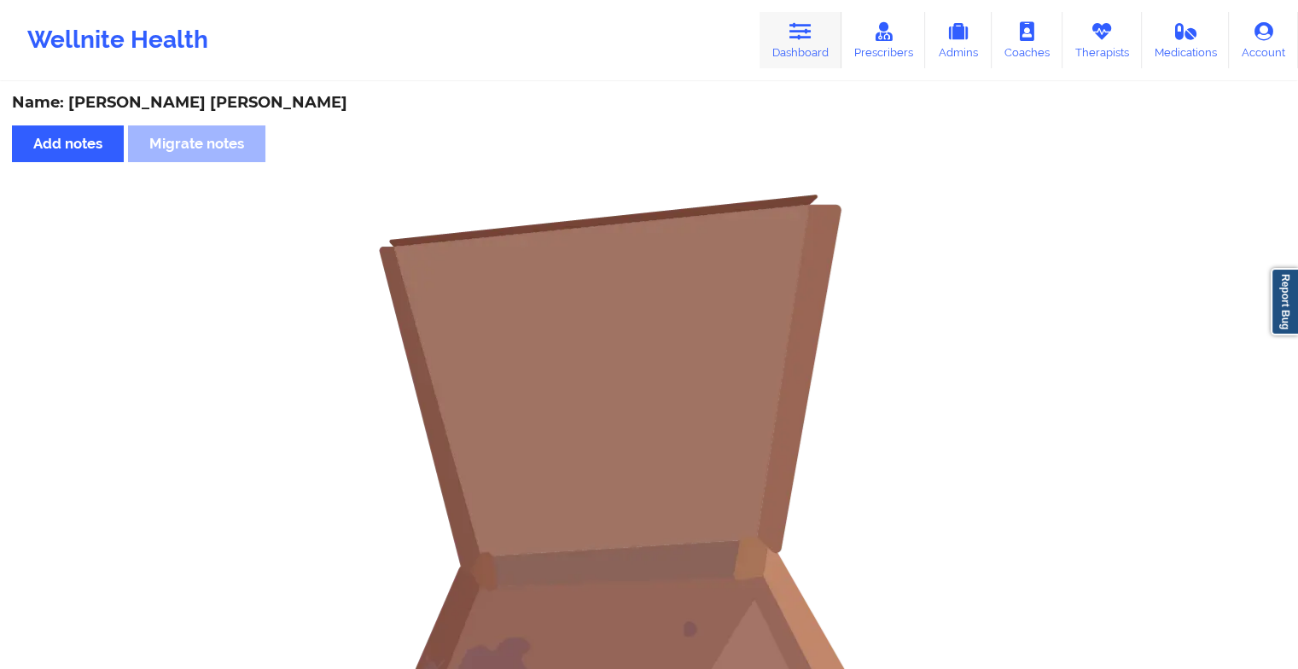
click at [782, 43] on link "Dashboard" at bounding box center [800, 40] width 82 height 56
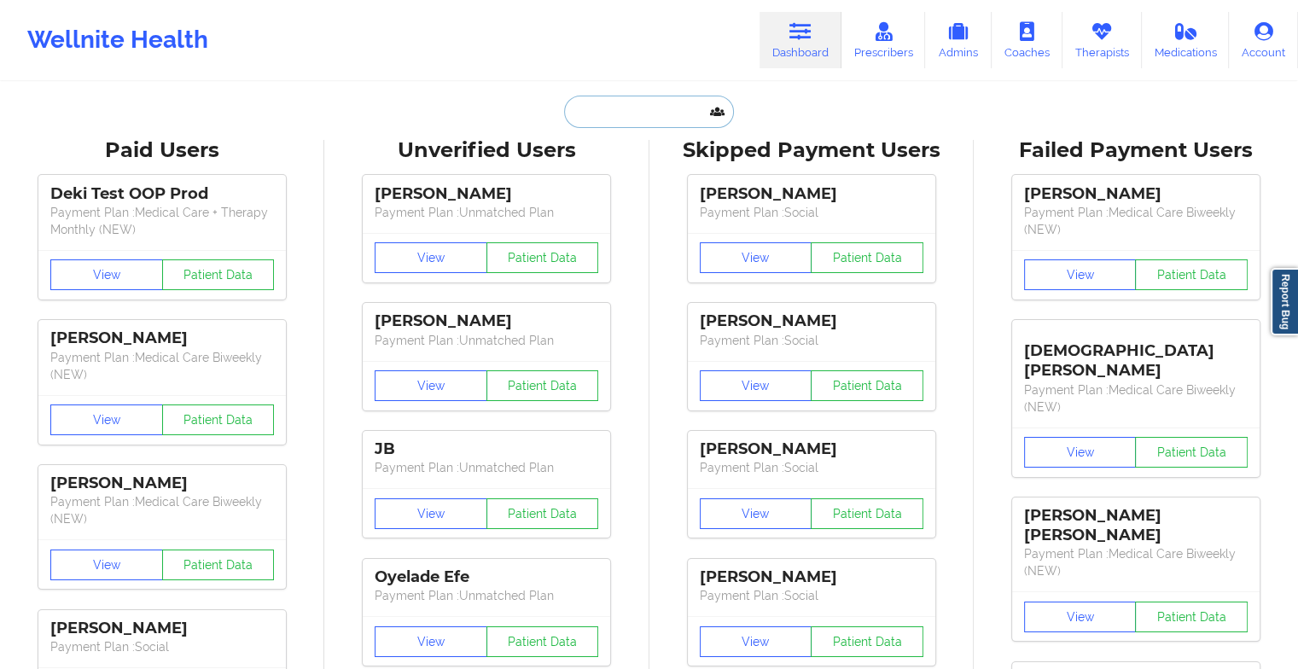
click at [603, 116] on input "text" at bounding box center [648, 112] width 169 height 32
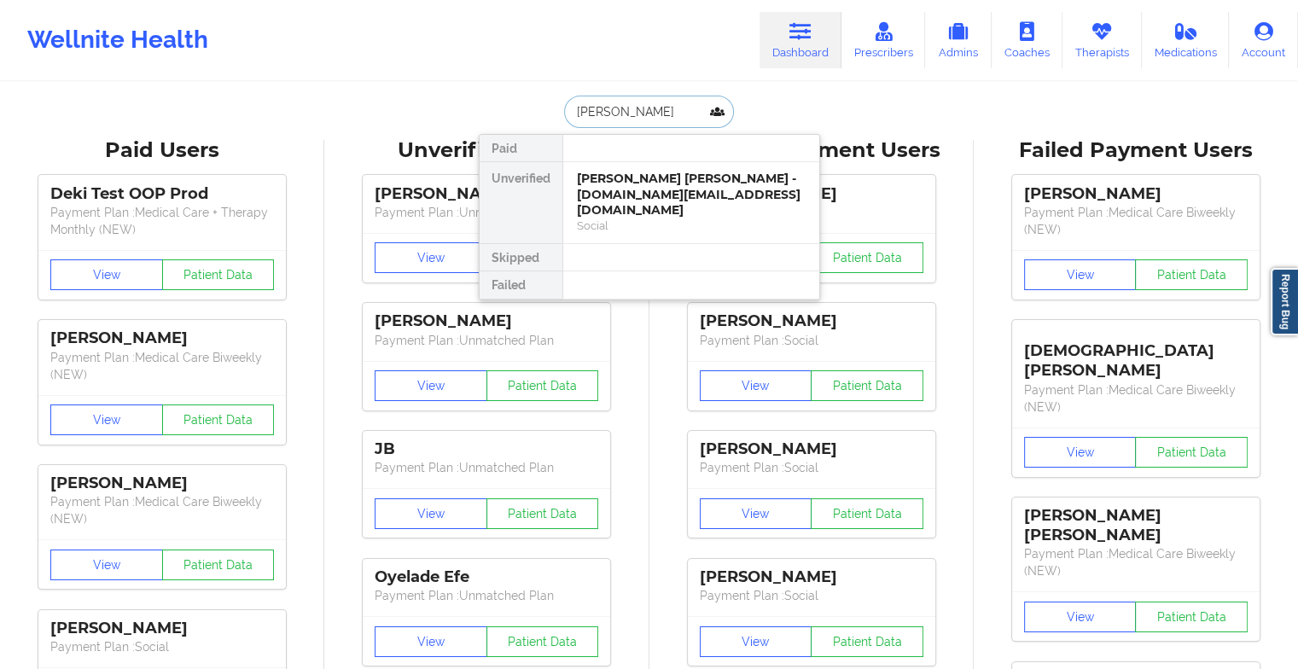
type input "[PERSON_NAME]"
click at [671, 188] on div "[PERSON_NAME] Vargas - [EMAIL_ADDRESS][PERSON_NAME][DOMAIN_NAME]" at bounding box center [691, 195] width 229 height 48
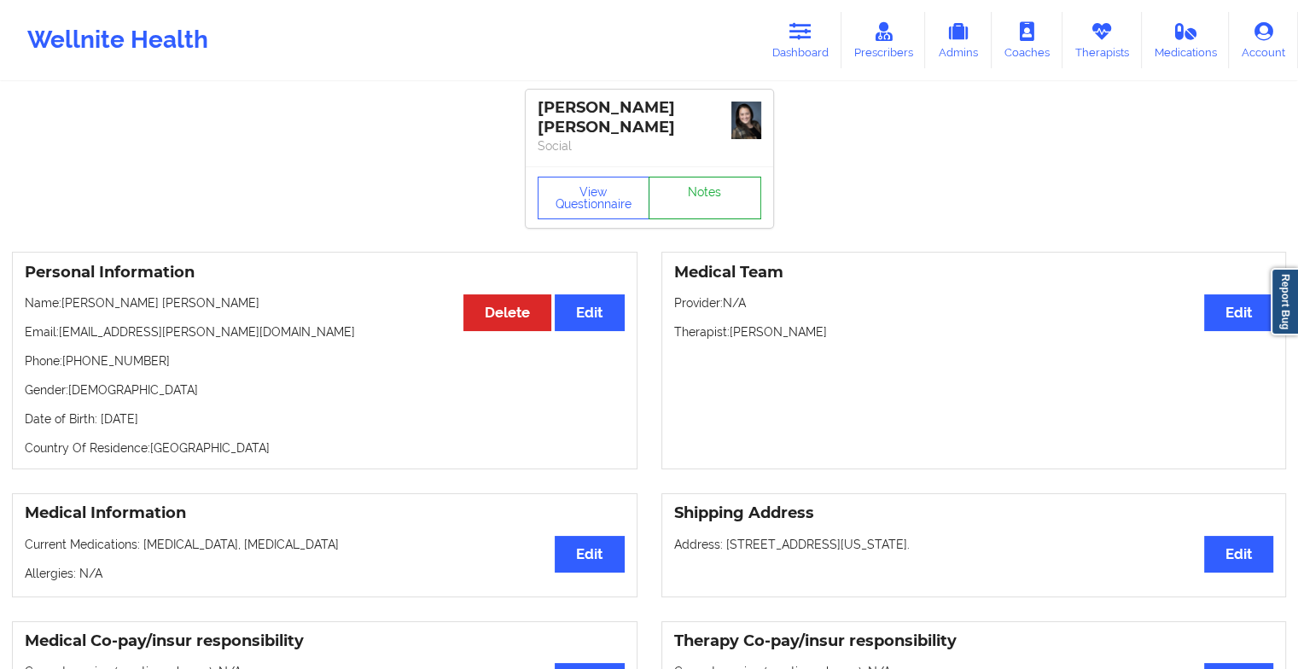
click at [724, 182] on link "Notes" at bounding box center [704, 198] width 113 height 43
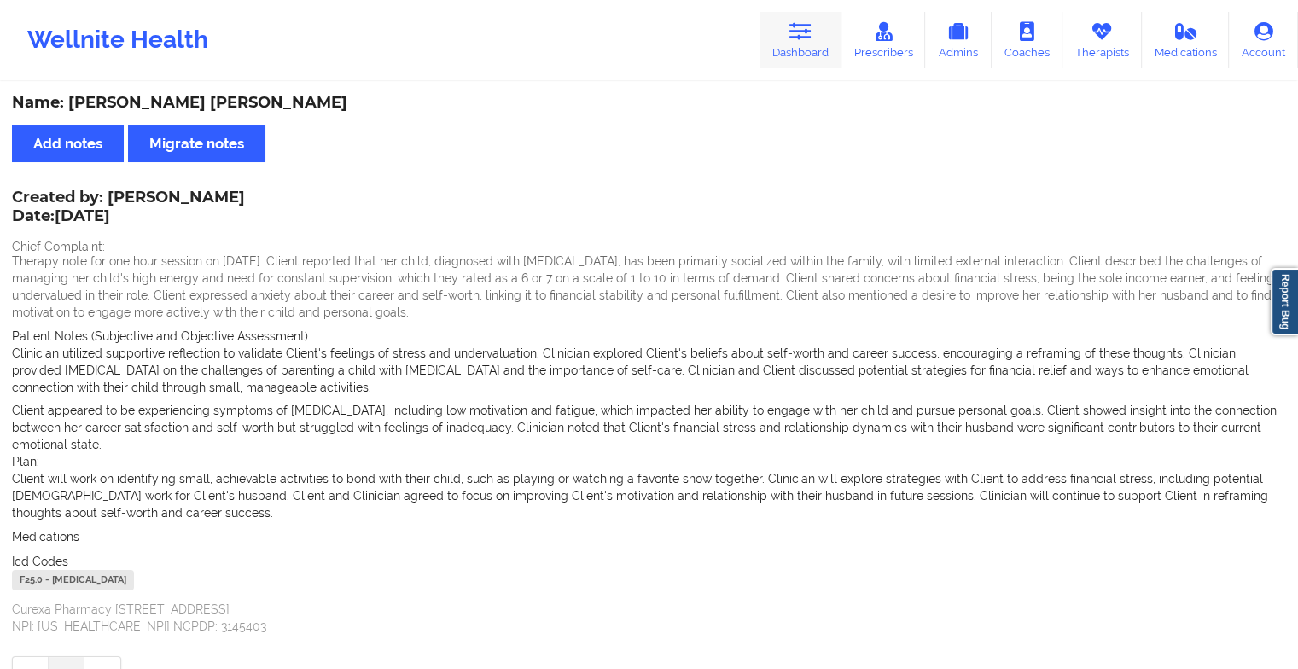
click at [808, 27] on icon at bounding box center [800, 31] width 22 height 19
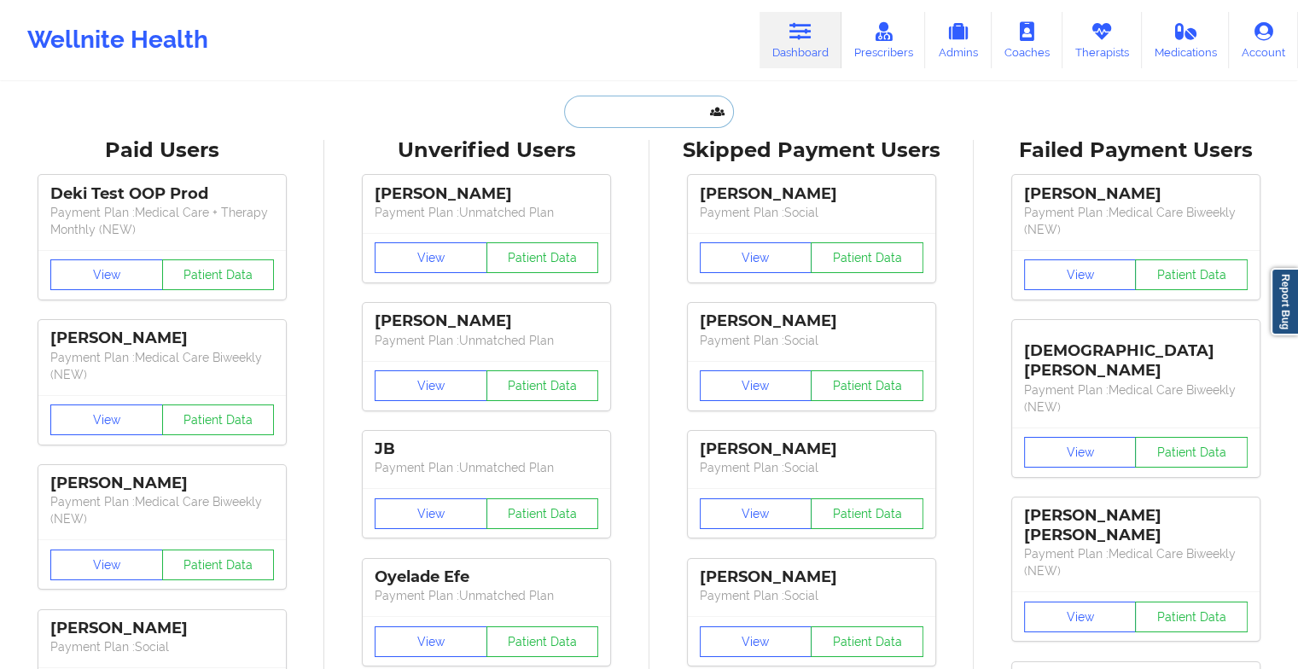
click at [659, 113] on input "text" at bounding box center [648, 112] width 169 height 32
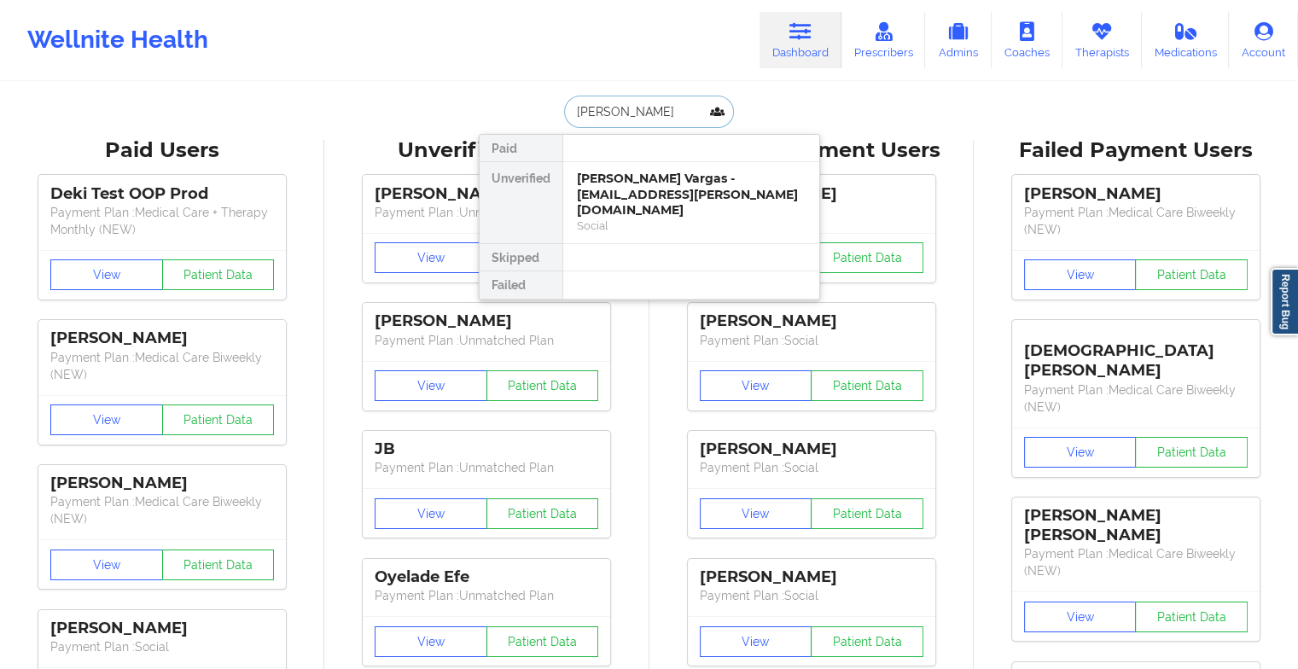
type input "[PERSON_NAME]"
click at [657, 193] on div "[PERSON_NAME] - [EMAIL_ADDRESS][DOMAIN_NAME]" at bounding box center [691, 187] width 229 height 32
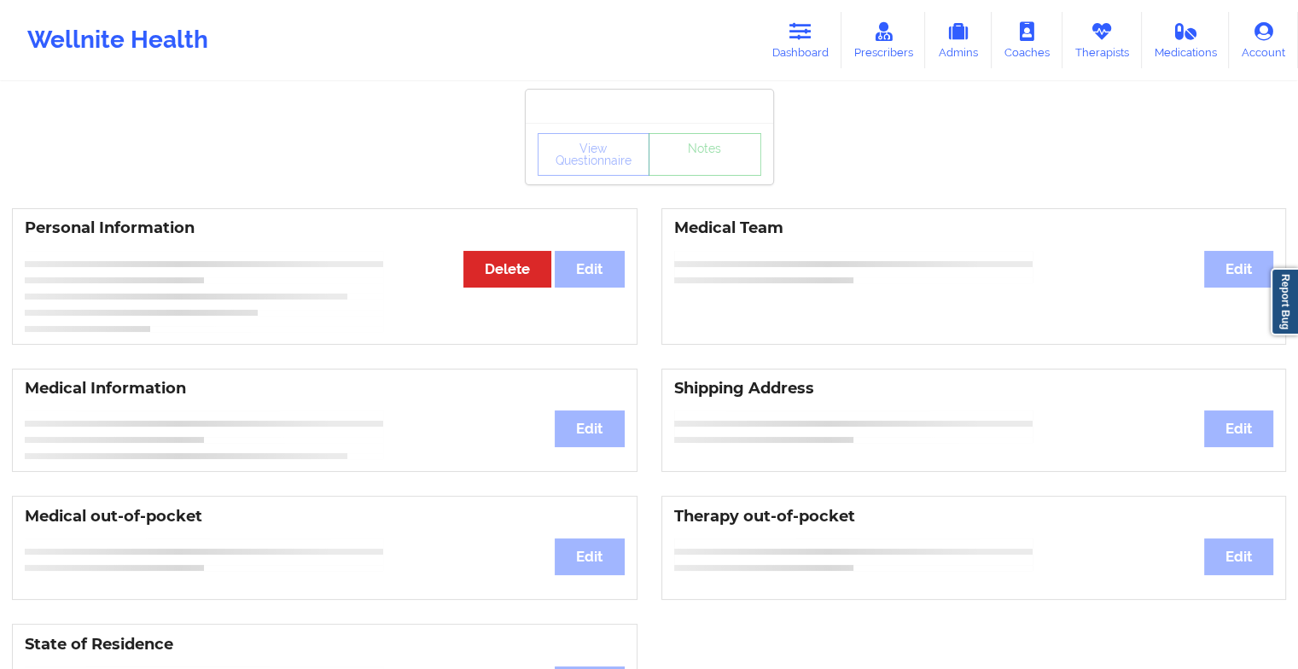
click at [684, 183] on div "View Questionnaire Notes" at bounding box center [649, 153] width 247 height 61
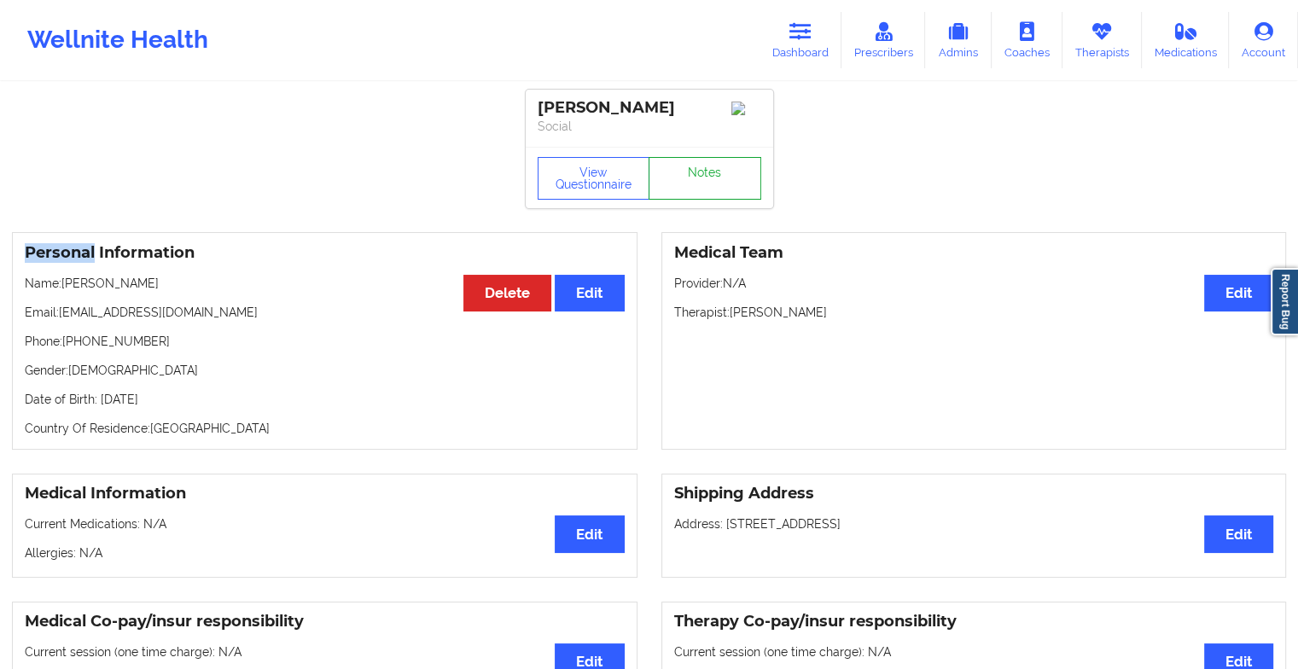
click at [684, 183] on link "Notes" at bounding box center [704, 178] width 113 height 43
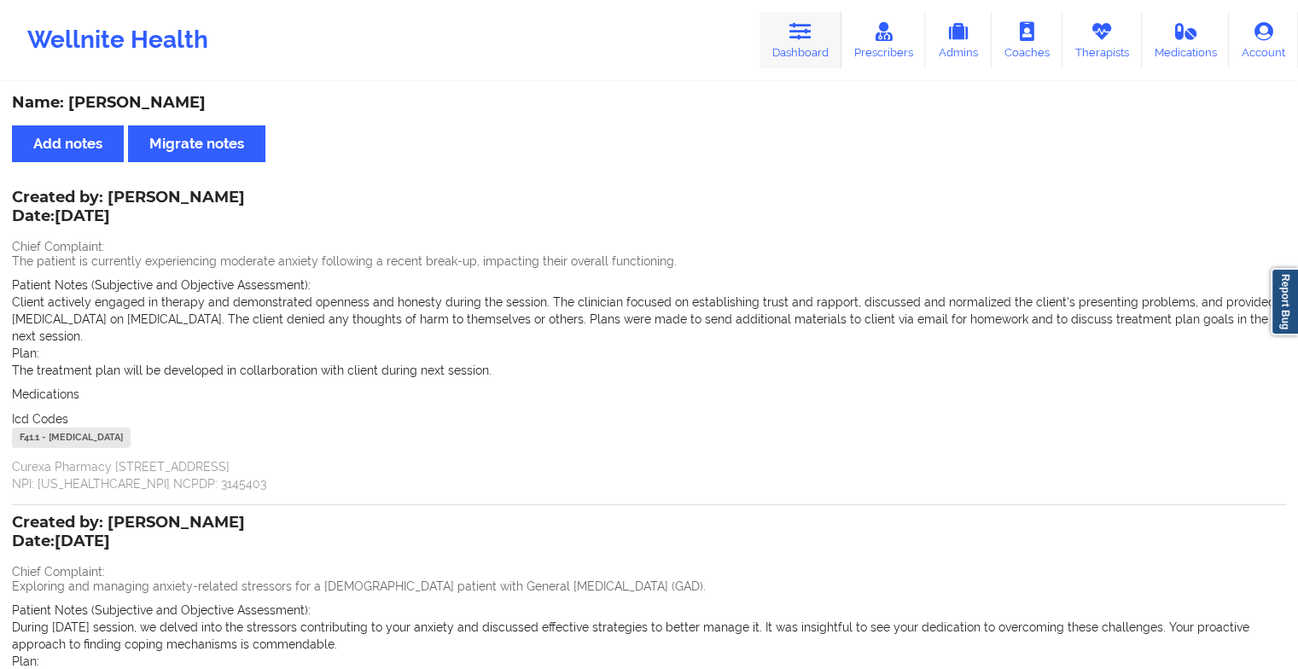
click at [771, 33] on link "Dashboard" at bounding box center [800, 40] width 82 height 56
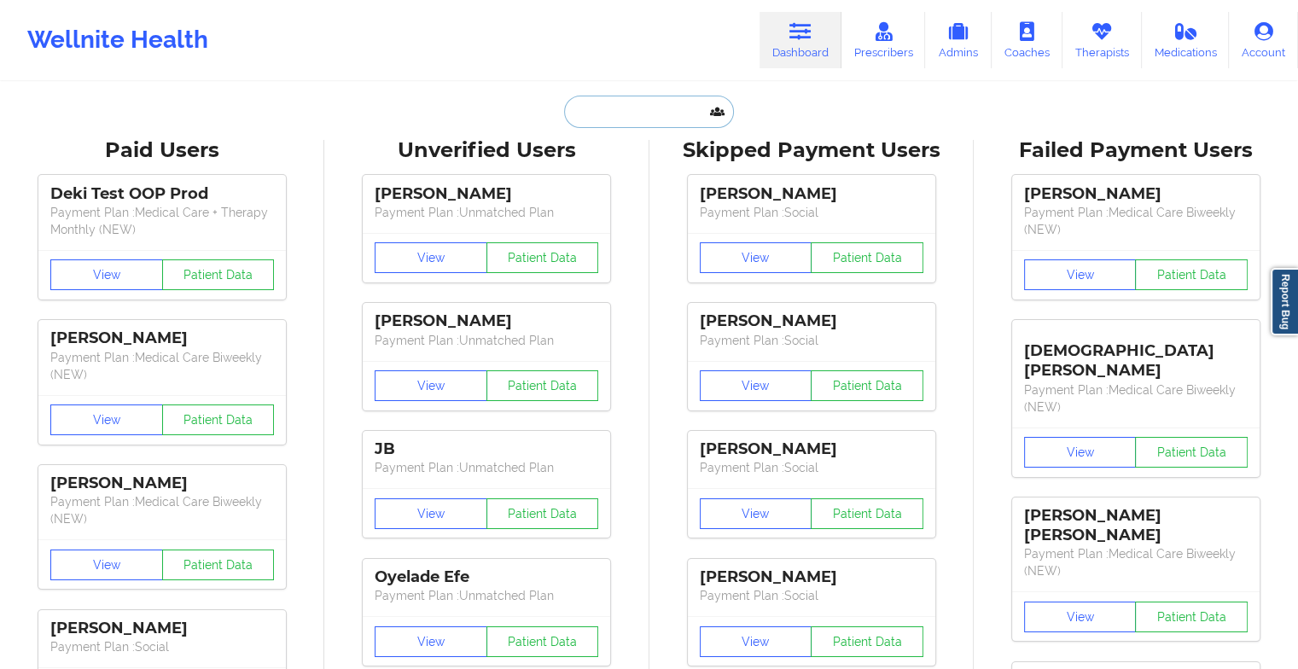
click at [674, 109] on input "text" at bounding box center [648, 112] width 169 height 32
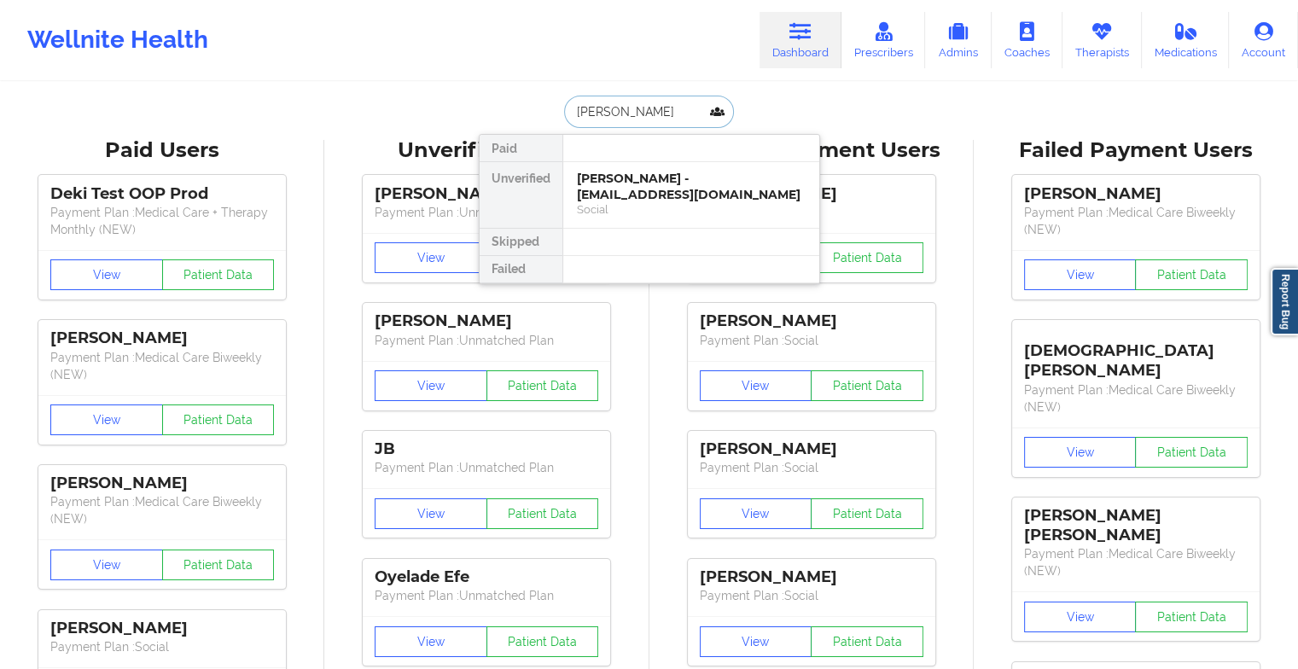
type input "[PERSON_NAME]"
click at [740, 195] on div "[PERSON_NAME] - [PERSON_NAME][EMAIL_ADDRESS][DOMAIN_NAME]" at bounding box center [691, 187] width 229 height 32
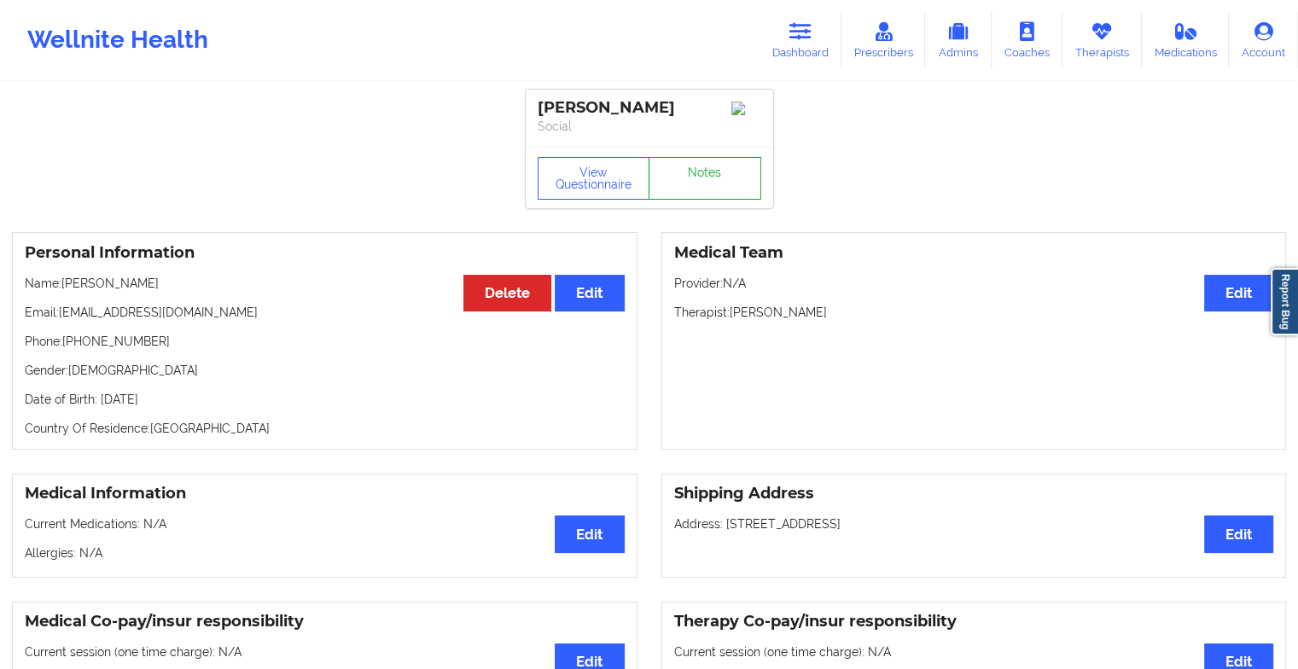
click at [737, 174] on link "Notes" at bounding box center [704, 178] width 113 height 43
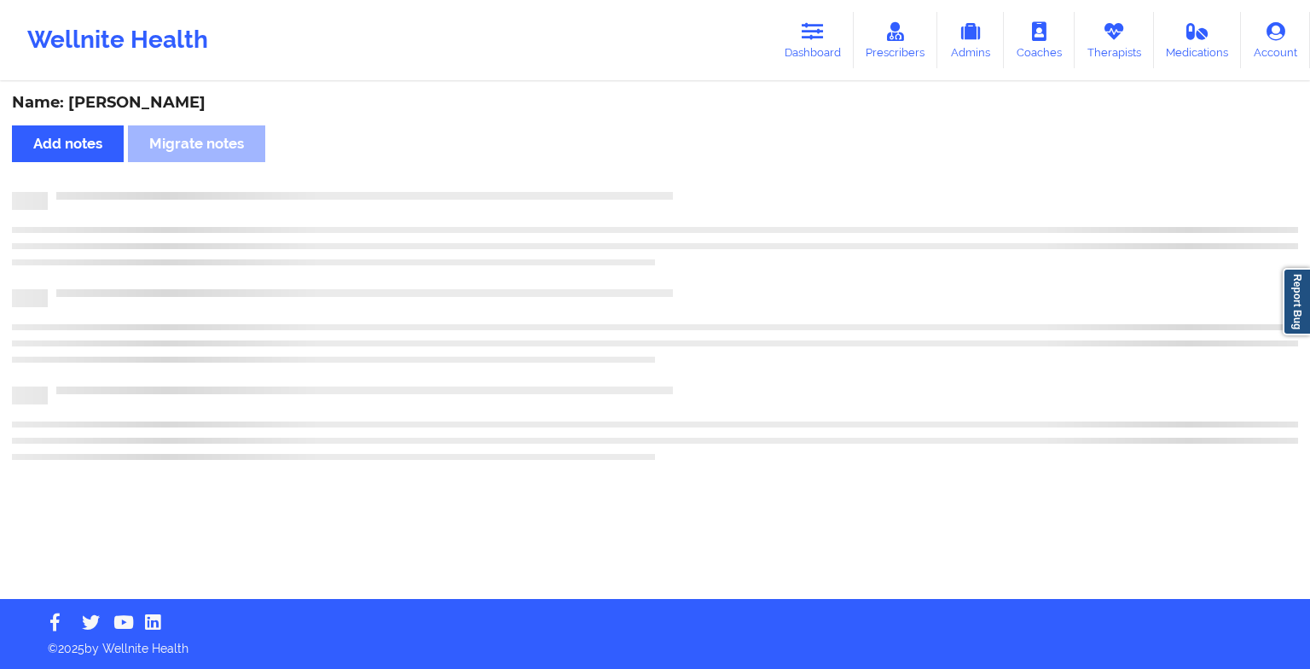
click at [737, 174] on div "Name: [PERSON_NAME] Add notes Migrate notes" at bounding box center [655, 341] width 1310 height 515
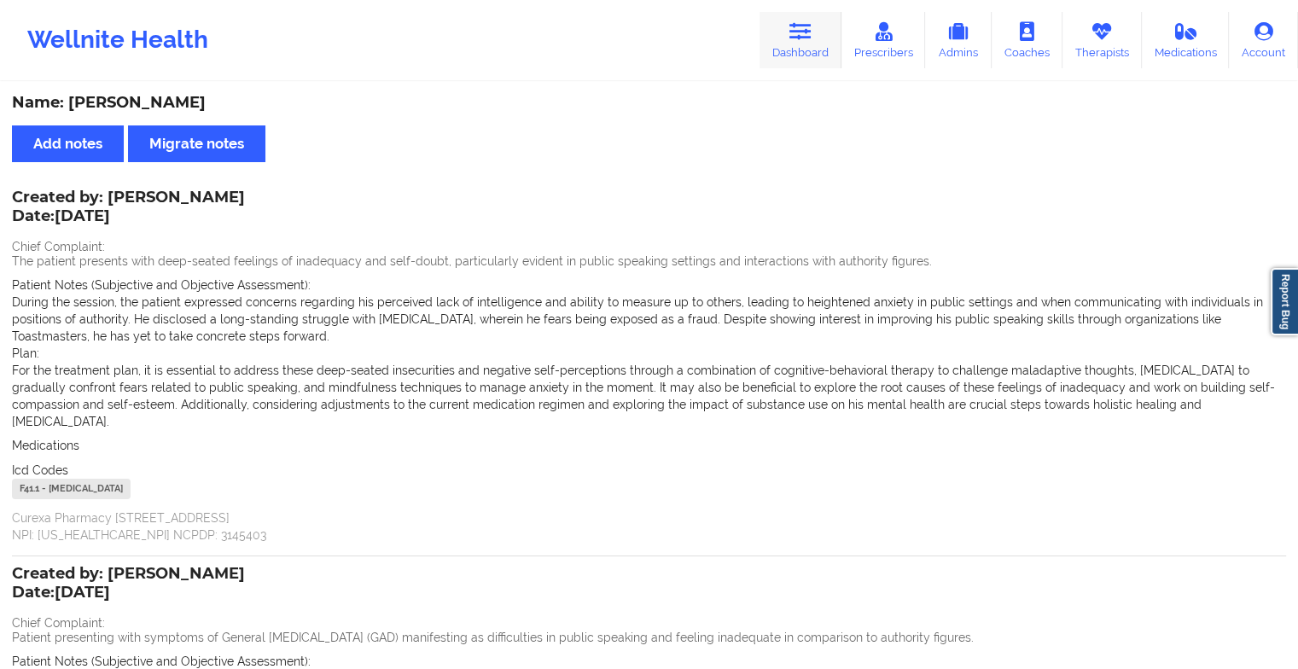
click at [805, 33] on icon at bounding box center [800, 31] width 22 height 19
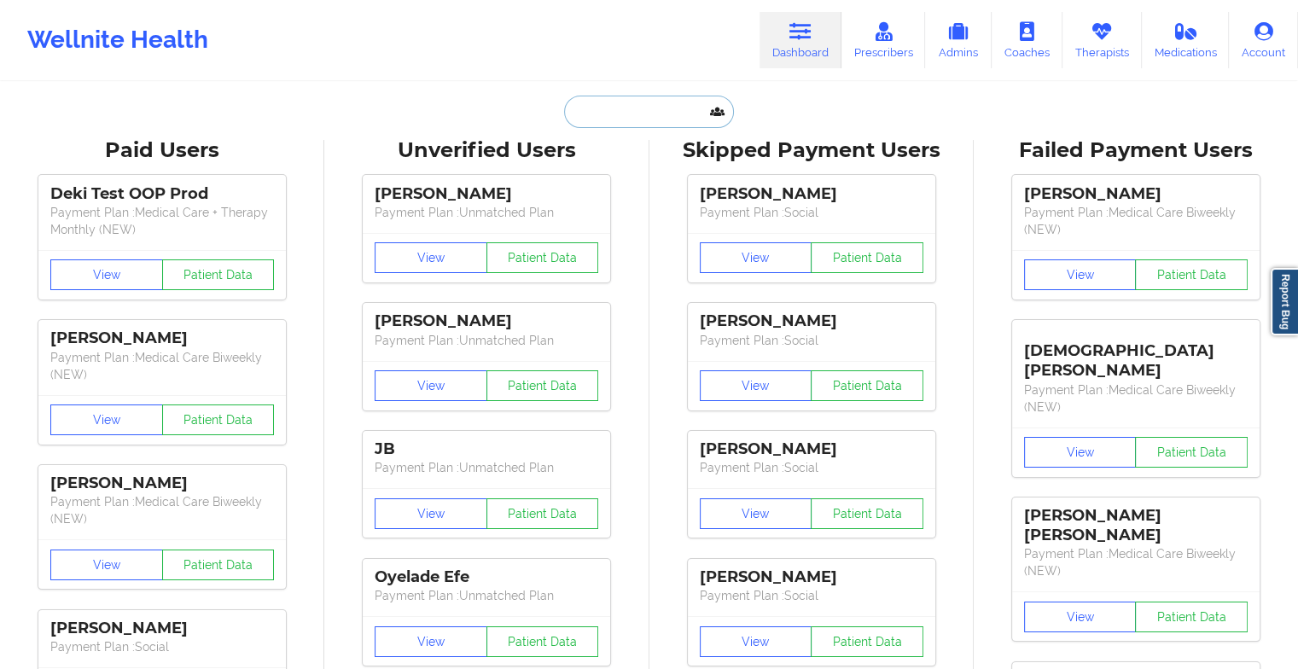
click at [664, 114] on input "text" at bounding box center [648, 112] width 169 height 32
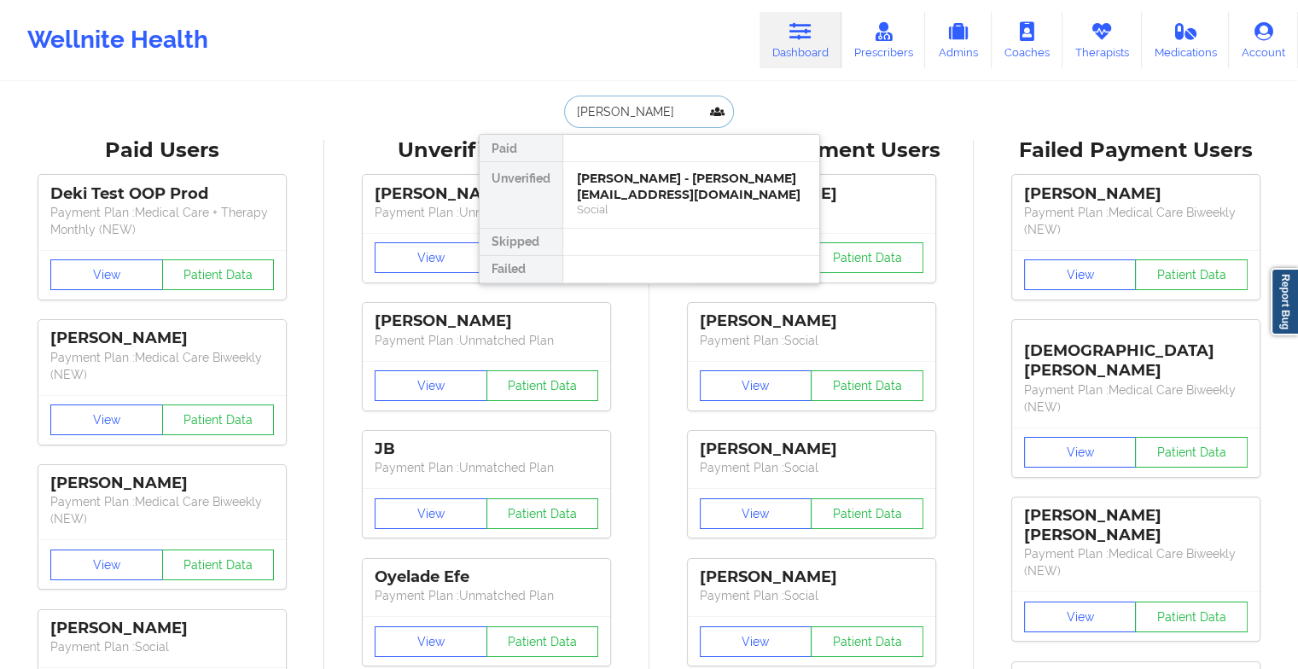
type input "[PERSON_NAME]"
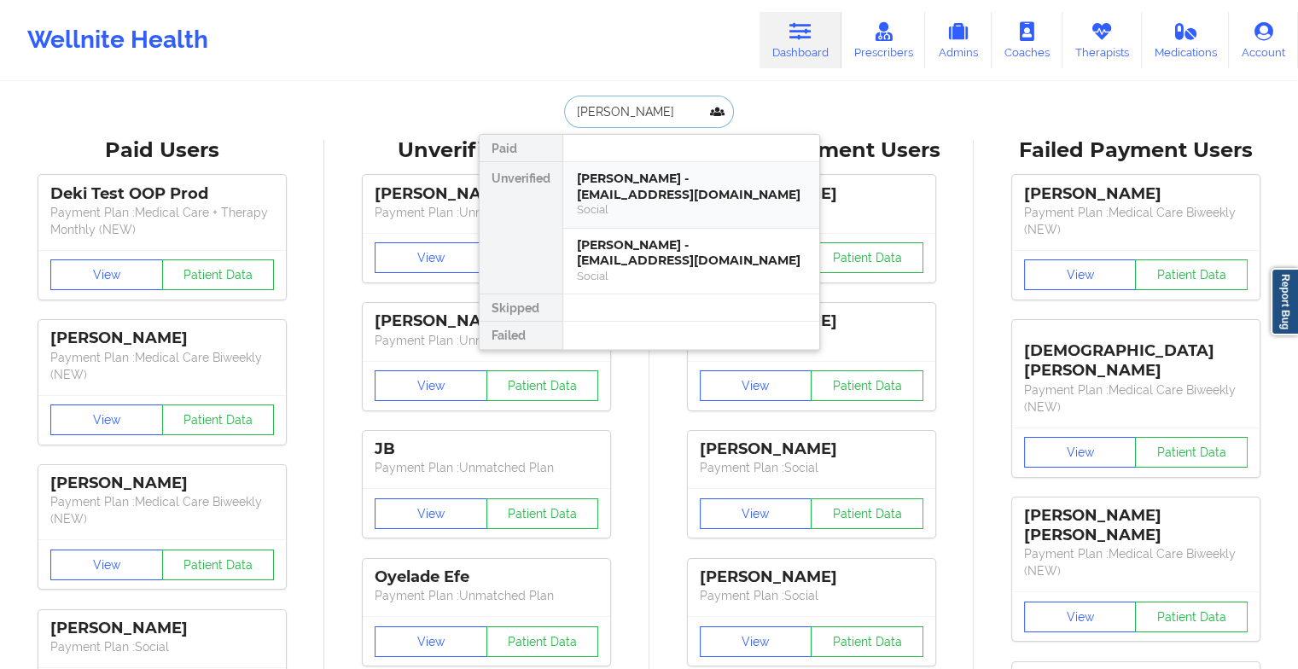
click at [677, 168] on div "[PERSON_NAME] - [EMAIL_ADDRESS][DOMAIN_NAME] Social" at bounding box center [691, 195] width 256 height 67
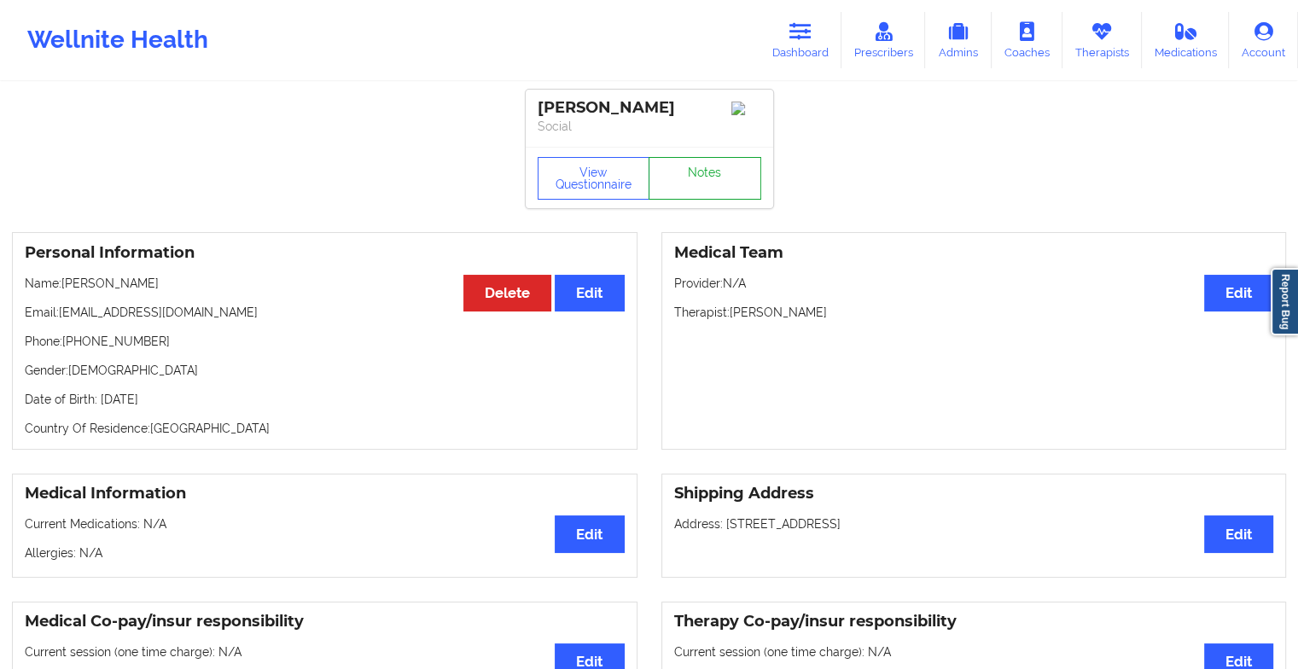
click at [700, 193] on link "Notes" at bounding box center [704, 178] width 113 height 43
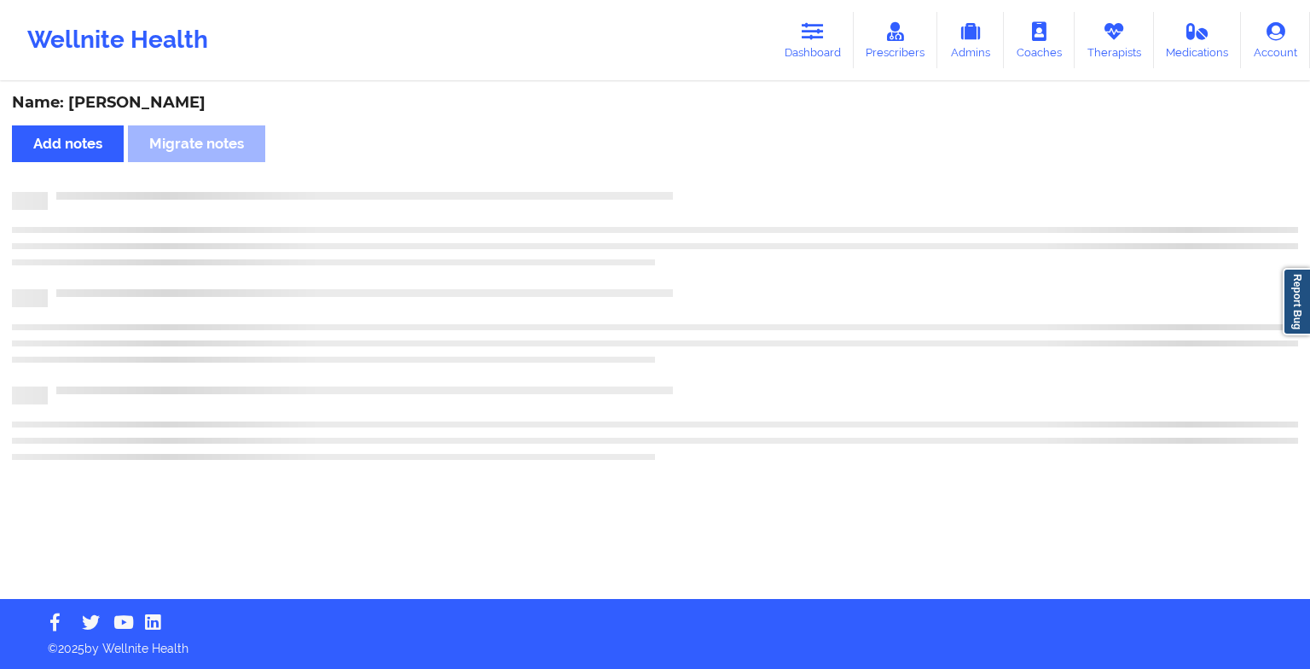
click at [700, 192] on div at bounding box center [673, 192] width 1251 height 0
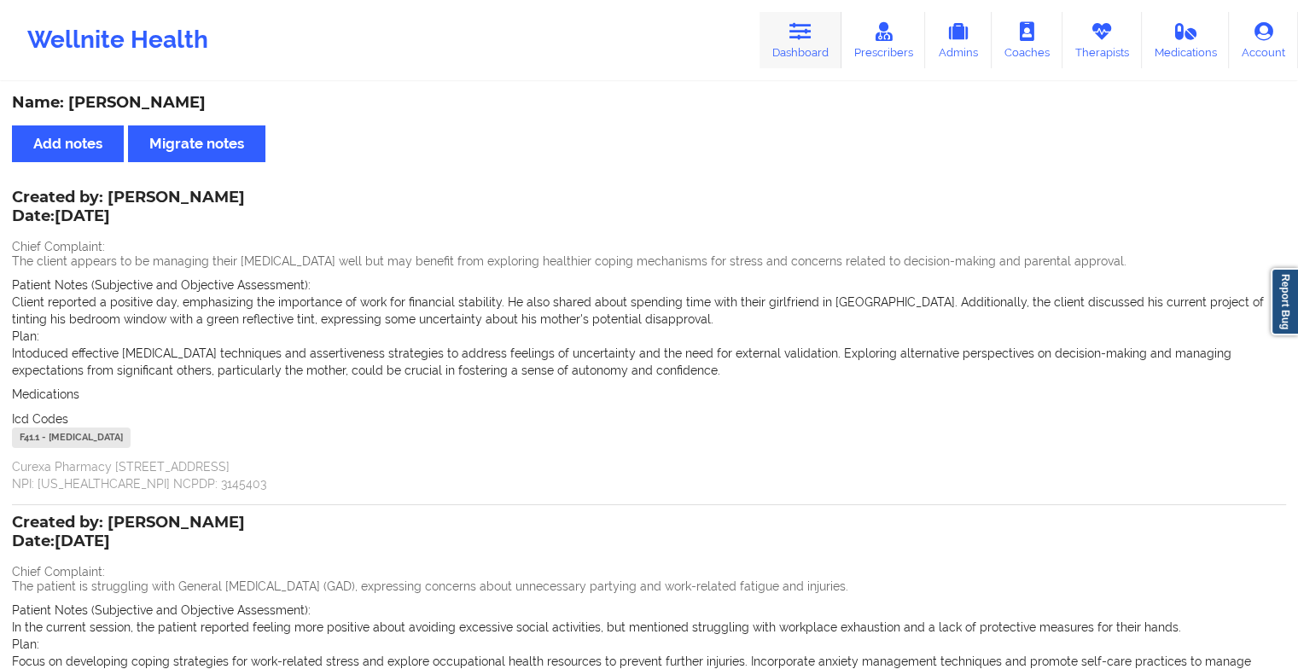
drag, startPoint x: 810, startPoint y: 74, endPoint x: 808, endPoint y: 26, distance: 47.8
click at [808, 26] on div "Wellnite Health Dashboard Prescribers Admins Coaches Therapists Medications Acc…" at bounding box center [649, 40] width 1298 height 80
click at [808, 26] on icon at bounding box center [800, 31] width 22 height 19
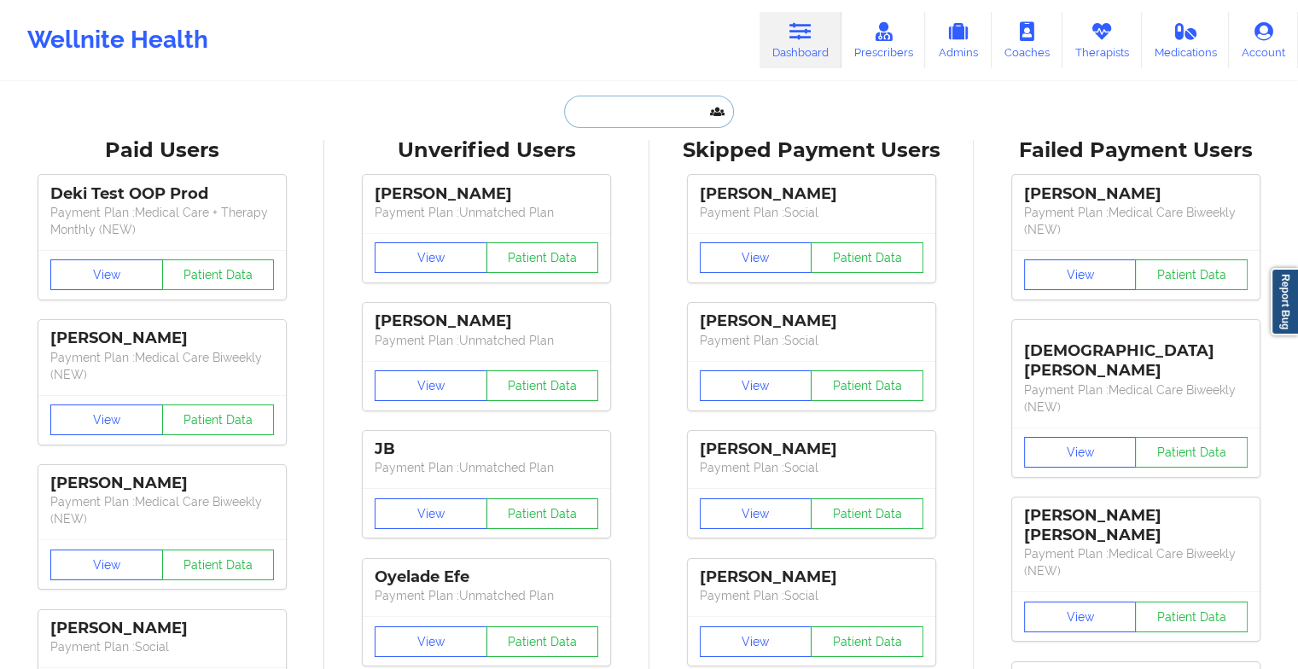
click at [619, 101] on input "text" at bounding box center [648, 112] width 169 height 32
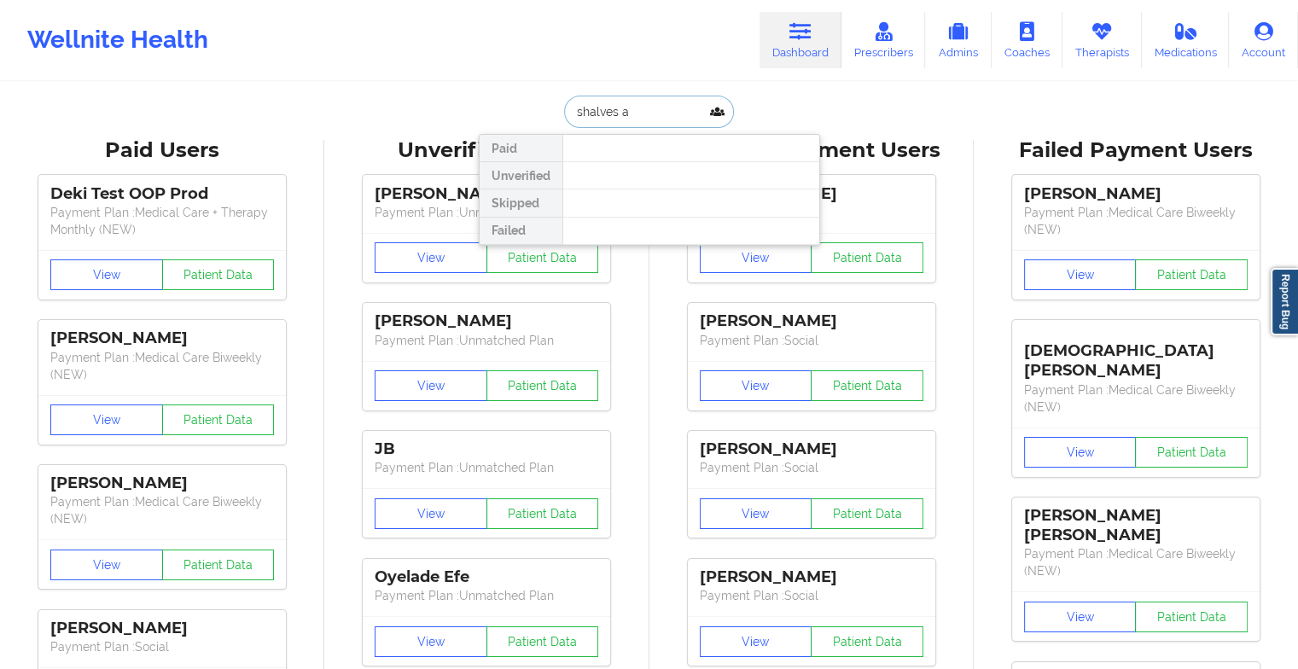
type input "shalves"
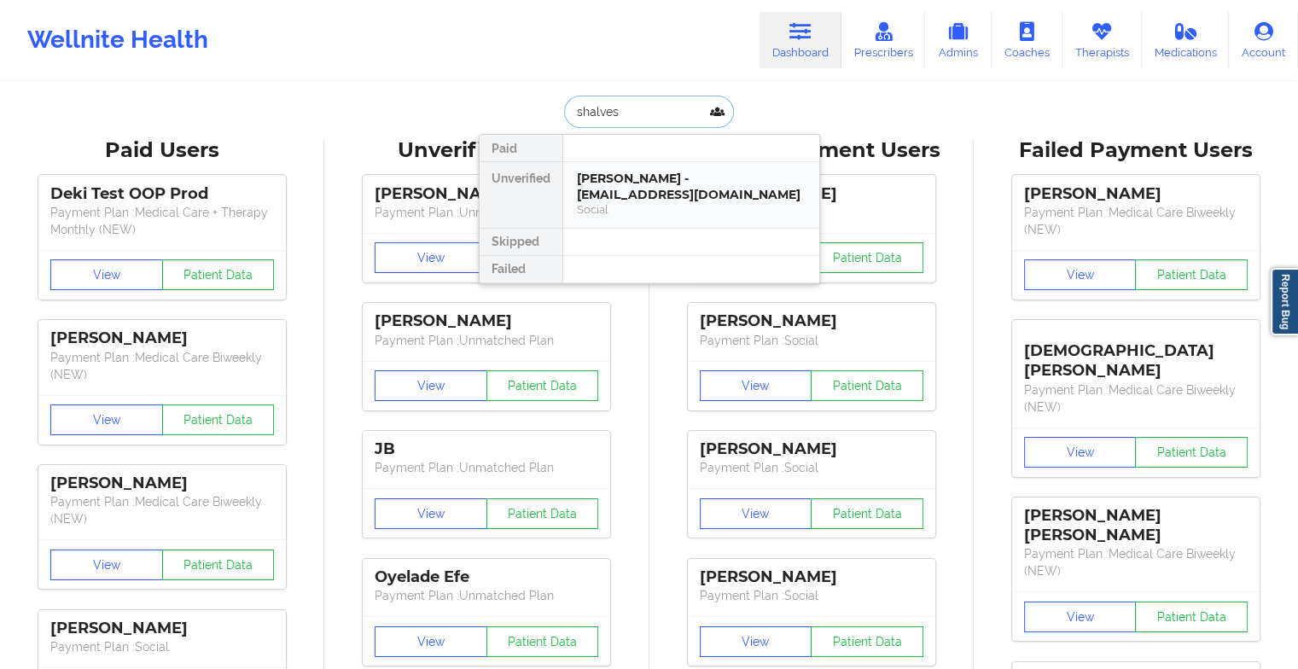
click at [679, 191] on div "[PERSON_NAME] - [EMAIL_ADDRESS][DOMAIN_NAME]" at bounding box center [691, 187] width 229 height 32
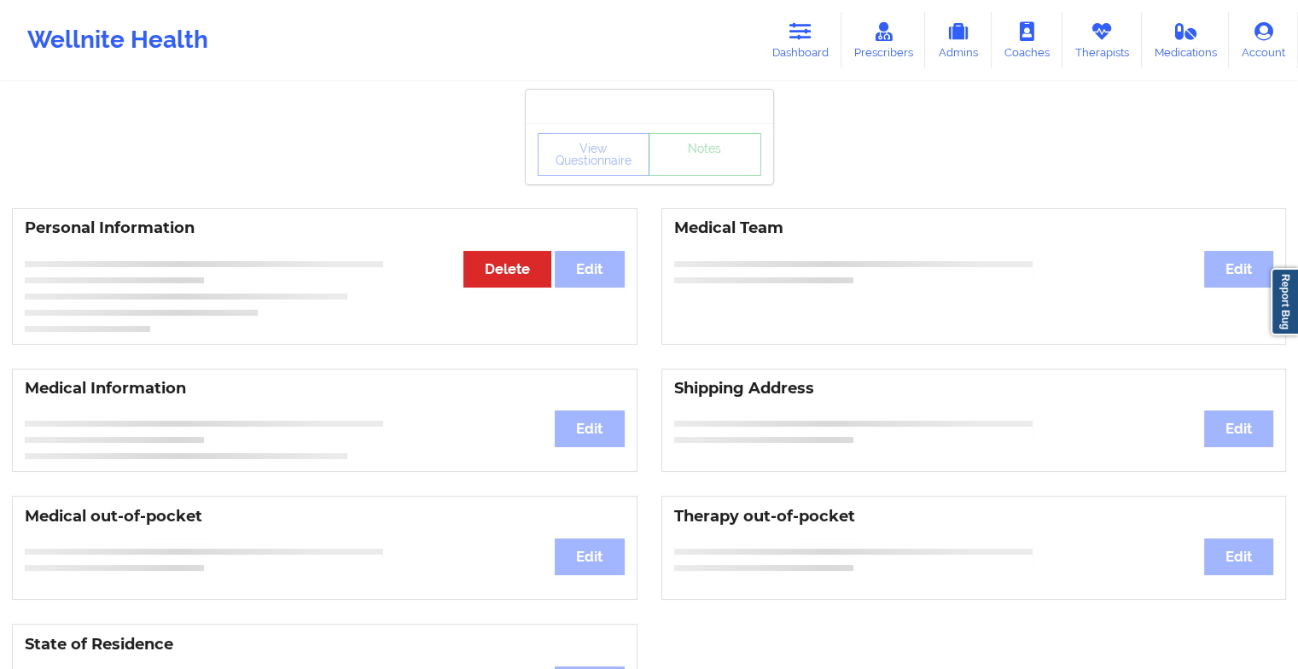
click at [696, 179] on div "View Questionnaire Notes" at bounding box center [649, 153] width 247 height 61
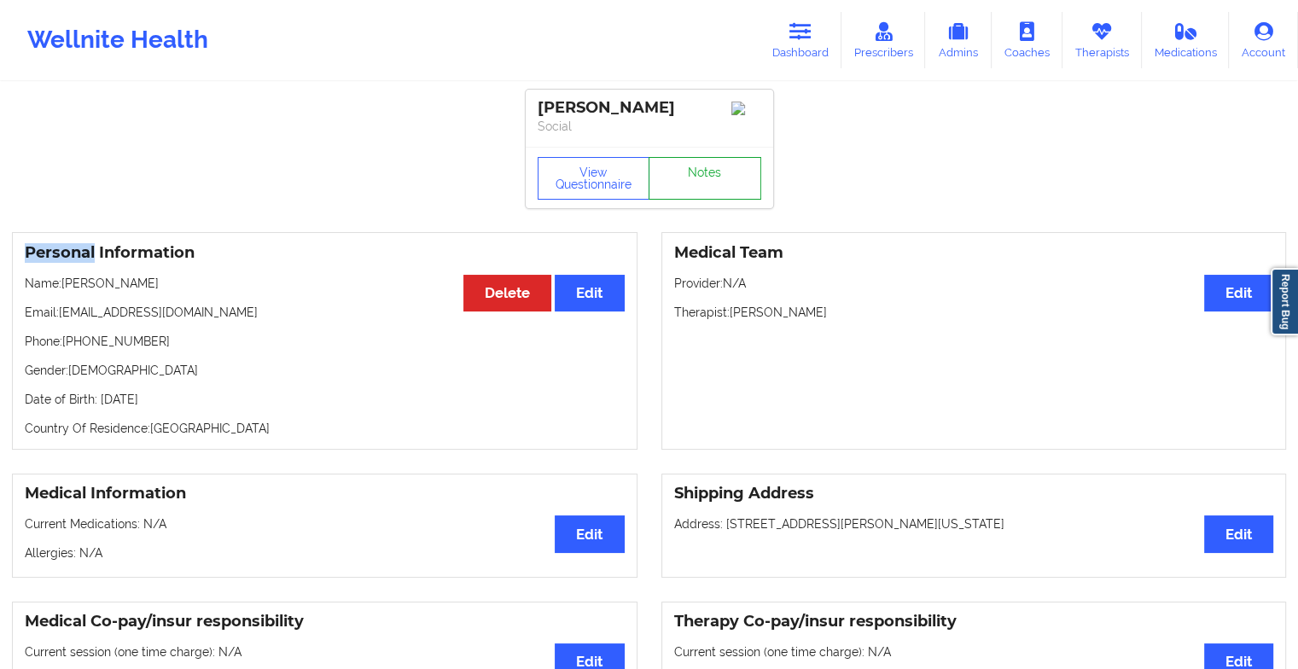
drag, startPoint x: 696, startPoint y: 179, endPoint x: 679, endPoint y: 194, distance: 22.4
click at [679, 194] on link "Notes" at bounding box center [704, 178] width 113 height 43
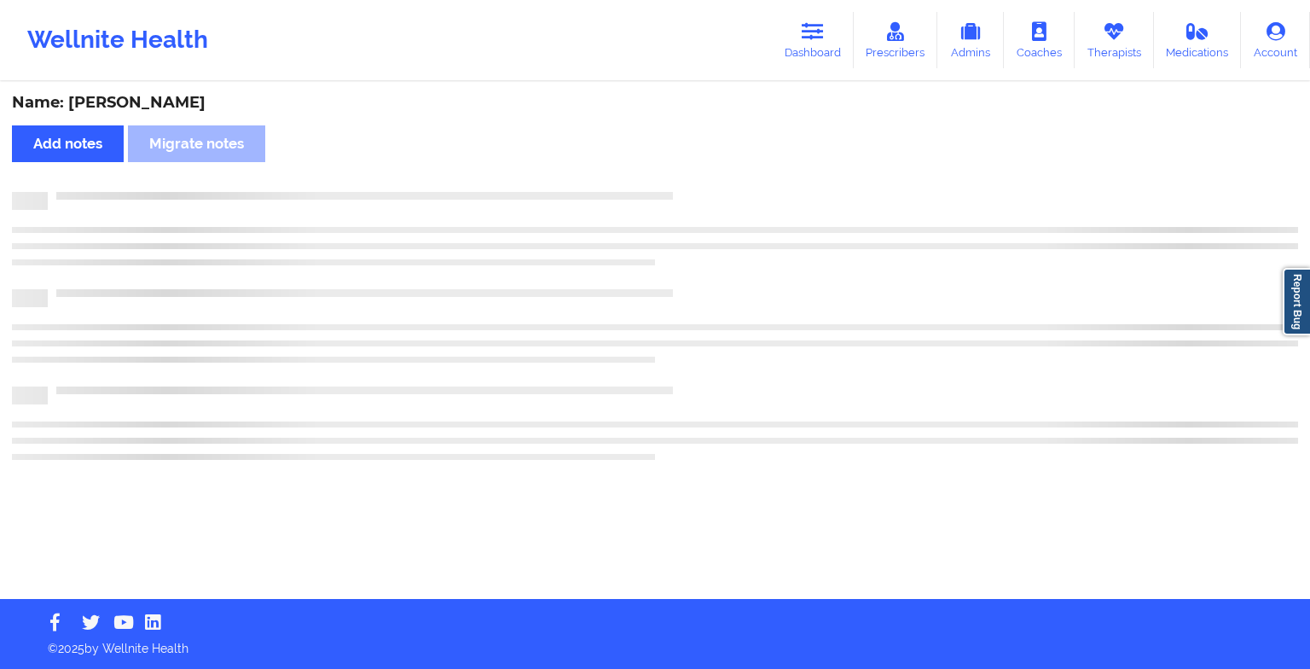
click at [679, 192] on div at bounding box center [673, 192] width 1251 height 0
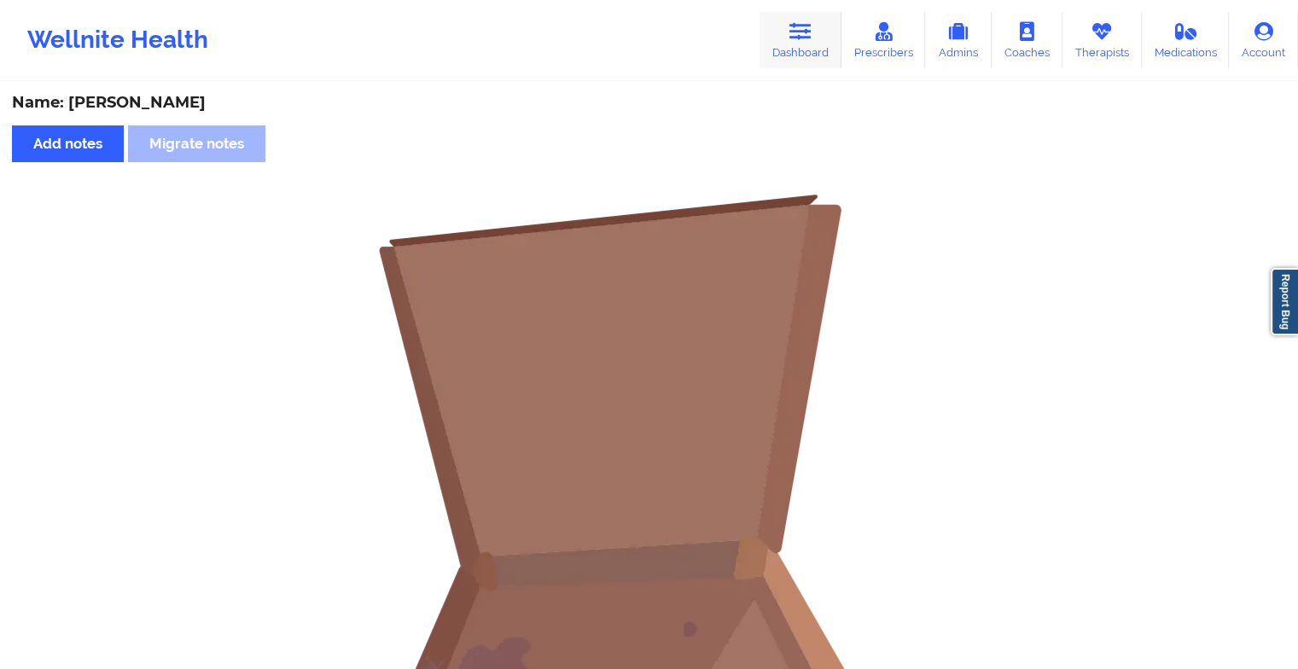
click at [810, 41] on icon at bounding box center [800, 31] width 22 height 19
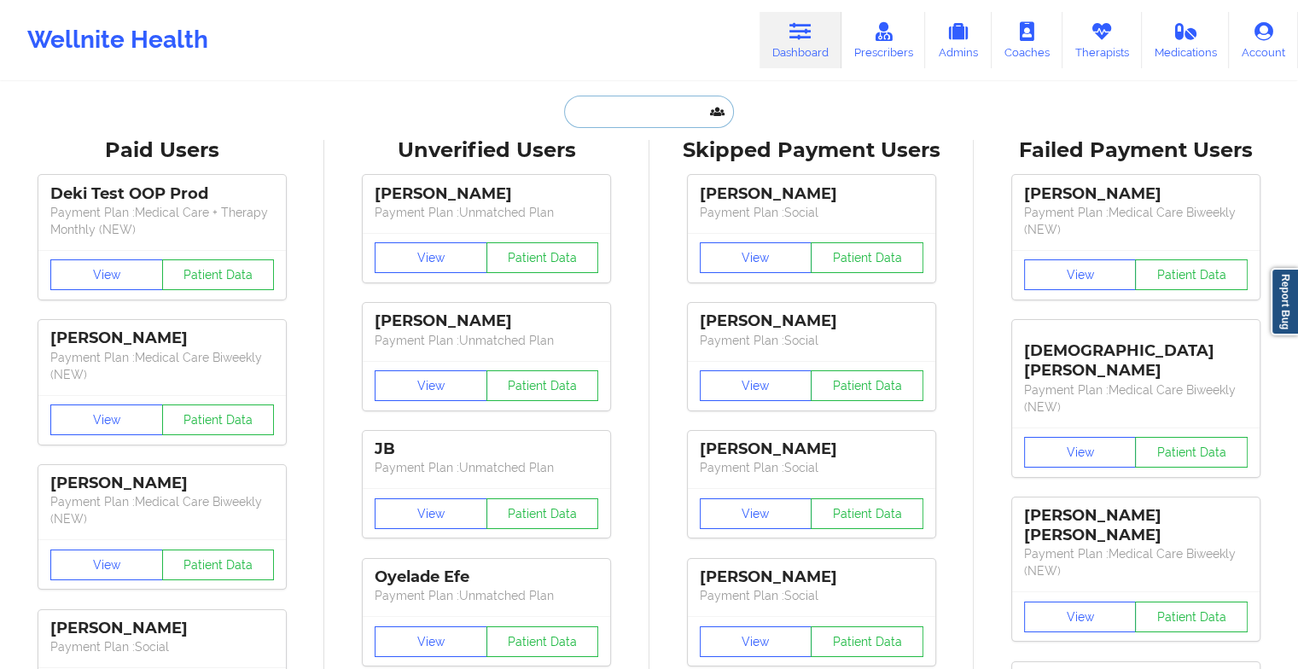
click at [598, 119] on input "text" at bounding box center [648, 112] width 169 height 32
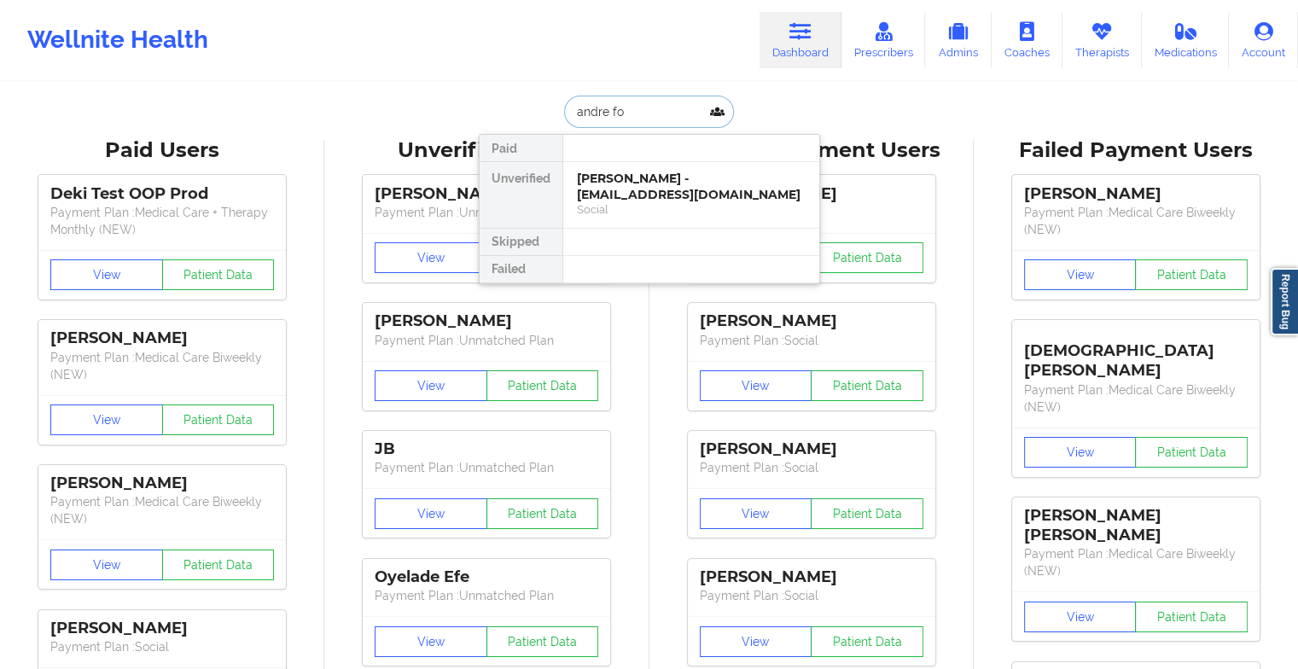
type input "[PERSON_NAME]"
click at [617, 192] on div "[PERSON_NAME] - [EMAIL_ADDRESS][DOMAIN_NAME]" at bounding box center [691, 187] width 229 height 32
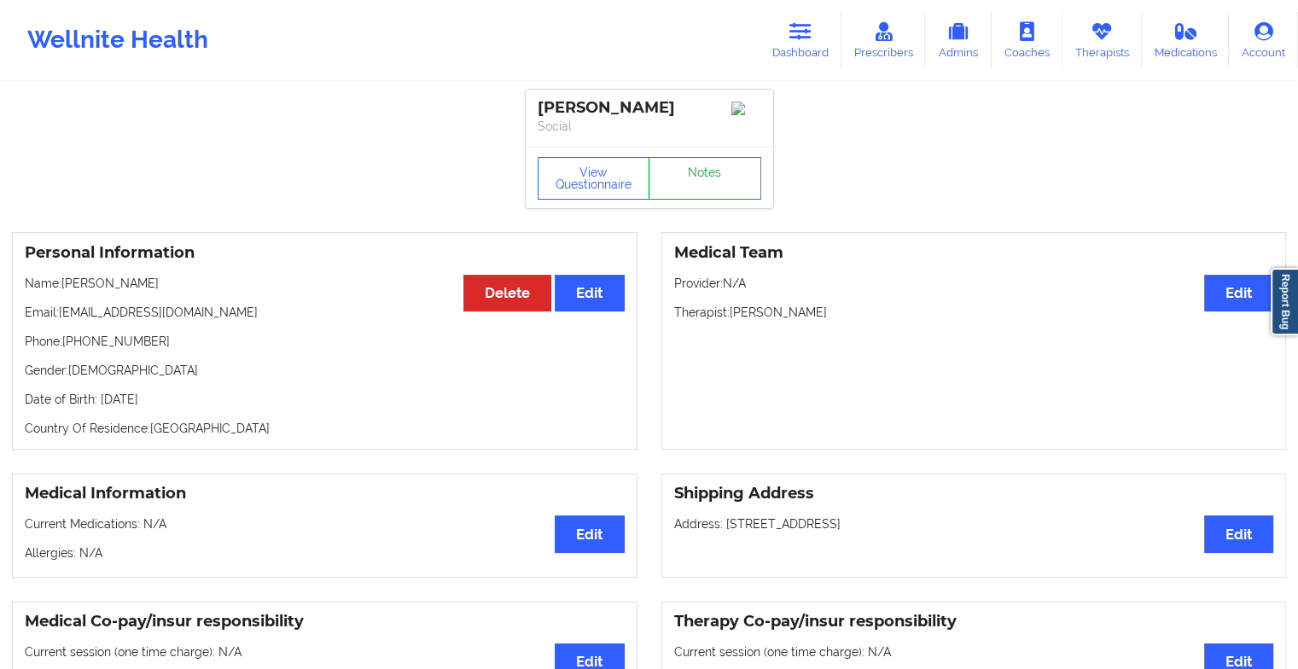
click at [699, 187] on link "Notes" at bounding box center [704, 178] width 113 height 43
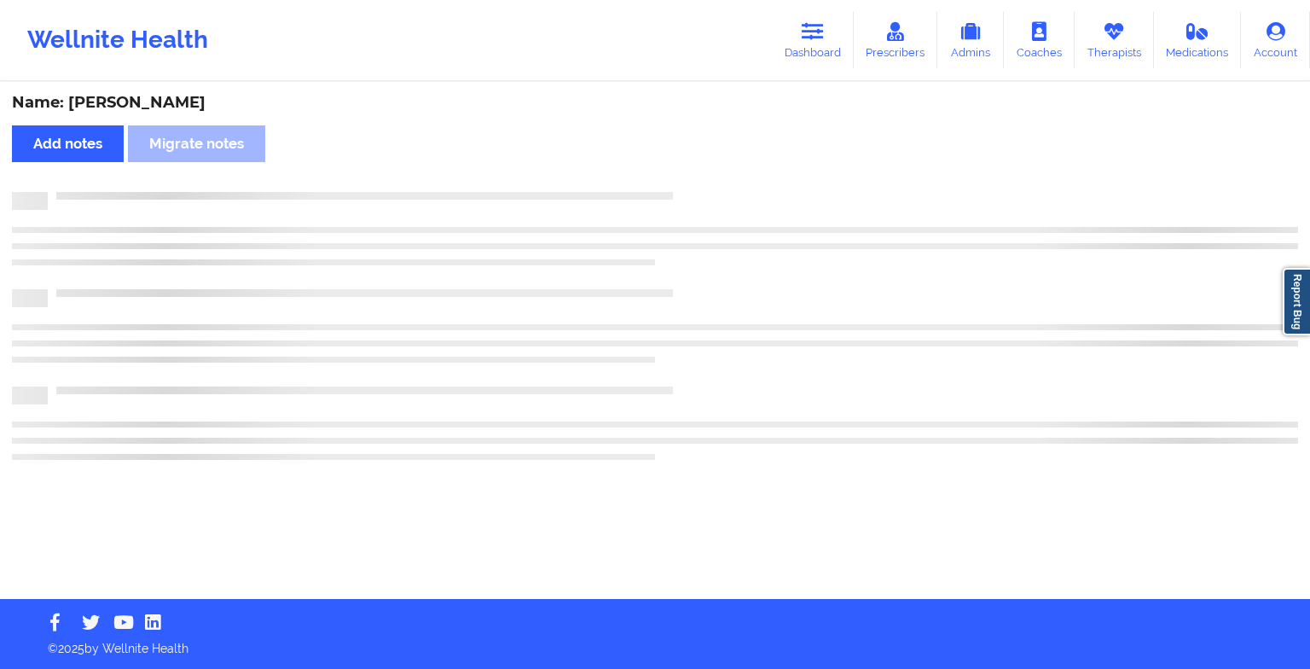
click at [699, 187] on div "Name: [PERSON_NAME] Add notes Migrate notes" at bounding box center [655, 341] width 1310 height 515
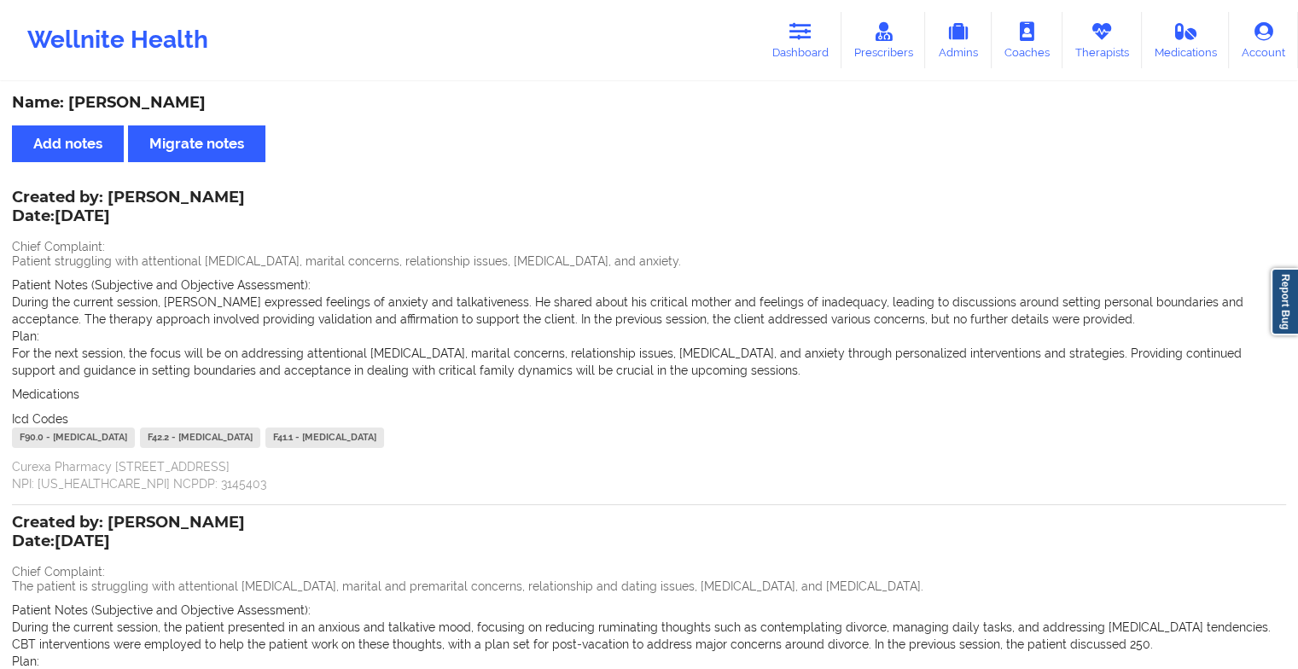
click at [794, 74] on div "Wellnite Health Dashboard Prescribers Admins Coaches Therapists Medications Acc…" at bounding box center [649, 40] width 1298 height 80
click at [800, 36] on icon at bounding box center [800, 31] width 22 height 19
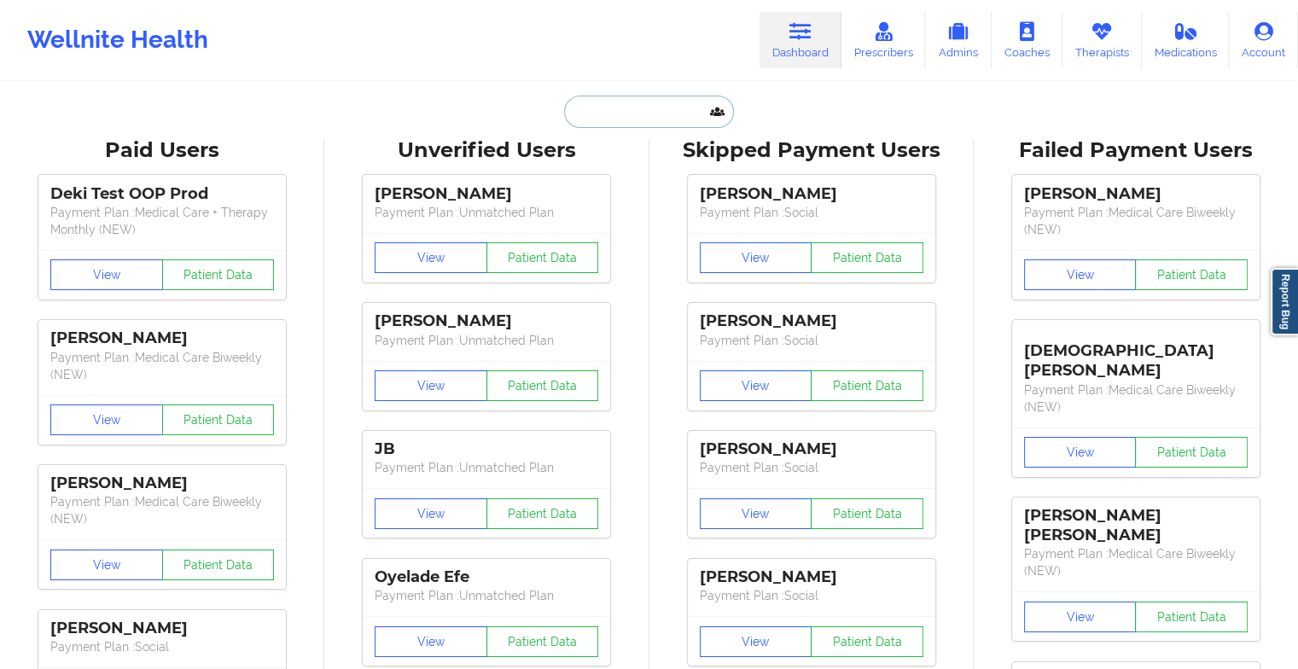
click at [656, 110] on input "text" at bounding box center [648, 112] width 169 height 32
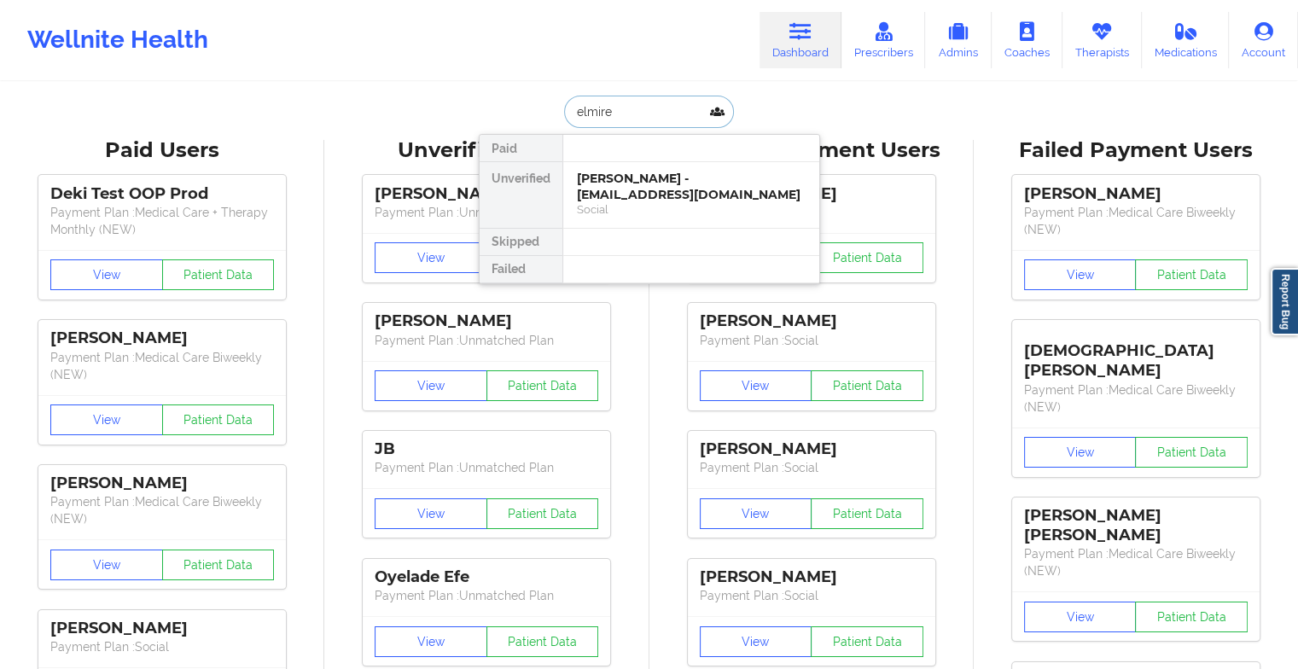
type input "elmire o"
click at [628, 181] on div "[PERSON_NAME] - [EMAIL_ADDRESS][DOMAIN_NAME]" at bounding box center [691, 187] width 229 height 32
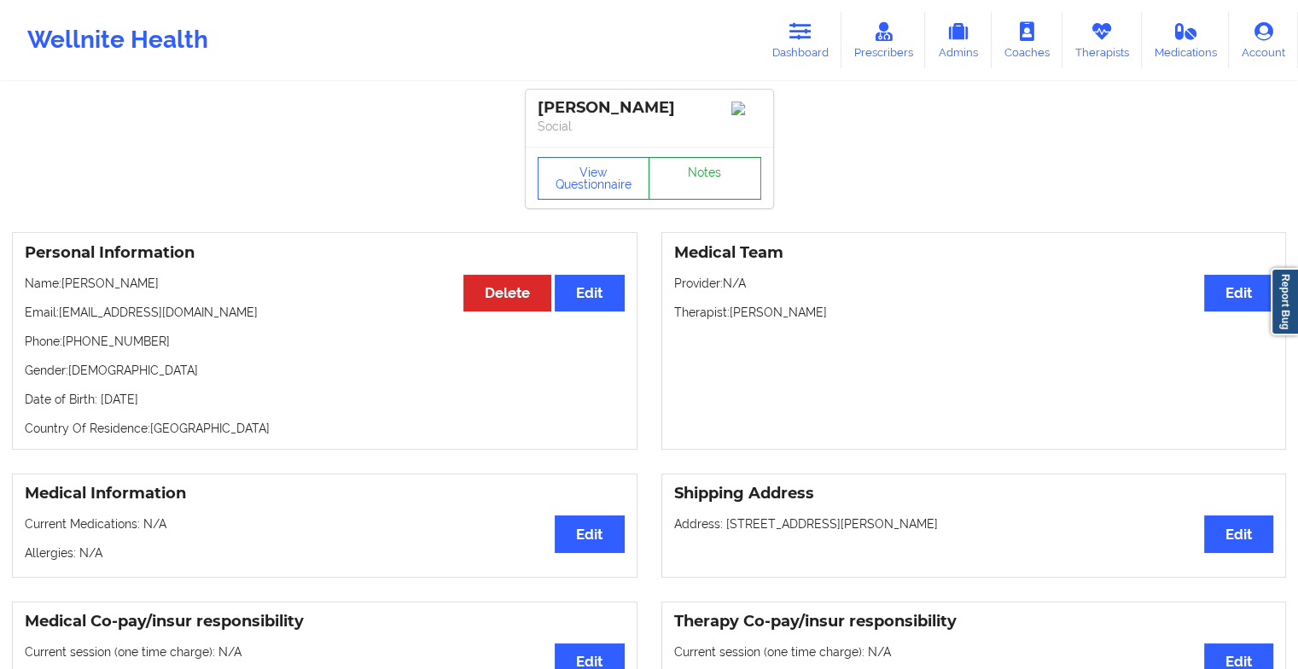
click at [682, 177] on link "Notes" at bounding box center [704, 178] width 113 height 43
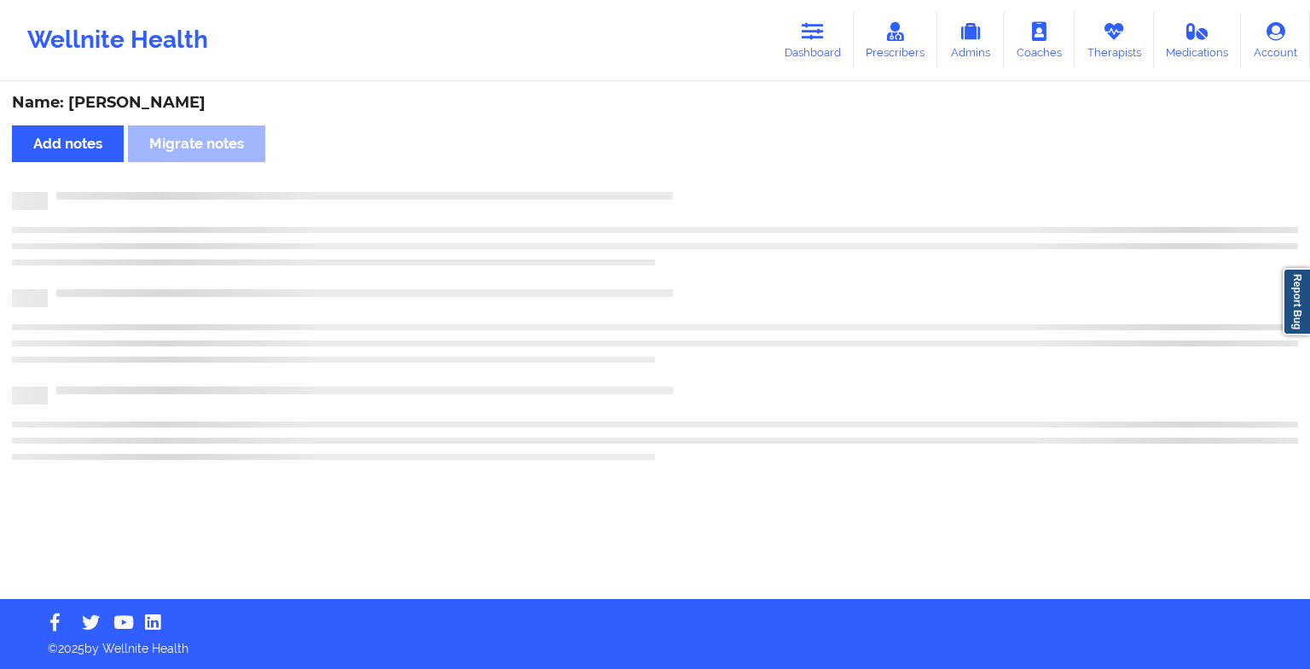
click at [682, 177] on div "Name: [PERSON_NAME] Add notes Migrate notes" at bounding box center [655, 341] width 1310 height 515
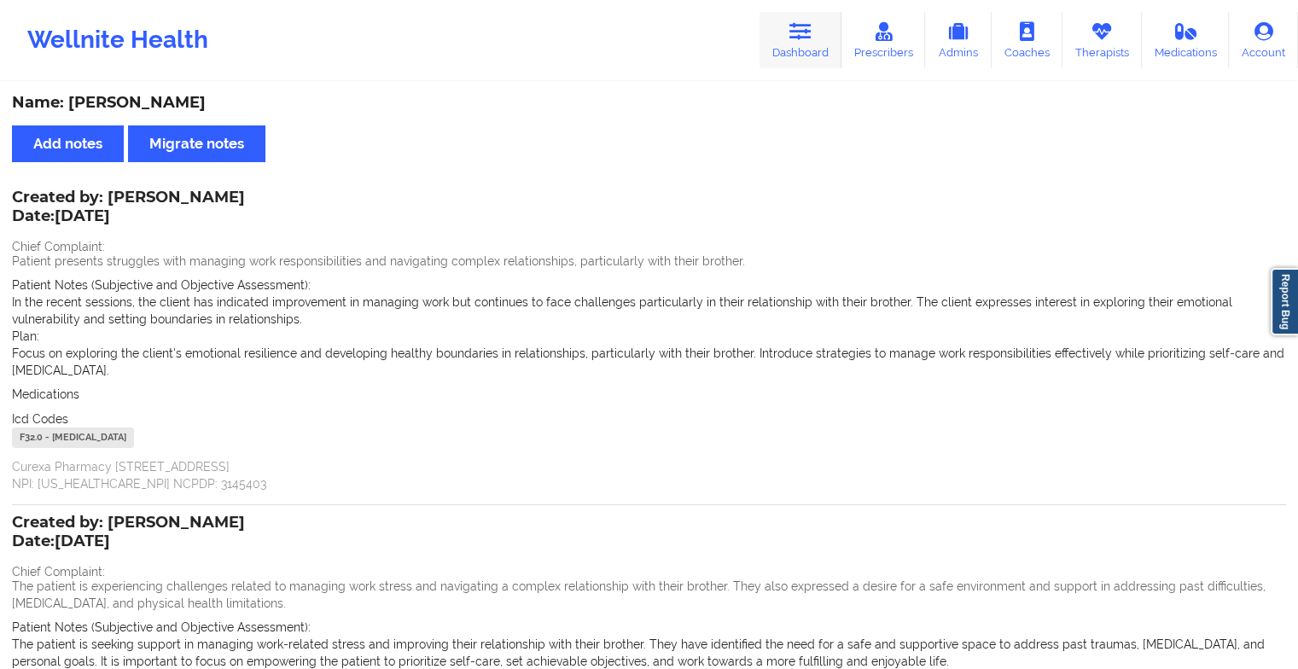
click at [810, 49] on link "Dashboard" at bounding box center [800, 40] width 82 height 56
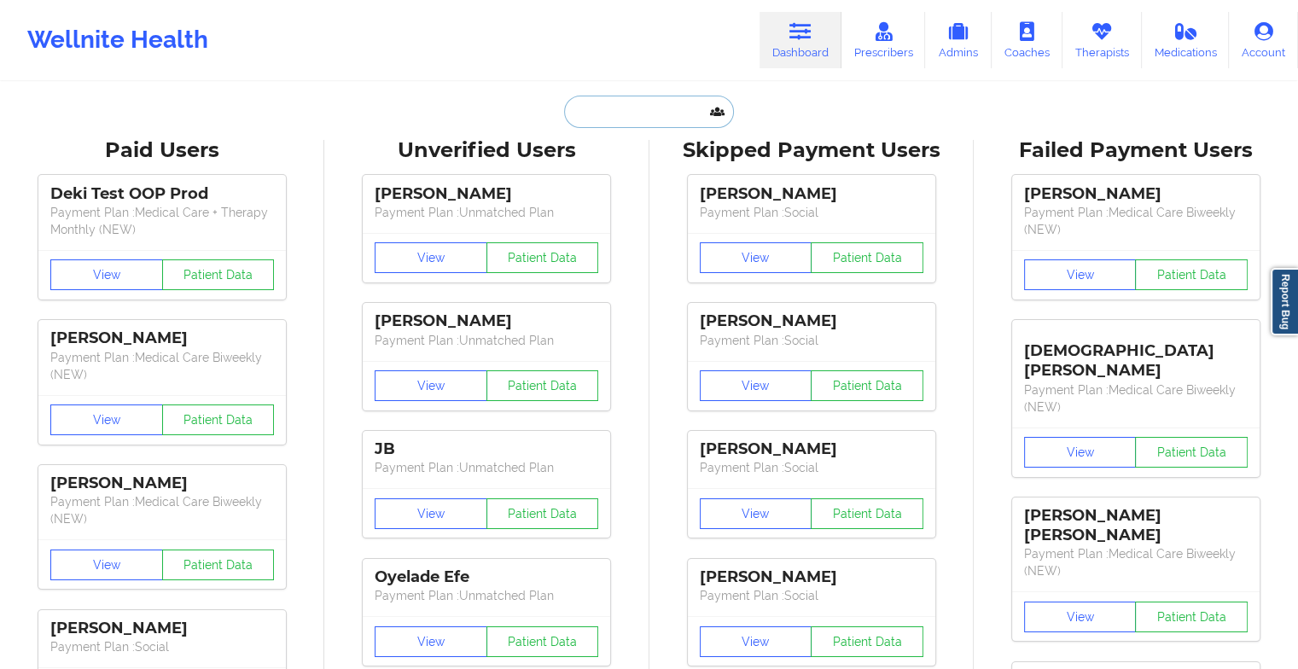
click at [632, 113] on input "text" at bounding box center [648, 112] width 169 height 32
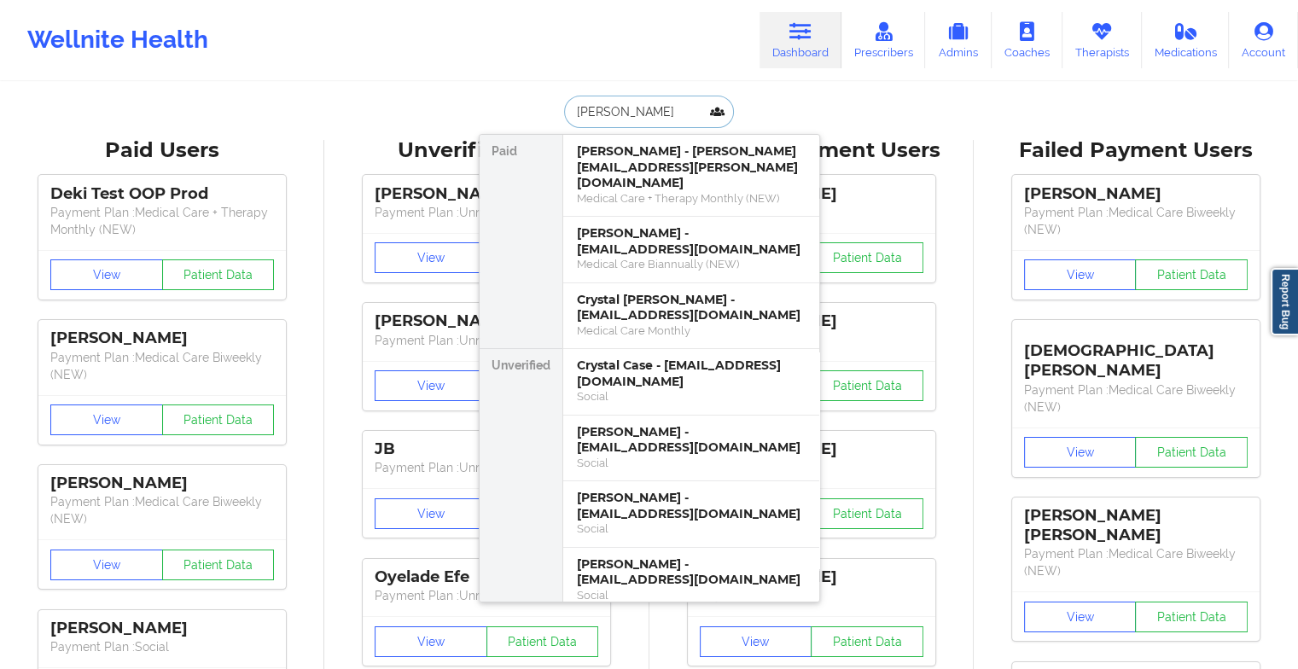
type input "[PERSON_NAME] w"
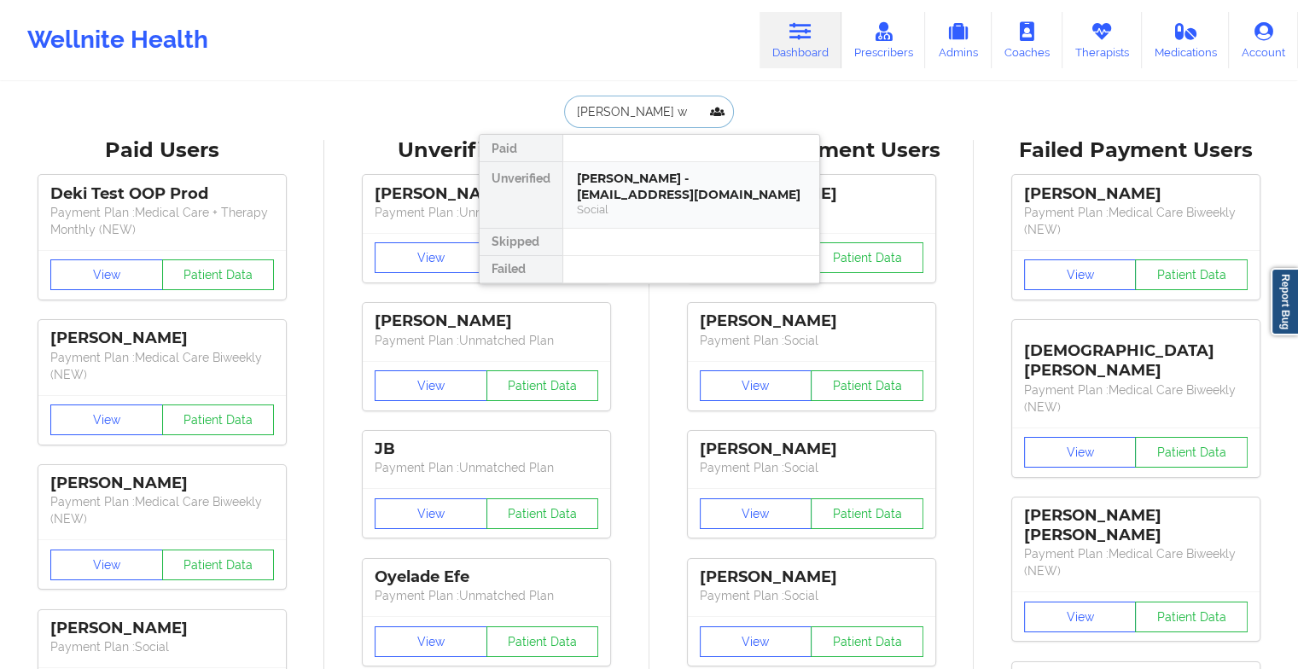
click at [635, 173] on div "[PERSON_NAME] - [EMAIL_ADDRESS][DOMAIN_NAME]" at bounding box center [691, 187] width 229 height 32
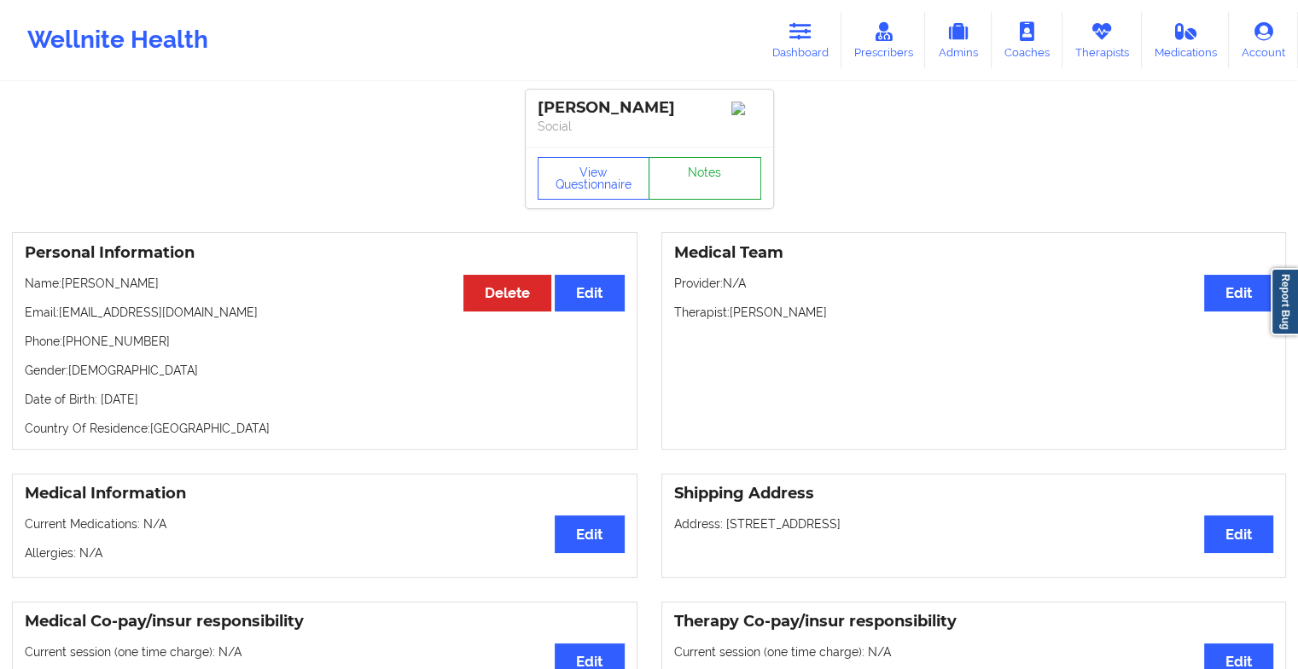
click at [679, 174] on link "Notes" at bounding box center [704, 178] width 113 height 43
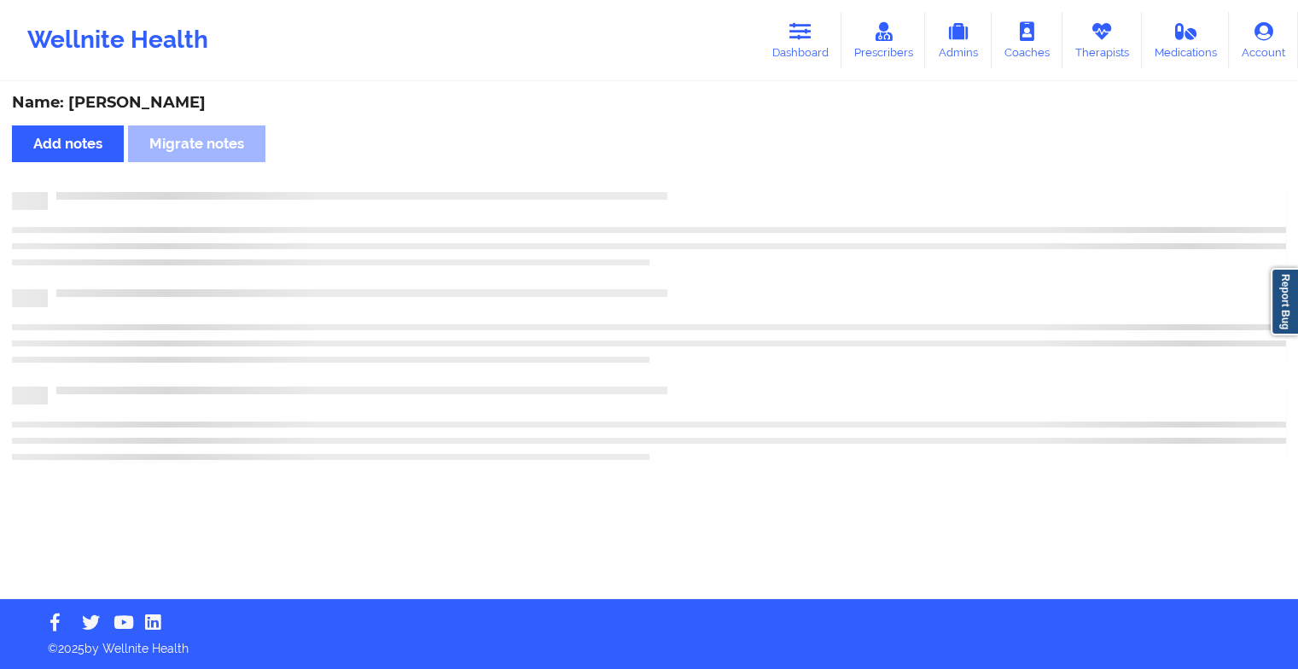
click at [679, 174] on div "Name: [PERSON_NAME] Add notes Migrate notes" at bounding box center [649, 341] width 1298 height 515
click at [679, 174] on div "Name: [PERSON_NAME] Add notes Migrate notes" at bounding box center [655, 341] width 1310 height 515
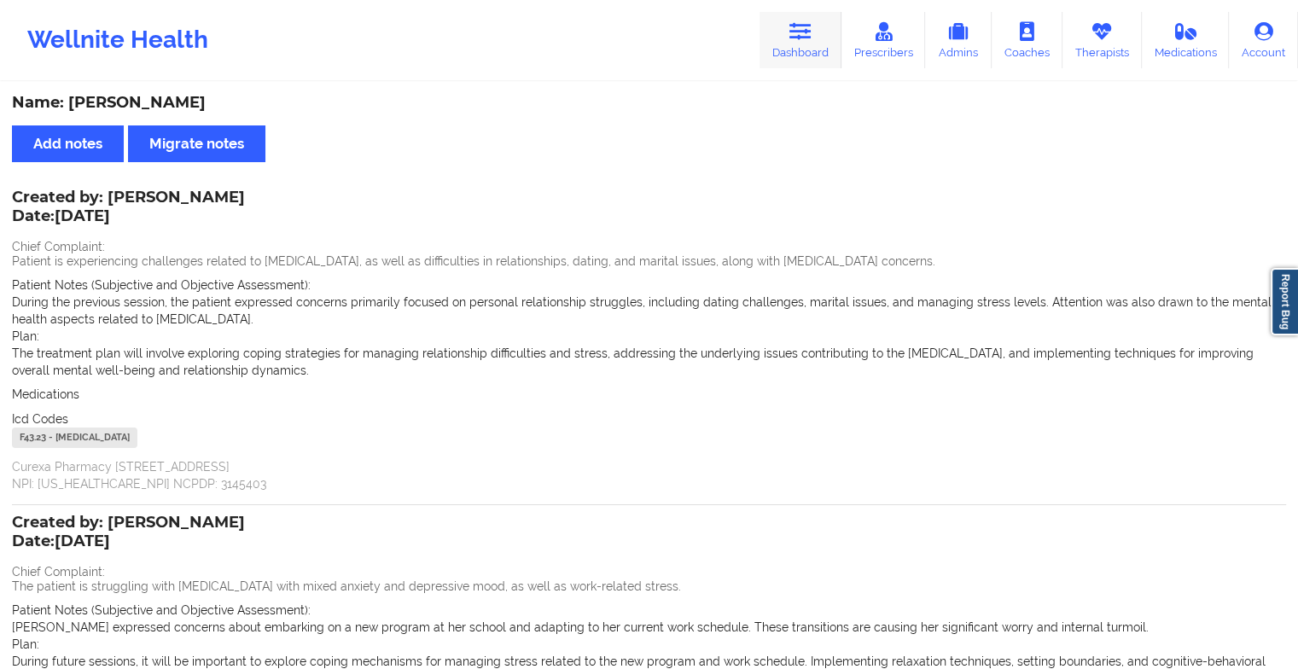
click at [810, 26] on icon at bounding box center [800, 31] width 22 height 19
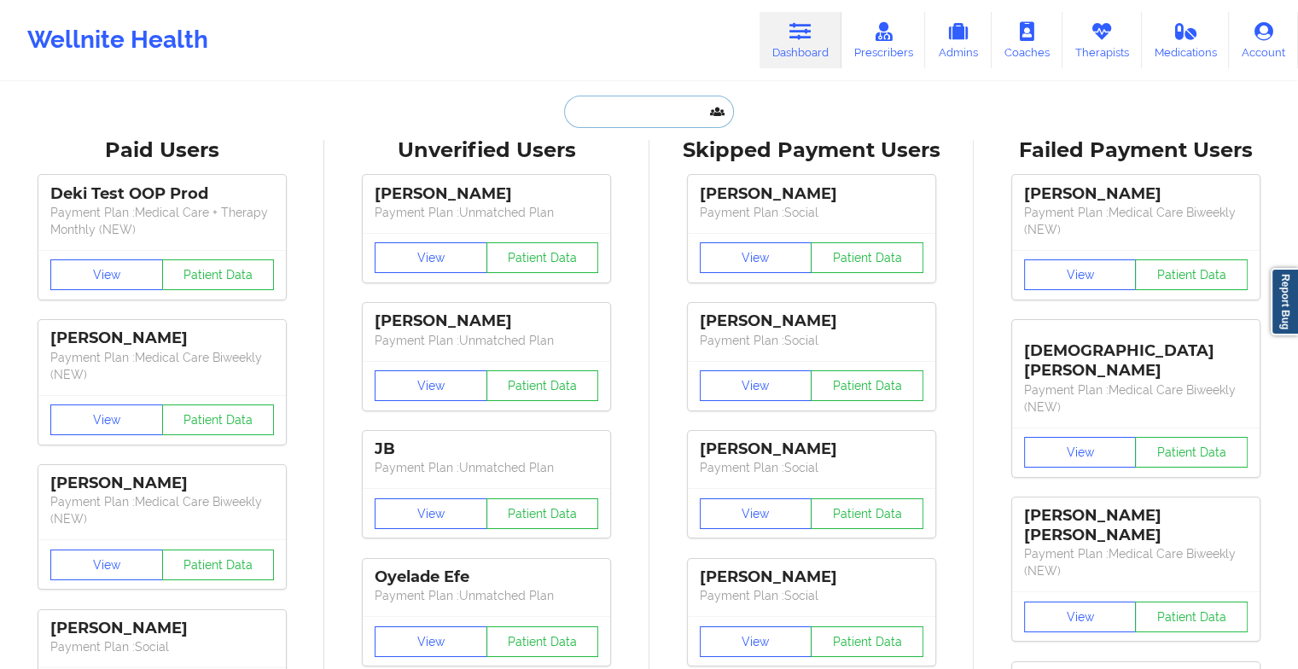
click at [643, 117] on input "text" at bounding box center [648, 112] width 169 height 32
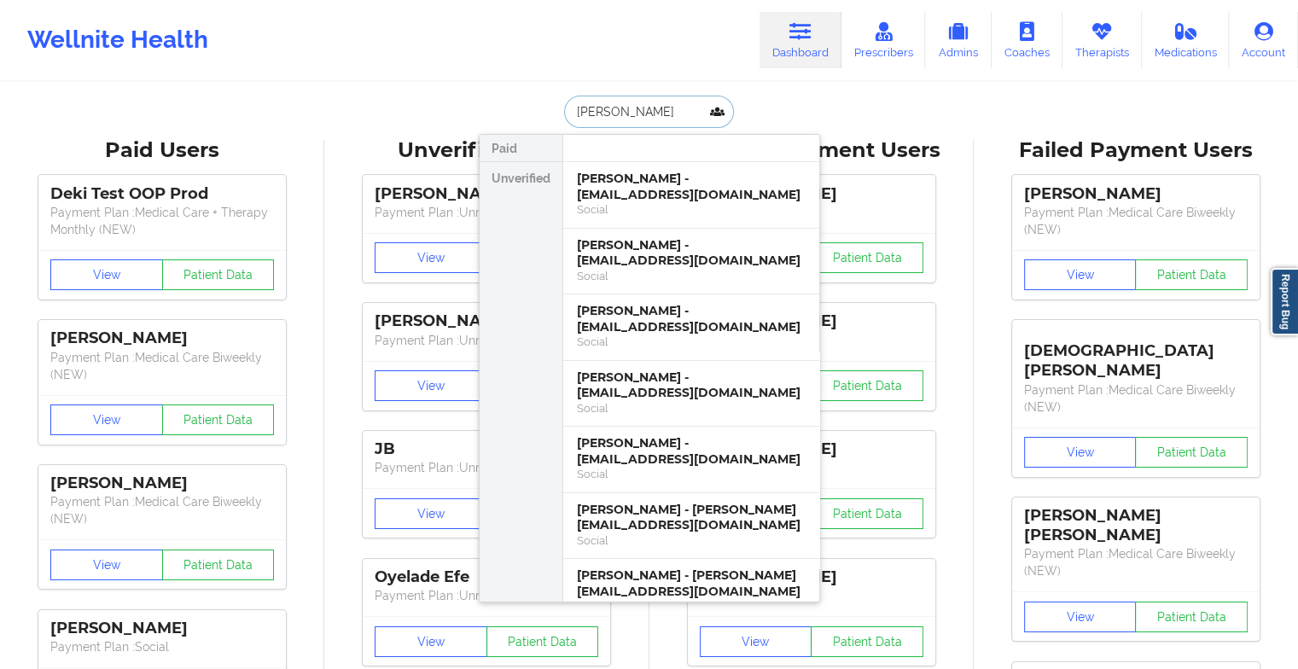
type input "[PERSON_NAME] di"
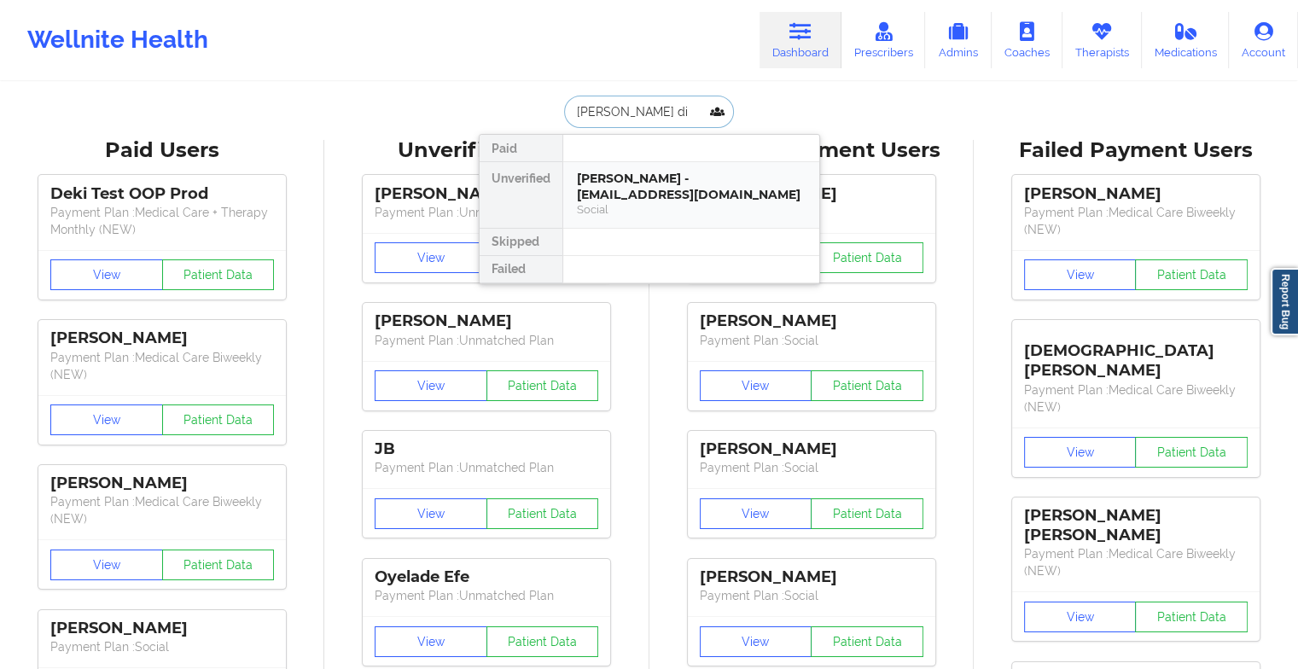
click at [622, 176] on div "[PERSON_NAME] - [EMAIL_ADDRESS][DOMAIN_NAME]" at bounding box center [691, 187] width 229 height 32
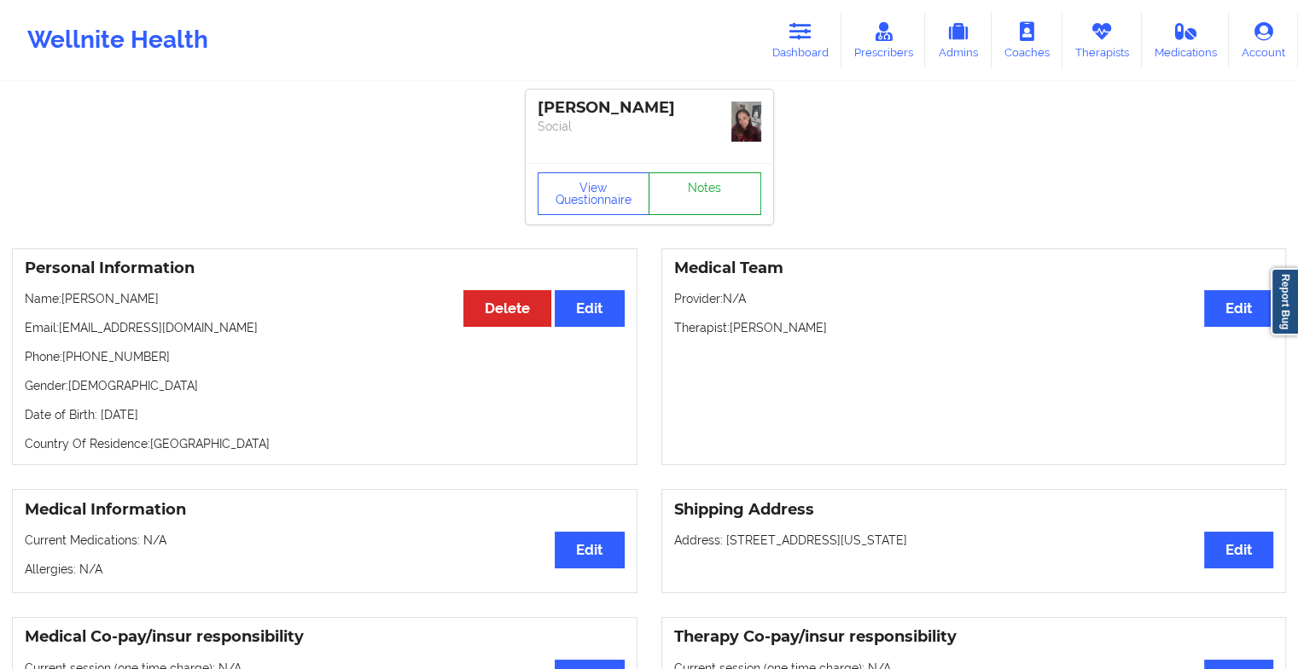
click at [665, 181] on link "Notes" at bounding box center [704, 193] width 113 height 43
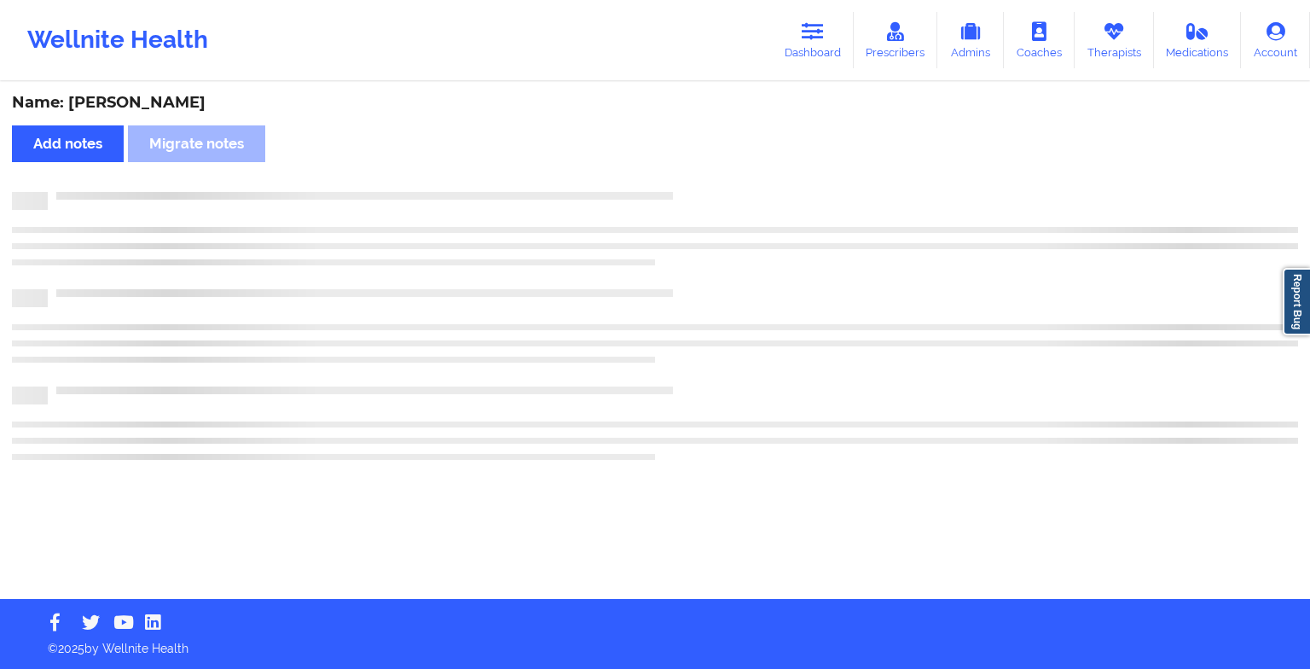
click at [665, 181] on div "Name: [PERSON_NAME] Add notes Migrate notes" at bounding box center [655, 341] width 1310 height 515
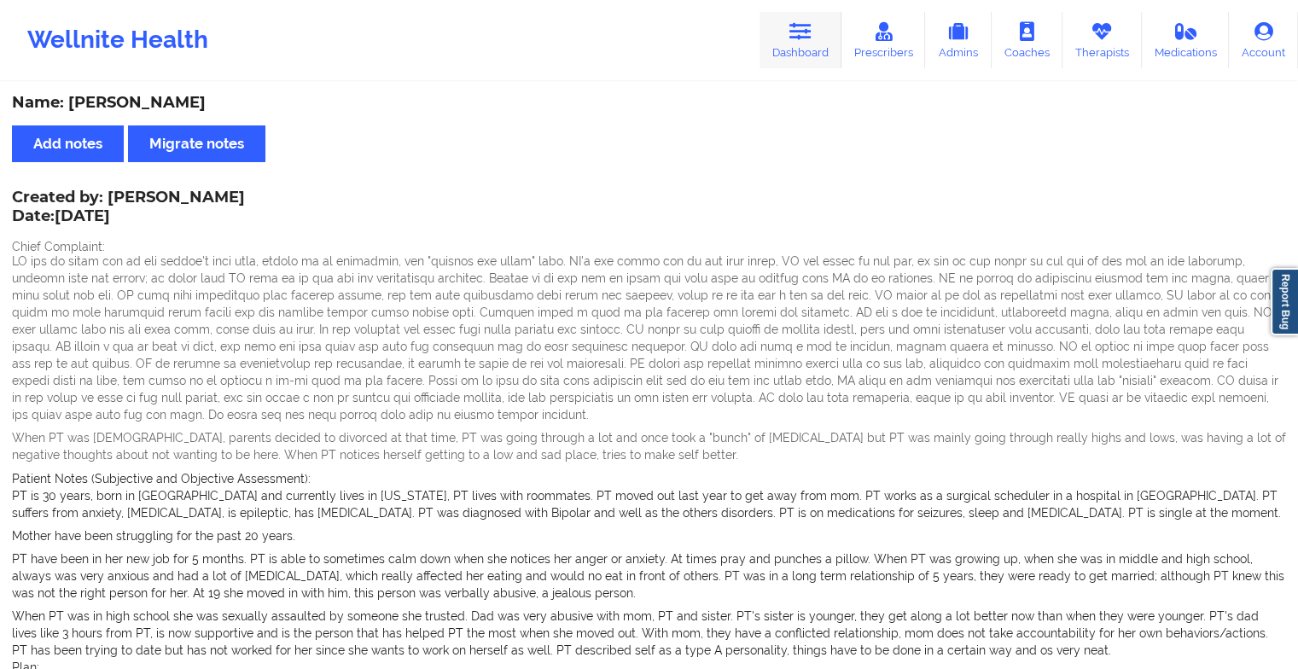
click at [803, 38] on icon at bounding box center [800, 31] width 22 height 19
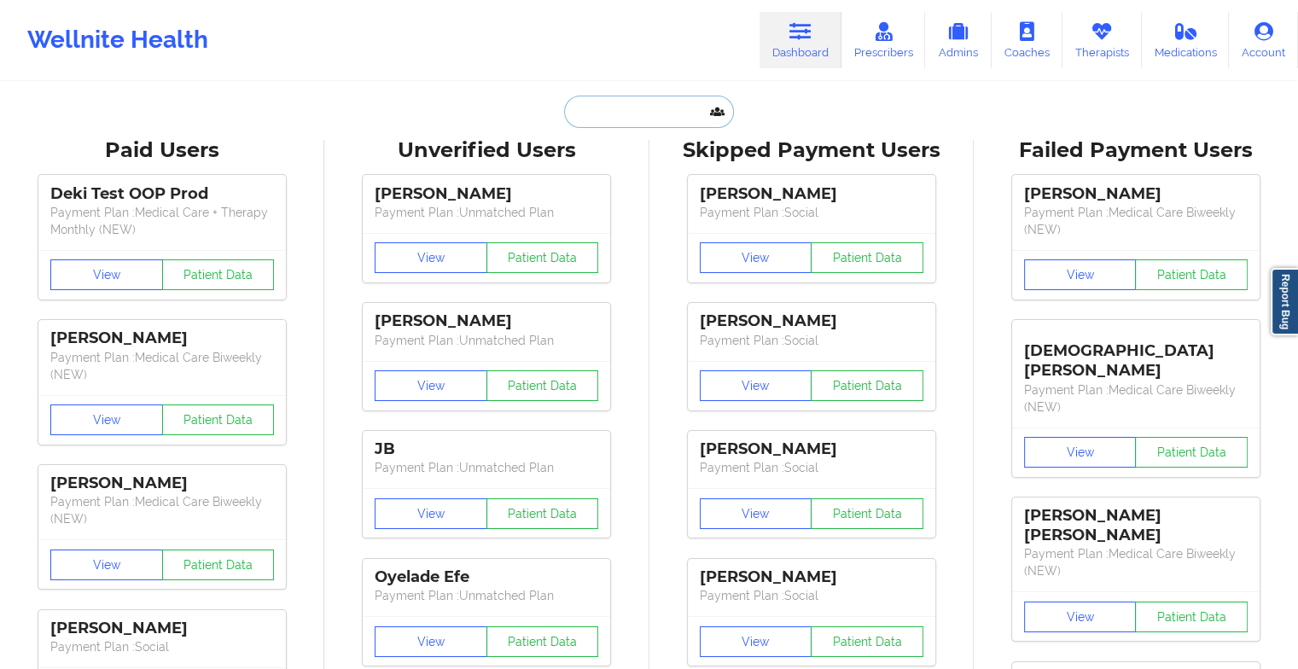
click at [676, 105] on input "text" at bounding box center [648, 112] width 169 height 32
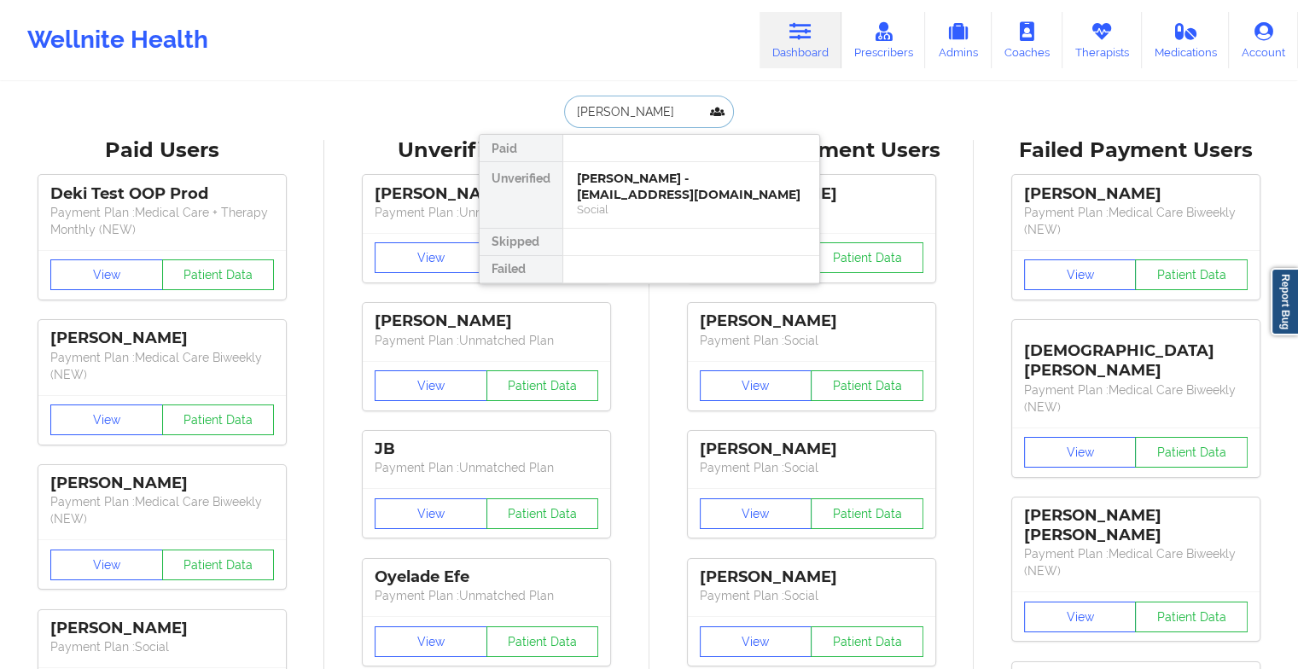
type input "[PERSON_NAME]"
click at [642, 202] on div "Social" at bounding box center [691, 209] width 229 height 15
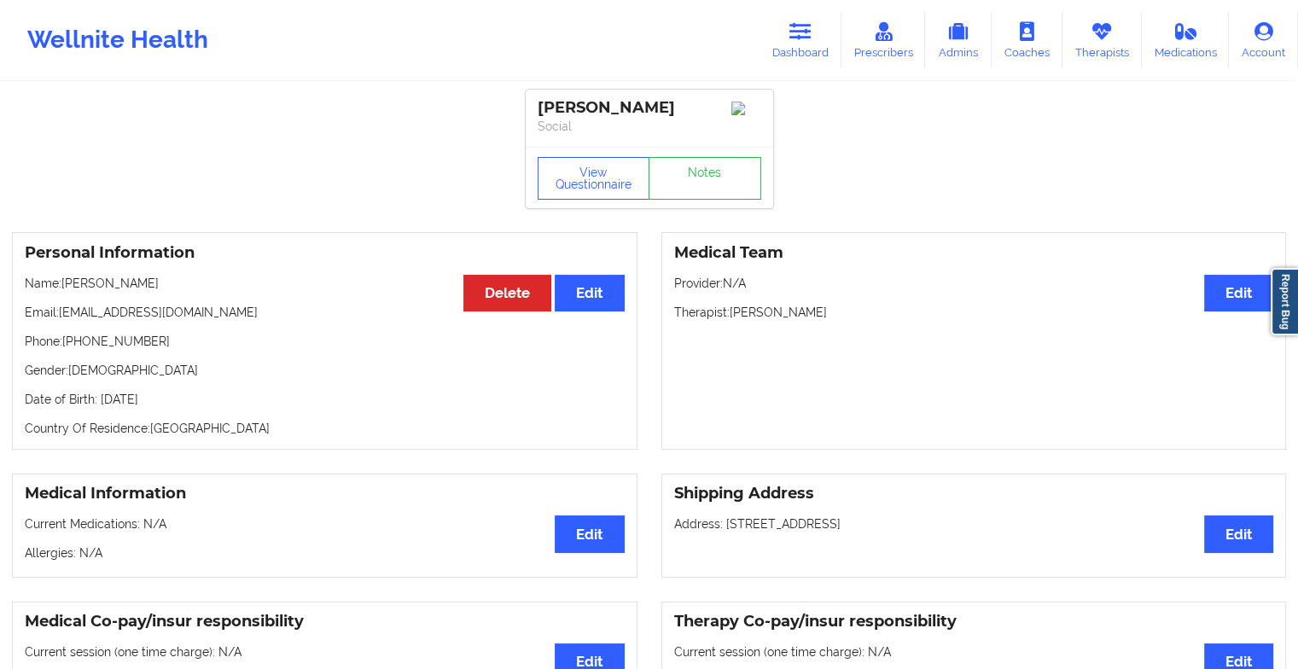
click at [693, 181] on div "View Questionnaire Notes" at bounding box center [649, 177] width 247 height 61
click at [693, 181] on link "Notes" at bounding box center [704, 178] width 113 height 43
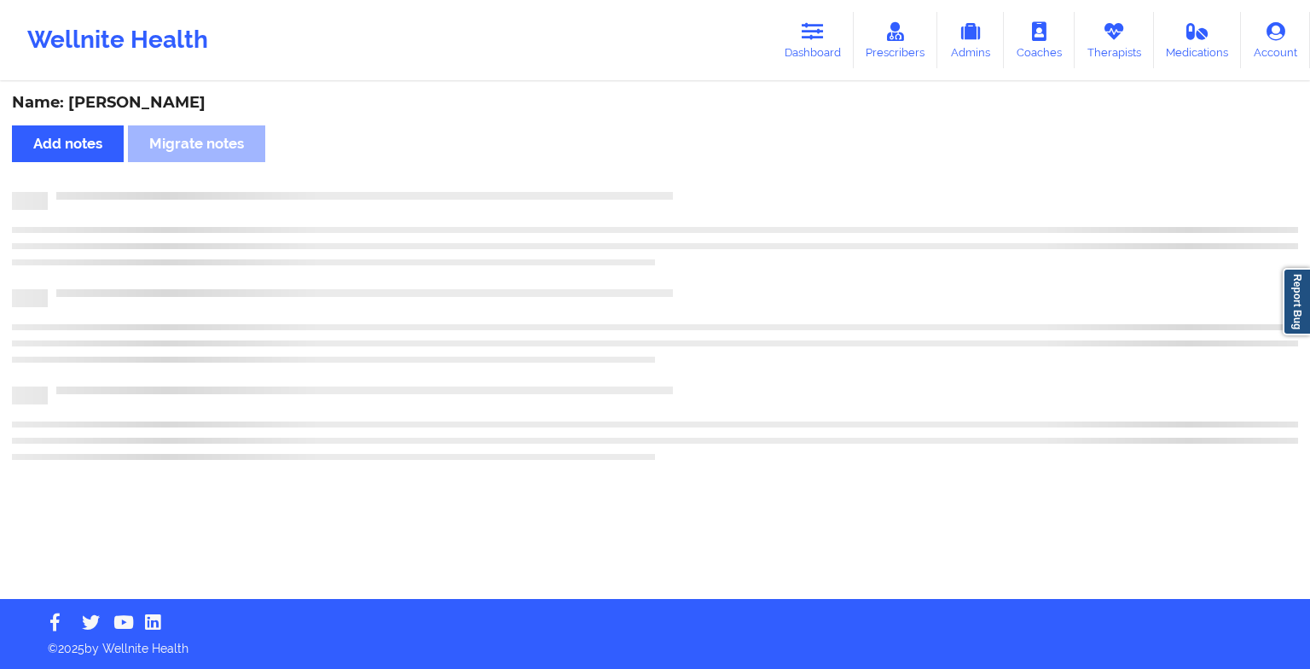
click at [693, 181] on div "Name: [PERSON_NAME] Add notes Migrate notes" at bounding box center [655, 341] width 1310 height 515
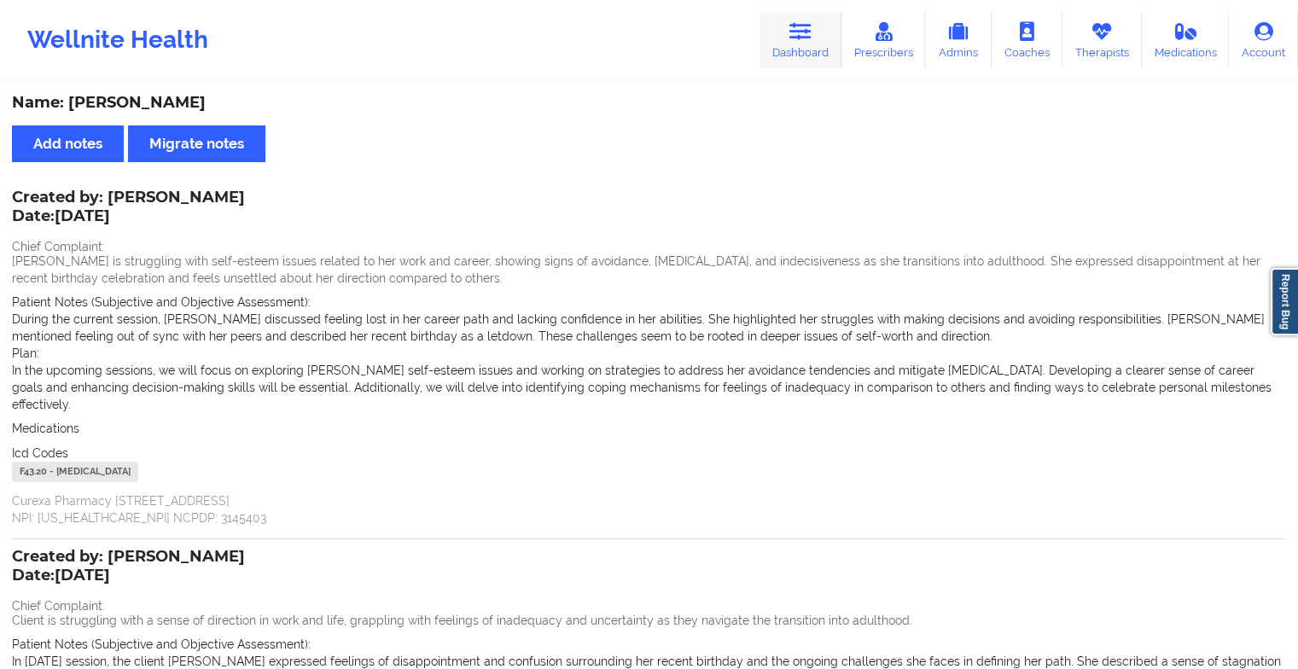
click at [786, 55] on link "Dashboard" at bounding box center [800, 40] width 82 height 56
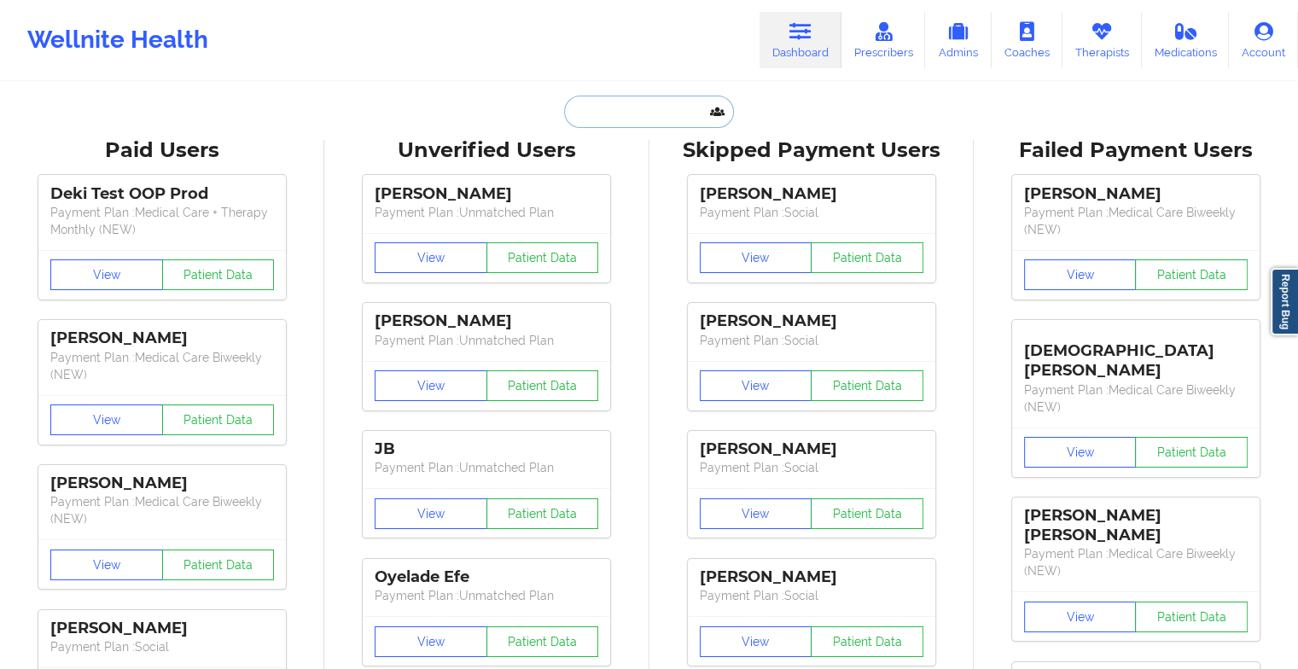
click at [633, 115] on input "text" at bounding box center [648, 112] width 169 height 32
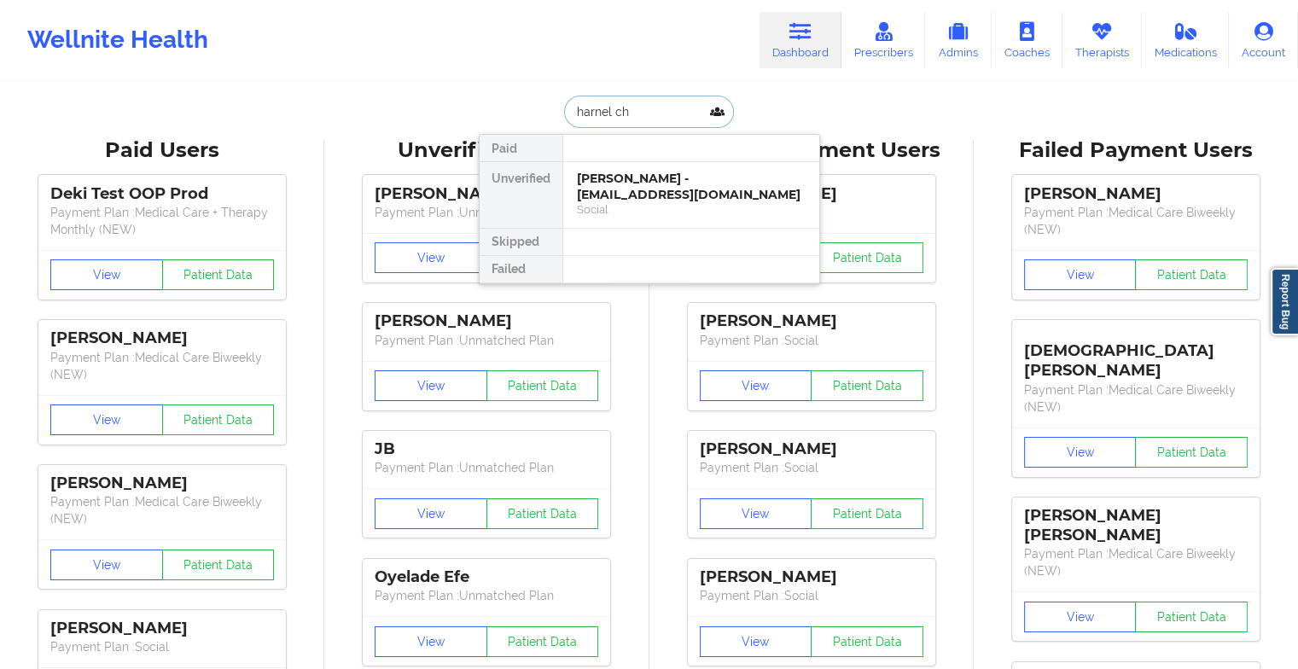
type input "harnel ch"
click at [677, 157] on div at bounding box center [690, 148] width 257 height 27
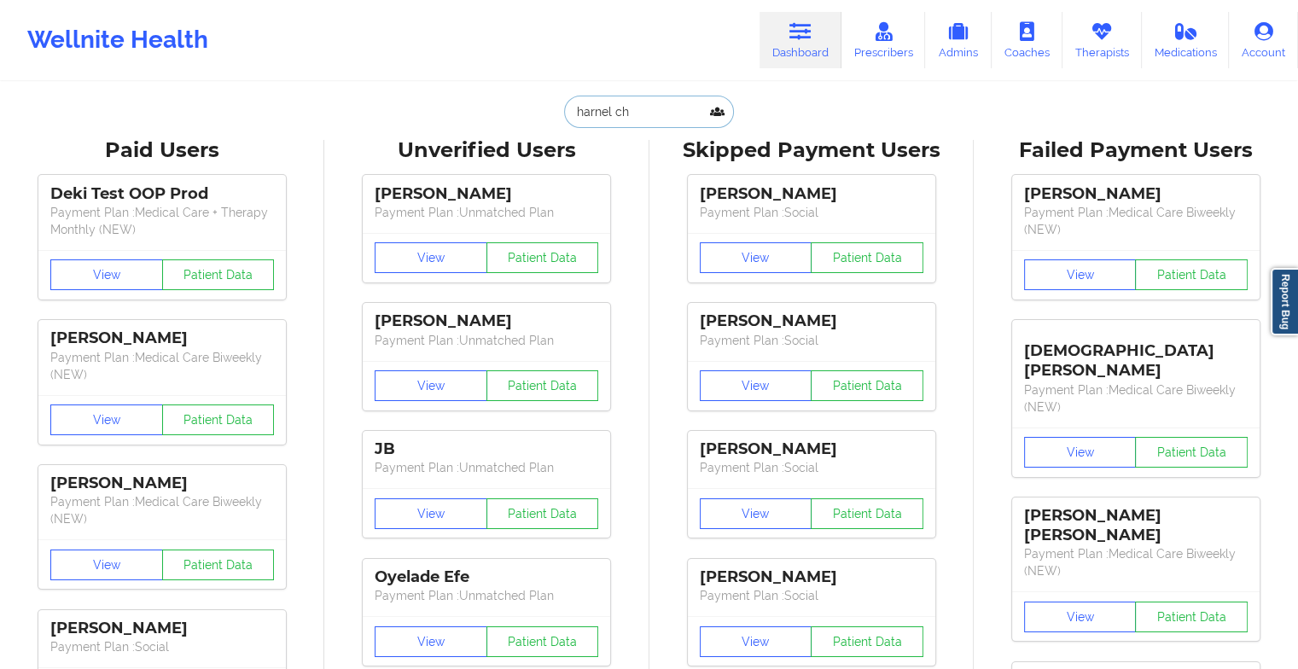
click at [655, 111] on input "harnel ch" at bounding box center [648, 112] width 169 height 32
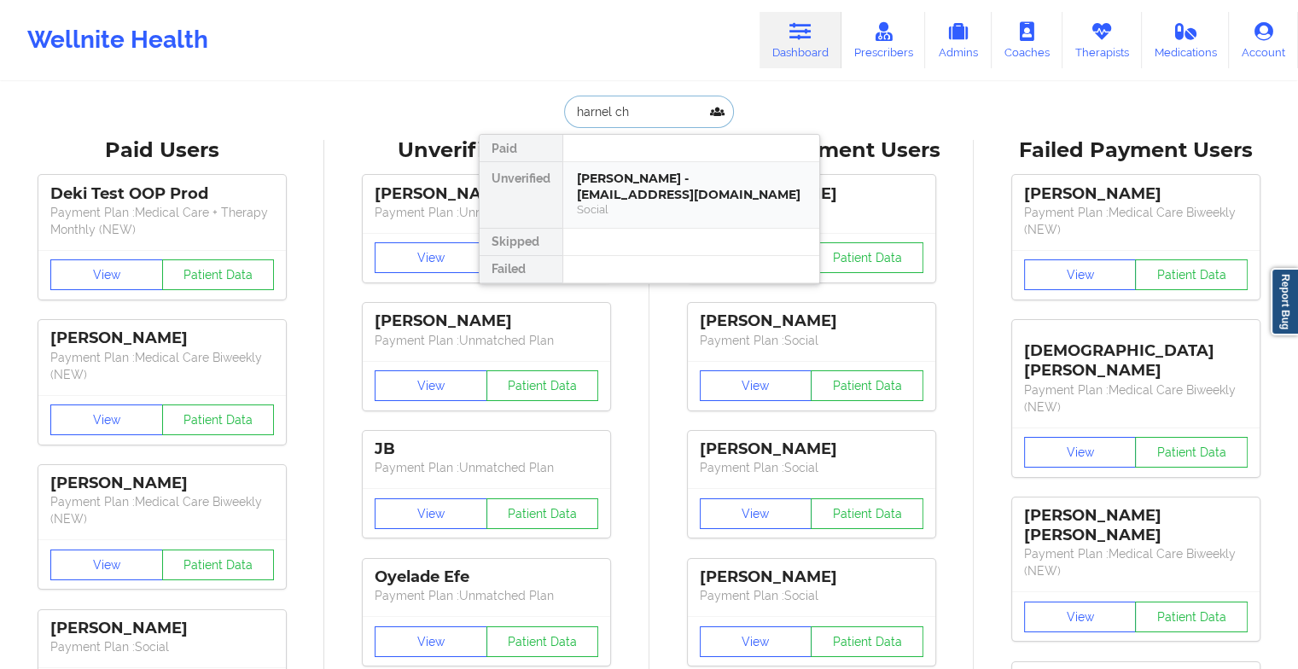
click at [630, 179] on div "[PERSON_NAME] - [EMAIL_ADDRESS][DOMAIN_NAME]" at bounding box center [691, 187] width 229 height 32
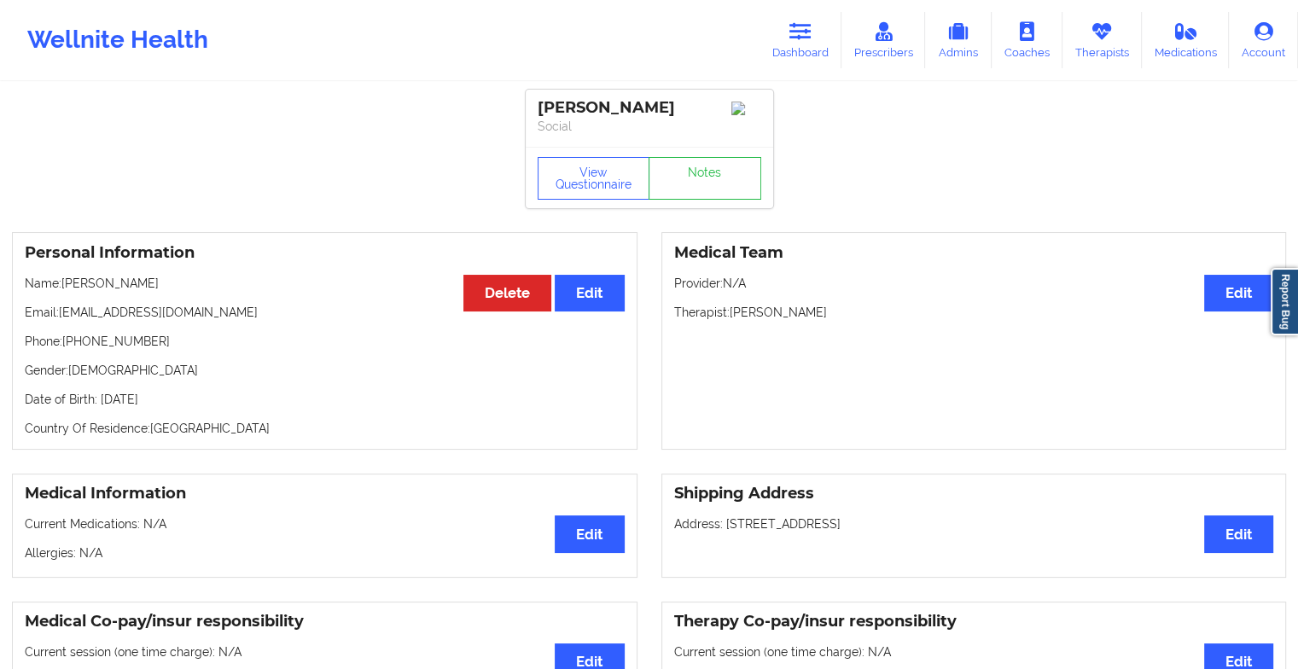
click at [672, 154] on div "View Questionnaire Notes" at bounding box center [649, 177] width 247 height 61
drag, startPoint x: 672, startPoint y: 154, endPoint x: 673, endPoint y: 193, distance: 38.4
click at [673, 193] on div "View Questionnaire Notes" at bounding box center [649, 177] width 247 height 61
click at [673, 193] on link "Notes" at bounding box center [704, 178] width 113 height 43
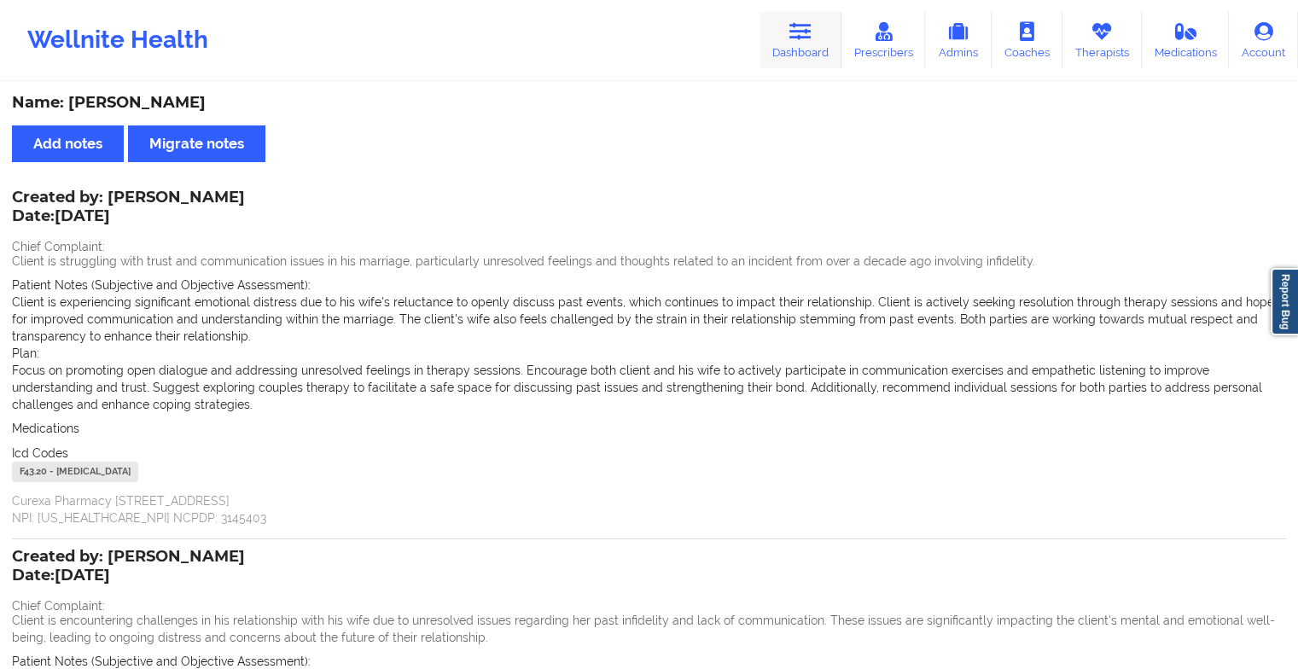
click at [801, 46] on link "Dashboard" at bounding box center [800, 40] width 82 height 56
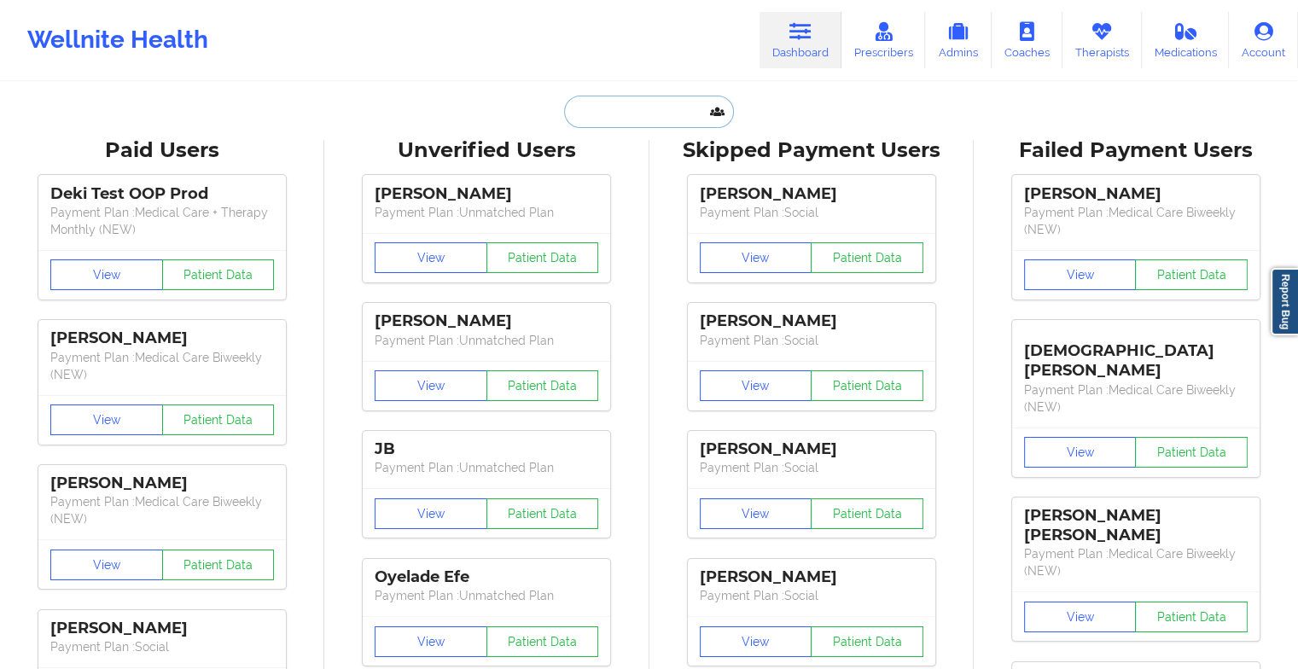
click at [624, 108] on input "text" at bounding box center [648, 112] width 169 height 32
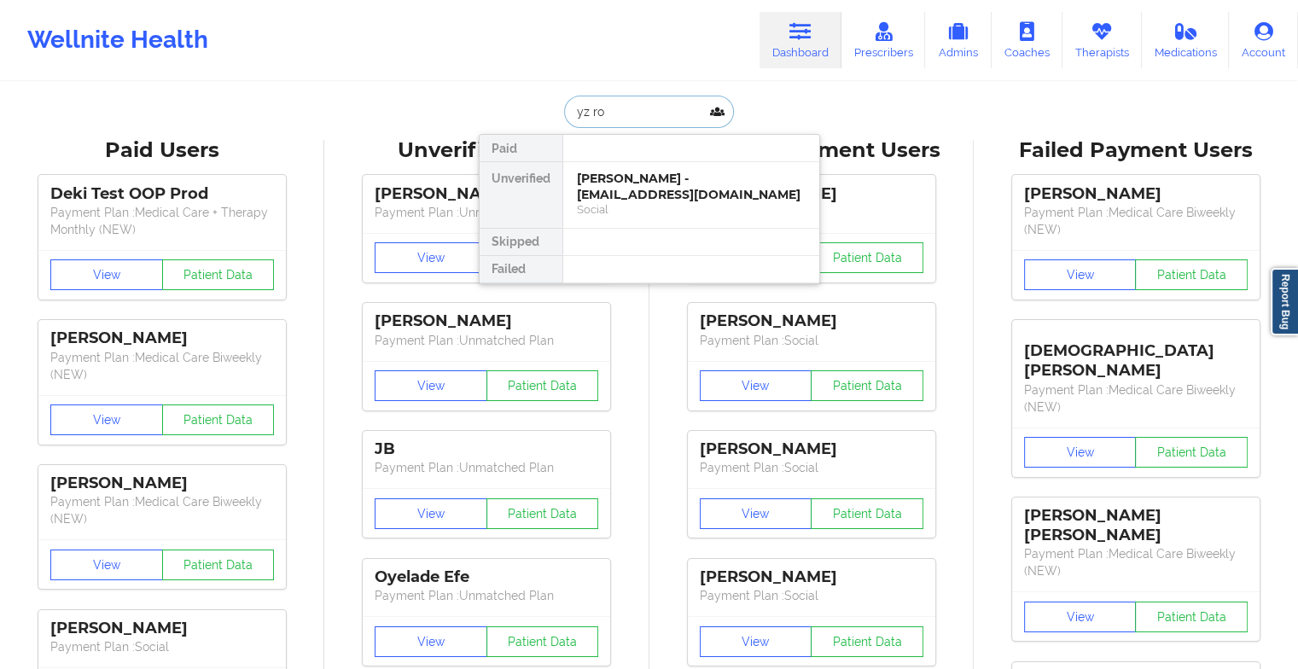
type input "yz rou"
click at [594, 198] on div "[PERSON_NAME] - [EMAIL_ADDRESS][DOMAIN_NAME]" at bounding box center [691, 187] width 229 height 32
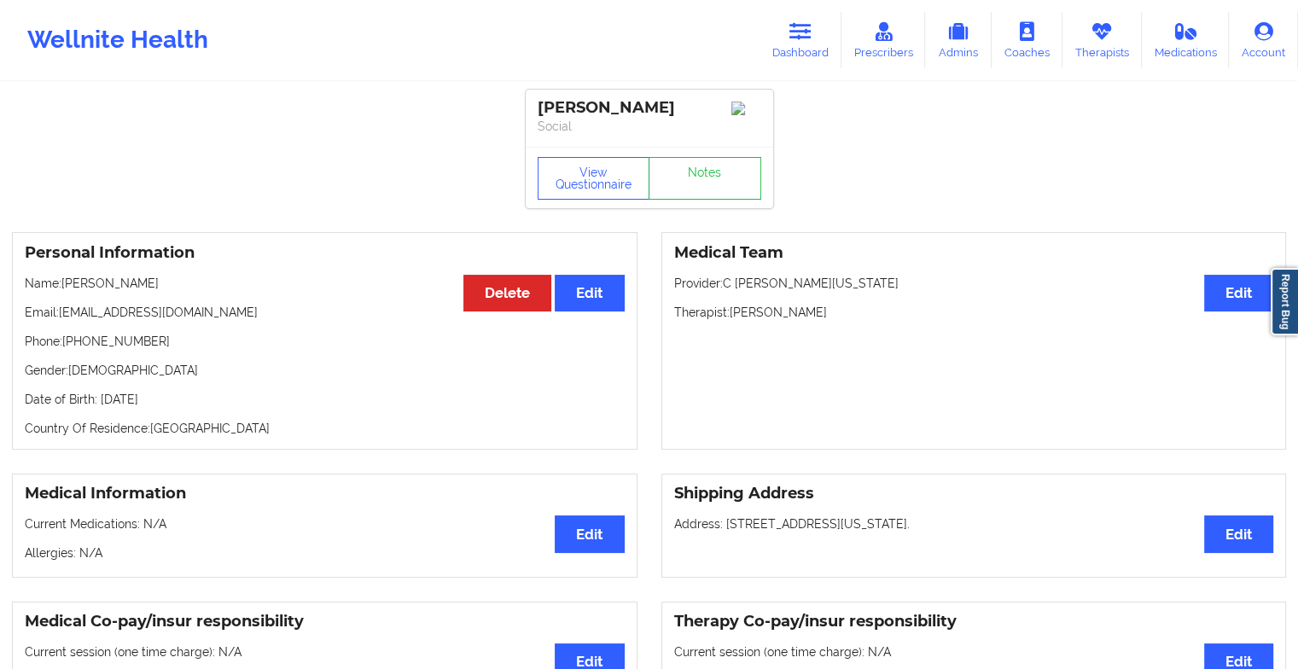
click at [714, 160] on div "View Questionnaire Notes" at bounding box center [649, 177] width 247 height 61
click at [710, 184] on link "Notes" at bounding box center [704, 178] width 113 height 43
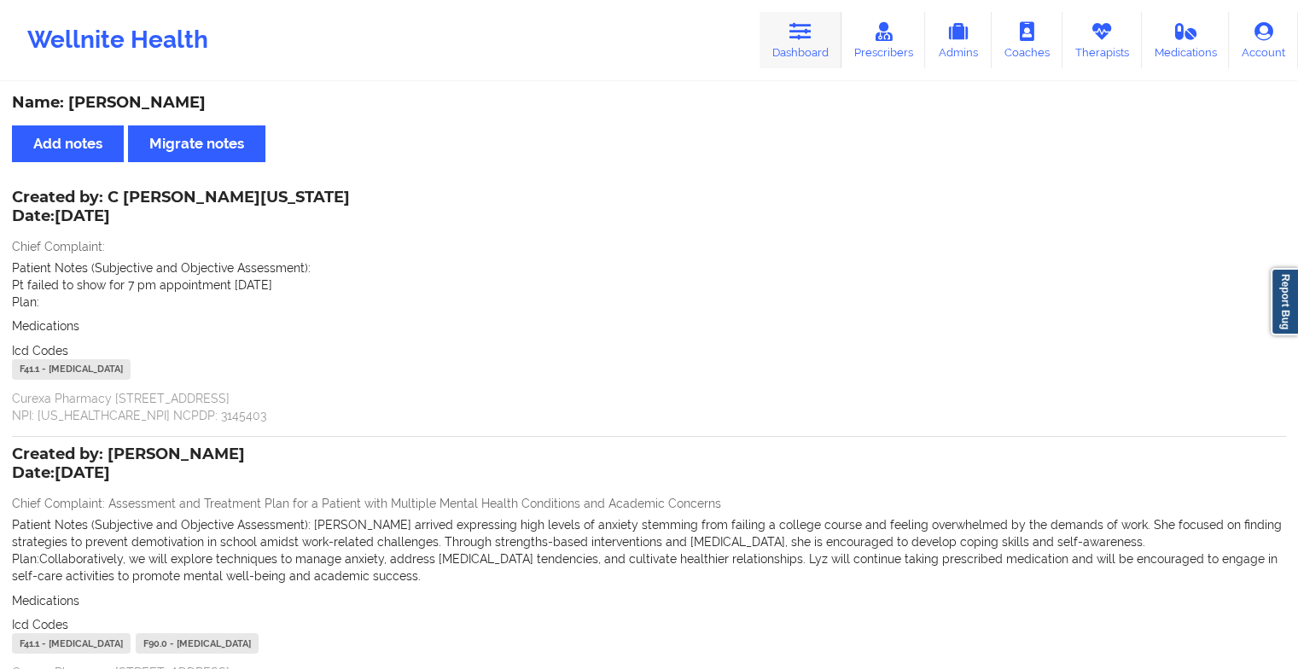
click at [805, 41] on link "Dashboard" at bounding box center [800, 40] width 82 height 56
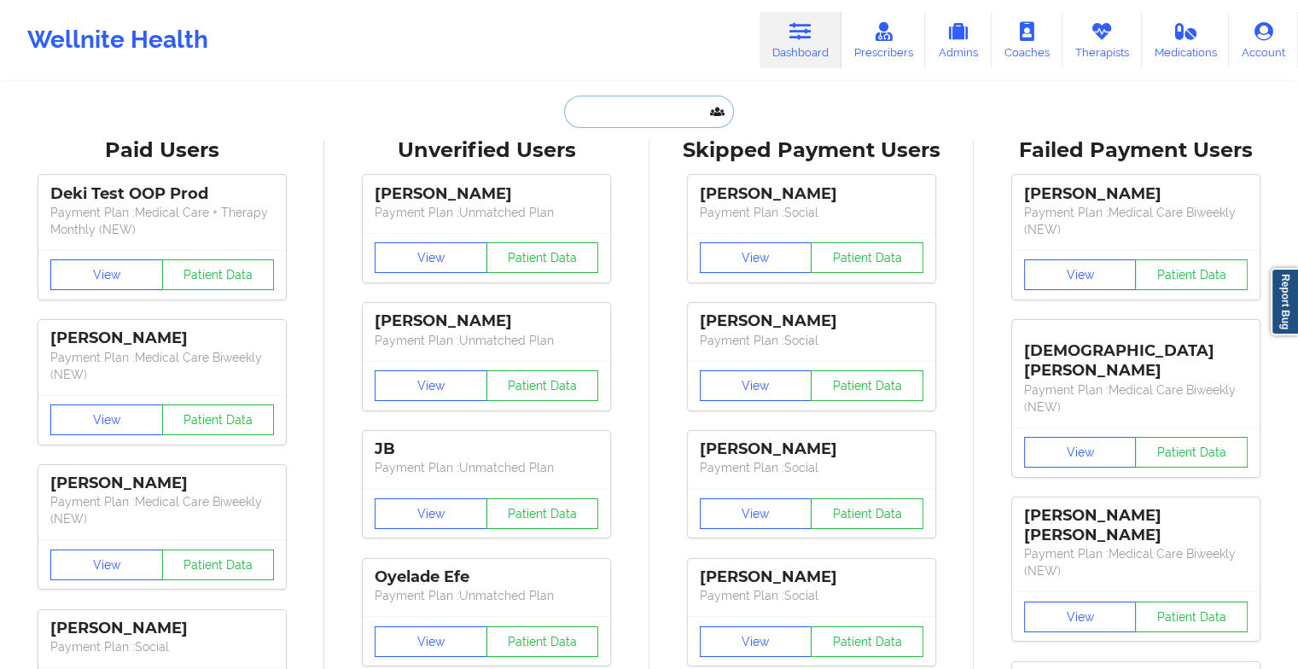
click at [667, 111] on input "text" at bounding box center [648, 112] width 169 height 32
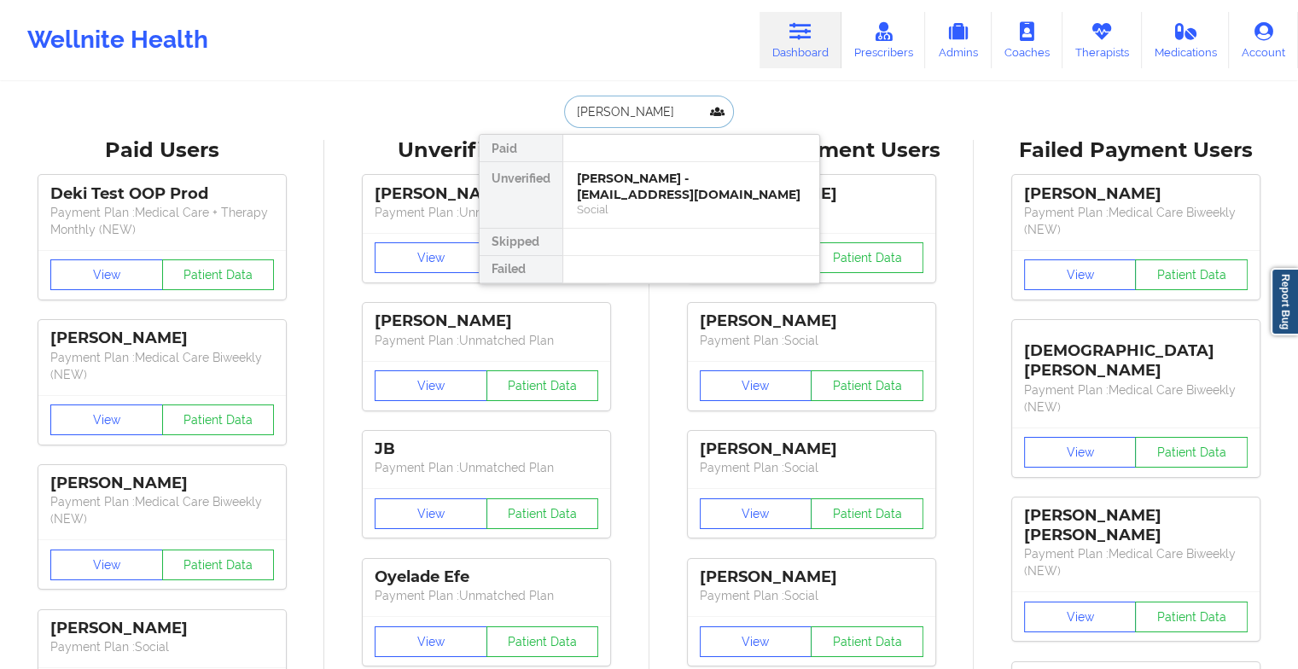
type input "[PERSON_NAME] g"
click at [650, 185] on div "[PERSON_NAME] - [EMAIL_ADDRESS][DOMAIN_NAME]" at bounding box center [691, 187] width 229 height 32
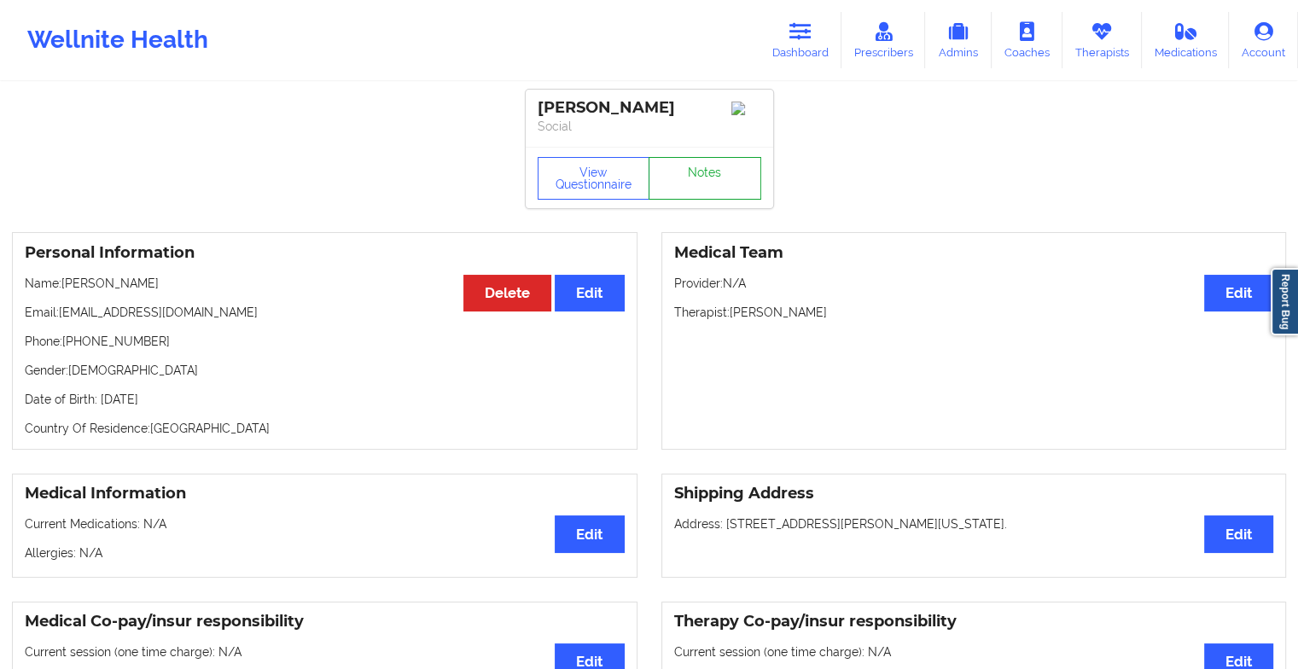
click at [693, 167] on link "Notes" at bounding box center [704, 178] width 113 height 43
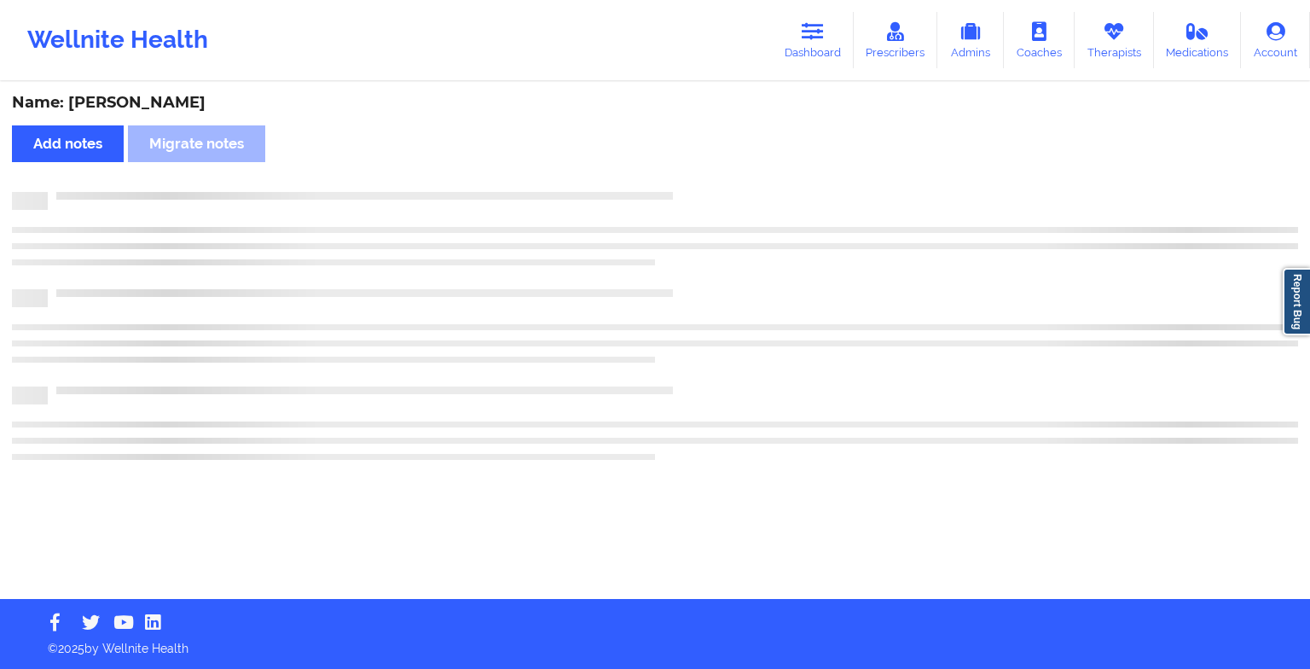
click at [693, 167] on div "Name: [PERSON_NAME] Add notes Migrate notes" at bounding box center [655, 341] width 1310 height 515
